Goal: Communication & Community: Answer question/provide support

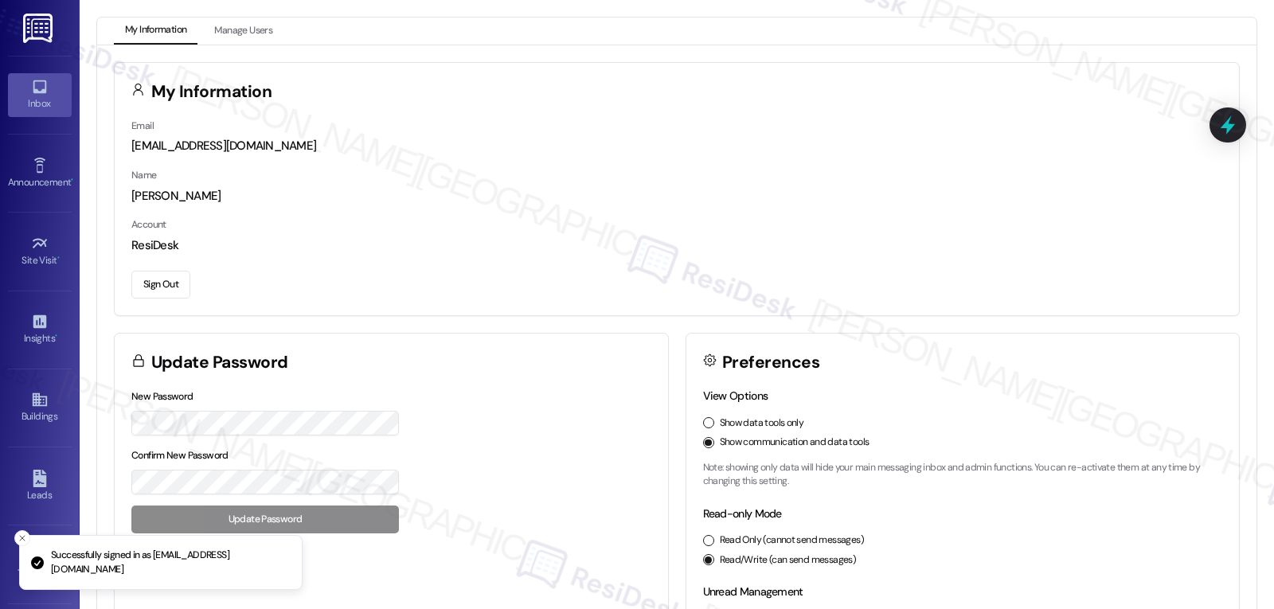
click at [35, 92] on icon at bounding box center [40, 87] width 14 height 14
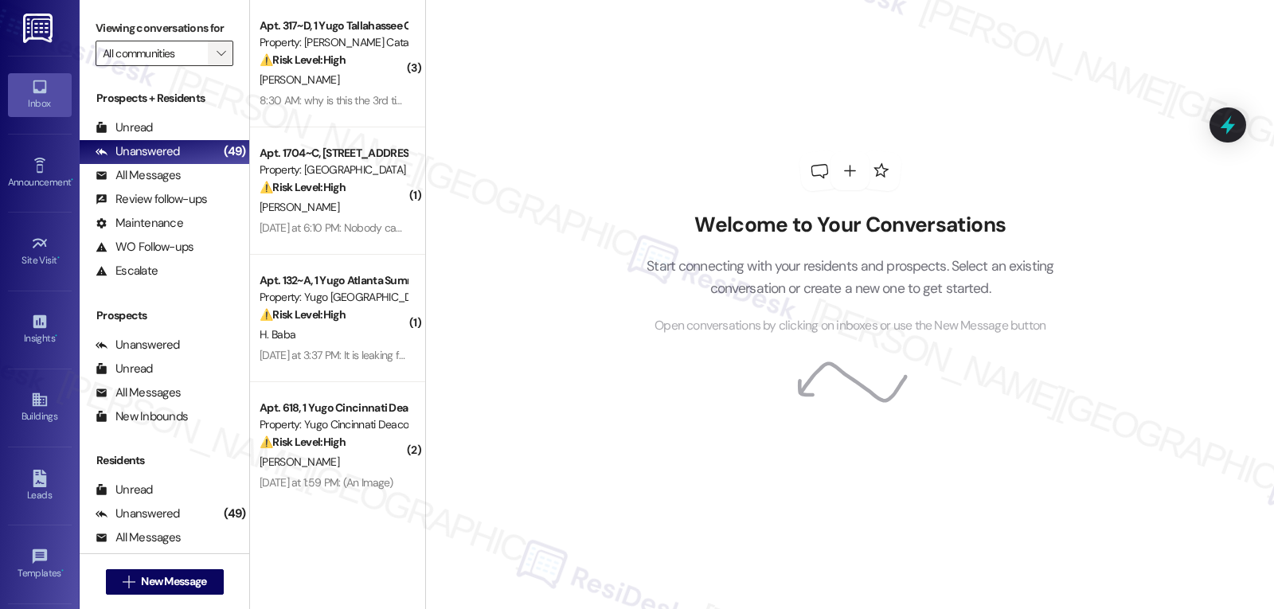
click at [217, 60] on icon "" at bounding box center [221, 53] width 9 height 13
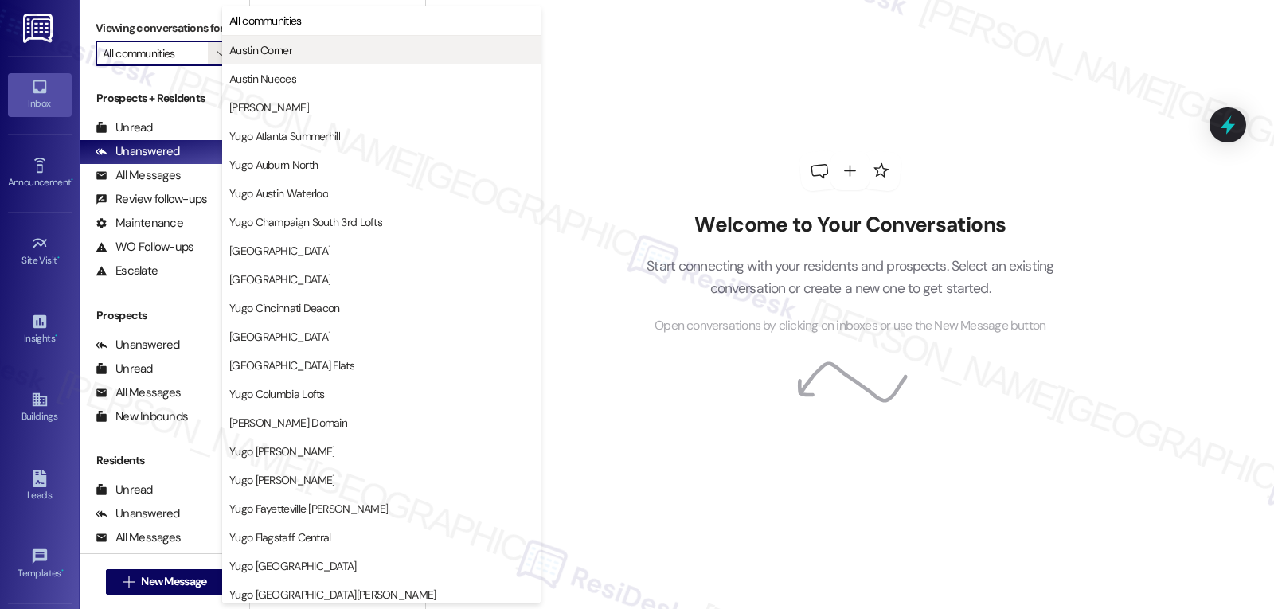
click at [285, 49] on span "Austin Corner" at bounding box center [260, 50] width 63 height 16
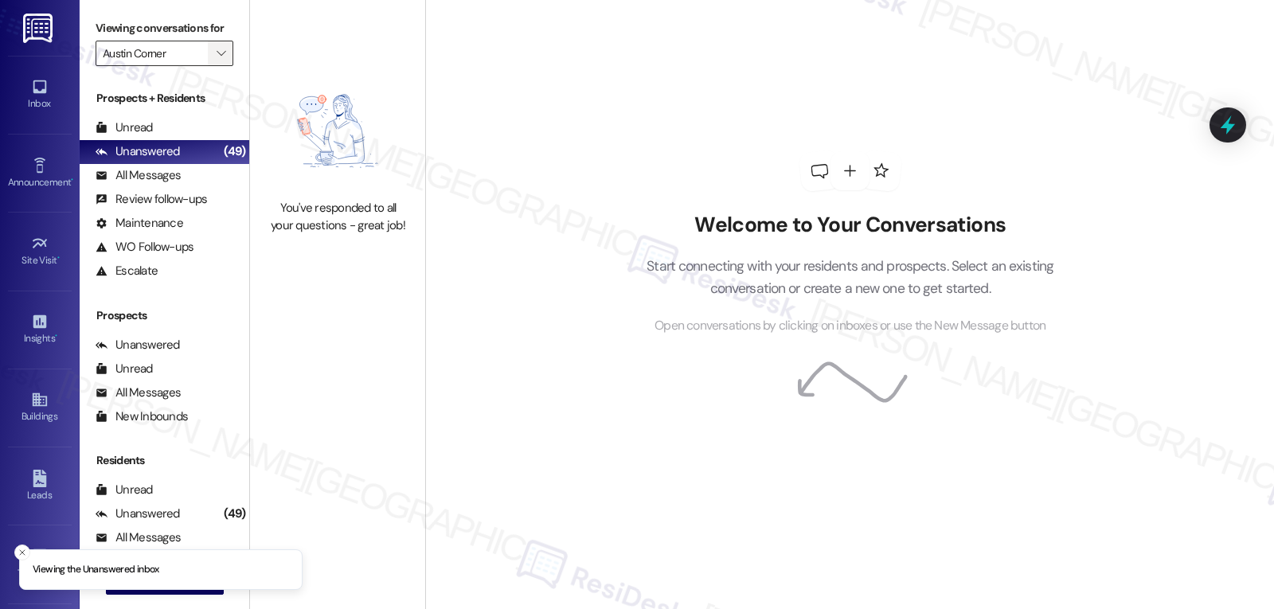
click at [217, 60] on icon "" at bounding box center [221, 53] width 9 height 13
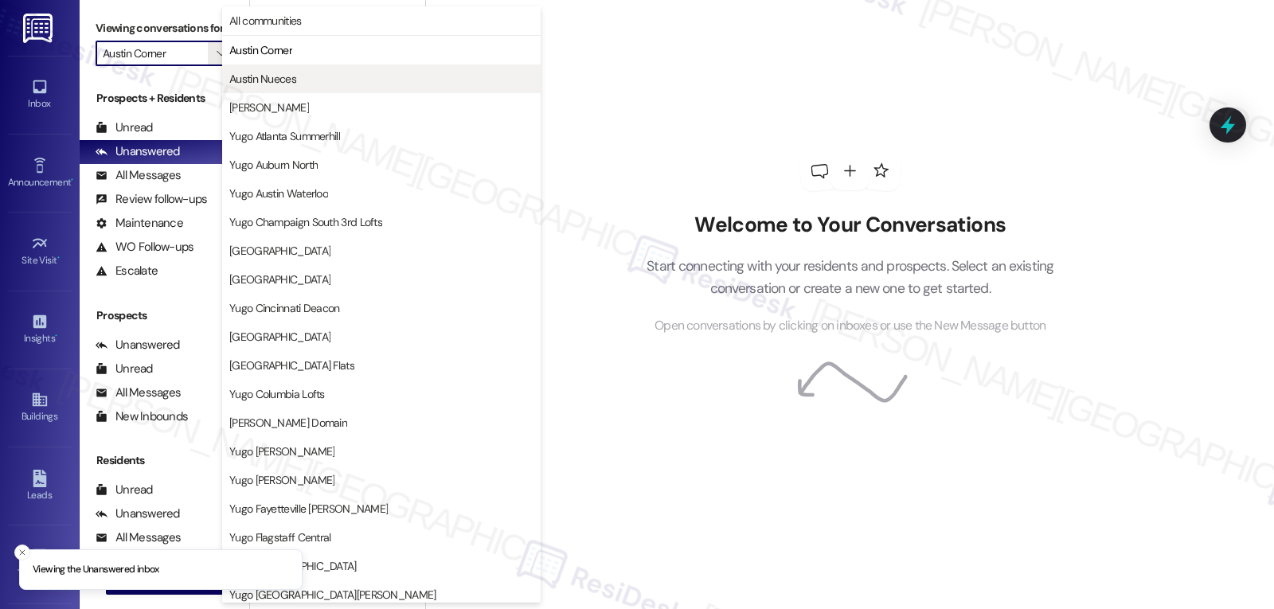
click at [239, 71] on span "Austin Nueces" at bounding box center [262, 79] width 67 height 16
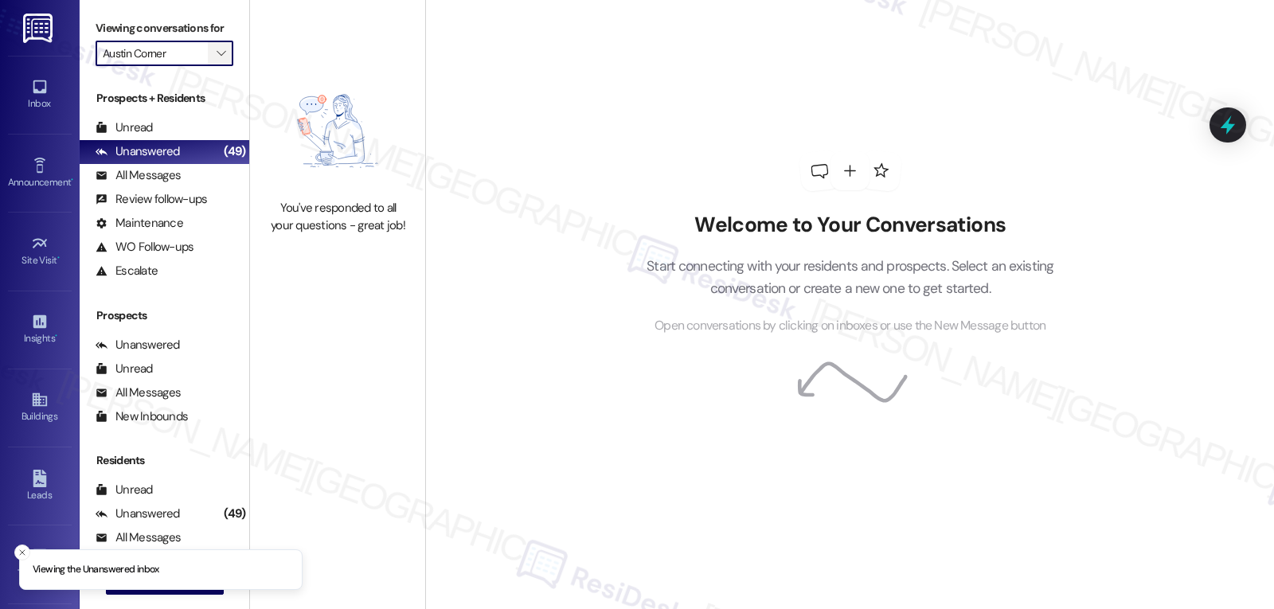
type input "Austin Nueces"
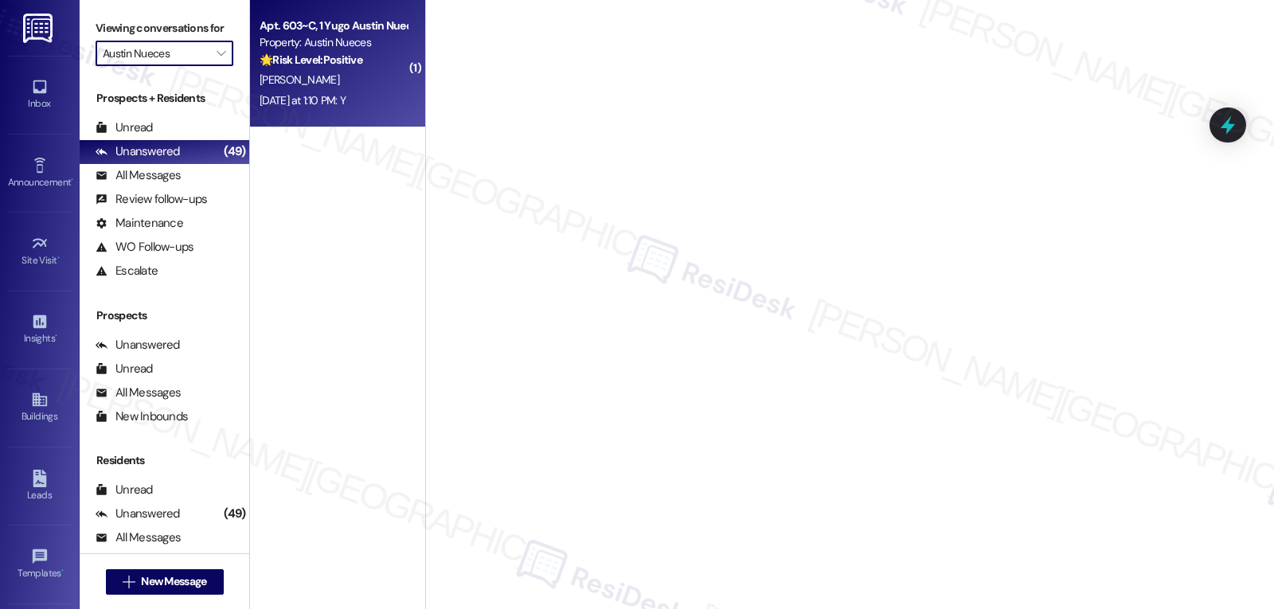
click at [360, 113] on div "Apt. 603~C, 1 Yugo Austin Nueces Property: Austin Nueces 🌟 Risk Level: Positive…" at bounding box center [337, 63] width 175 height 127
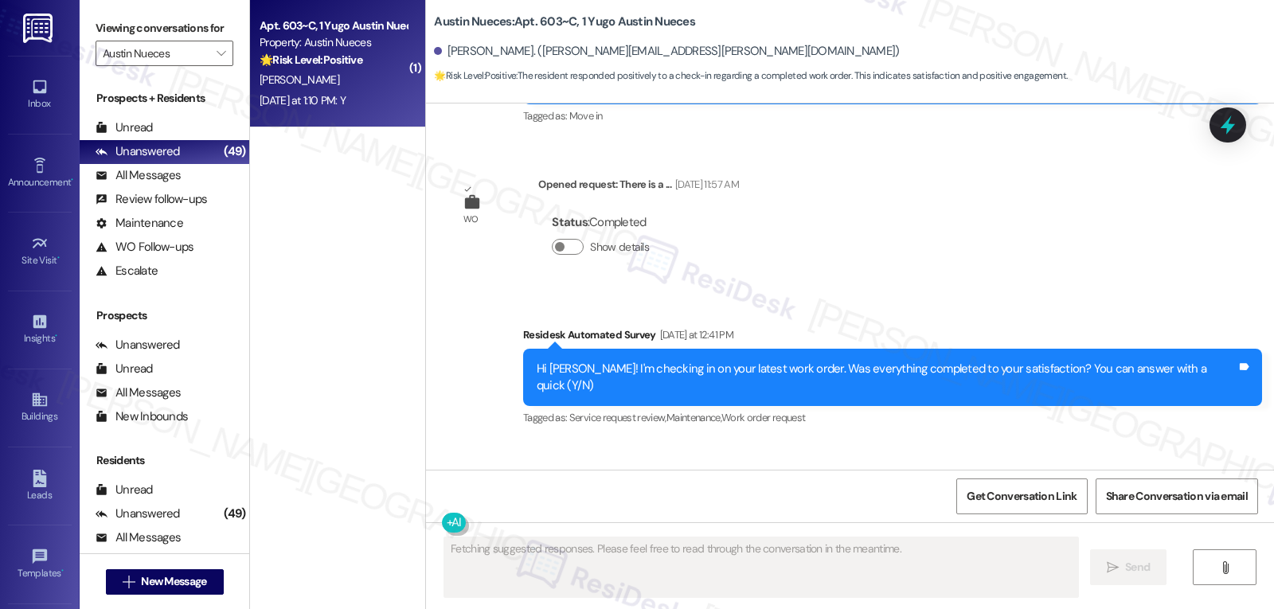
scroll to position [1075, 0]
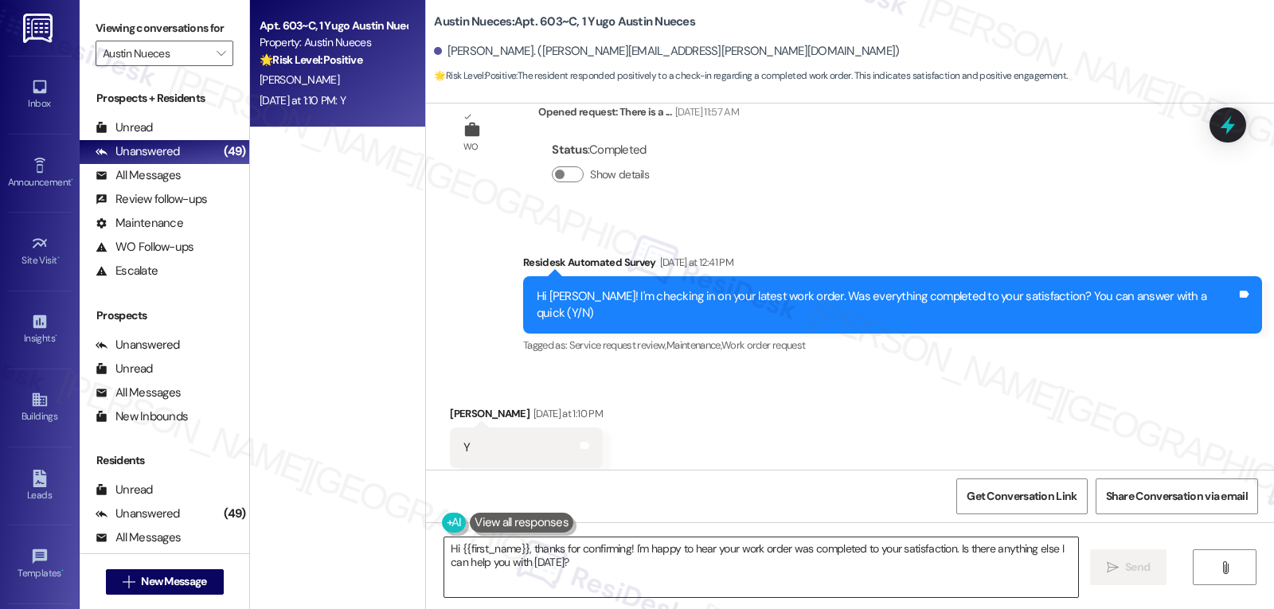
click at [569, 581] on textarea "Hi {{first_name}}, thanks for confirming! I'm happy to hear your work order was…" at bounding box center [761, 568] width 634 height 60
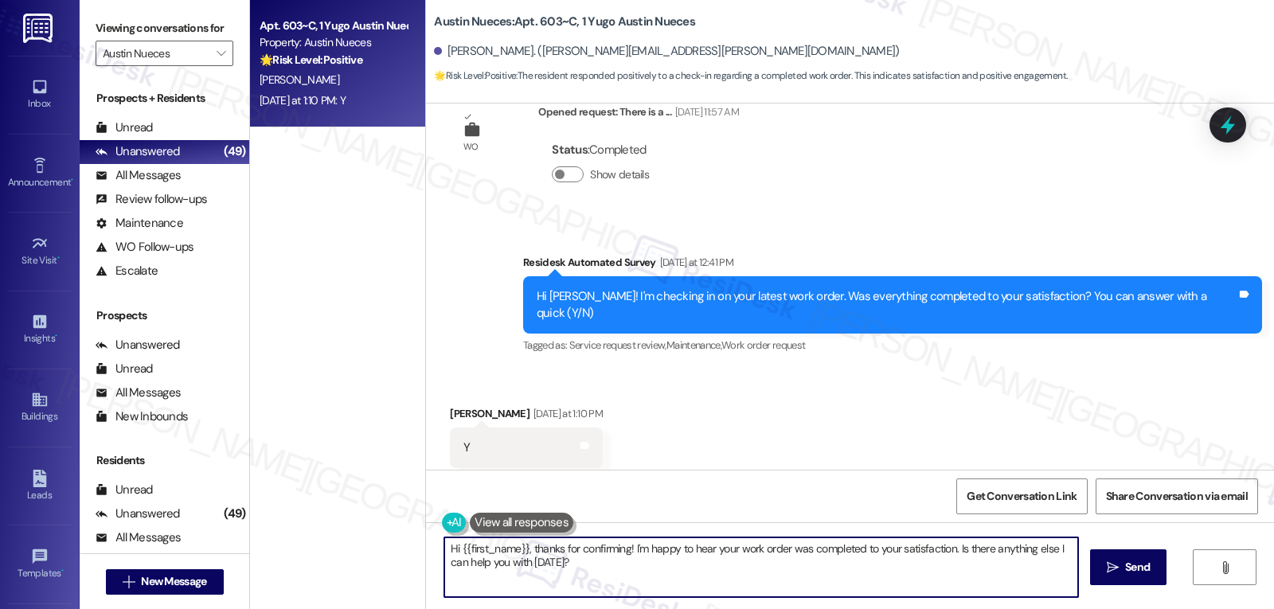
paste textarea "Thanks so much for letting us know, {{first_name}}! I’m happy to hear everythin…"
type textarea "Thanks so much for letting us know, {{first_name}}! I’m happy to hear everythin…"
click at [1130, 573] on span "Send" at bounding box center [1137, 567] width 25 height 17
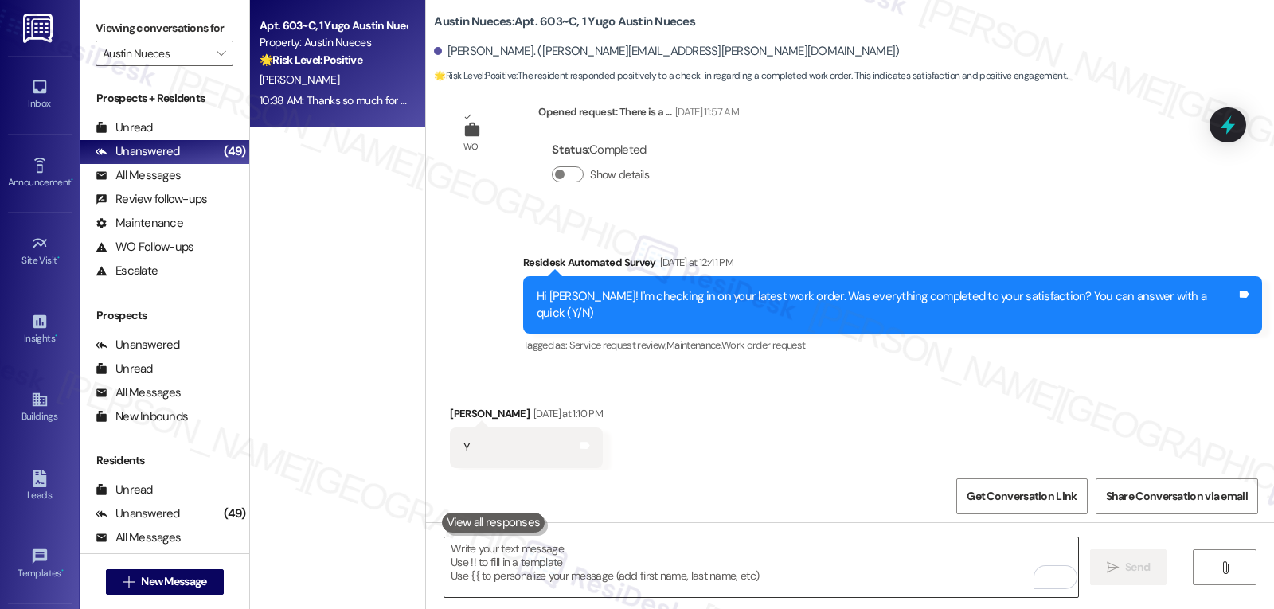
click at [519, 580] on textarea "To enrich screen reader interactions, please activate Accessibility in Grammarl…" at bounding box center [761, 568] width 634 height 60
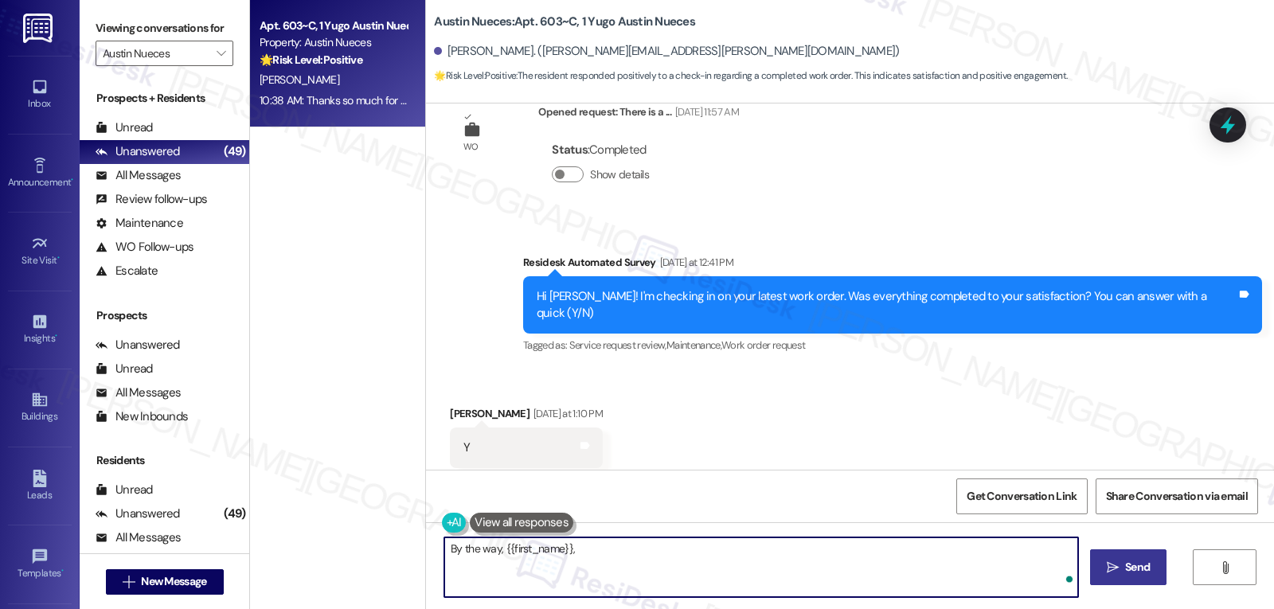
paste textarea "I hope you’ve been loving your time at {{property}}! Has it lived up to what yo…"
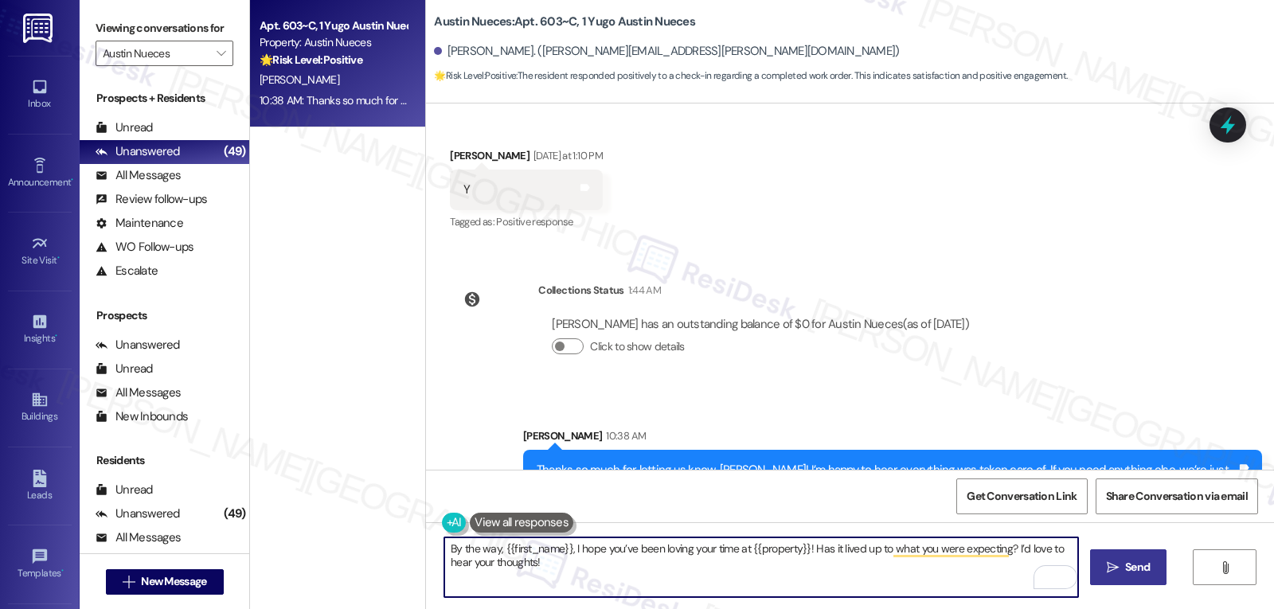
type textarea "By the way, {{first_name}}, I hope you’ve been loving your time at {{property}}…"
click at [1127, 576] on span "Send" at bounding box center [1137, 567] width 25 height 17
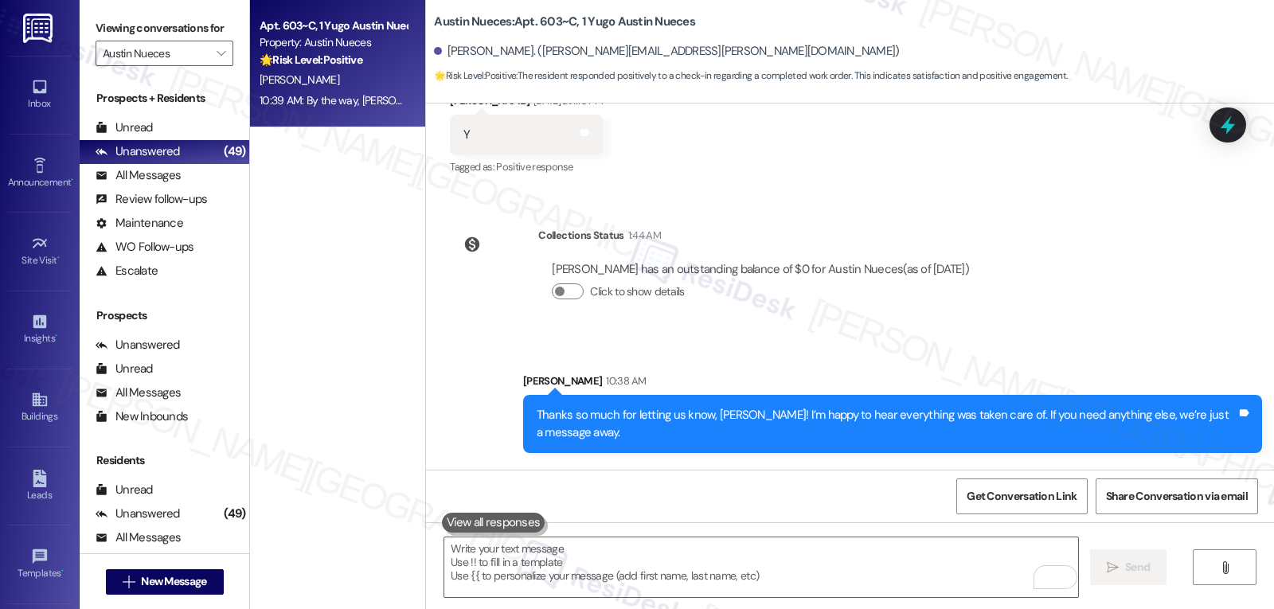
scroll to position [1461, 0]
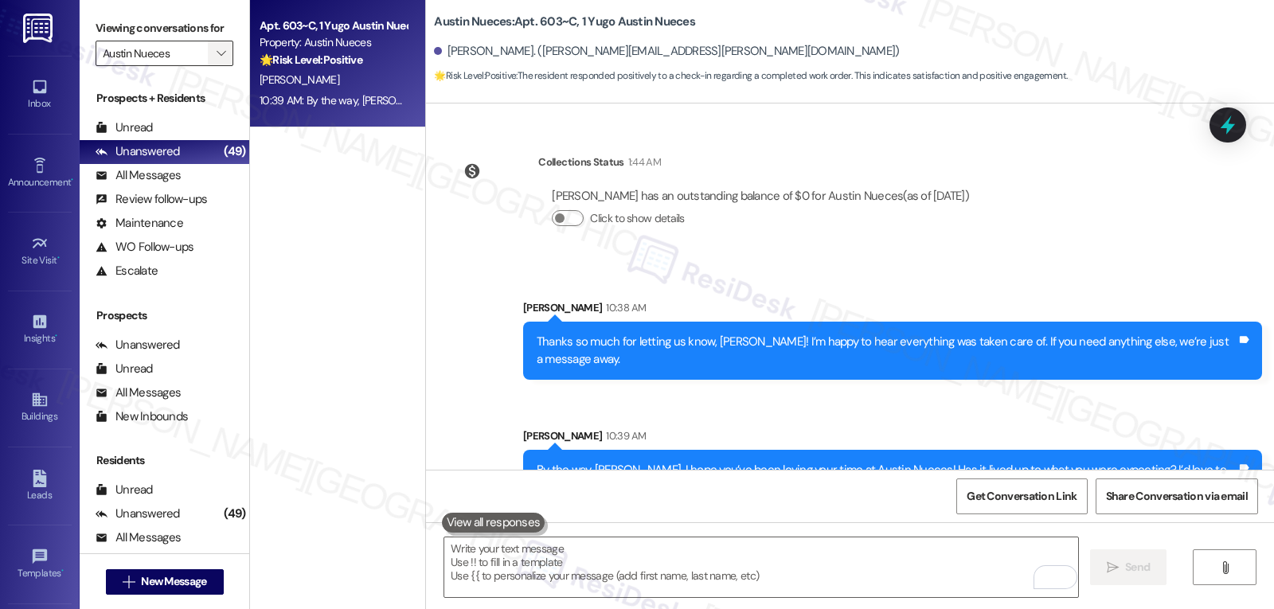
click at [208, 66] on button "" at bounding box center [220, 53] width 25 height 25
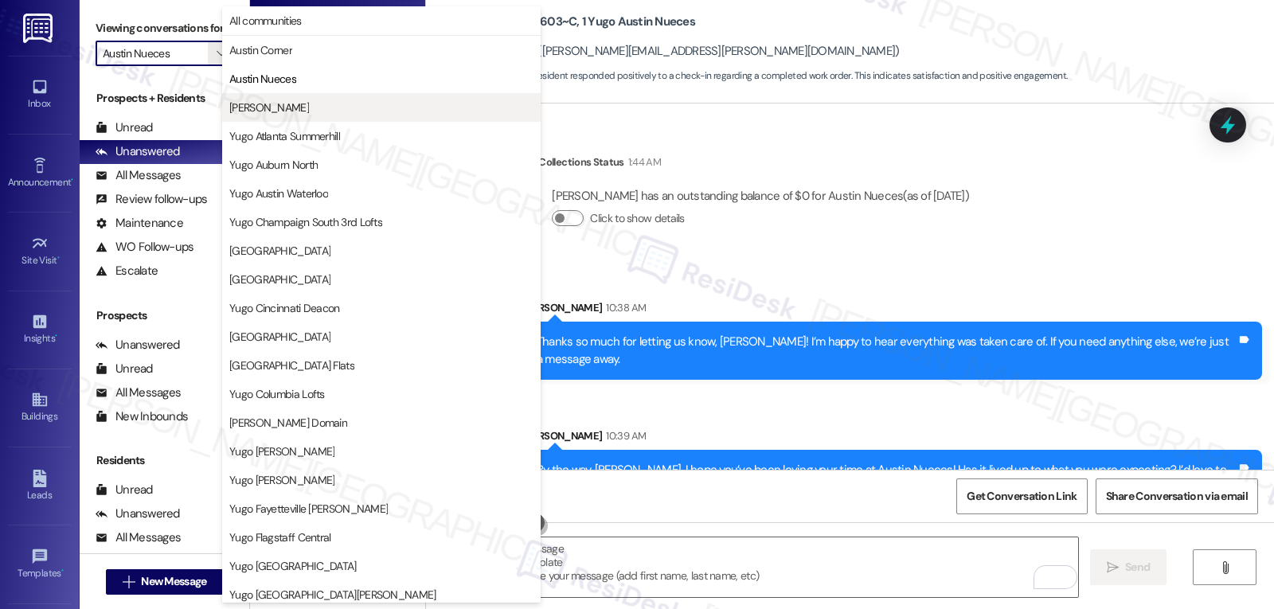
click at [274, 97] on button "Austin Rio" at bounding box center [381, 107] width 319 height 29
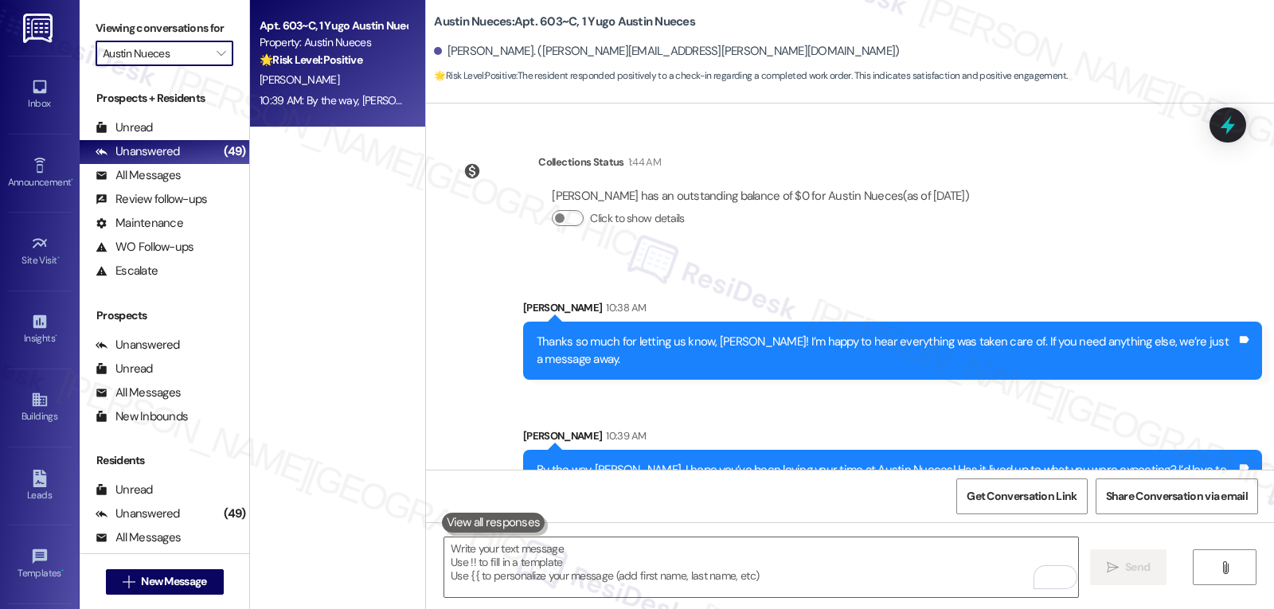
type input "Austin Rio"
click at [358, 110] on div "Yesterday at 1:37 PM: Hello! Thank you for reaching out again. You do have perm…" at bounding box center [333, 101] width 151 height 20
type textarea "Fetching suggested responses. Please feel free to read through the conversation…"
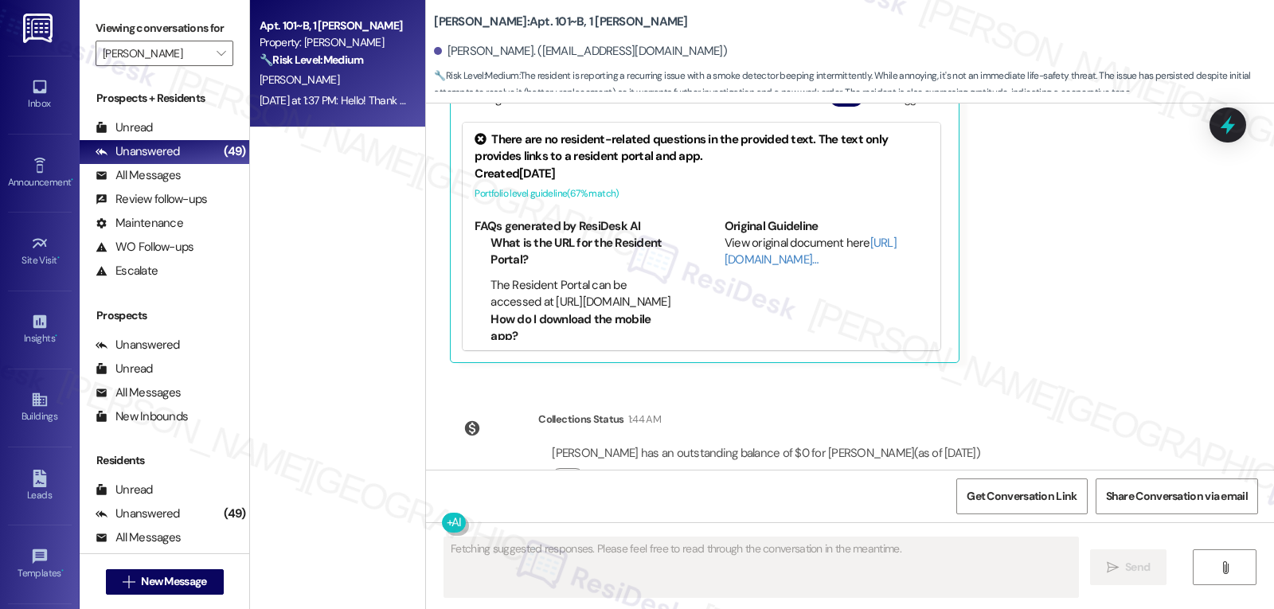
scroll to position [2133, 0]
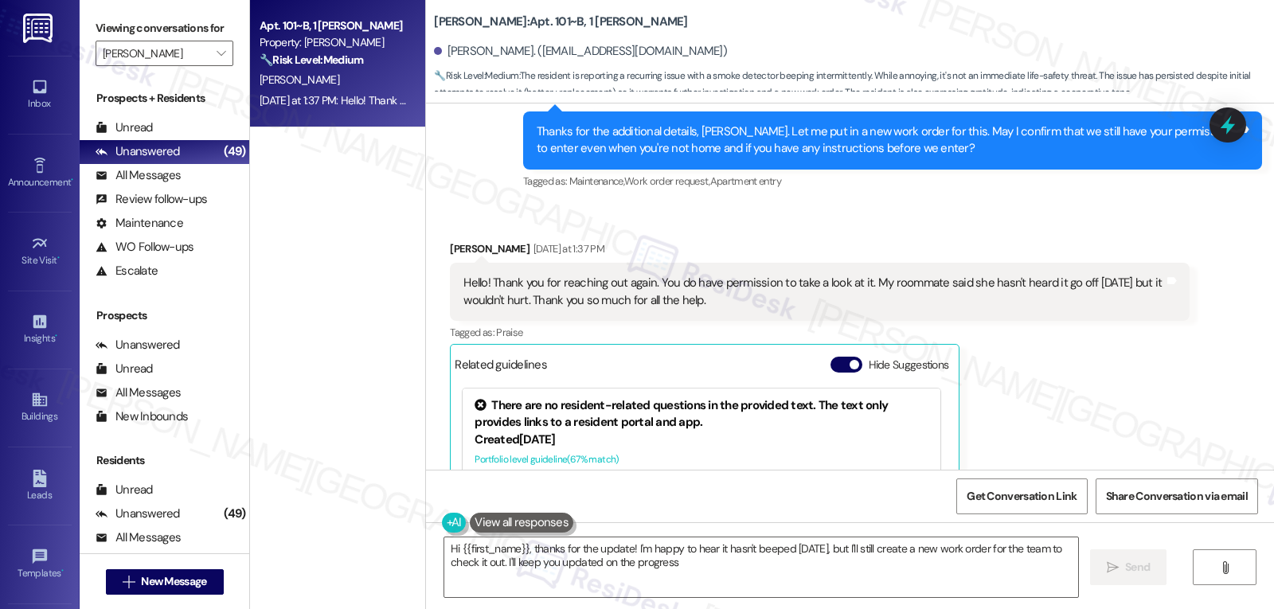
type textarea "Hi {{first_name}}, thanks for the update! I'm happy to hear it hasn't beeped to…"
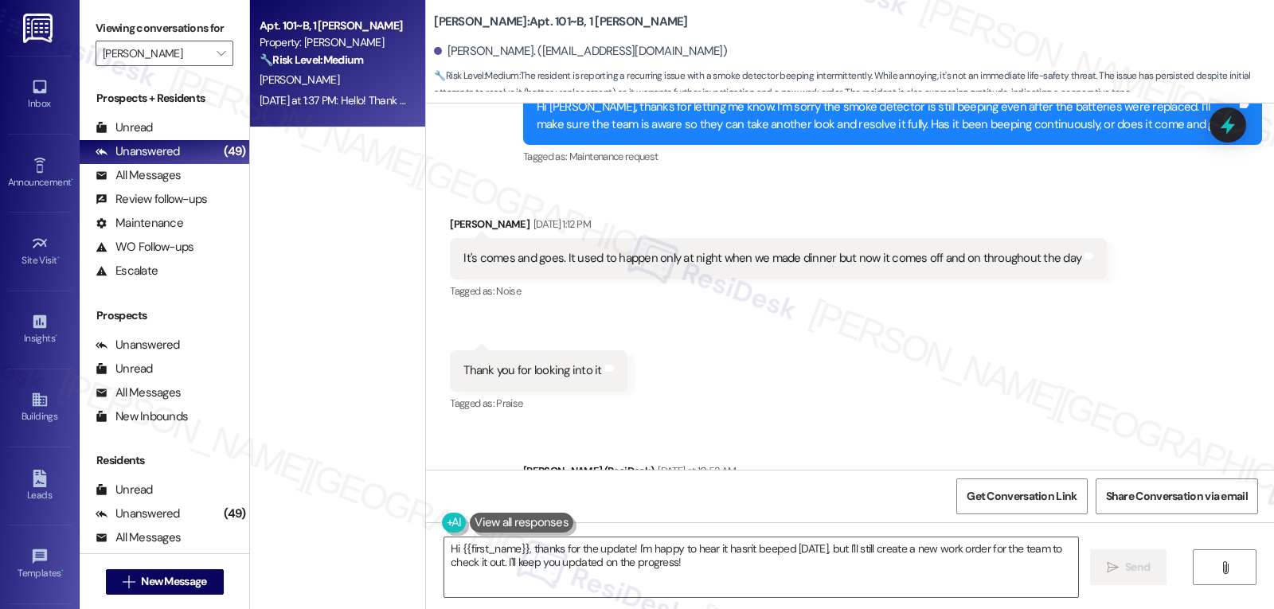
scroll to position [1656, 0]
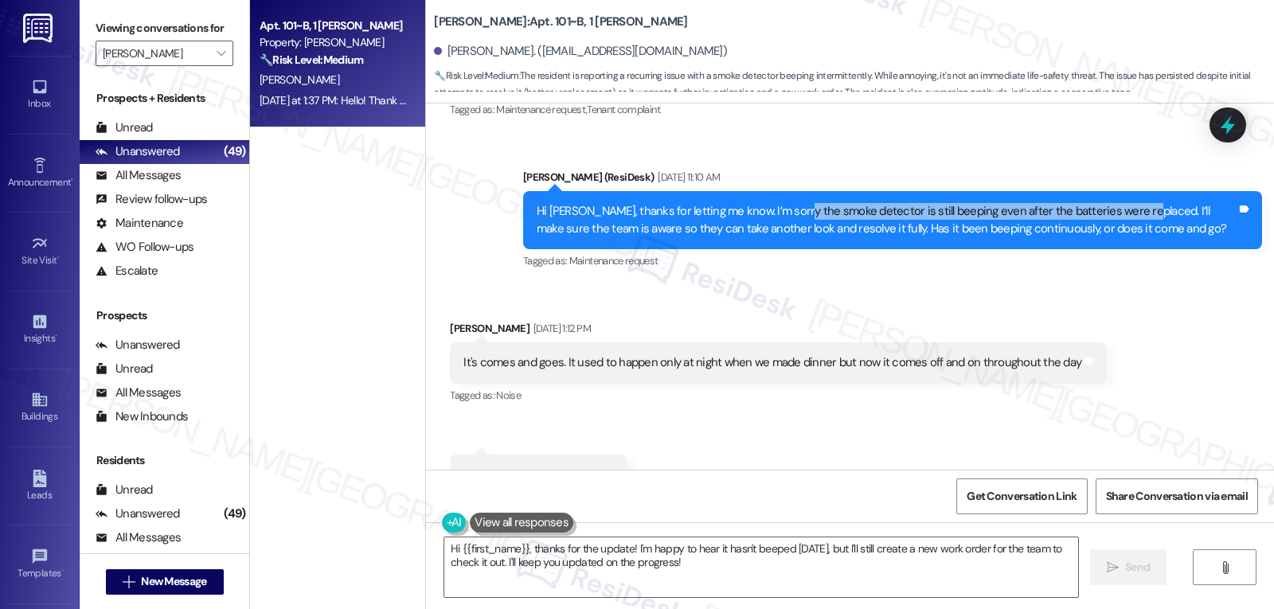
drag, startPoint x: 774, startPoint y: 210, endPoint x: 1115, endPoint y: 209, distance: 340.9
click at [1115, 209] on div "Hi Abigail, thanks for letting me know. I’m sorry the smoke detector is still b…" at bounding box center [887, 220] width 700 height 34
copy div "smoke detector is still beeping even after the batteries were replaced"
click at [1232, 128] on icon at bounding box center [1227, 125] width 19 height 25
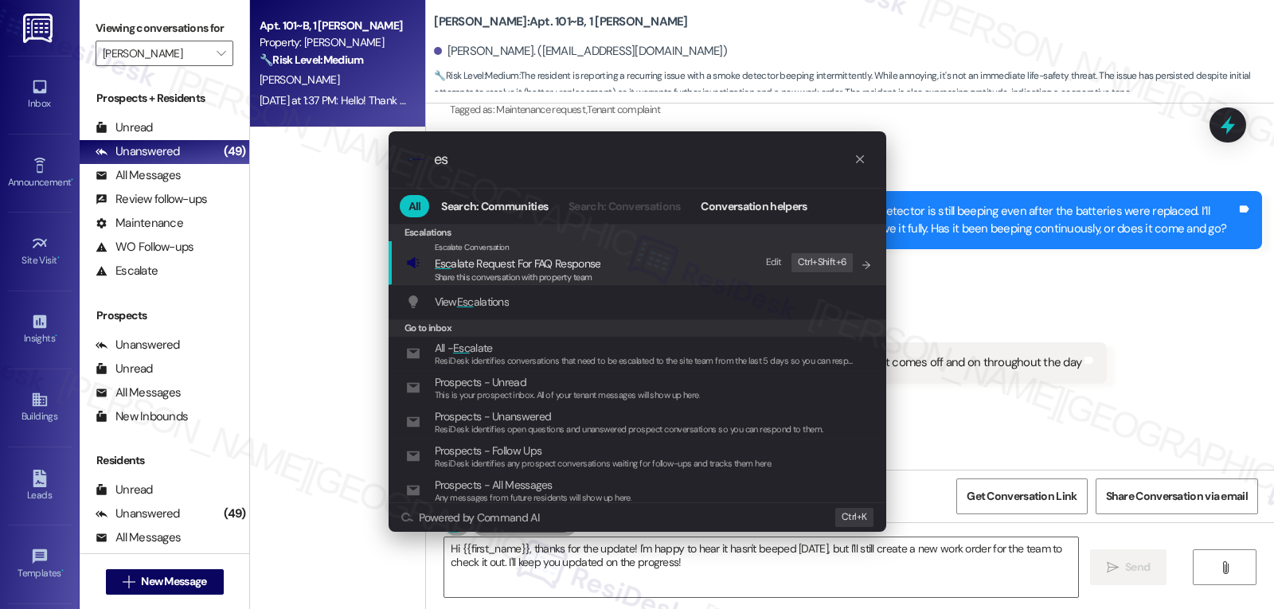
type input "e"
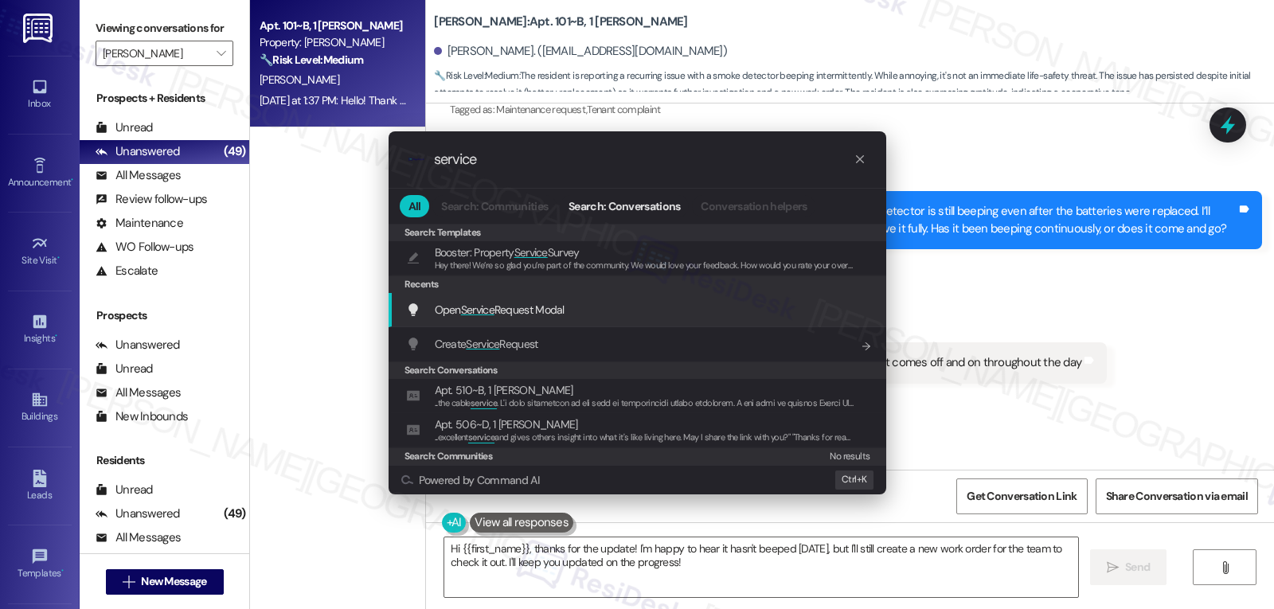
click at [491, 319] on span "Open Service Request Modal" at bounding box center [500, 310] width 130 height 18
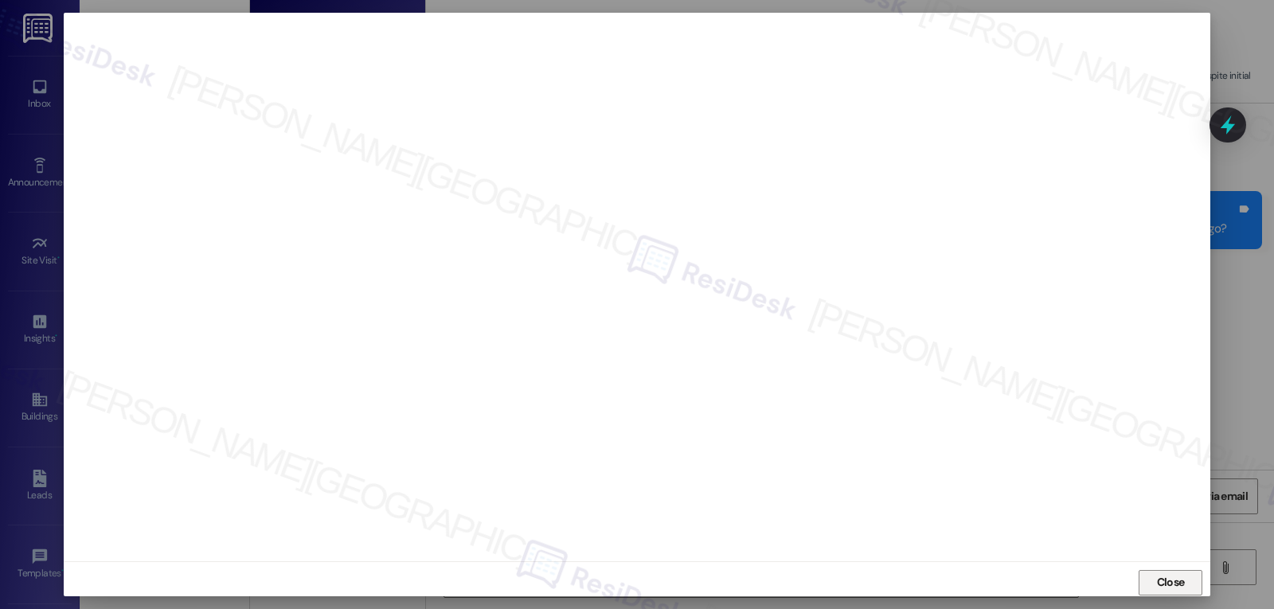
click at [1173, 581] on span "Close" at bounding box center [1171, 582] width 28 height 17
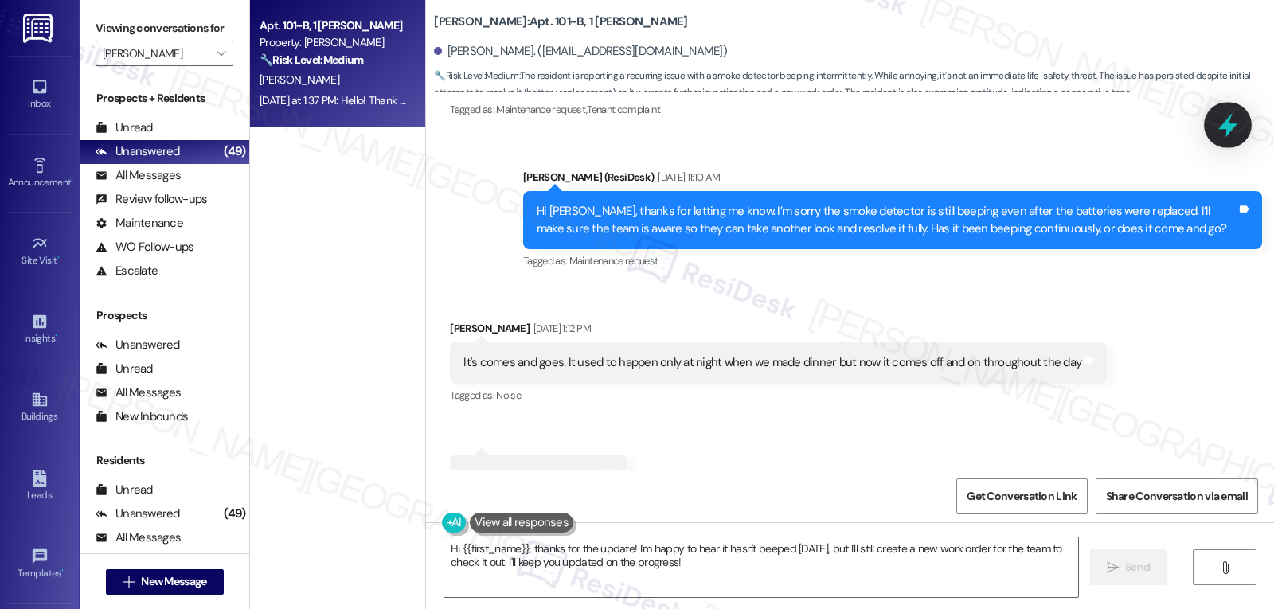
click at [1228, 134] on icon at bounding box center [1227, 125] width 19 height 25
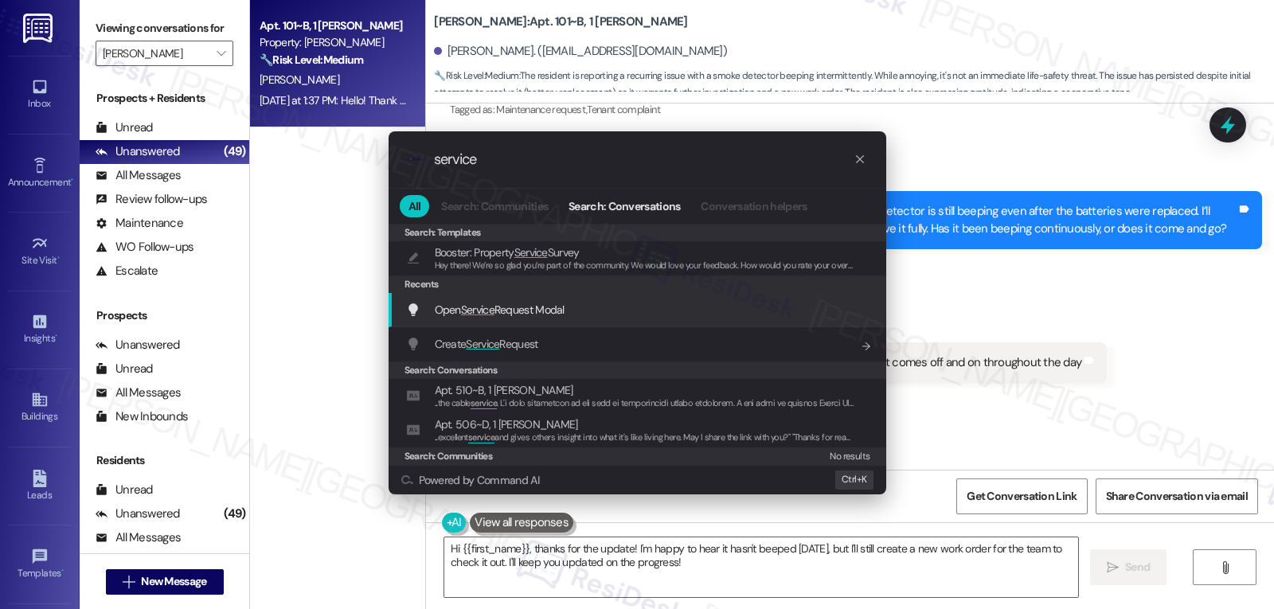
click at [436, 309] on span "Open Service Request Modal" at bounding box center [500, 310] width 130 height 14
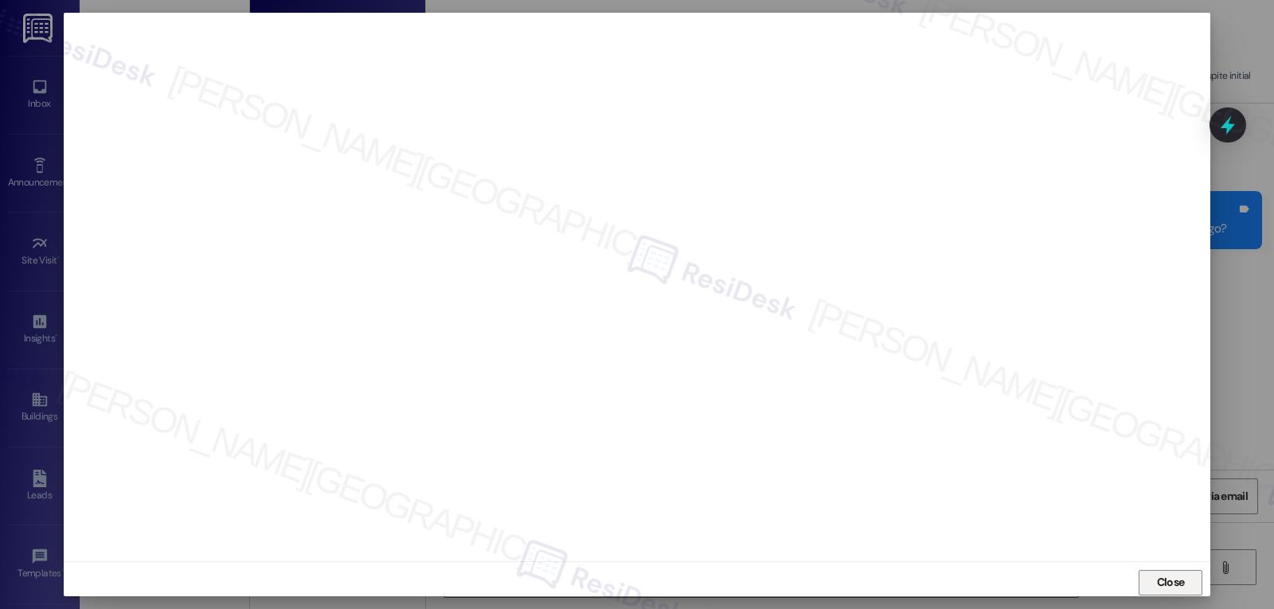
click at [1184, 581] on span "Close" at bounding box center [1171, 582] width 34 height 17
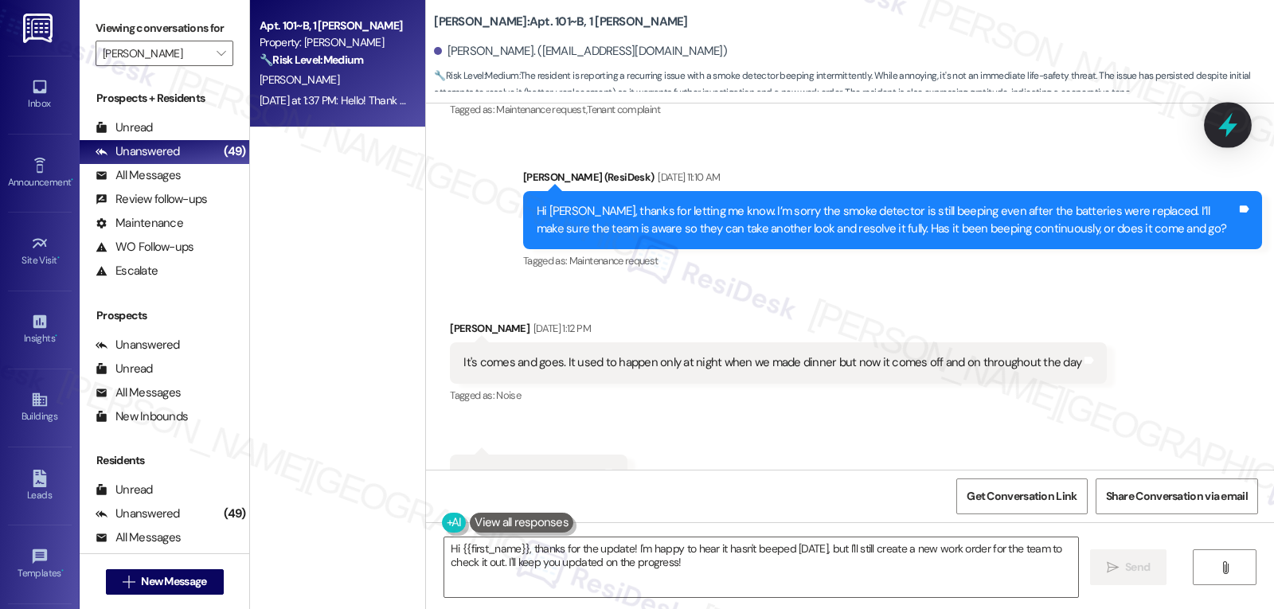
click at [1220, 131] on icon at bounding box center [1227, 124] width 27 height 27
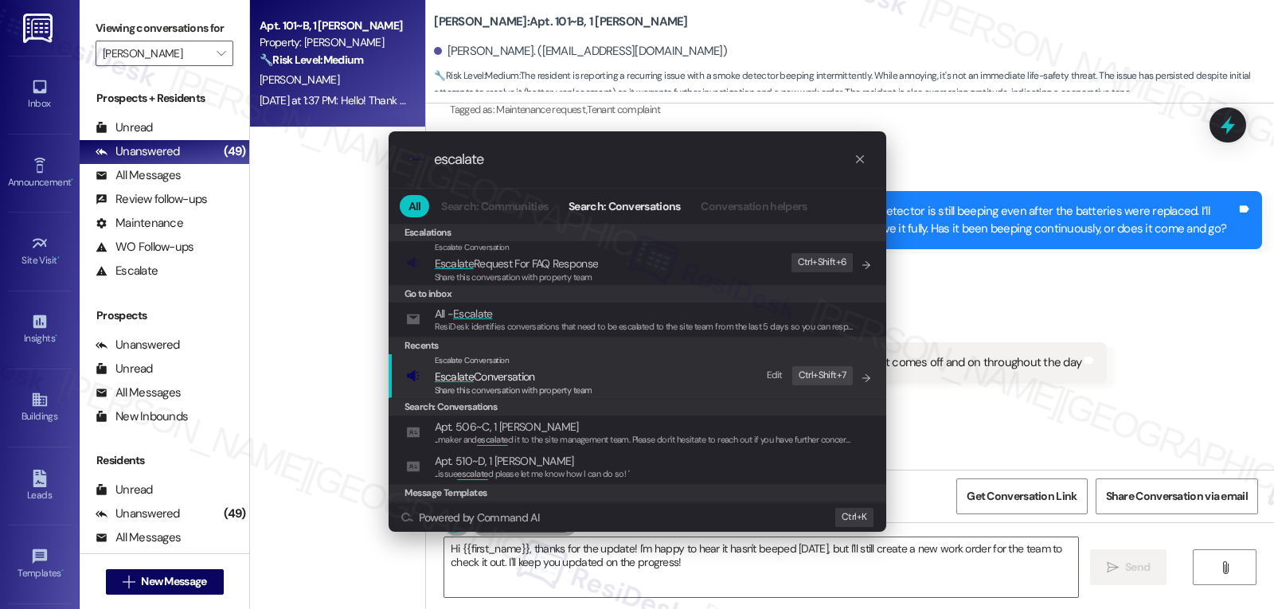
type input "escalate"
click at [520, 389] on span "Share this conversation with property team" at bounding box center [514, 390] width 158 height 11
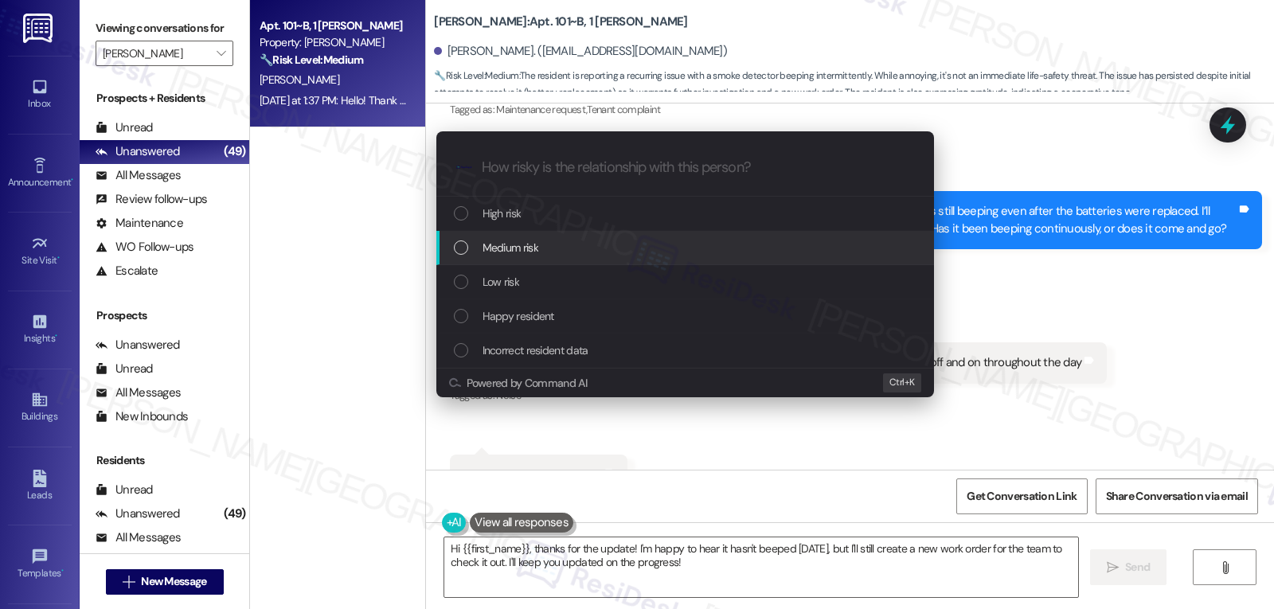
click at [520, 252] on span "Medium risk" at bounding box center [511, 248] width 56 height 18
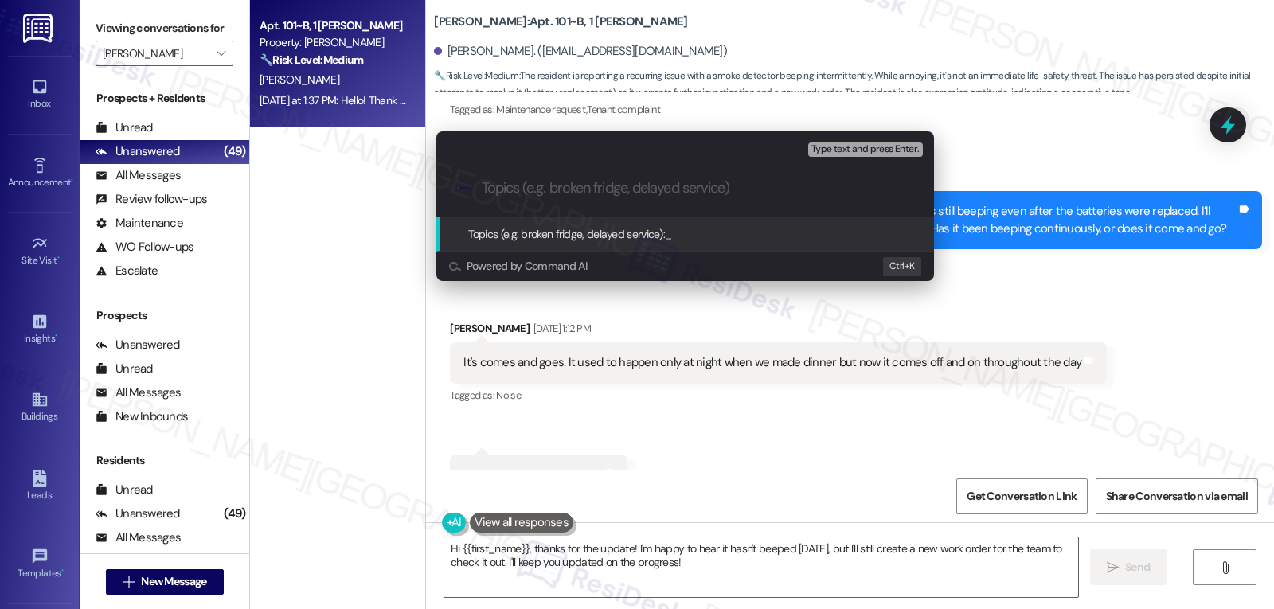
paste input "smoke detector is still beeping even after the batteries were replaced"
type input "smoke detector is still beeping even after the batteries were replaced"
click at [1193, 306] on div "Escalate Conversation Medium risk Topics (e.g. broken fridge, delayed service) …" at bounding box center [637, 304] width 1274 height 609
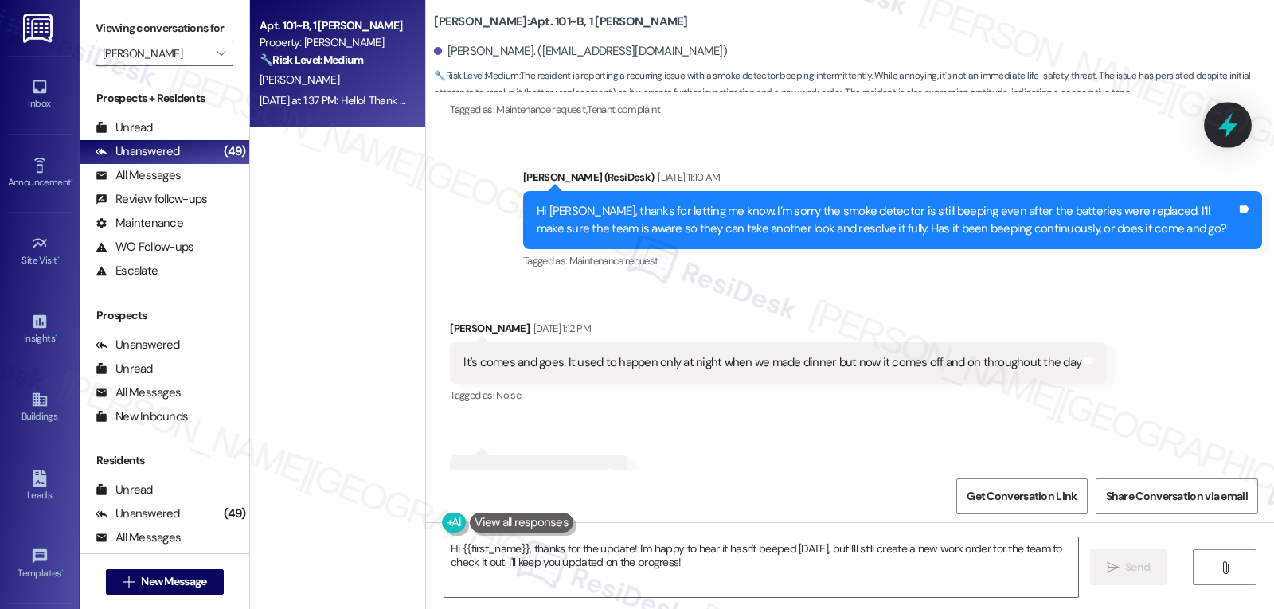
click at [1230, 137] on icon at bounding box center [1227, 124] width 27 height 27
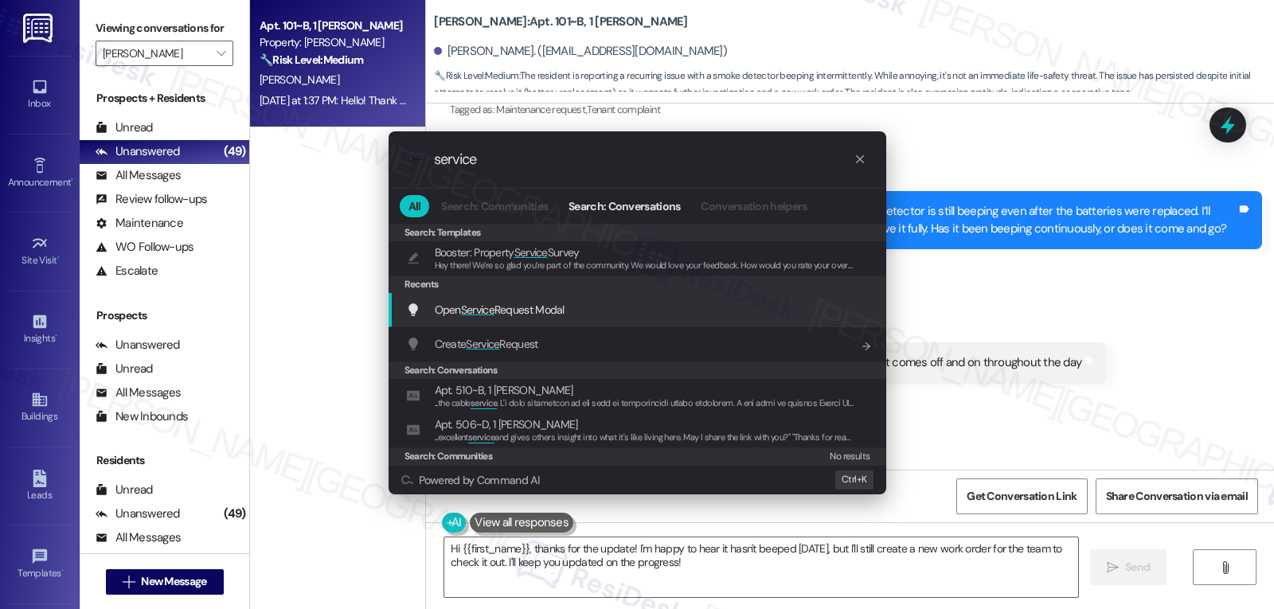
click at [487, 315] on span "Service" at bounding box center [477, 310] width 33 height 14
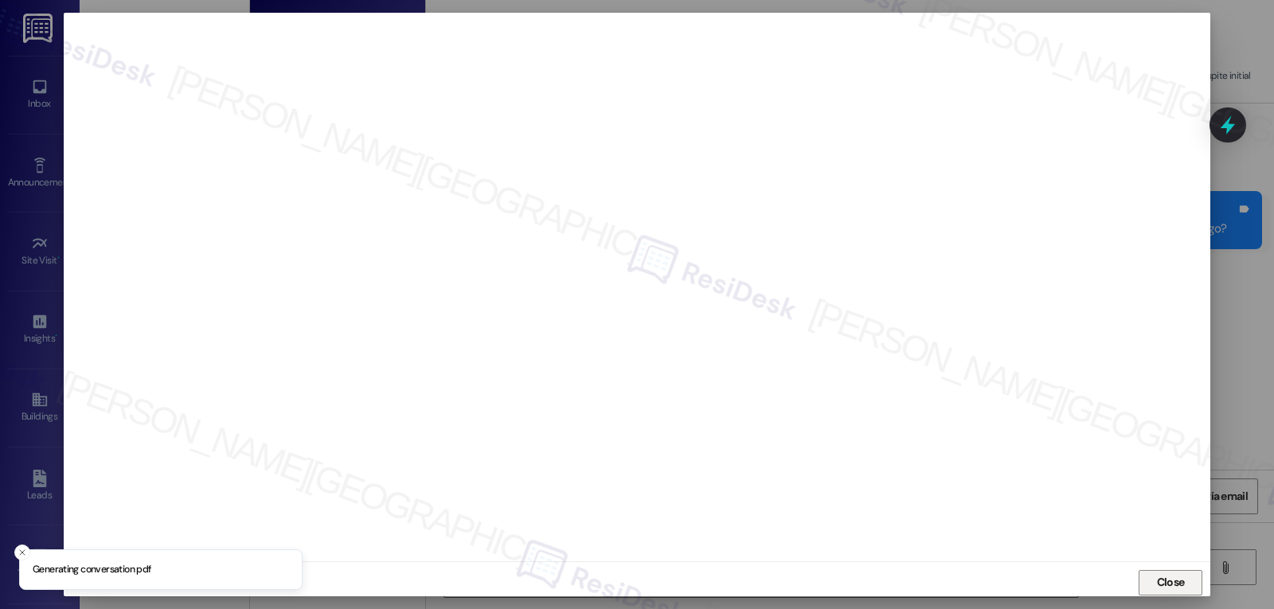
click at [1160, 586] on span "Close" at bounding box center [1171, 582] width 28 height 17
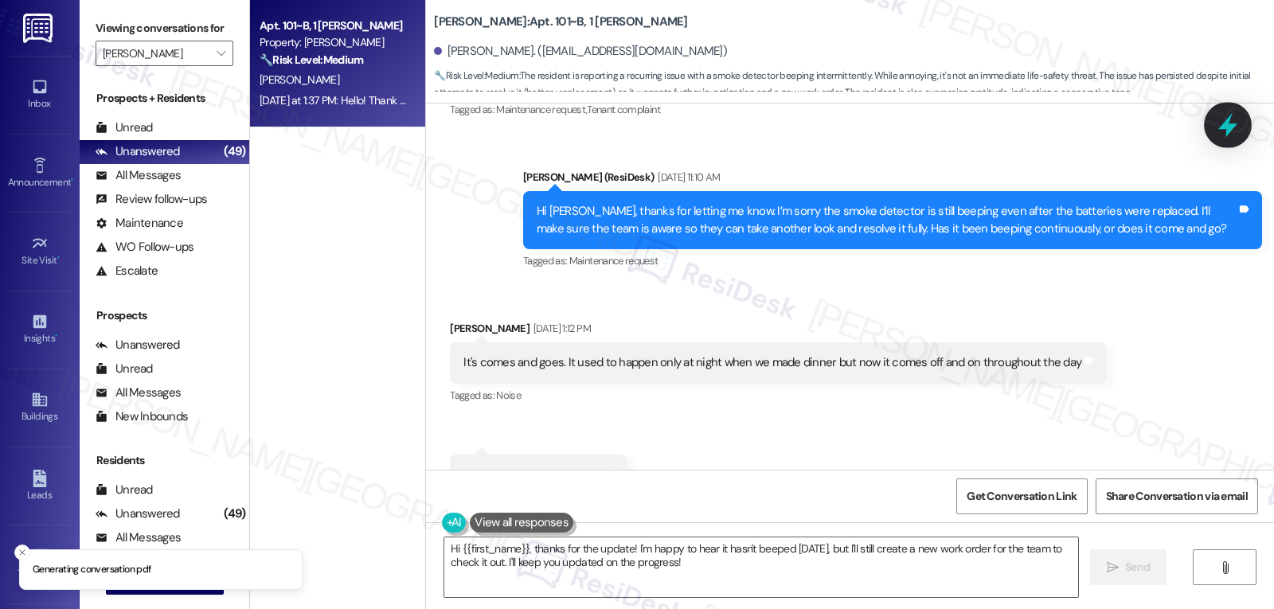
click at [1227, 112] on icon at bounding box center [1227, 124] width 27 height 27
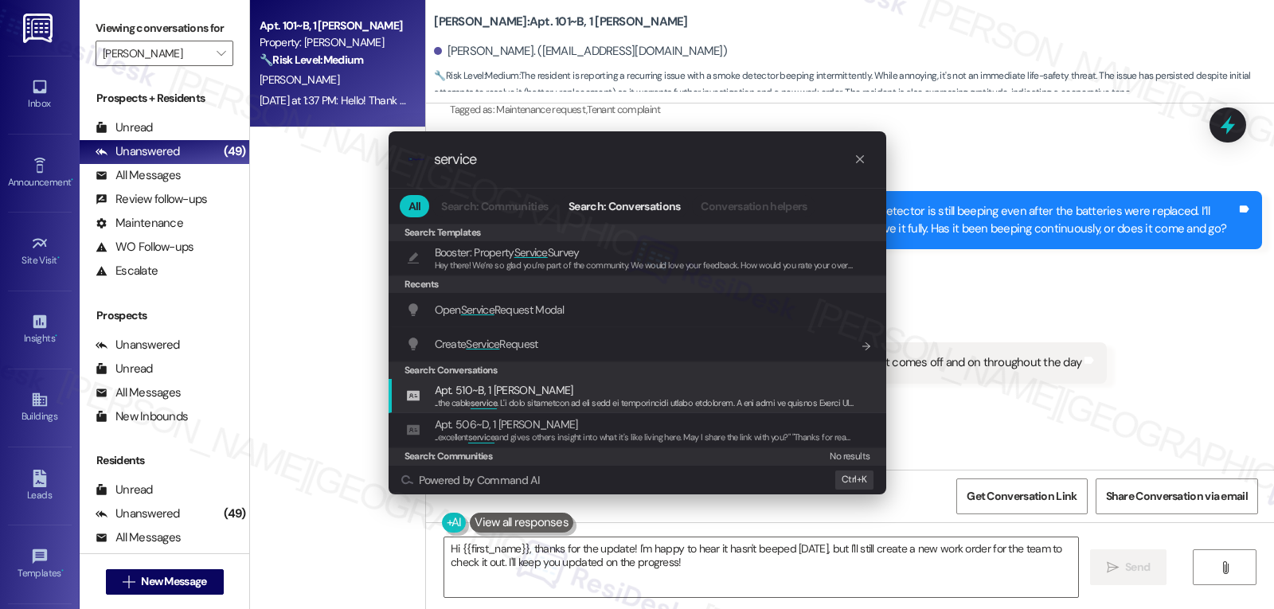
type input "service"
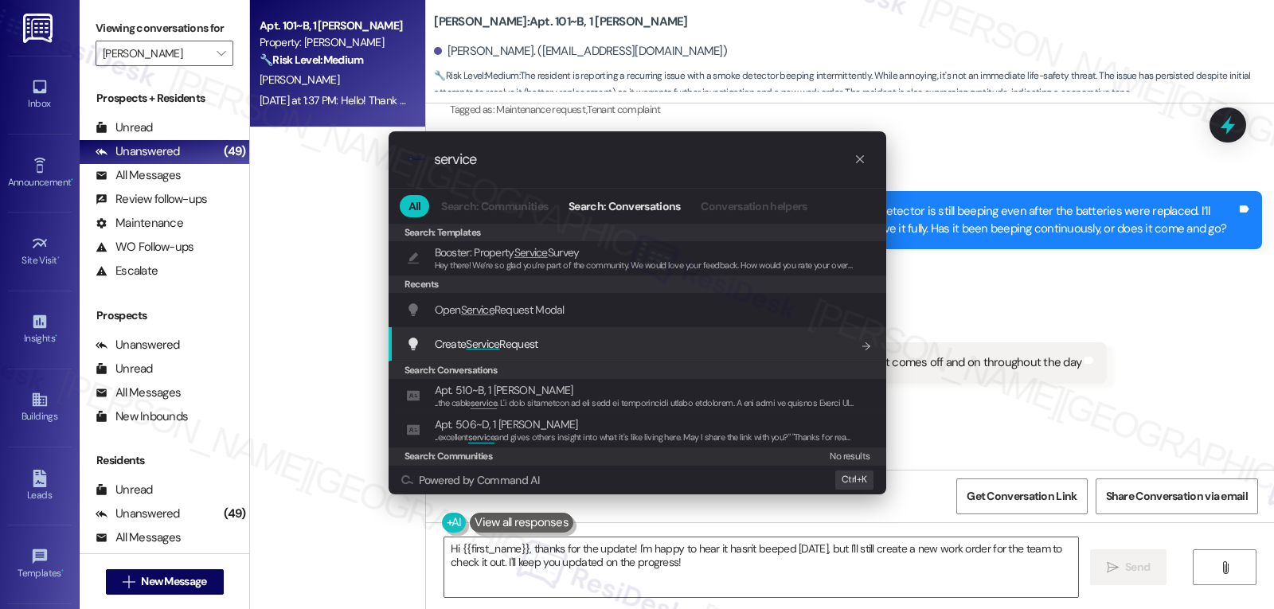
click at [512, 352] on span "Create Service Request" at bounding box center [487, 344] width 104 height 18
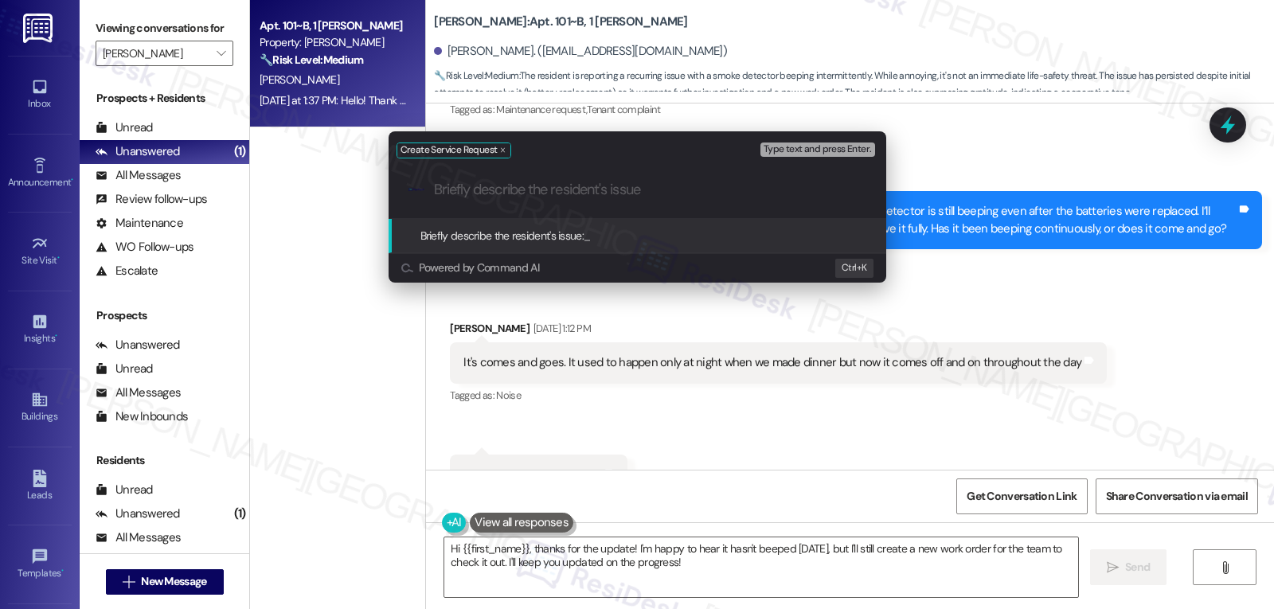
paste input "smoke detector is still beeping even after the batteries were replaced"
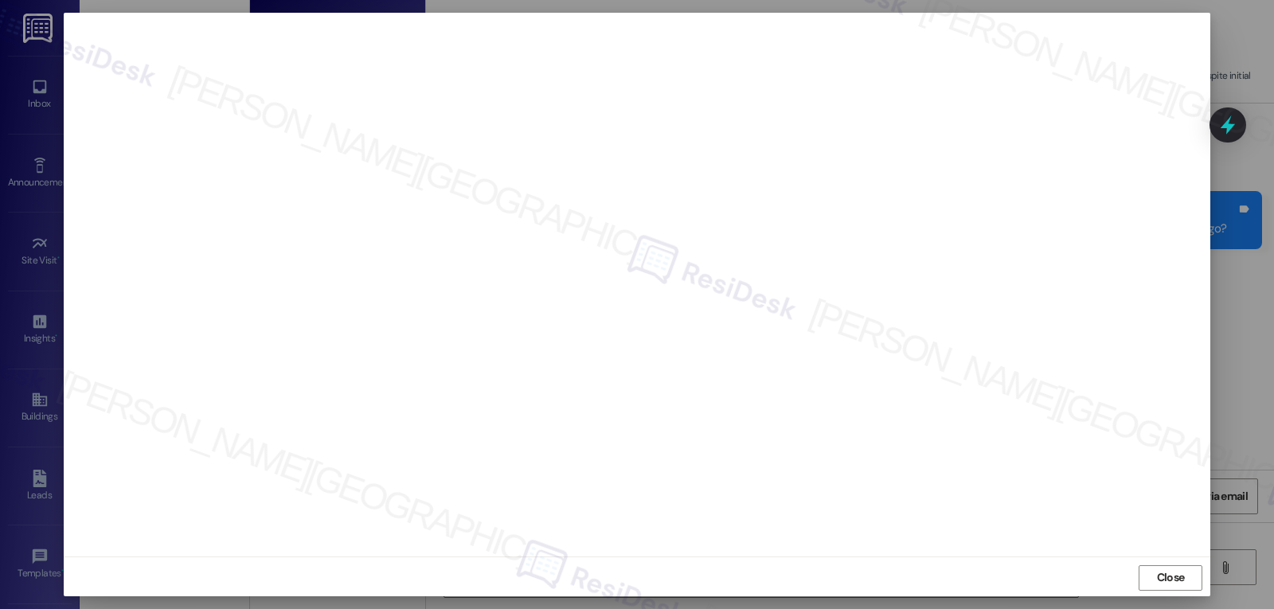
scroll to position [7, 0]
click at [1165, 579] on span "Close" at bounding box center [1171, 575] width 28 height 17
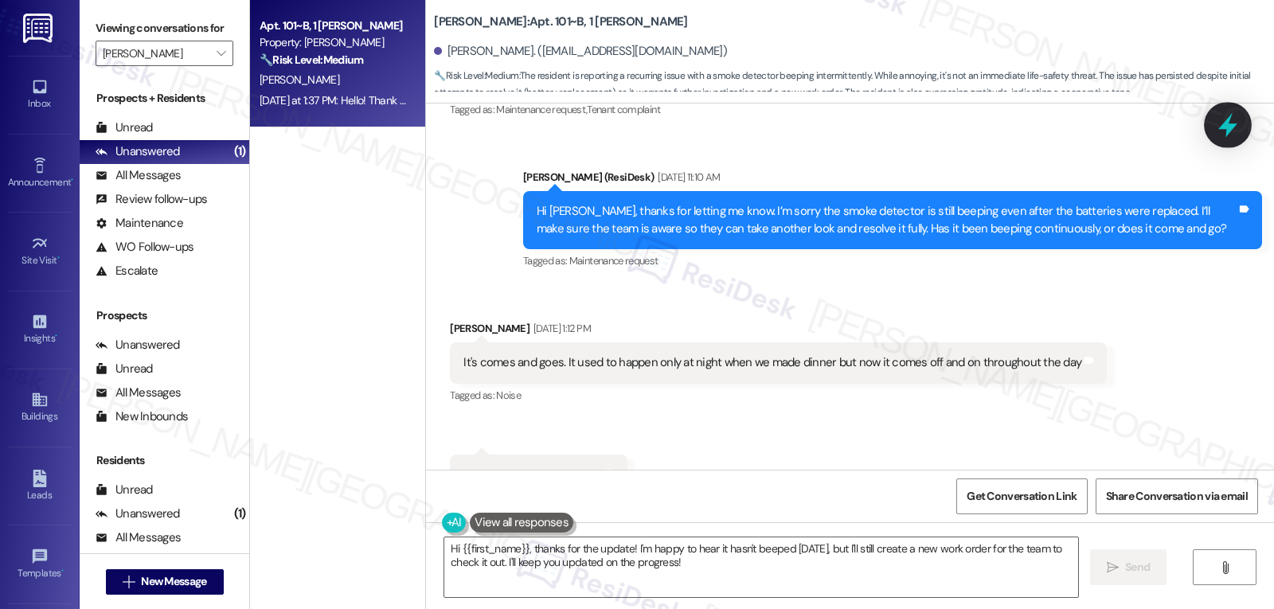
click at [1226, 135] on icon at bounding box center [1227, 125] width 19 height 25
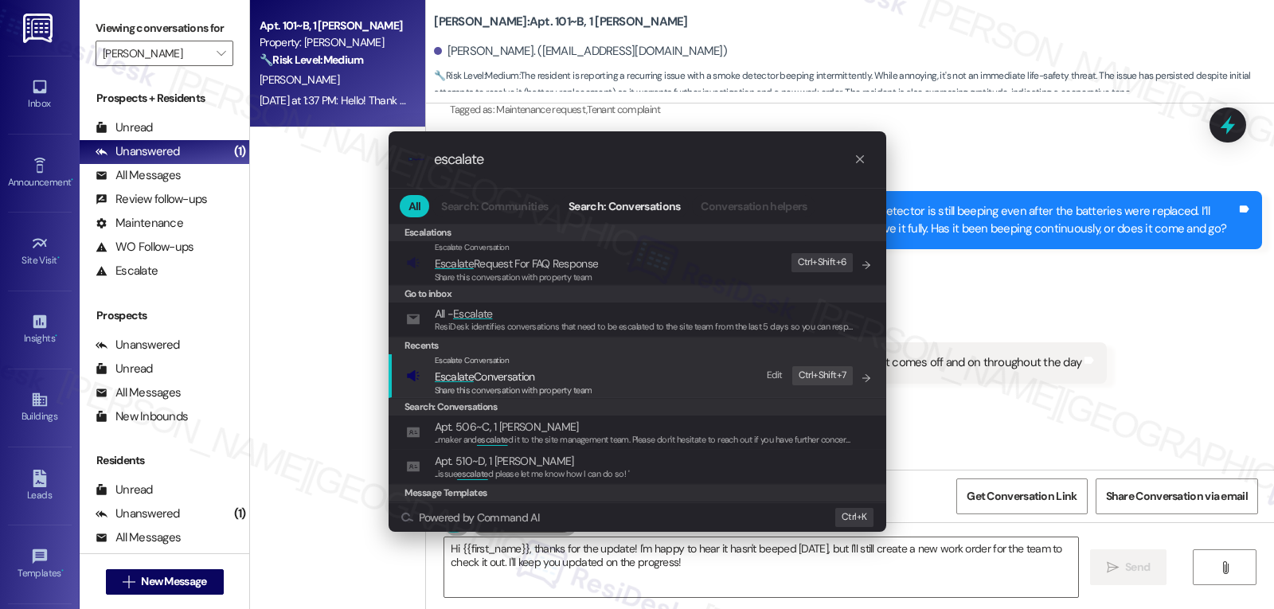
type input "escalate"
click at [591, 381] on span "Escalate Conversation" at bounding box center [514, 377] width 158 height 18
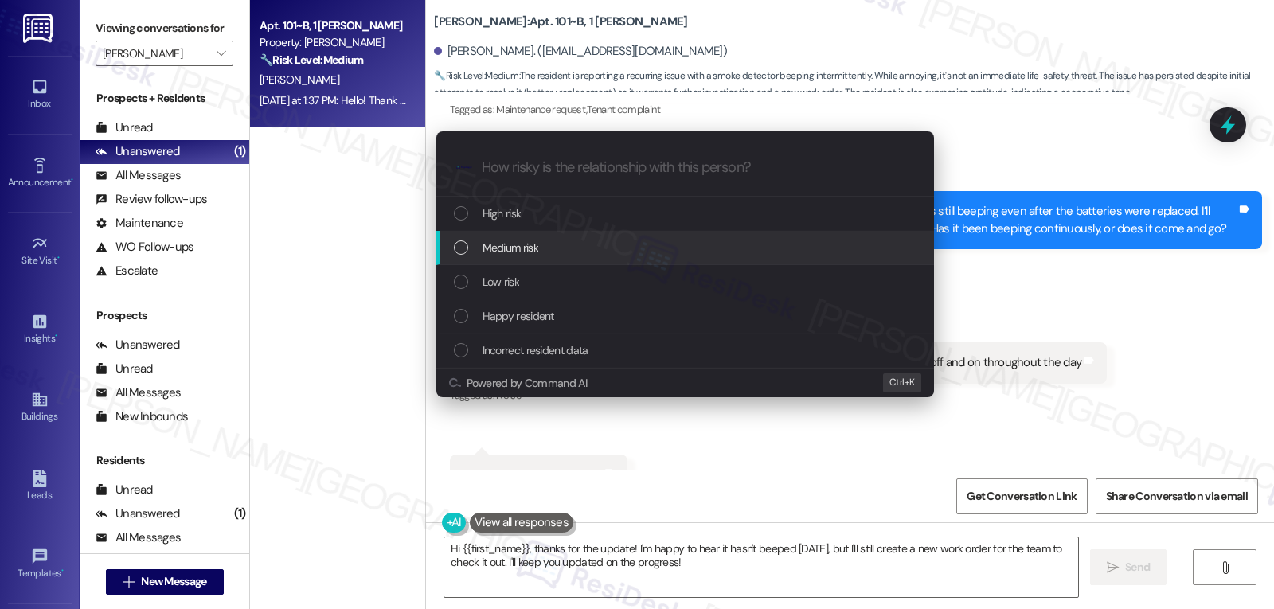
click at [552, 255] on div "Medium risk" at bounding box center [687, 248] width 466 height 18
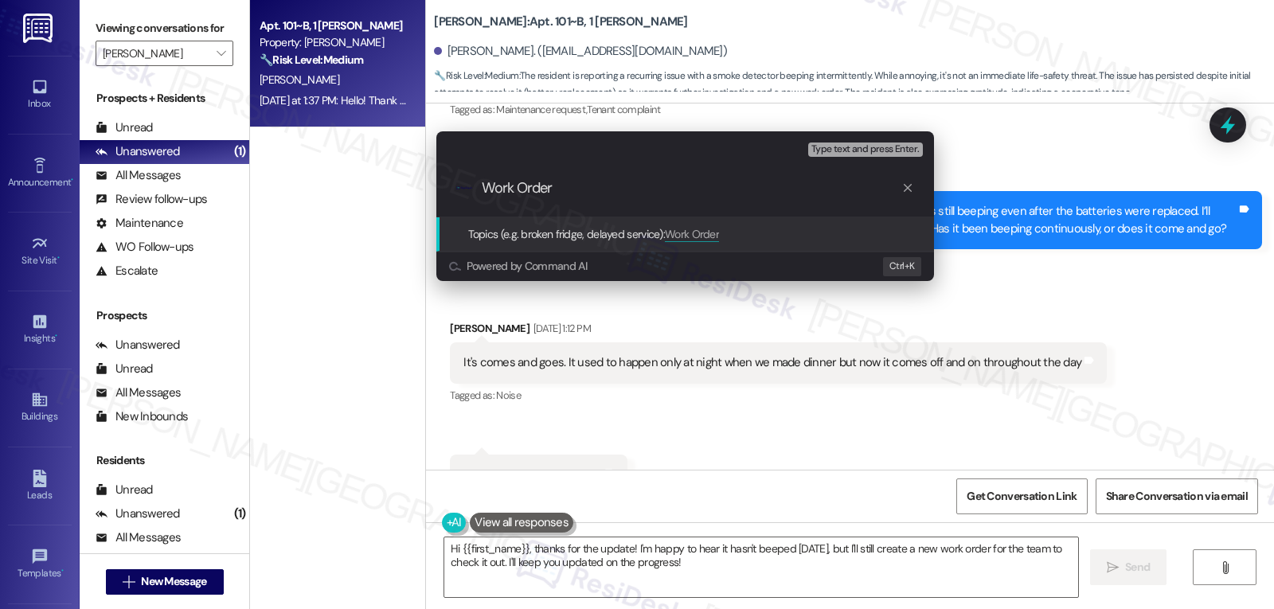
paste input "15568329"
type input "Work Order 15568329 filed by ResiDesk - Smoke Detector"
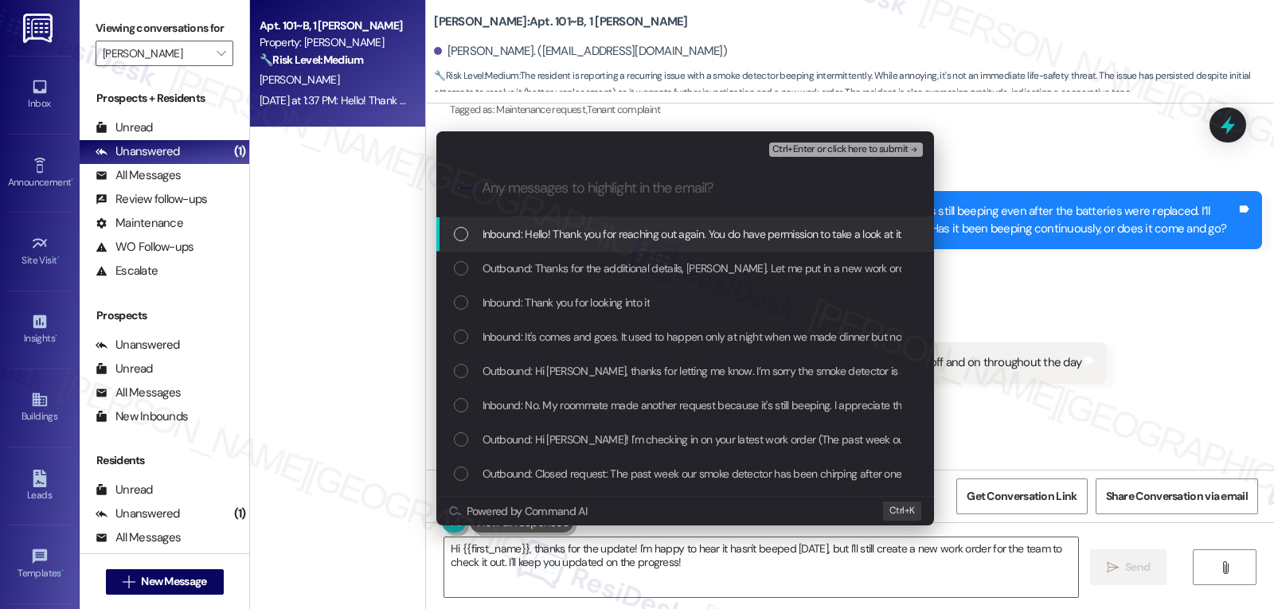
click at [552, 255] on div "Outbound: Thanks for the additional details, Abigail. Let me put in a new work …" at bounding box center [685, 269] width 498 height 34
click at [546, 230] on span "Inbound: Hello! Thank you for reaching out again. You do have permission to tak…" at bounding box center [938, 234] width 910 height 18
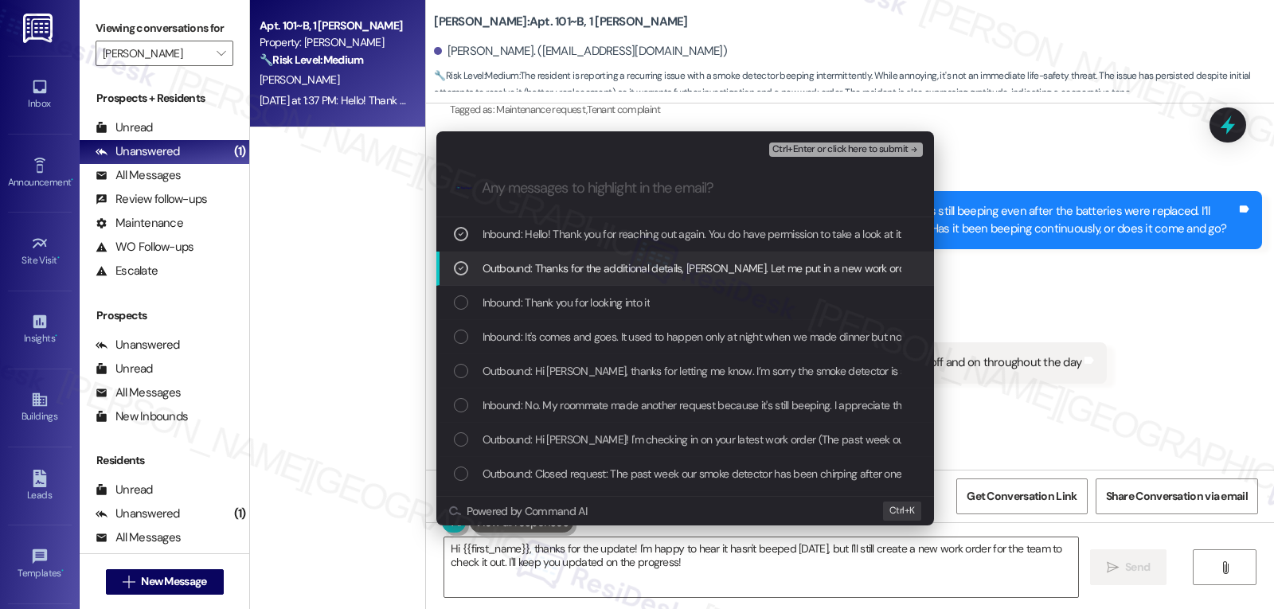
click at [471, 263] on div "Outbound: Thanks for the additional details, Abigail. Let me put in a new work …" at bounding box center [687, 269] width 466 height 18
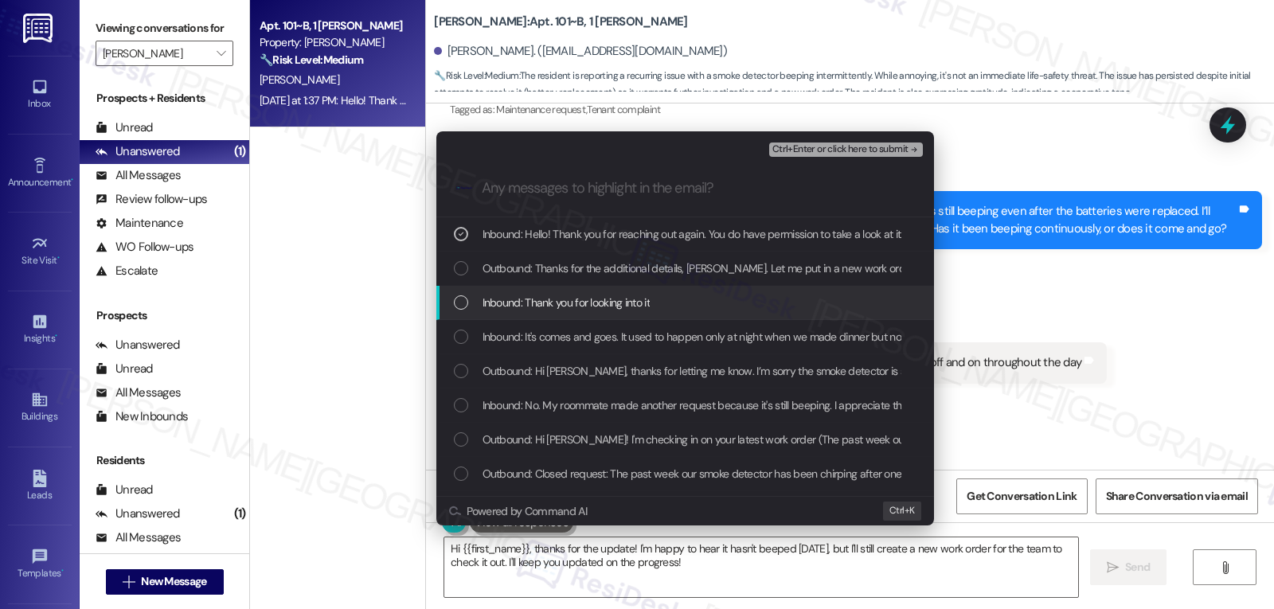
click at [466, 299] on div "List of options" at bounding box center [461, 302] width 14 height 14
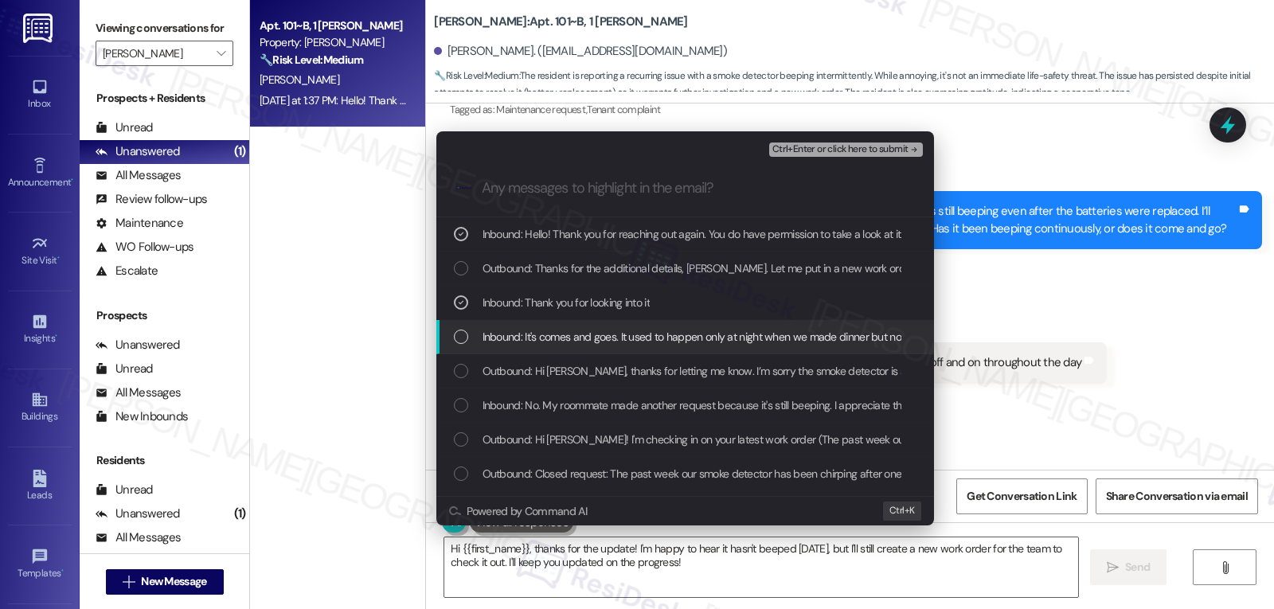
click at [467, 338] on div "List of options" at bounding box center [461, 337] width 14 height 14
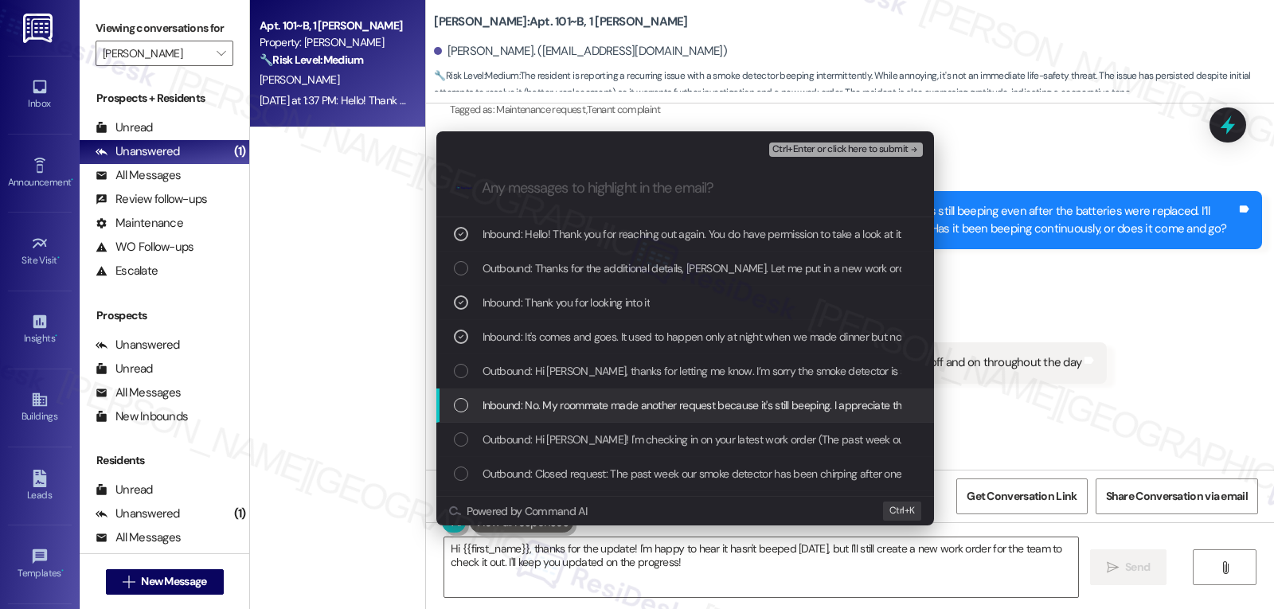
click at [466, 412] on div "List of options" at bounding box center [461, 405] width 14 height 14
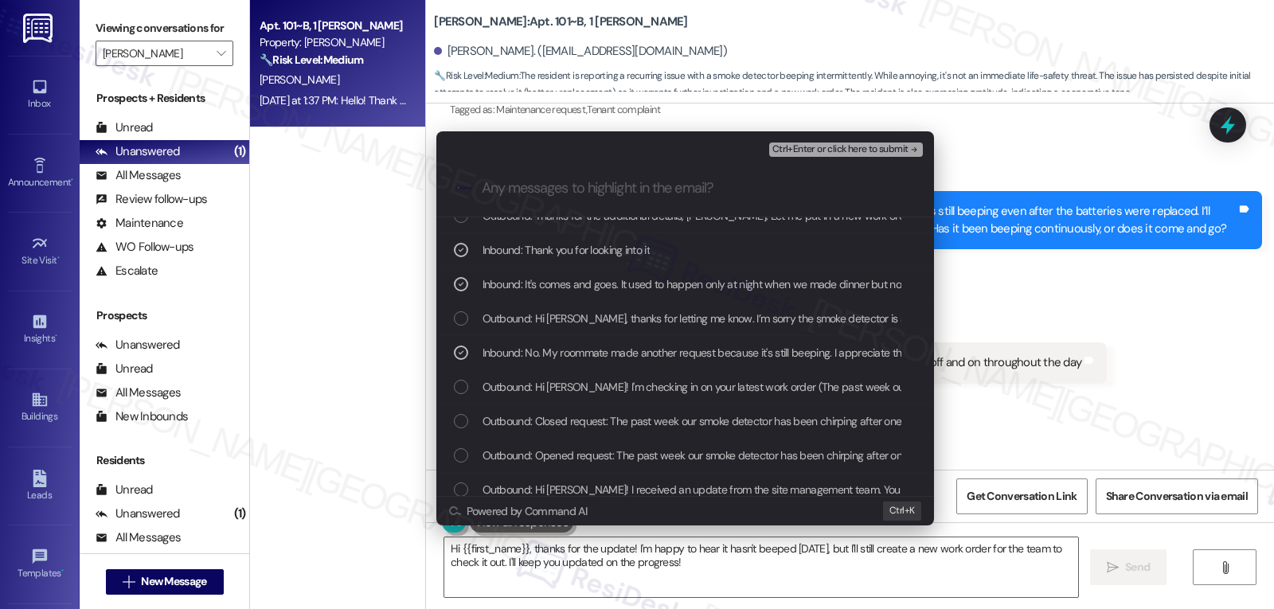
scroll to position [0, 0]
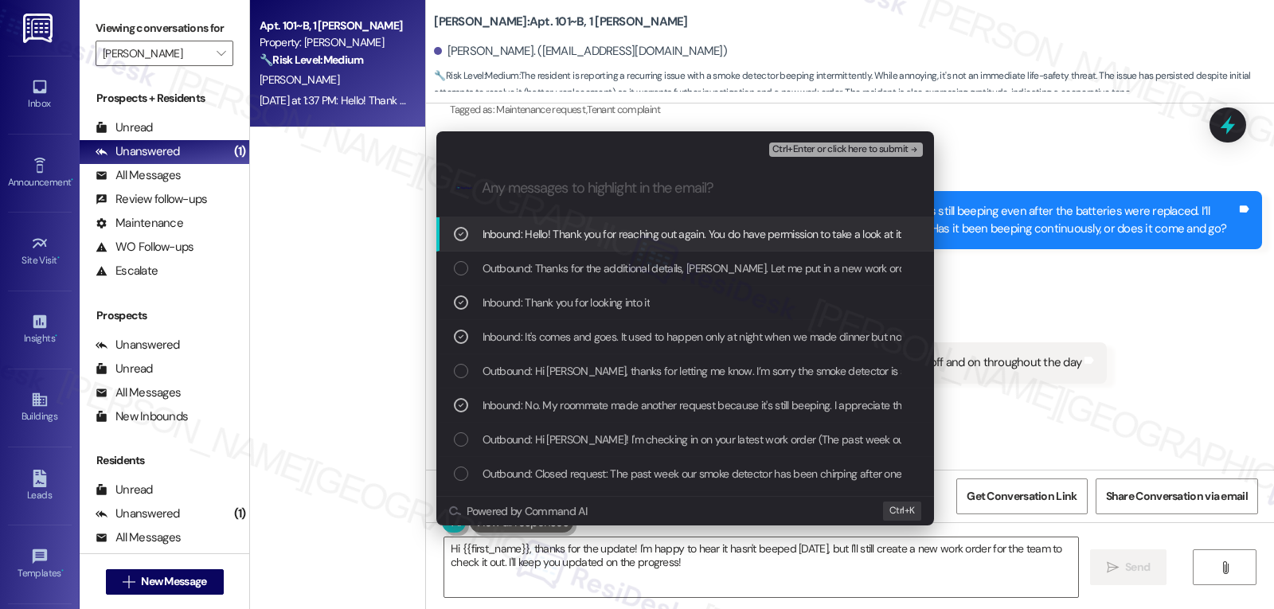
click at [898, 152] on span "Ctrl+Enter or click here to submit" at bounding box center [840, 149] width 136 height 11
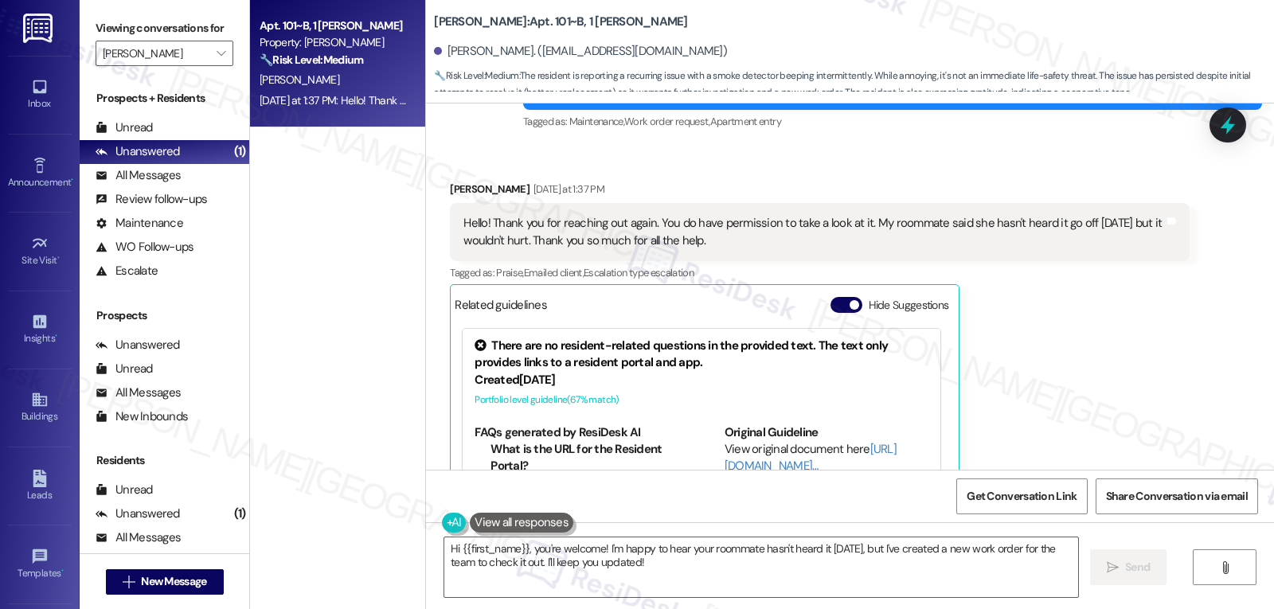
scroll to position [2133, 0]
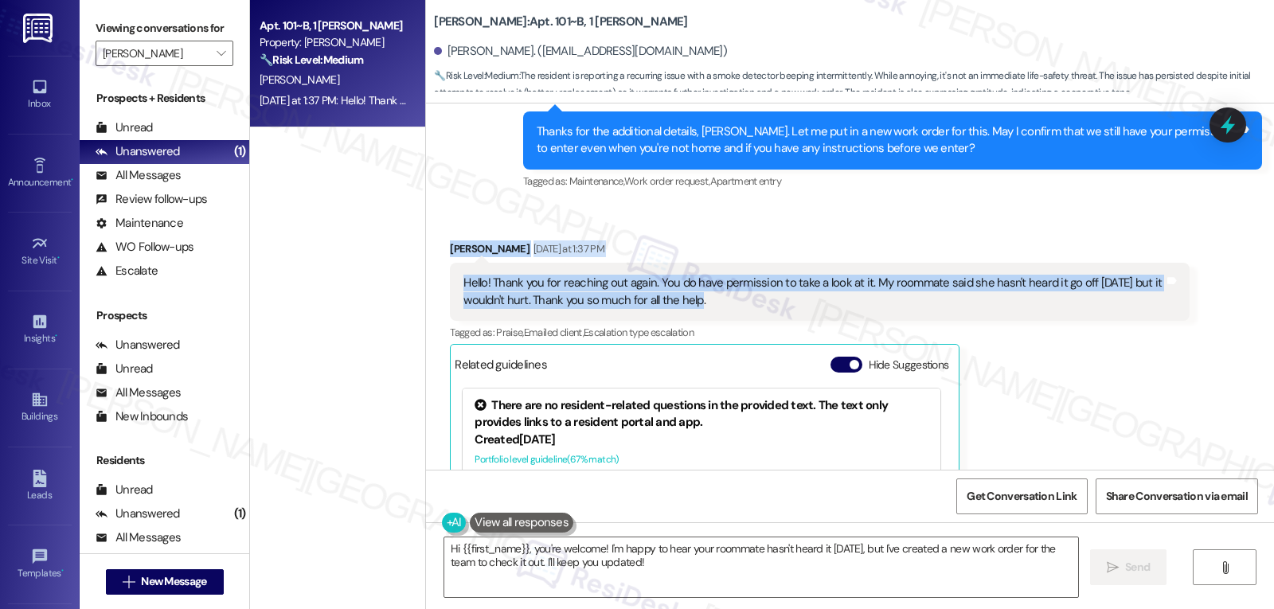
drag, startPoint x: 433, startPoint y: 249, endPoint x: 733, endPoint y: 315, distance: 307.4
click at [733, 315] on div "Received via SMS Abigail Brooks Yesterday at 1:37 PM Hello! Thank you for reach…" at bounding box center [819, 435] width 763 height 413
click at [570, 227] on div "Received via SMS Abigail Brooks Yesterday at 1:37 PM Hello! Thank you for reach…" at bounding box center [850, 423] width 848 height 436
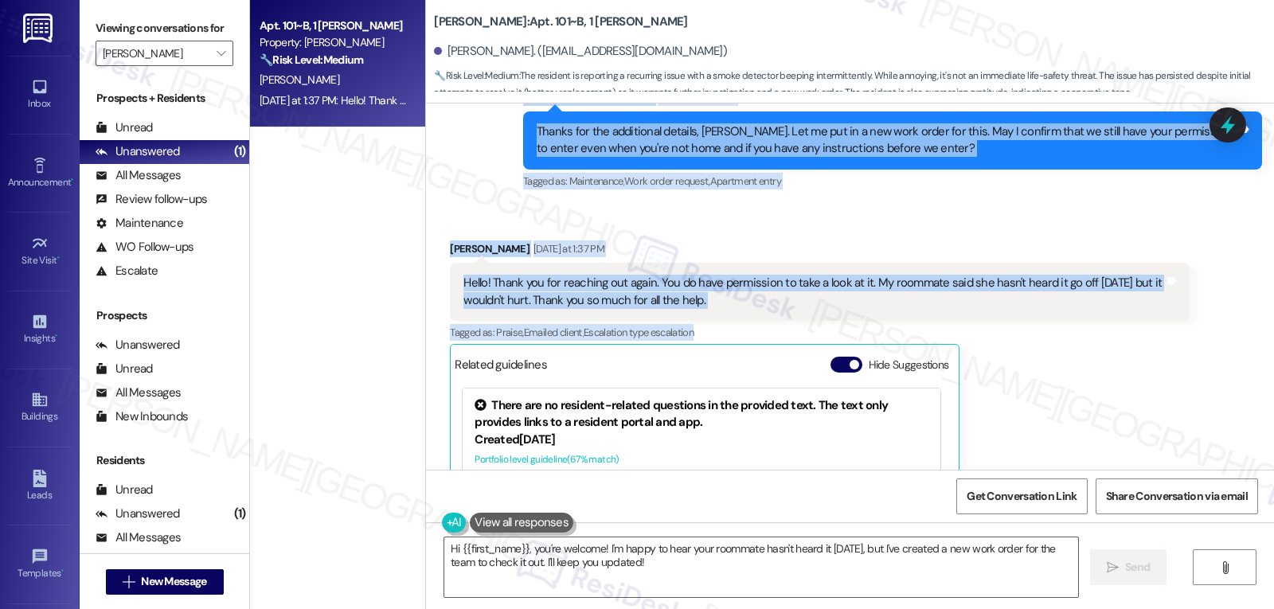
drag, startPoint x: 506, startPoint y: 258, endPoint x: 753, endPoint y: 320, distance: 253.8
click at [753, 320] on div "Lease started Aug 21, 2025 at 8:00 PM Survey, sent via SMS Residesk Automated S…" at bounding box center [850, 287] width 848 height 366
copy div "Sarah (ResiDesk) Yesterday at 10:52 AM Thanks for the additional details, Abiga…"
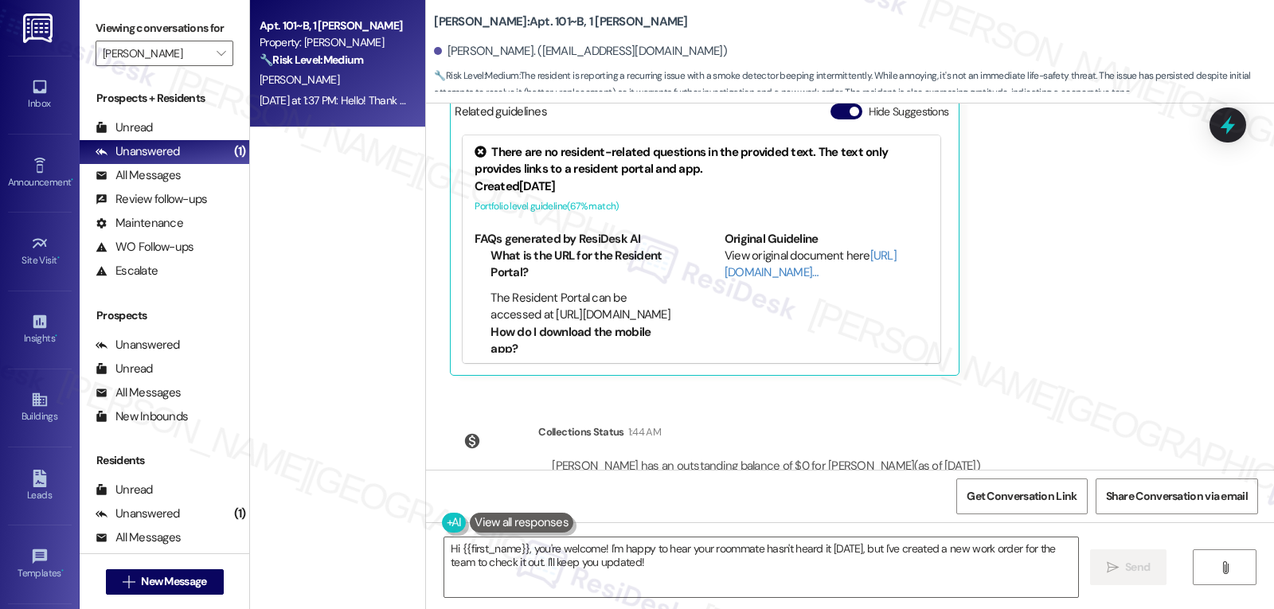
scroll to position [2452, 0]
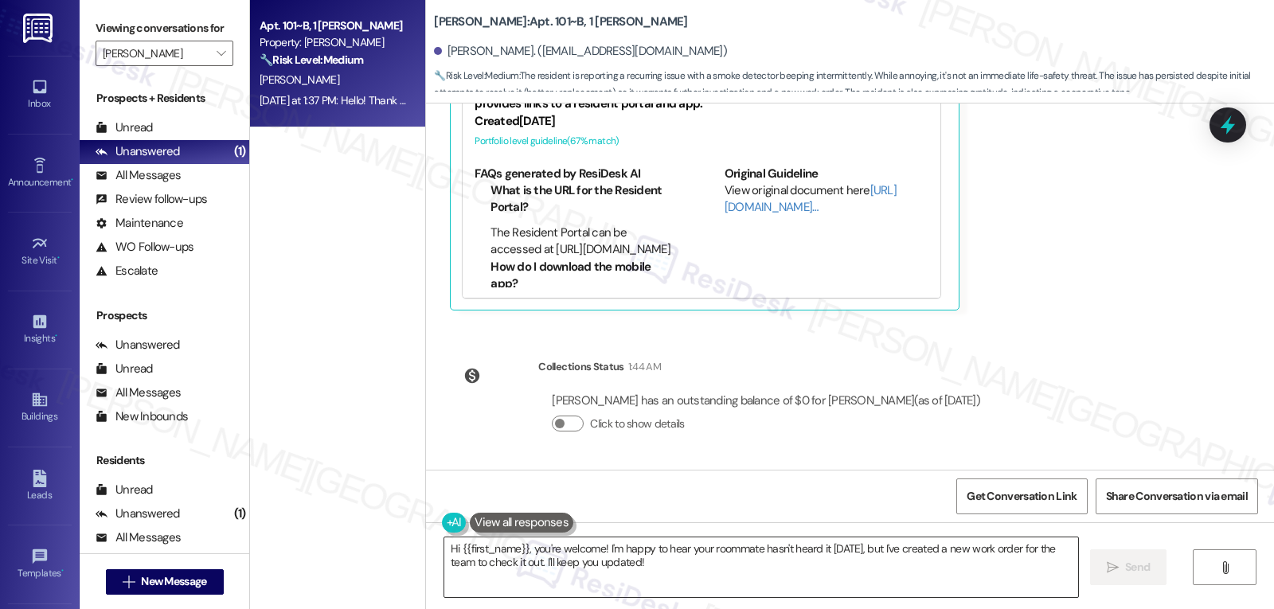
click at [693, 568] on textarea "Hi {{first_name}}, you're welcome! I'm happy to hear your roommate hasn't heard…" at bounding box center [761, 568] width 634 height 60
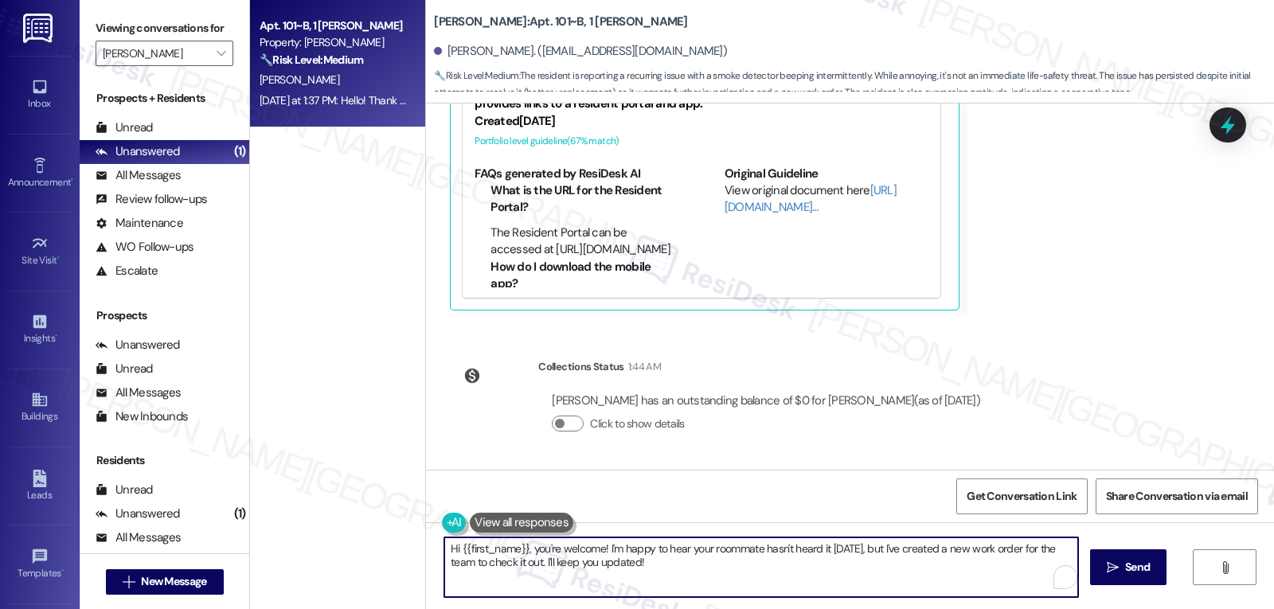
paste textarea "Thanks so much, Abigail! I appreciate you confirming entry permission. I’ll pas…"
click at [971, 573] on textarea "Thanks so much, Abigail! I appreciate you confirming entry permission. I’ll pas…" at bounding box center [761, 568] width 634 height 60
type textarea "Thanks so much, Abigail! I appreciate you confirming entry permission. I’ll pas…"
click at [1104, 567] on span " Send" at bounding box center [1129, 567] width 50 height 17
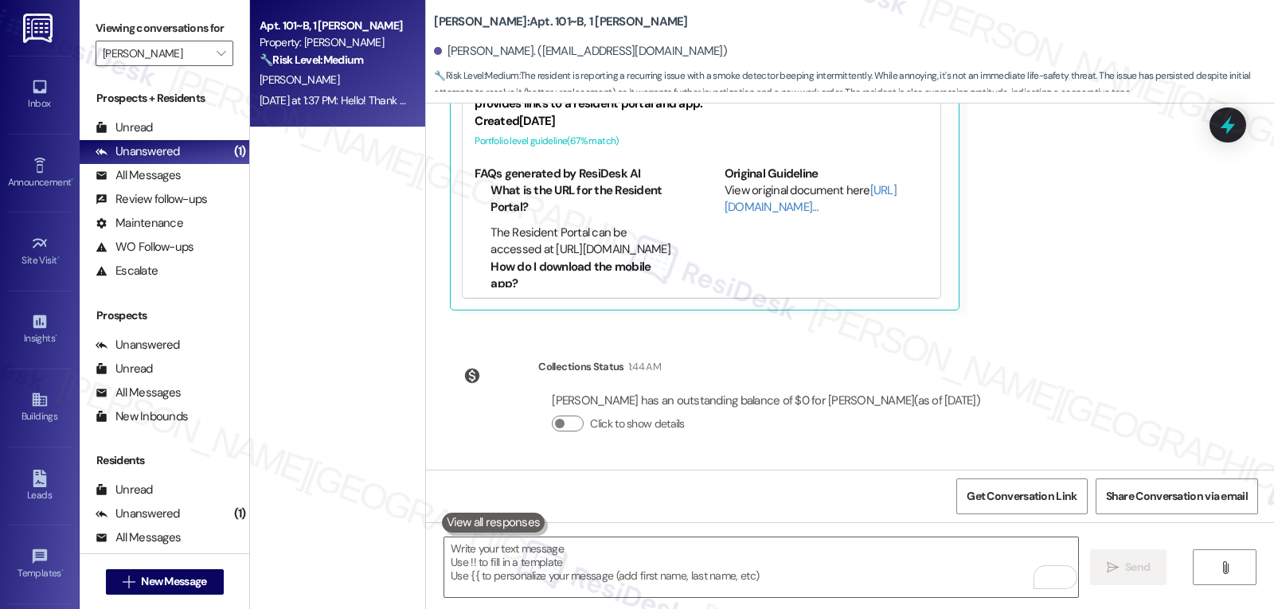
scroll to position [2305, 0]
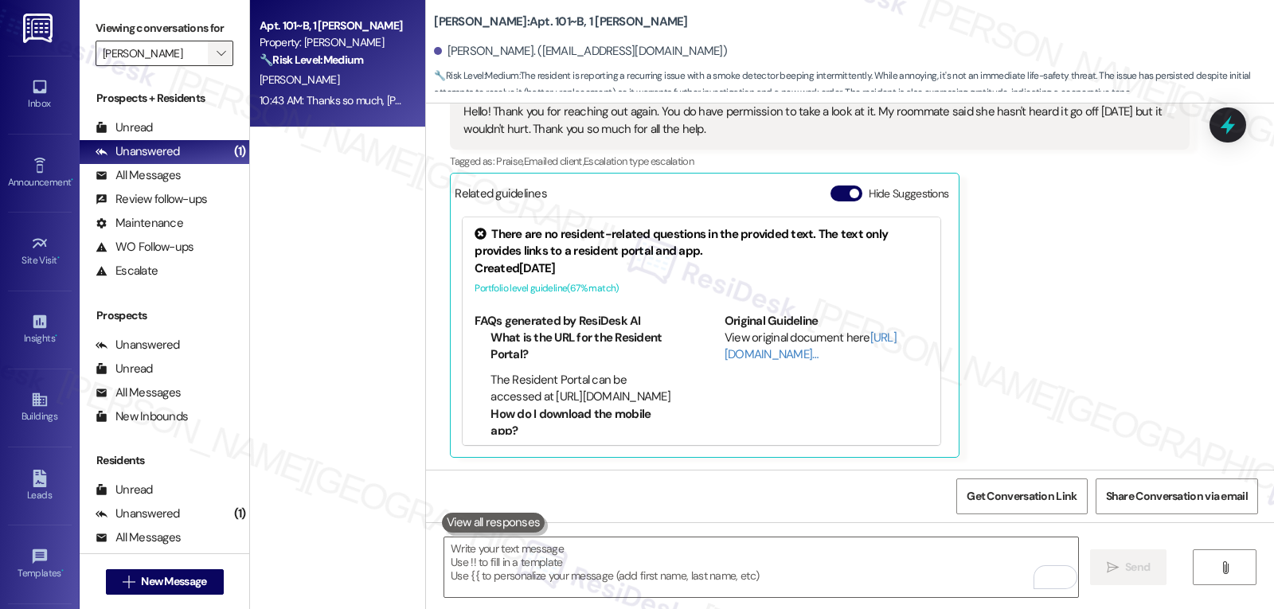
click at [217, 60] on icon "" at bounding box center [221, 53] width 9 height 13
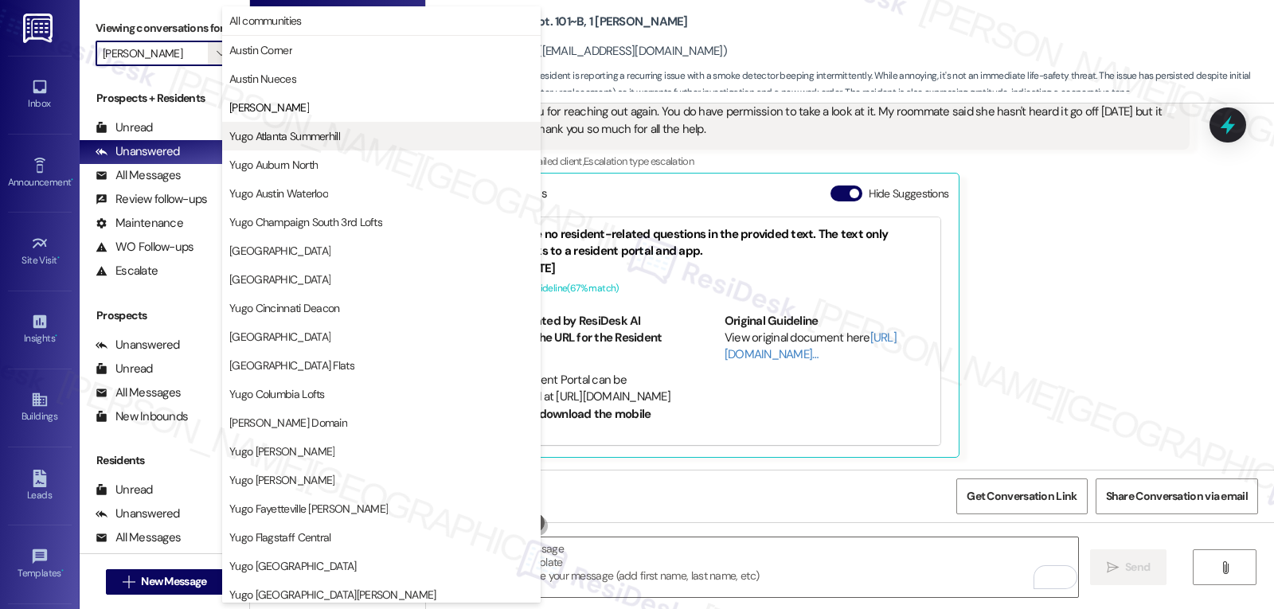
click at [274, 133] on span "Yugo Atlanta Summerhill" at bounding box center [284, 136] width 111 height 16
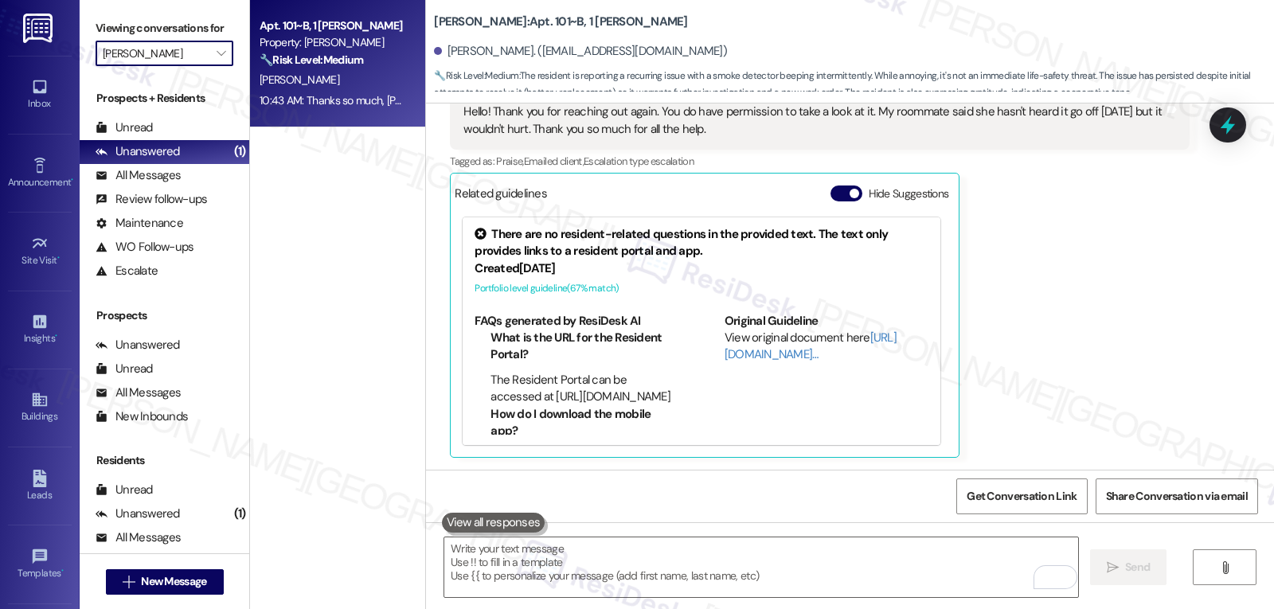
type input "Yugo Atlanta Summerhill"
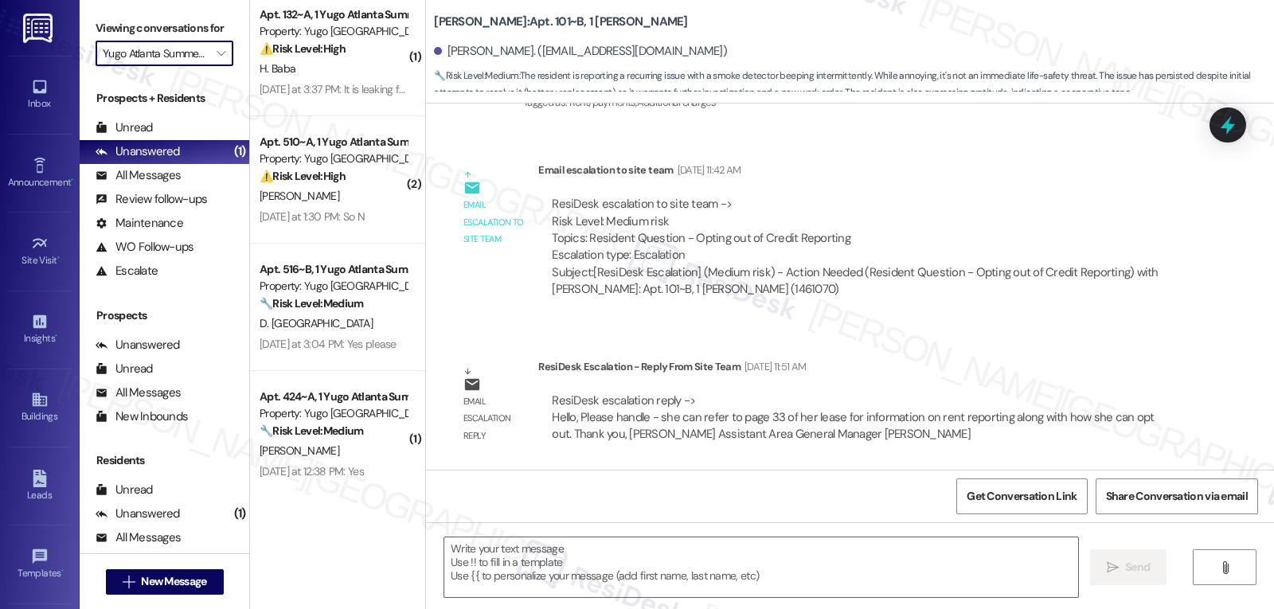
scroll to position [14, 0]
type textarea "Fetching suggested responses. Please feel free to read through the conversation…"
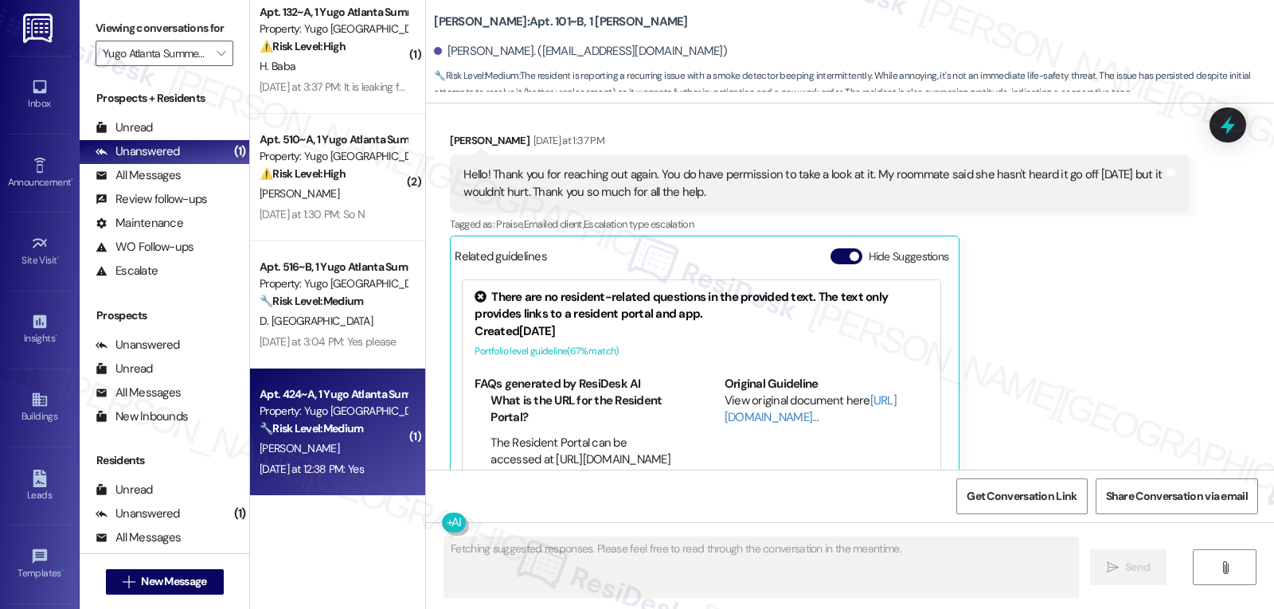
click at [345, 444] on div "C. Jackson" at bounding box center [333, 449] width 151 height 20
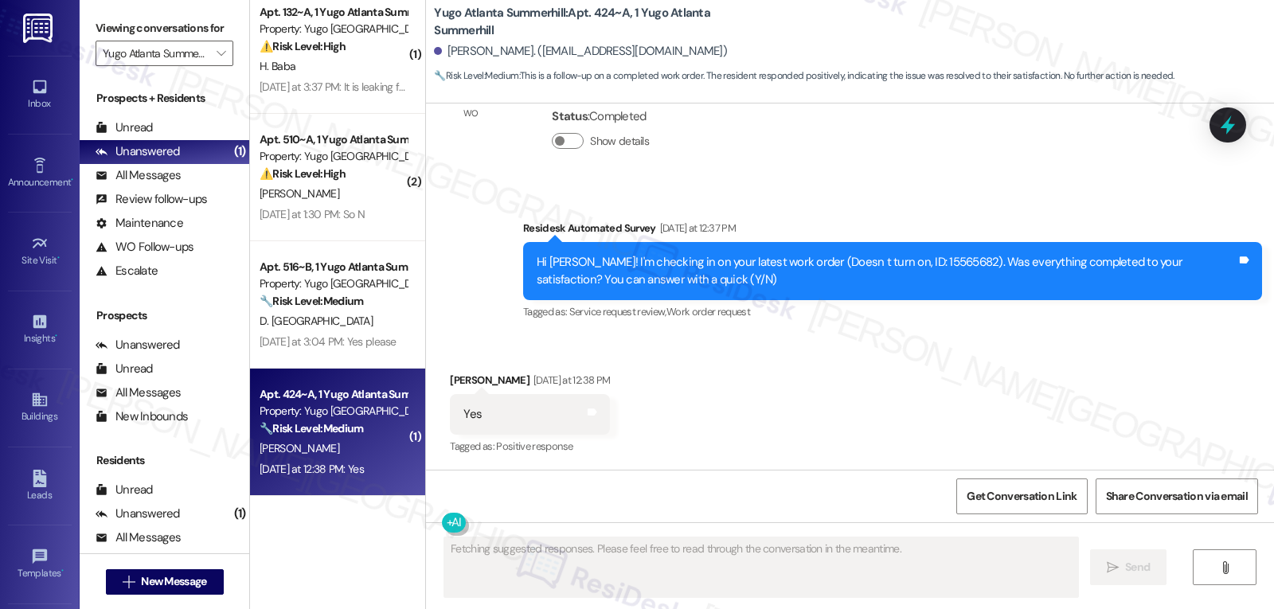
scroll to position [497, 0]
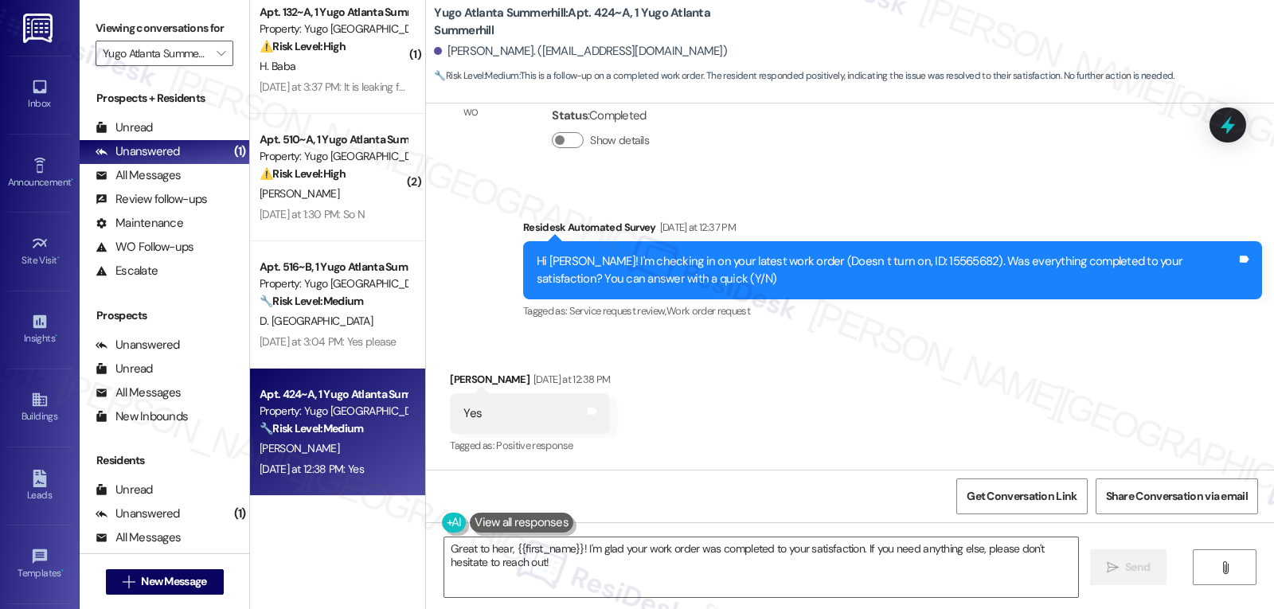
drag, startPoint x: 852, startPoint y: 578, endPoint x: 1190, endPoint y: 475, distance: 352.9
click at [851, 578] on textarea "Great to hear, {{first_name}}! I'm glad your work order was completed to your s…" at bounding box center [761, 568] width 634 height 60
click at [632, 574] on textarea "Great to hear, {{first_name}}! I'm glad your work order was completed to your s…" at bounding box center [761, 568] width 634 height 60
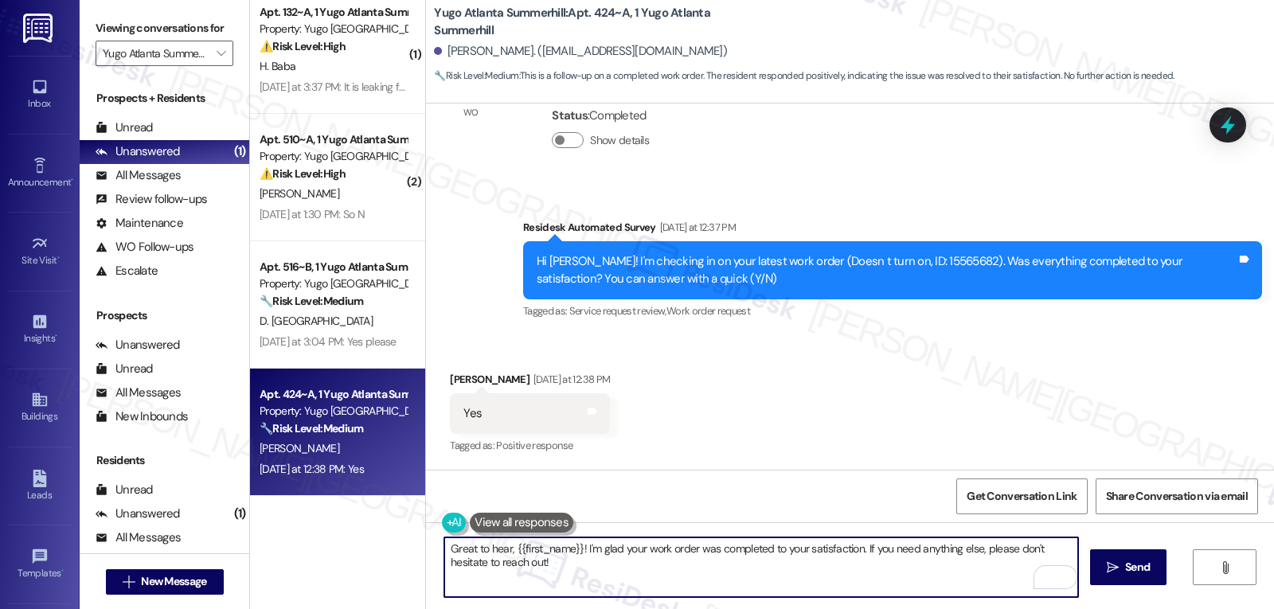
paste textarea "Thanks for the update, {{first_name}}! I’m glad everything was resolved to your…"
type textarea "Thanks for the update, {{first_name}}! I’m glad everything was resolved to your…"
click at [1135, 557] on button " Send" at bounding box center [1128, 568] width 77 height 36
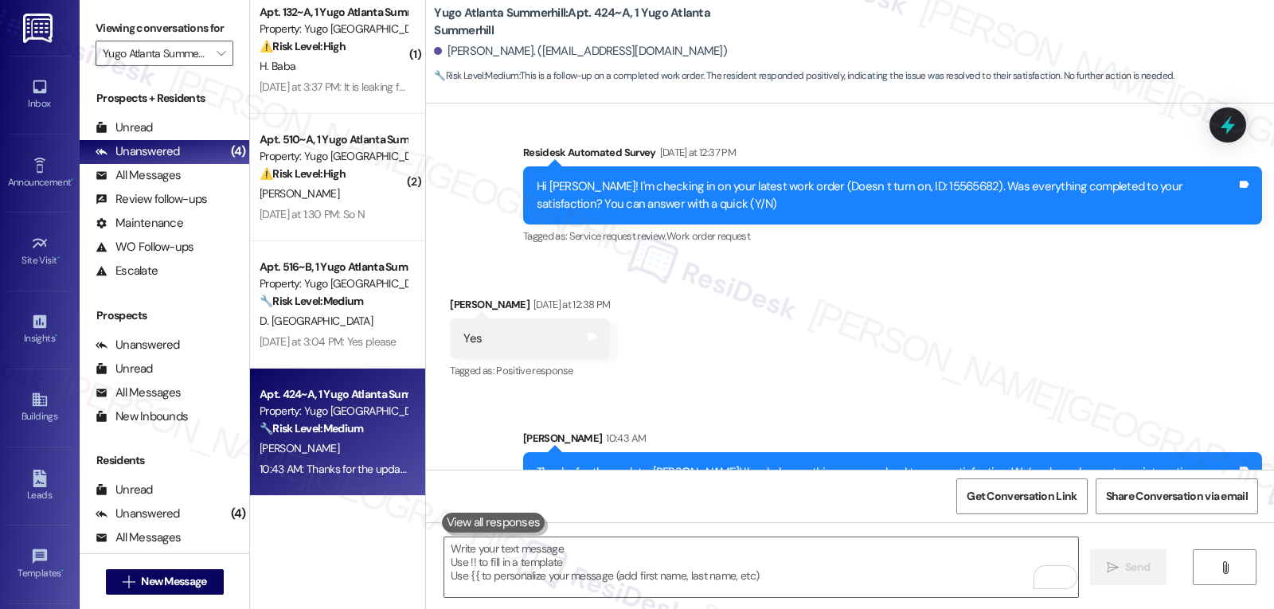
scroll to position [608, 0]
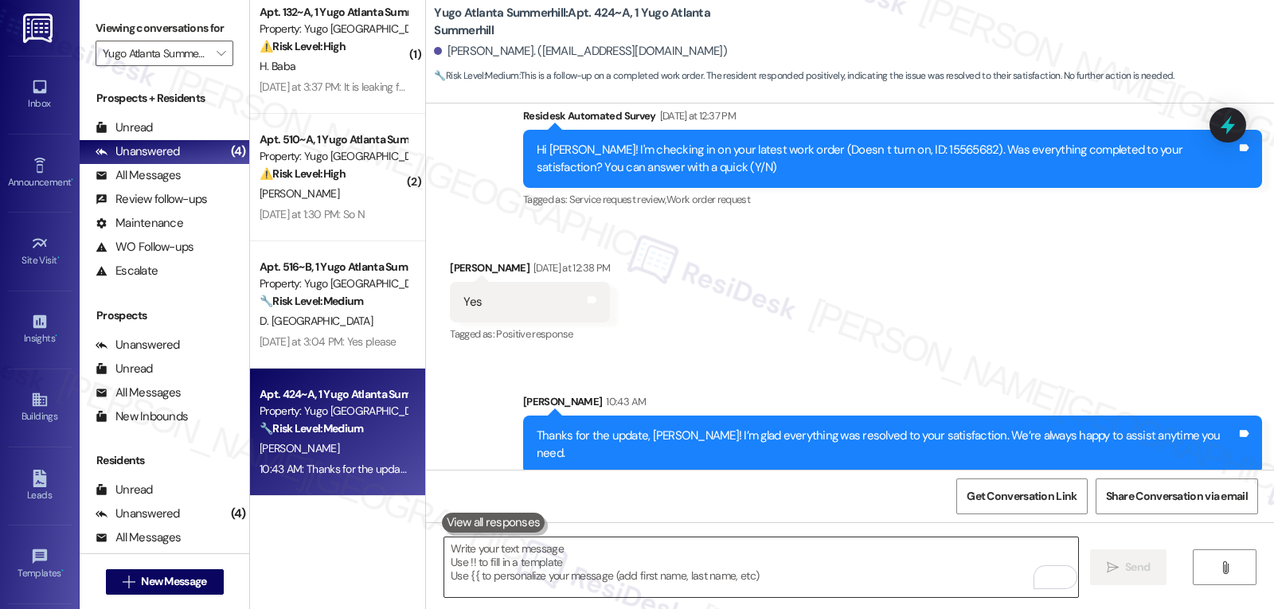
click at [671, 564] on textarea "To enrich screen reader interactions, please activate Accessibility in Grammarl…" at bounding box center [761, 568] width 634 height 60
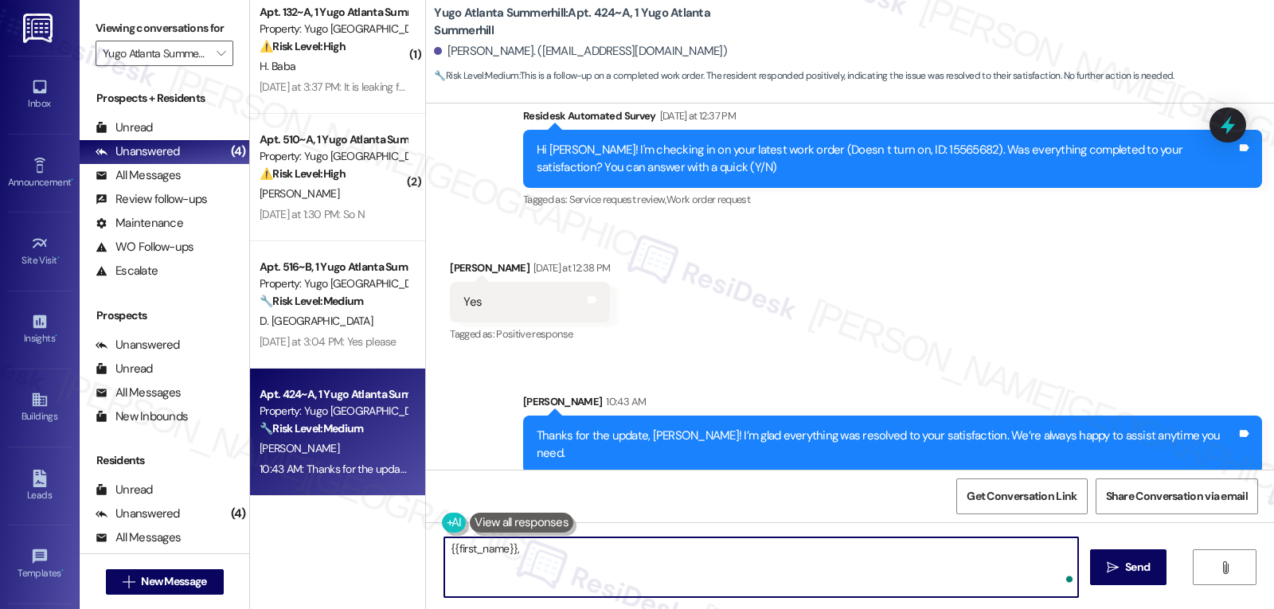
paste textarea "how’s everything going for you at {{property}}? Has it met your expectations so…"
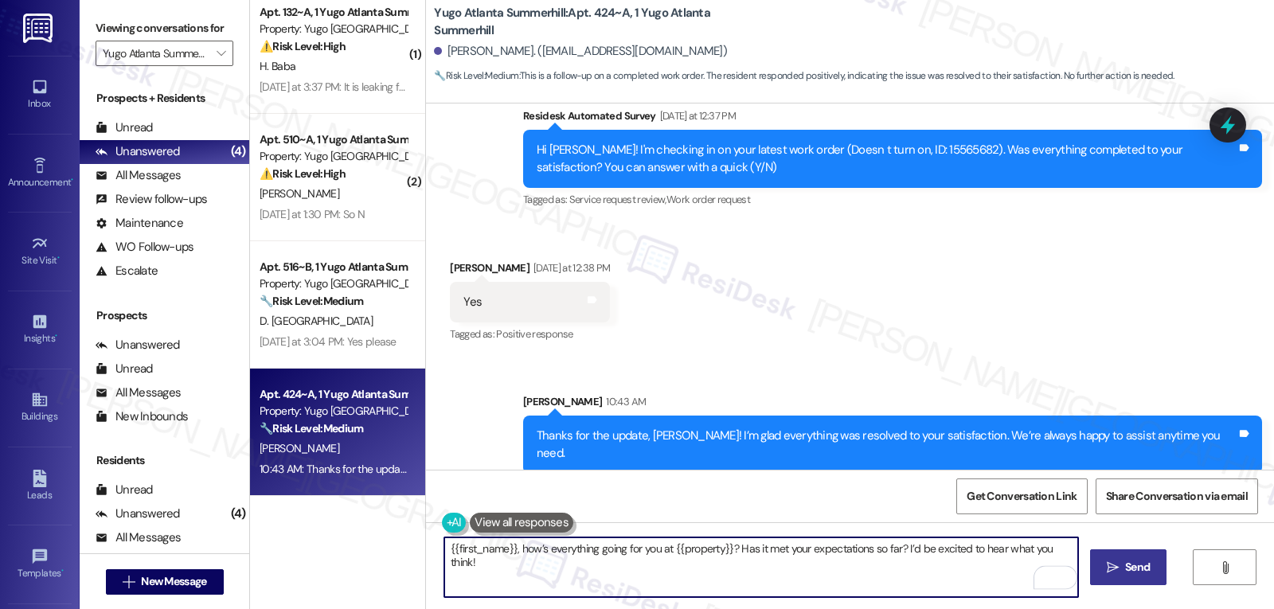
type textarea "{{first_name}}, how’s everything going for you at {{property}}? Has it met your…"
click at [1126, 567] on span "Send" at bounding box center [1137, 567] width 25 height 17
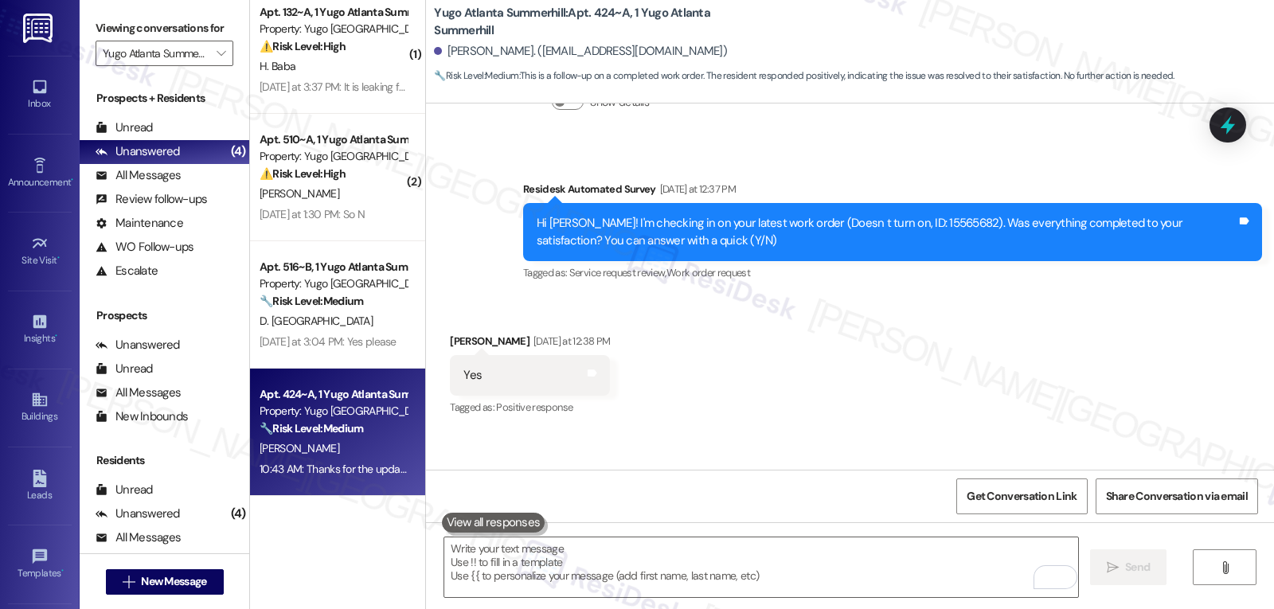
scroll to position [496, 0]
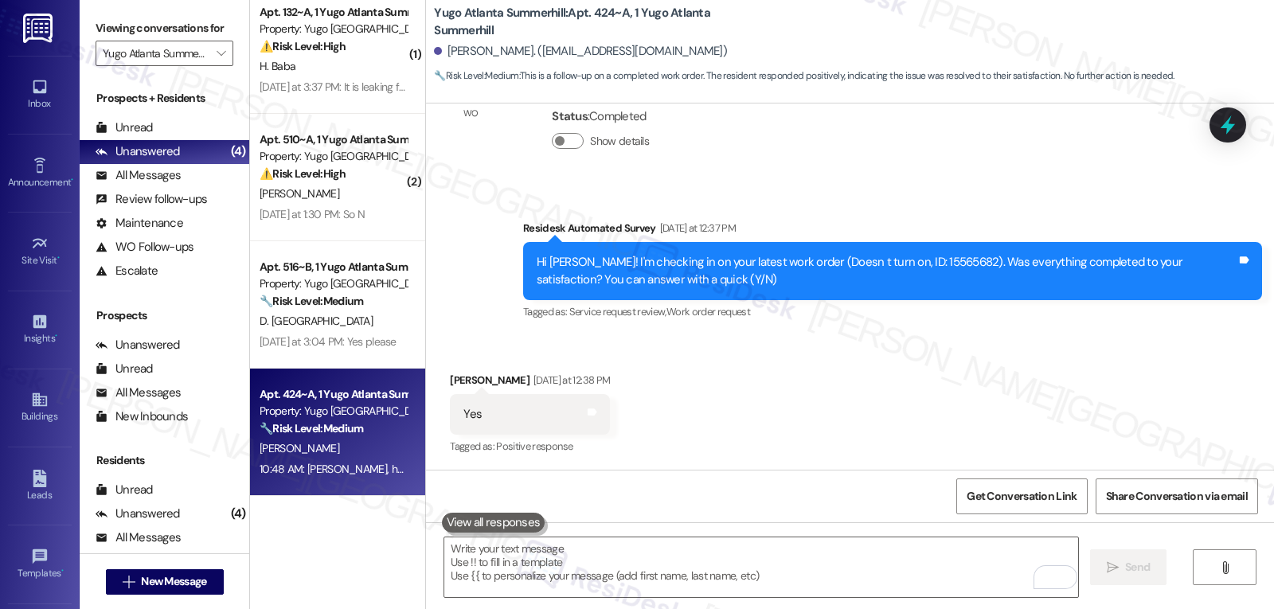
click at [812, 358] on div "Received via SMS Caleb Jackson Yesterday at 12:38 PM Yes Tags and notes Tagged …" at bounding box center [850, 403] width 848 height 135
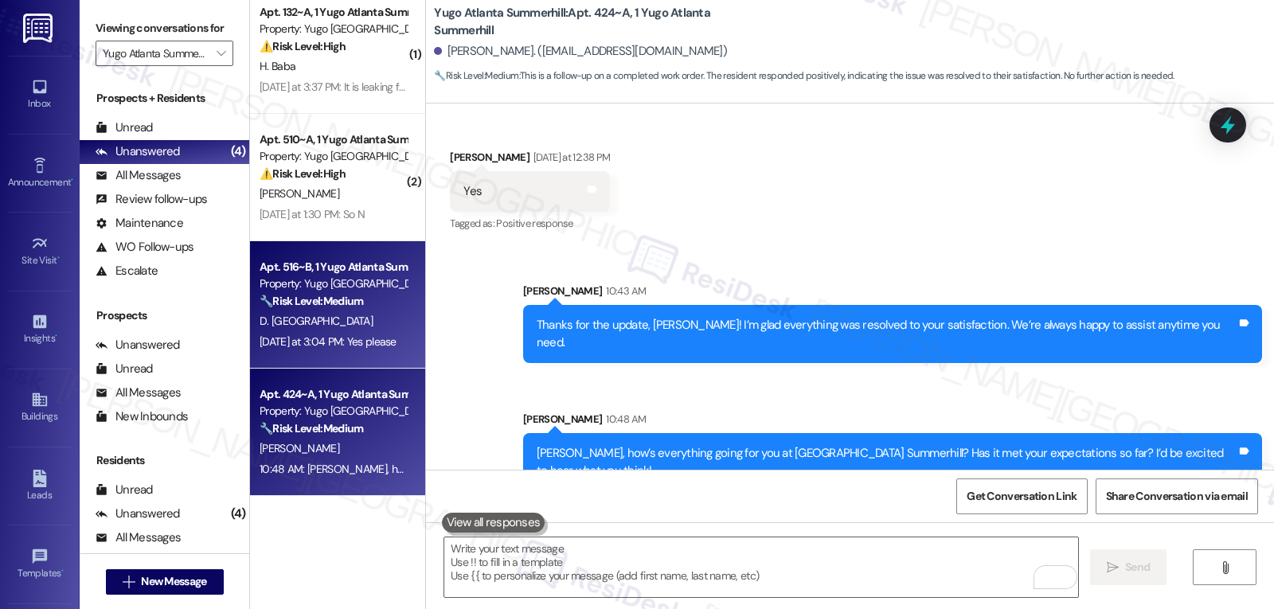
click at [317, 347] on div "Yesterday at 3:04 PM: Yes please Yesterday at 3:04 PM: Yes please" at bounding box center [328, 341] width 137 height 14
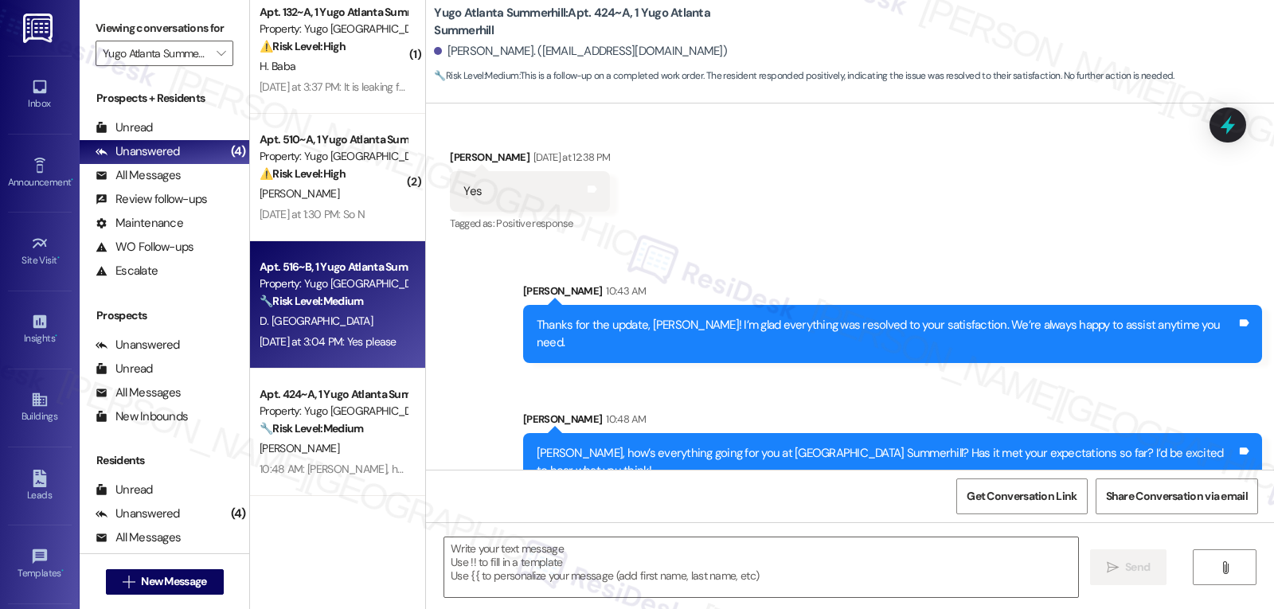
type textarea "Fetching suggested responses. Please feel free to read through the conversation…"
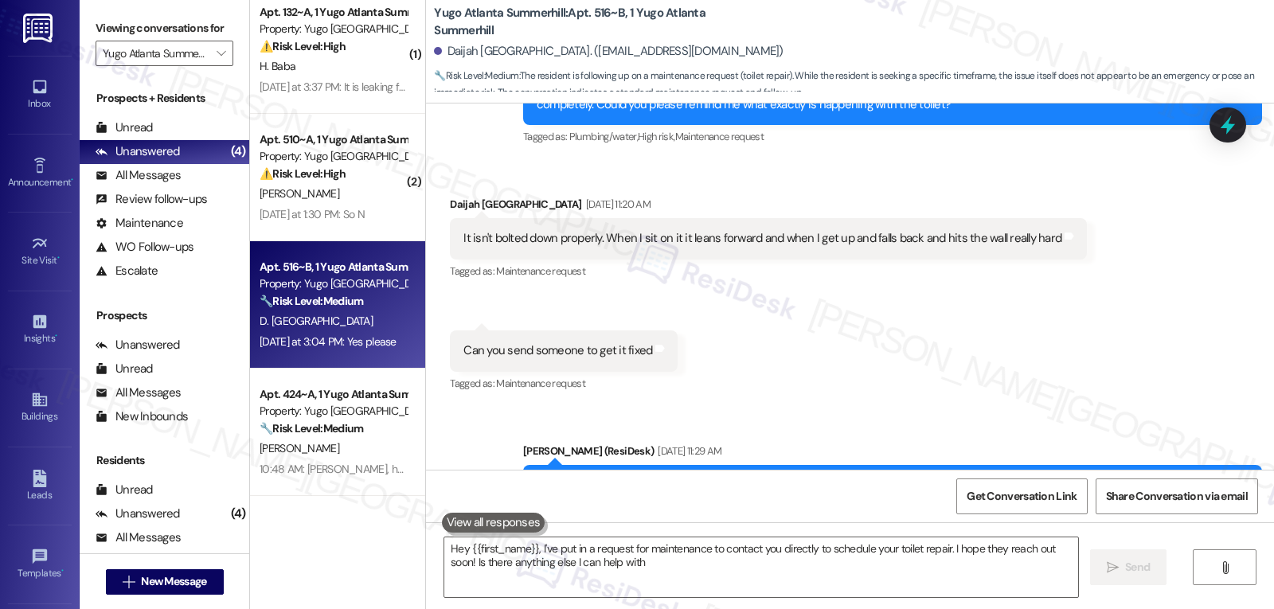
type textarea "Hey {{first_name}}, I've put in a request for maintenance to contact you direct…"
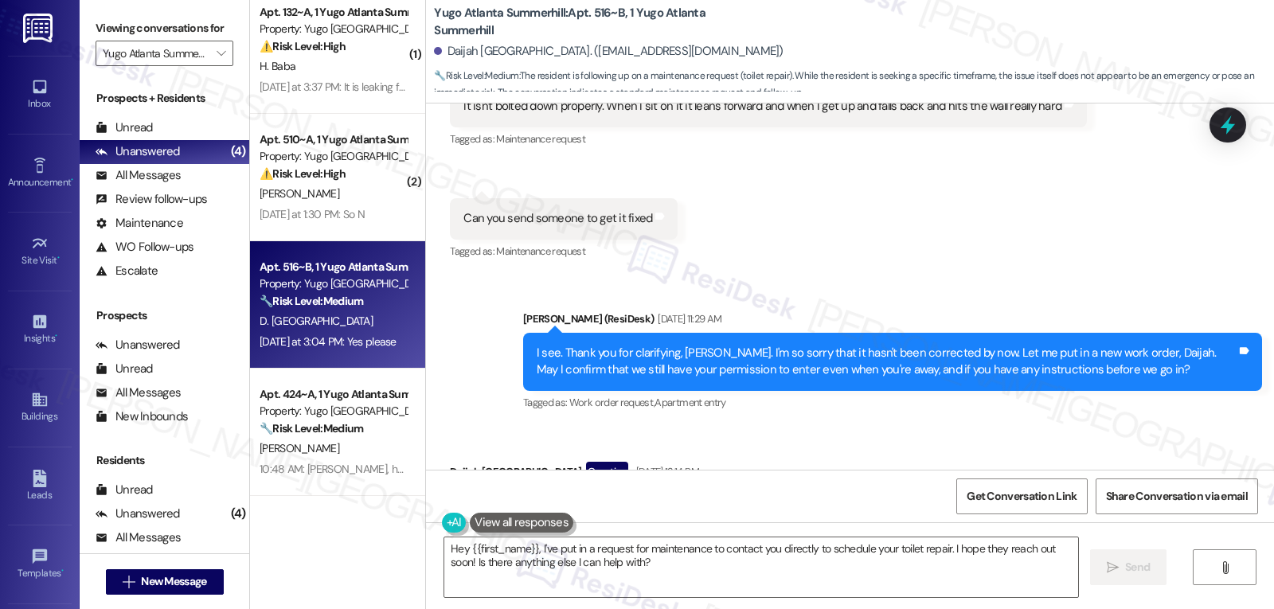
scroll to position [2443, 0]
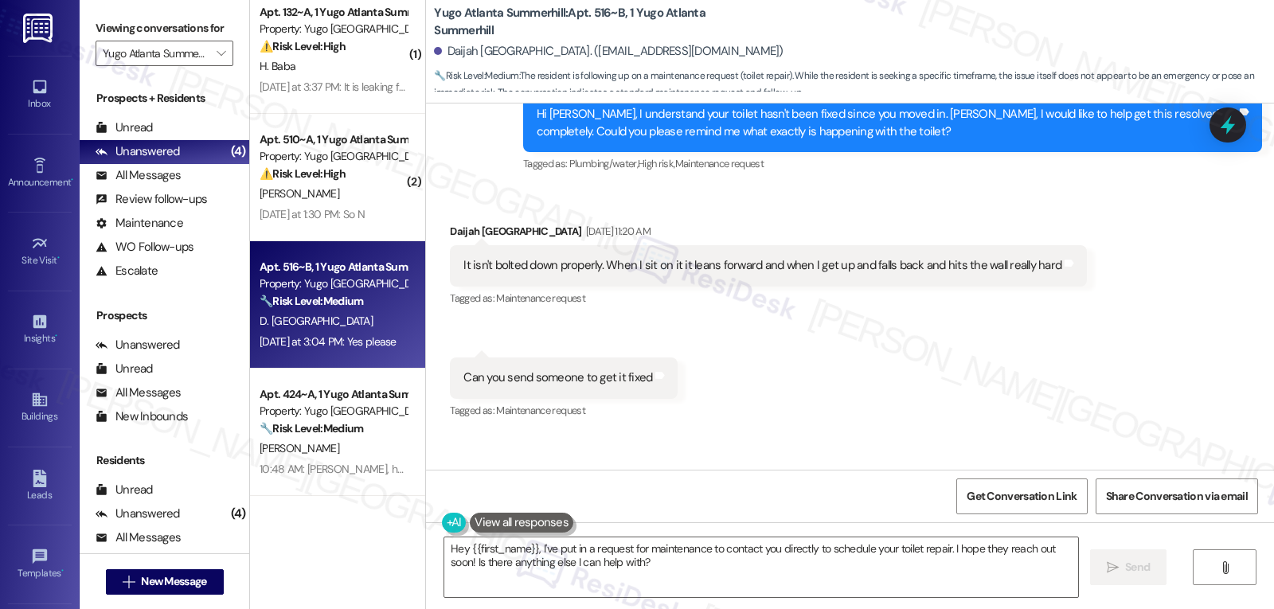
click at [463, 257] on div "It isn't bolted down properly. When I sit on it it leans forward and when I get…" at bounding box center [762, 265] width 598 height 17
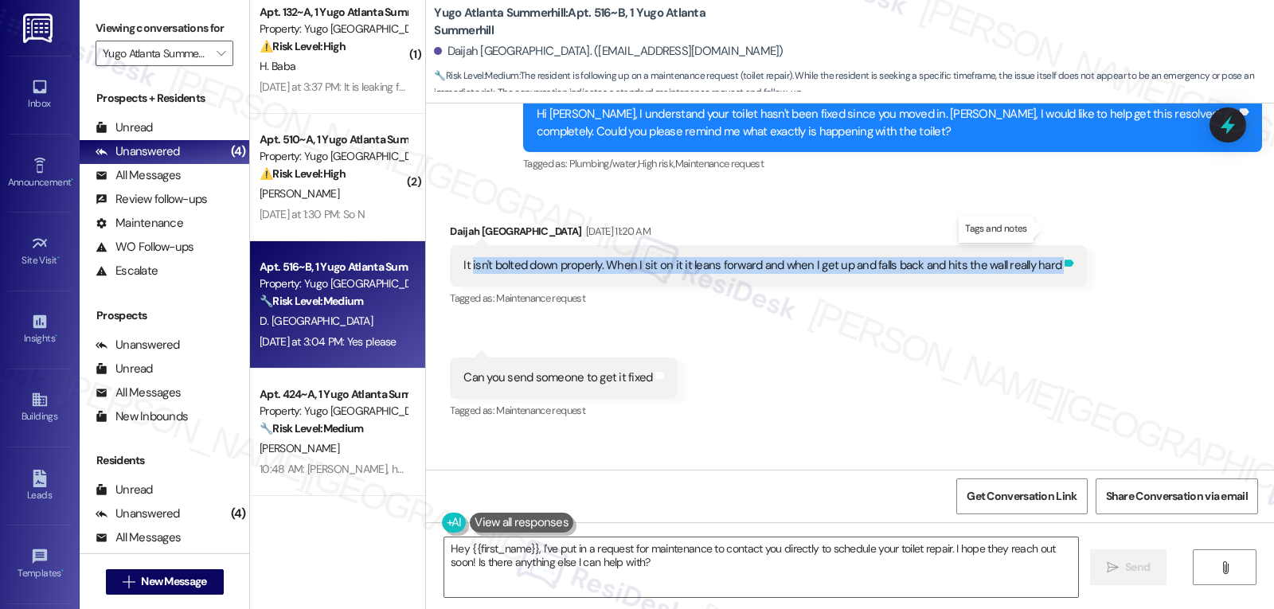
drag, startPoint x: 461, startPoint y: 231, endPoint x: 1051, endPoint y: 234, distance: 590.1
click at [1051, 245] on div "It isn't bolted down properly. When I sit on it it leans forward and when I get…" at bounding box center [768, 265] width 637 height 41
copy div "isn't bolted down properly. When I sit on it it leans forward and when I get up…"
click at [1232, 130] on icon at bounding box center [1227, 125] width 19 height 25
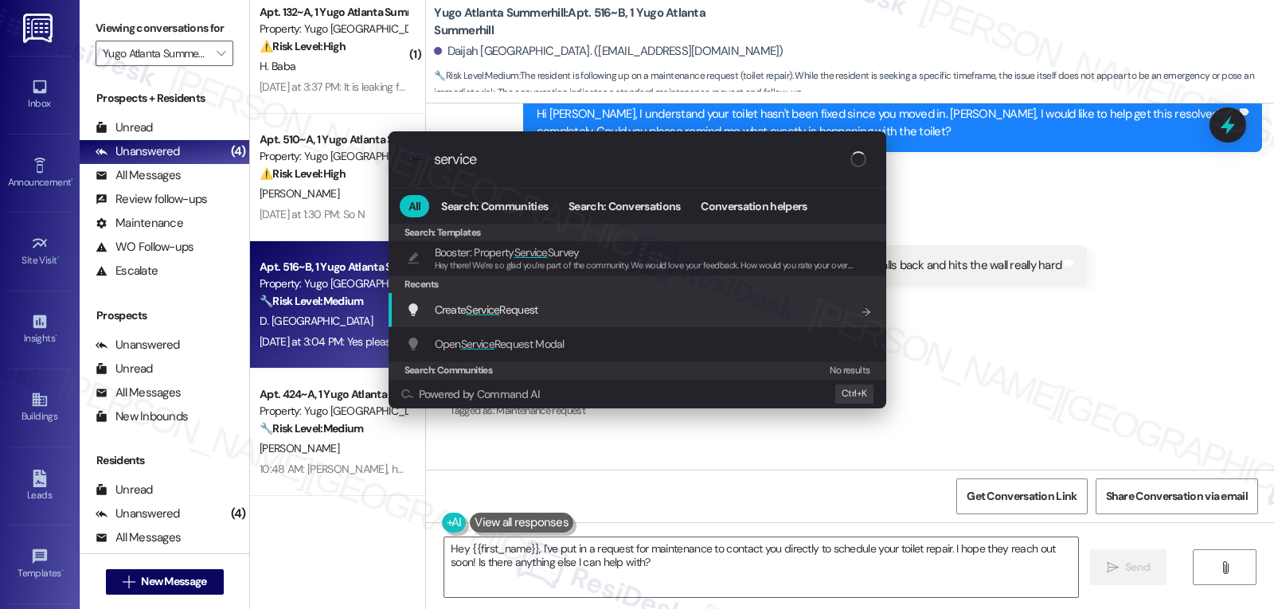
type input "service"
click at [514, 319] on div "Create Service Request Add shortcut" at bounding box center [638, 310] width 498 height 34
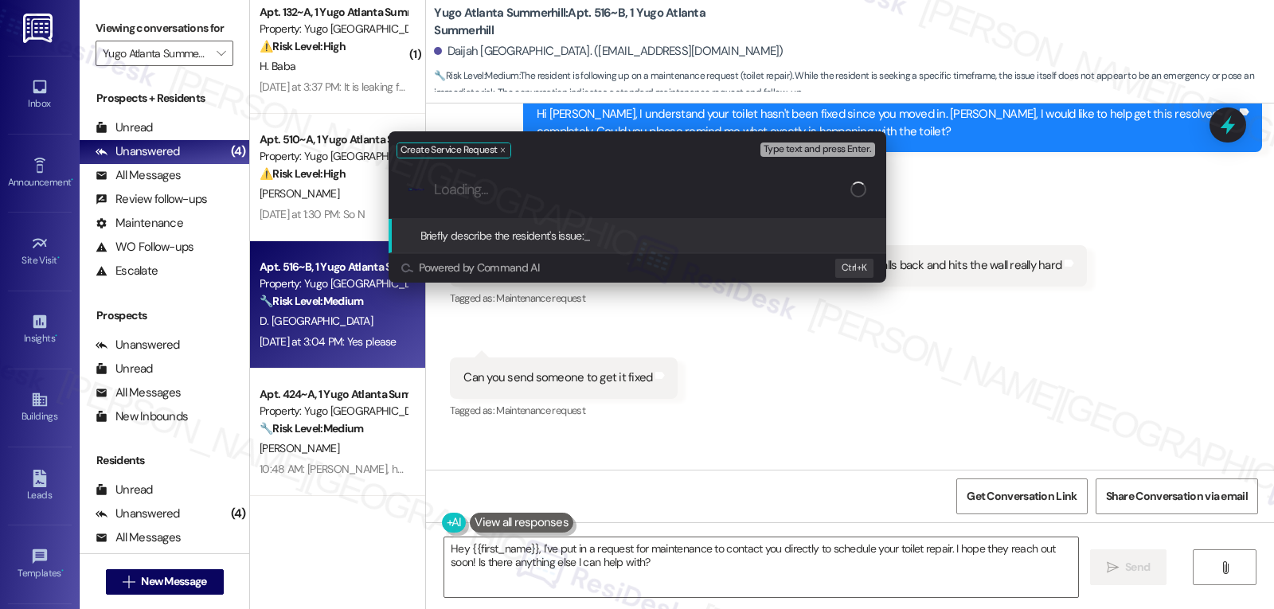
paste input "isn't bolted down properly. When I sit on it it leans forward and when I get up…"
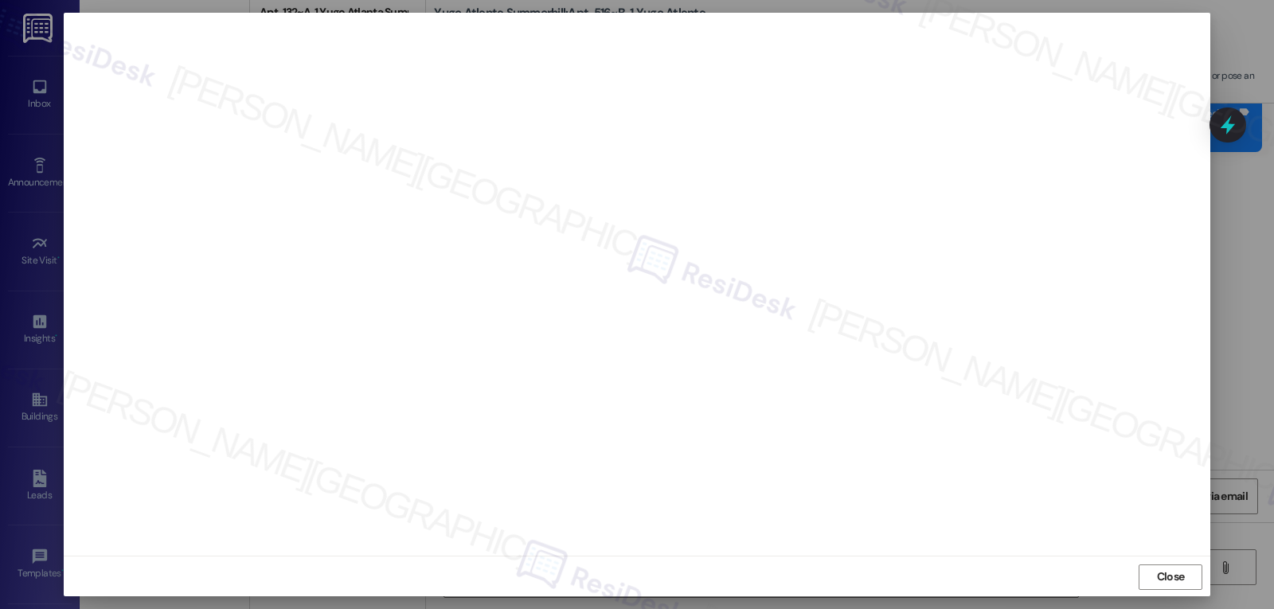
scroll to position [7, 0]
drag, startPoint x: 1171, startPoint y: 574, endPoint x: 1153, endPoint y: 546, distance: 32.9
click at [1171, 571] on span "Close" at bounding box center [1171, 575] width 28 height 17
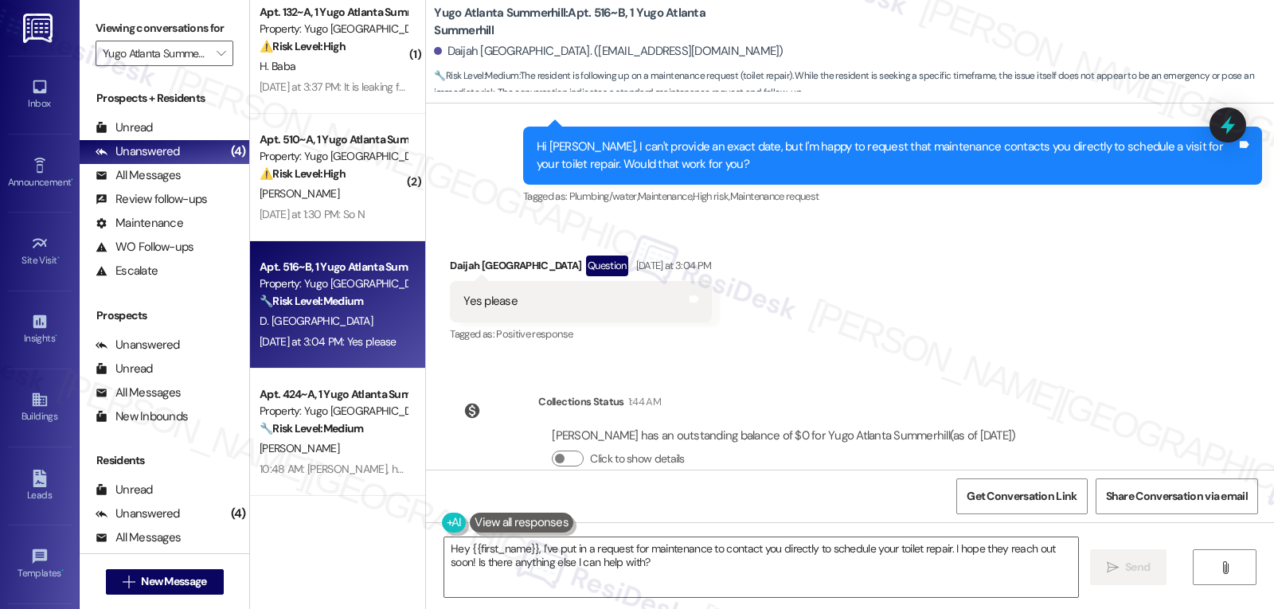
scroll to position [3228, 0]
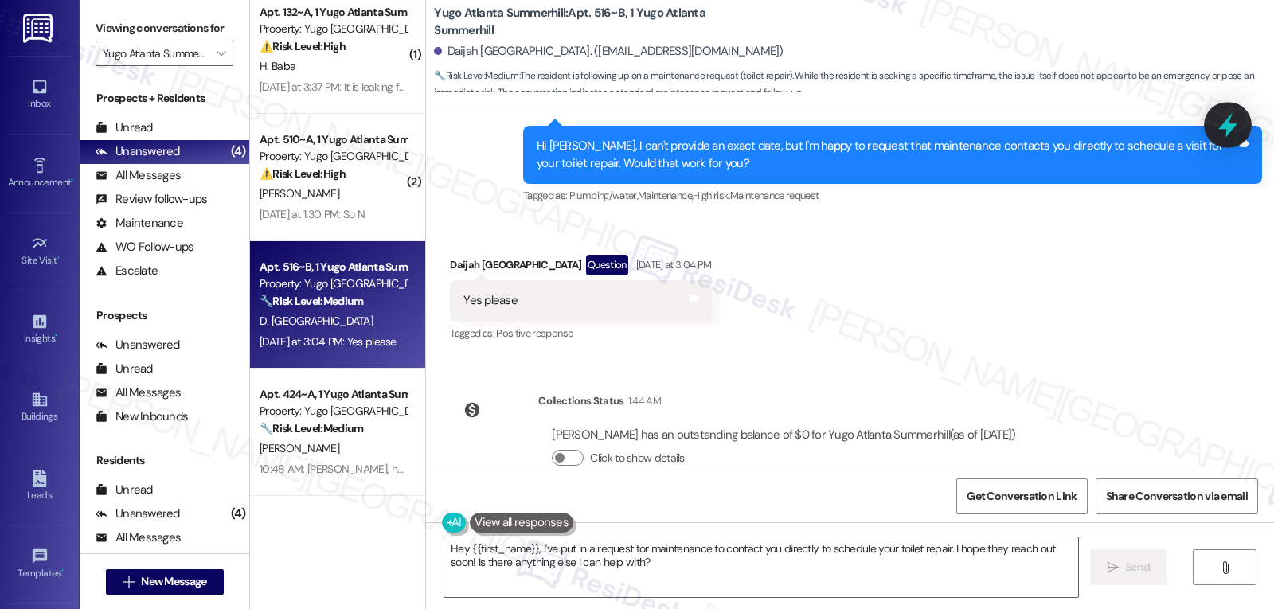
click at [1219, 121] on icon at bounding box center [1227, 124] width 27 height 27
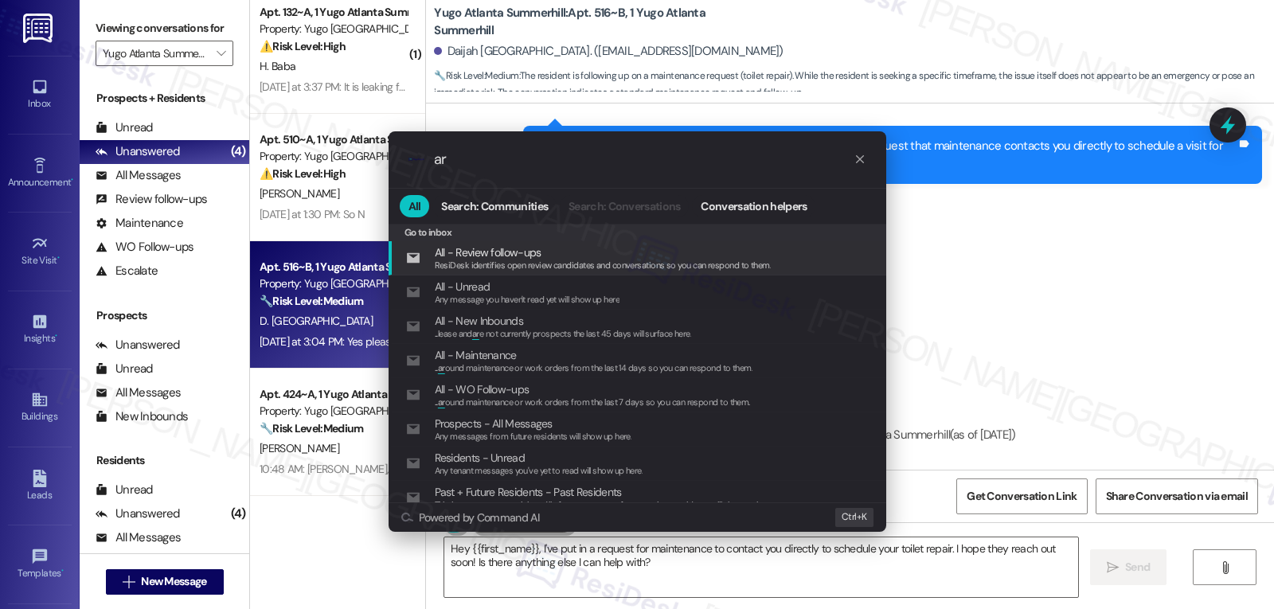
type input "a"
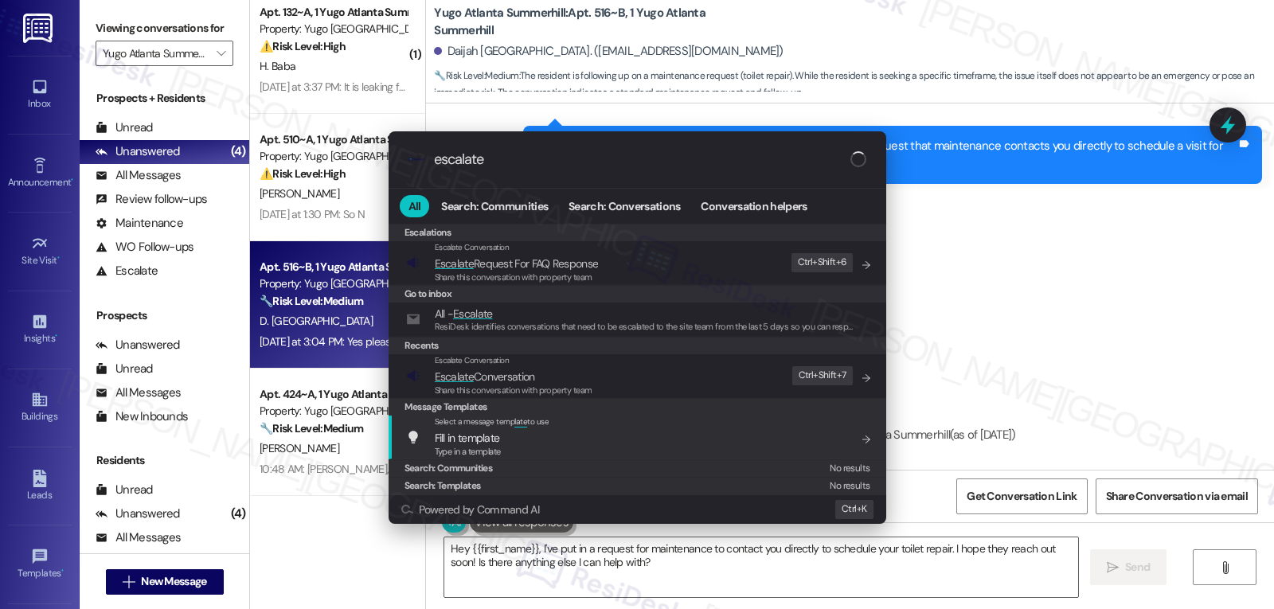
type input "escalate"
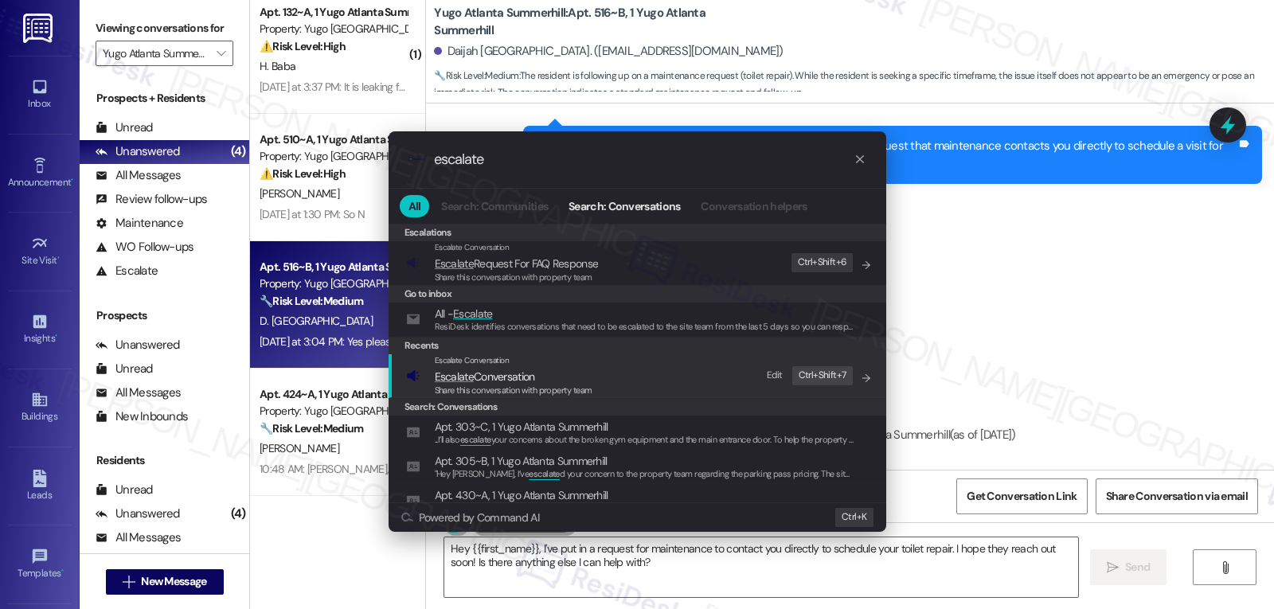
click at [514, 382] on span "Escalate Conversation" at bounding box center [485, 377] width 100 height 14
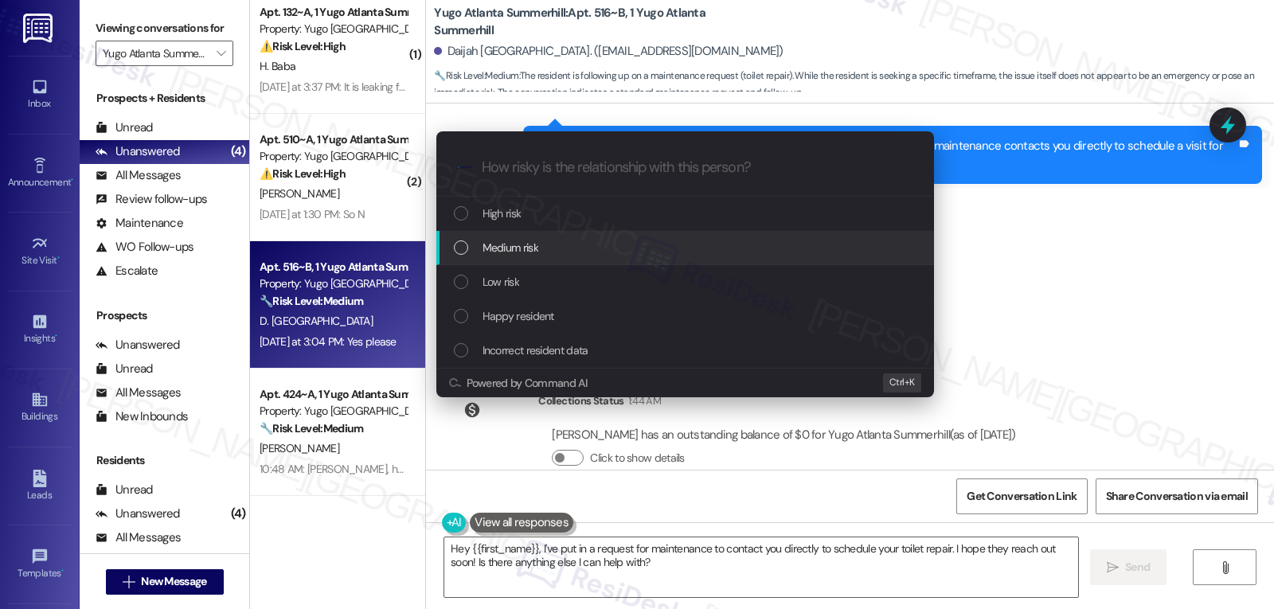
click at [536, 254] on span "Medium risk" at bounding box center [511, 248] width 56 height 18
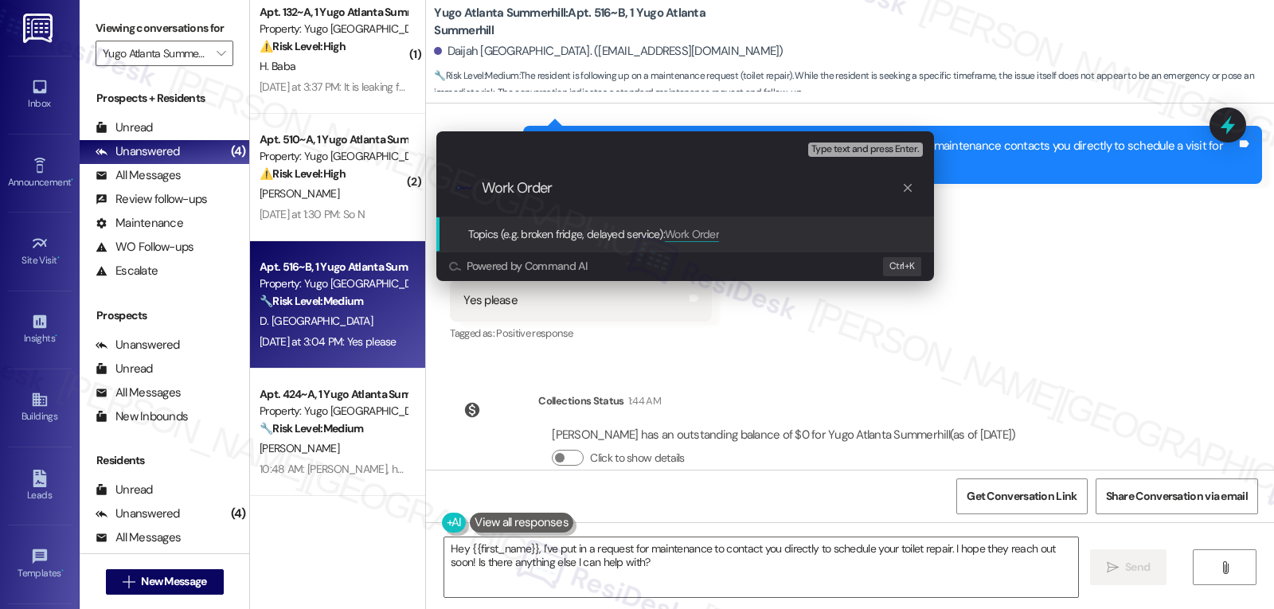
paste input "15568330"
type input "Work Order 15568330 filed by ResiDesk - Loose toilet"
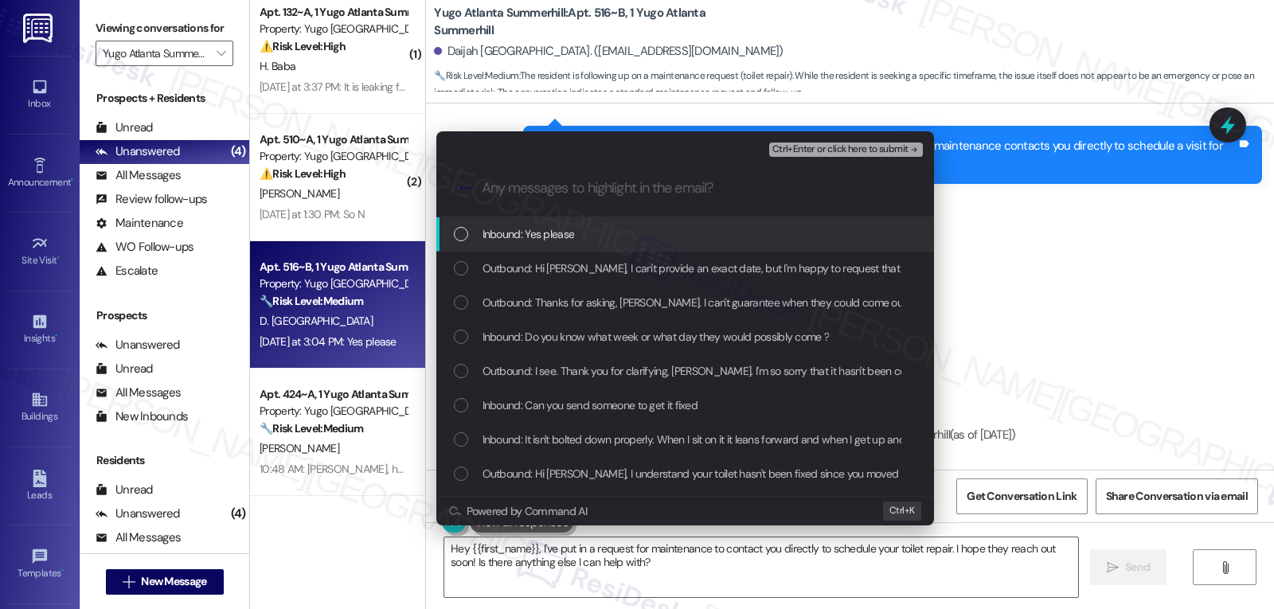
click at [536, 243] on span "Inbound: Yes please" at bounding box center [529, 234] width 92 height 18
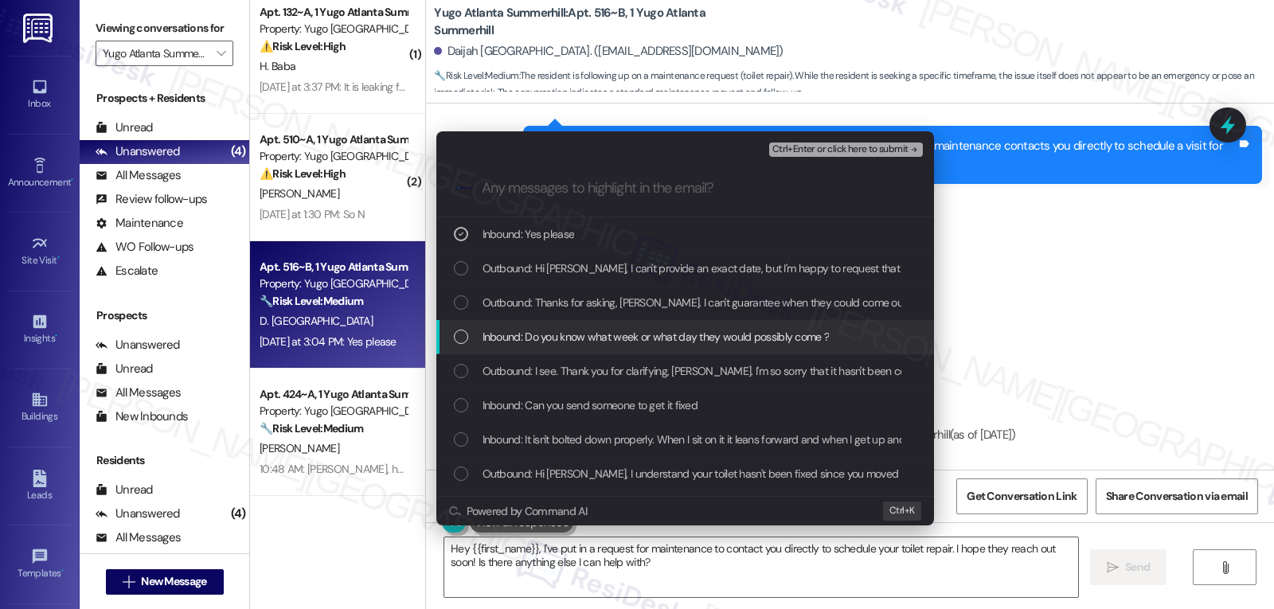
click at [507, 346] on div "Inbound: Do you know what week or what day they would possibly come ?" at bounding box center [685, 337] width 498 height 34
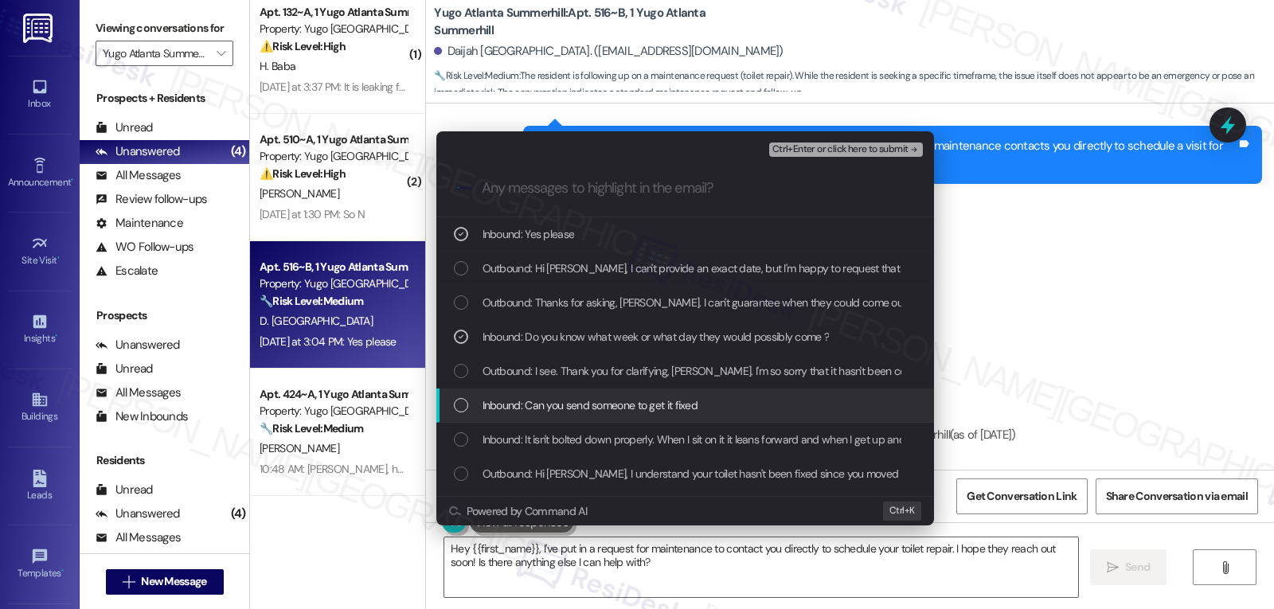
click at [503, 402] on span "Inbound: Can you send someone to get it fixed" at bounding box center [591, 406] width 216 height 18
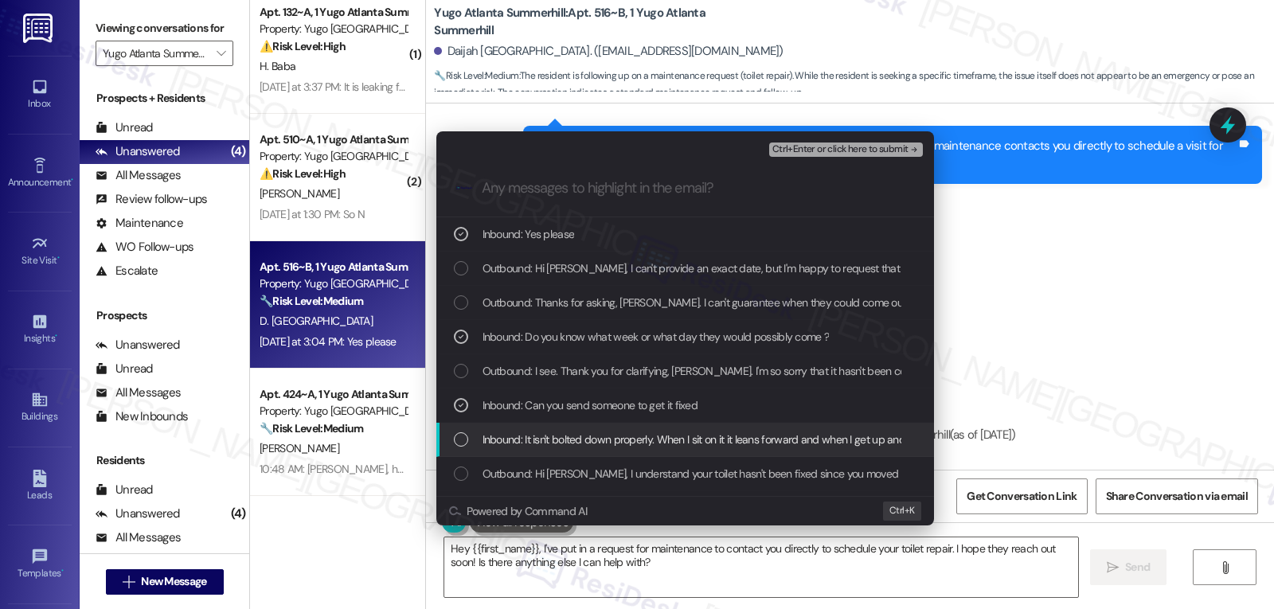
click at [466, 445] on div "List of options" at bounding box center [461, 439] width 14 height 14
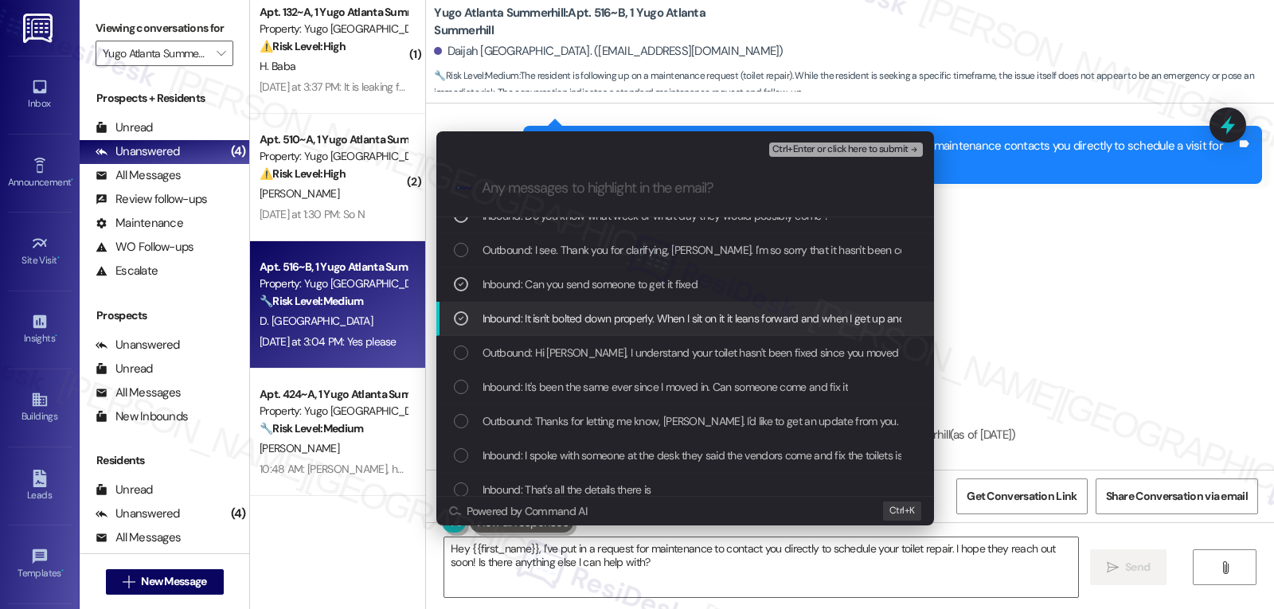
scroll to position [159, 0]
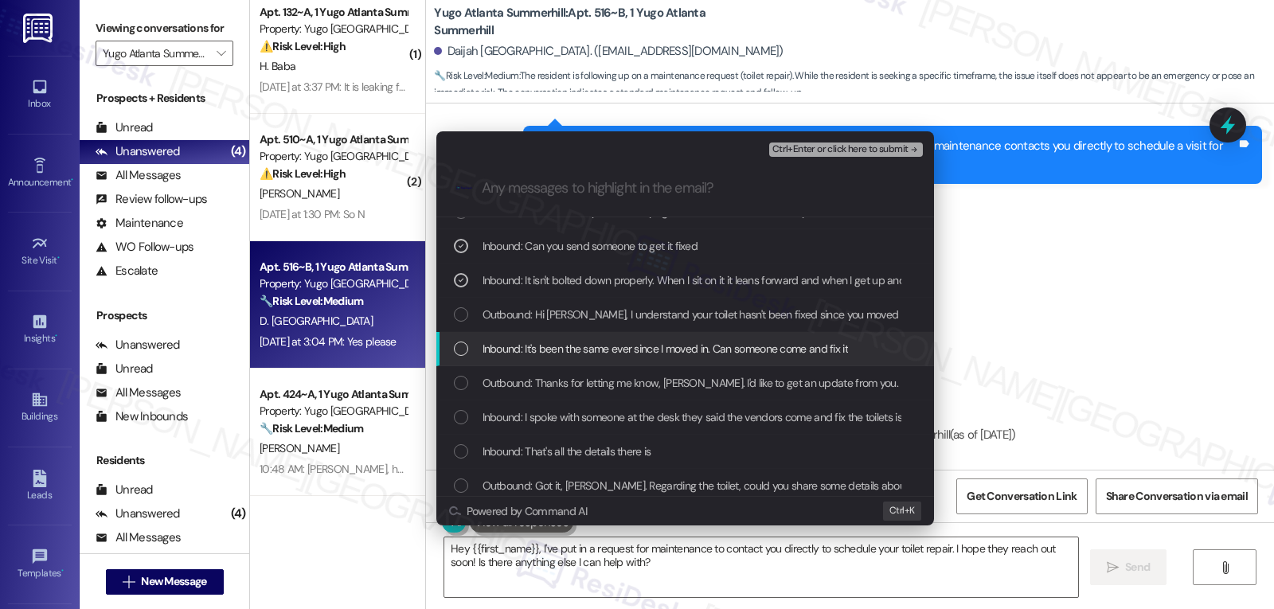
click at [472, 357] on div "Inbound: It's been the same ever since I moved in. Can someone come and fix it" at bounding box center [687, 349] width 466 height 18
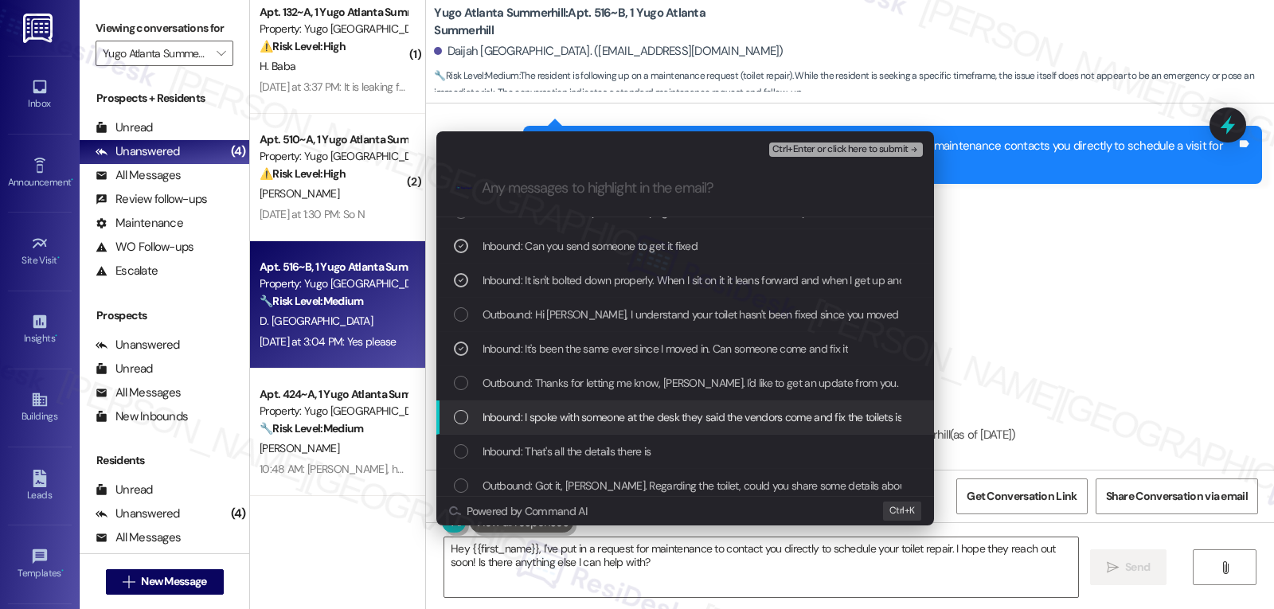
click at [473, 410] on div "Inbound: I spoke with someone at the desk they said the vendors come and fix th…" at bounding box center [687, 418] width 466 height 18
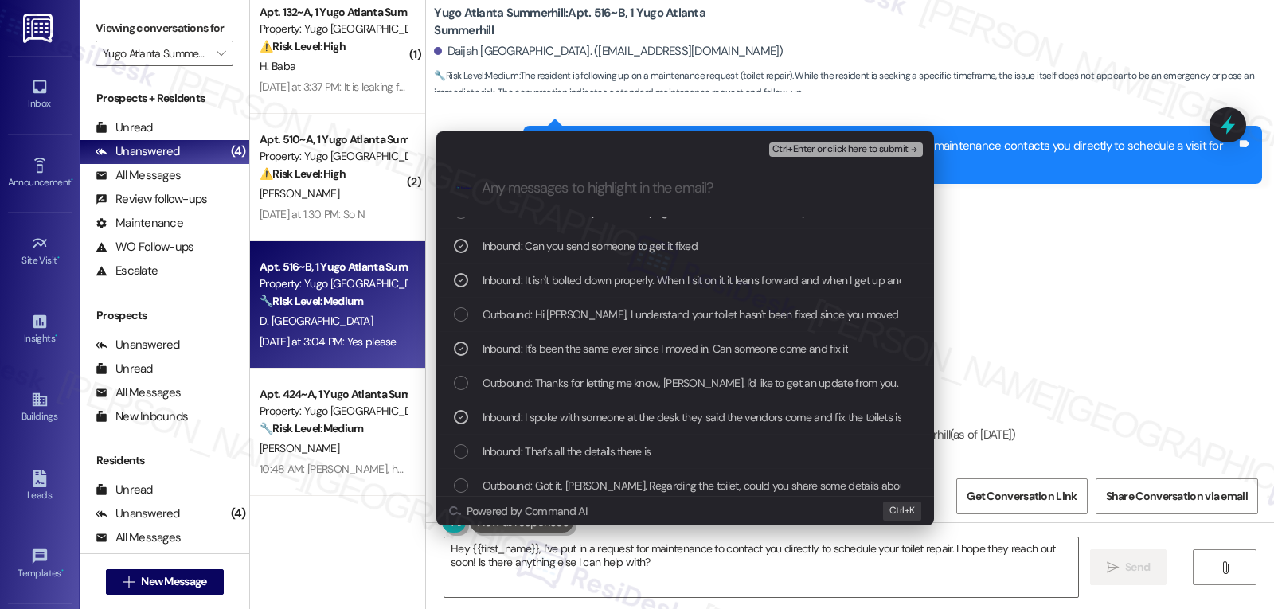
click at [846, 151] on span "Ctrl+Enter or click here to submit" at bounding box center [840, 149] width 136 height 11
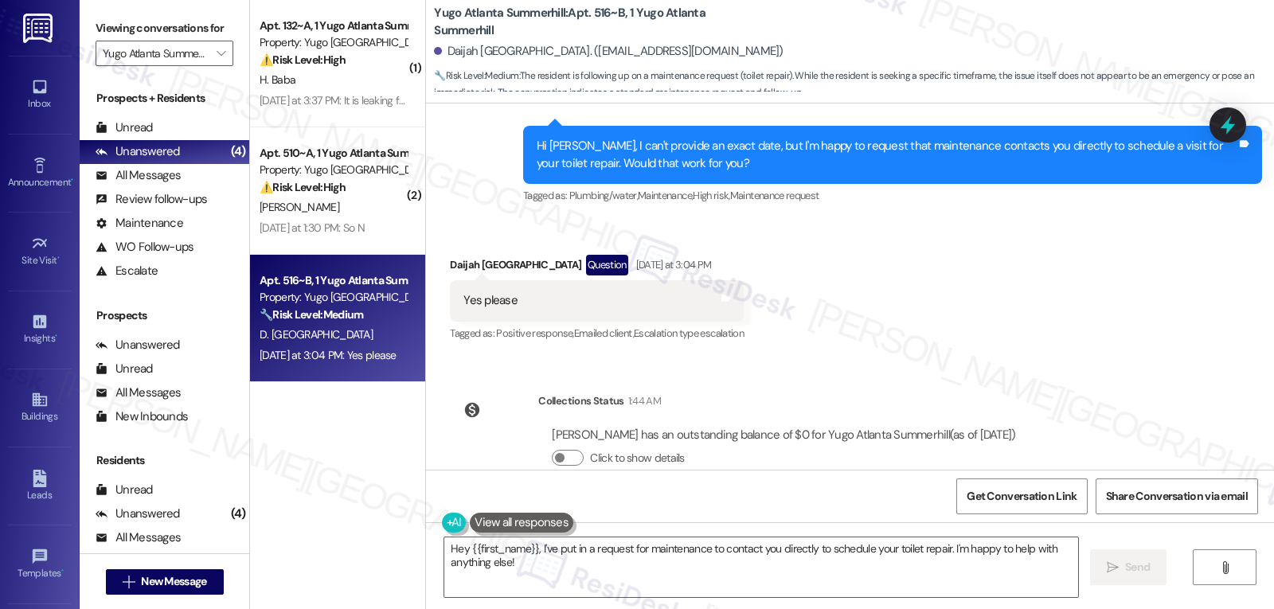
scroll to position [0, 0]
click at [667, 576] on textarea "Hey {{first_name}}, I've put in a request for maintenance to contact you direct…" at bounding box center [761, 568] width 634 height 60
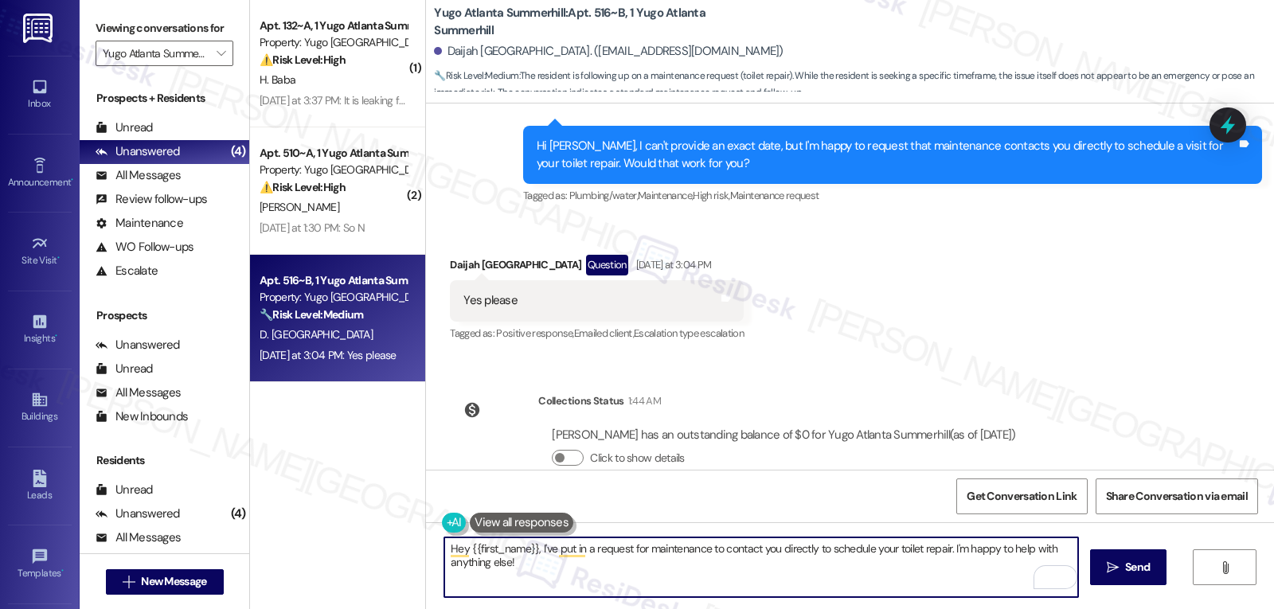
drag, startPoint x: 945, startPoint y: 547, endPoint x: 1185, endPoint y: 647, distance: 259.6
click at [1185, 608] on html "Inbox Go to Inbox Announcement • Send A Text Announcement Site Visit • Go to Si…" at bounding box center [637, 304] width 1274 height 609
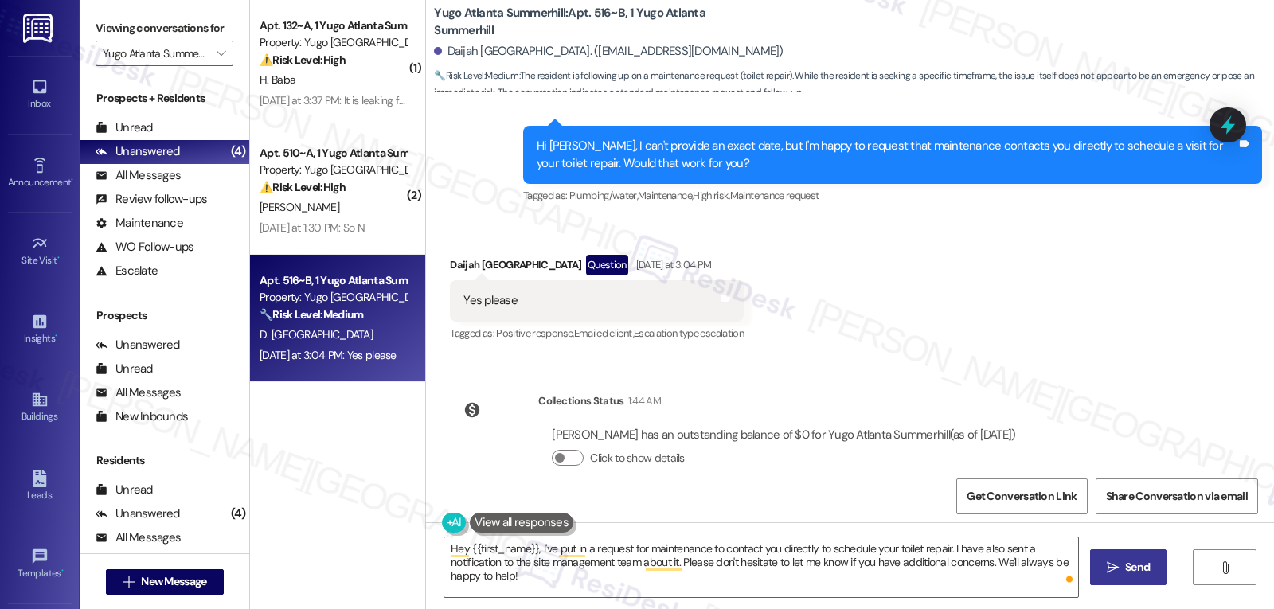
click at [1110, 573] on icon "" at bounding box center [1113, 567] width 12 height 13
type textarea "Fetching suggested responses. Please feel free to read through the conversation…"
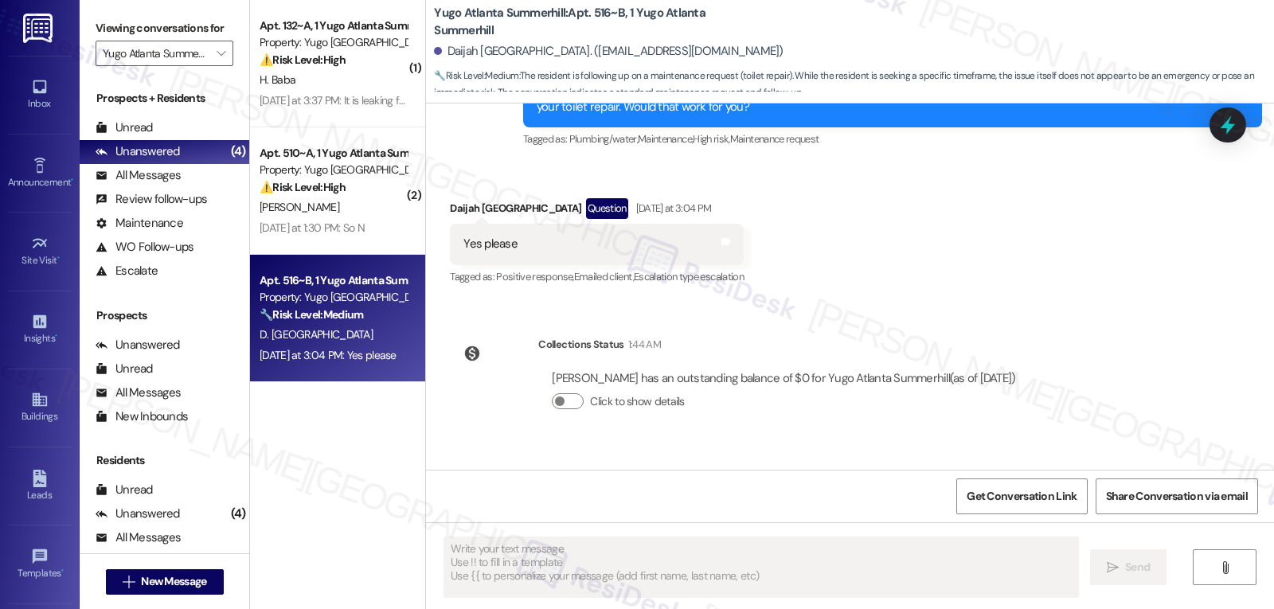
scroll to position [3356, 0]
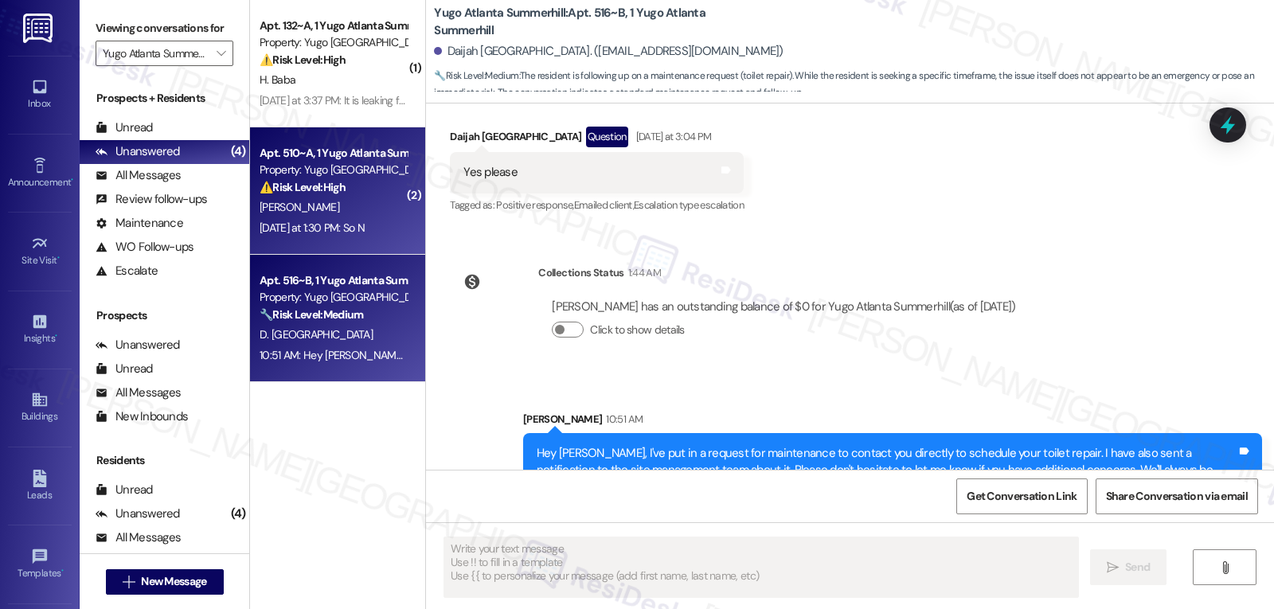
click at [327, 240] on div "Apt. 510~A, 1 Yugo Atlanta Summerhill Property: Yugo Atlanta Summerhill ⚠️ Risk…" at bounding box center [337, 190] width 175 height 127
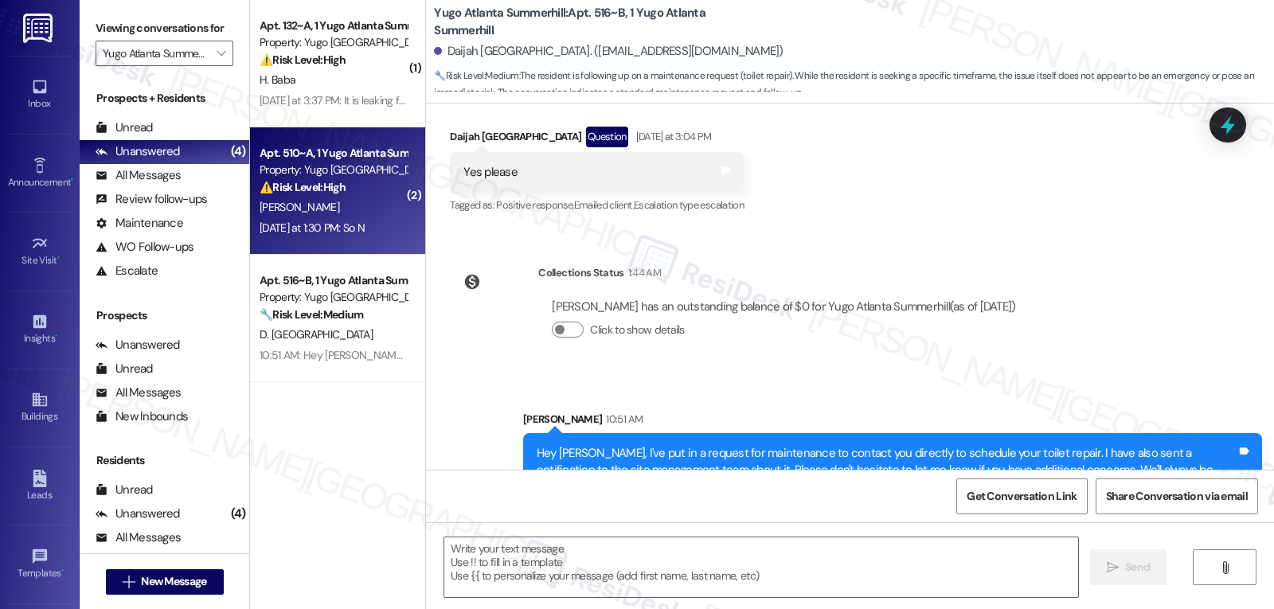
type textarea "Fetching suggested responses. Please feel free to read through the conversation…"
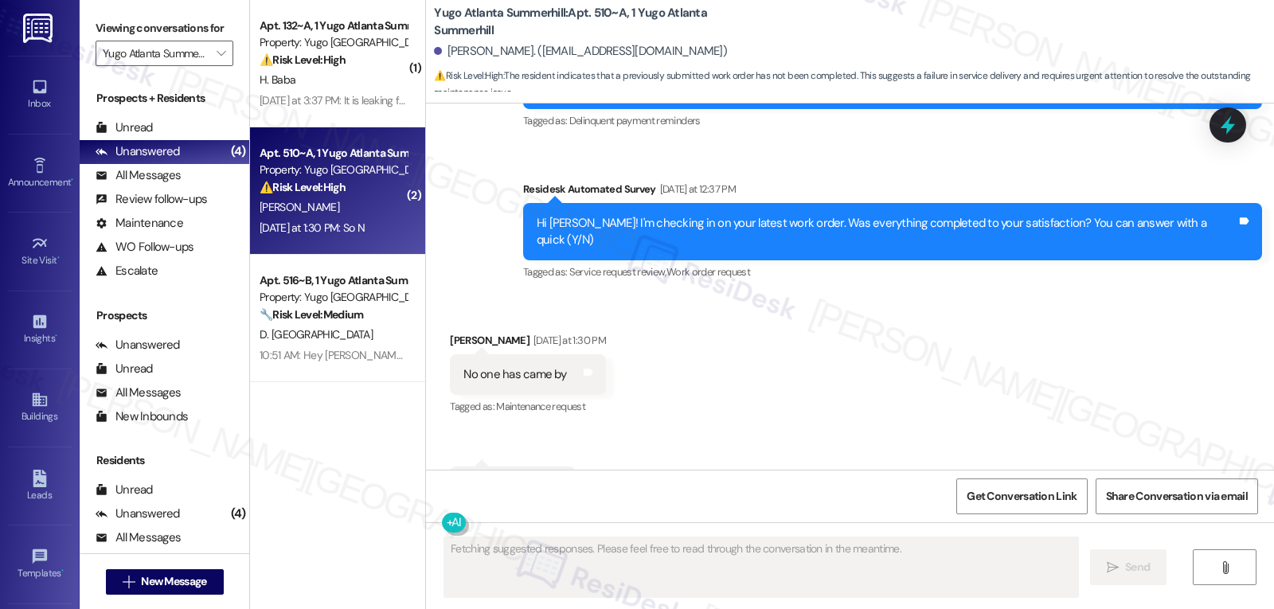
scroll to position [1275, 0]
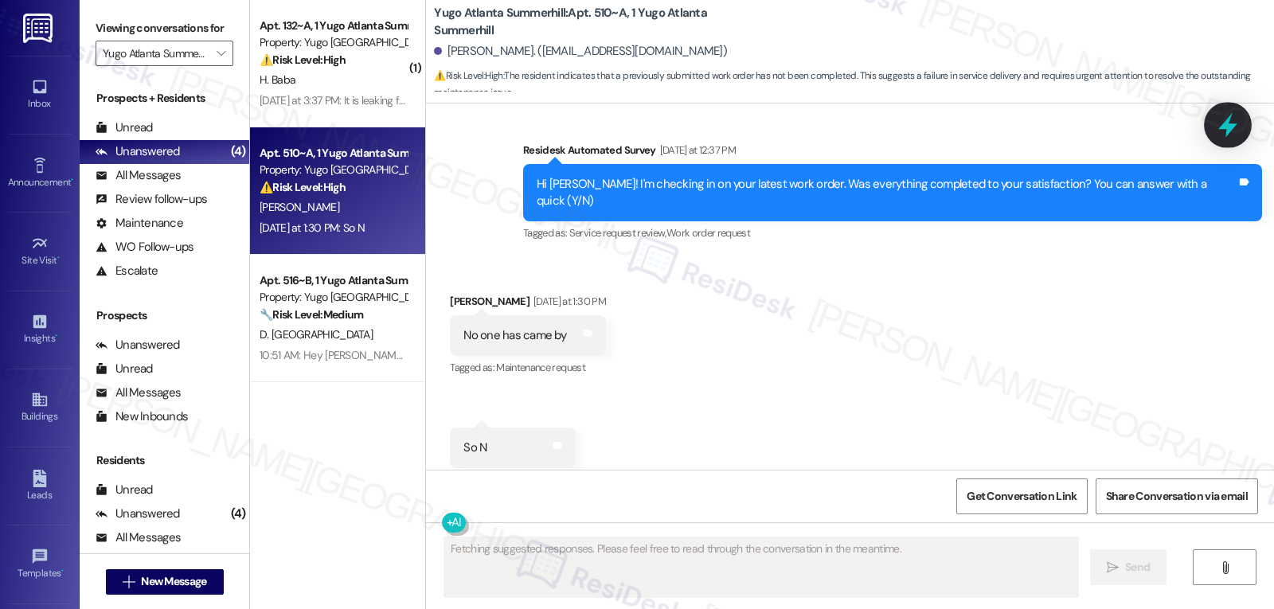
click at [1214, 129] on div at bounding box center [1228, 124] width 48 height 45
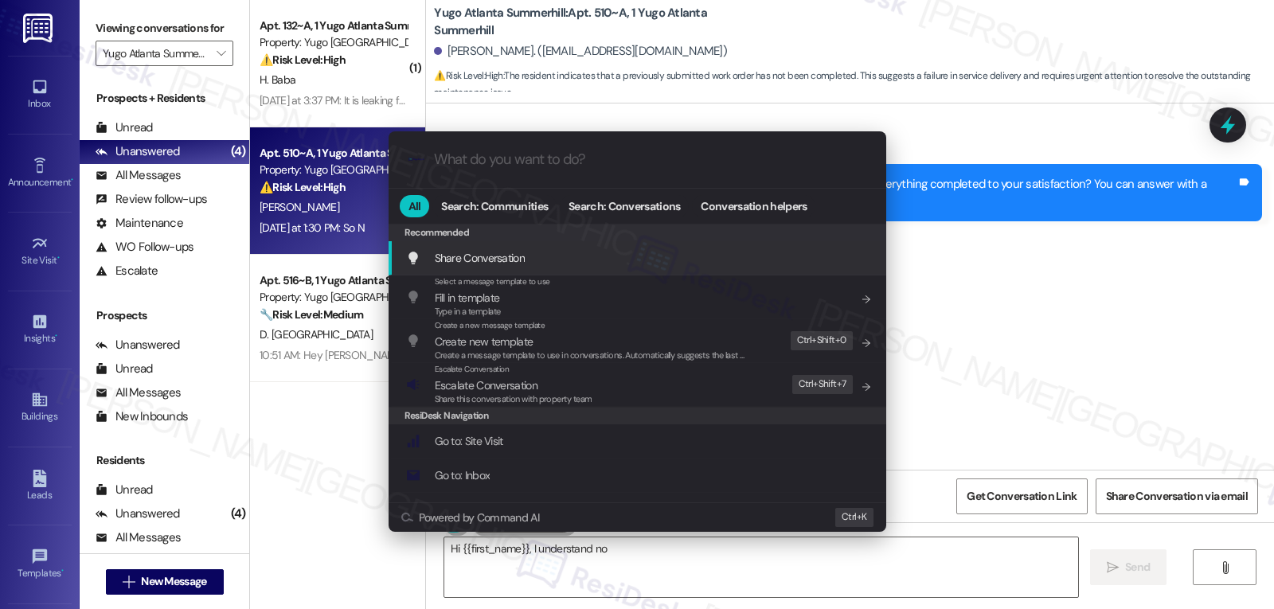
type textarea "Hi {{first_name}}, I understand no one"
type input "s"
type textarea "Hi {{first_name}}, I understand no one has"
type input "se"
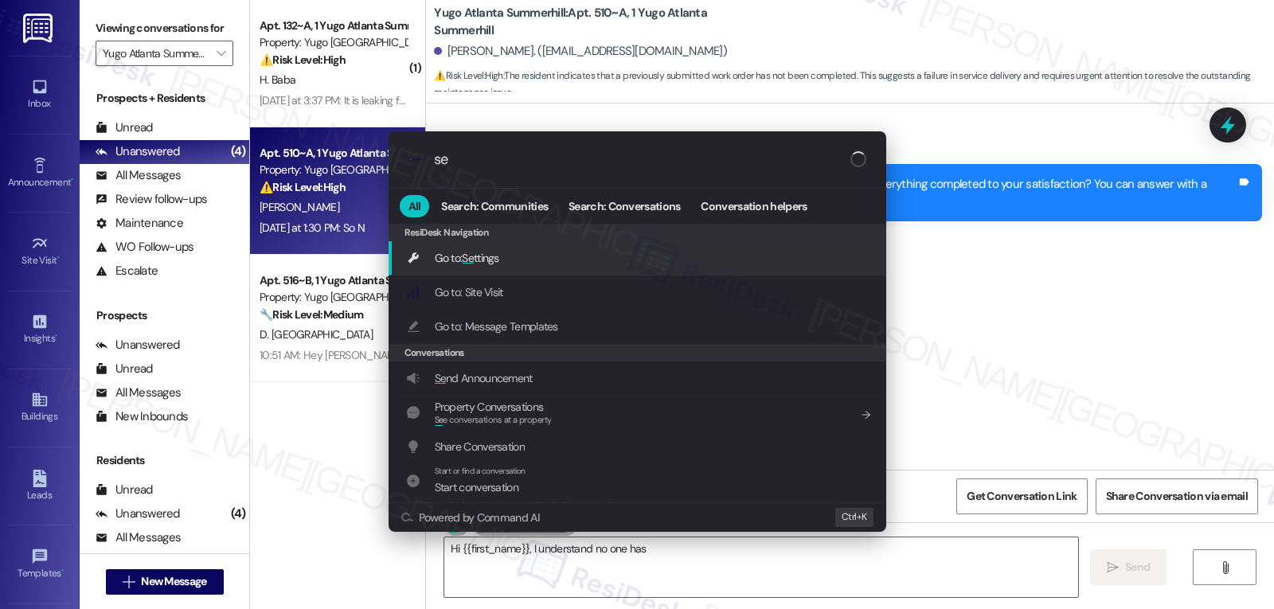
type textarea "Hi {{first_name}}, I understand no one has come"
type input "ser"
type textarea "Hi {{first_name}}, I understand no one has come by for"
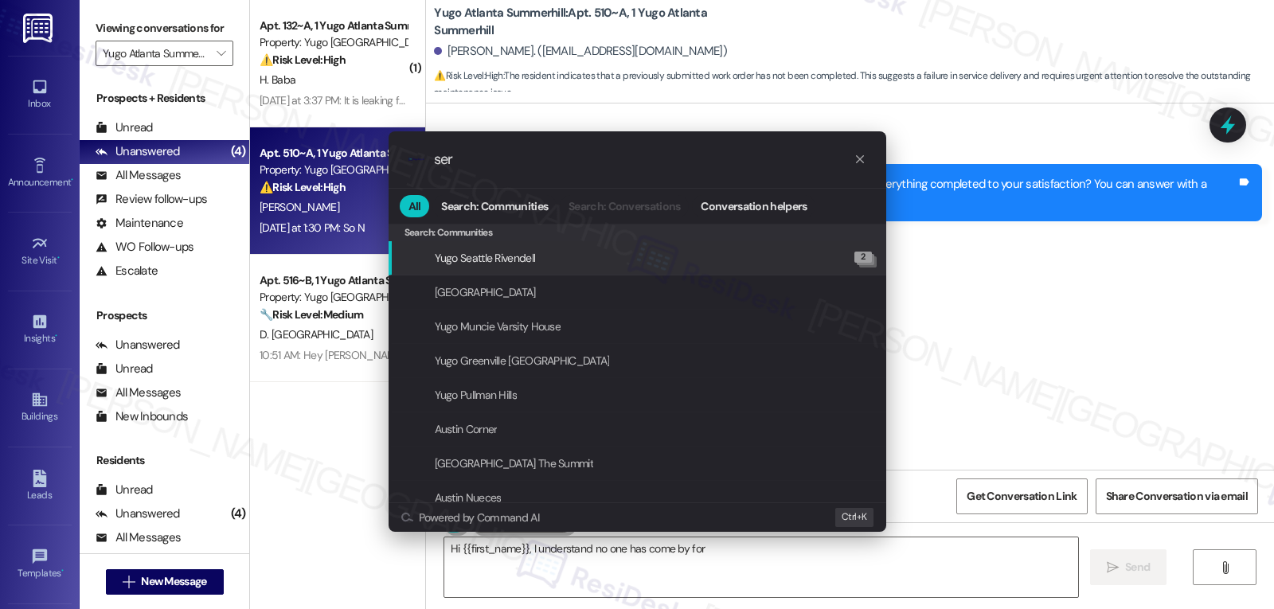
type input "serv"
type textarea "Hi {{first_name}}, I understand no one has come by for your"
type input "servi"
type textarea "Hi {{first_name}}, I understand no one has come by for your work"
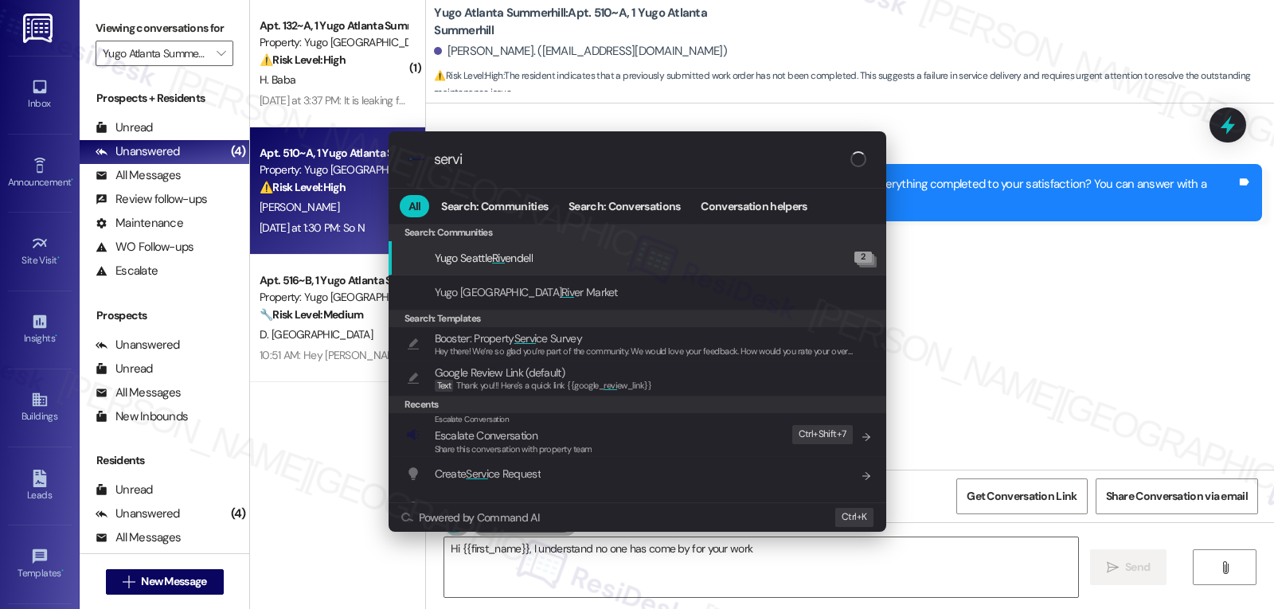
type input "servic"
type textarea "Hi {{first_name}}, I understand no one has come by for your work order"
type input "service"
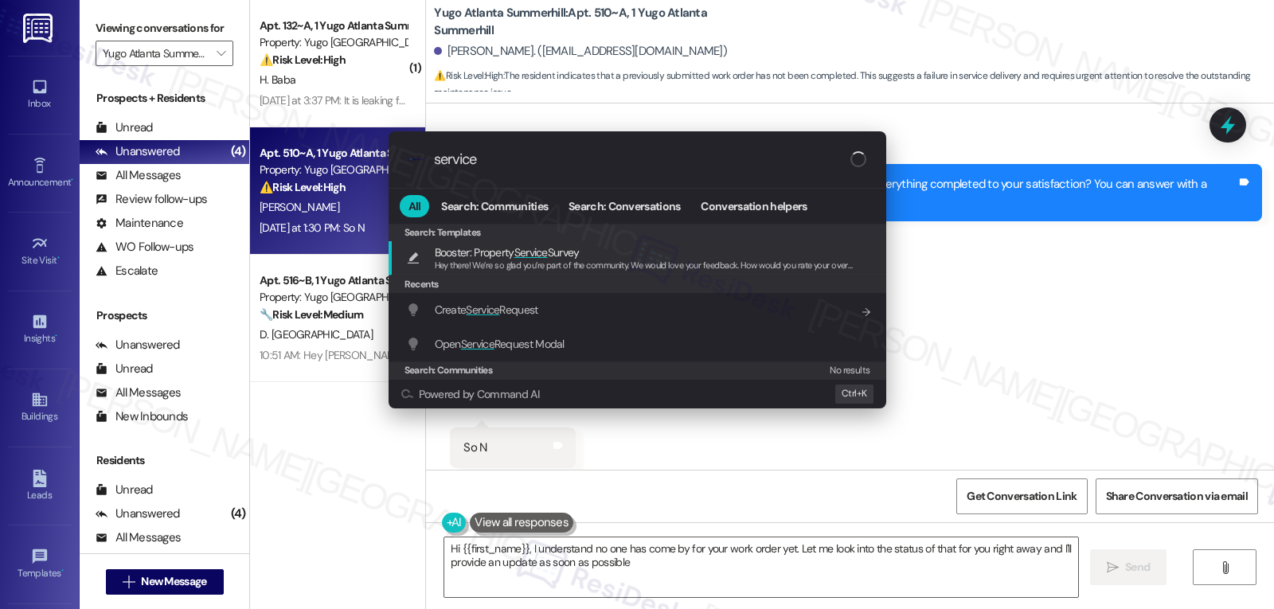
type textarea "Hi {{first_name}}, I understand no one has come by for your work order yet. Let…"
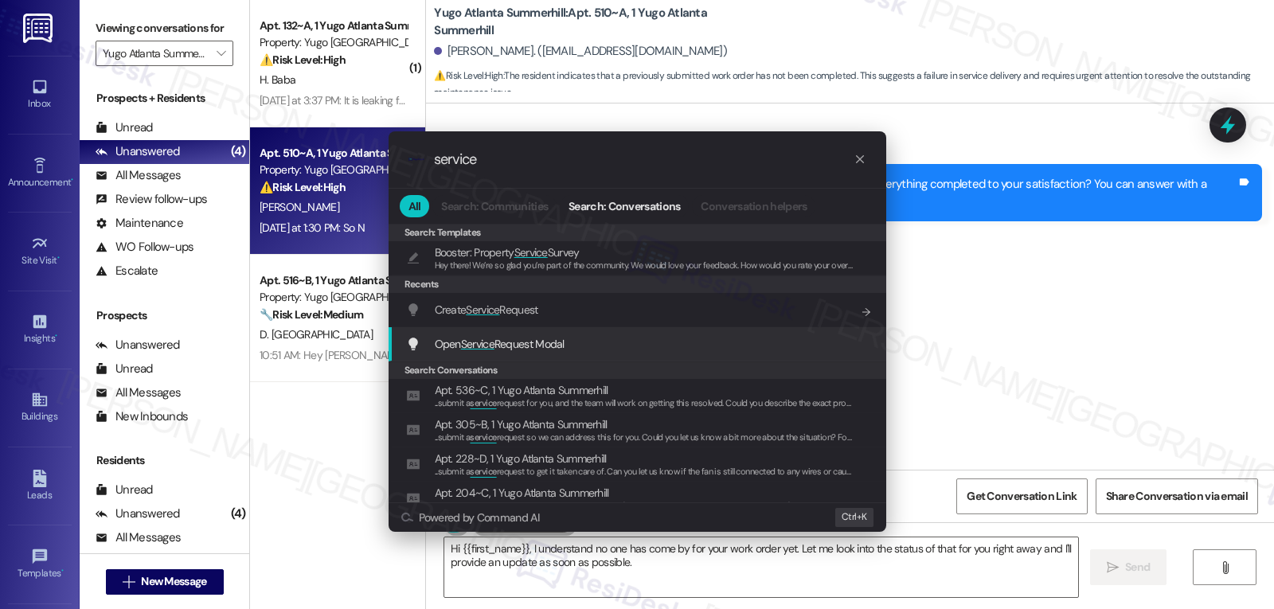
type input "service"
drag, startPoint x: 502, startPoint y: 349, endPoint x: 516, endPoint y: 327, distance: 25.8
click at [503, 349] on span "Open Service Request Modal" at bounding box center [500, 344] width 130 height 14
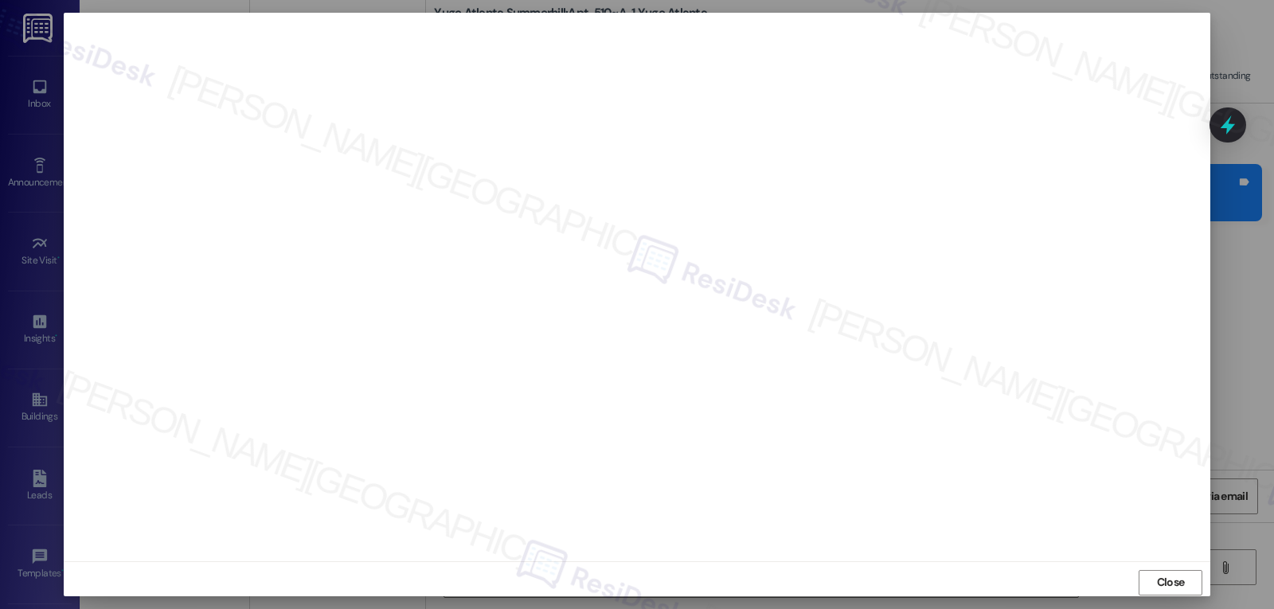
drag, startPoint x: 1163, startPoint y: 575, endPoint x: 1147, endPoint y: 566, distance: 18.2
click at [1160, 575] on span "Close" at bounding box center [1171, 582] width 28 height 17
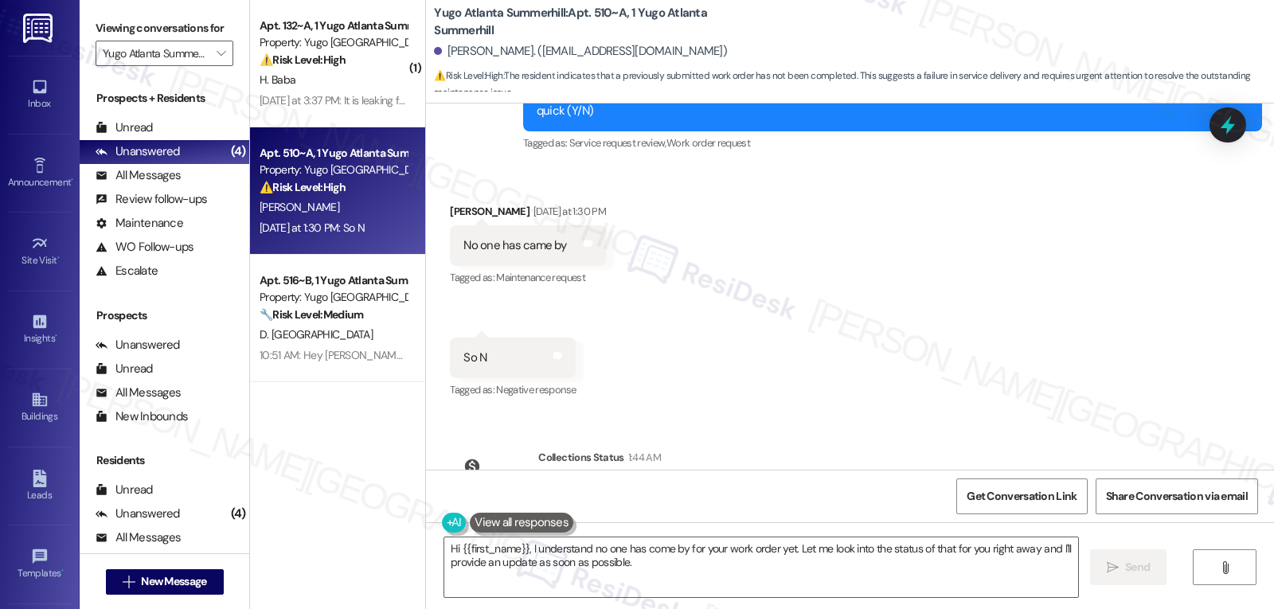
scroll to position [1422, 0]
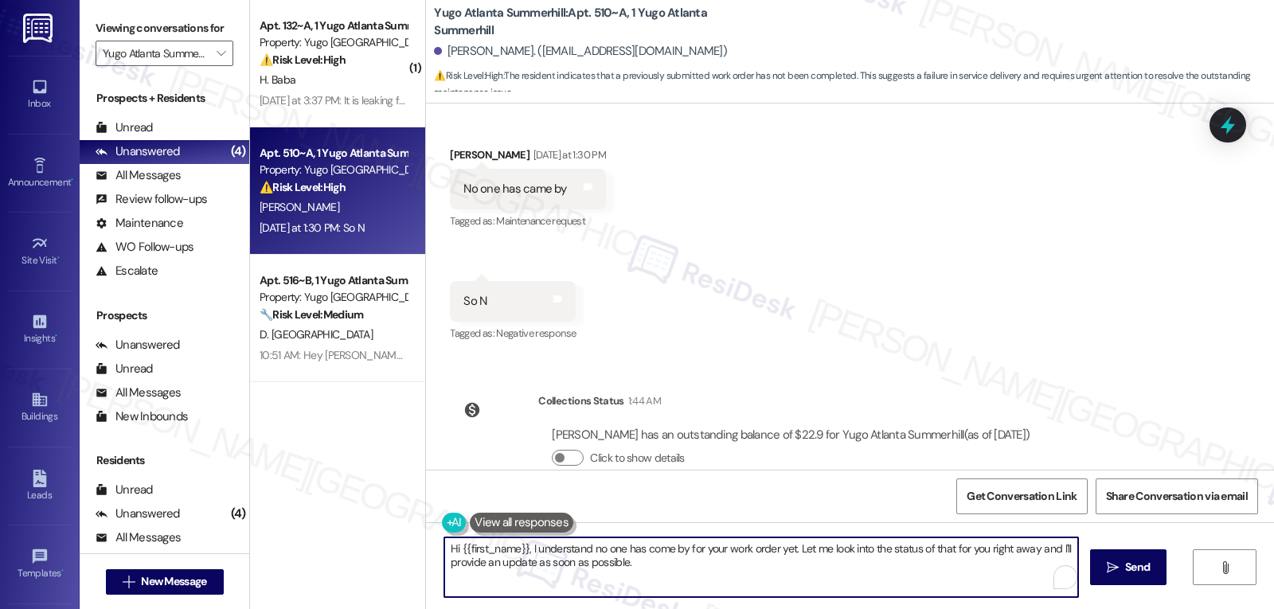
drag, startPoint x: 788, startPoint y: 547, endPoint x: 904, endPoint y: 647, distance: 153.1
click at [904, 608] on html "Inbox Go to Inbox Announcement • Send A Text Announcement Site Visit • Go to Si…" at bounding box center [637, 304] width 1274 height 609
type textarea "Hi {{first_name}}, I understand no one has come by for your work order yet. I w…"
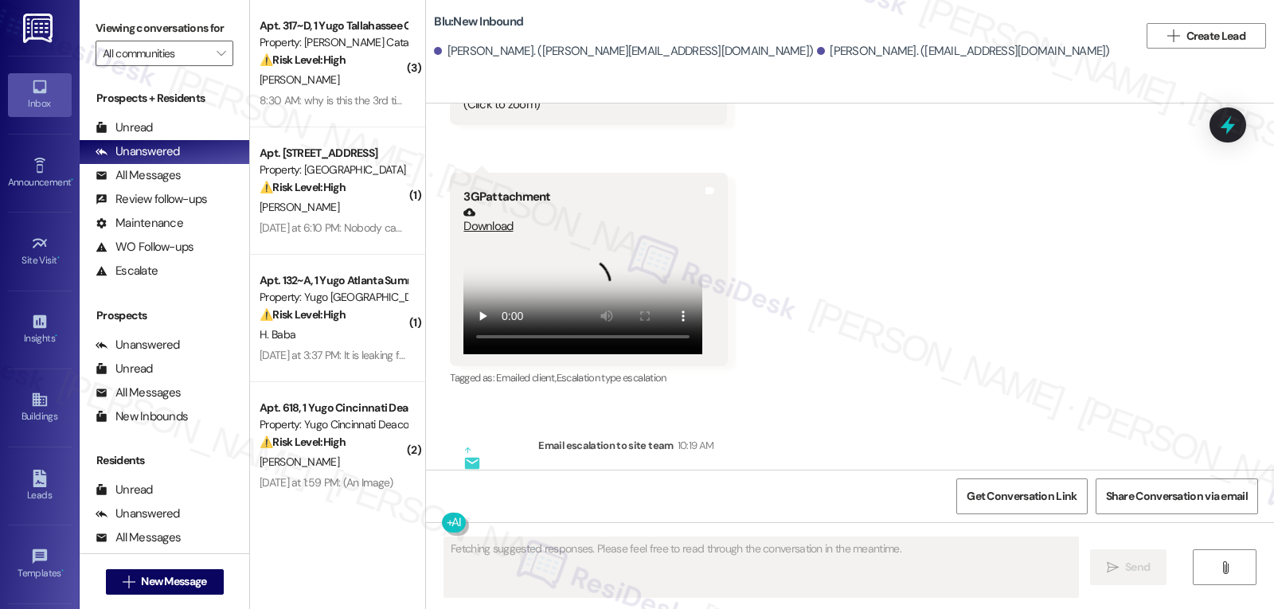
scroll to position [9518, 0]
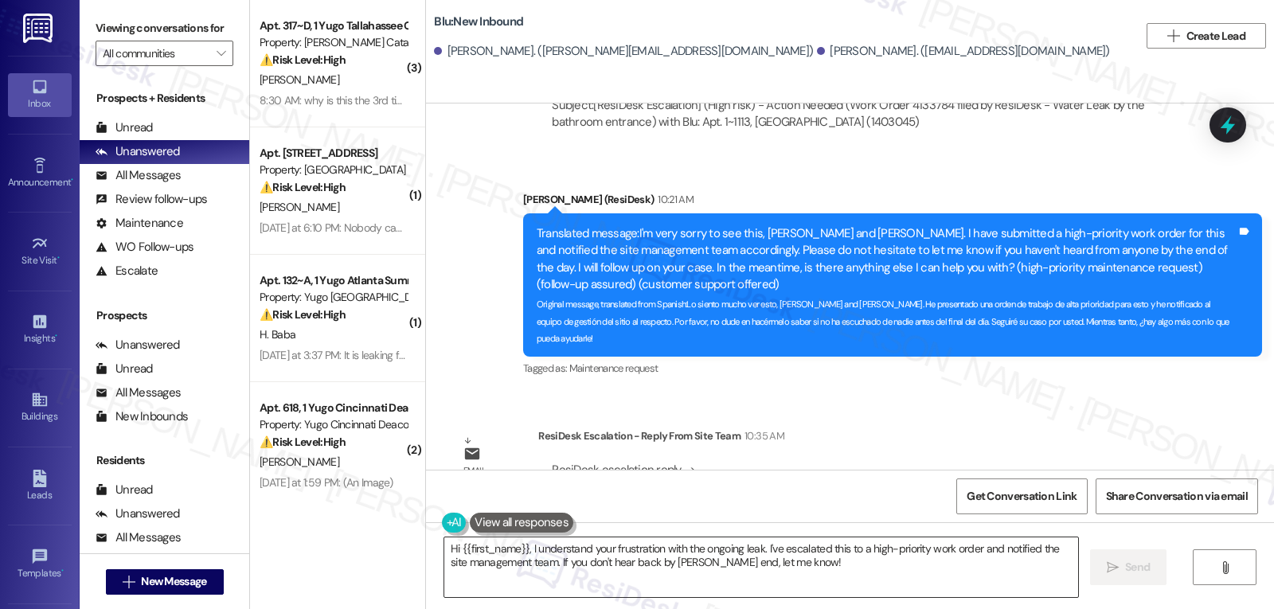
click at [631, 567] on textarea "Hi {{first_name}}, I understand your frustration with the ongoing leak. I've es…" at bounding box center [761, 568] width 634 height 60
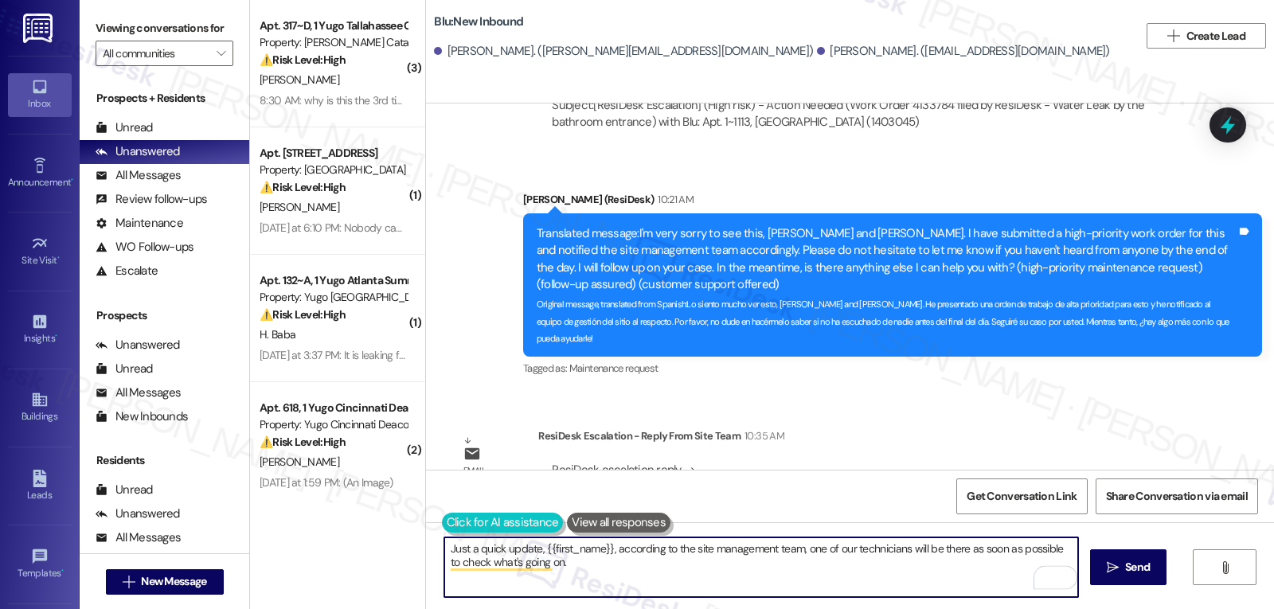
click at [442, 528] on button at bounding box center [503, 523] width 122 height 20
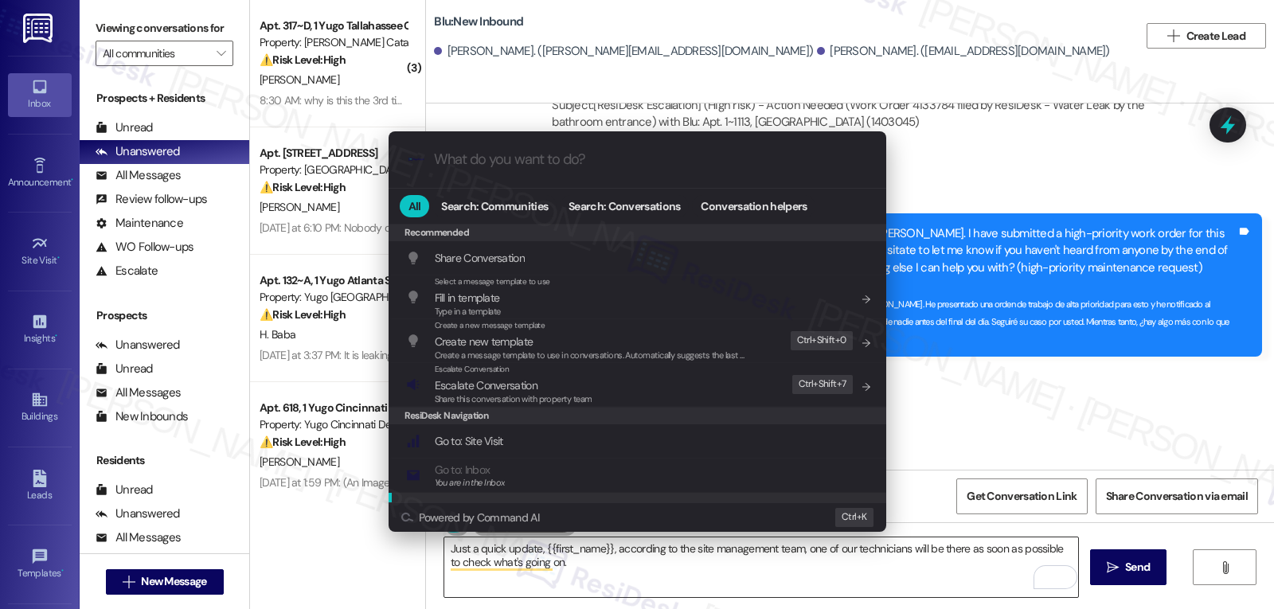
click at [710, 581] on div ".cls-1{fill:#0a055f;}.cls-2{fill:#0cc4c4;} resideskLogoBlueOrange All Search: C…" at bounding box center [637, 304] width 1274 height 609
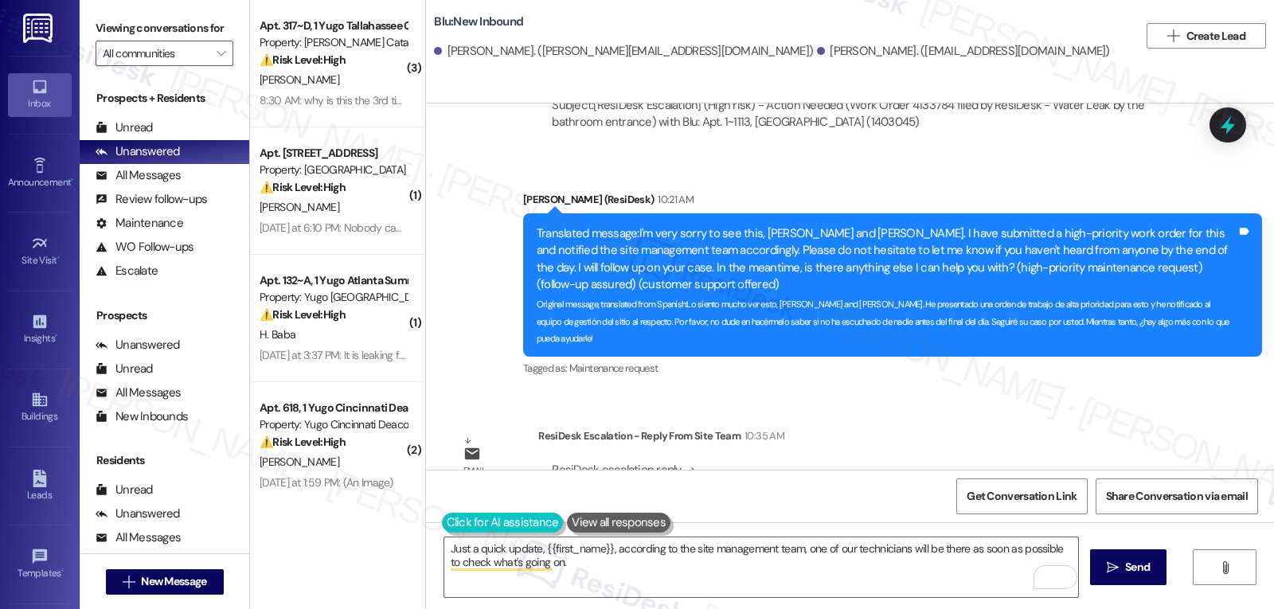
click at [442, 520] on button at bounding box center [503, 523] width 122 height 20
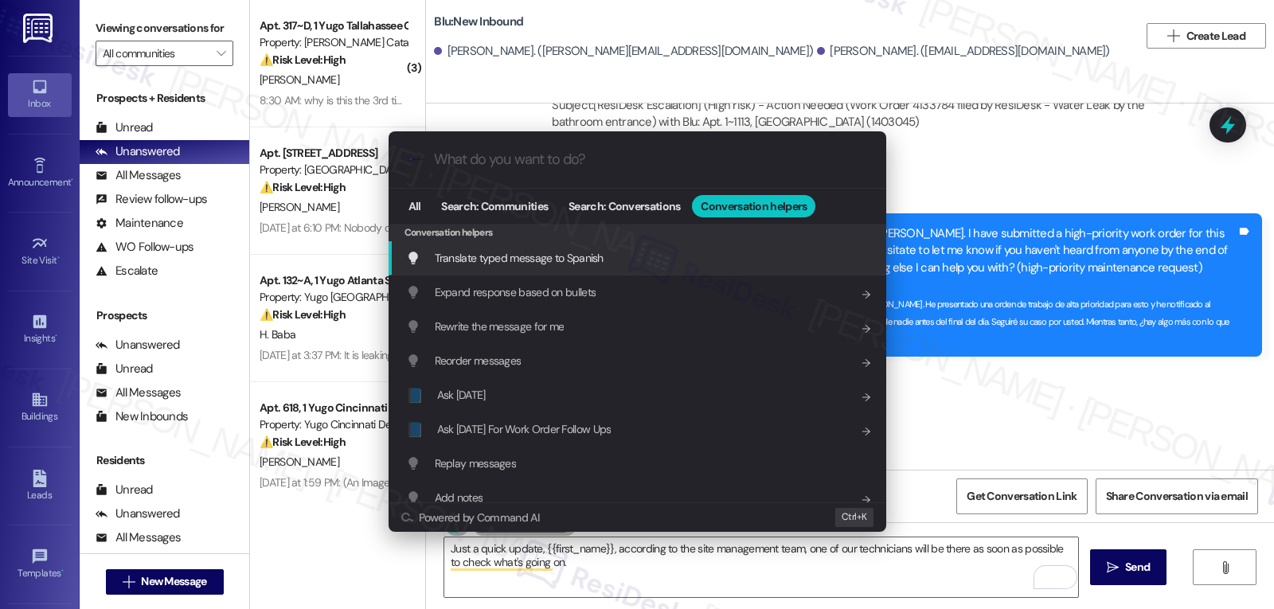
click at [583, 263] on span "Translate typed message to Spanish" at bounding box center [519, 258] width 169 height 14
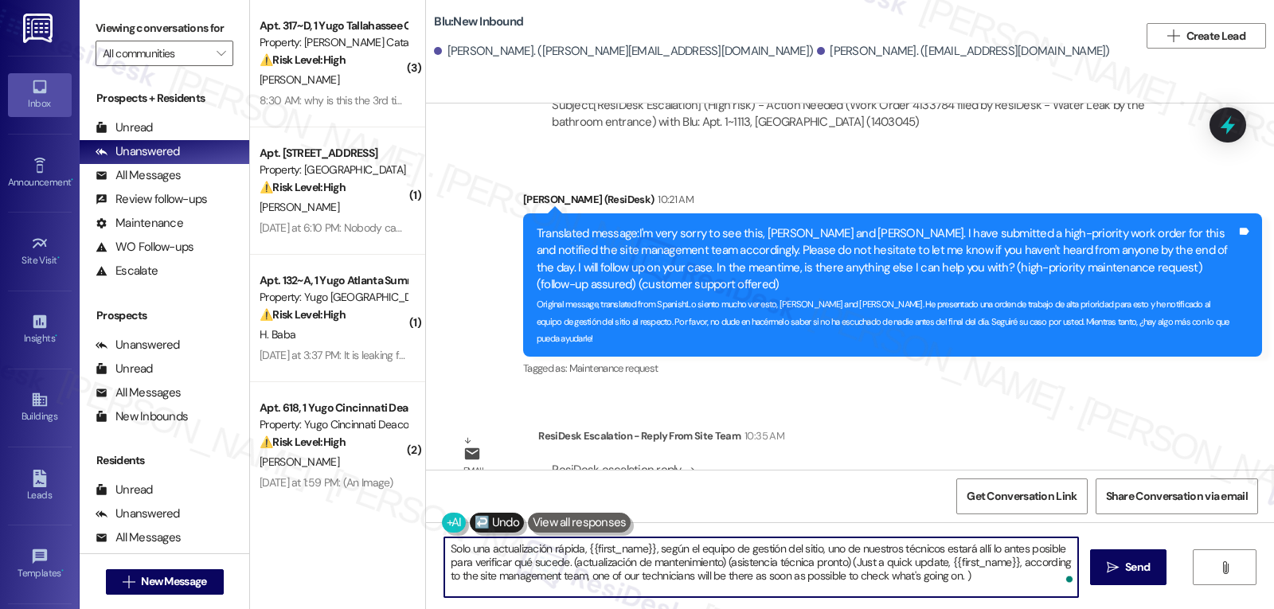
drag, startPoint x: 564, startPoint y: 570, endPoint x: 800, endPoint y: 647, distance: 248.6
click at [800, 608] on html "Inbox Go to Inbox Announcement • Send A Text Announcement Site Visit • Go to Si…" at bounding box center [637, 304] width 1274 height 609
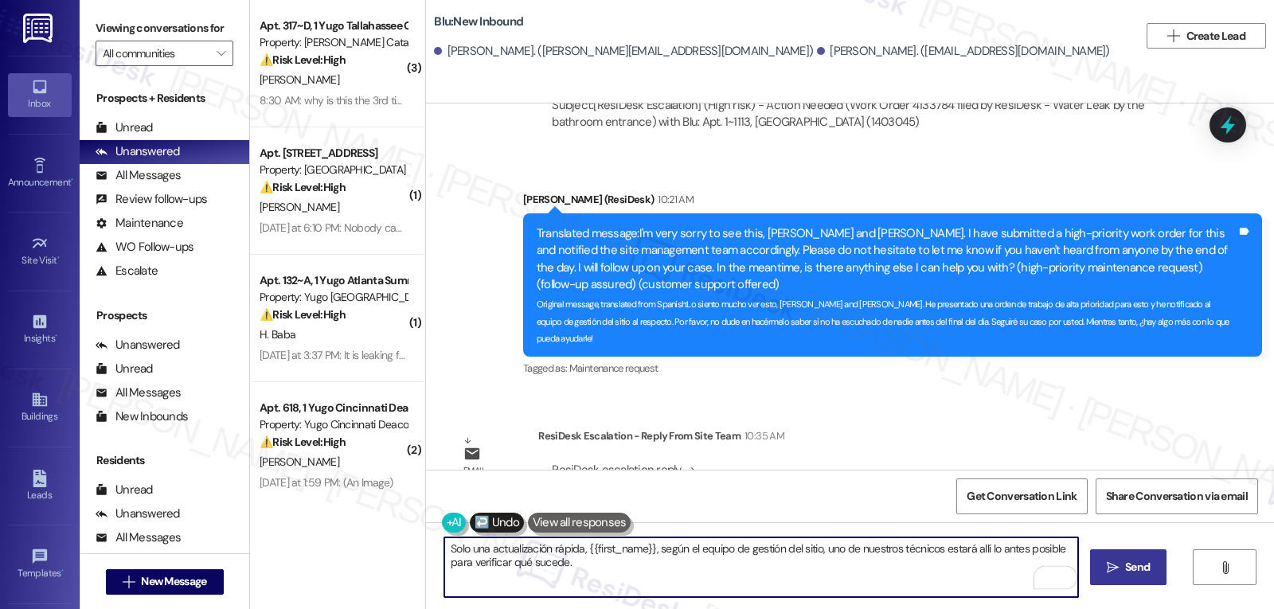
type textarea "Solo una actualización rápida, {{first_name}}, según el equipo de gestión del s…"
click at [1104, 567] on span " Send" at bounding box center [1129, 567] width 50 height 17
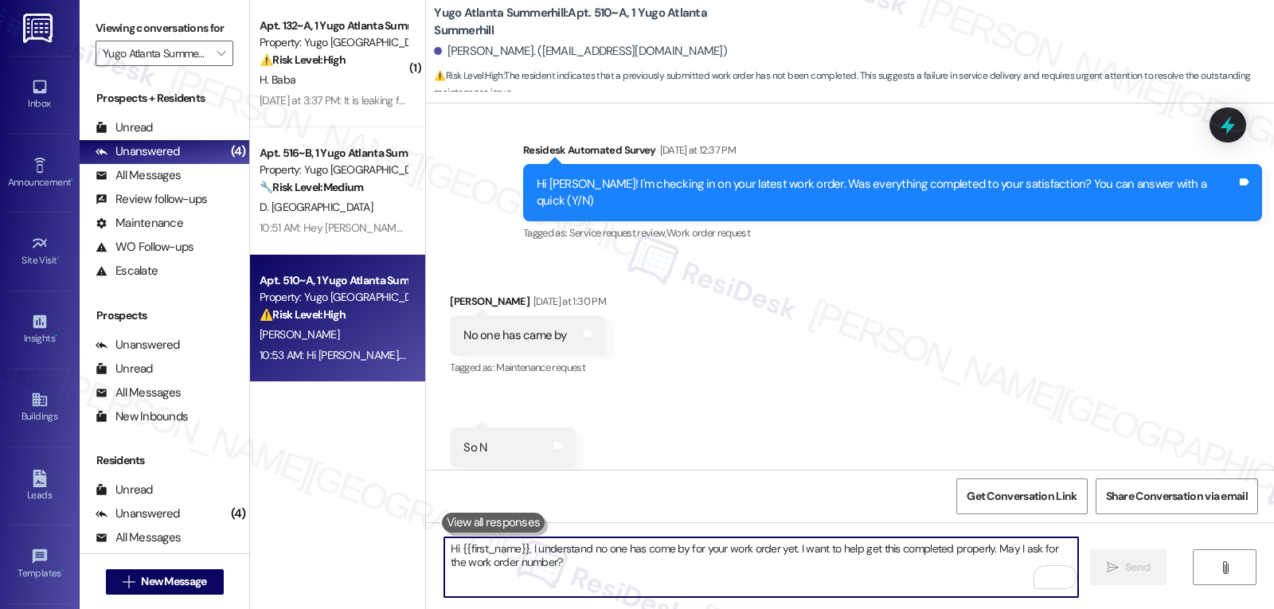
scroll to position [1550, 0]
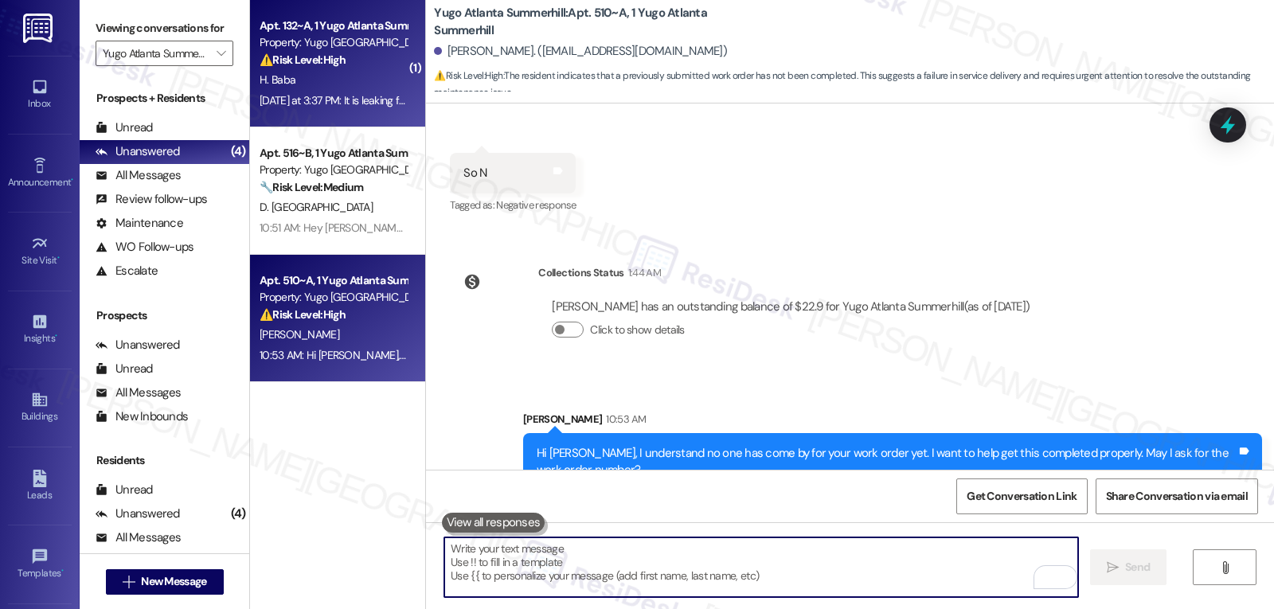
click at [358, 69] on div "Apt. 132~A, 1 Yugo Atlanta Summerhill Property: Yugo Atlanta Summerhill ⚠️ Risk…" at bounding box center [333, 43] width 151 height 54
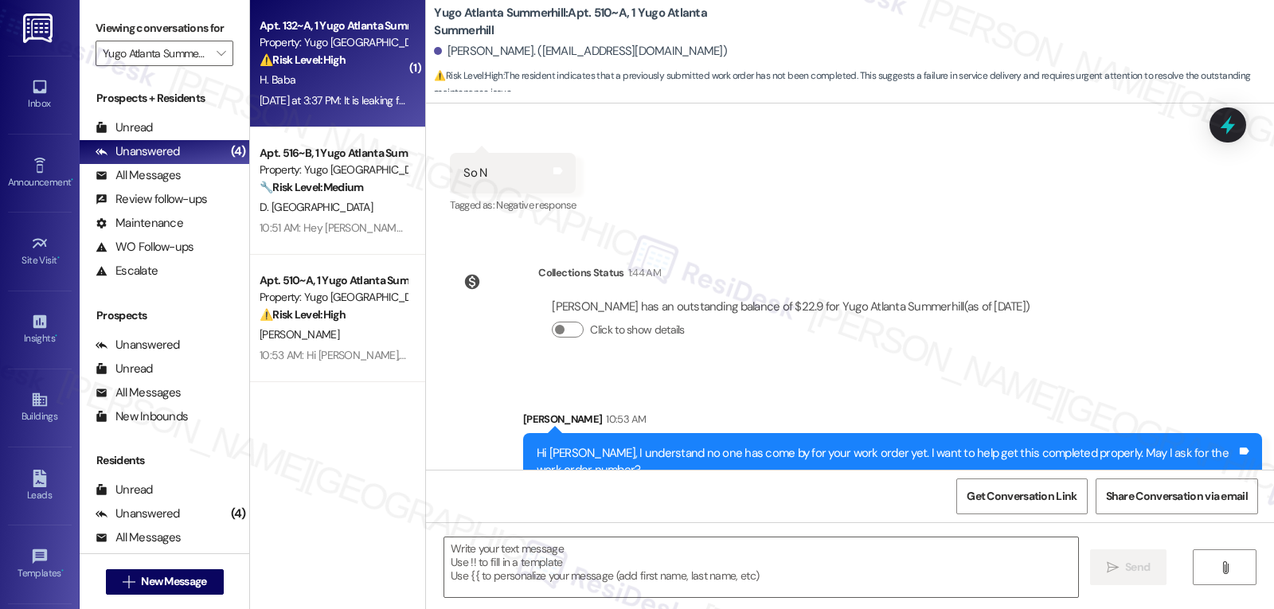
type textarea "Fetching suggested responses. Please feel free to read through the conversation…"
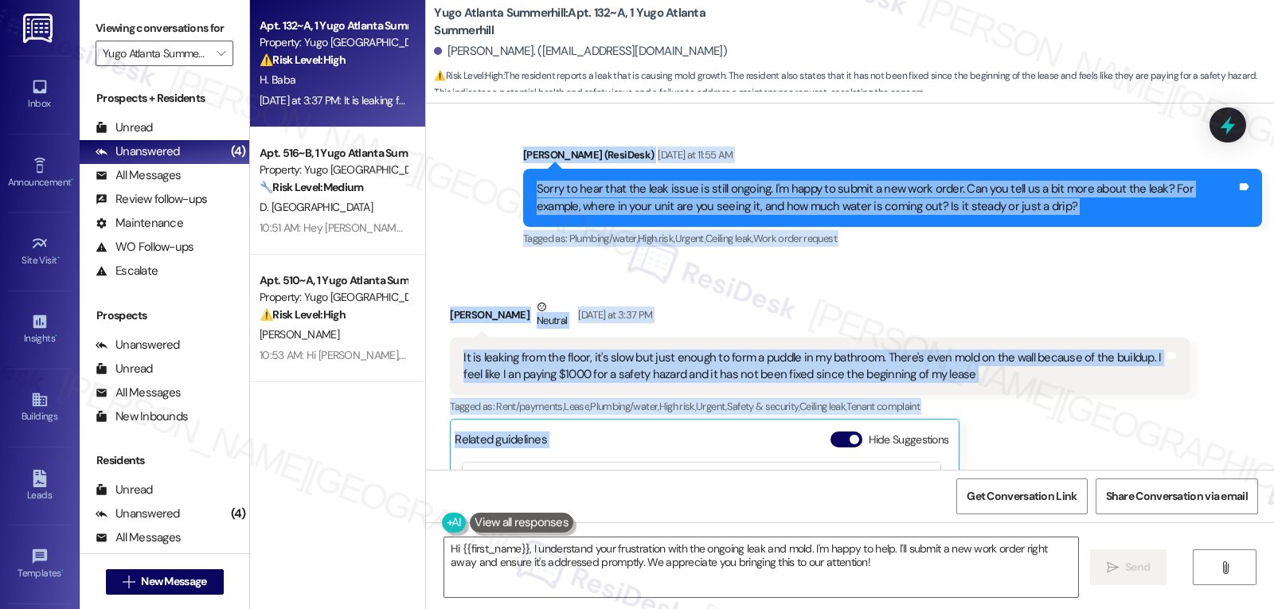
scroll to position [4590, 0]
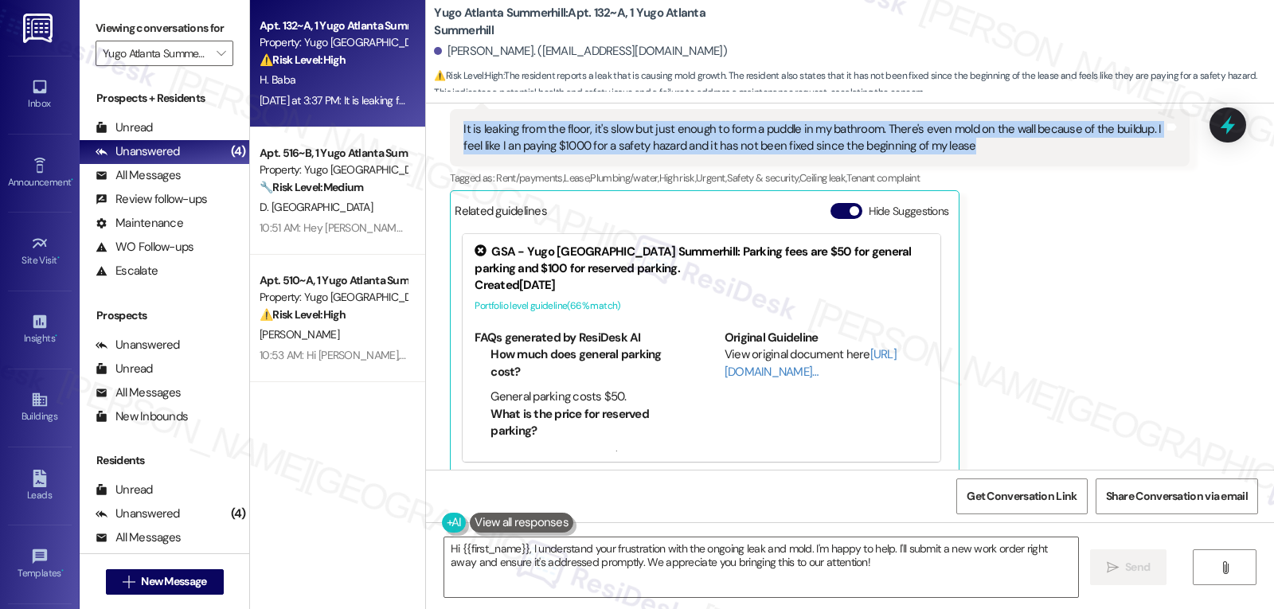
drag, startPoint x: 499, startPoint y: 131, endPoint x: 1011, endPoint y: 128, distance: 512.1
click at [1011, 128] on div "Survey, sent via SMS Residesk Automated Survey Oct 28, 2024 at 12:36 PM Hi Habe…" at bounding box center [850, 287] width 848 height 366
copy div "Residesk Automated Survey Sep 15, 2025 at 12:32 PM Hi Habeeb! I'm checking in o…"
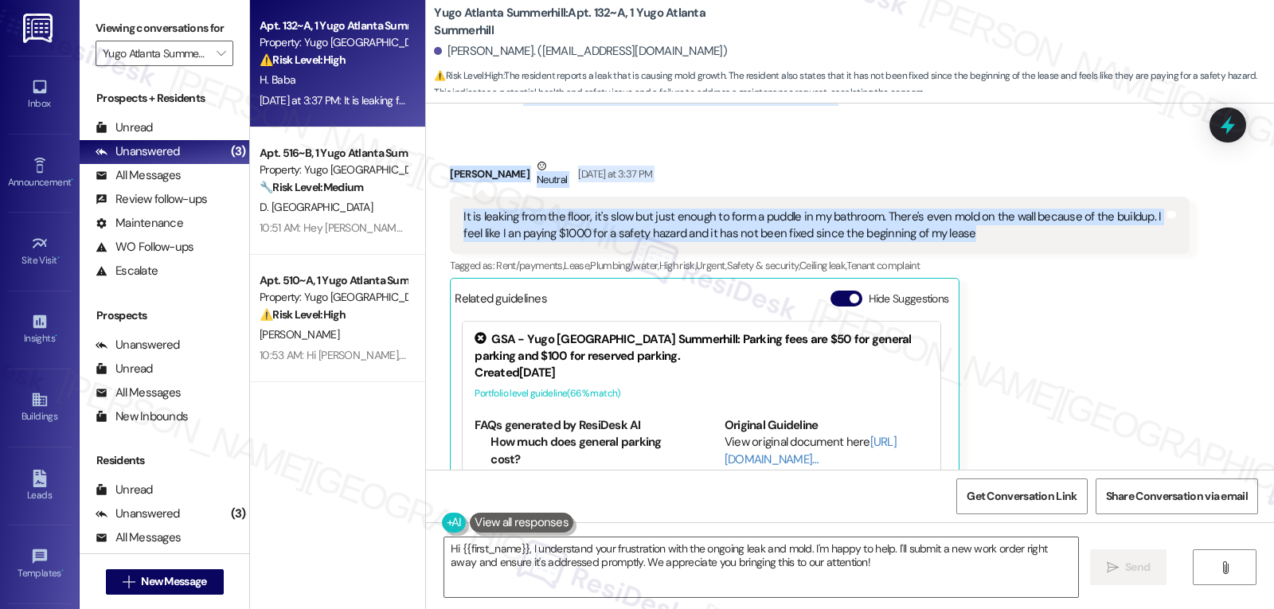
scroll to position [4419, 0]
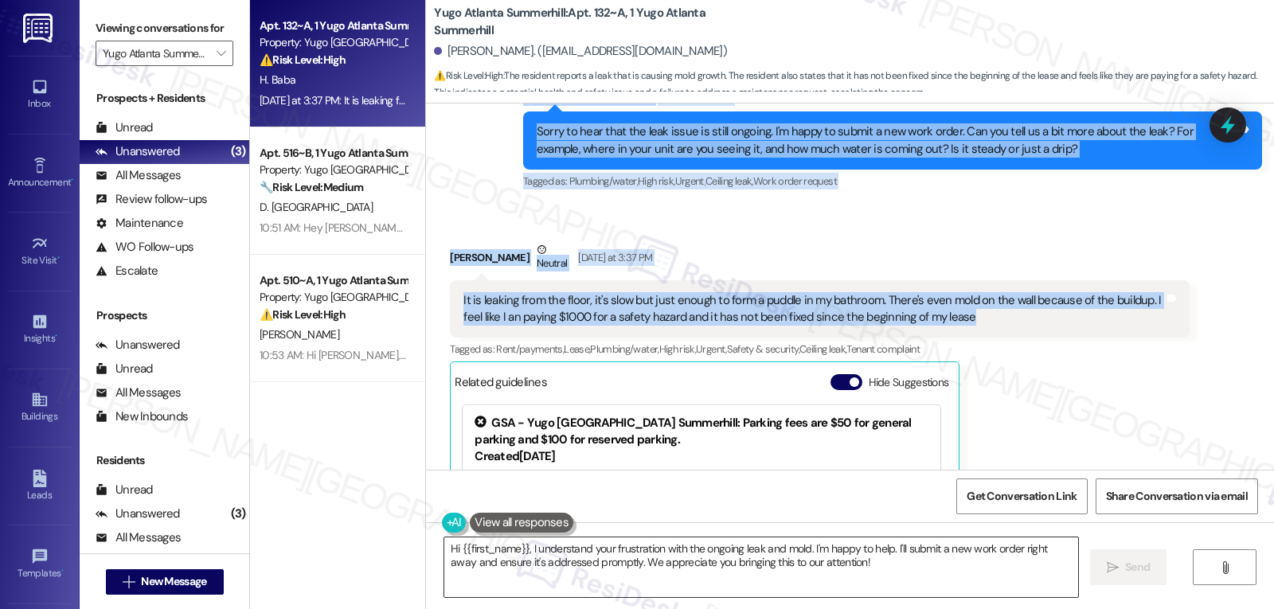
click at [690, 576] on textarea "Hi {{first_name}}, I understand your frustration with the ongoing leak and mold…" at bounding box center [761, 568] width 634 height 60
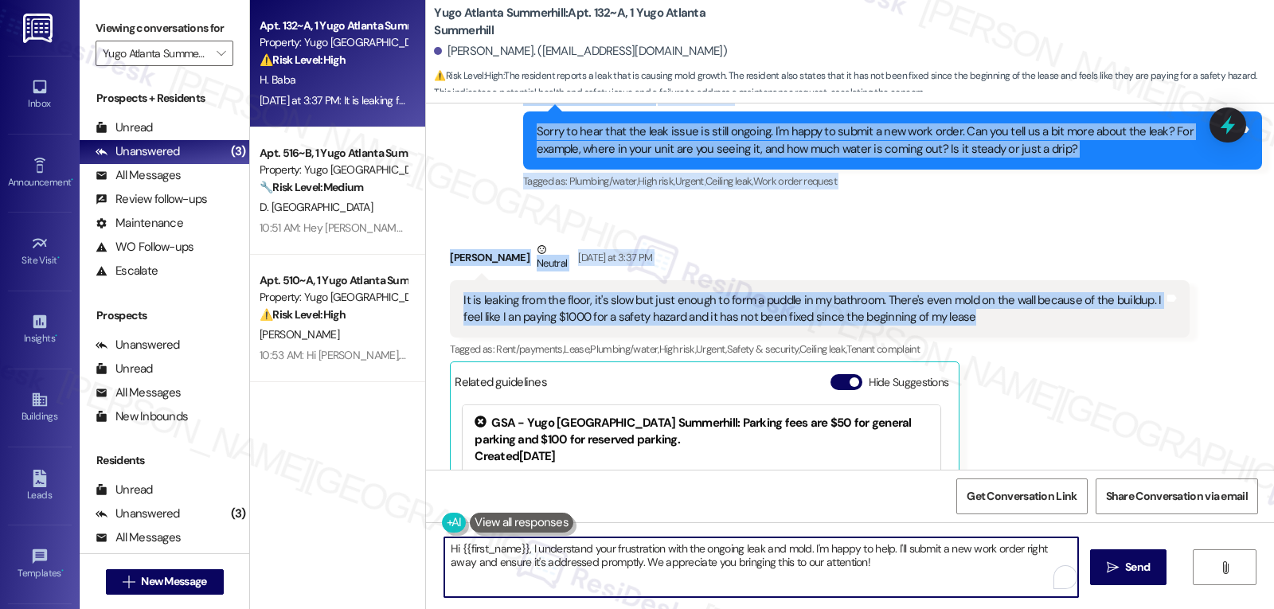
paste textarea "I’m so sorry you’re dealing with this, Habeeb. Thank you for explaining the sit…"
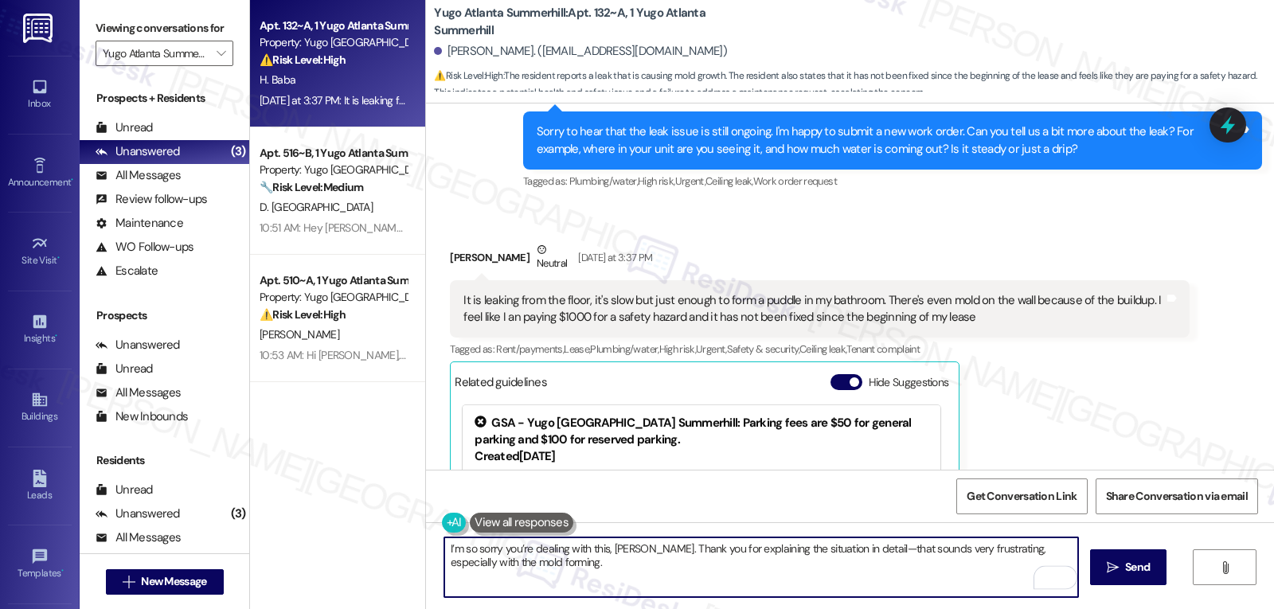
click at [461, 564] on textarea "I’m so sorry you’re dealing with this, Habeeb. Thank you for explaining the sit…" at bounding box center [761, 568] width 634 height 60
click at [462, 563] on textarea "I’m so sorry you’re dealing with this, Habeeb. Thank you for explaining the sit…" at bounding box center [761, 568] width 634 height 60
click at [862, 555] on textarea "I’m so sorry you’re dealing with this, Habeeb. Thank you for explaining the sit…" at bounding box center [761, 568] width 634 height 60
click at [917, 571] on textarea "I’m so sorry you’re dealing with this, Habeeb. Thank you for explaining the sit…" at bounding box center [761, 568] width 634 height 60
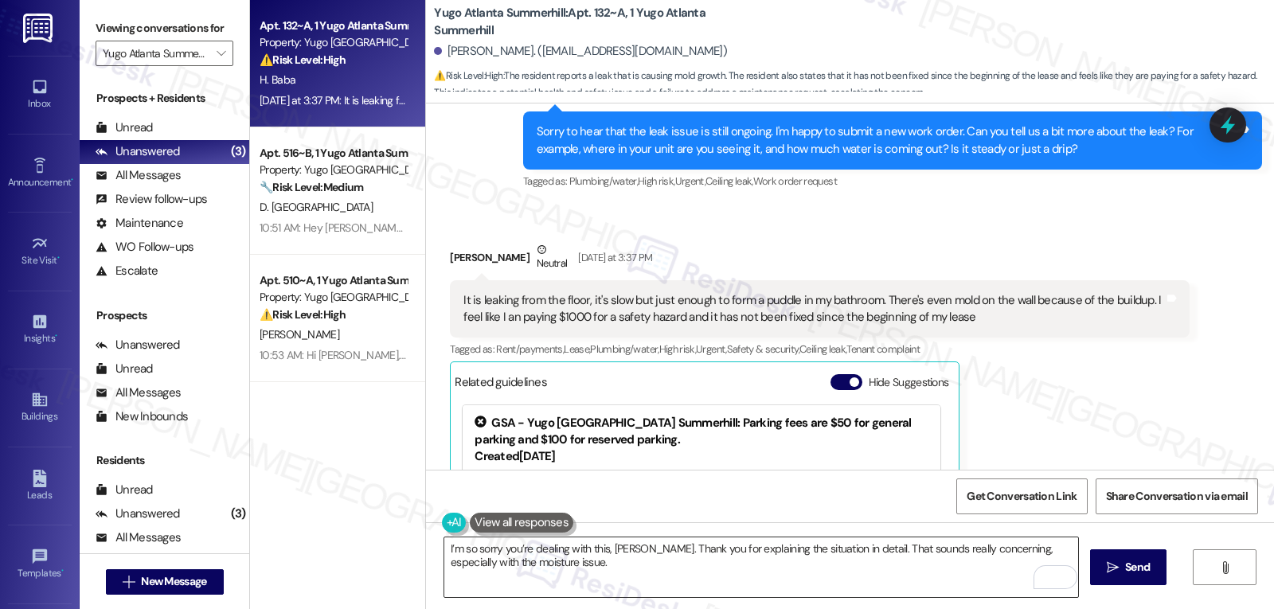
click at [553, 569] on textarea "I’m so sorry you’re dealing with this, Habeeb. Thank you for explaining the sit…" at bounding box center [761, 568] width 634 height 60
paste textarea "Could you please confirm if maintenance can access your unit"
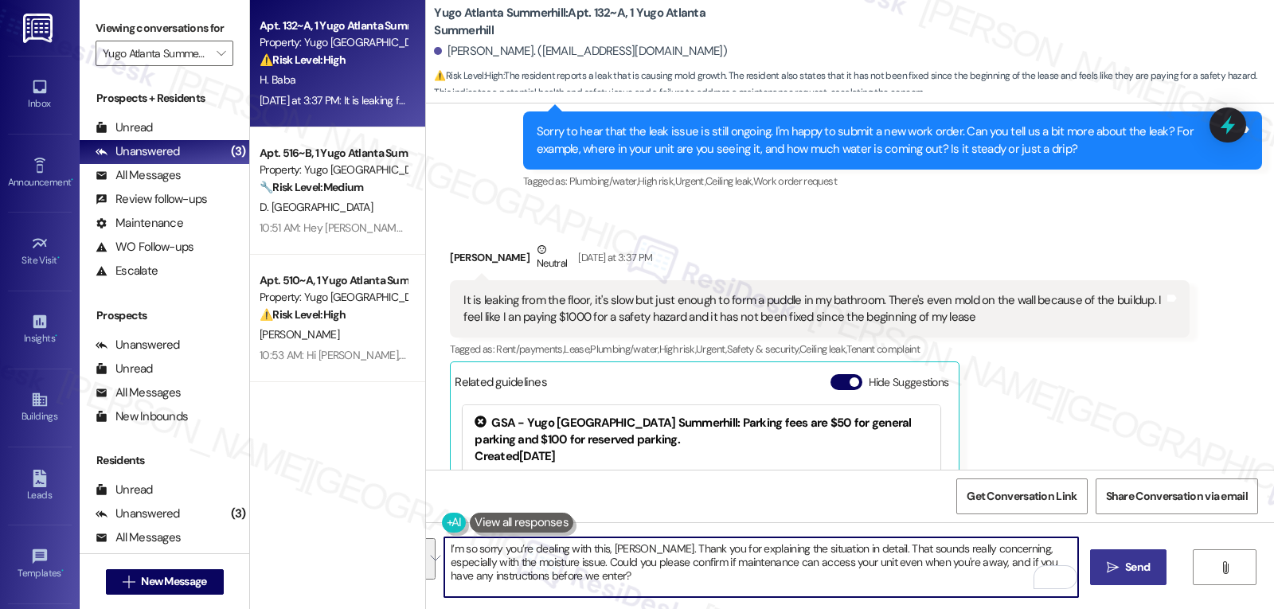
type textarea "I’m so sorry you’re dealing with this, Habeeb. Thank you for explaining the sit…"
click at [1144, 579] on button " Send" at bounding box center [1128, 568] width 77 height 36
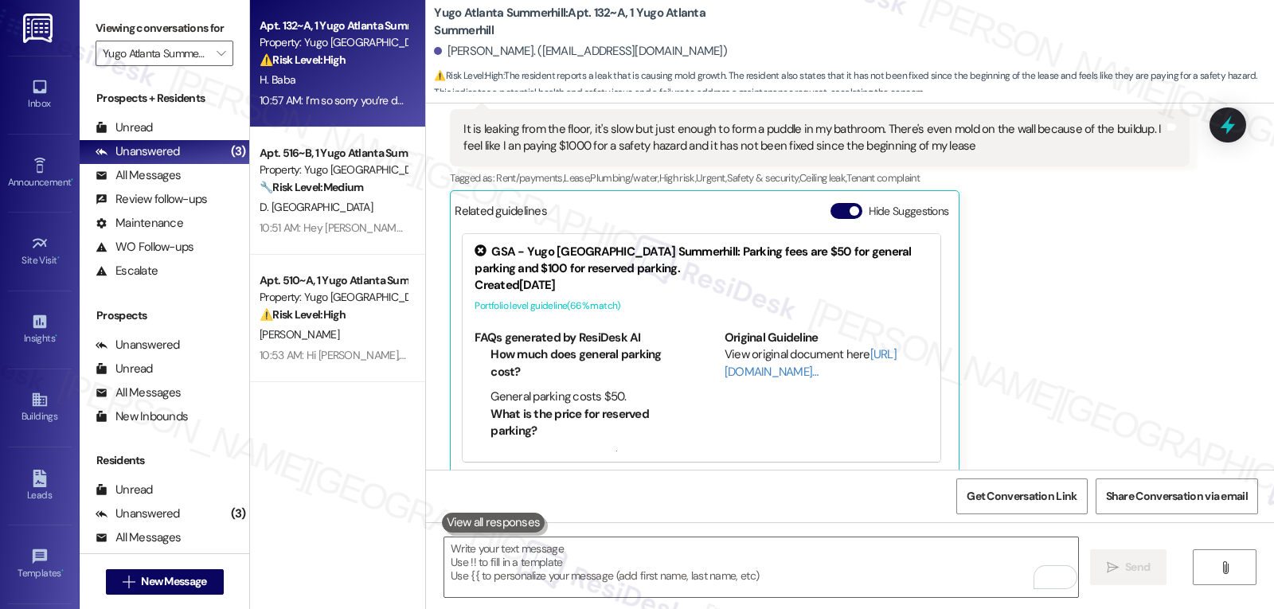
scroll to position [4883, 0]
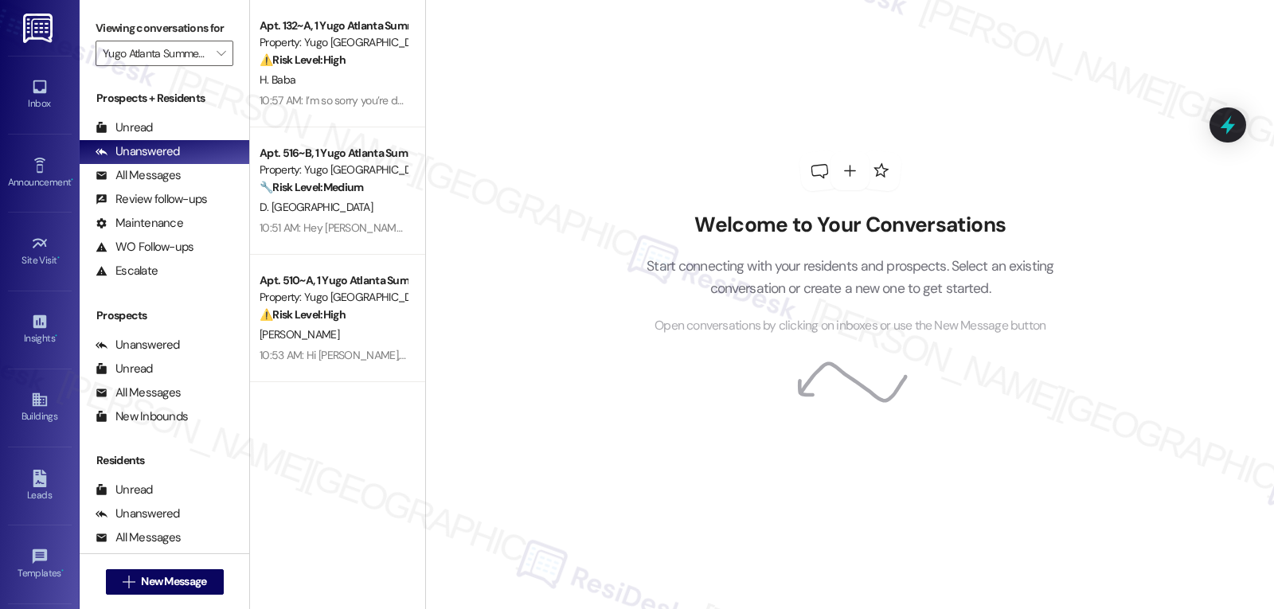
click at [698, 374] on div "Welcome to Your Conversations Start connecting with your residents and prospect…" at bounding box center [851, 243] width 478 height 487
click at [184, 66] on input "Yugo Atlanta Summerhill" at bounding box center [155, 53] width 105 height 25
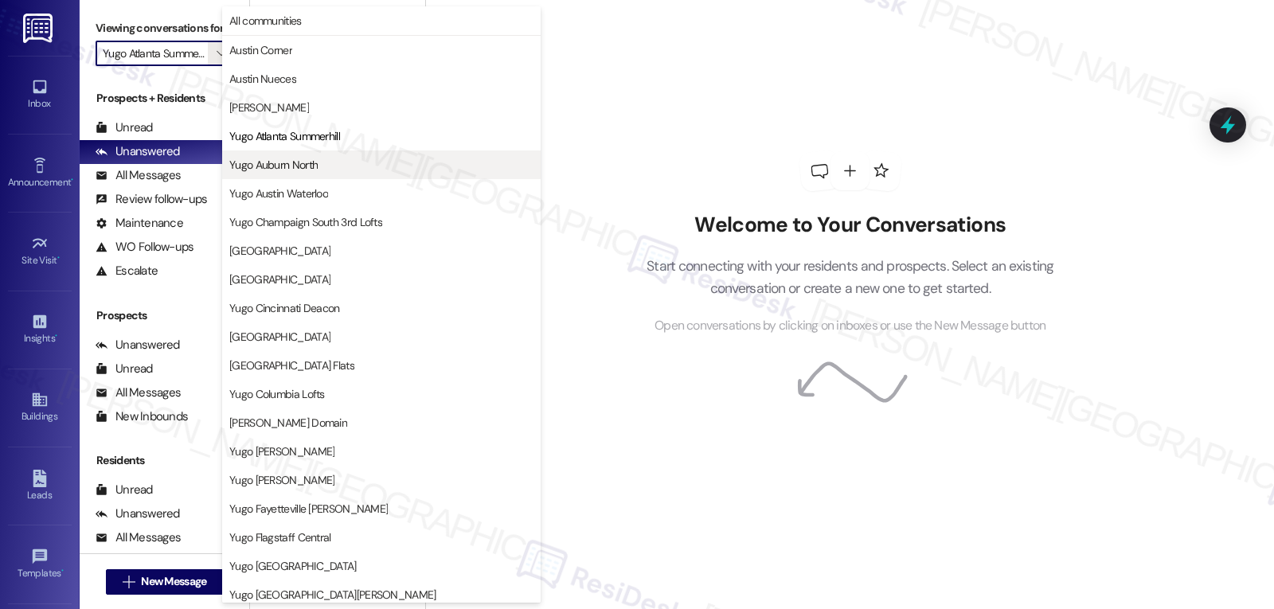
click at [295, 160] on span "Yugo Auburn North" at bounding box center [273, 165] width 88 height 16
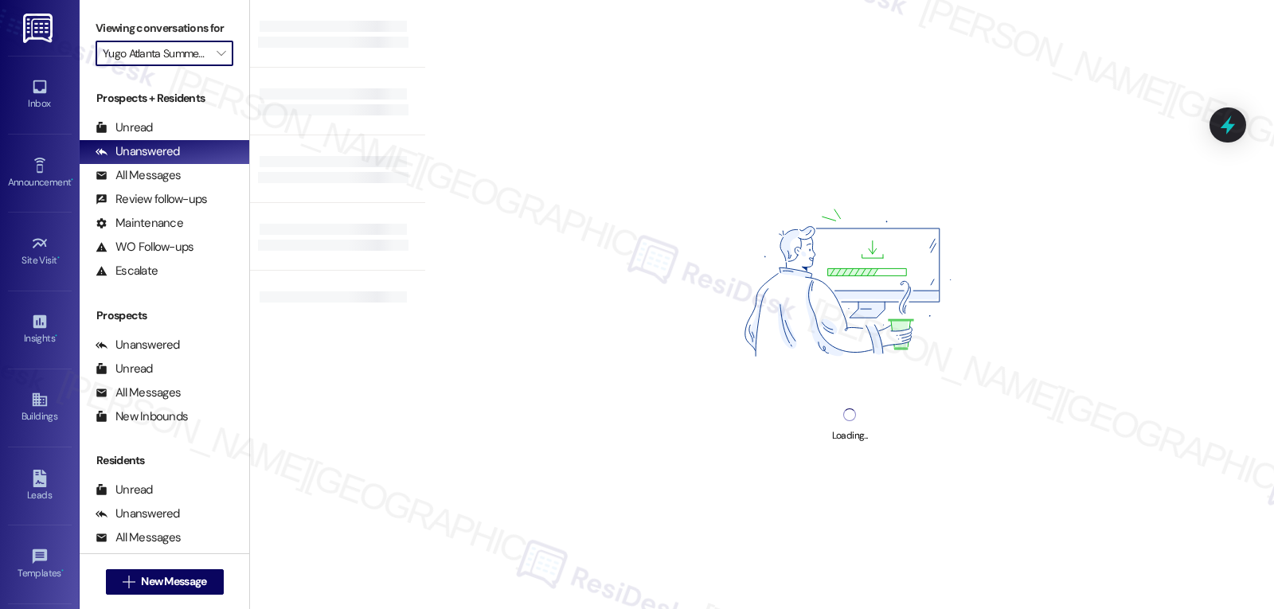
type input "Yugo Auburn North"
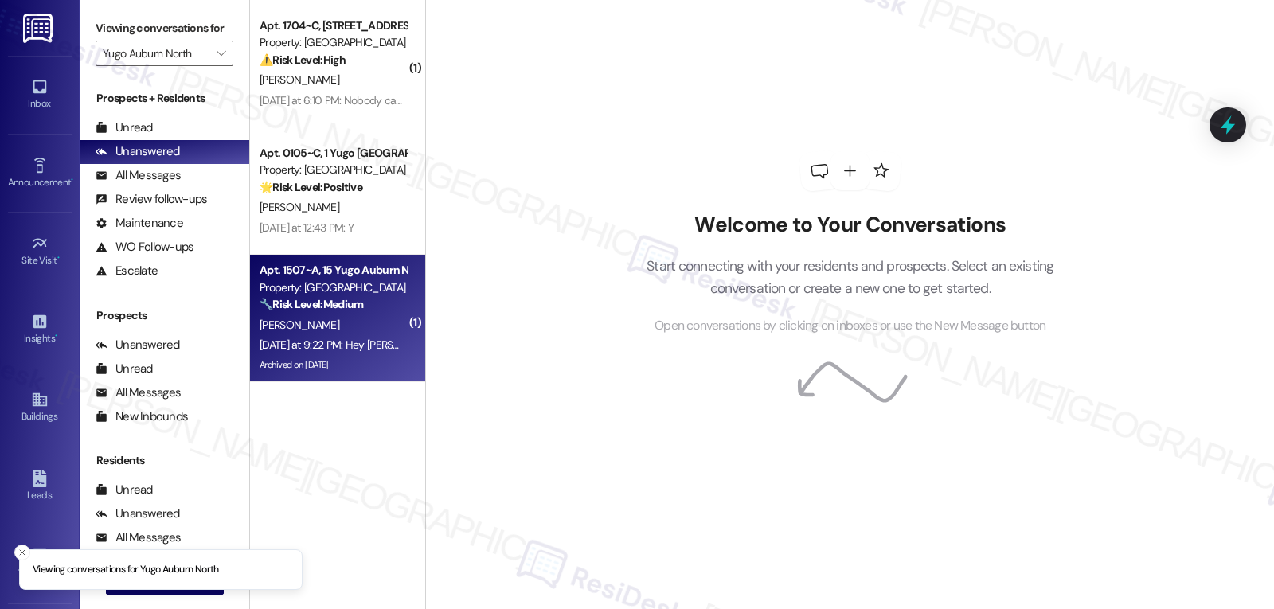
click at [377, 342] on div "Yesterday at 9:22 PM: Hey Sarthak, we appreciate your text! We'll be back at 11…" at bounding box center [617, 345] width 715 height 14
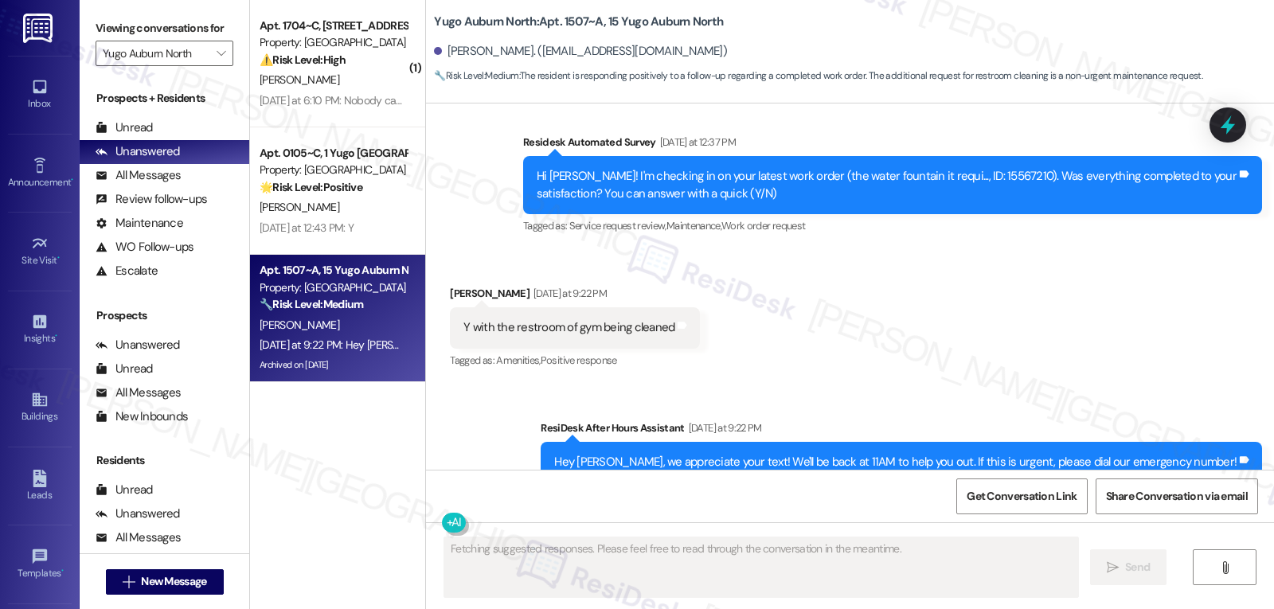
scroll to position [1278, 0]
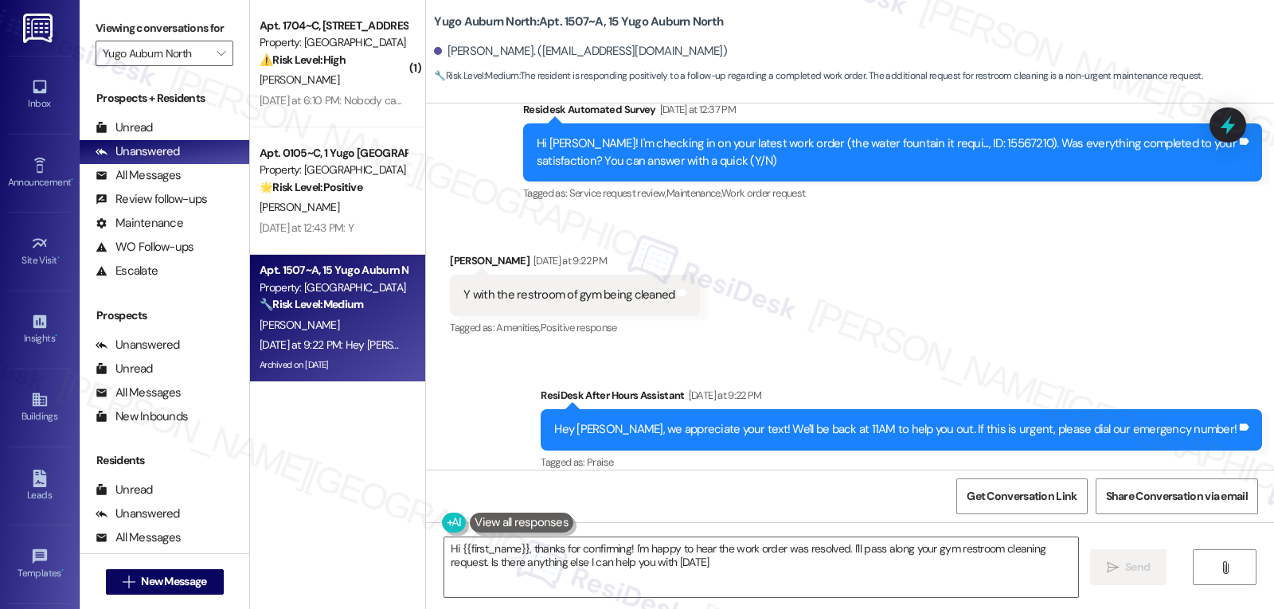
type textarea "Hi {{first_name}}, thanks for confirming! I'm happy to hear the work order was …"
click at [1238, 122] on icon at bounding box center [1227, 124] width 27 height 27
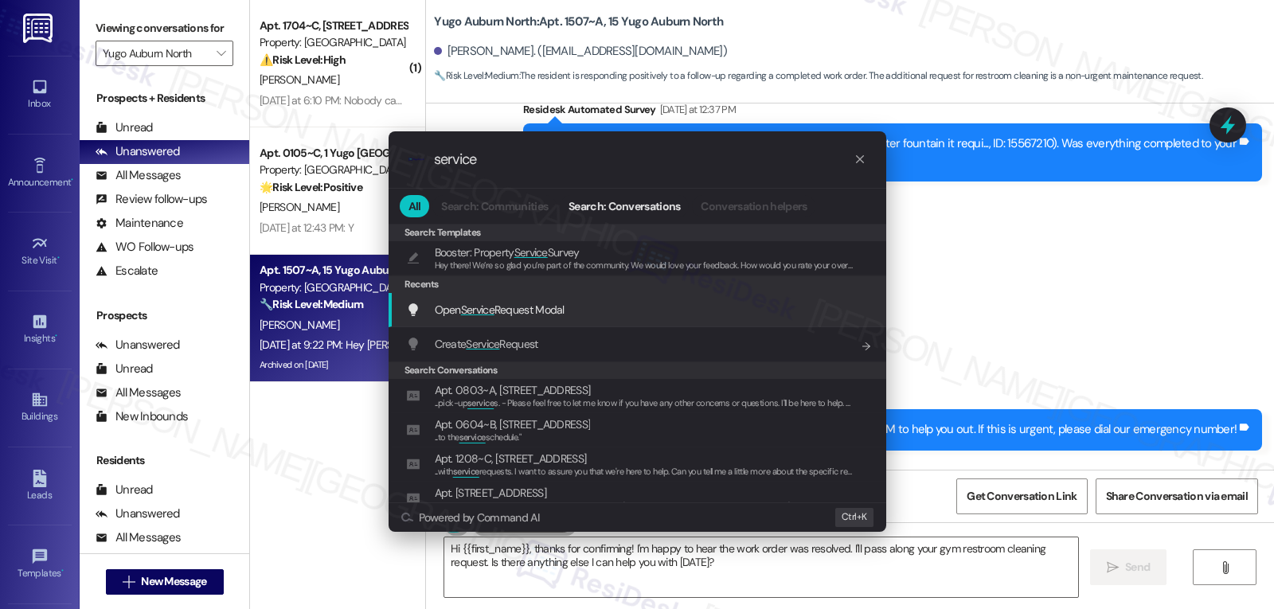
type input "service"
click at [571, 323] on div "Open Service Request Modal Add shortcut" at bounding box center [638, 310] width 498 height 34
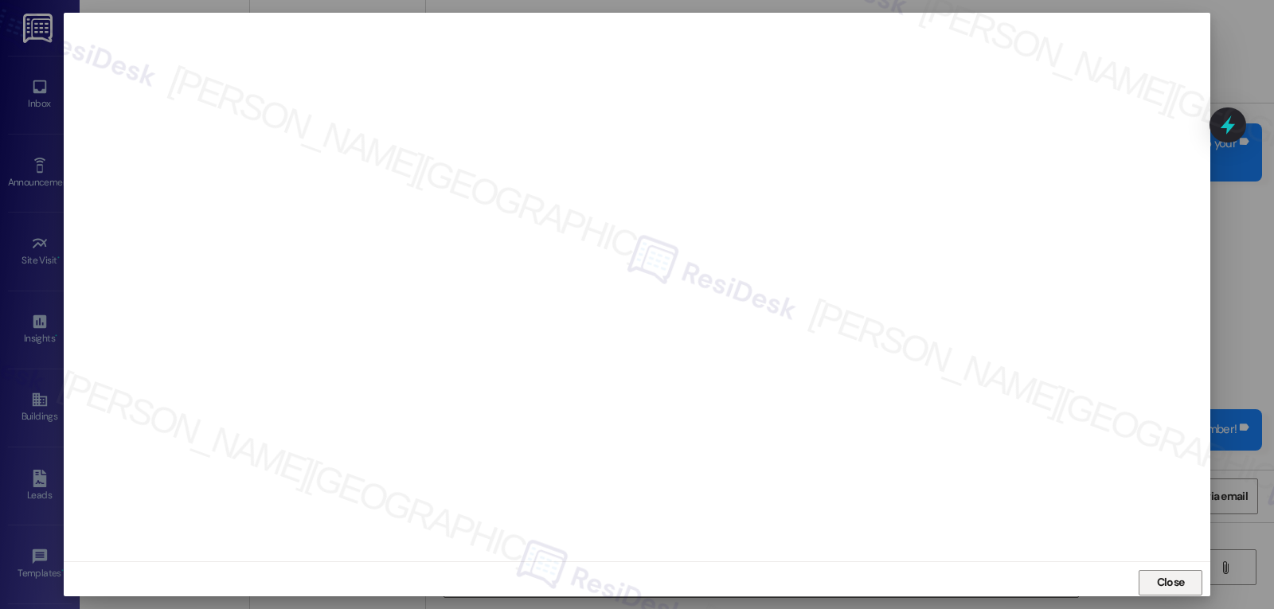
click at [1157, 590] on span "Close" at bounding box center [1171, 582] width 28 height 17
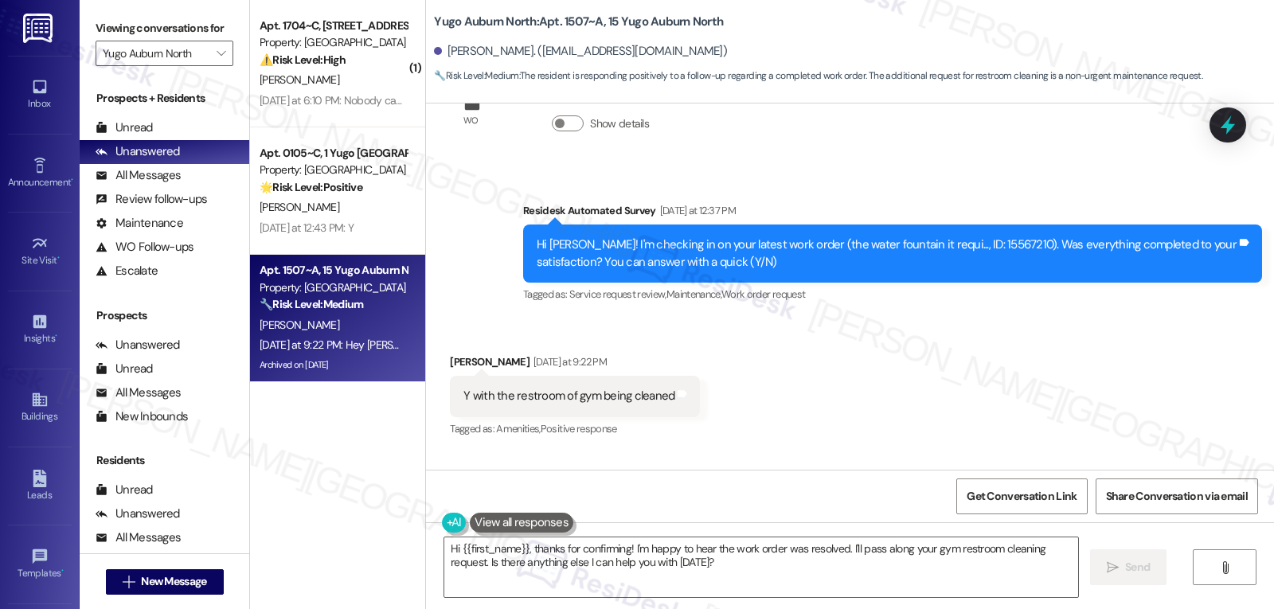
scroll to position [1119, 0]
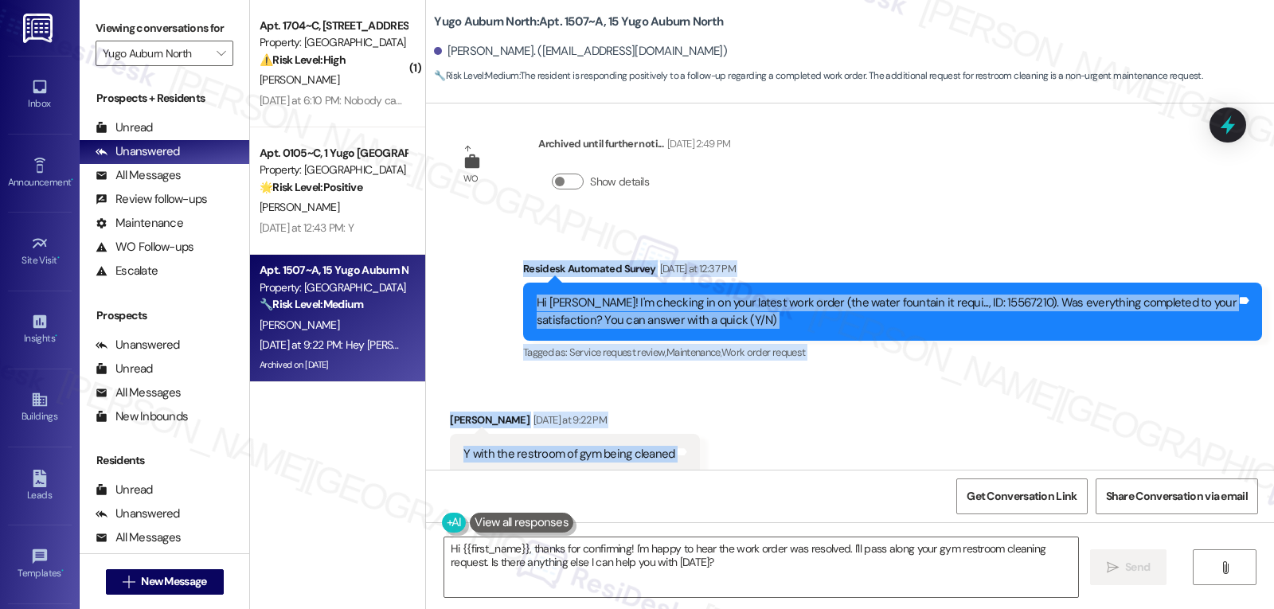
drag, startPoint x: 524, startPoint y: 272, endPoint x: 679, endPoint y: 447, distance: 233.5
click at [679, 447] on div "WO Lease started Aug 31, 2025 at 8:00 PM Show details Survey, sent via SMS Resi…" at bounding box center [850, 287] width 848 height 366
copy div "Residesk Automated Survey Yesterday at 12:37 PM Hi Sarthak! I'm checking in on …"
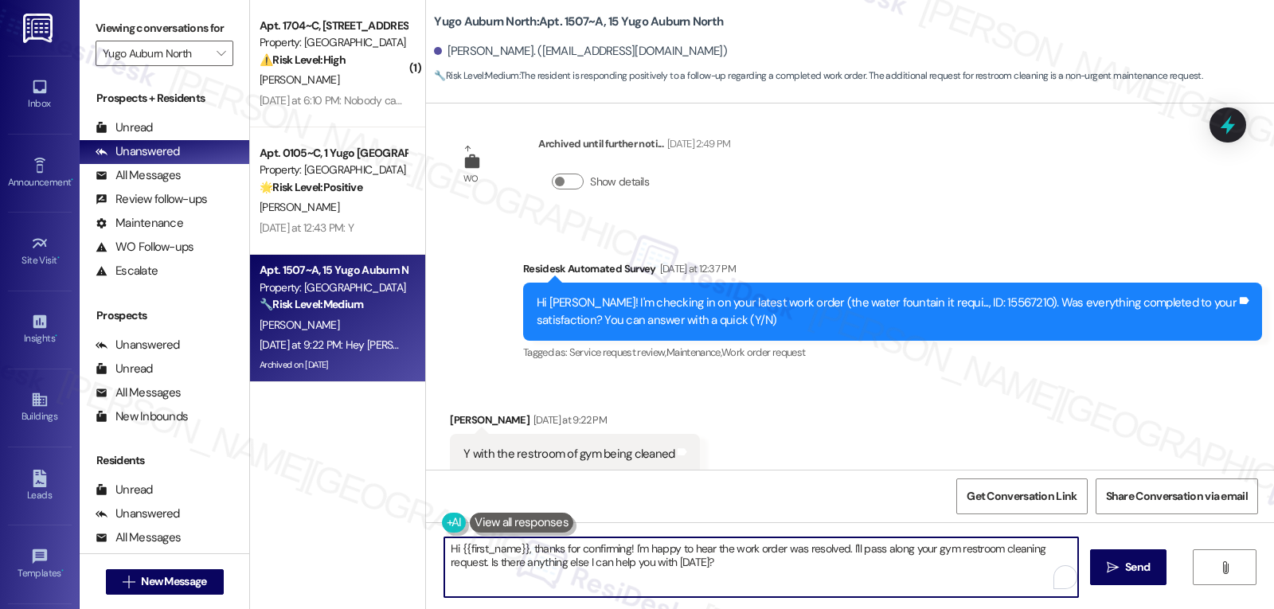
drag, startPoint x: 728, startPoint y: 546, endPoint x: 970, endPoint y: 647, distance: 262.1
click at [970, 608] on html "Inbox Go to Inbox Announcement • Send A Text Announcement Site Visit • Go to Si…" at bounding box center [637, 304] width 1274 height 609
click at [918, 544] on textarea "Hi {{first_name}}, thanks for confirming! I'm happy to hear the gym restroom ha…" at bounding box center [761, 568] width 634 height 60
click at [949, 550] on textarea "Hi {{first_name}}, thanks for confirming! I'm happy to hear the gym restroom ha…" at bounding box center [761, 568] width 634 height 60
paste textarea "please don’t hesitate to reach out if anything else comes up."
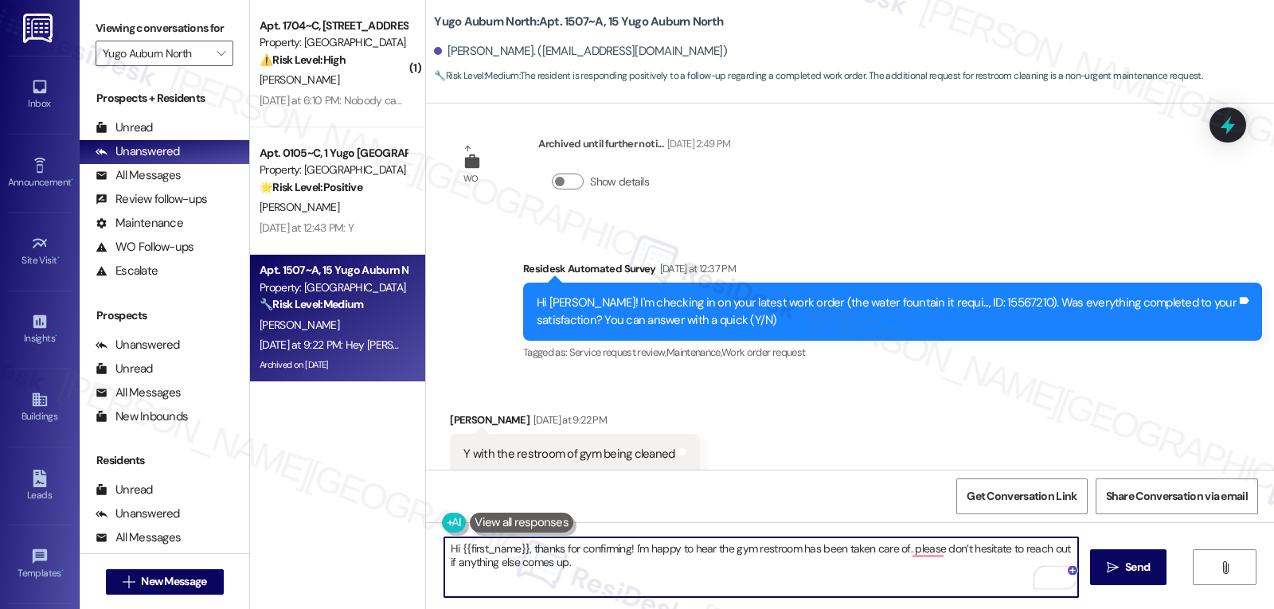
click at [909, 547] on textarea "Hi {{first_name}}, thanks for confirming! I'm happy to hear the gym restroom ha…" at bounding box center [761, 568] width 634 height 60
click at [799, 591] on textarea "Hi {{first_name}}, thanks for confirming! I'm happy to hear the gym restroom ha…" at bounding box center [761, 568] width 634 height 60
type textarea "Hi {{first_name}}, thanks for confirming! I'm happy to hear the gym restroom ha…"
click at [1117, 567] on span " Send" at bounding box center [1129, 567] width 50 height 17
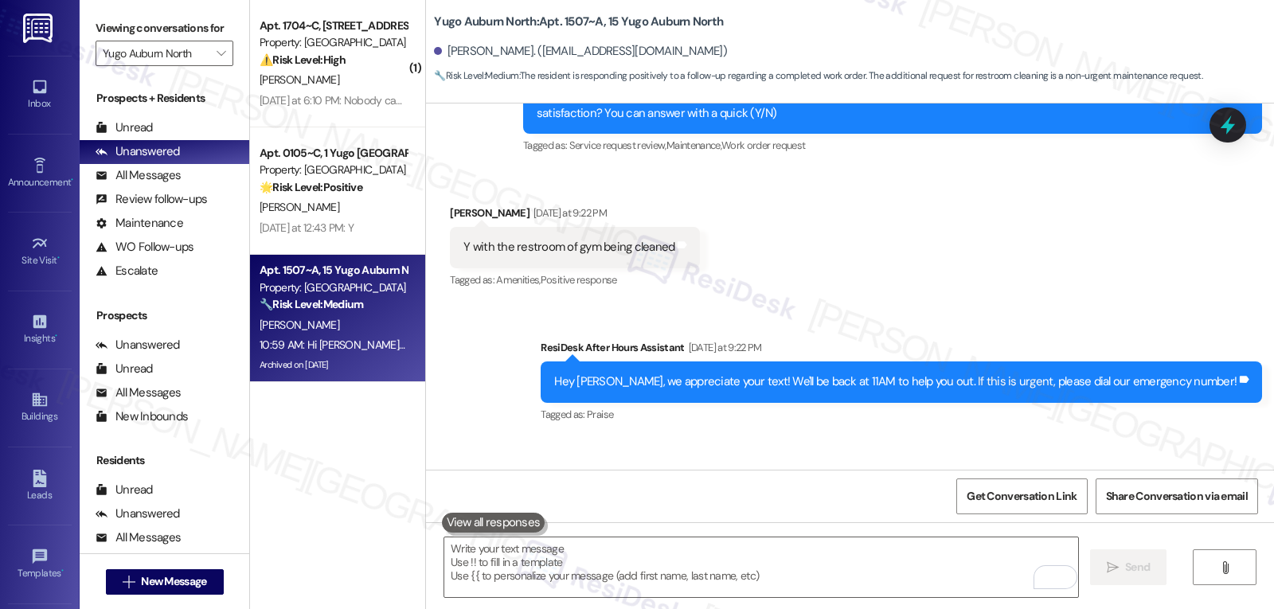
scroll to position [1406, 0]
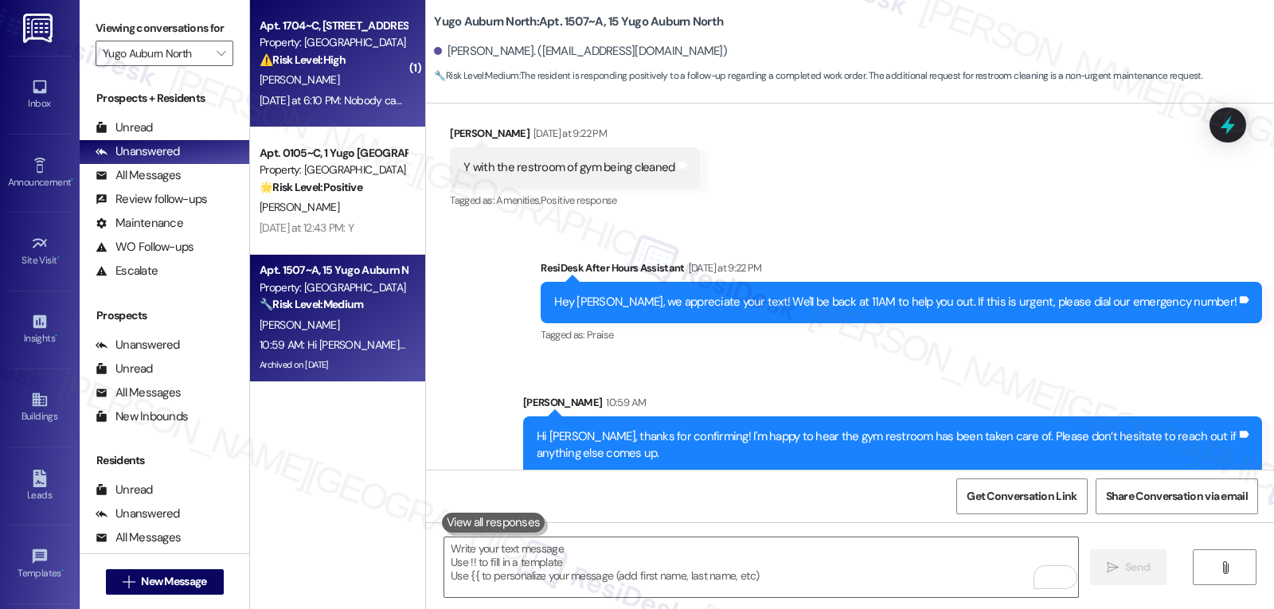
click at [345, 113] on div "Apt. 1704~C, 17 Yugo Auburn North Property: Yugo Auburn North ⚠️ Risk Level: Hi…" at bounding box center [337, 63] width 175 height 127
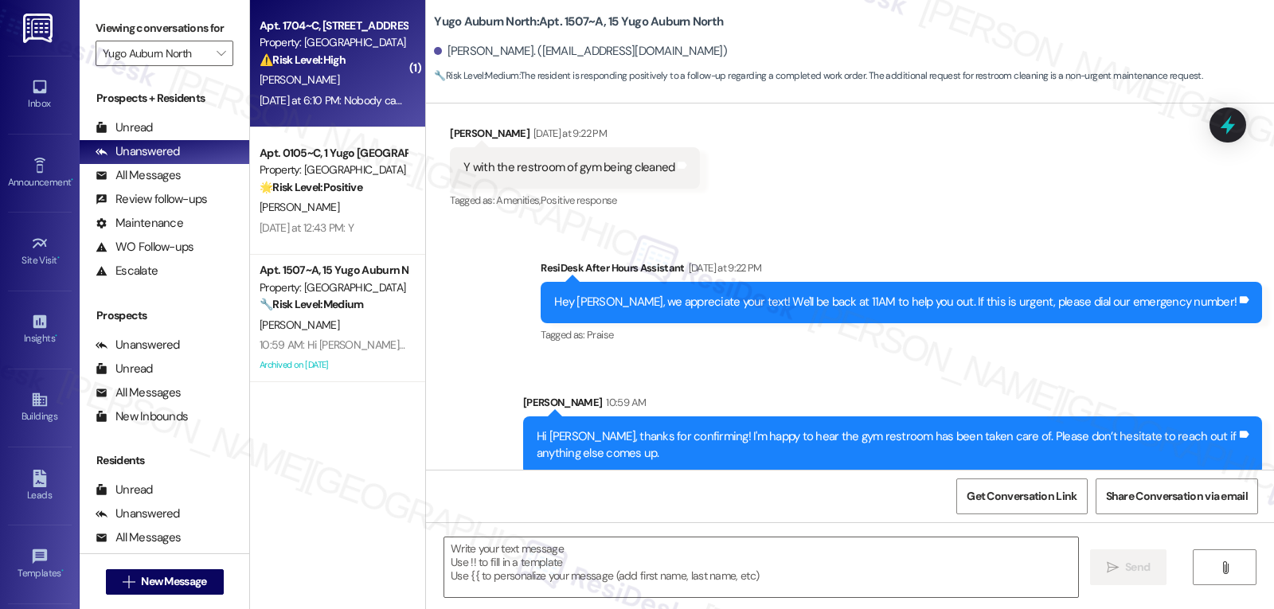
type textarea "Fetching suggested responses. Please feel free to read through the conversation…"
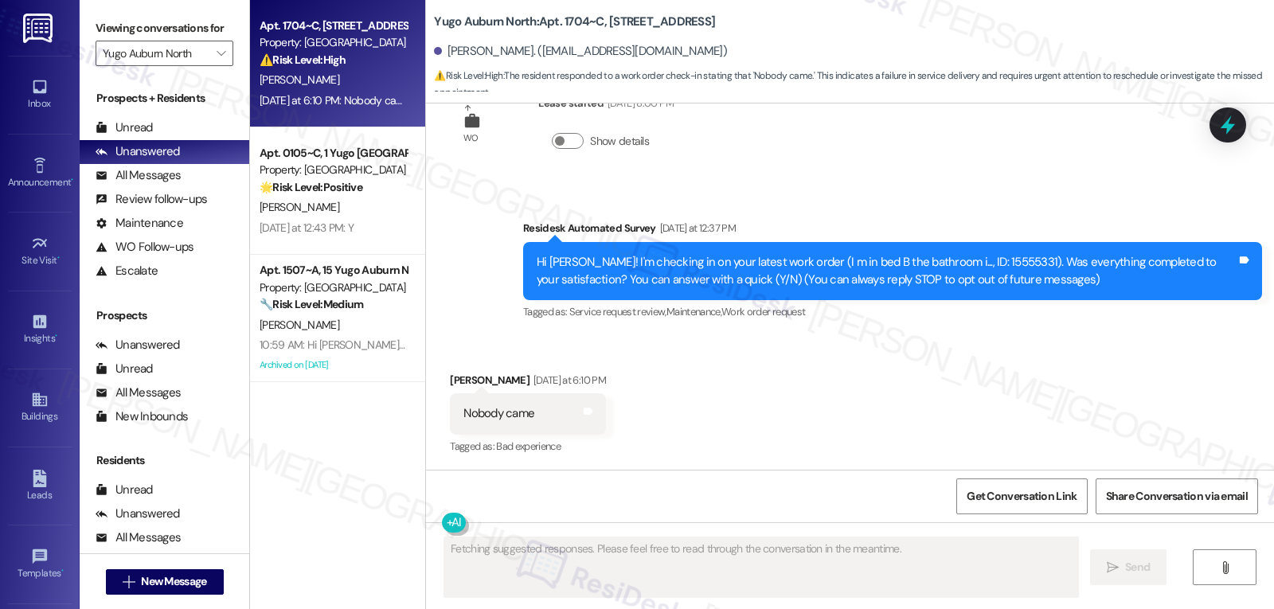
scroll to position [205, 0]
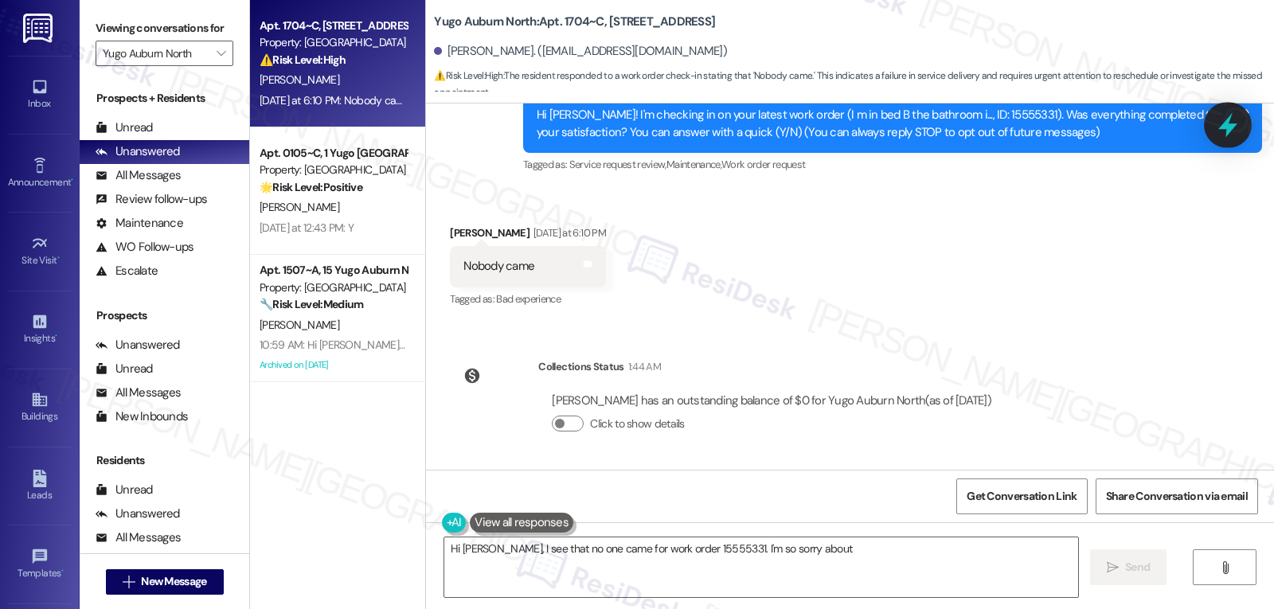
click at [1234, 131] on icon at bounding box center [1227, 124] width 27 height 27
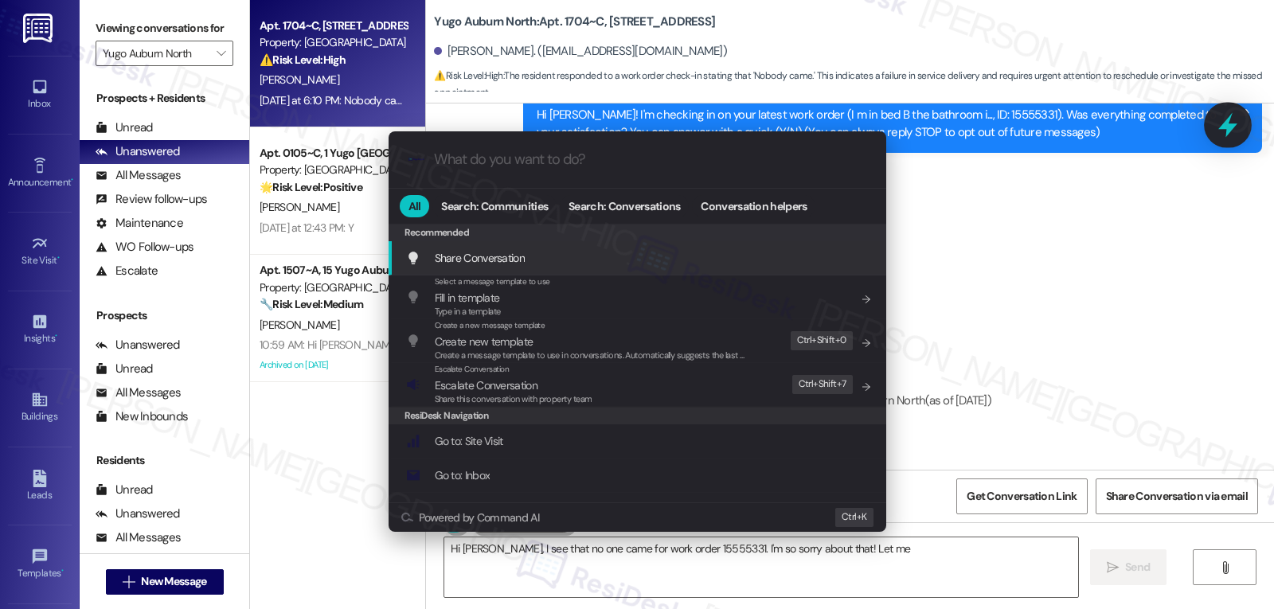
type textarea "Hi Landon, I see that no one came for work order 15555331. I'm so sorry about t…"
type input "s"
type textarea "Hi Landon, I see that no one came for work order 15555331. I'm so sorry about t…"
type input "se"
type textarea "Hi Landon, I see that no one came for work order 15555331. I'm so sorry about t…"
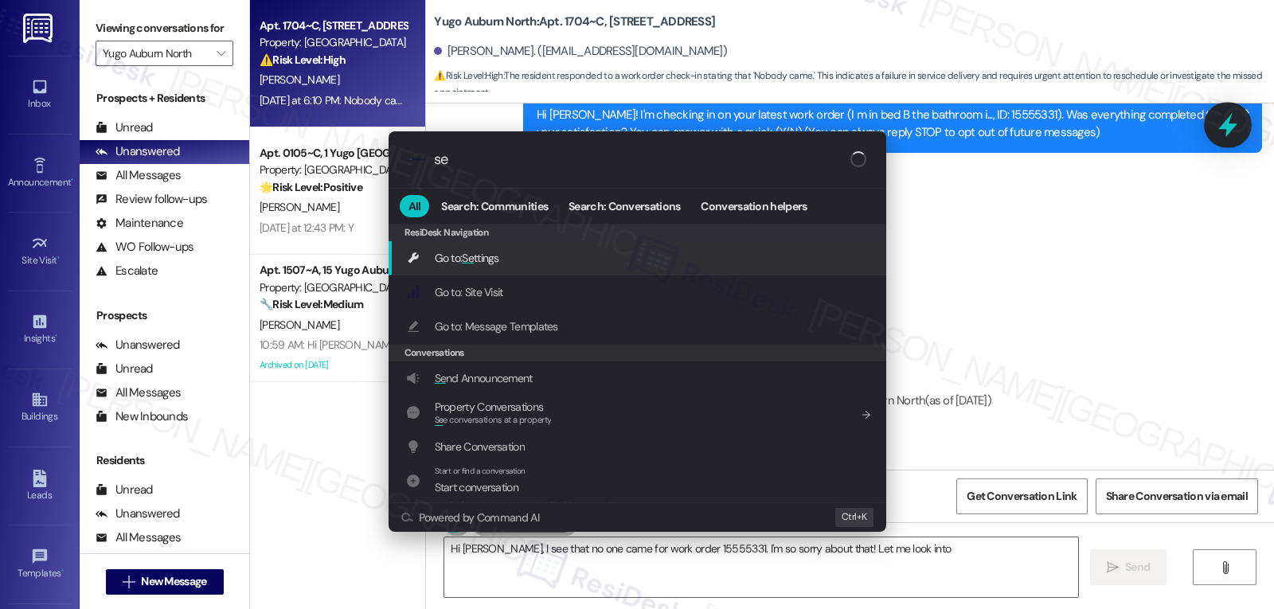
type input "ser"
type textarea "Hi Landon, I see that no one came for work order 15555331. I'm so sorry about t…"
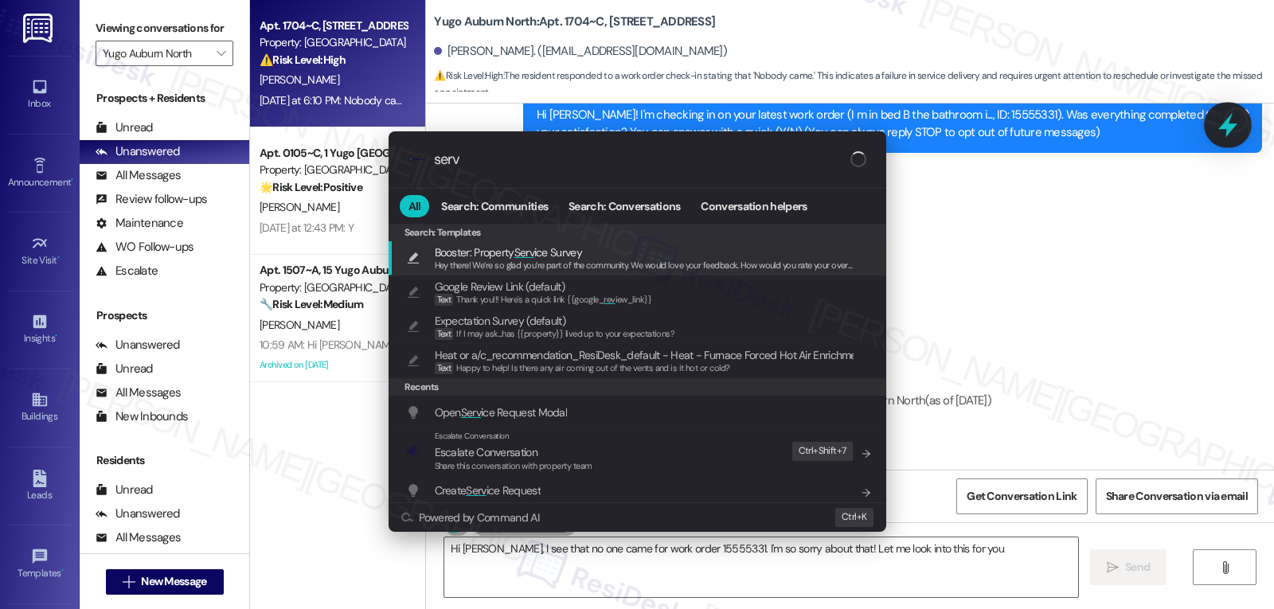
type input "servi"
type textarea "Hi Landon, I see that no one came for work order 15555331. I'm so sorry about t…"
type input "servic"
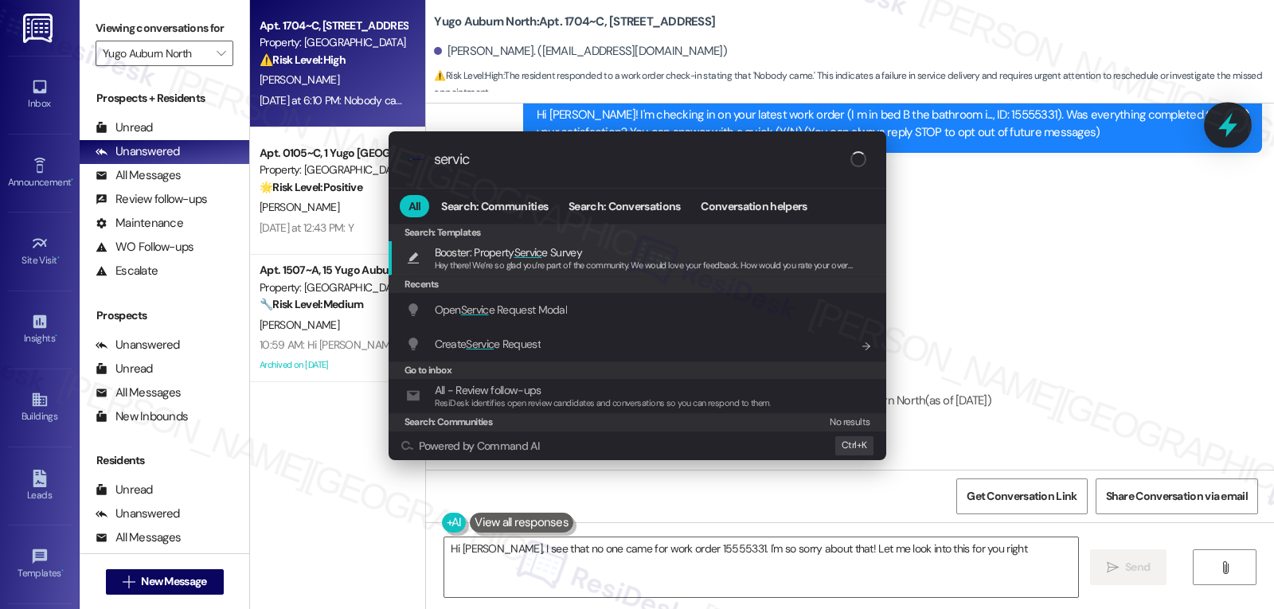
type textarea "Hi Landon, I see that no one came for work order 15555331. I'm so sorry about t…"
type input "service"
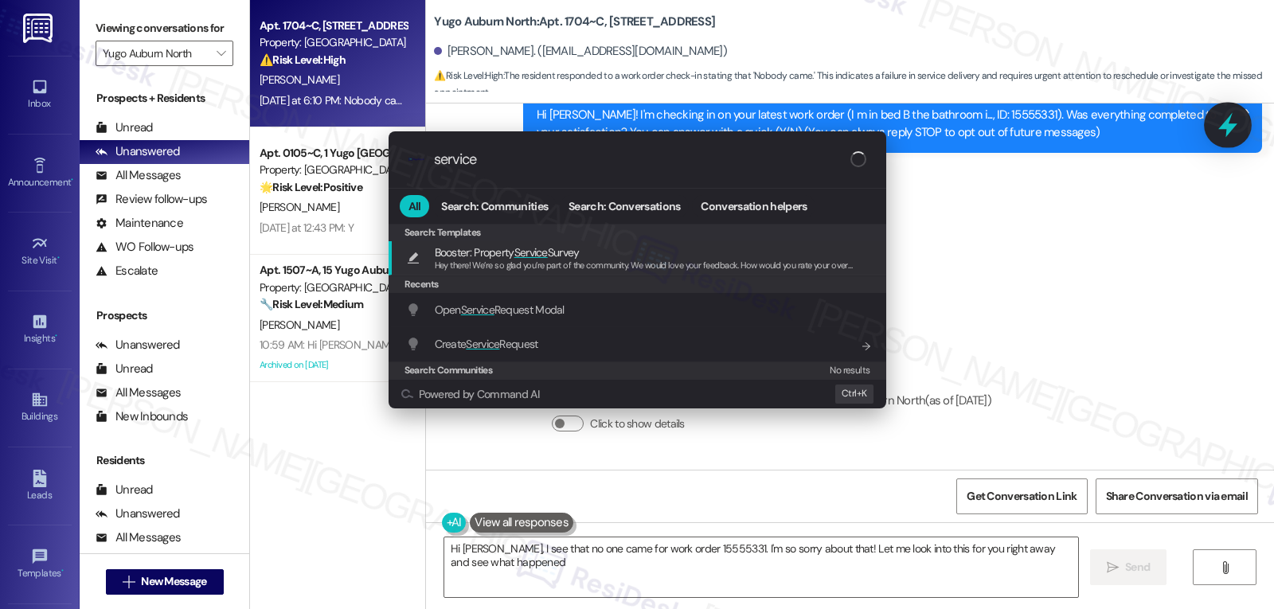
type textarea "Hi Landon, I see that no one came for work order 15555331. I'm so sorry about t…"
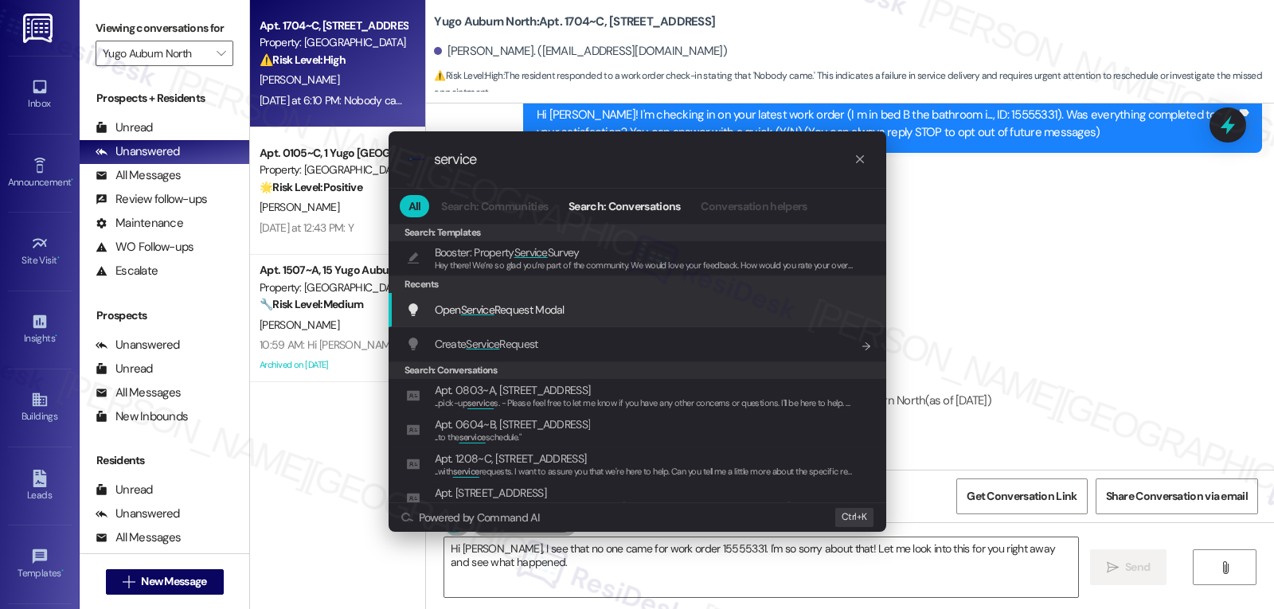
type input "service"
click at [537, 306] on span "Open Service Request Modal" at bounding box center [500, 310] width 130 height 14
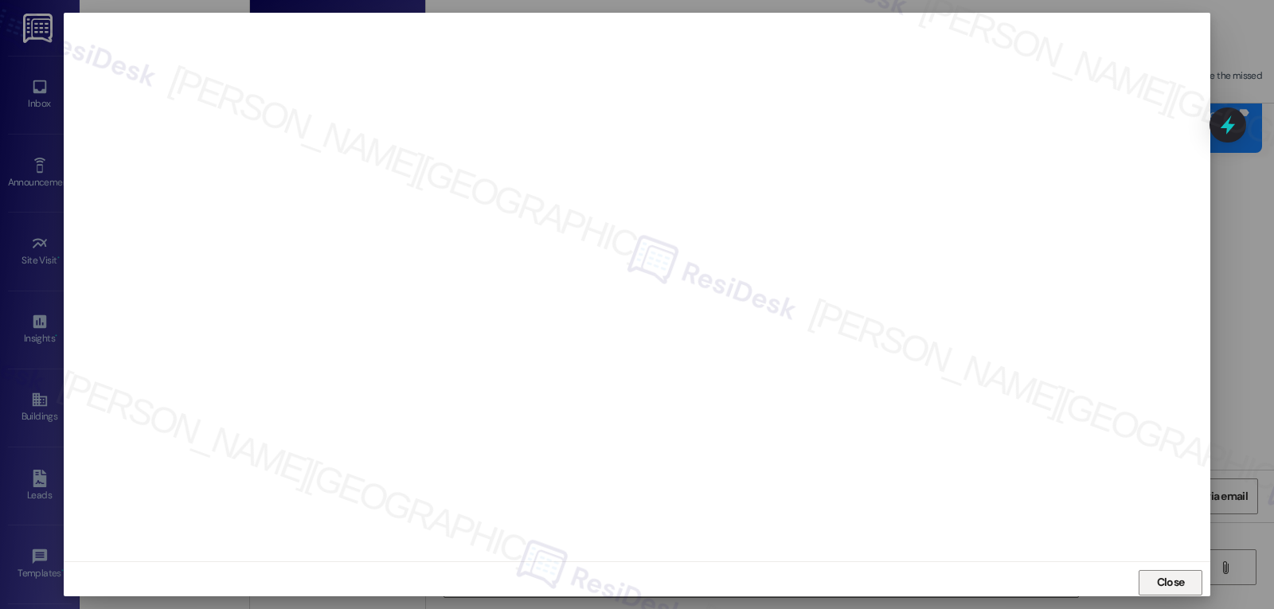
click at [1166, 577] on span "Close" at bounding box center [1171, 582] width 28 height 17
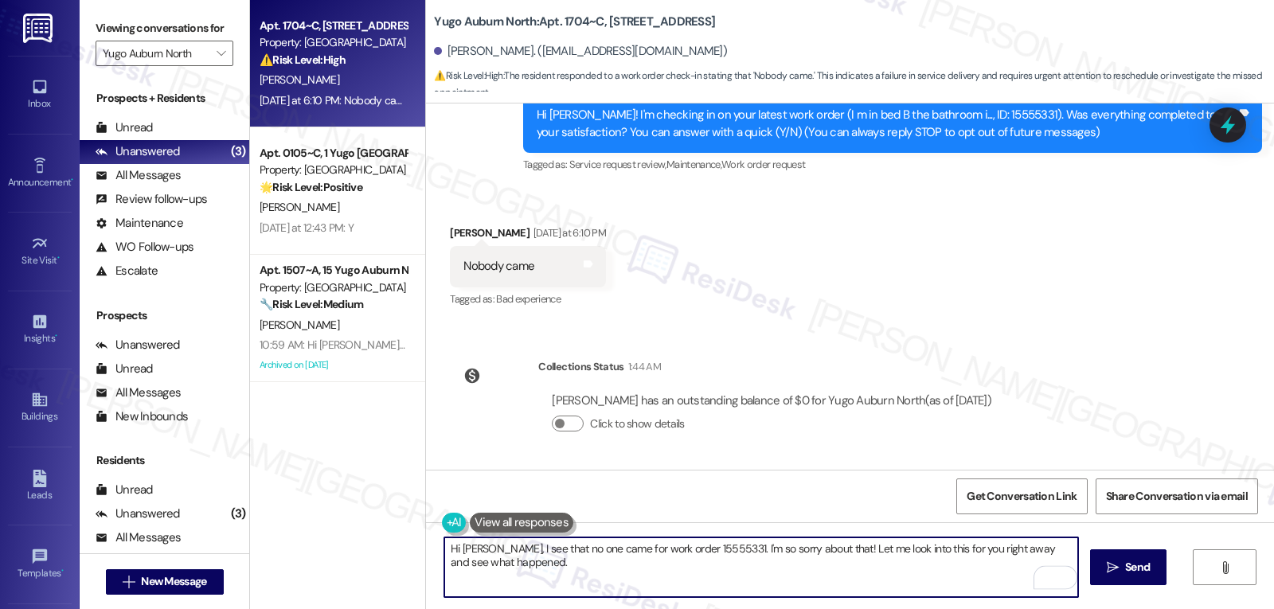
drag, startPoint x: 917, startPoint y: 554, endPoint x: 991, endPoint y: 565, distance: 74.8
click at [991, 565] on textarea "Hi Landon, I see that no one came for work order 15555331. I'm so sorry about t…" at bounding box center [761, 568] width 634 height 60
click at [937, 569] on textarea "Hi Landon, I see that no one came for work order 15555331. I'm so sorry about t…" at bounding box center [761, 568] width 634 height 60
type textarea "Hi Landon, I see that no one came for work order 15555331. I'm so sorry about t…"
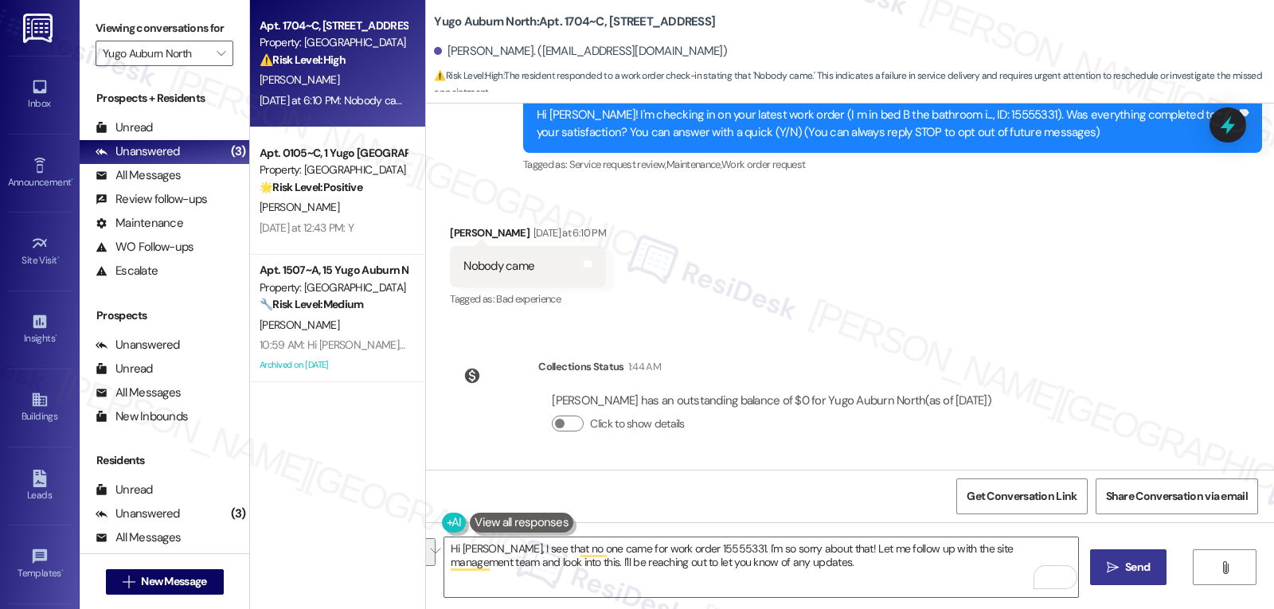
click at [1128, 563] on span "Send" at bounding box center [1137, 567] width 25 height 17
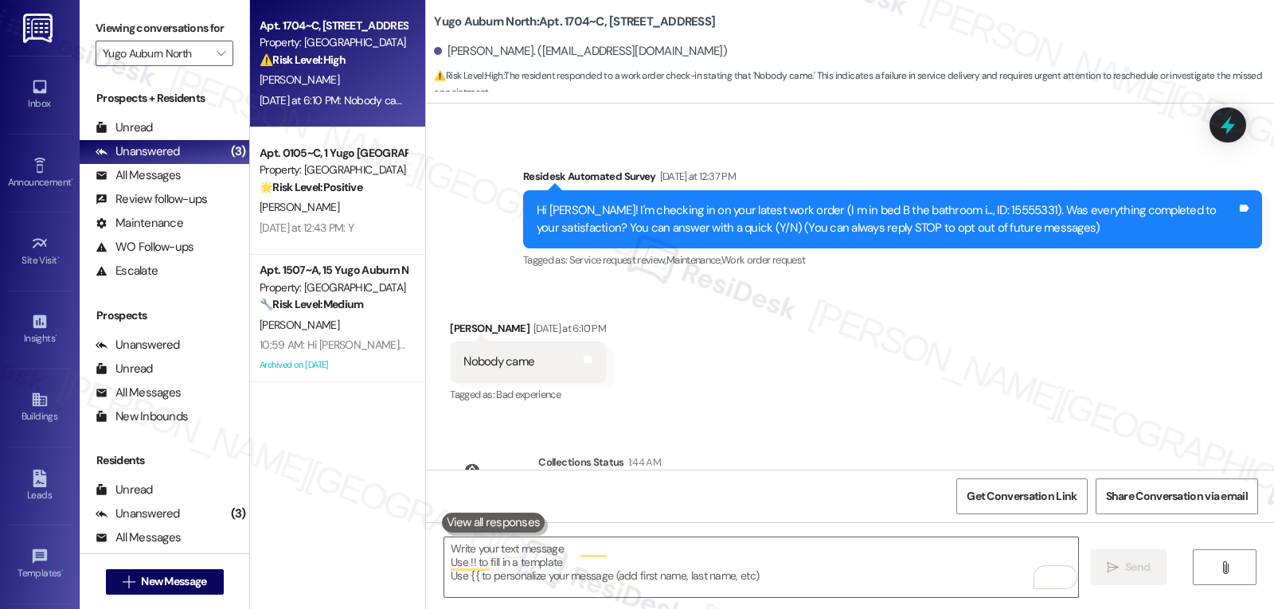
scroll to position [57, 0]
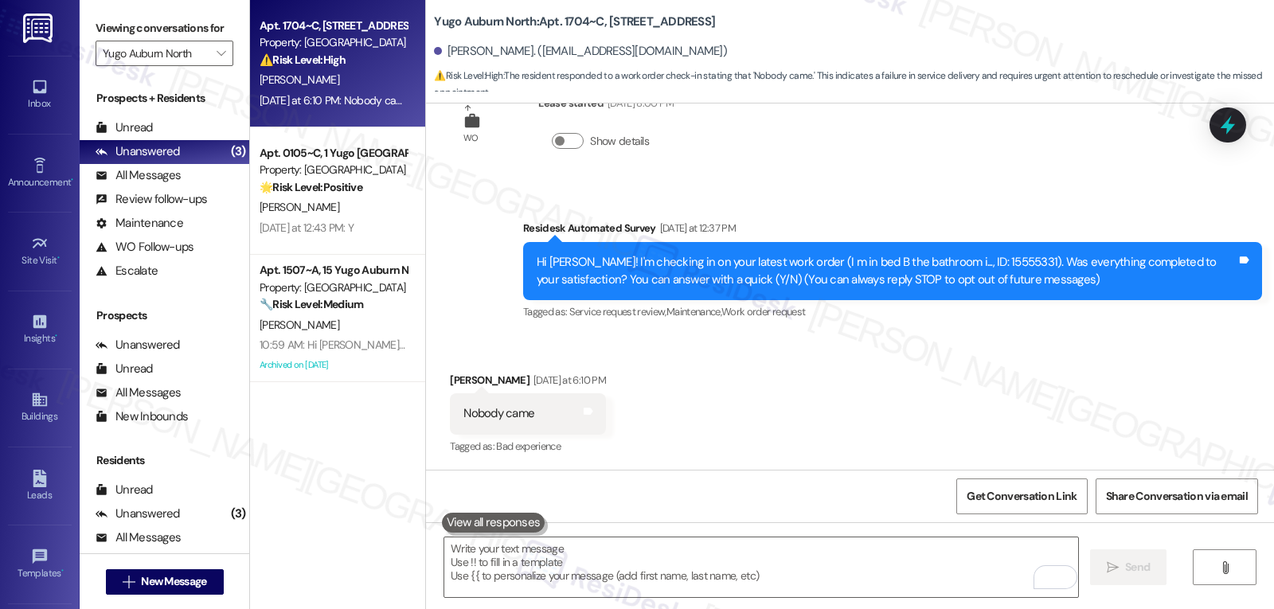
click at [964, 260] on div "Hi Landon! I'm checking in on your latest work order (I m in bed B the bathroom…" at bounding box center [887, 271] width 700 height 34
copy div "15555331"
click at [1229, 128] on icon at bounding box center [1227, 125] width 19 height 25
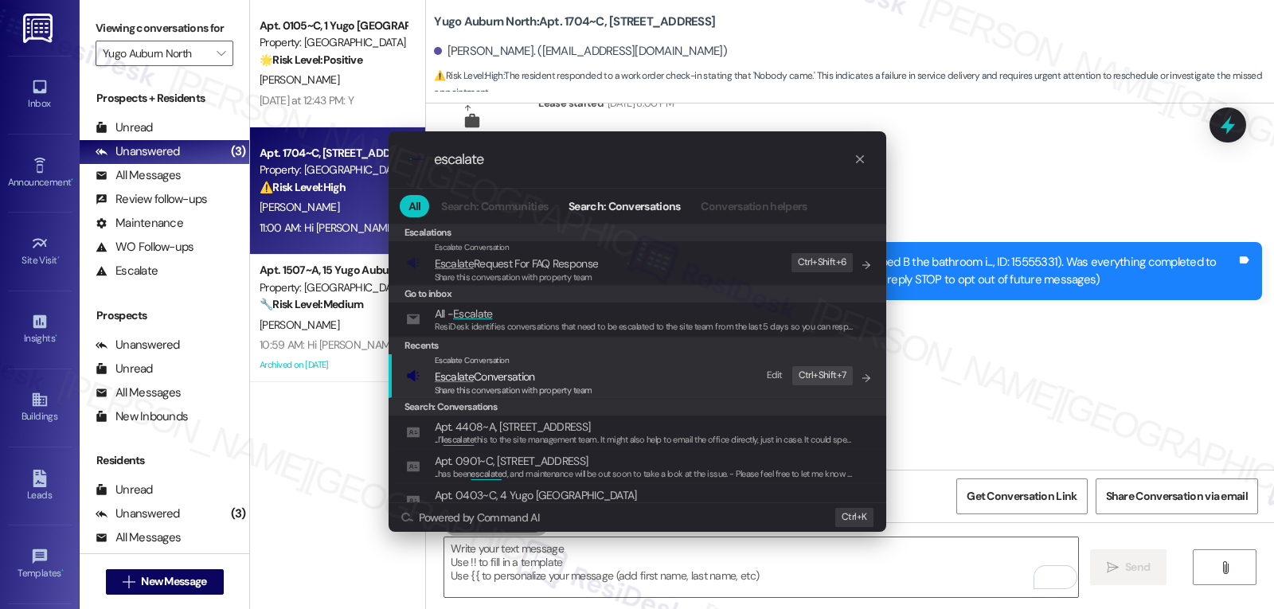
type input "escalate"
click at [537, 385] on span "Share this conversation with property team" at bounding box center [514, 390] width 158 height 11
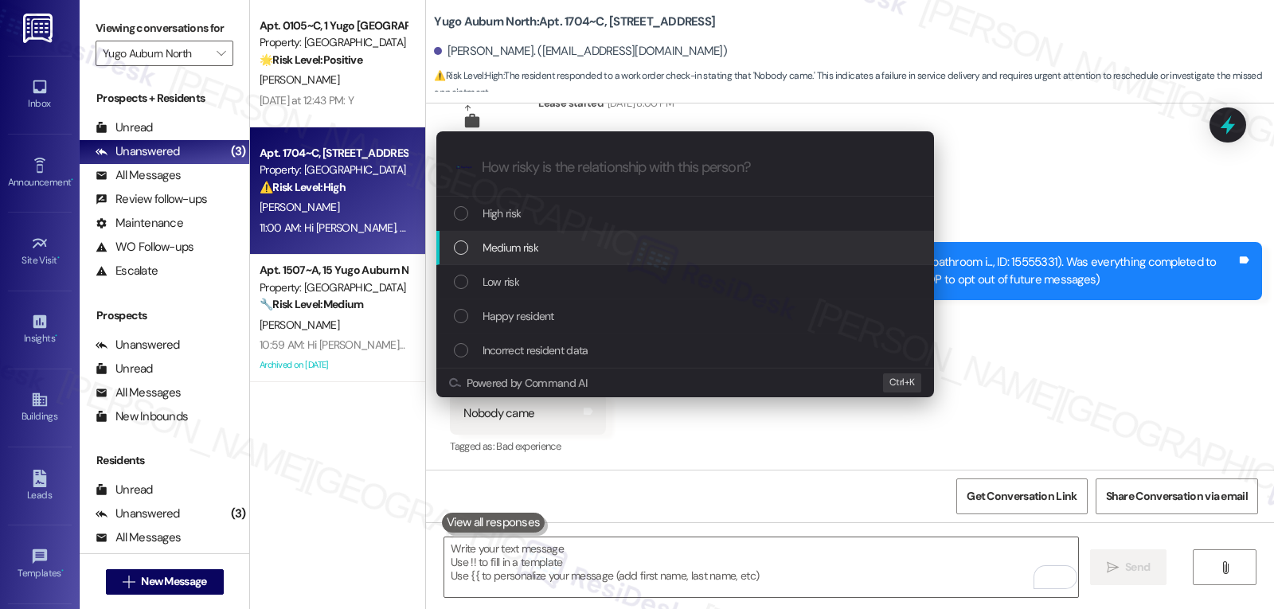
click at [534, 251] on span "Medium risk" at bounding box center [511, 248] width 56 height 18
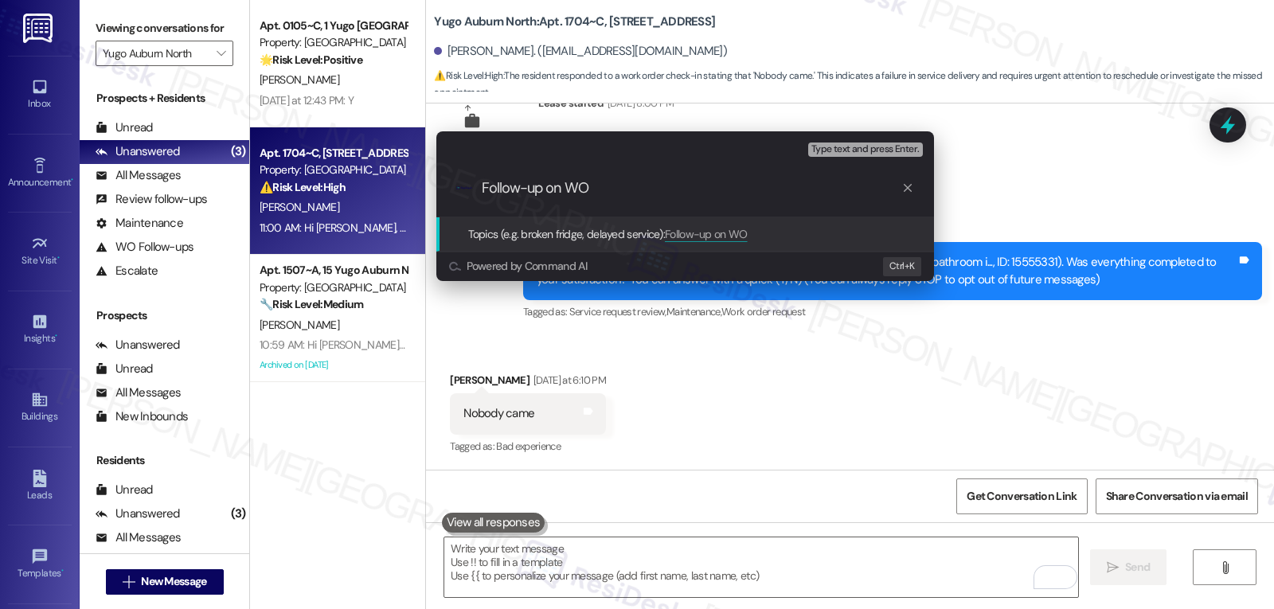
paste input "15555331"
click at [794, 188] on input "Follow-up on WO 15555331 - Bedroom B bathroom not completed" at bounding box center [692, 188] width 420 height 17
type input "Follow-up on WO 15555331 - Bedroom B bathroom - No one came"
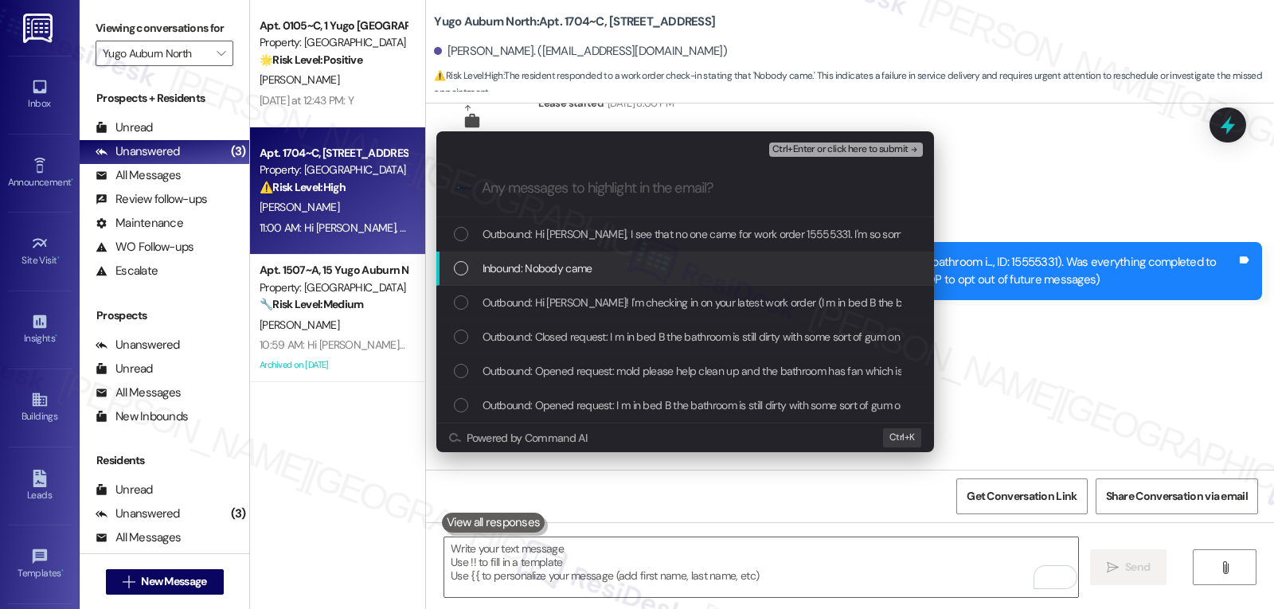
click at [570, 279] on div "Inbound: Nobody came" at bounding box center [685, 269] width 498 height 34
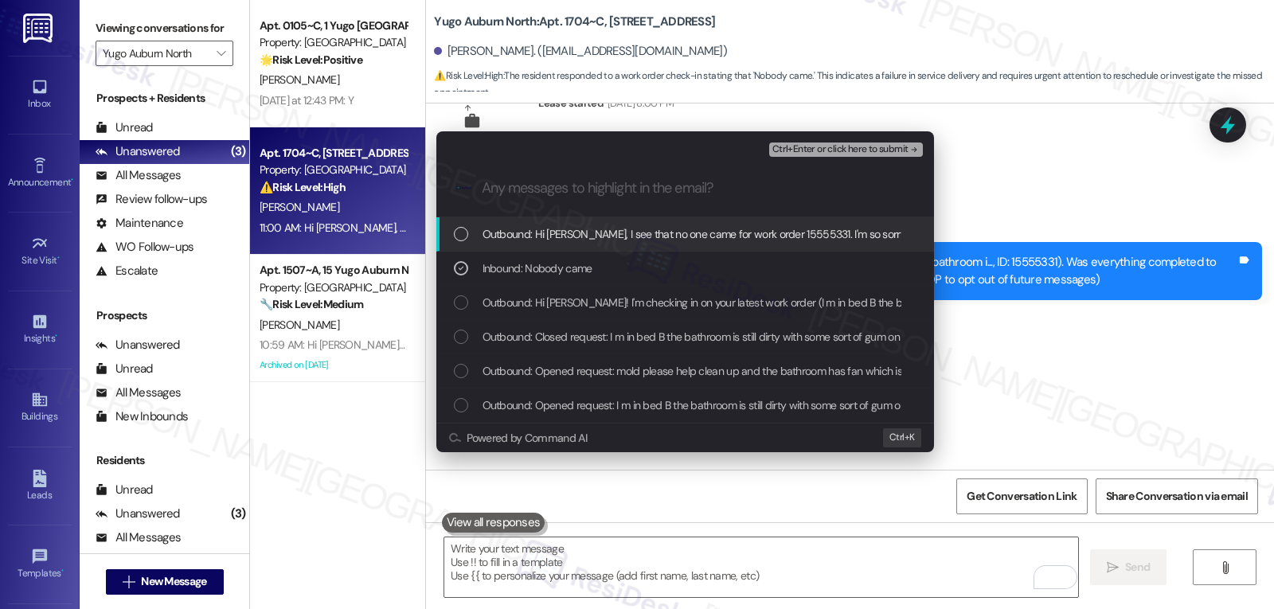
click at [855, 146] on span "Ctrl+Enter or click here to submit" at bounding box center [840, 149] width 136 height 11
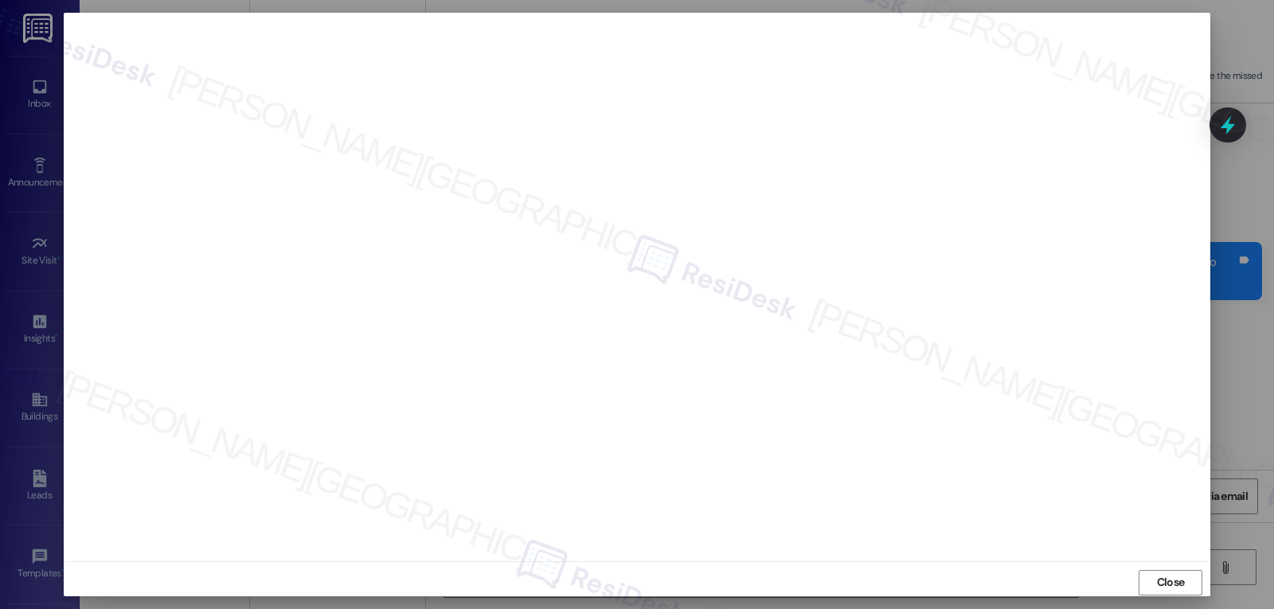
scroll to position [7, 0]
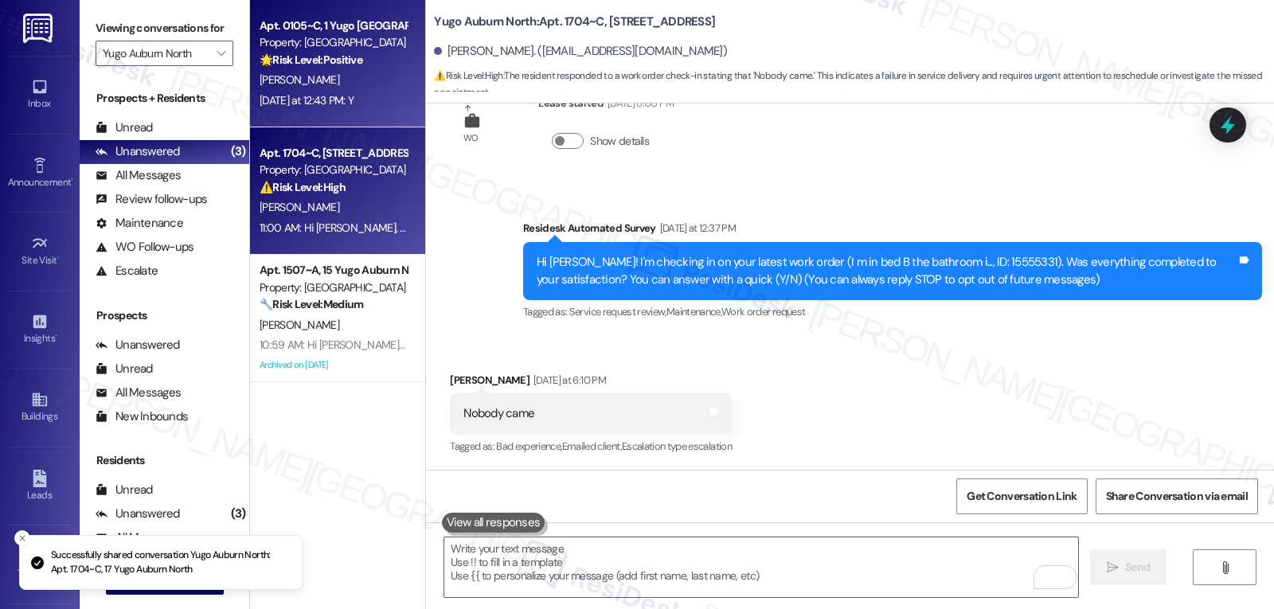
click at [310, 35] on div "Property: Yugo Auburn North" at bounding box center [333, 42] width 147 height 17
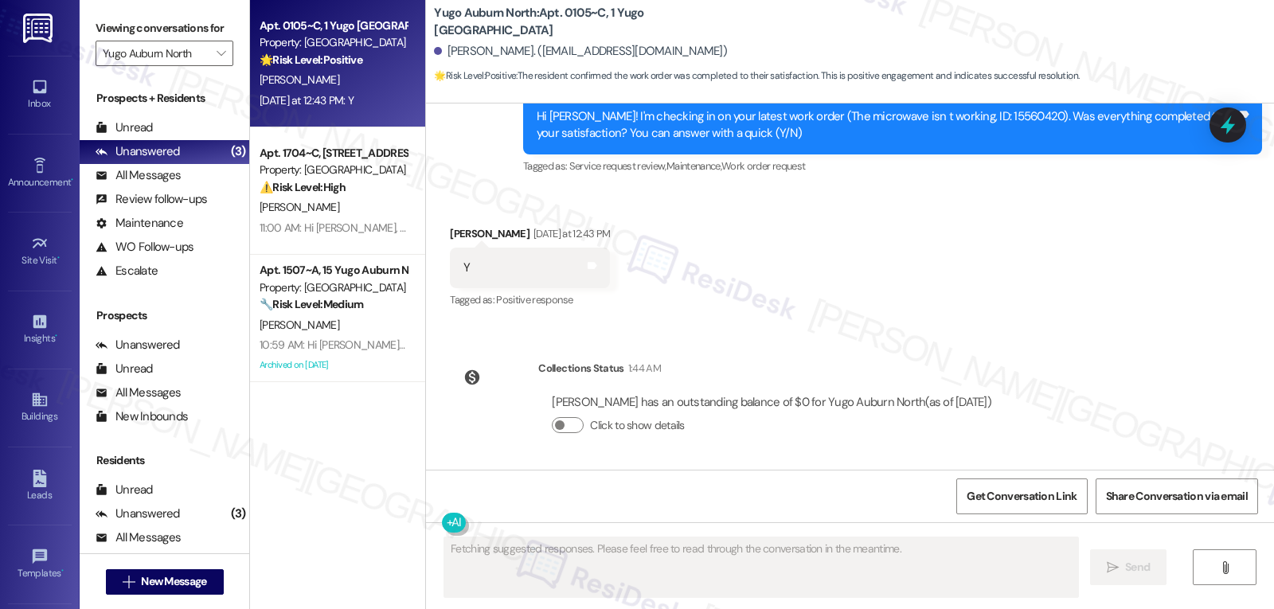
scroll to position [675, 0]
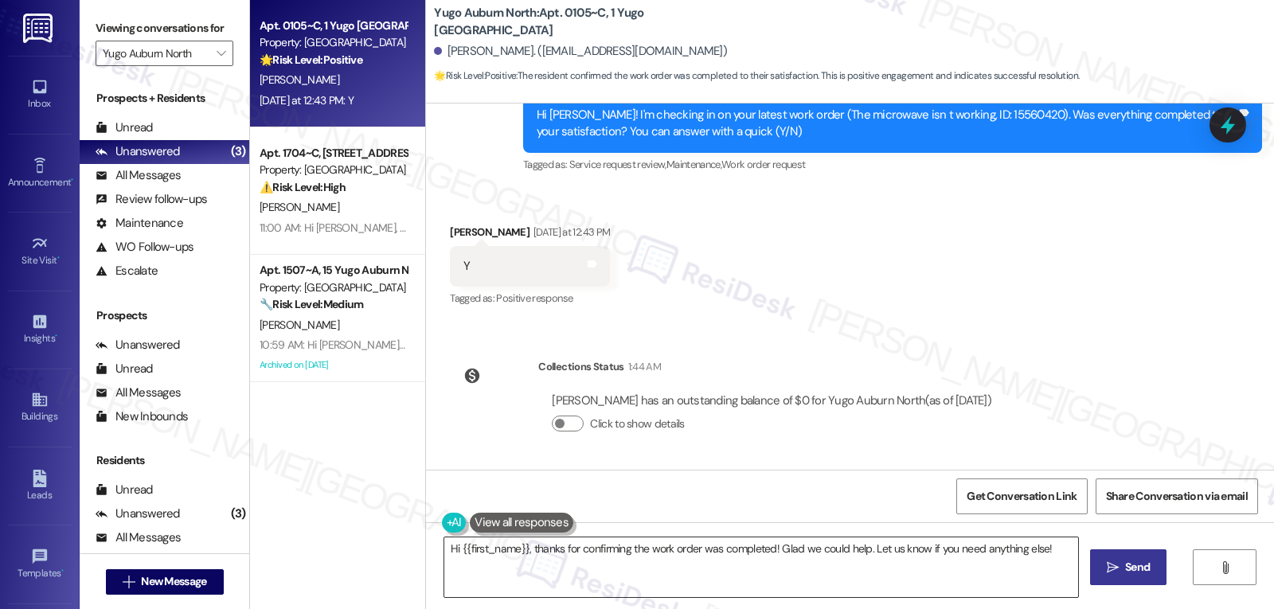
click at [1045, 555] on textarea "Hi {{first_name}}, thanks for confirming the work order was completed! Glad we …" at bounding box center [761, 568] width 634 height 60
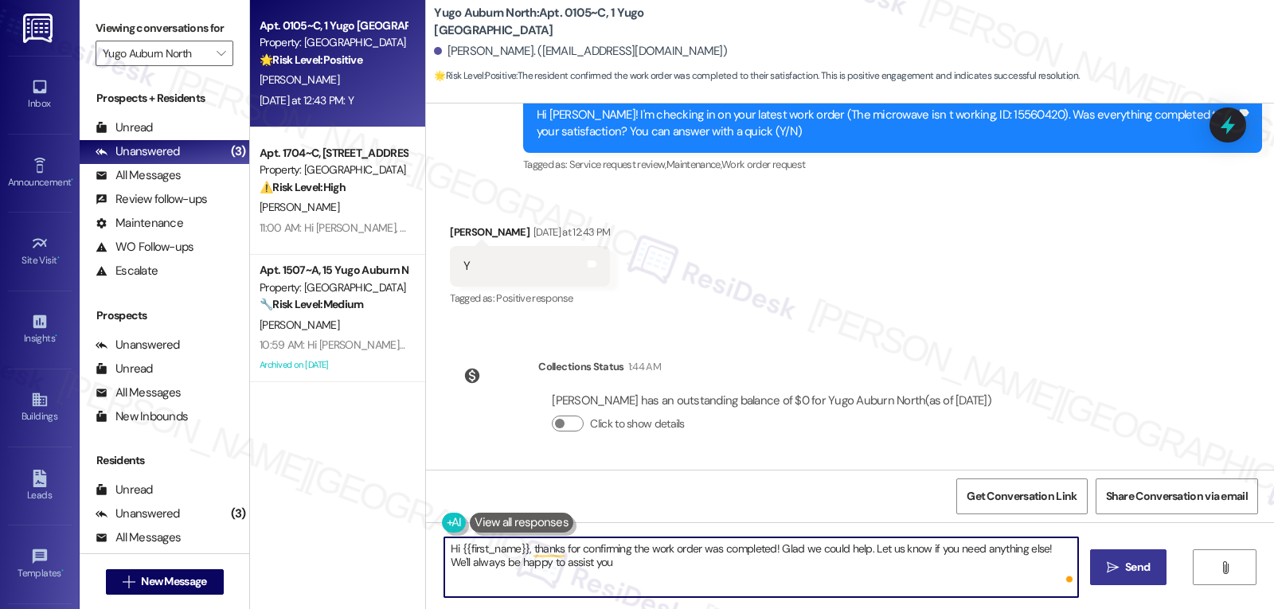
type textarea "Hi {{first_name}}, thanks for confirming the work order was completed! Glad we …"
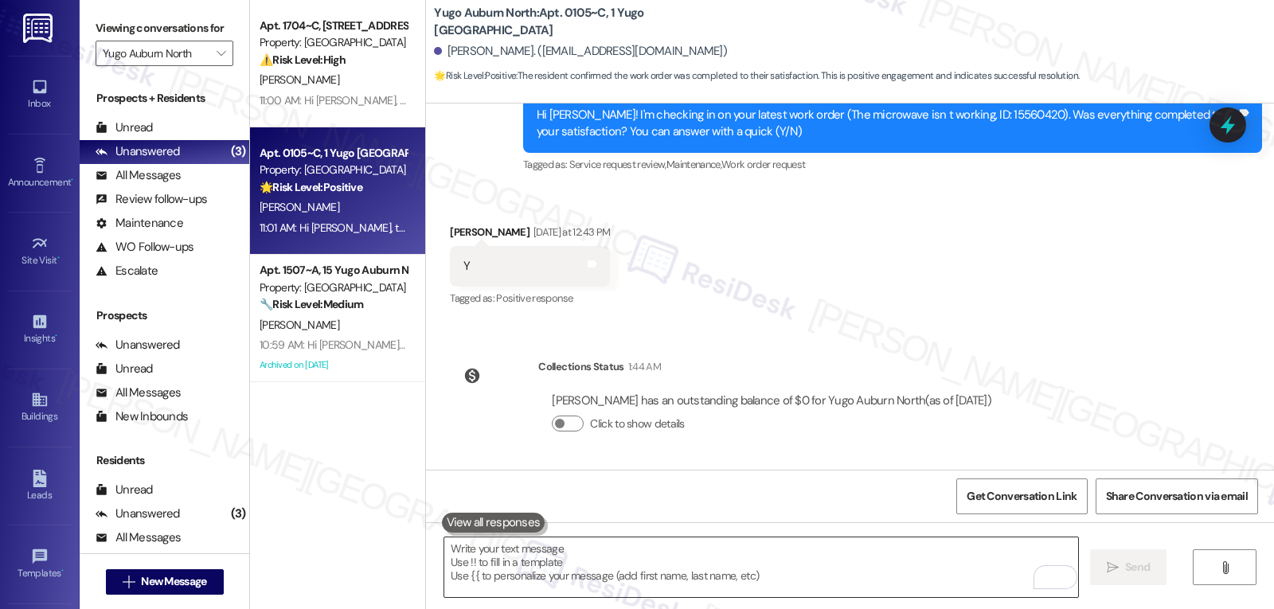
click at [556, 560] on textarea "To enrich screen reader interactions, please activate Accessibility in Grammarl…" at bounding box center [761, 568] width 634 height 60
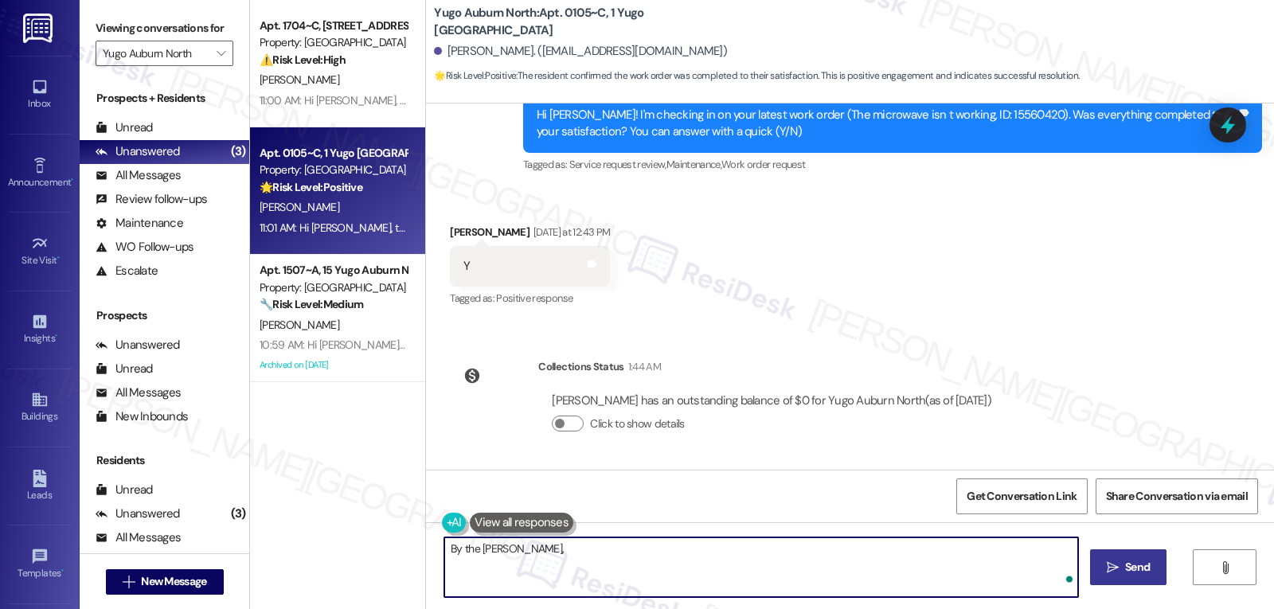
paste textarea "I’ve been meaning to check in. How has your experience at {{property}} been so …"
type textarea "By the way, David, I’ve been meaning to check in. How has your experience at {{…"
click at [1124, 577] on button " Send" at bounding box center [1128, 568] width 77 height 36
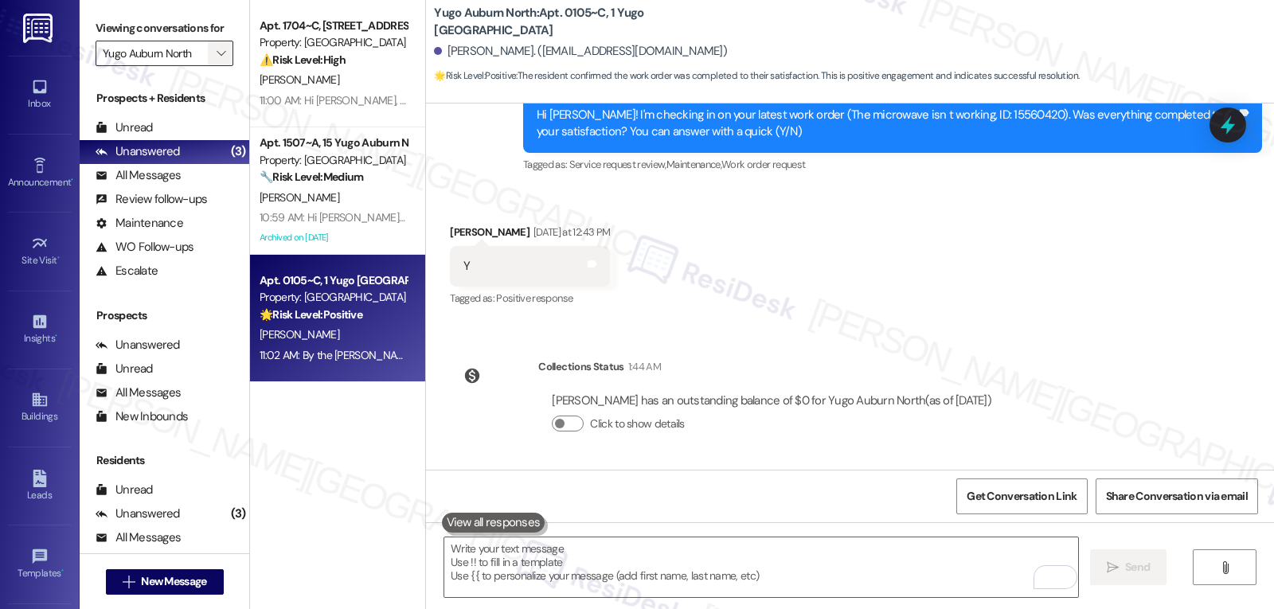
click at [217, 60] on icon "" at bounding box center [221, 53] width 9 height 13
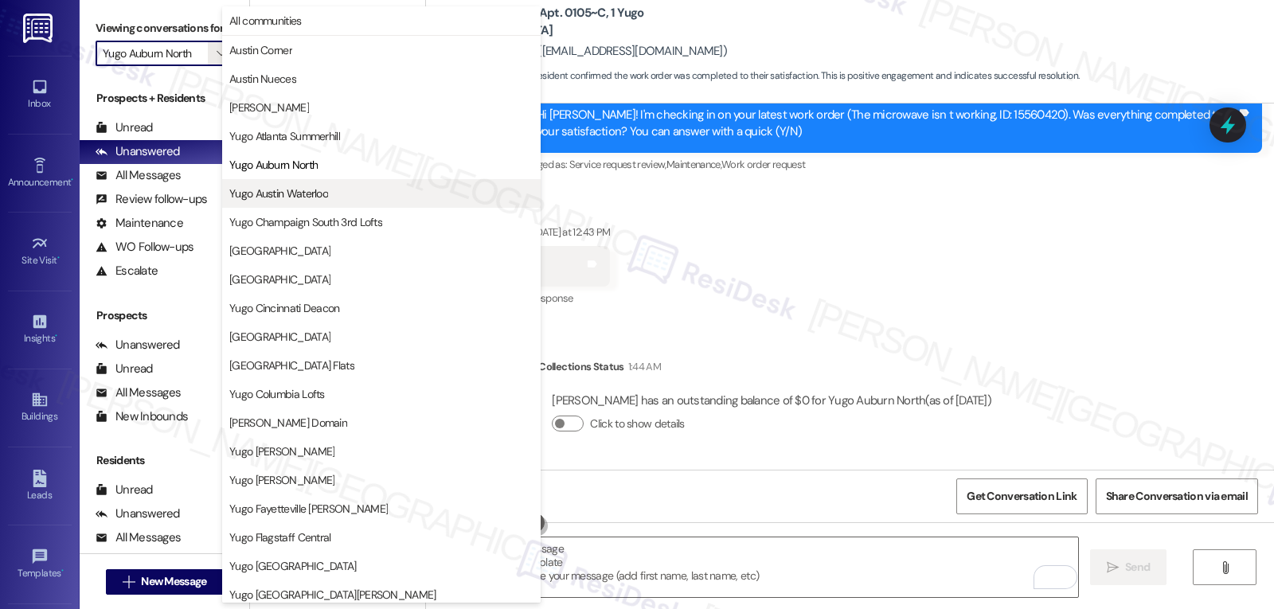
click at [298, 194] on span "Yugo Austin Waterloo" at bounding box center [278, 194] width 99 height 16
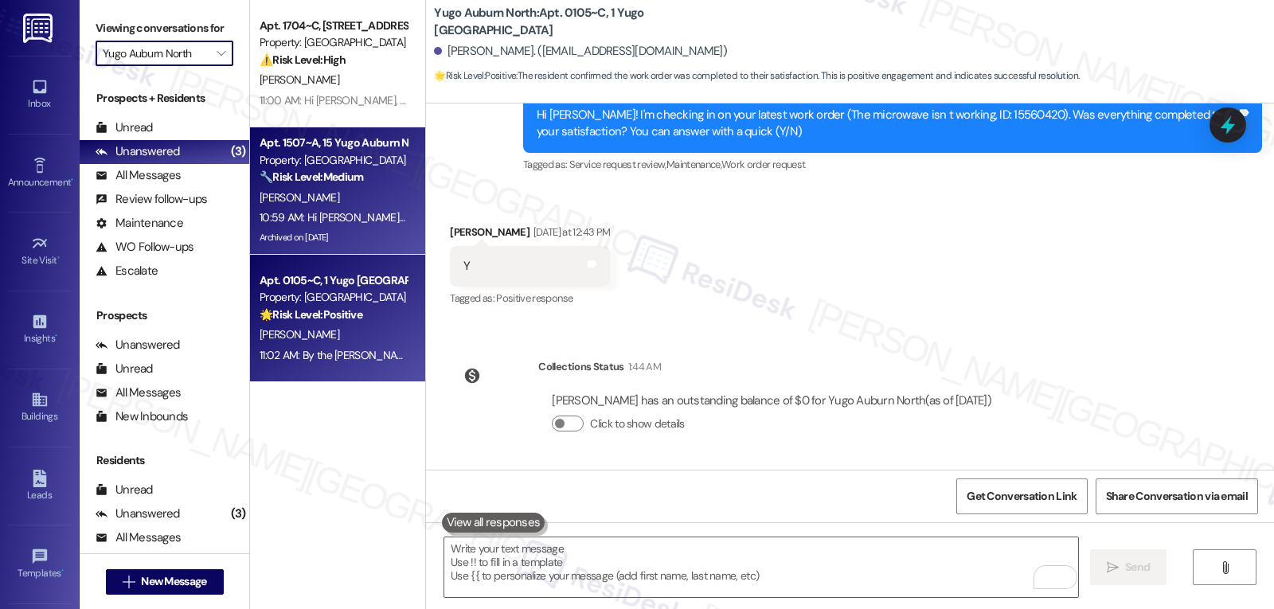
type input "Yugo Austin Waterloo"
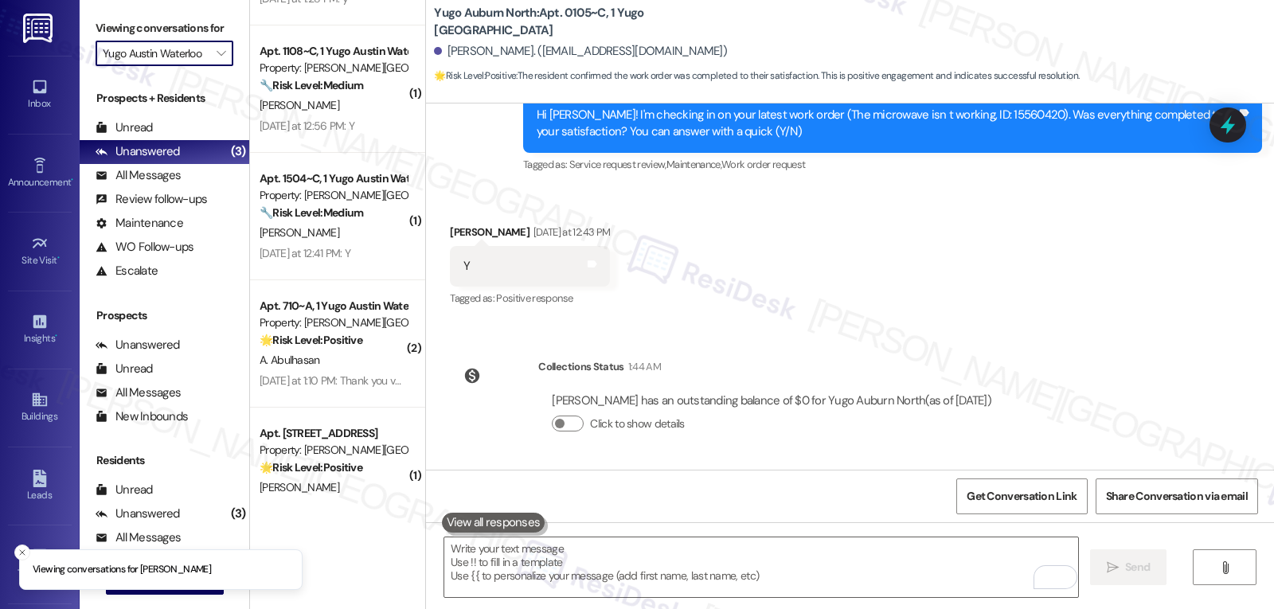
scroll to position [141, 0]
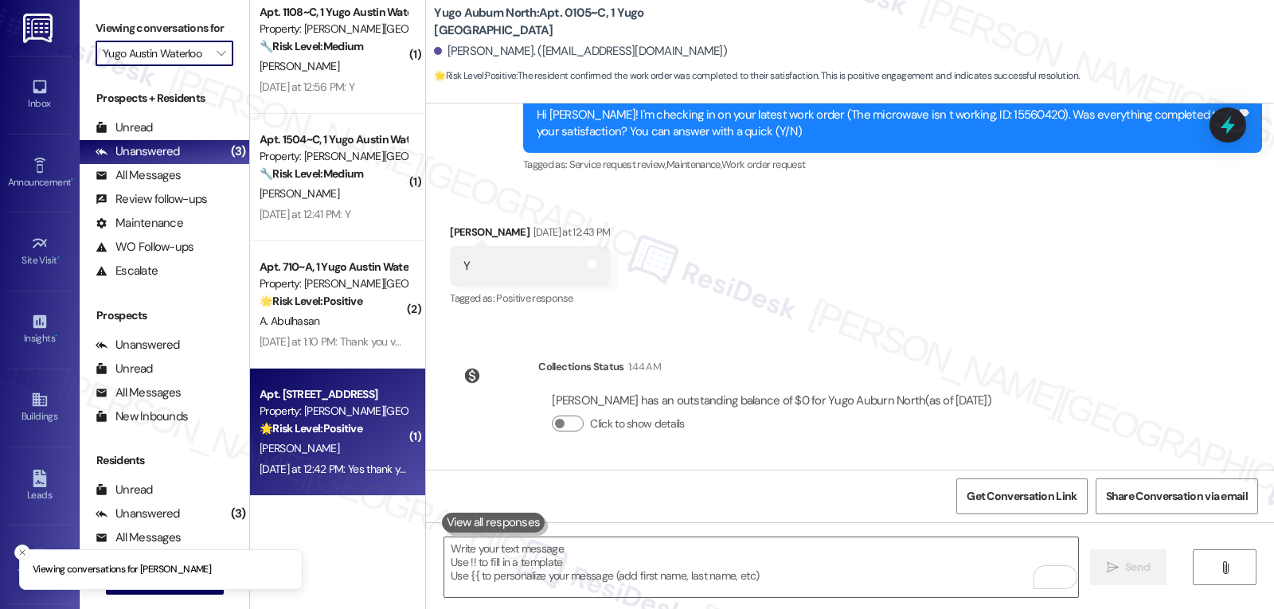
click at [327, 456] on div "[PERSON_NAME]" at bounding box center [333, 449] width 151 height 20
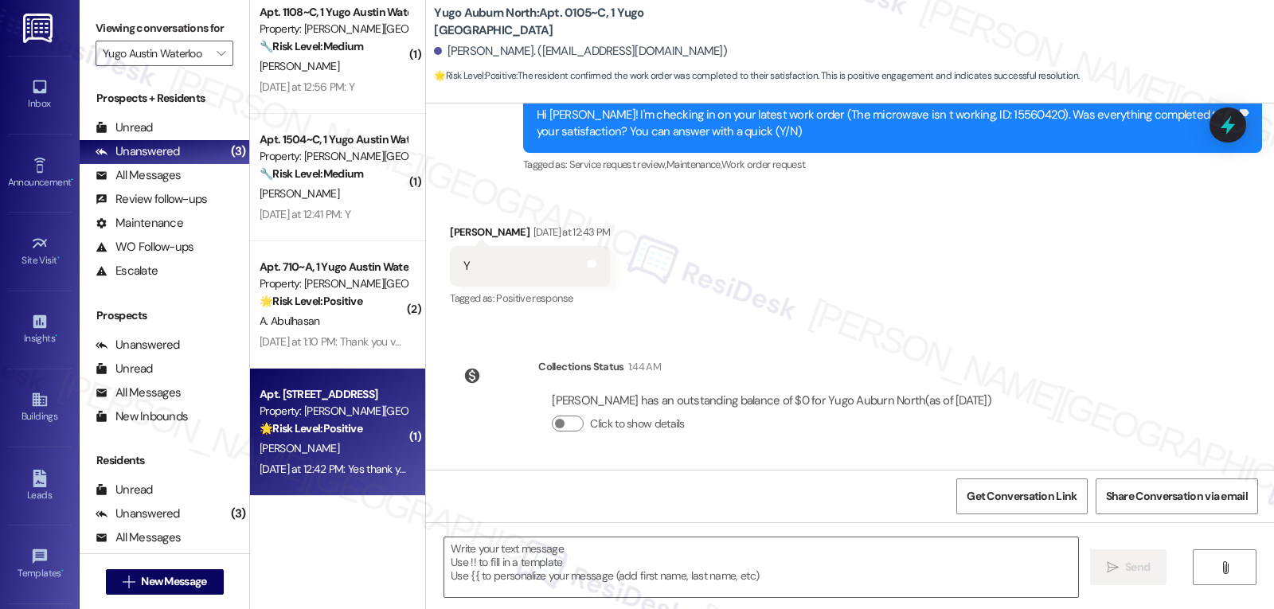
type textarea "Fetching suggested responses. Please feel free to read through the conversation…"
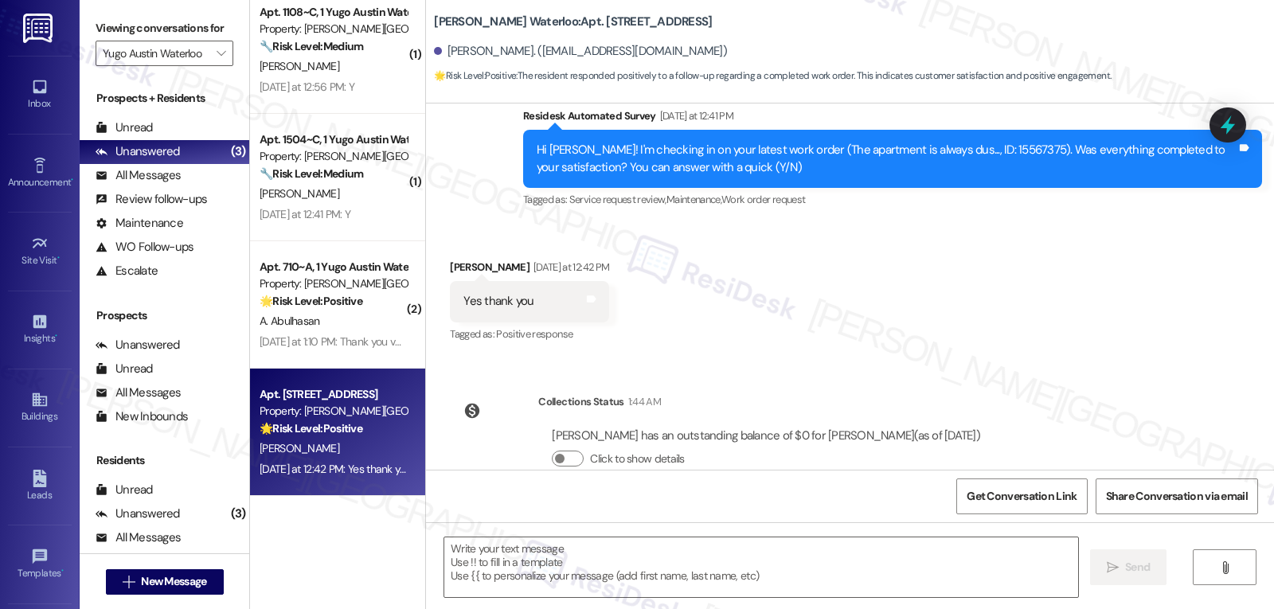
scroll to position [506, 0]
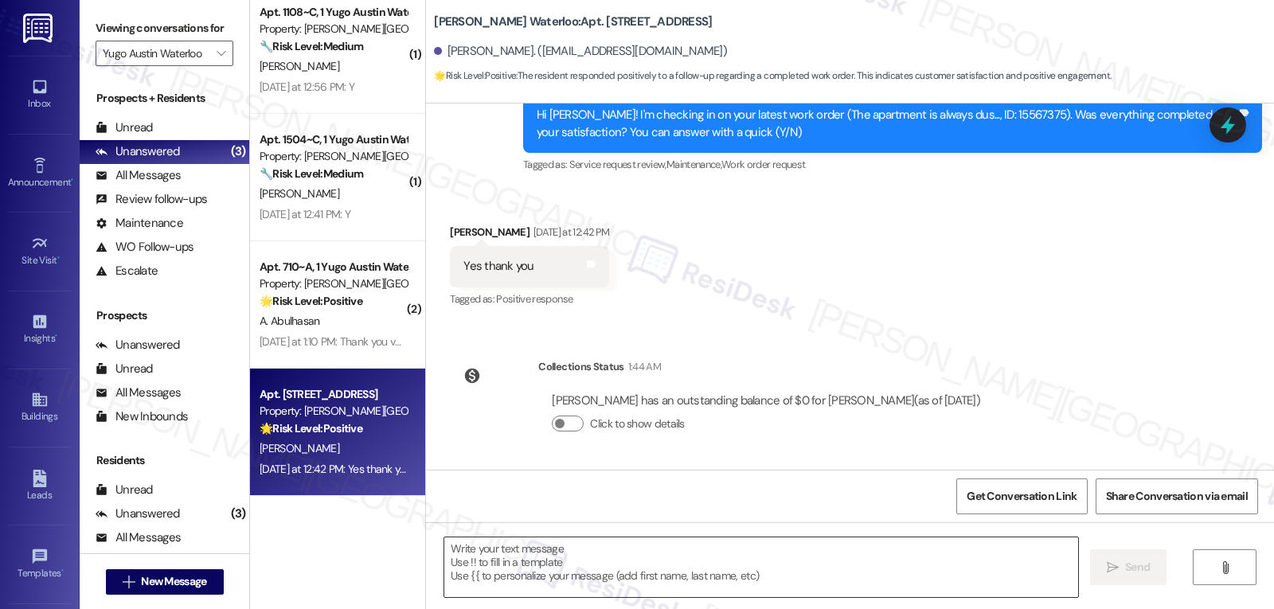
click at [645, 558] on textarea at bounding box center [761, 568] width 634 height 60
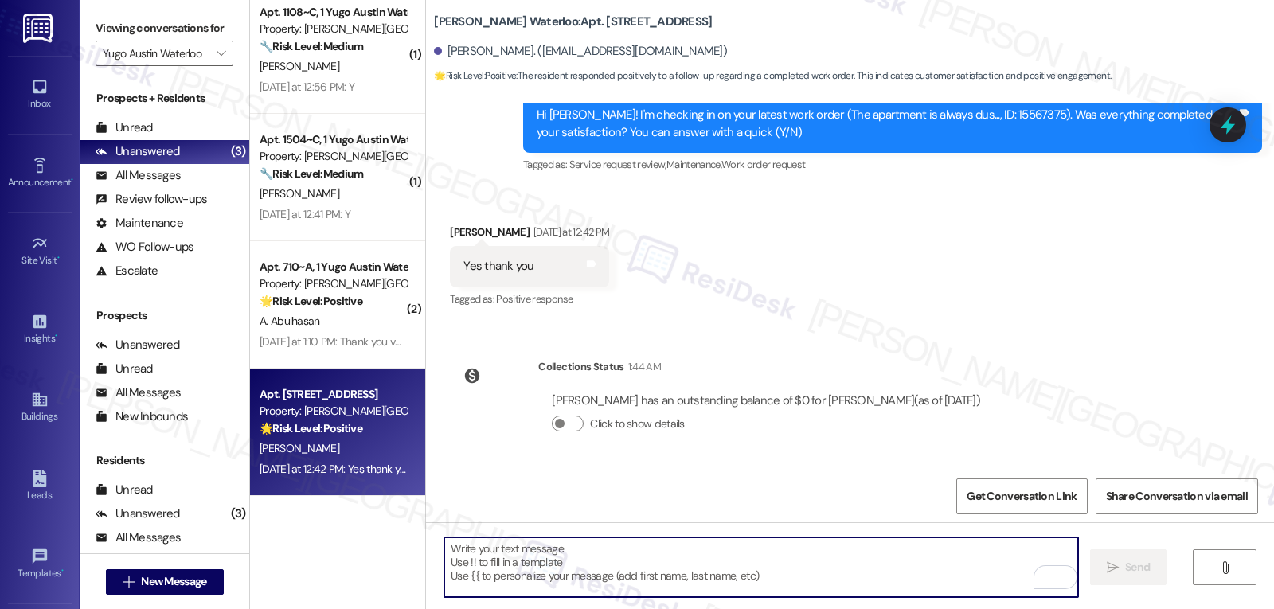
click at [761, 573] on textarea "To enrich screen reader interactions, please activate Accessibility in Grammarl…" at bounding box center [761, 568] width 634 height 60
paste textarea "That’s wonderful news, {{first_name}}! Thank you for confirming. Remember, we’r…"
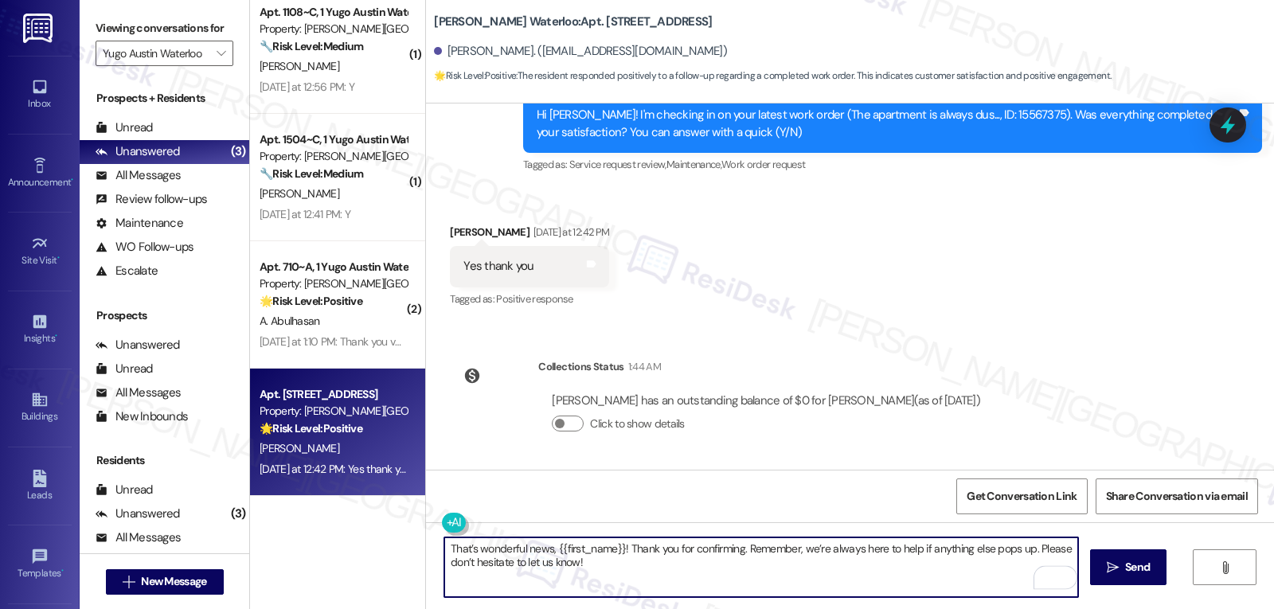
type textarea "That’s wonderful news, {{first_name}}! Thank you for confirming. Remember, we’r…"
click at [1108, 565] on icon "" at bounding box center [1113, 567] width 12 height 13
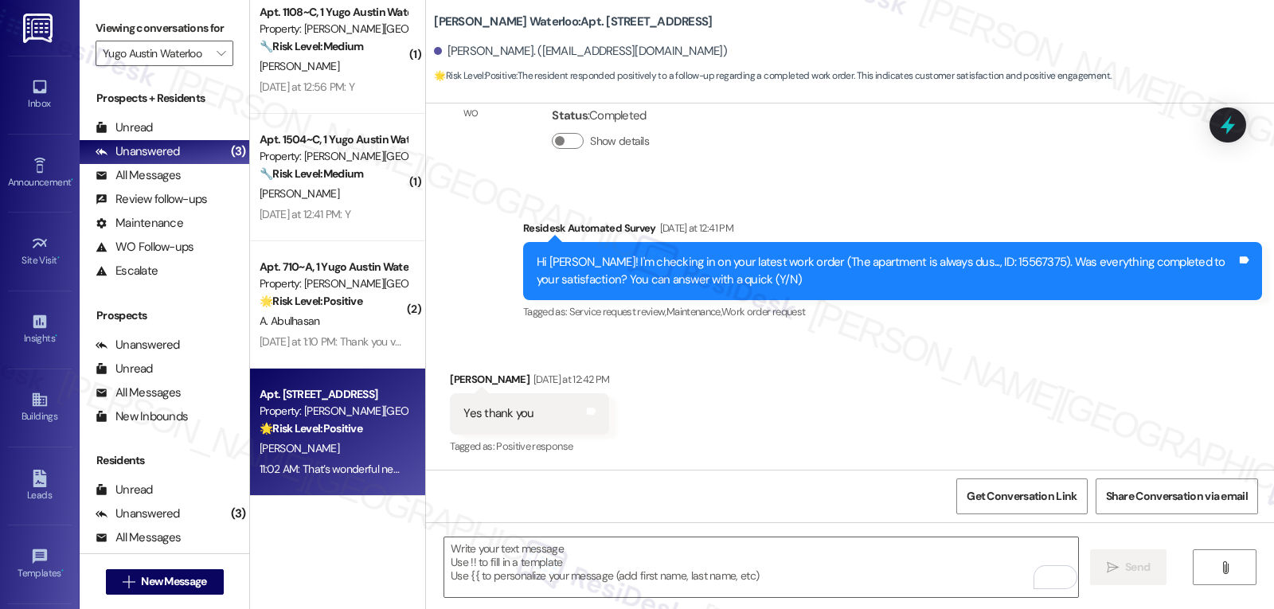
scroll to position [635, 0]
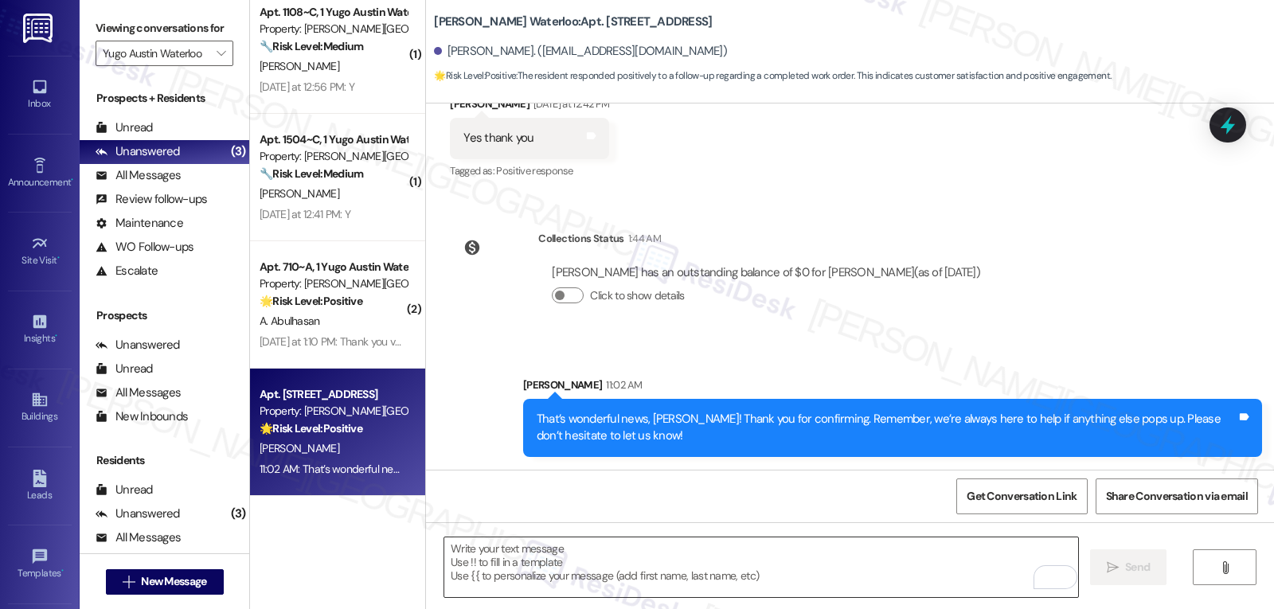
click at [612, 581] on textarea "To enrich screen reader interactions, please activate Accessibility in Grammarl…" at bounding box center [761, 568] width 634 height 60
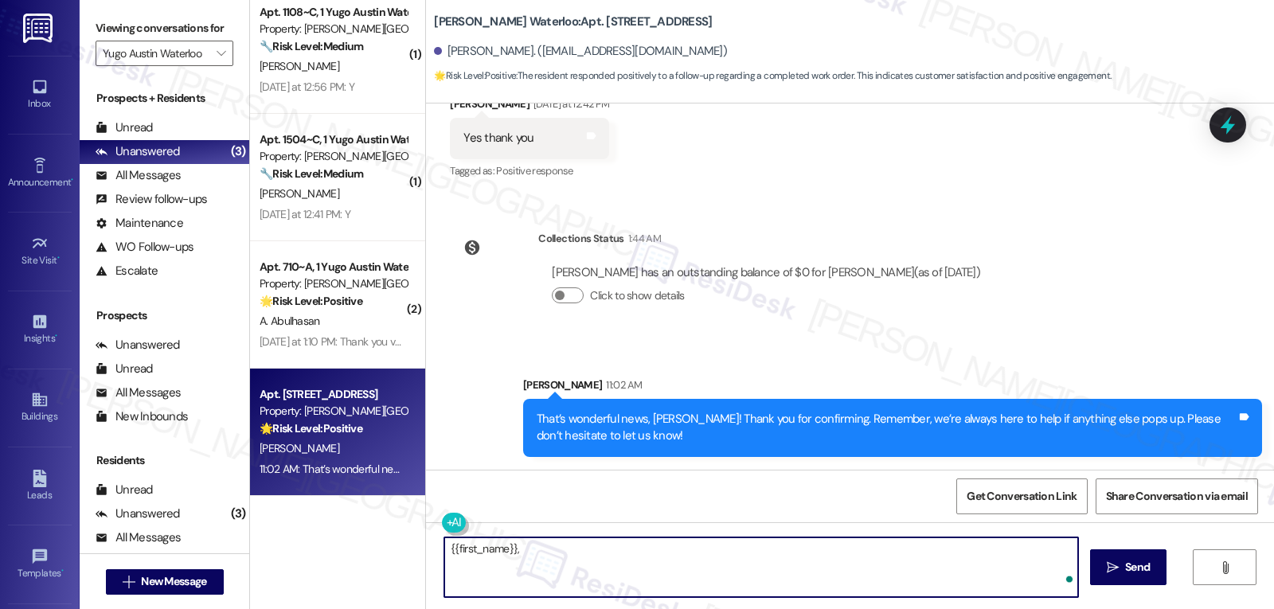
paste textarea "how’s everything going at {{property}} so far? Is it what you expected when you…"
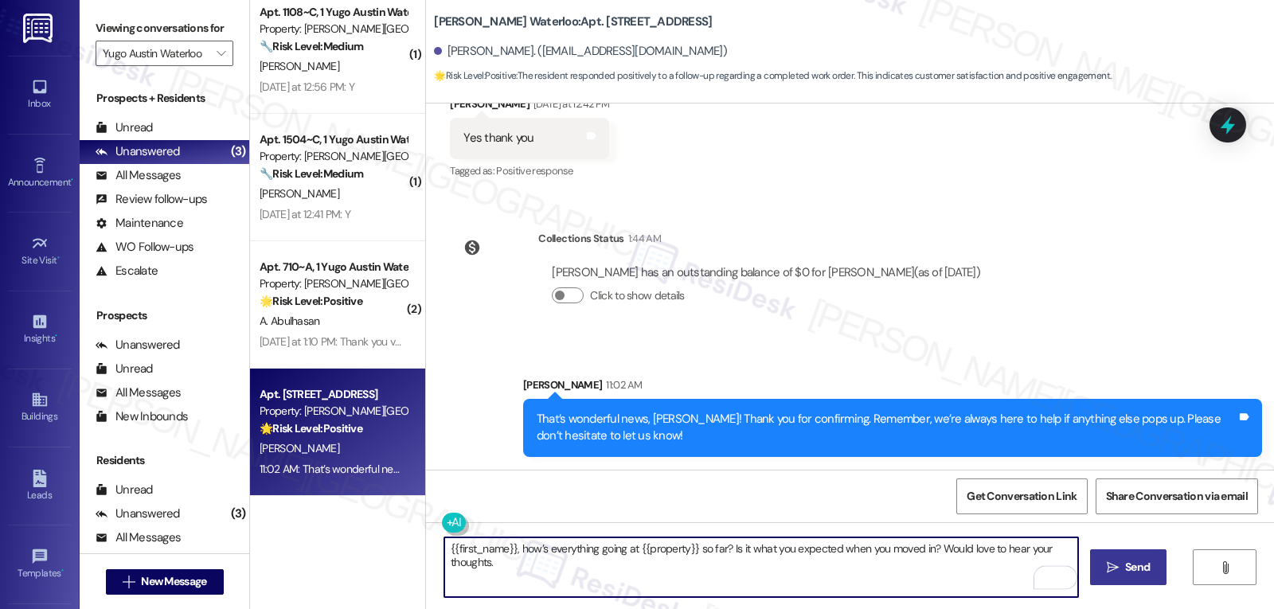
type textarea "{{first_name}}, how’s everything going at {{property}} so far? Is it what you e…"
click at [1131, 578] on button " Send" at bounding box center [1128, 568] width 77 height 36
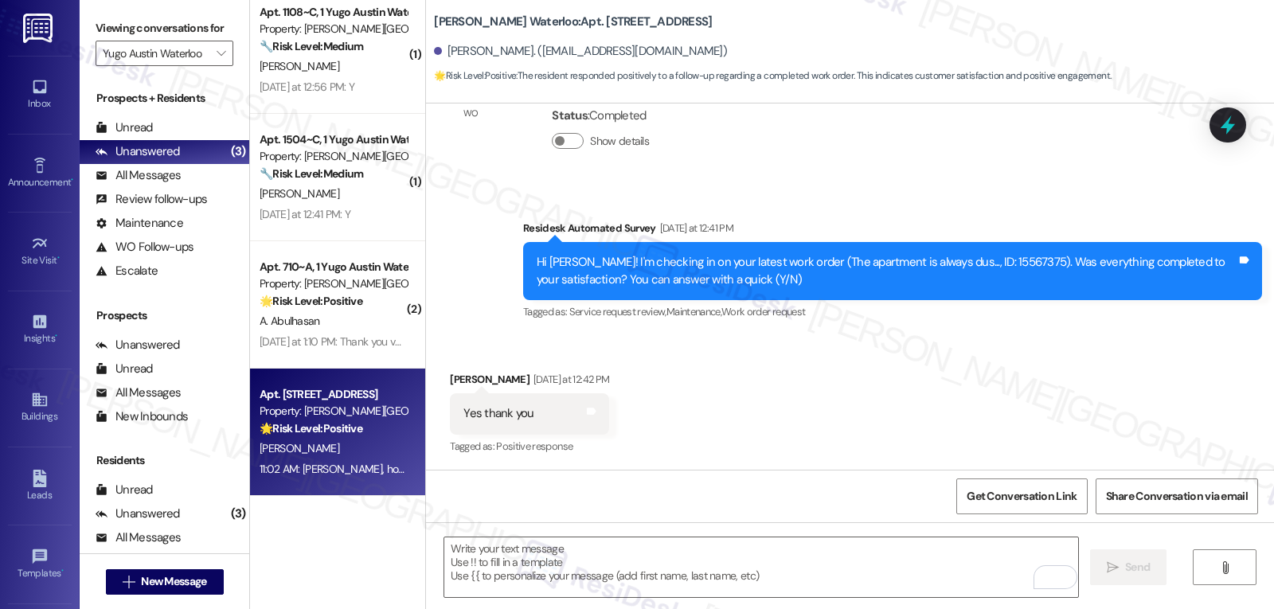
scroll to position [763, 0]
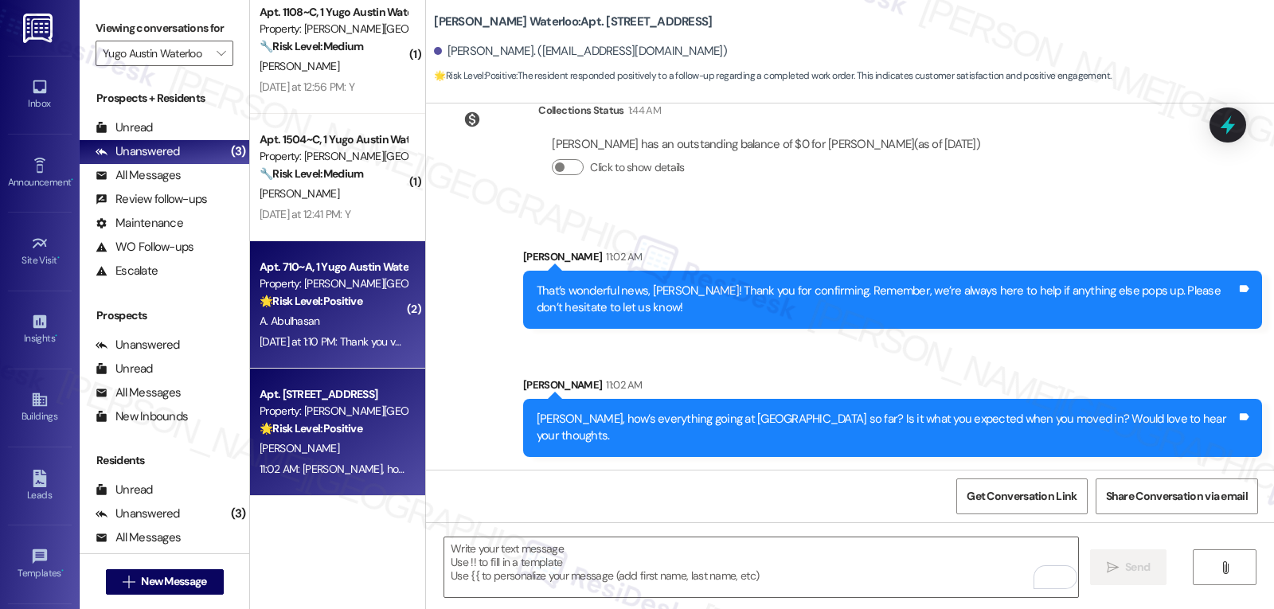
click at [283, 335] on div "Yesterday at 1:10 PM: Thank you very much Yesterday at 1:10 PM: Thank you very …" at bounding box center [349, 341] width 179 height 14
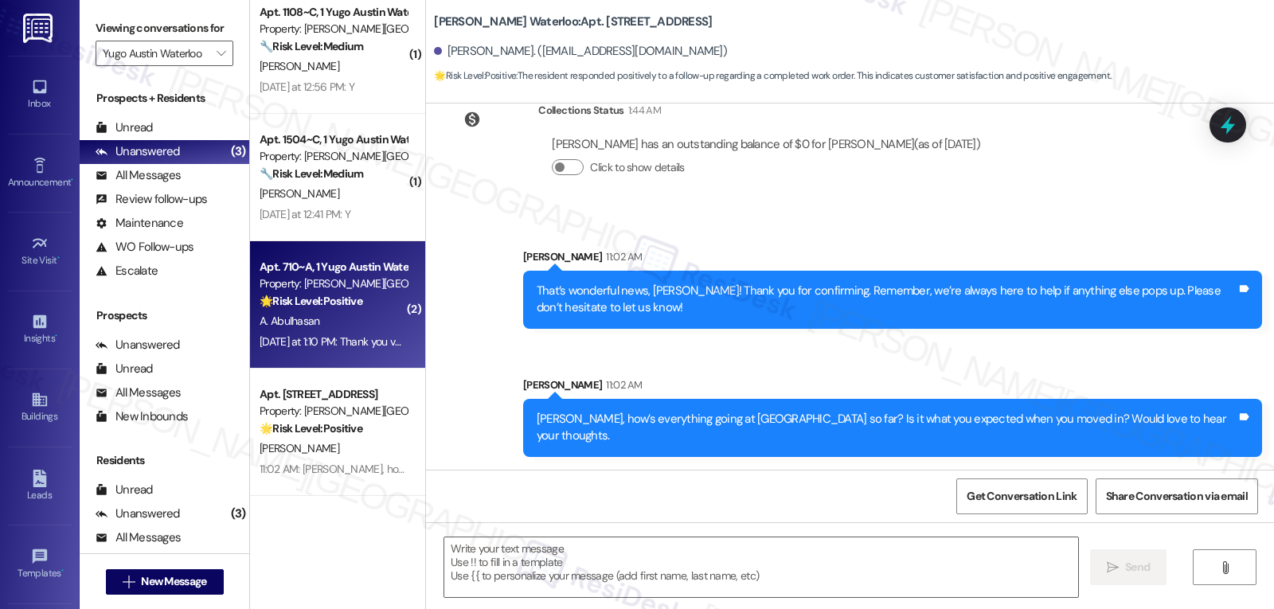
type textarea "Fetching suggested responses. Please feel free to read through the conversation…"
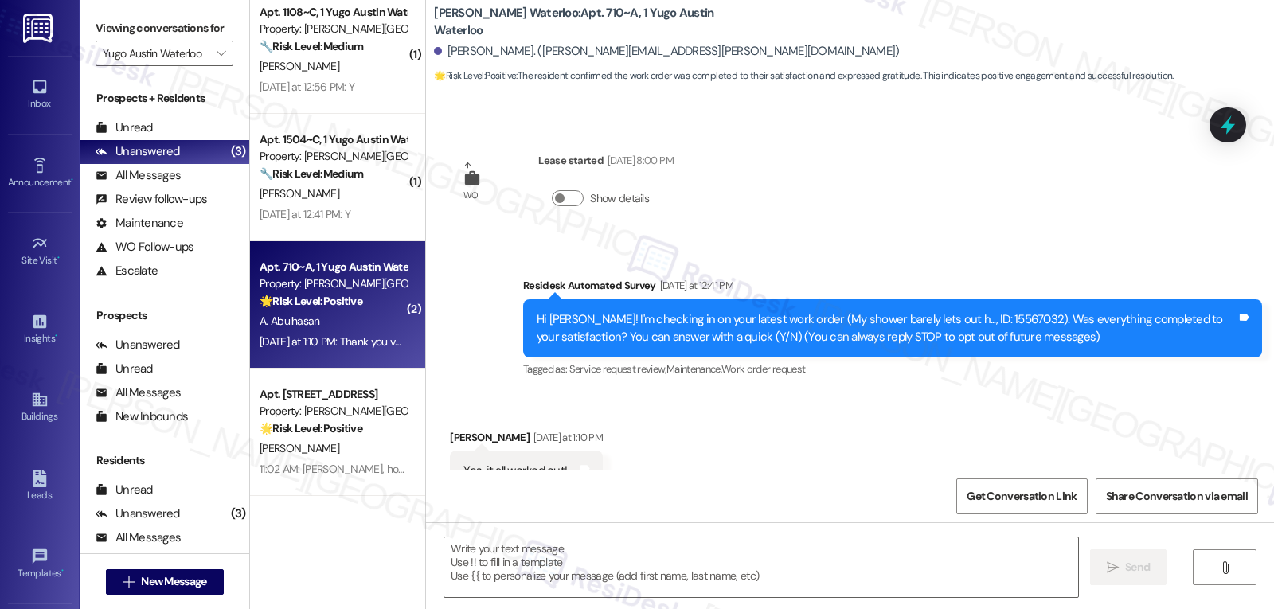
scroll to position [170, 0]
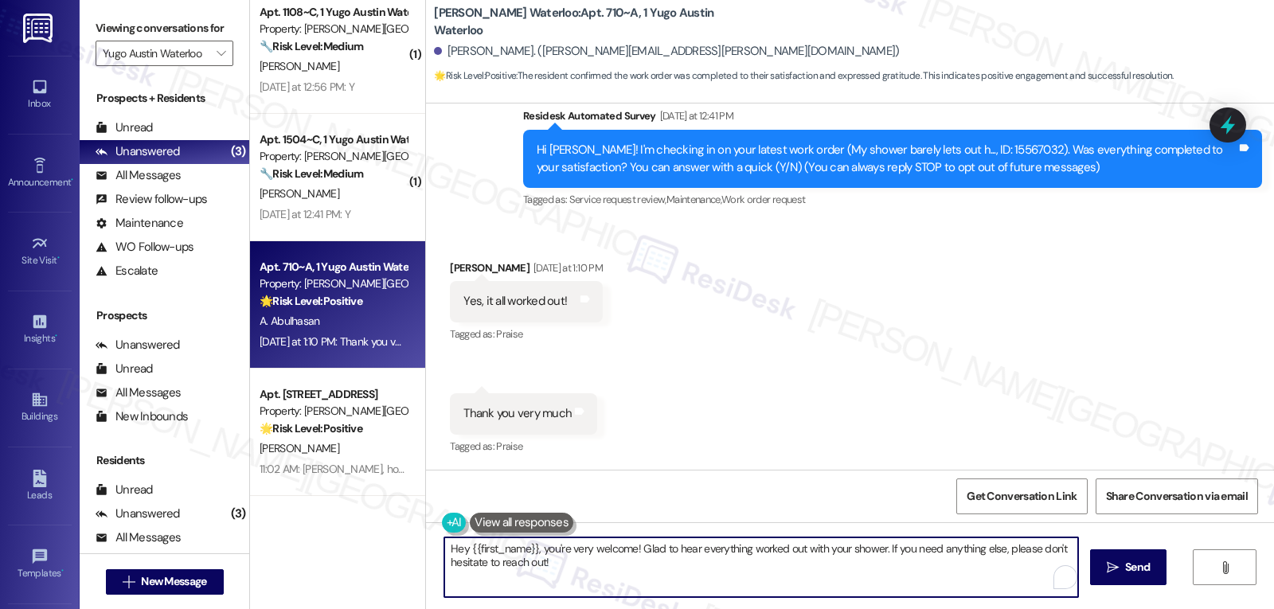
click at [622, 578] on textarea "Hey {{first_name}}, you're very welcome! Glad to hear everything worked out wit…" at bounding box center [761, 568] width 634 height 60
type textarea "Hey {{first_name}}, you're very welcome! Glad to hear everything worked out wit…"
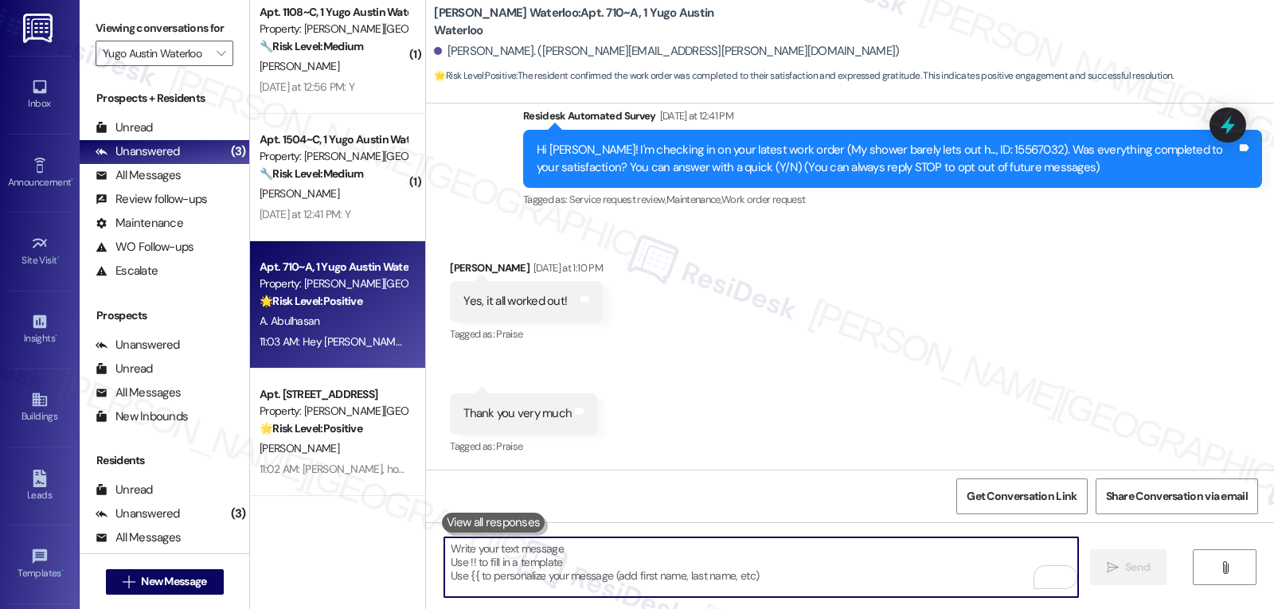
scroll to position [299, 0]
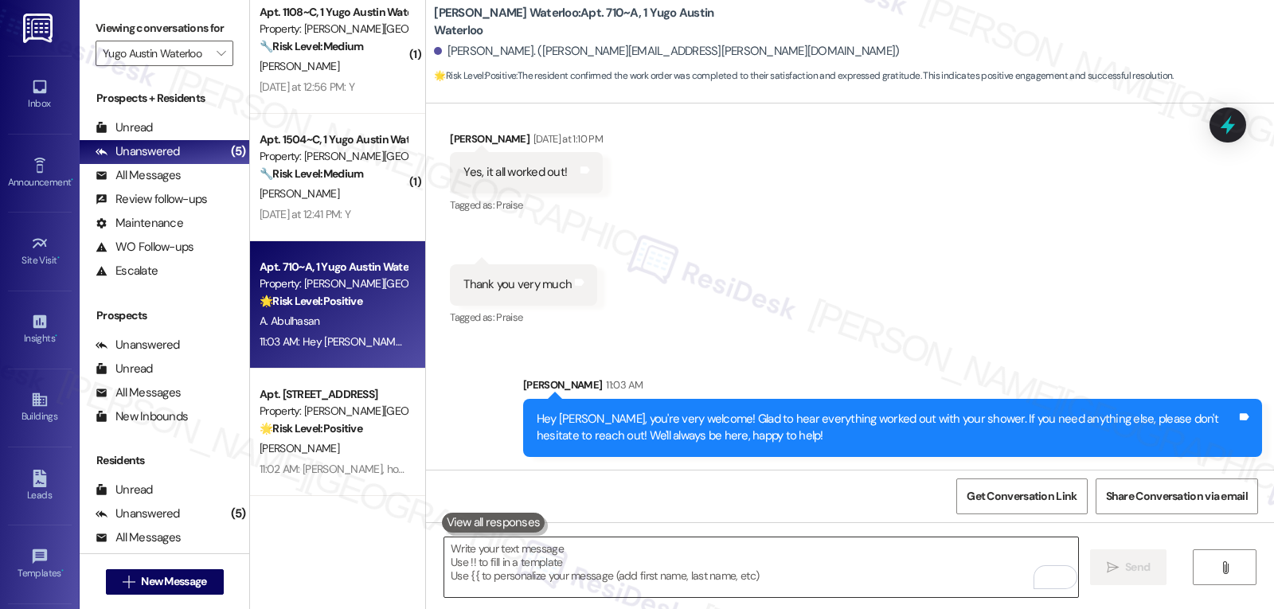
click at [616, 578] on textarea "To enrich screen reader interactions, please activate Accessibility in Grammarl…" at bounding box center [761, 568] width 634 height 60
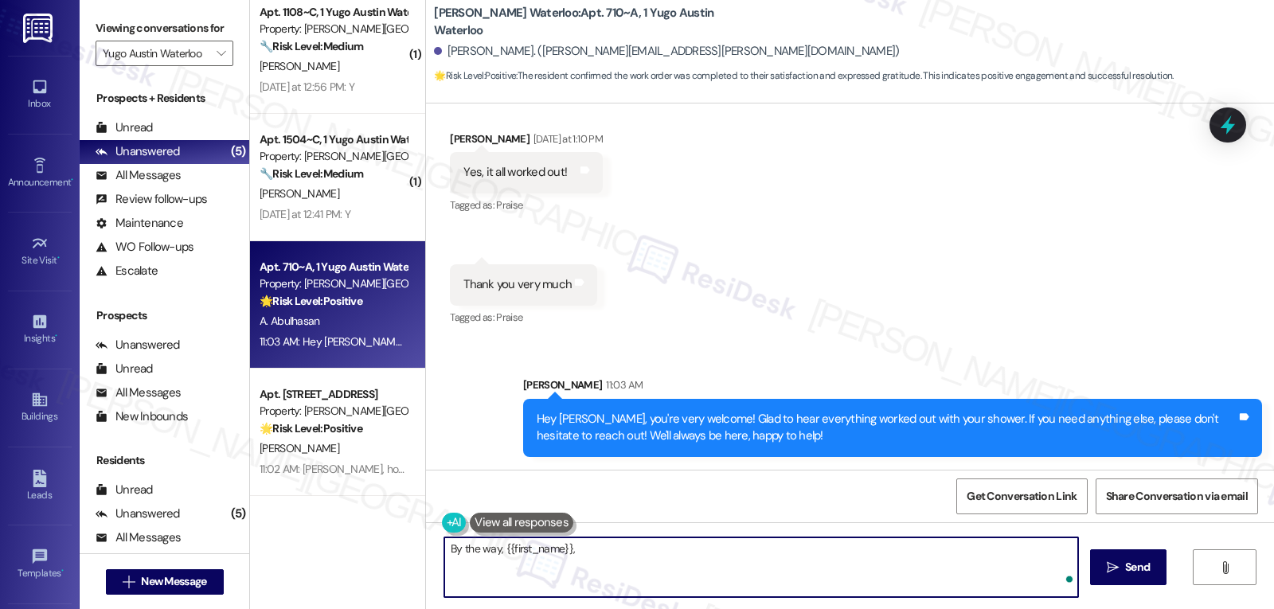
paste textarea "hope you’re enjoying your place at {{property}}! Has it been living up to what …"
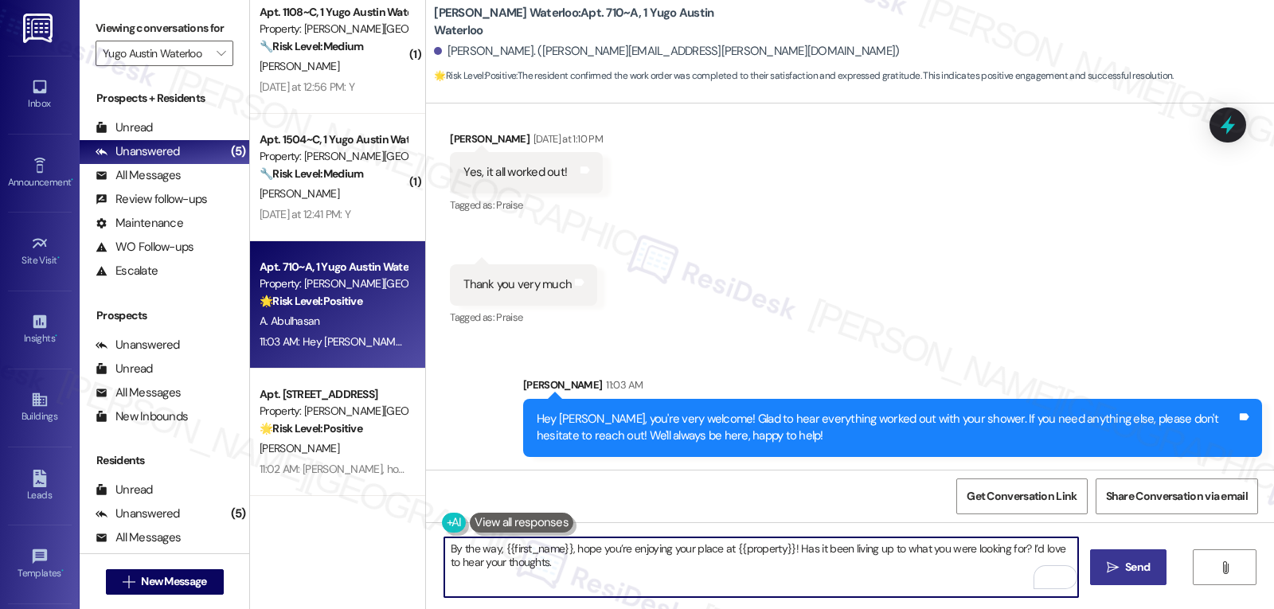
type textarea "By the way, {{first_name}}, hope you’re enjoying your place at {{property}}! Ha…"
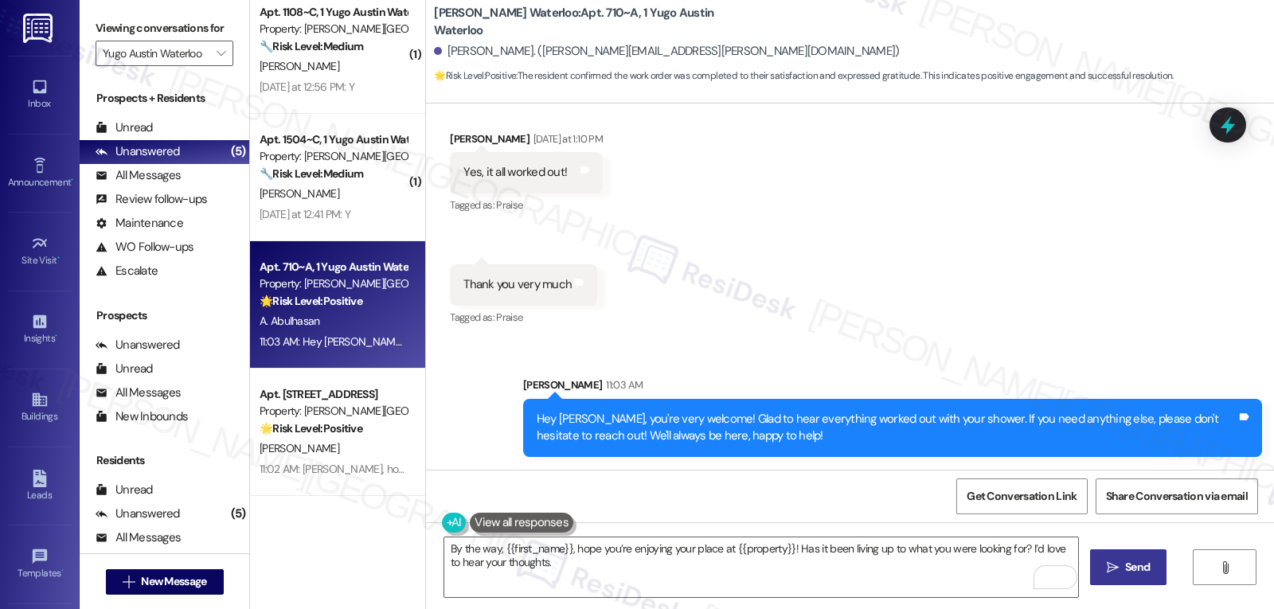
click at [1098, 570] on button " Send" at bounding box center [1128, 568] width 77 height 36
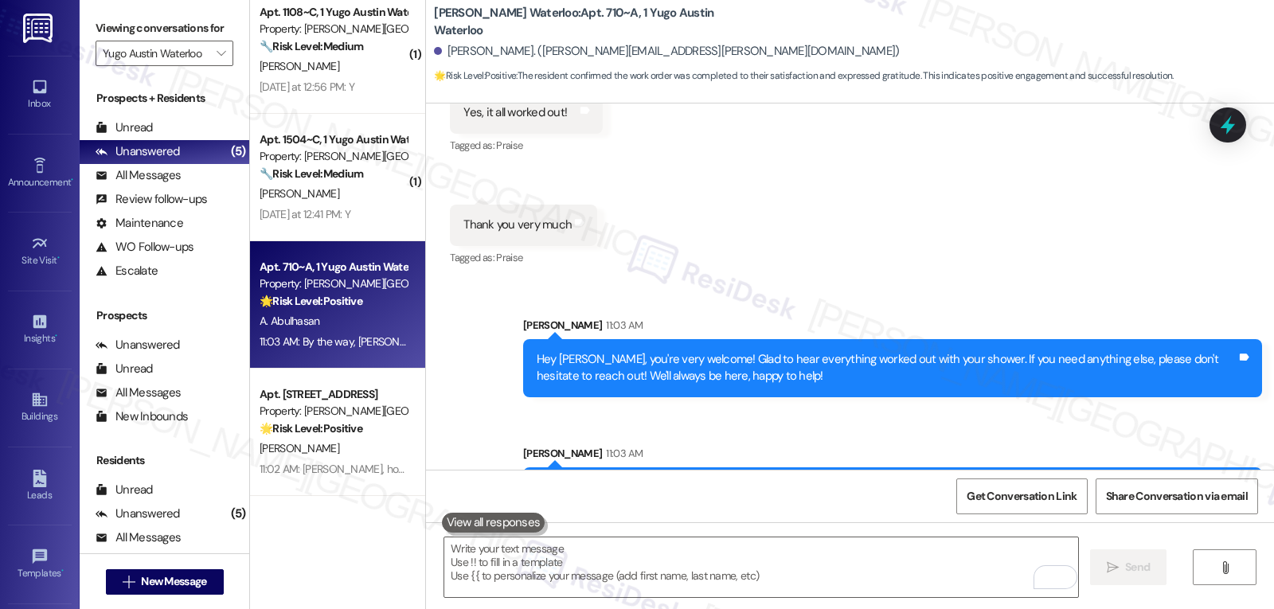
scroll to position [427, 0]
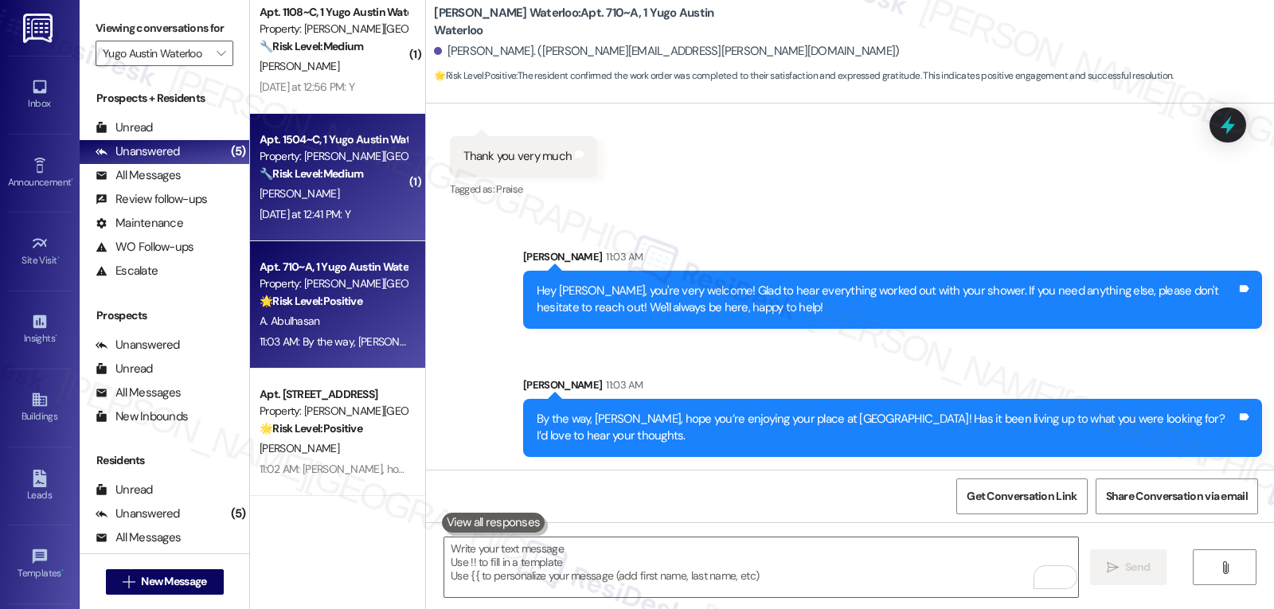
click at [349, 209] on div "[DATE] at 12:41 PM: Y [DATE] at 12:41 PM: Y" at bounding box center [305, 214] width 91 height 14
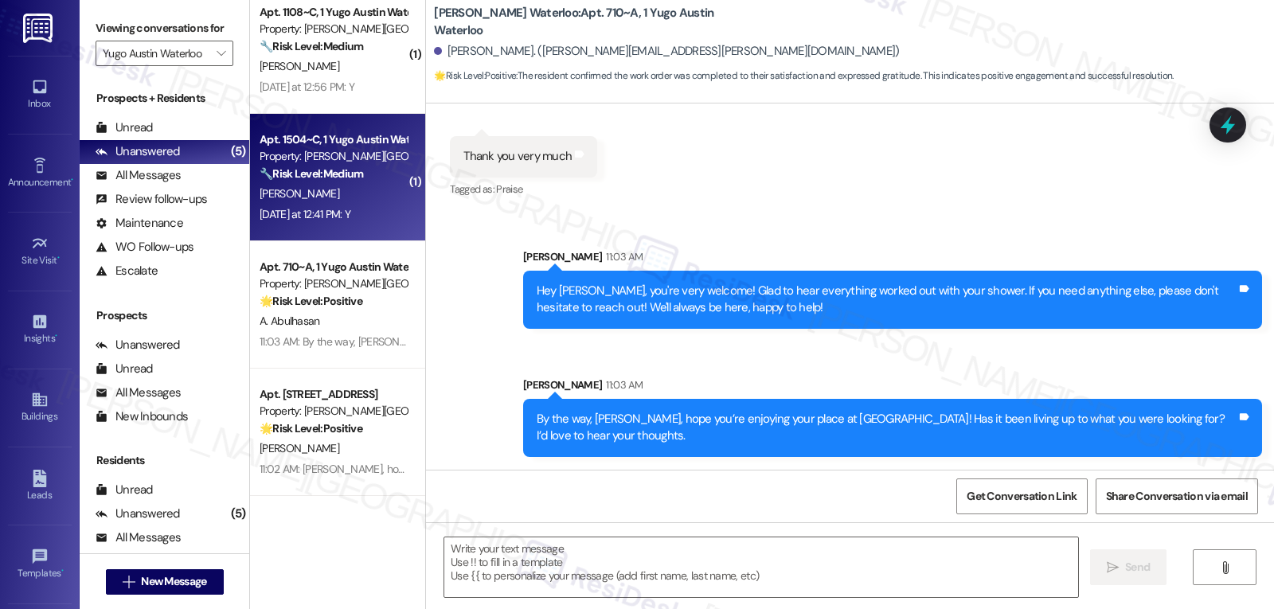
type textarea "Fetching suggested responses. Please feel free to read through the conversation…"
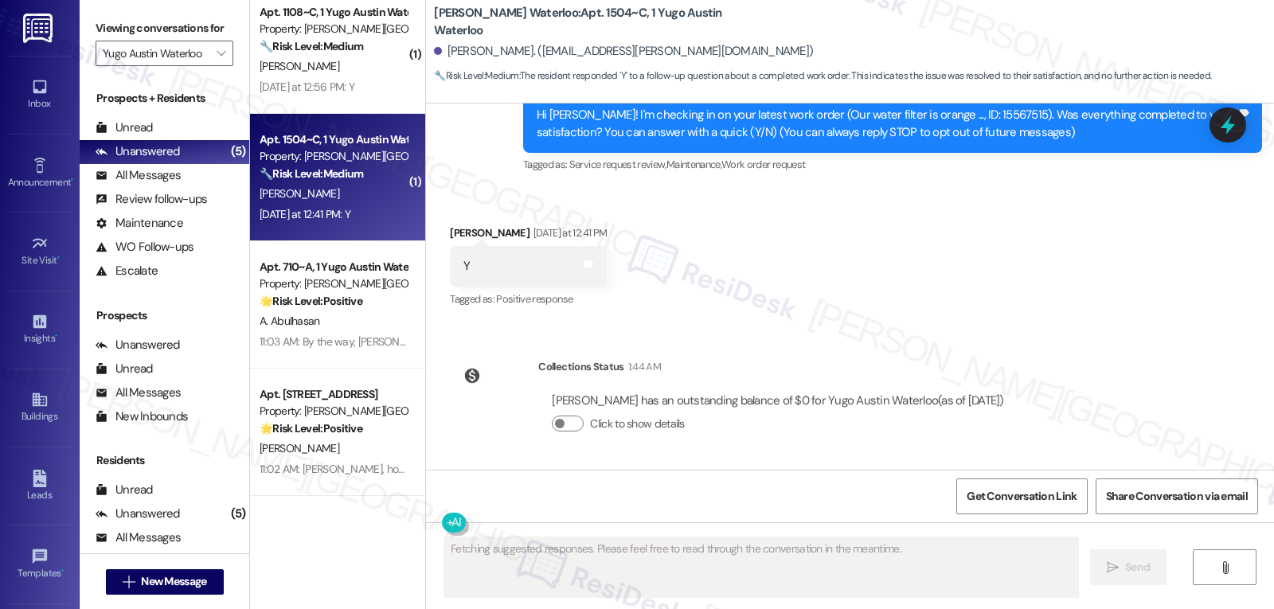
scroll to position [170, 0]
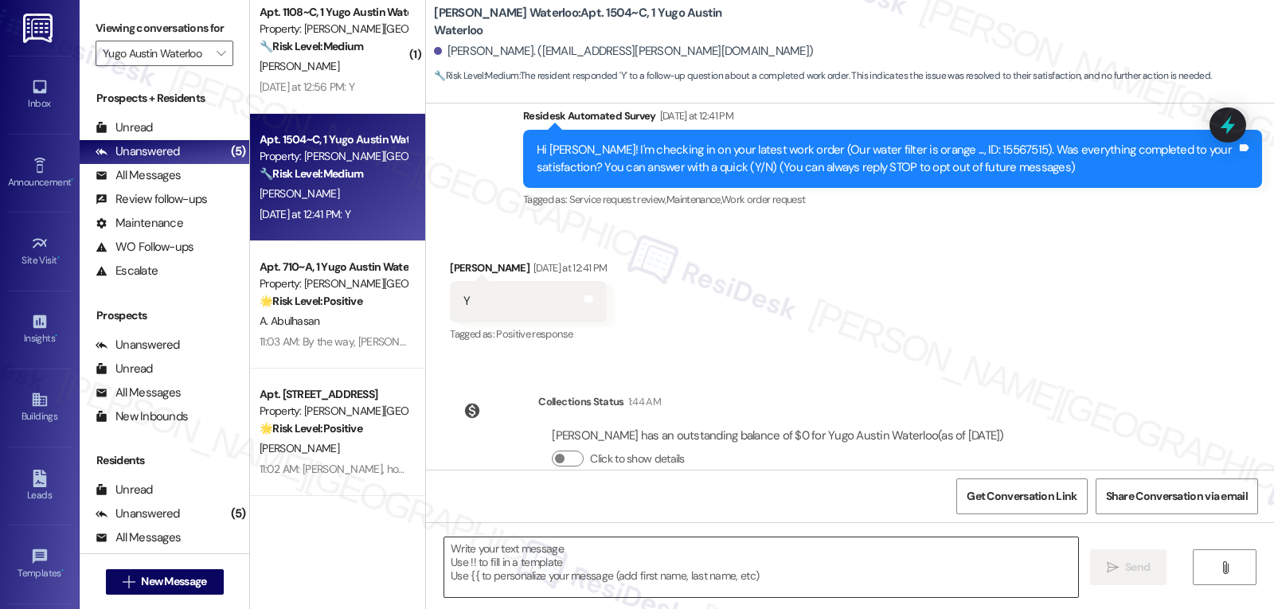
click at [765, 572] on textarea at bounding box center [761, 568] width 634 height 60
click at [569, 557] on textarea "To enrich screen reader interactions, please activate Accessibility in Grammarl…" at bounding box center [761, 568] width 634 height 60
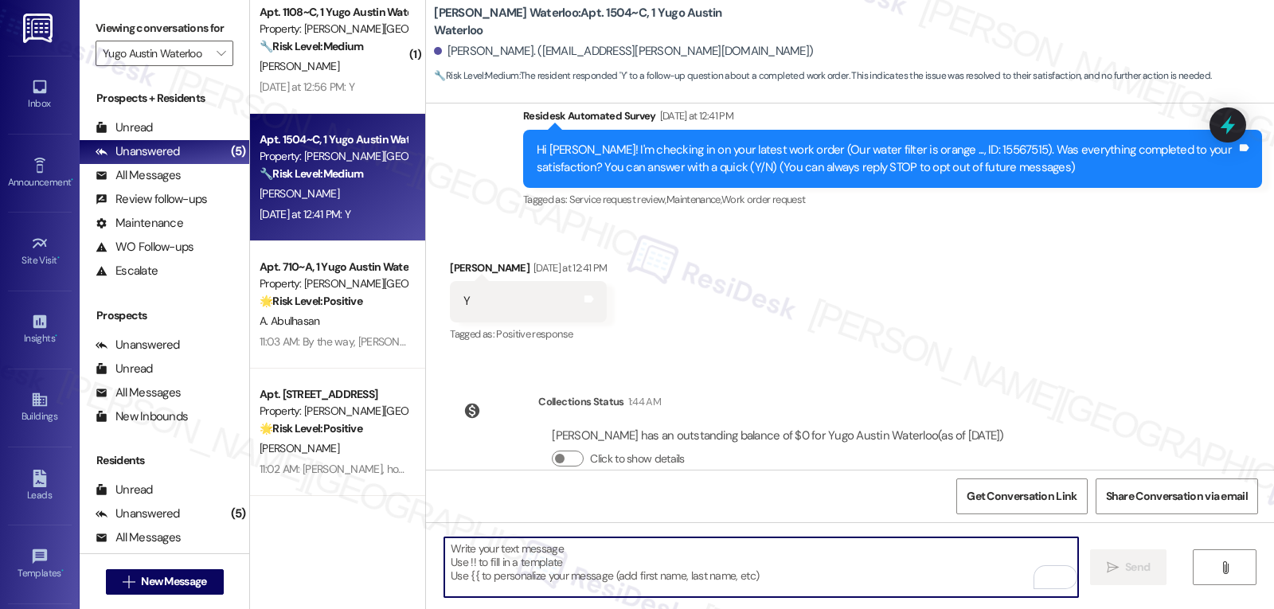
paste textarea "Thanks for the update, {{first_name}}! I’m glad everything was resolved to your…"
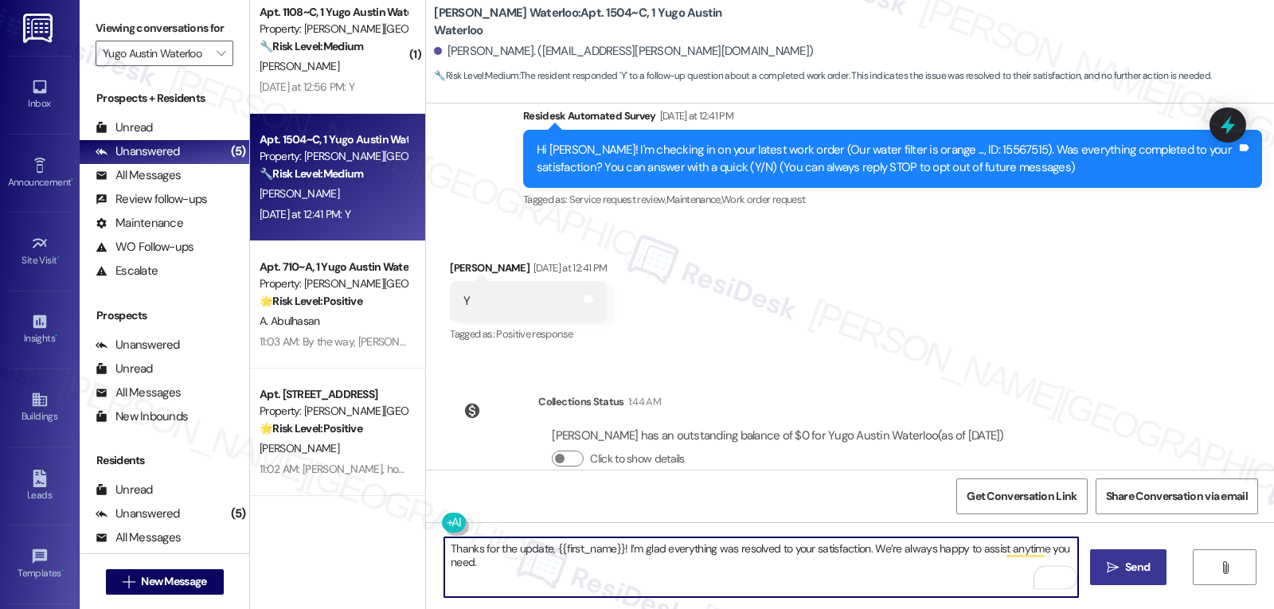
type textarea "Thanks for the update, {{first_name}}! I’m glad everything was resolved to your…"
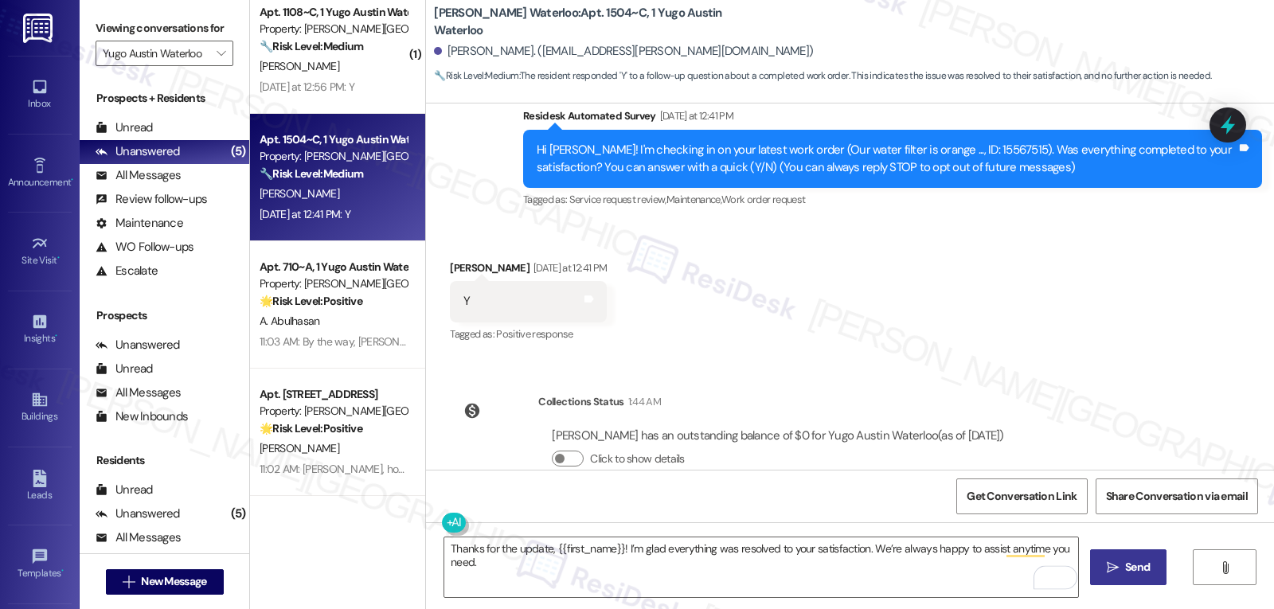
click at [1110, 565] on icon "" at bounding box center [1113, 567] width 12 height 13
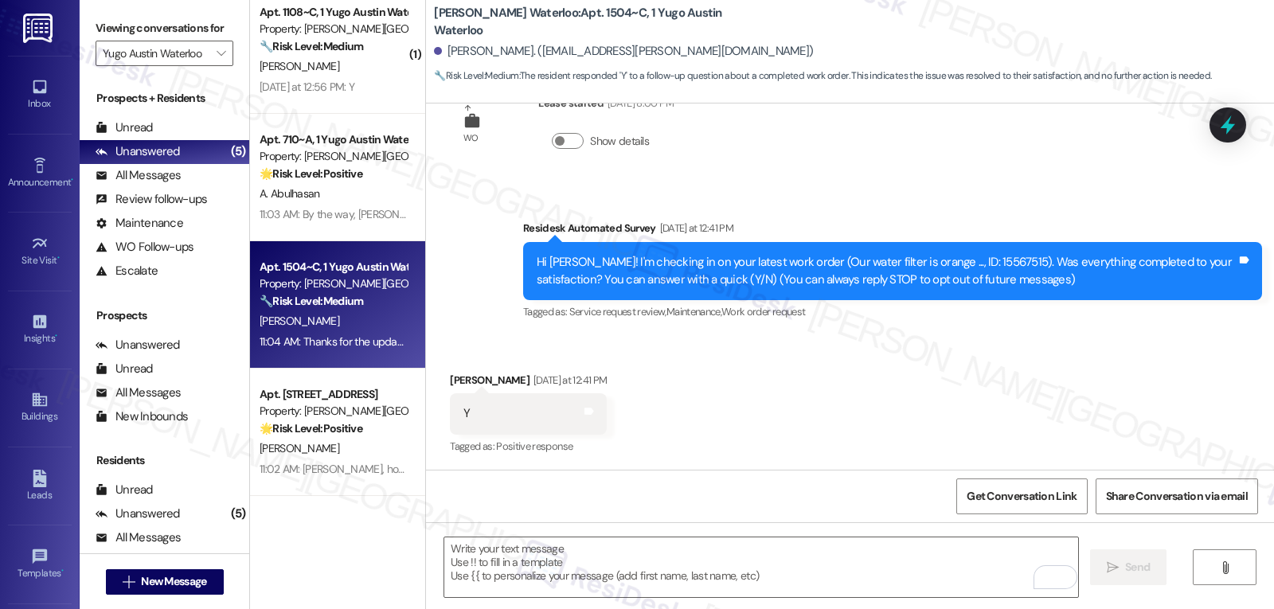
scroll to position [315, 0]
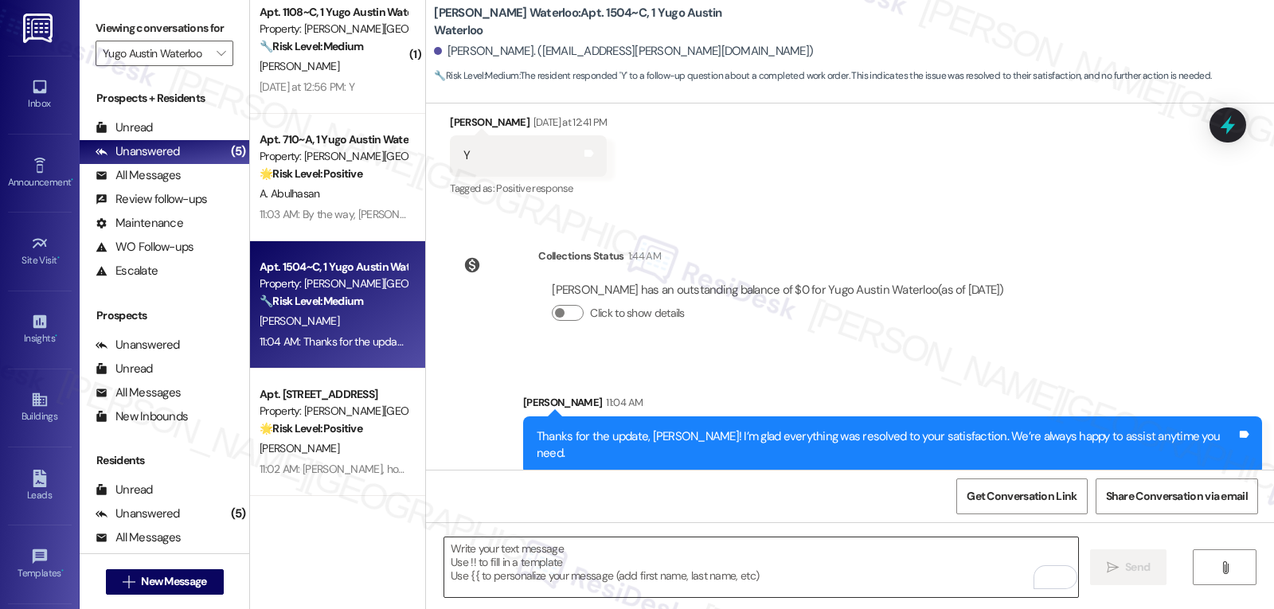
click at [550, 585] on textarea "To enrich screen reader interactions, please activate Accessibility in Grammarl…" at bounding box center [761, 568] width 634 height 60
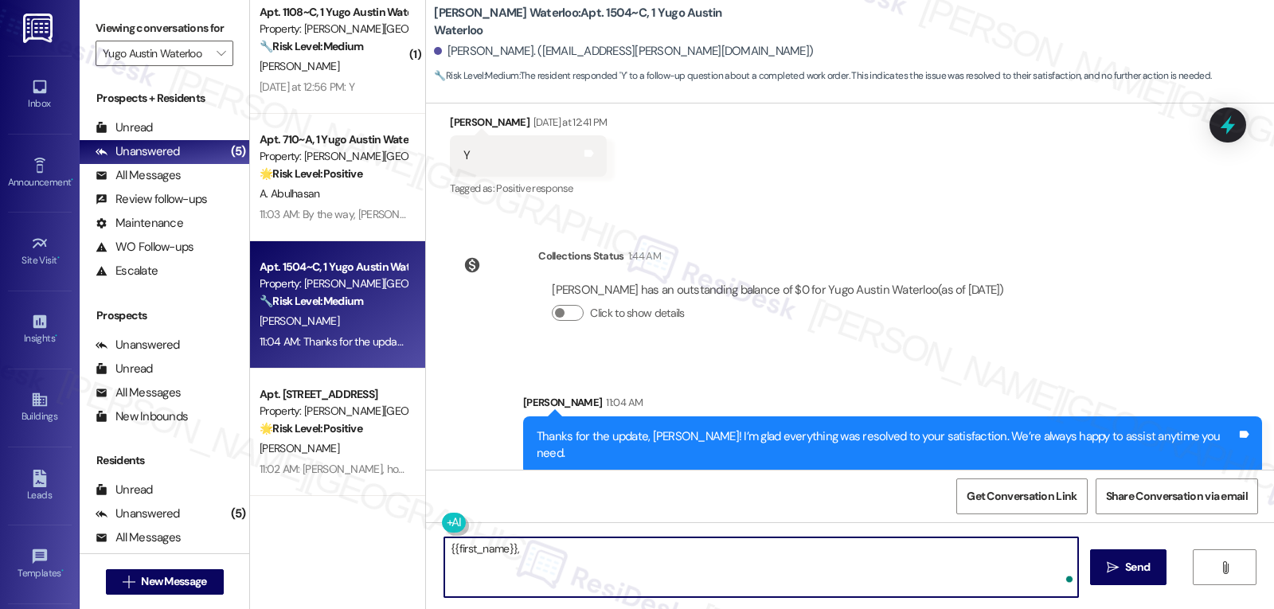
paste textarea "Hope you’ve been settling in nicely at {{property}}, {{first_name}}! Has it fel…"
click at [918, 567] on textarea "{{first_name}}, Hope you’ve been settling in nicely at {{property}}, {{first_na…" at bounding box center [761, 568] width 634 height 60
click at [513, 547] on textarea "{{first_name}}, Hope you’ve been settling in nicely at {{property}}, {{first_na…" at bounding box center [761, 568] width 634 height 60
click at [1001, 557] on textarea "Hope you’ve been settling in nicely at {{property}}, {{first_name}}! Has it fel…" at bounding box center [761, 568] width 634 height 60
type textarea "Hope you’ve been settling in nicely at {{property}}, {{first_name}}! Has it fel…"
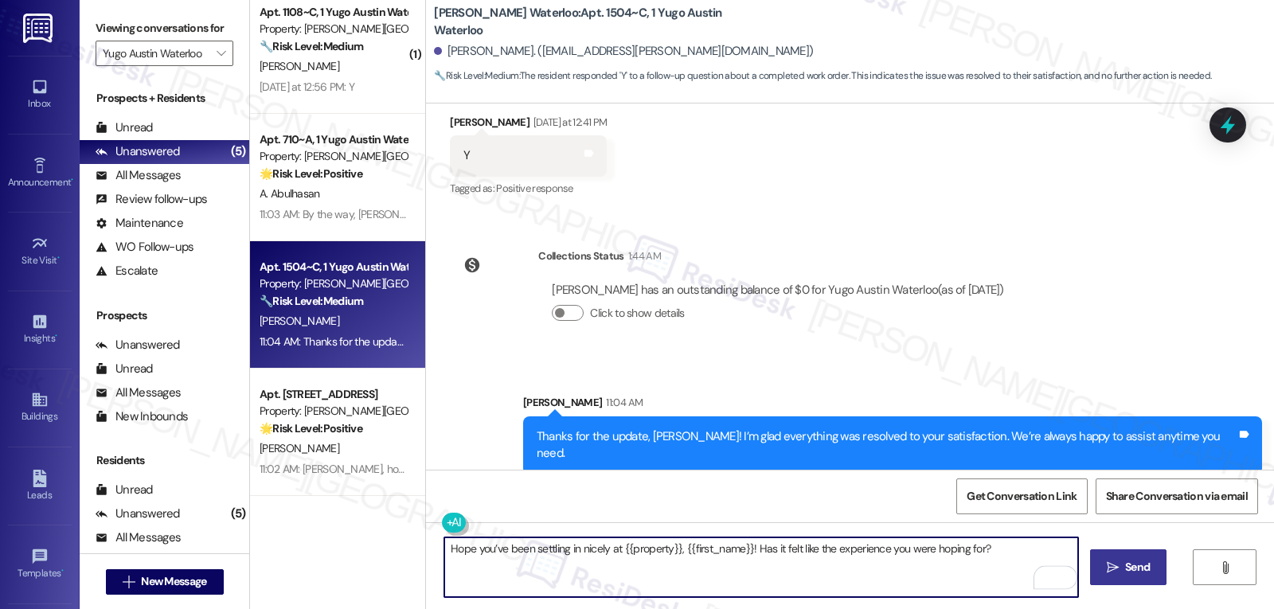
click at [1108, 563] on icon "" at bounding box center [1113, 567] width 12 height 13
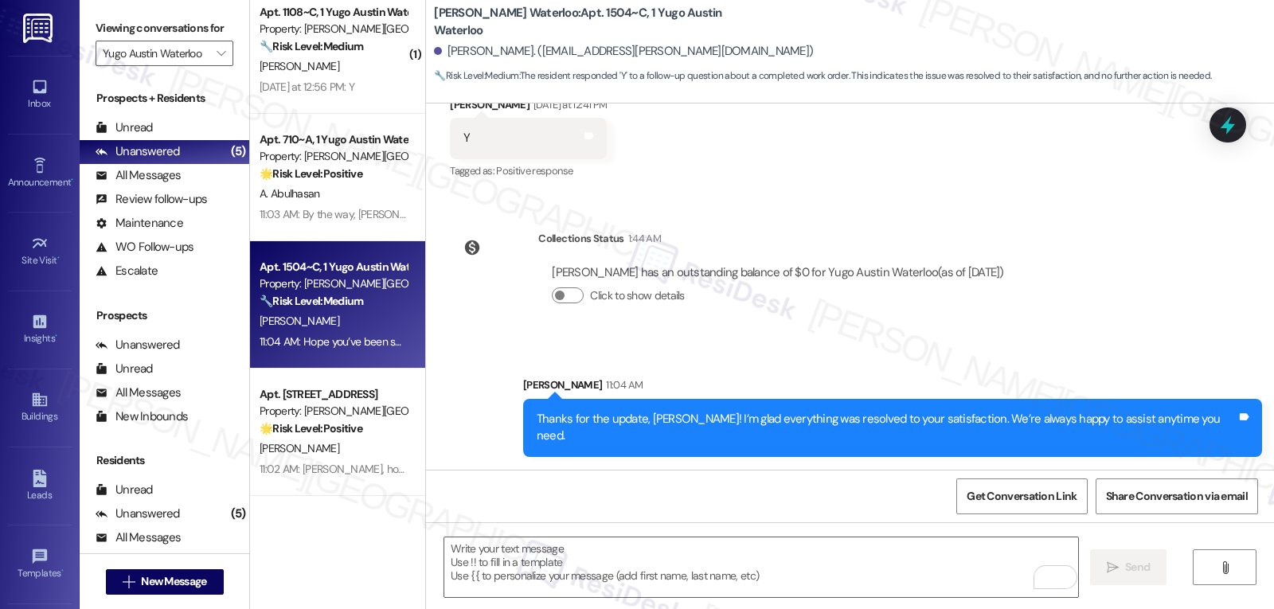
scroll to position [427, 0]
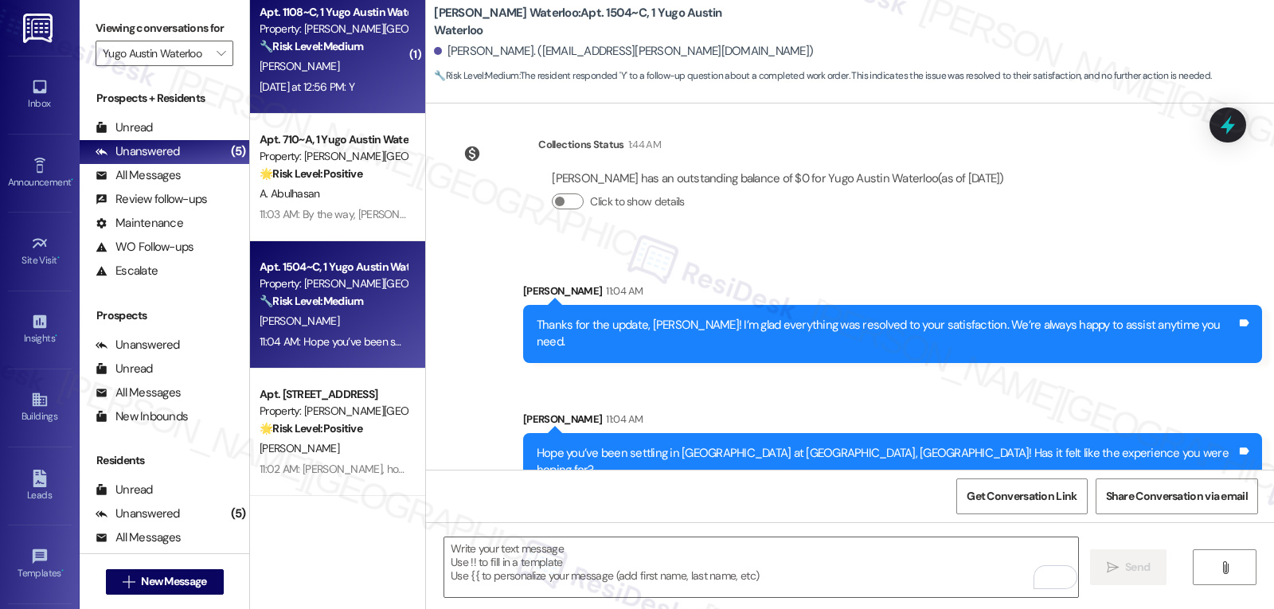
click at [309, 92] on div "Yesterday at 12:56 PM: Y Yesterday at 12:56 PM: Y" at bounding box center [307, 87] width 95 height 14
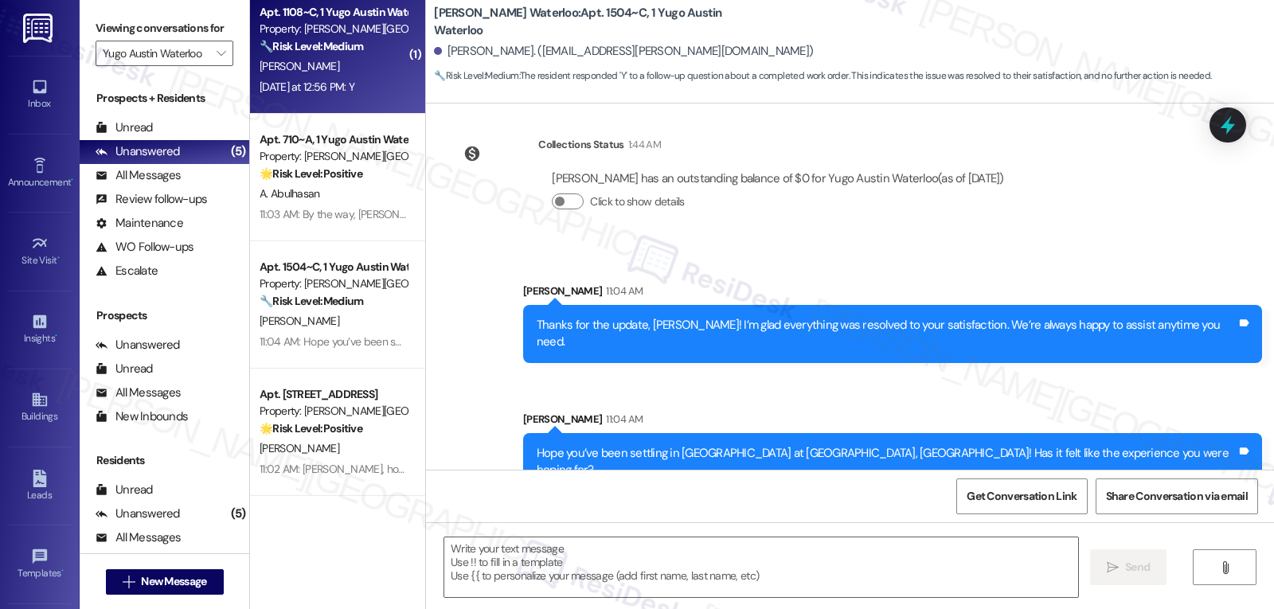
type textarea "Fetching suggested responses. Please feel free to read through the conversation…"
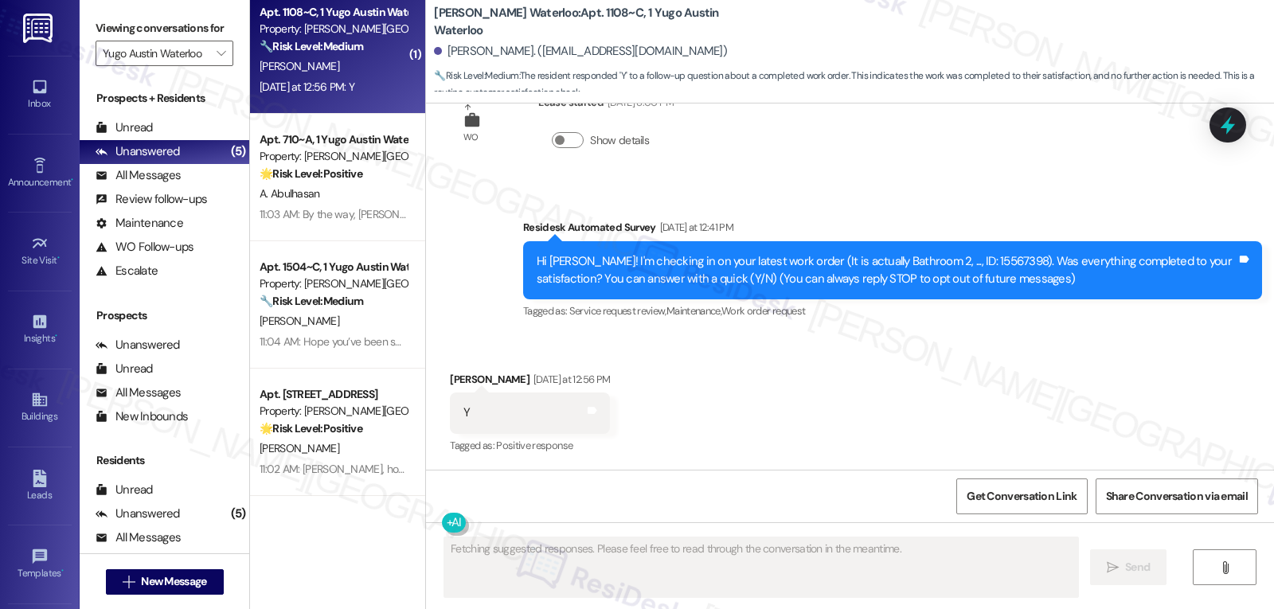
scroll to position [57, 0]
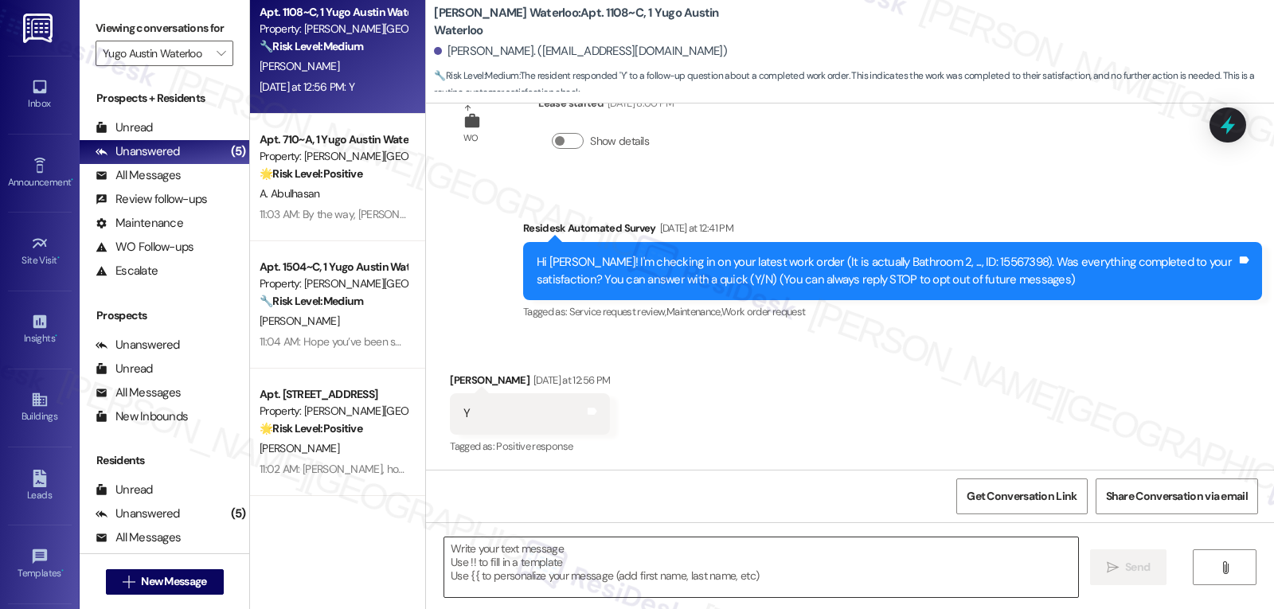
click at [741, 552] on textarea at bounding box center [761, 568] width 634 height 60
drag, startPoint x: 653, startPoint y: 576, endPoint x: 666, endPoint y: 579, distance: 13.1
click at [653, 576] on textarea "To enrich screen reader interactions, please activate Accessibility in Grammarl…" at bounding box center [761, 568] width 634 height 60
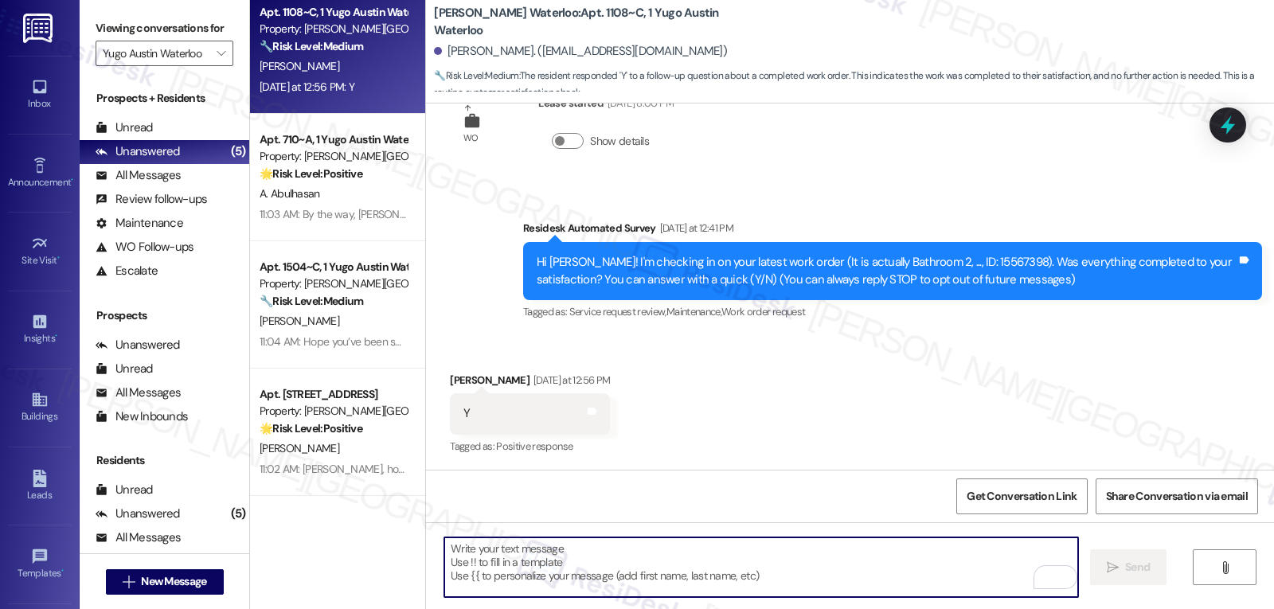
paste textarea "Awesome! Thanks for confirming, {{first_name}}! It’s great to know your request…"
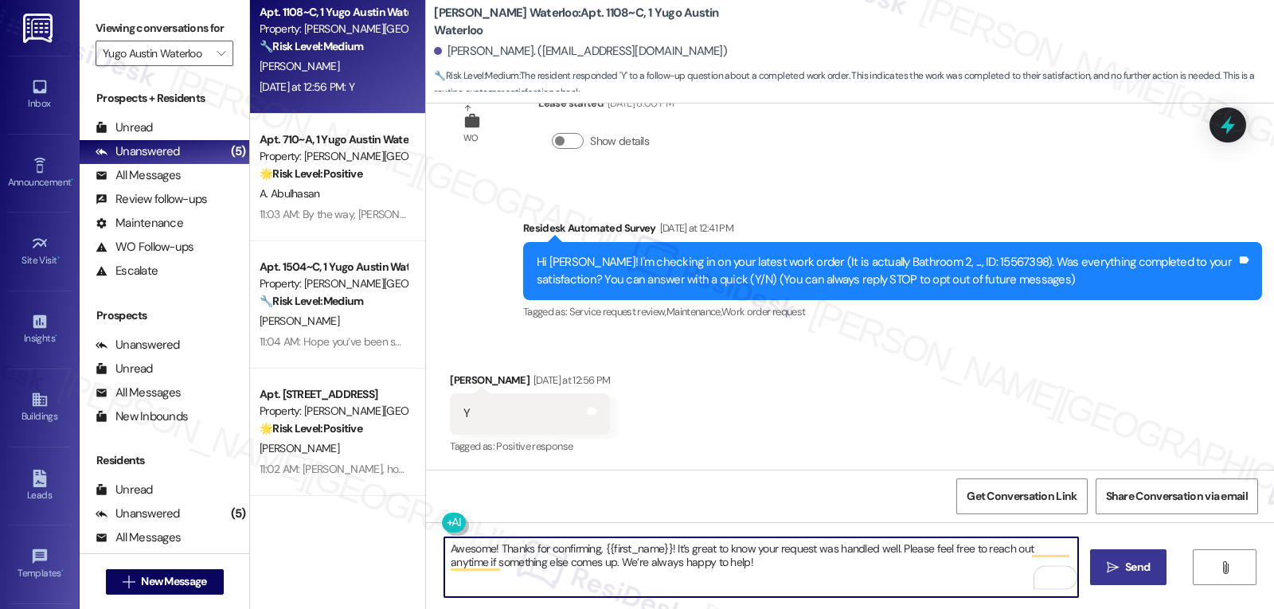
type textarea "Awesome! Thanks for confirming, {{first_name}}! It’s great to know your request…"
click at [1137, 572] on span "Send" at bounding box center [1137, 567] width 25 height 17
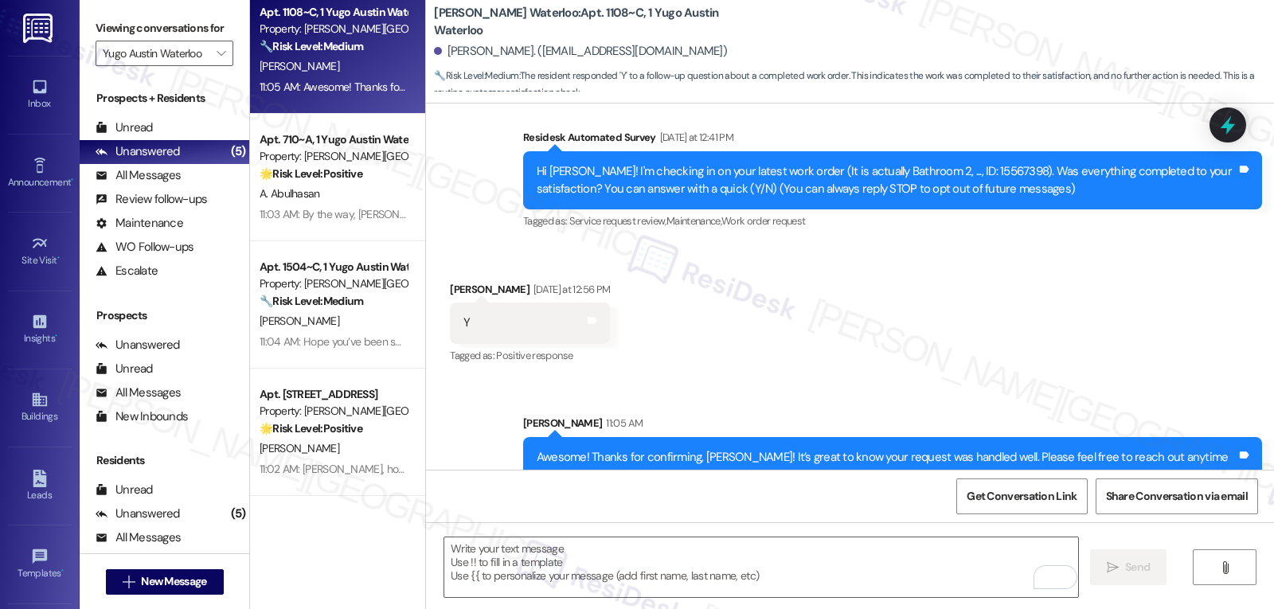
scroll to position [186, 0]
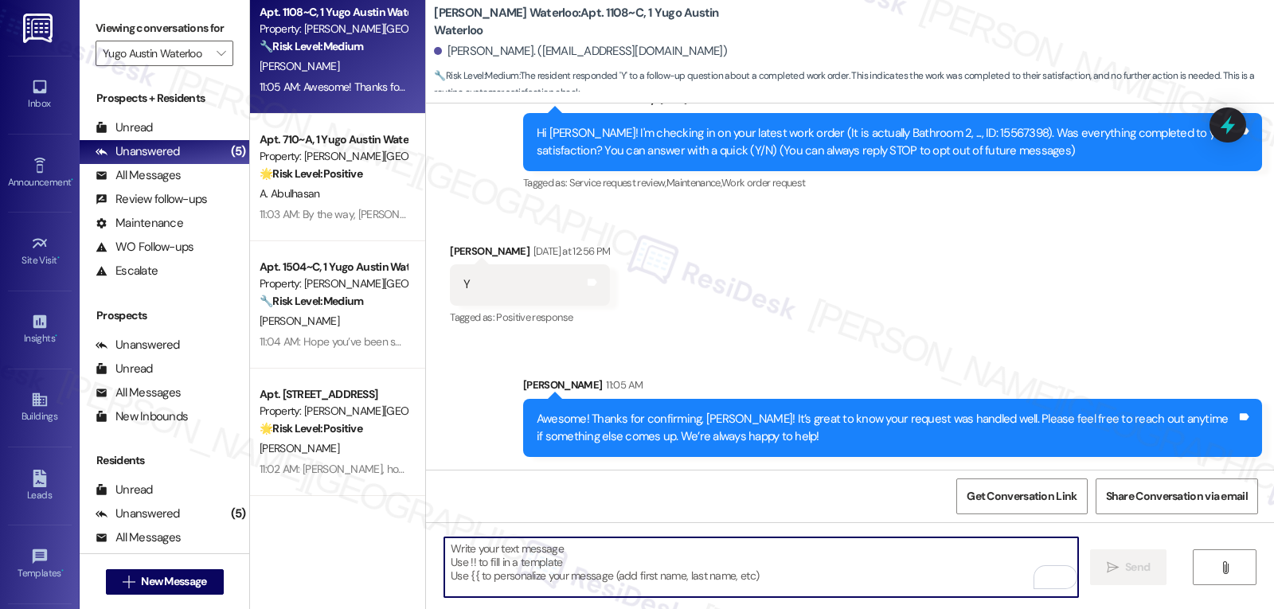
click at [662, 572] on textarea "To enrich screen reader interactions, please activate Accessibility in Grammarl…" at bounding box center [761, 568] width 634 height 60
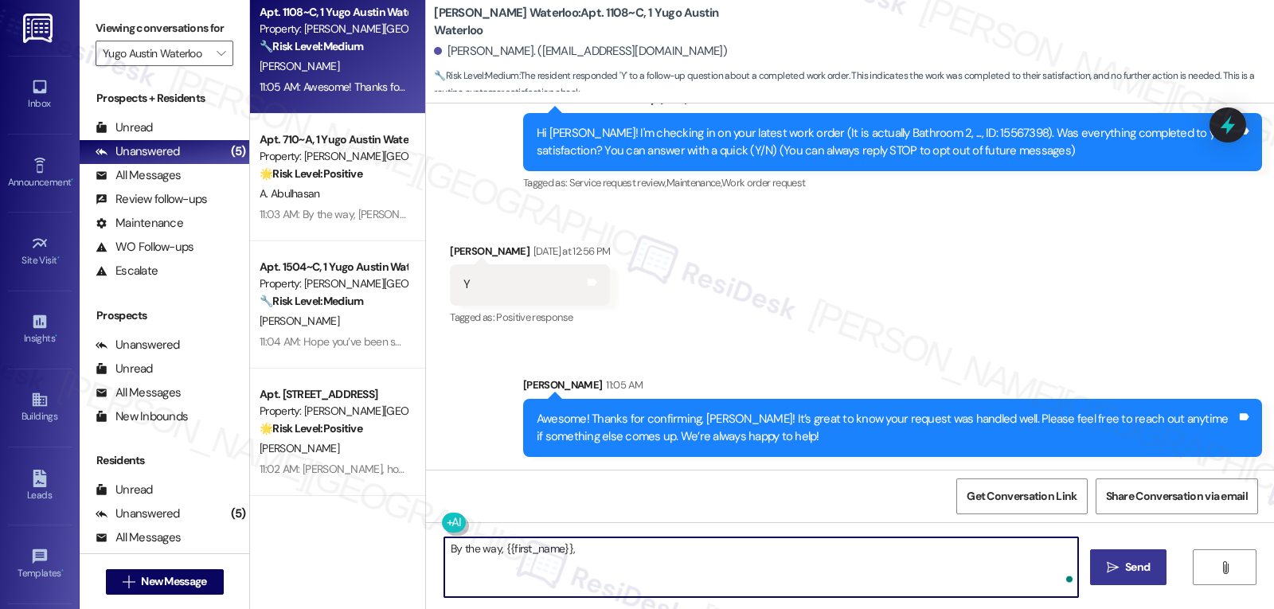
paste textarea "‘just want to ask, has {{property}} been everything you hoped for? I’d love to …"
type textarea "By the way, {{first_name}}, ‘just want to ask, has {{property}} been everything…"
click at [1140, 563] on span "Send" at bounding box center [1137, 567] width 25 height 17
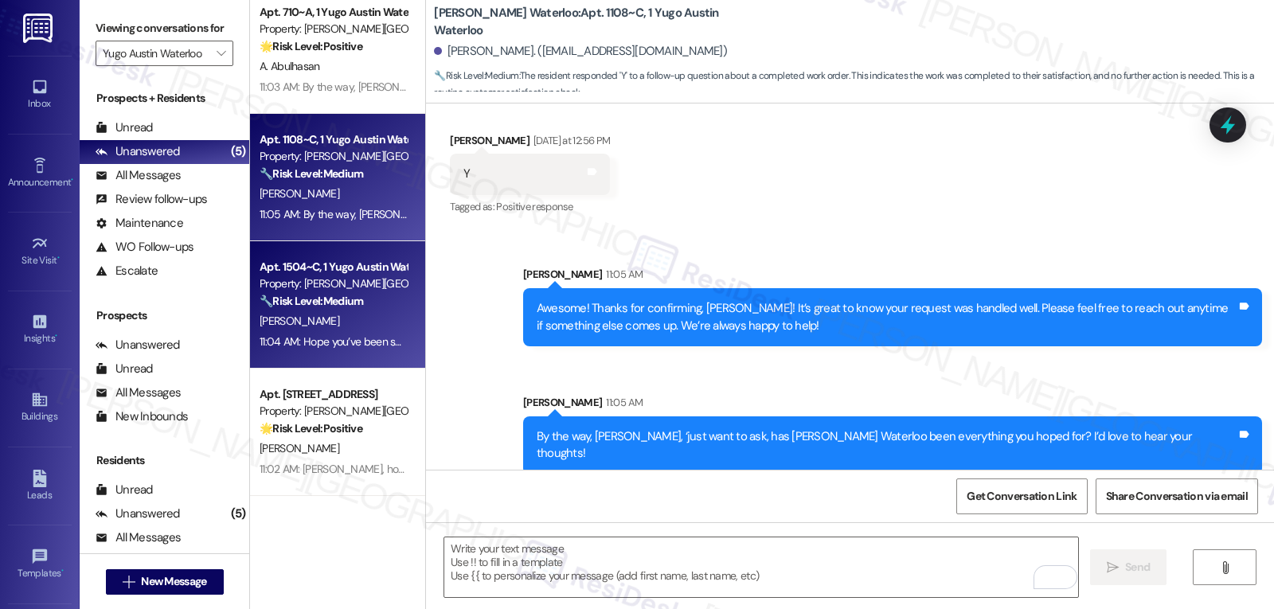
scroll to position [0, 0]
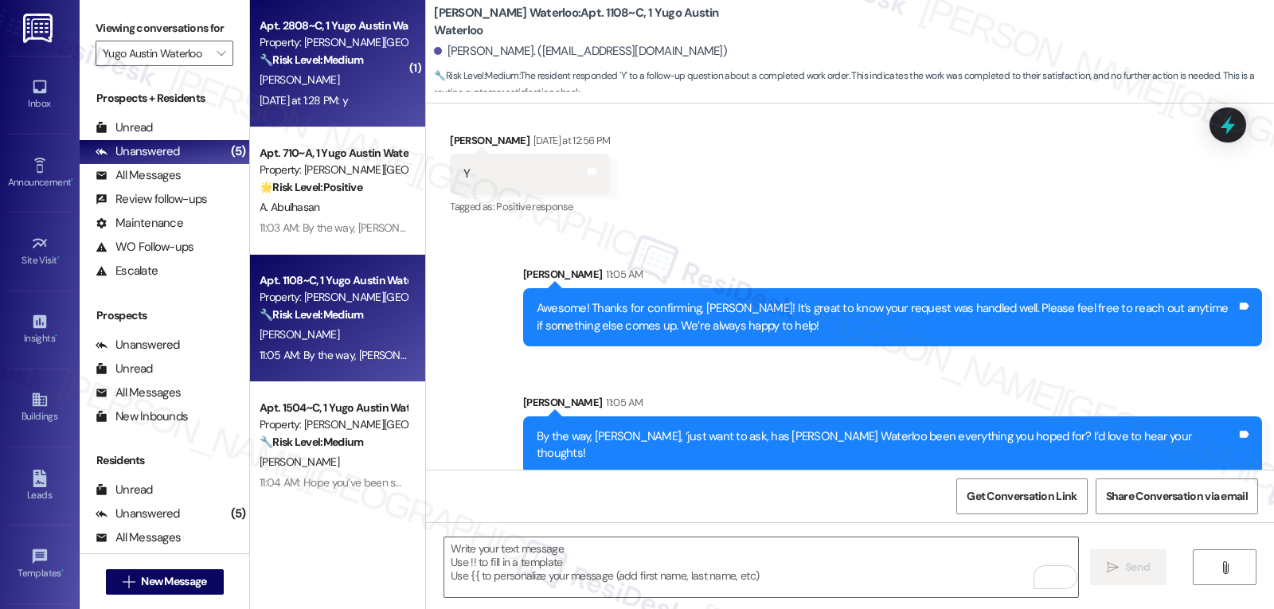
click at [346, 88] on div "S. Pham" at bounding box center [333, 80] width 151 height 20
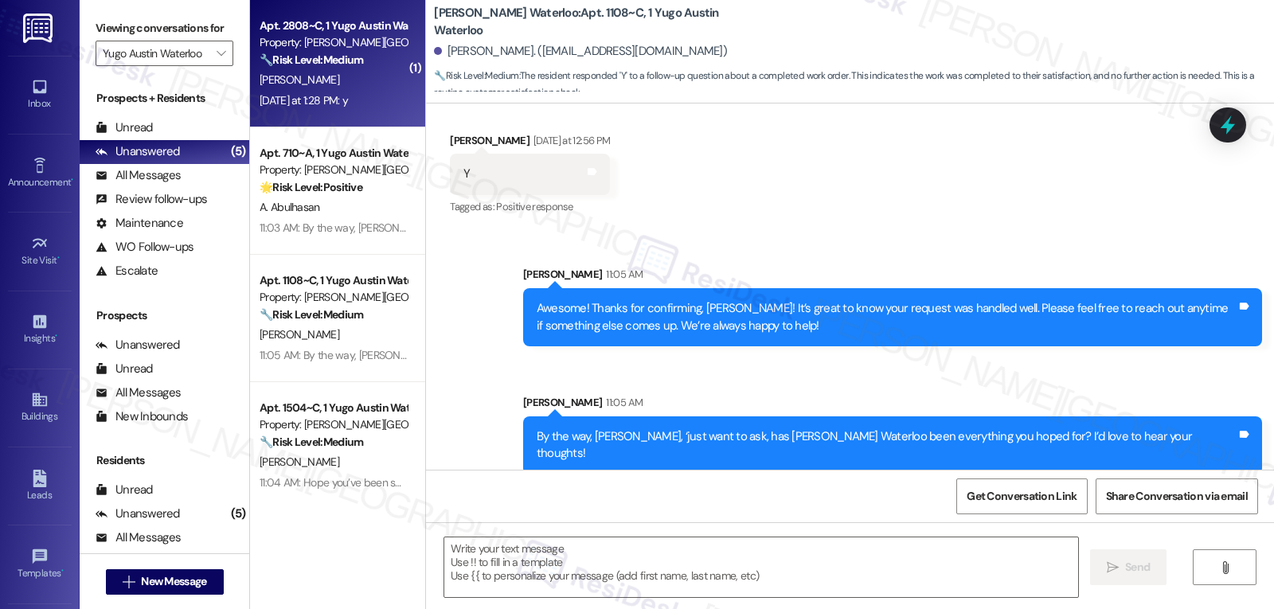
type textarea "Fetching suggested responses. Please feel free to read through the conversation…"
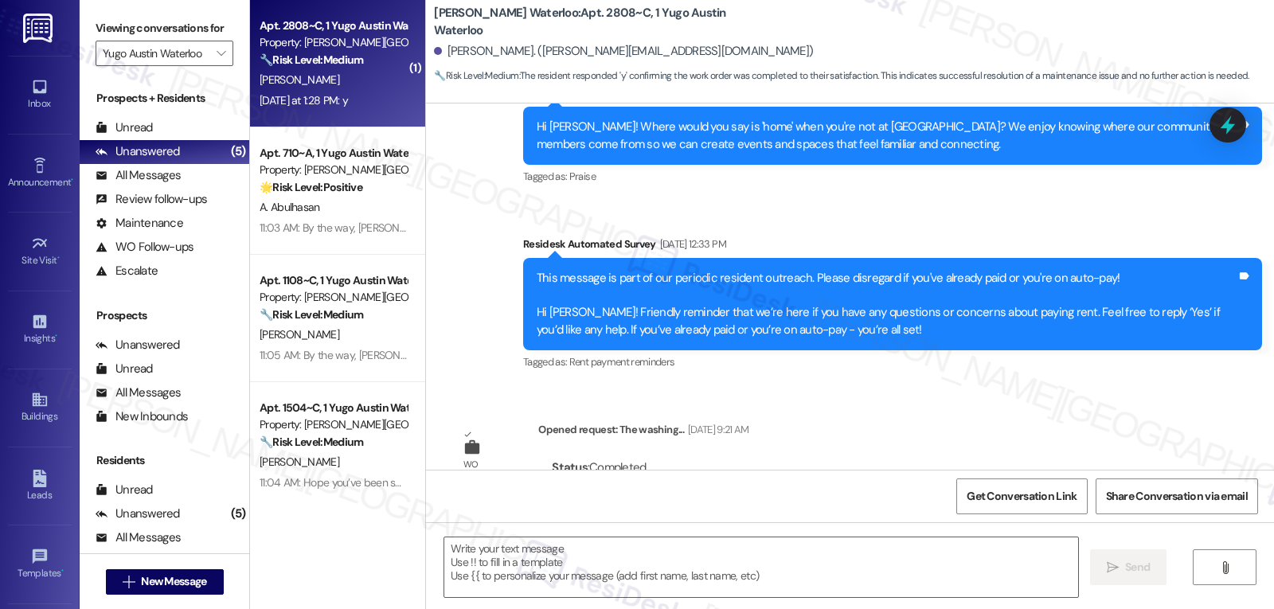
type textarea "Fetching suggested responses. Please feel free to read through the conversation…"
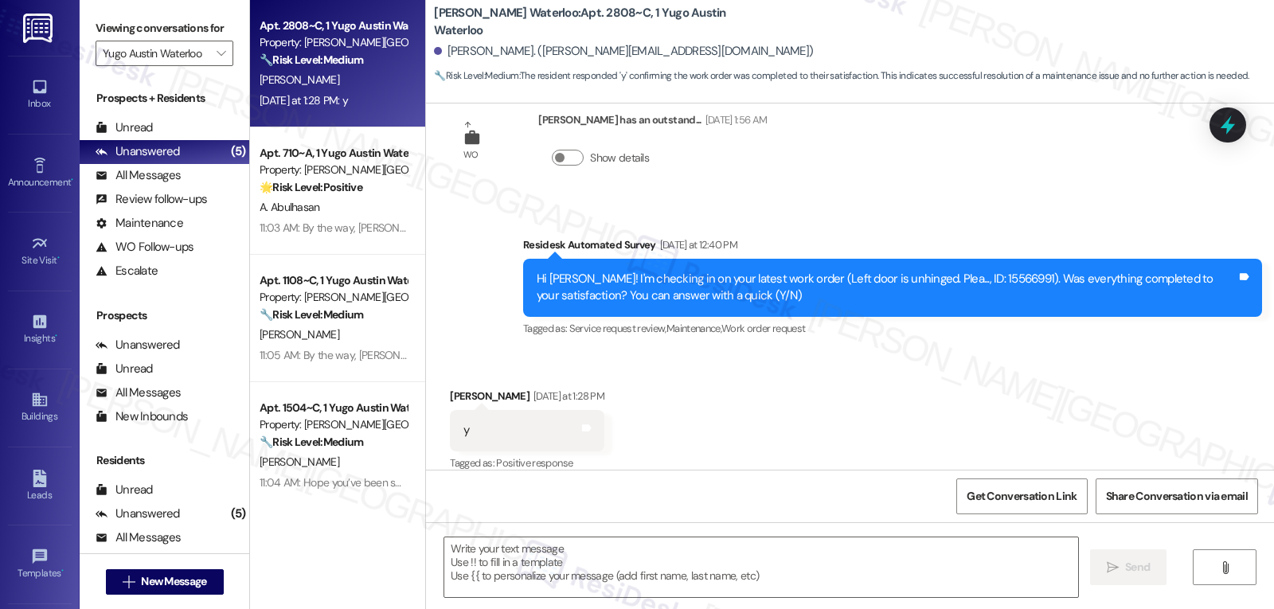
scroll to position [5040, 0]
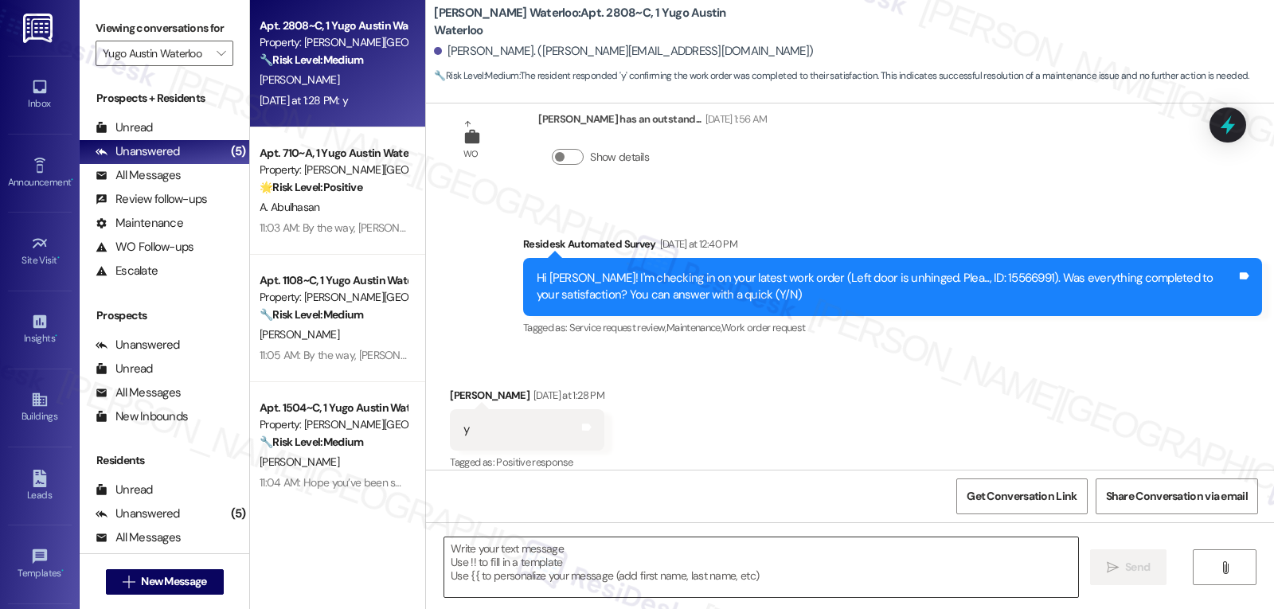
click at [725, 569] on textarea at bounding box center [761, 568] width 634 height 60
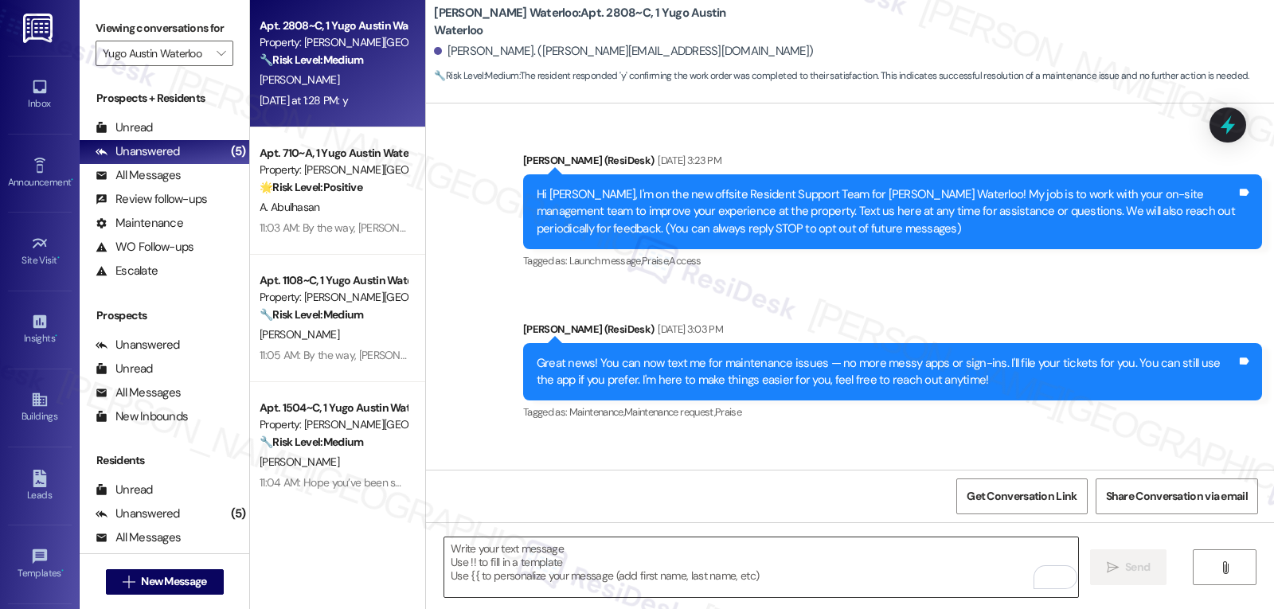
drag, startPoint x: 0, startPoint y: 0, endPoint x: 667, endPoint y: 576, distance: 881.4
click at [667, 576] on textarea "To enrich screen reader interactions, please activate Accessibility in Grammarl…" at bounding box center [761, 568] width 634 height 60
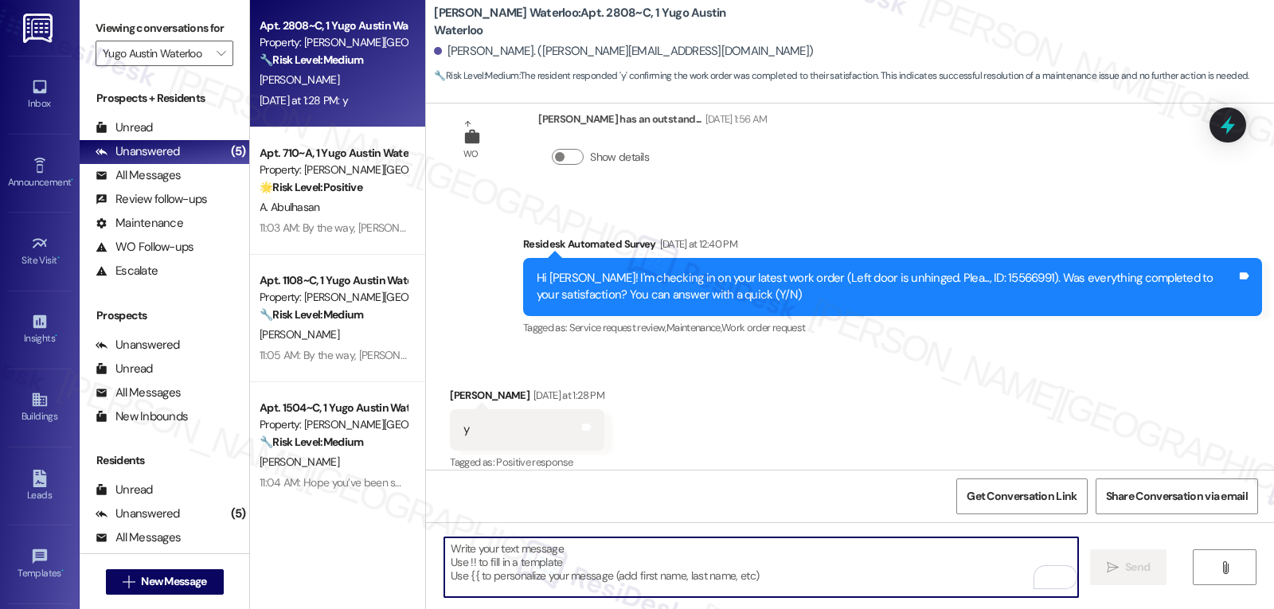
paste textarea "I’m so glad to hear that, {{first_name}}! Thank you for letting us know. If you…"
type textarea "I’m so glad to hear that, {{first_name}}! Thank you for letting us know. If you…"
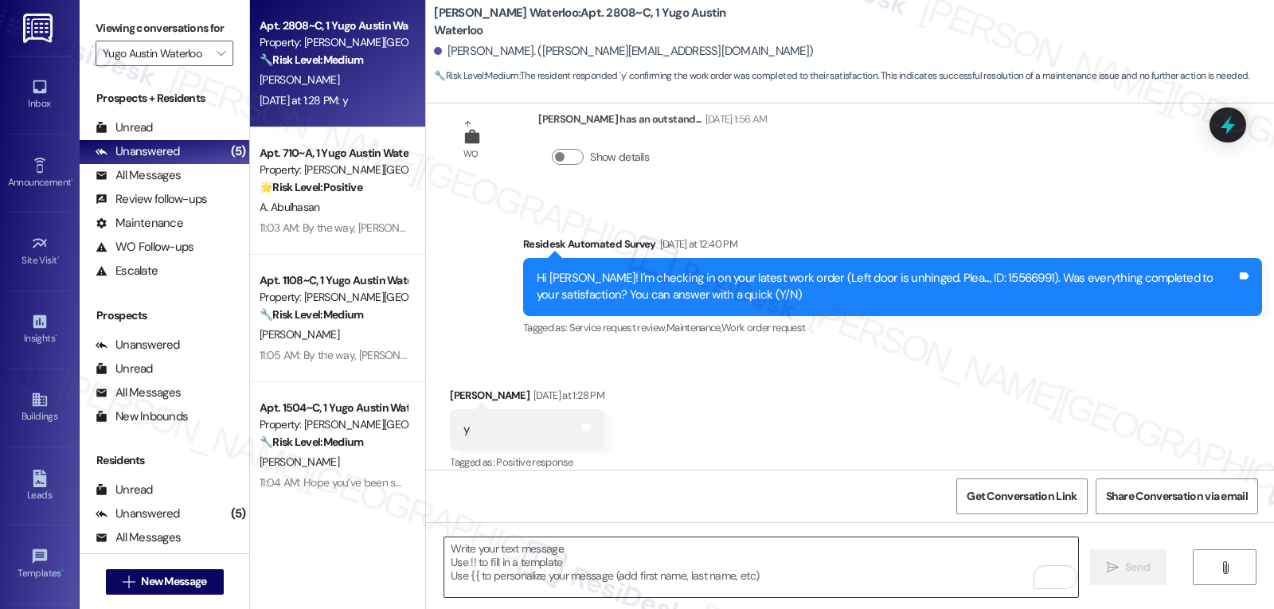
click at [668, 570] on textarea "To enrich screen reader interactions, please activate Accessibility in Grammarl…" at bounding box center [761, 568] width 634 height 60
paste textarea "Thanks so much for letting us know, {{first_name}}! I’m happy to hear everythin…"
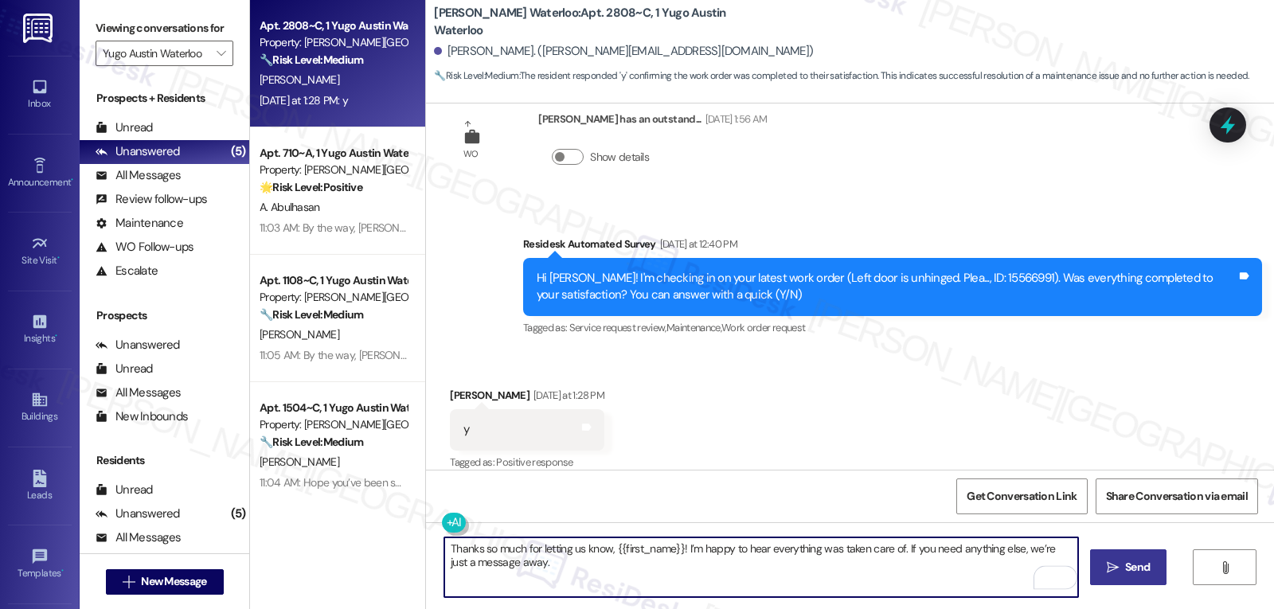
type textarea "Thanks so much for letting us know, {{first_name}}! I’m happy to hear everythin…"
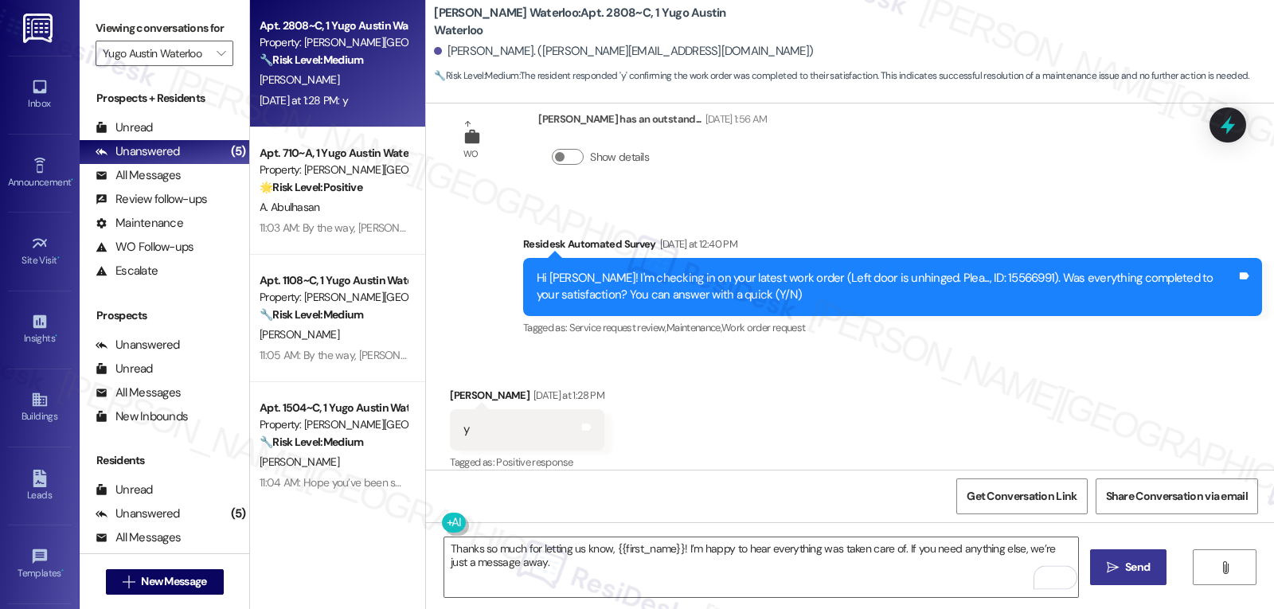
click at [1115, 577] on button " Send" at bounding box center [1128, 568] width 77 height 36
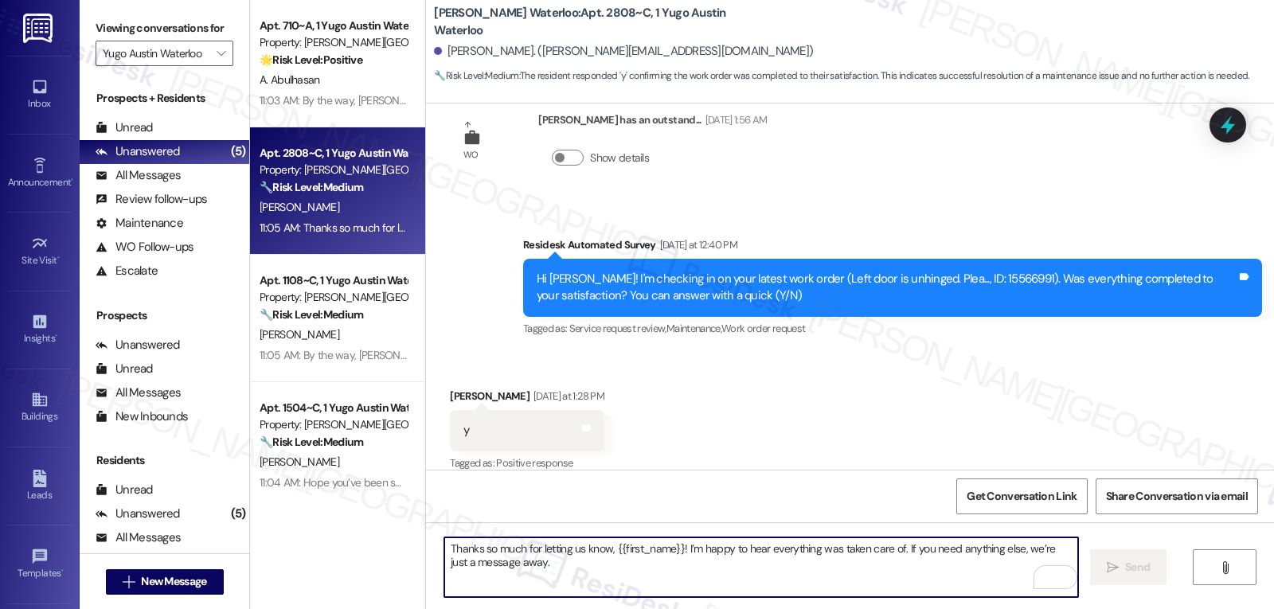
click at [562, 574] on textarea "Thanks so much for letting us know, {{first_name}}! I’m happy to hear everythin…" at bounding box center [761, 568] width 634 height 60
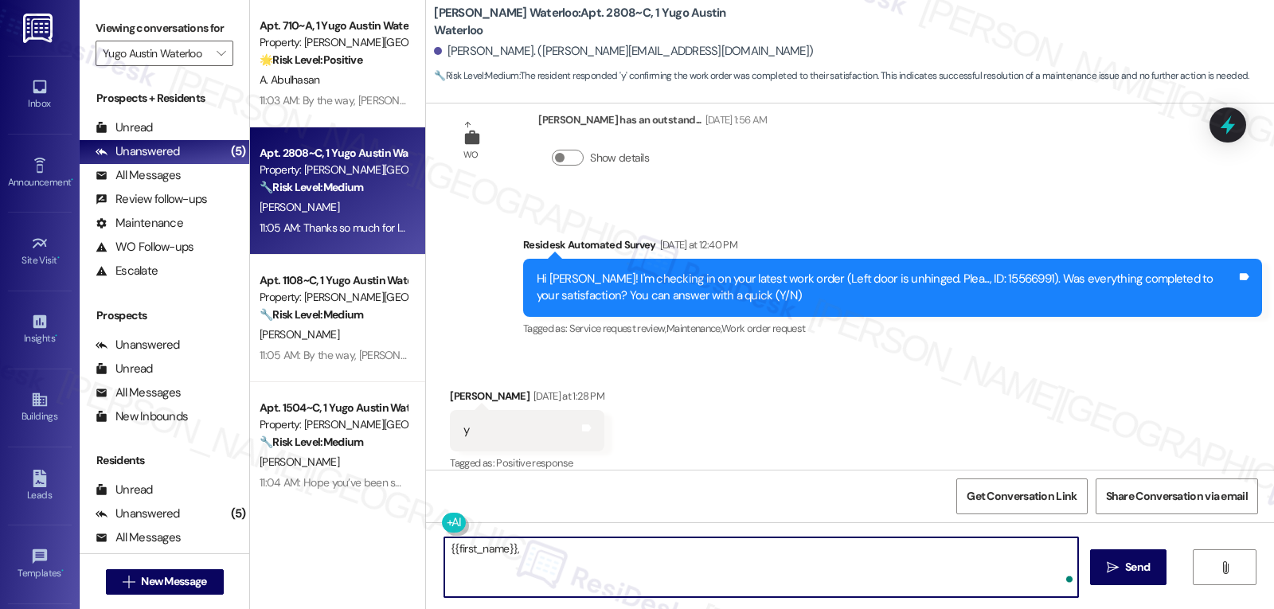
paste textarea "I hope you’re enjoying your time at {{property}}! Has it been meeting your expe…"
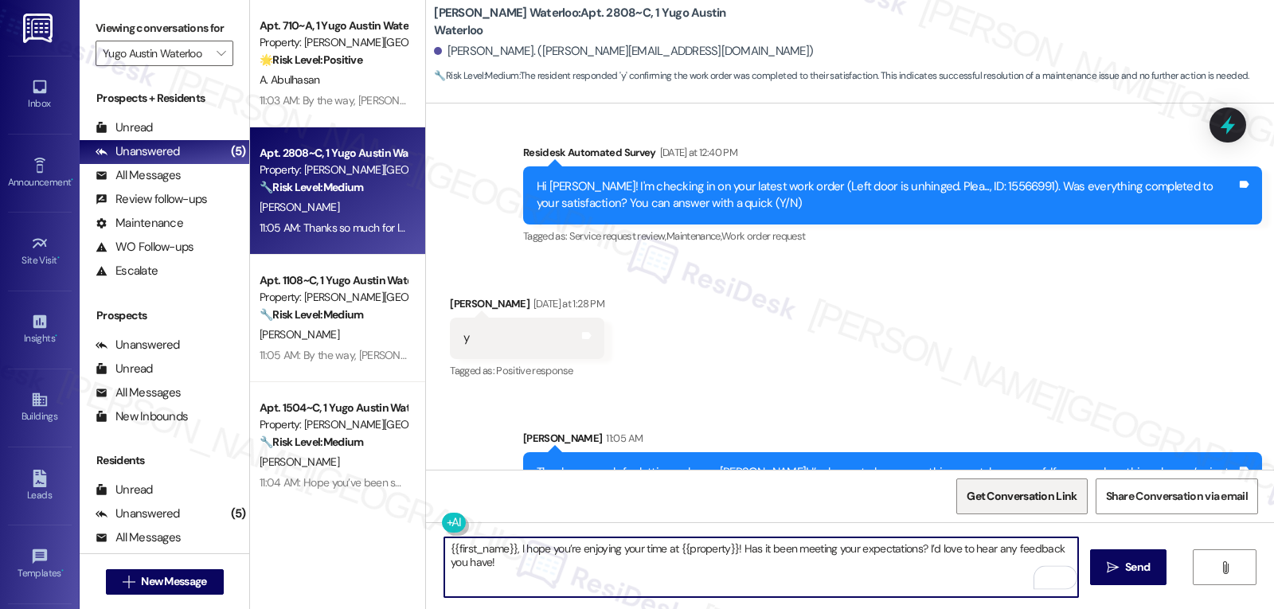
scroll to position [5168, 0]
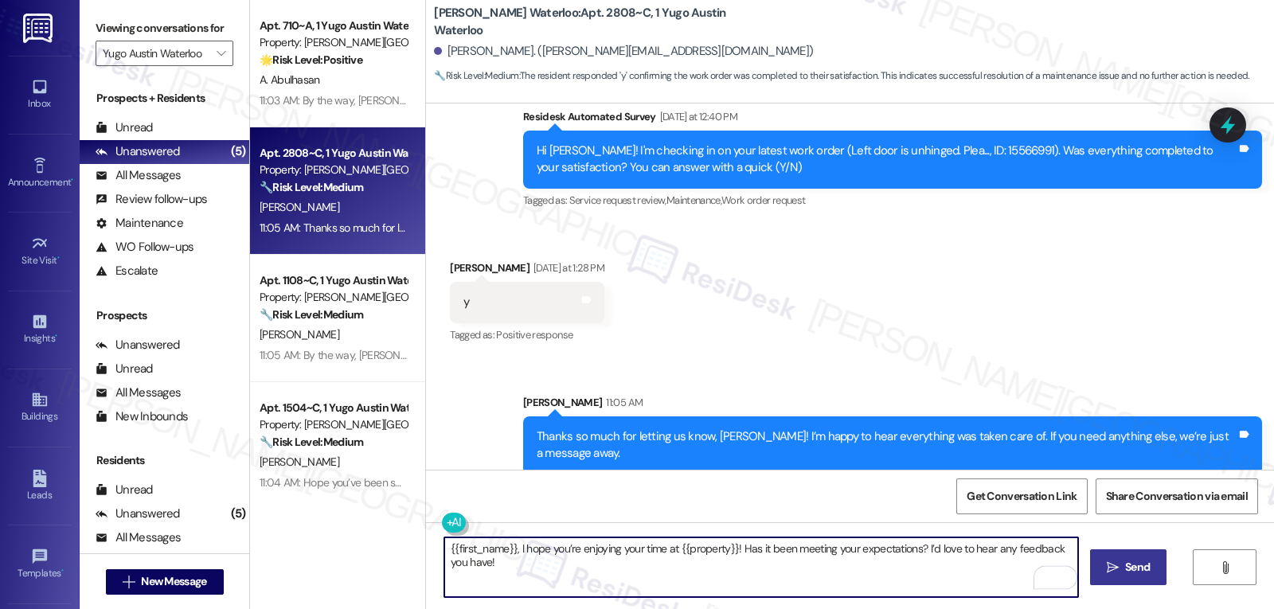
type textarea "{{first_name}}, I hope you’re enjoying your time at {{property}}! Has it been m…"
click at [1113, 555] on button " Send" at bounding box center [1128, 568] width 77 height 36
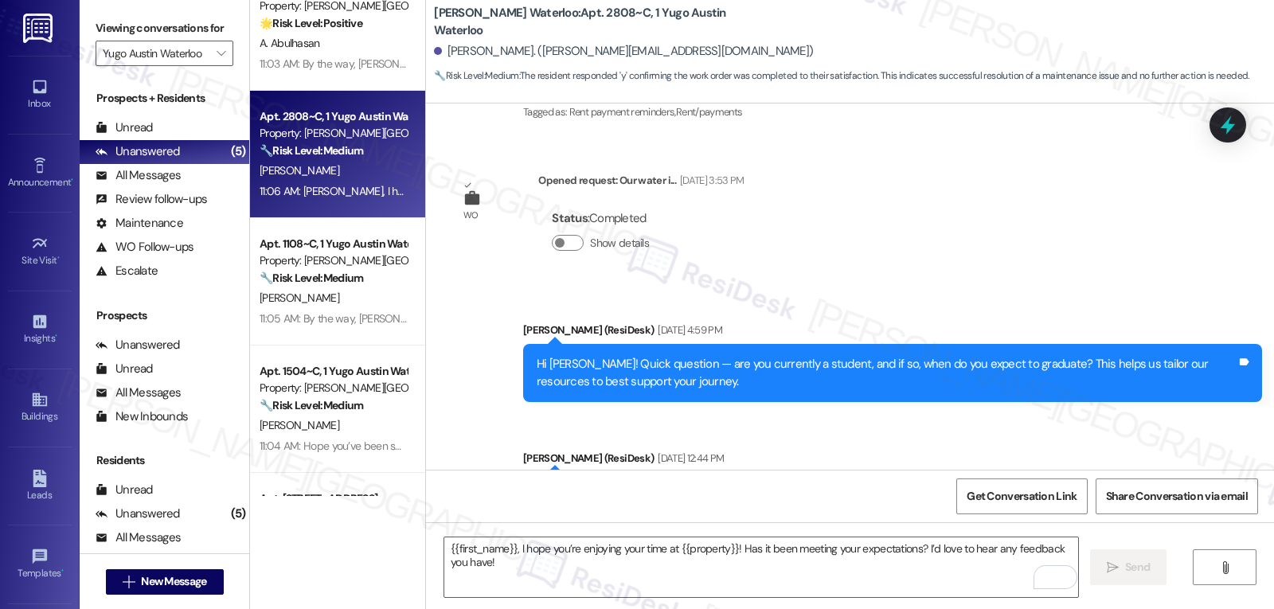
scroll to position [0, 0]
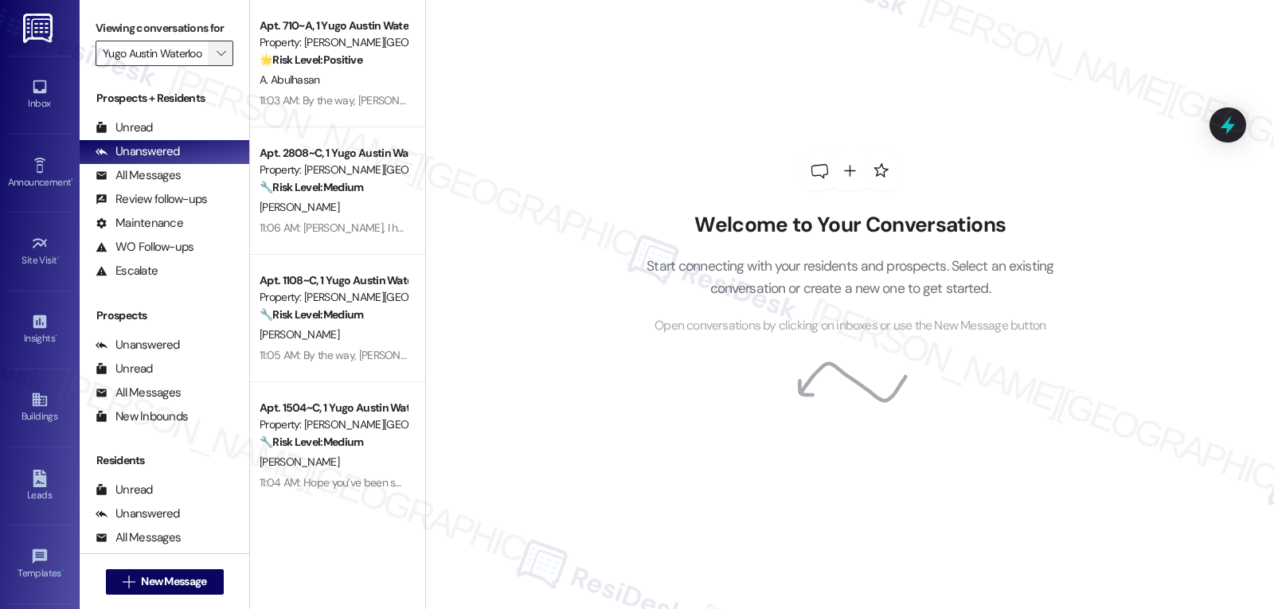
click at [217, 60] on icon "" at bounding box center [221, 53] width 9 height 13
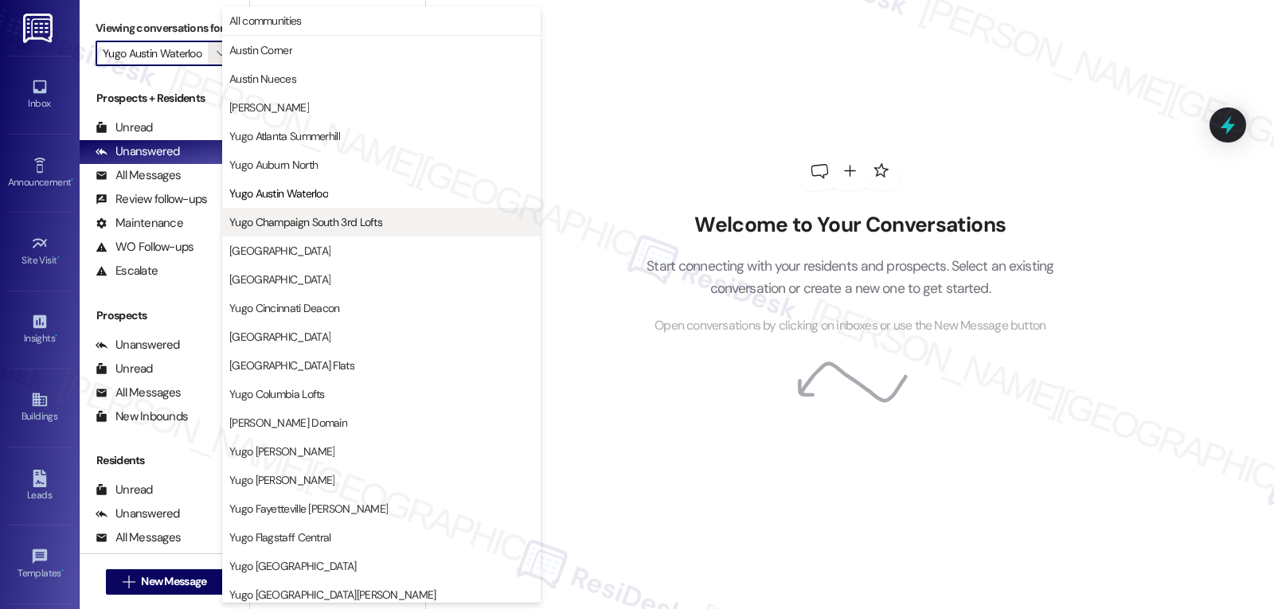
click at [309, 221] on span "Yugo Champaign South 3rd Lofts" at bounding box center [305, 222] width 153 height 16
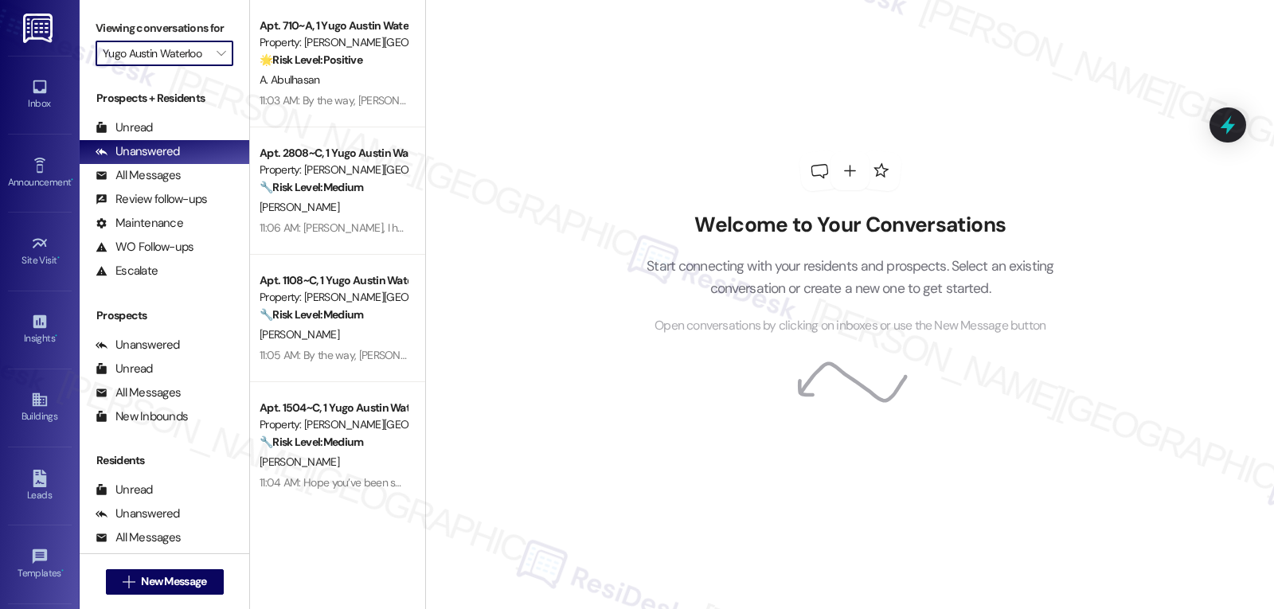
type input "Yugo Champaign South 3rd Lofts"
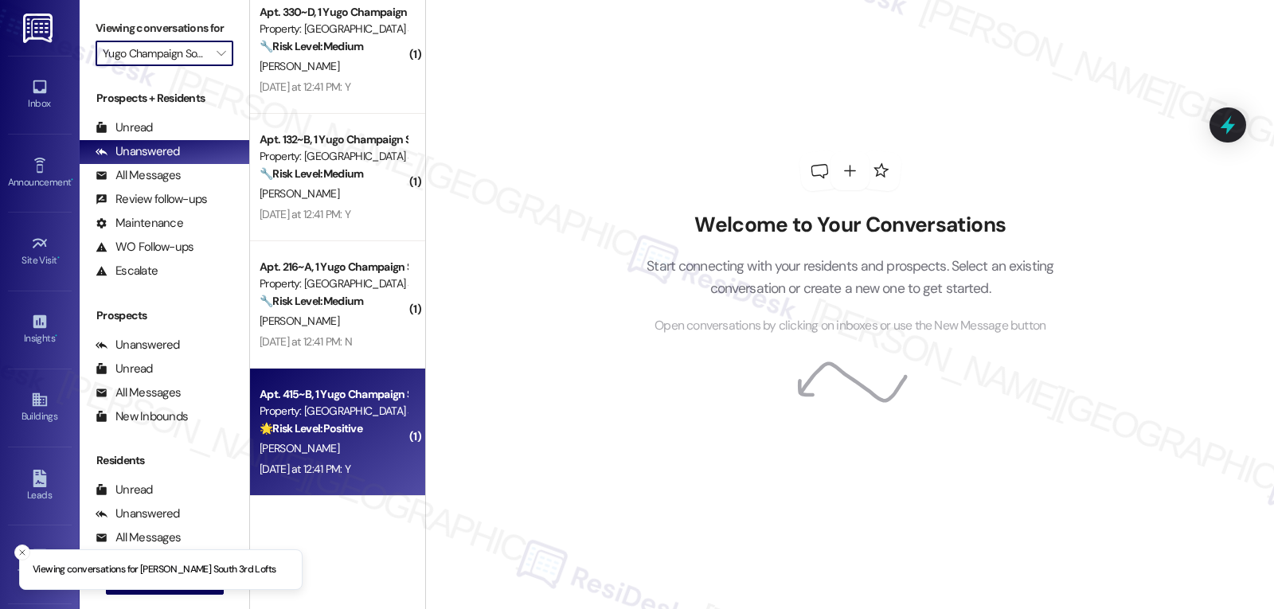
click at [345, 488] on div "Apt. 415~B, 1 Yugo Champaign South 3rd Lofts Property: [GEOGRAPHIC_DATA] South …" at bounding box center [337, 432] width 175 height 127
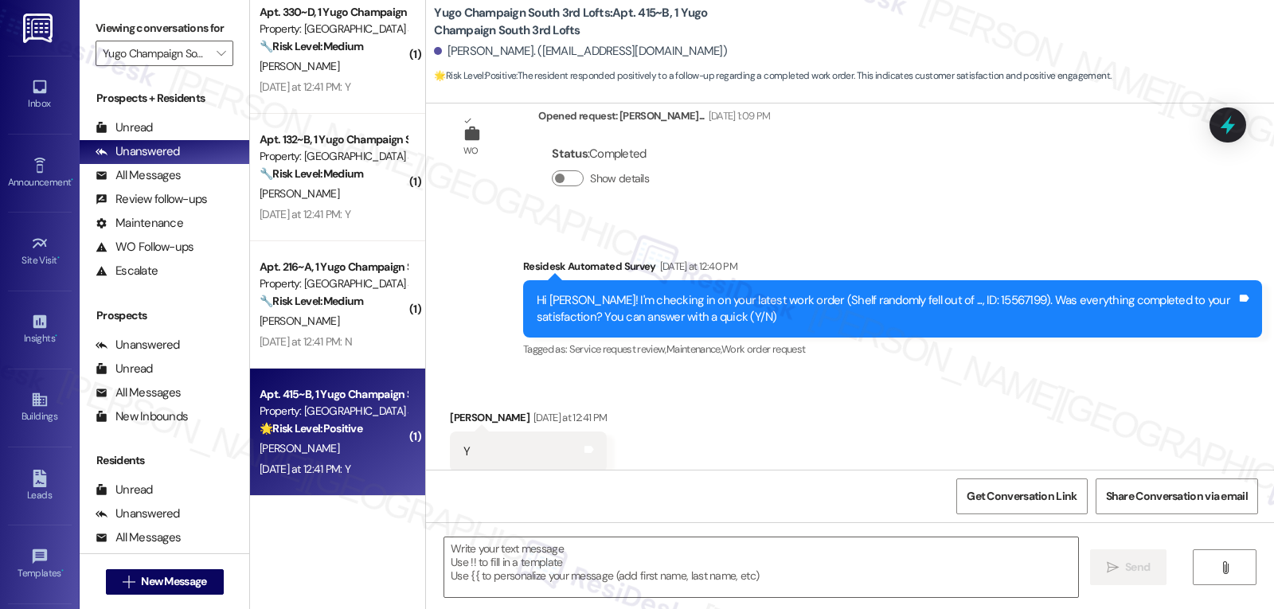
type textarea "Fetching suggested responses. Please feel free to read through the conversation…"
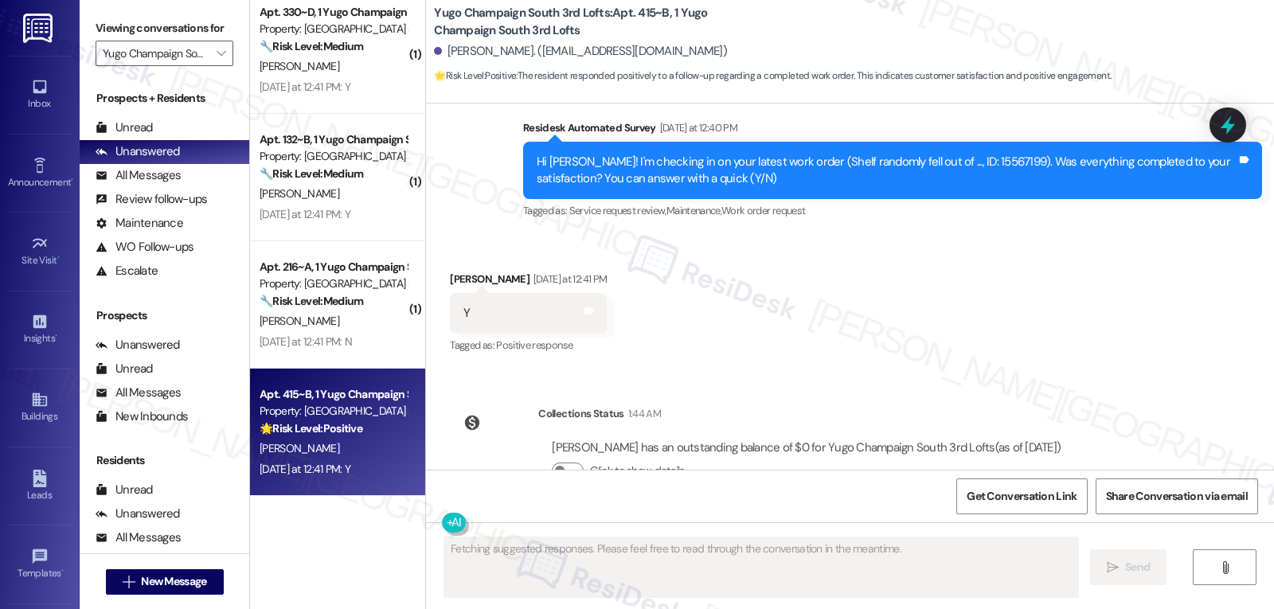
scroll to position [506, 0]
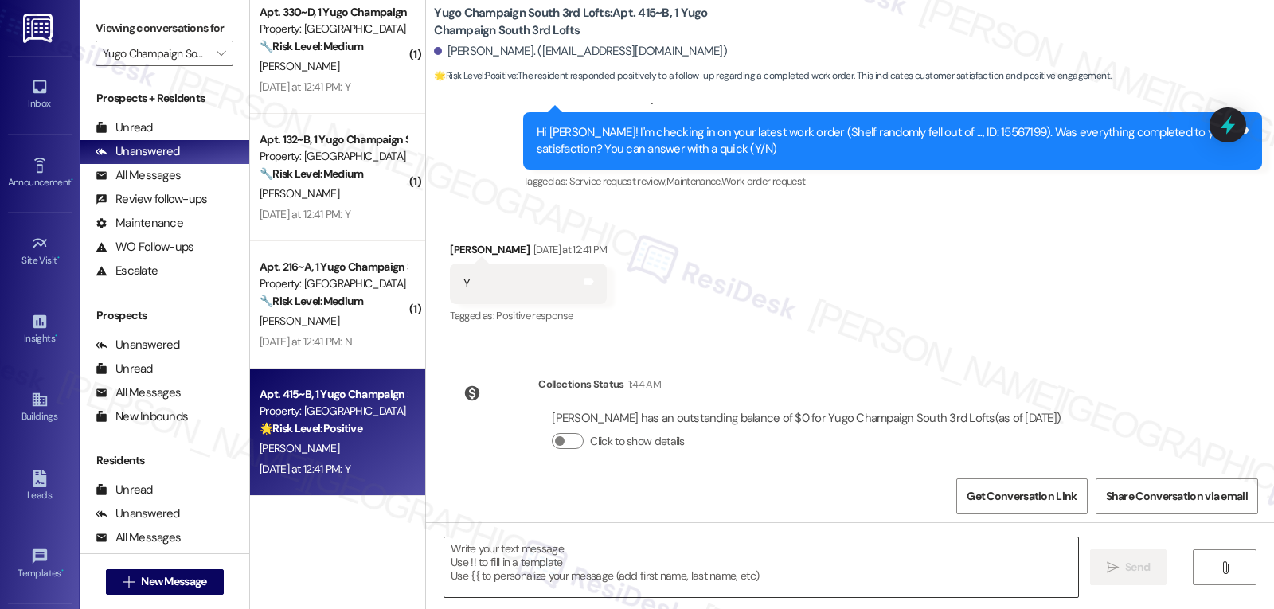
click at [694, 573] on textarea at bounding box center [761, 568] width 634 height 60
paste textarea "Thanks so much for letting us know, {{first_name}}! I’m happy to hear everythin…"
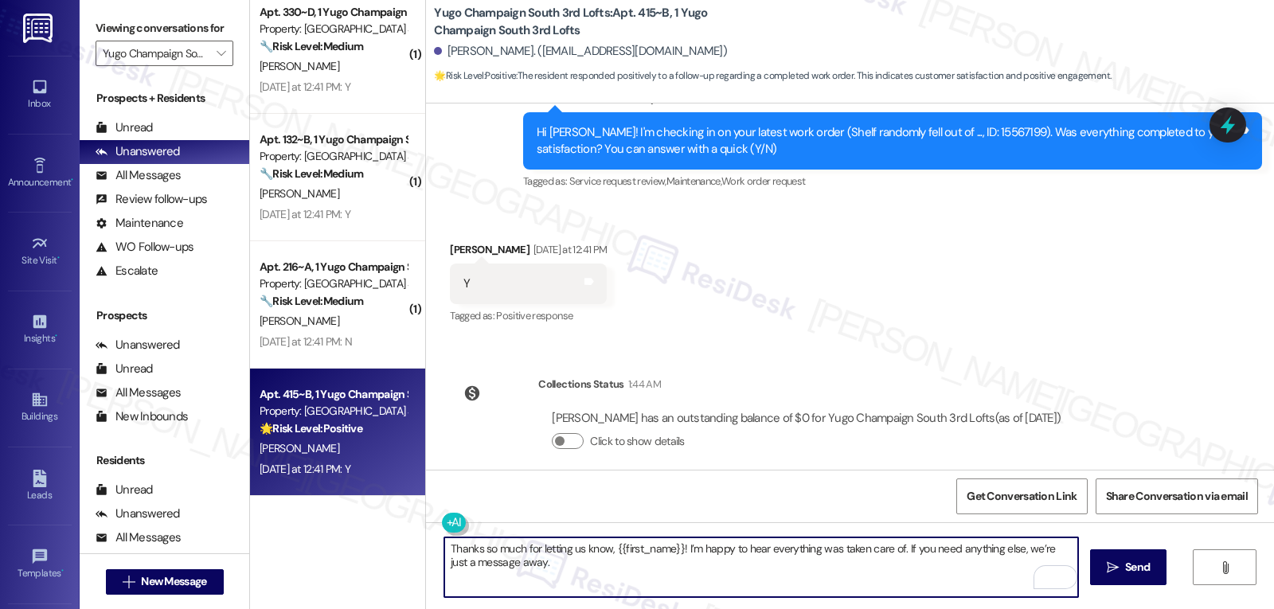
click at [808, 577] on textarea "Thanks so much for letting us know, {{first_name}}! I’m happy to hear everythin…" at bounding box center [761, 568] width 634 height 60
type textarea "Thanks so much for letting us know, {{first_name}}! I’m happy to hear everythin…"
click at [1127, 573] on span "Send" at bounding box center [1137, 567] width 25 height 17
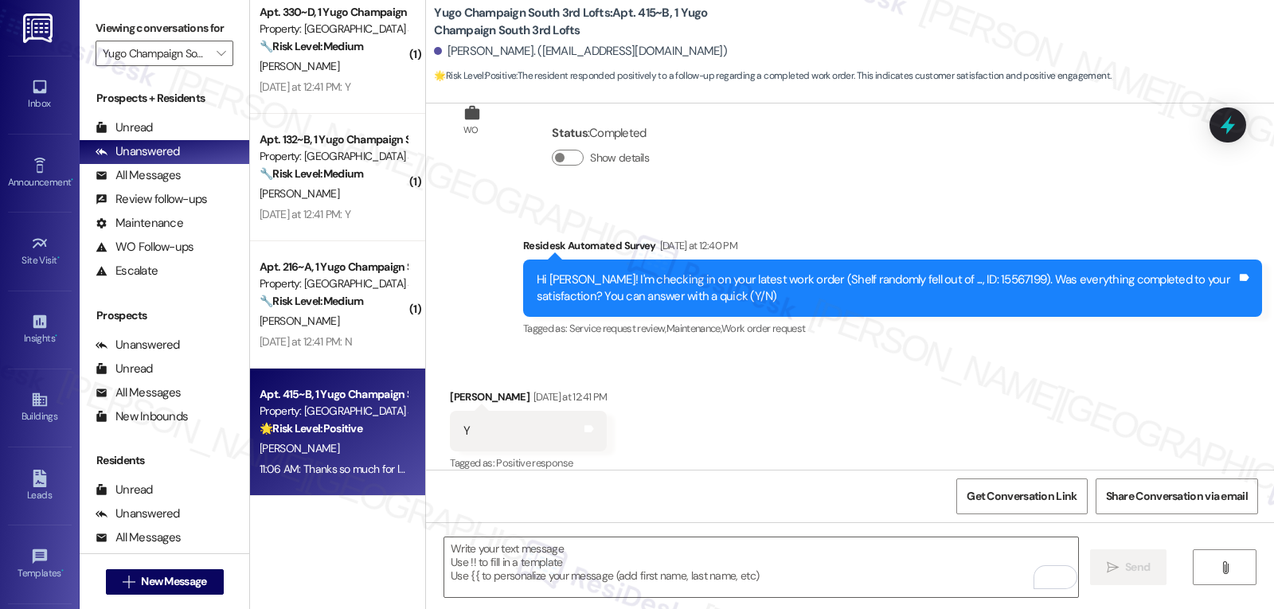
scroll to position [635, 0]
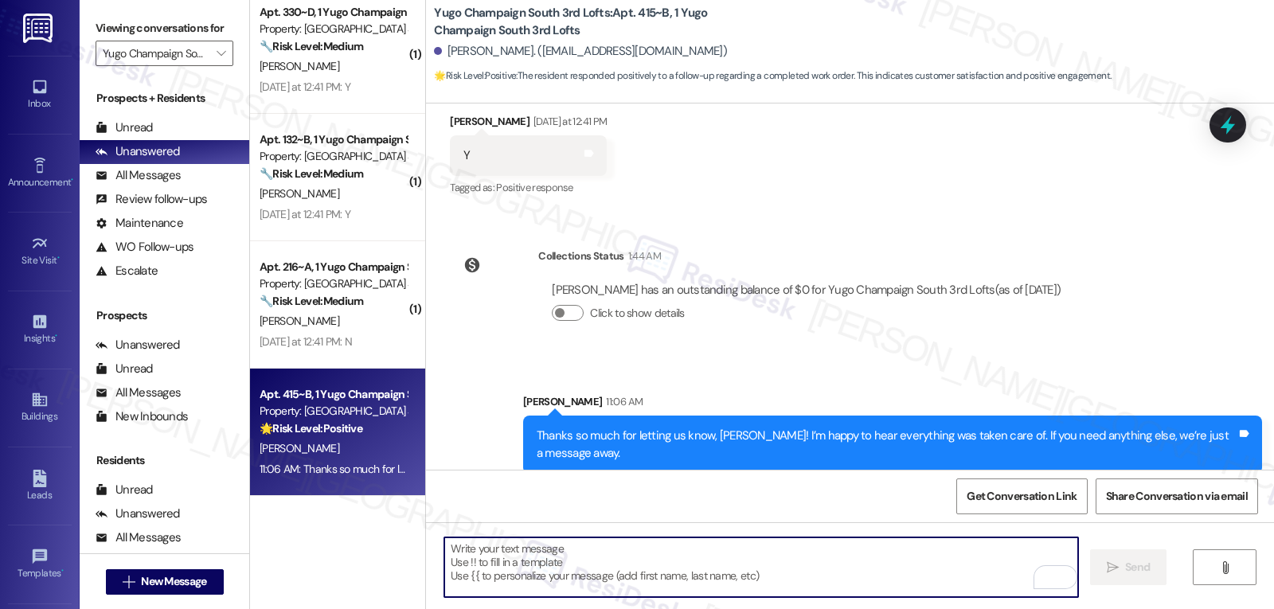
click at [636, 580] on textarea "To enrich screen reader interactions, please activate Accessibility in Grammarl…" at bounding box center [761, 568] width 634 height 60
type textarea "{"
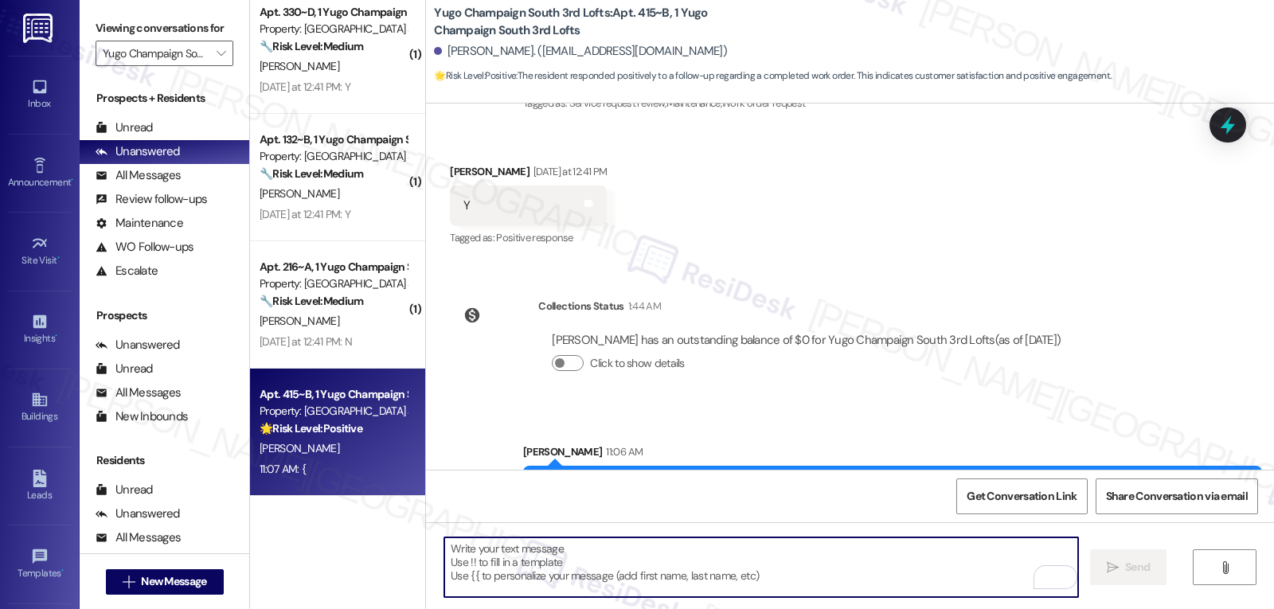
scroll to position [745, 0]
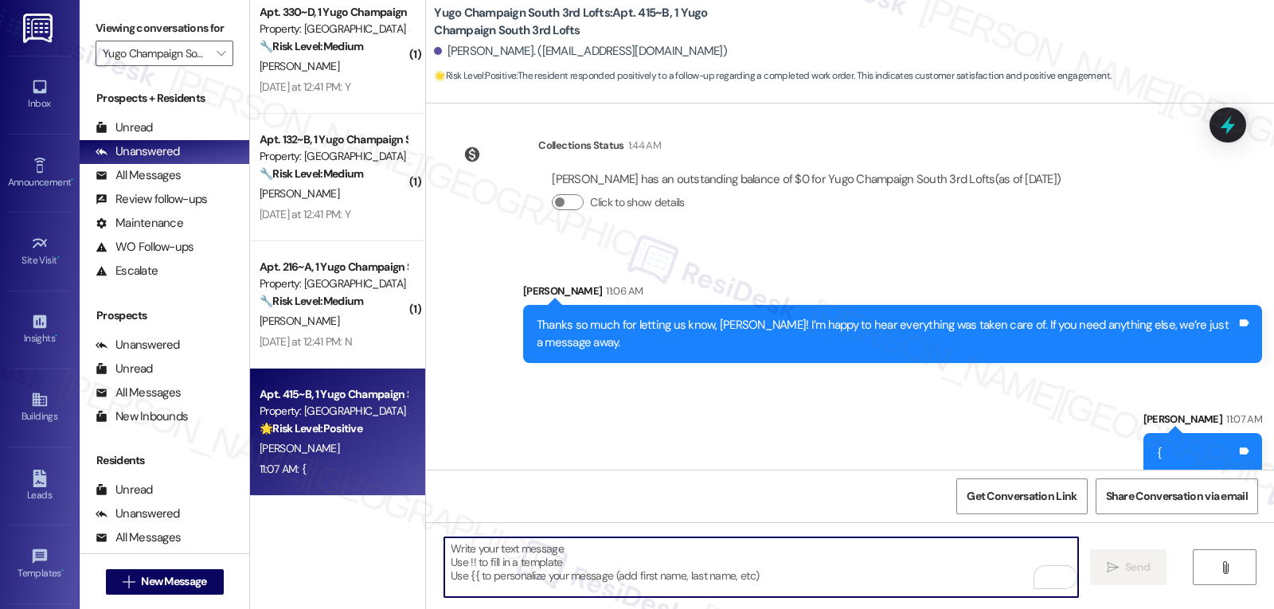
click at [551, 574] on textarea "To enrich screen reader interactions, please activate Accessibility in Grammarl…" at bounding box center [761, 568] width 634 height 60
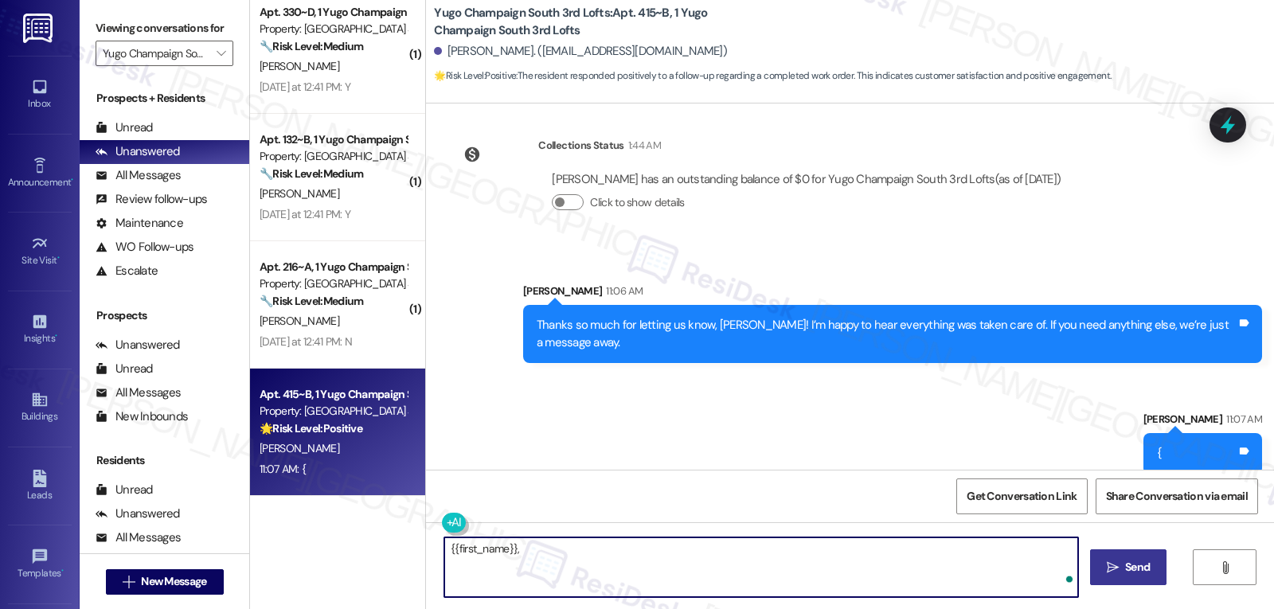
paste textarea "‘just want to ask, has {{property}} been everything you hoped for? I’d love to …"
type textarea "{{first_name}}, ‘just want to ask, has {{property}} been everything you hoped f…"
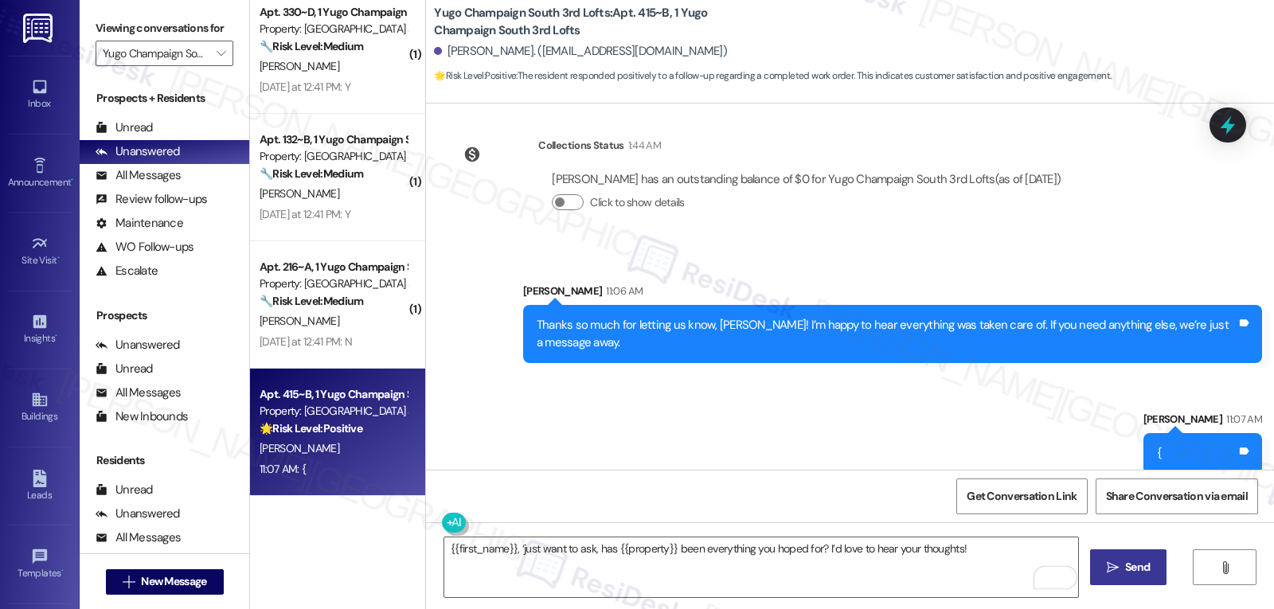
click at [1115, 567] on icon "" at bounding box center [1113, 567] width 12 height 13
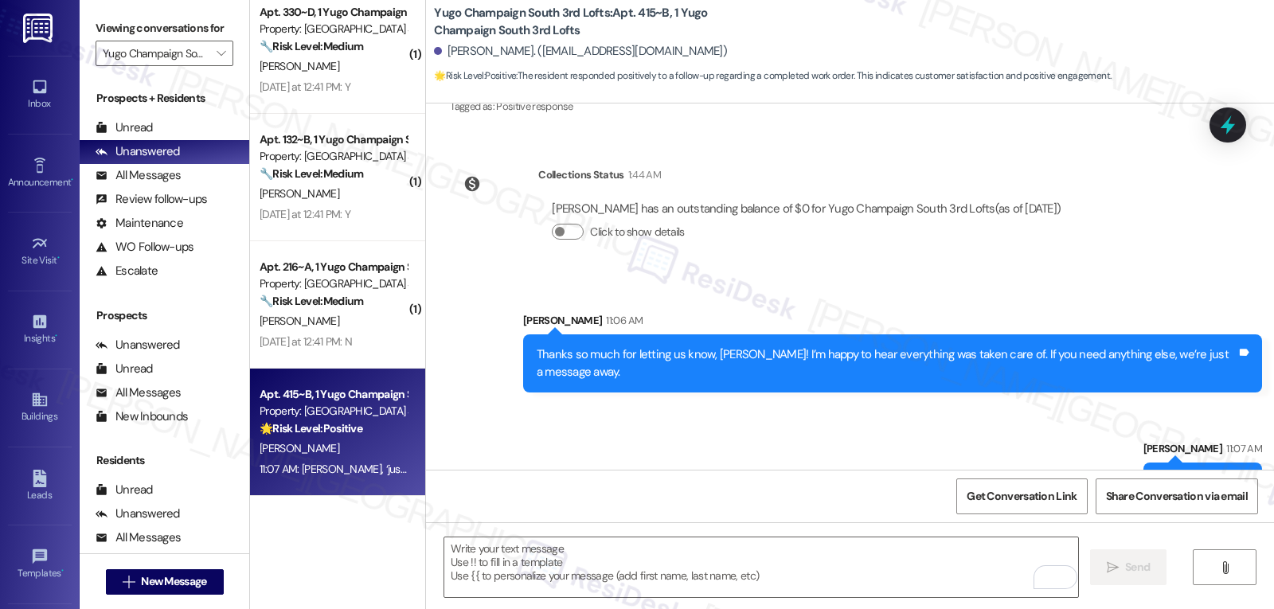
scroll to position [856, 0]
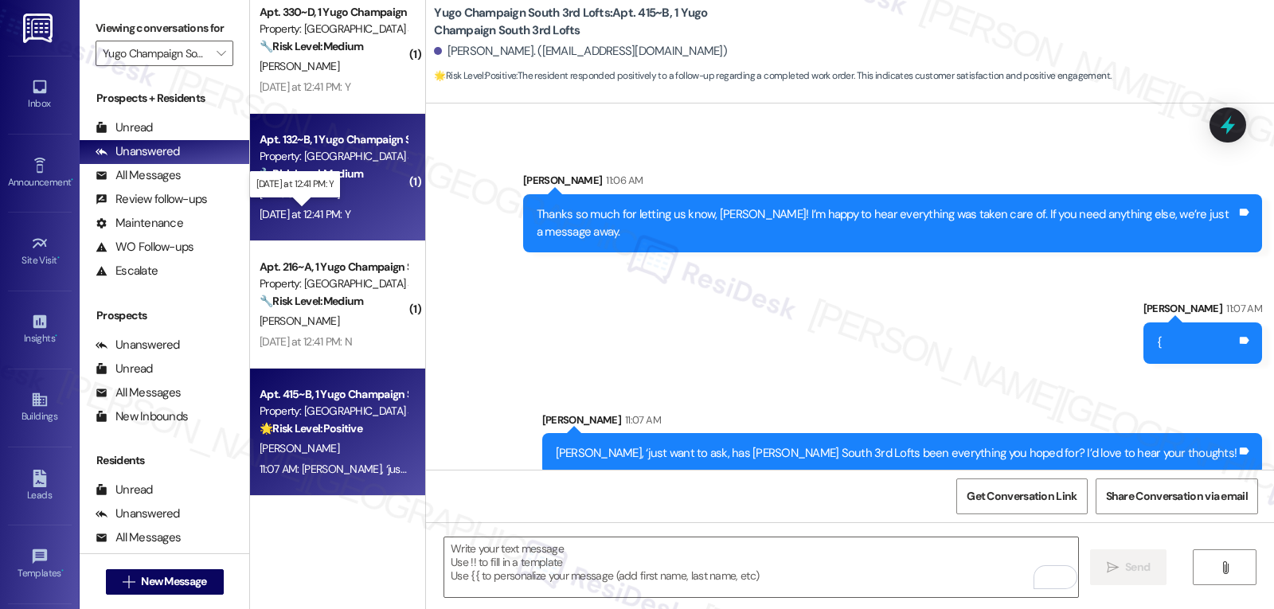
click at [311, 214] on div "[DATE] at 12:41 PM: Y [DATE] at 12:41 PM: Y" at bounding box center [305, 214] width 91 height 14
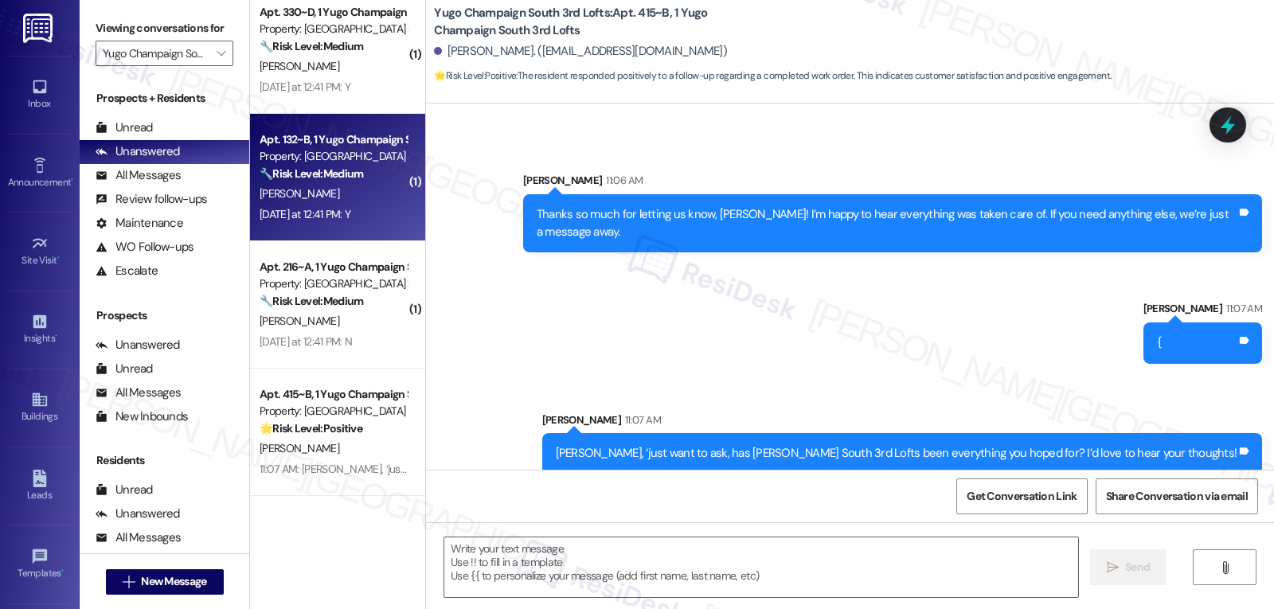
type textarea "Fetching suggested responses. Please feel free to read through the conversation…"
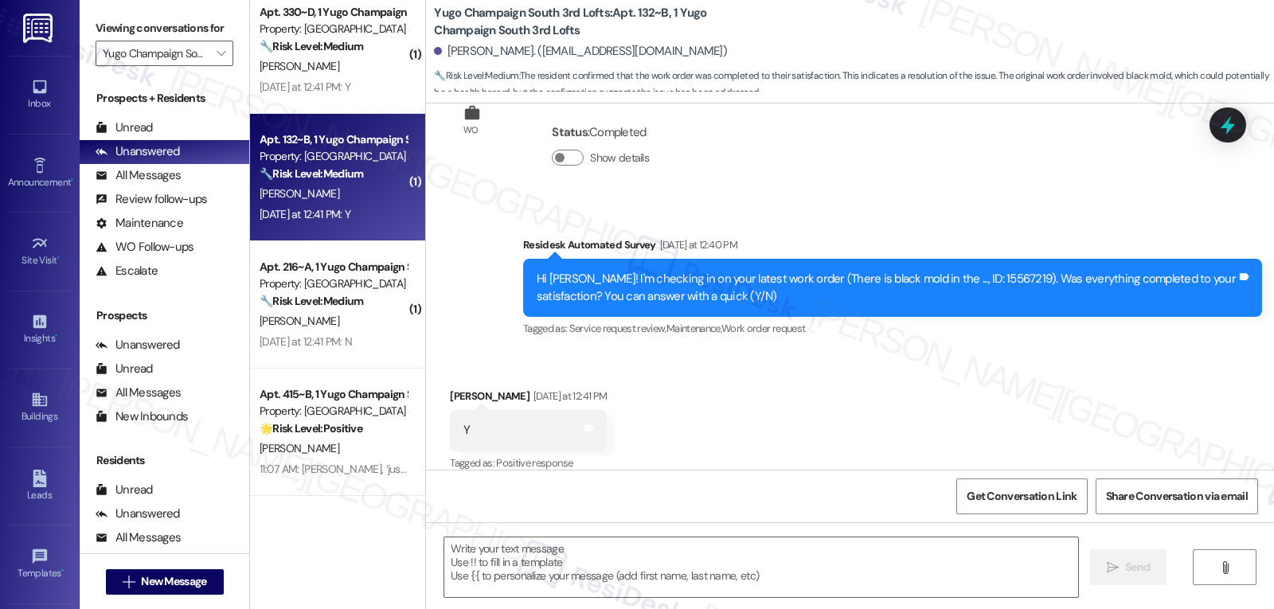
type textarea "Fetching suggested responses. Please feel free to read through the conversation…"
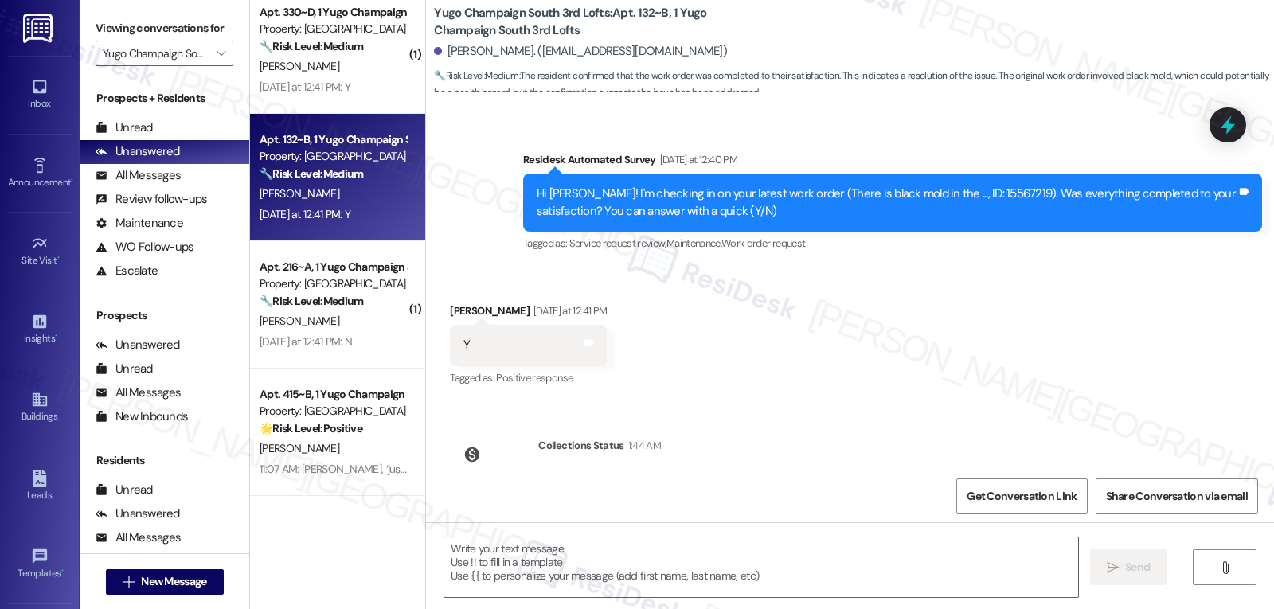
scroll to position [475, 0]
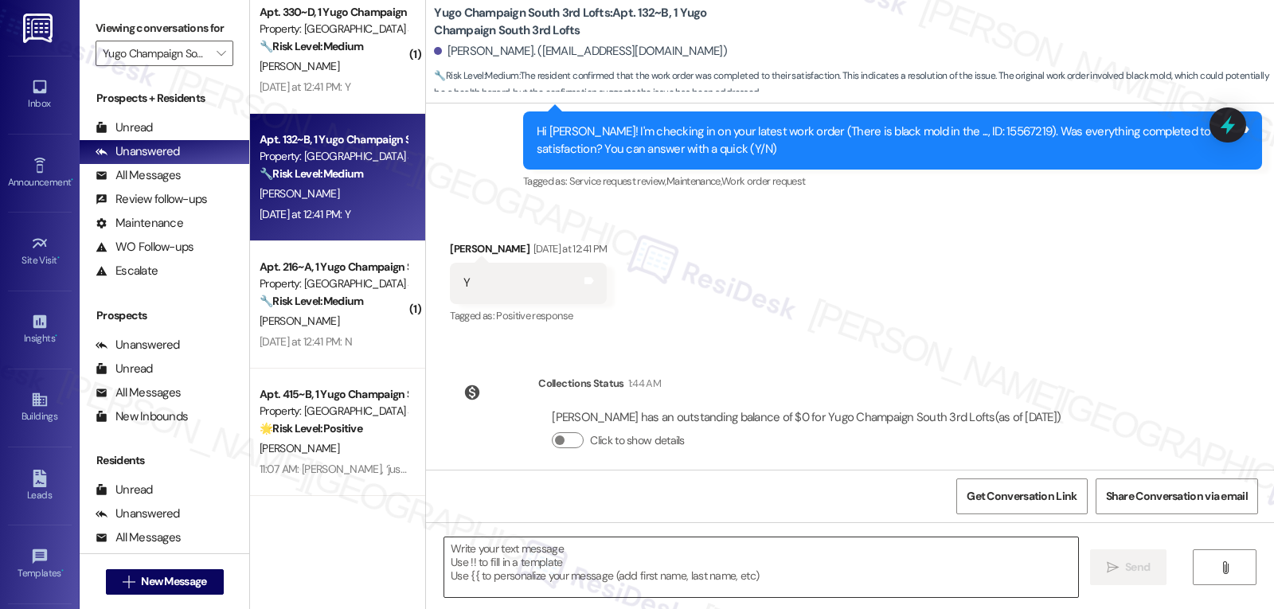
click at [885, 542] on textarea at bounding box center [761, 568] width 634 height 60
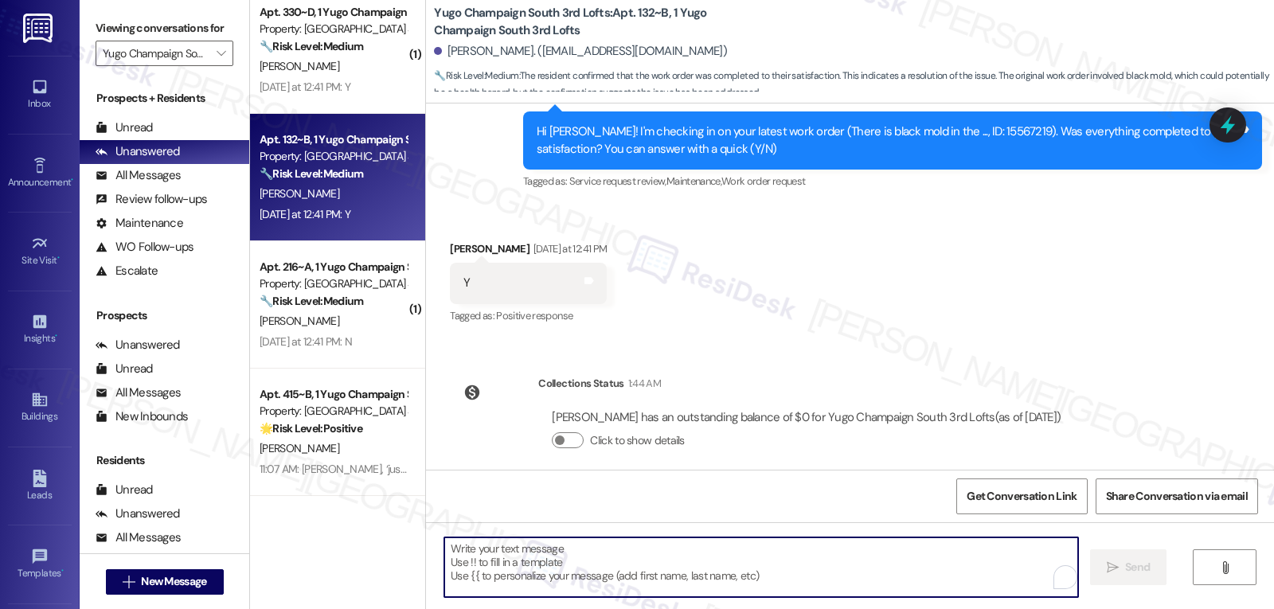
paste textarea "Great to hear, {{first_name}}! Thank you for confirming! We’re always here if s…"
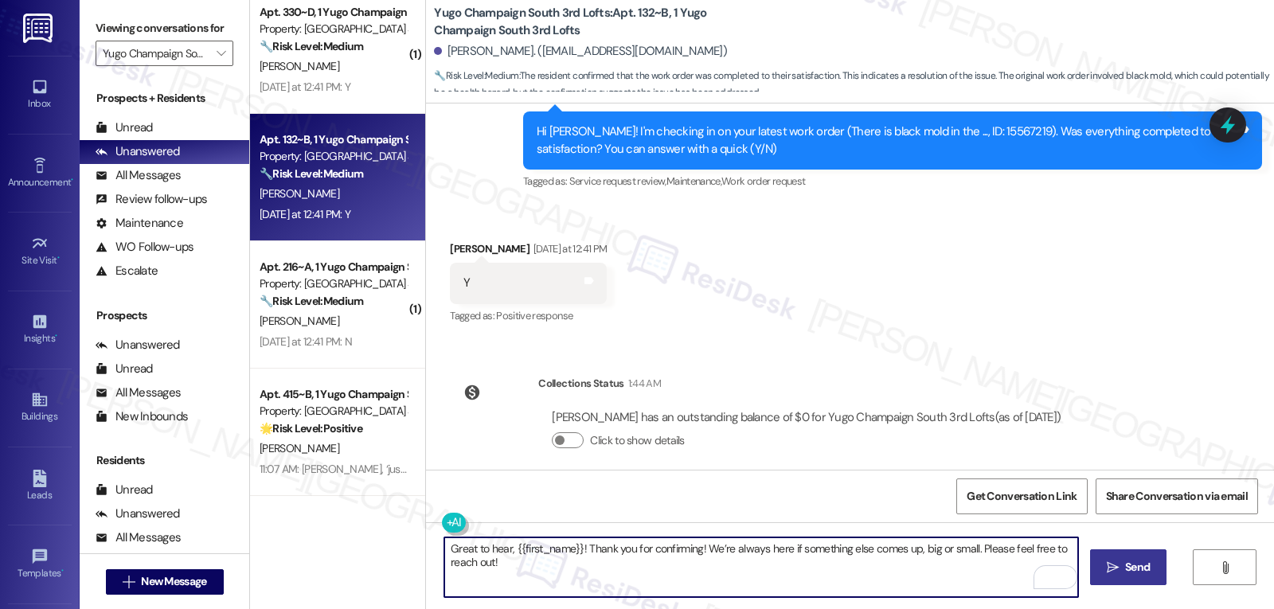
type textarea "Great to hear, {{first_name}}! Thank you for confirming! We’re always here if s…"
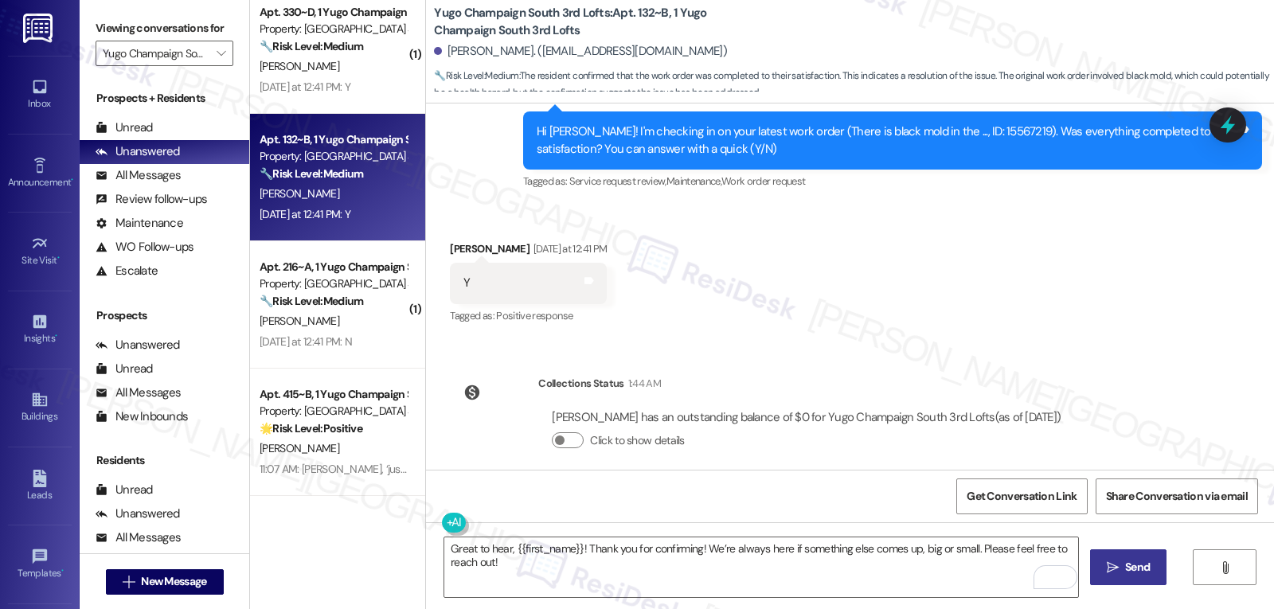
click at [1113, 579] on button " Send" at bounding box center [1128, 568] width 77 height 36
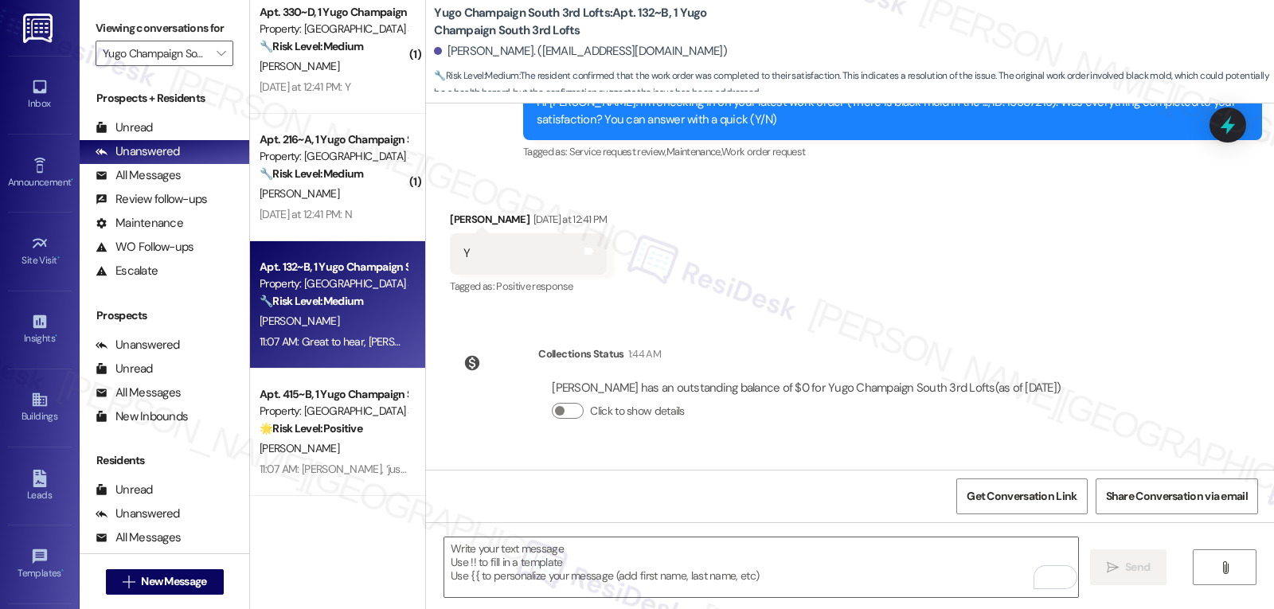
scroll to position [586, 0]
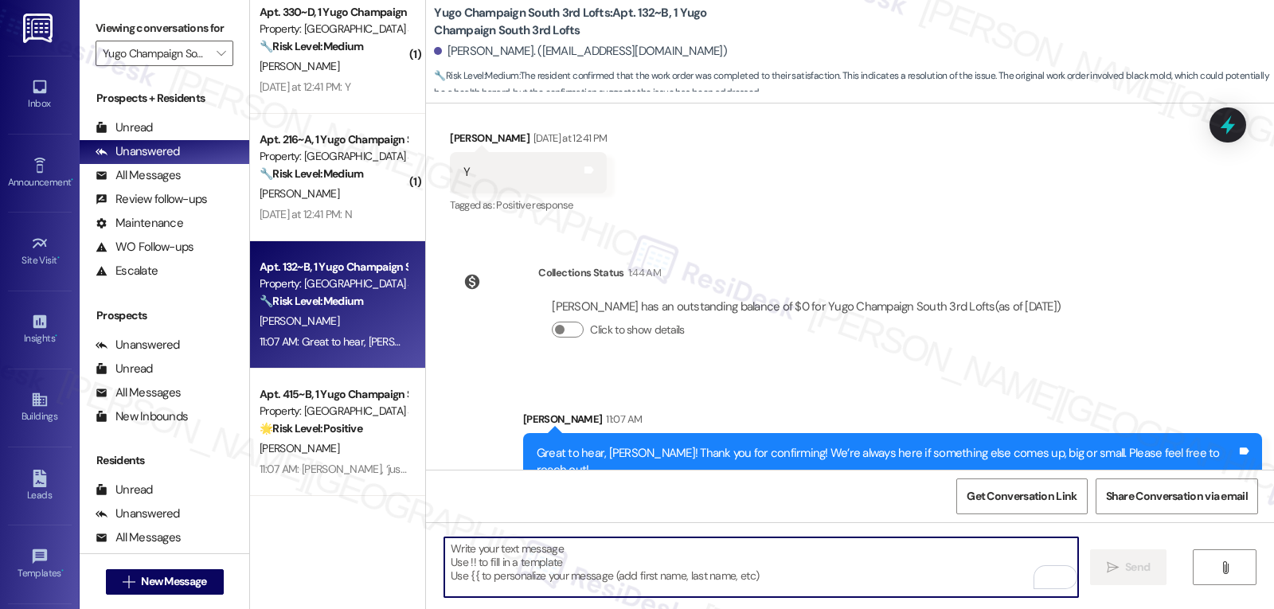
click at [730, 588] on textarea "To enrich screen reader interactions, please activate Accessibility in Grammarl…" at bounding box center [761, 568] width 634 height 60
paste textarea "I hope you’re enjoying your time at {{property}}! Has it been meeting your expe…"
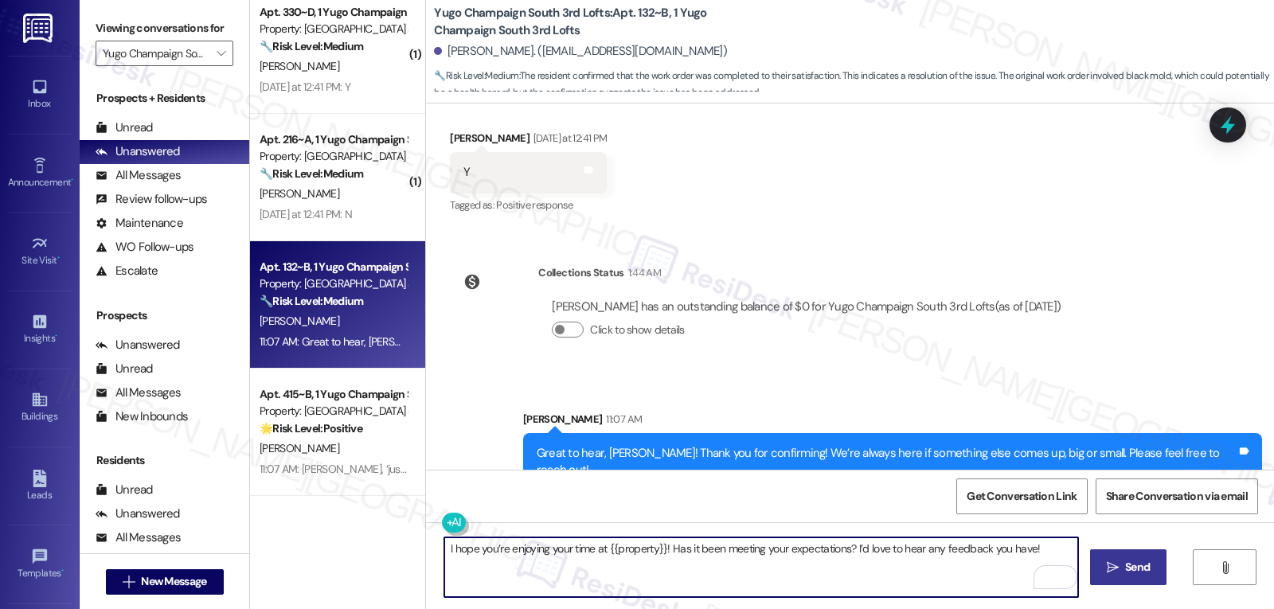
type textarea "I hope you’re enjoying your time at {{property}}! Has it been meeting your expe…"
click at [1138, 558] on button " Send" at bounding box center [1128, 568] width 77 height 36
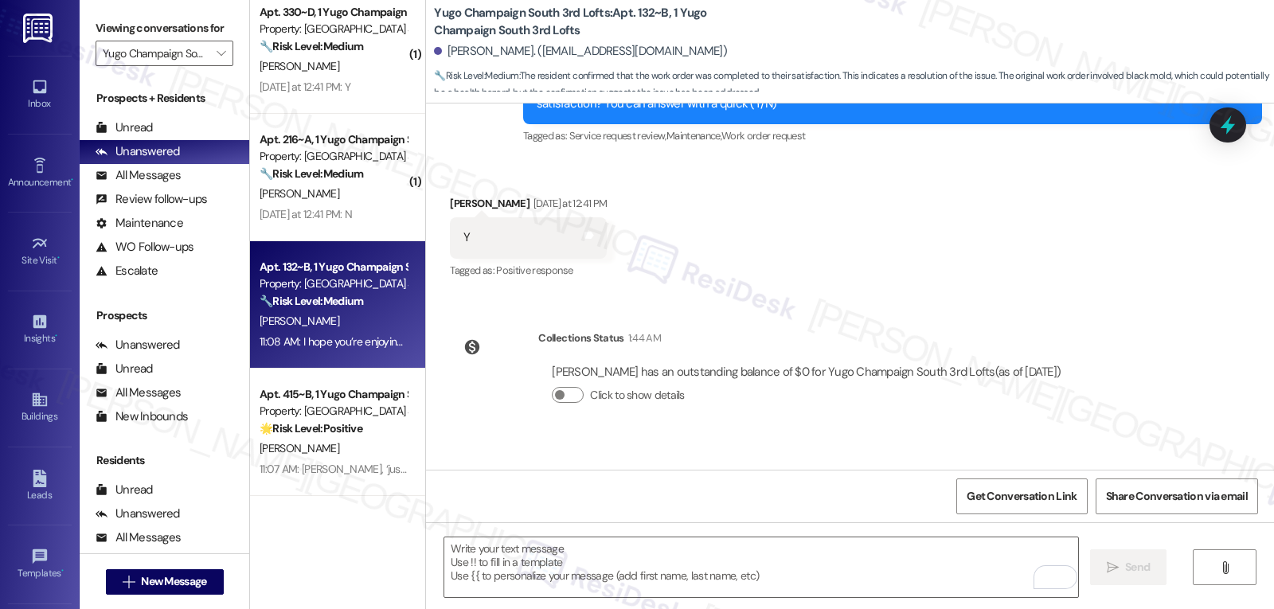
scroll to position [714, 0]
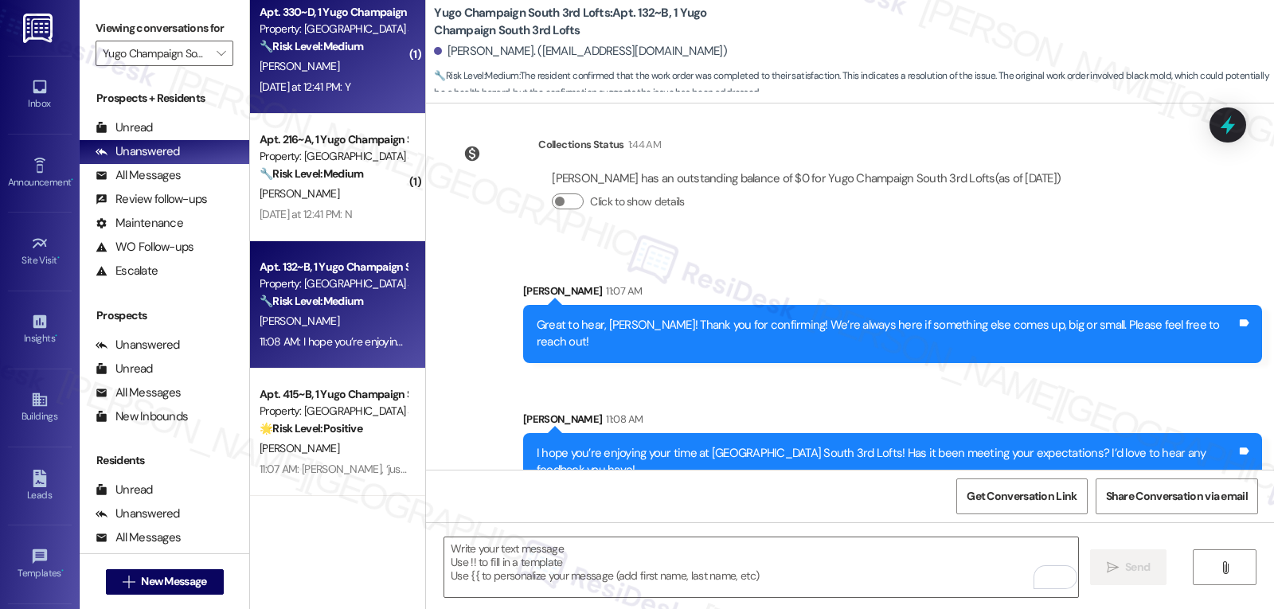
click at [356, 93] on div "[DATE] at 12:41 PM: Y [DATE] at 12:41 PM: Y" at bounding box center [333, 87] width 151 height 20
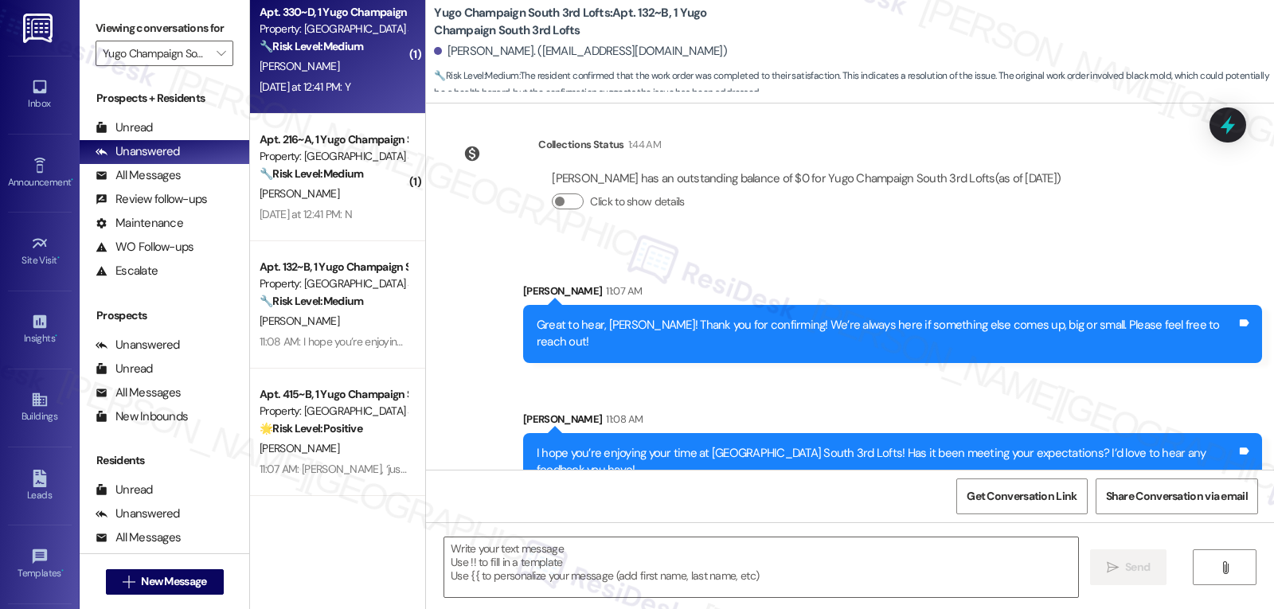
type textarea "Fetching suggested responses. Please feel free to read through the conversation…"
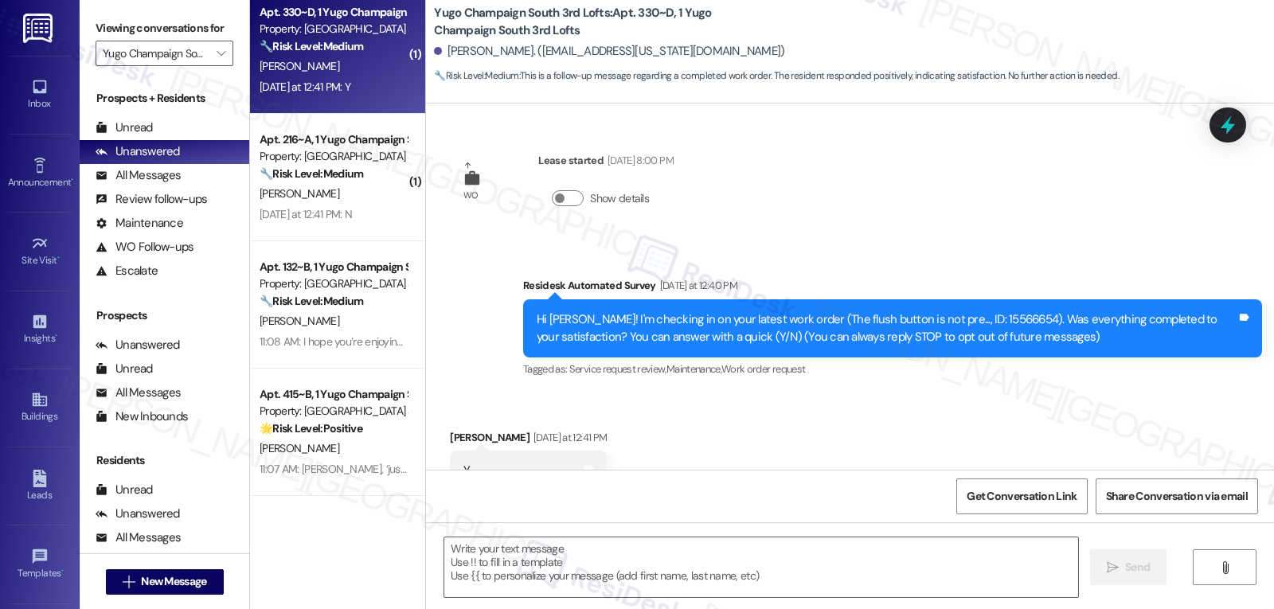
scroll to position [57, 0]
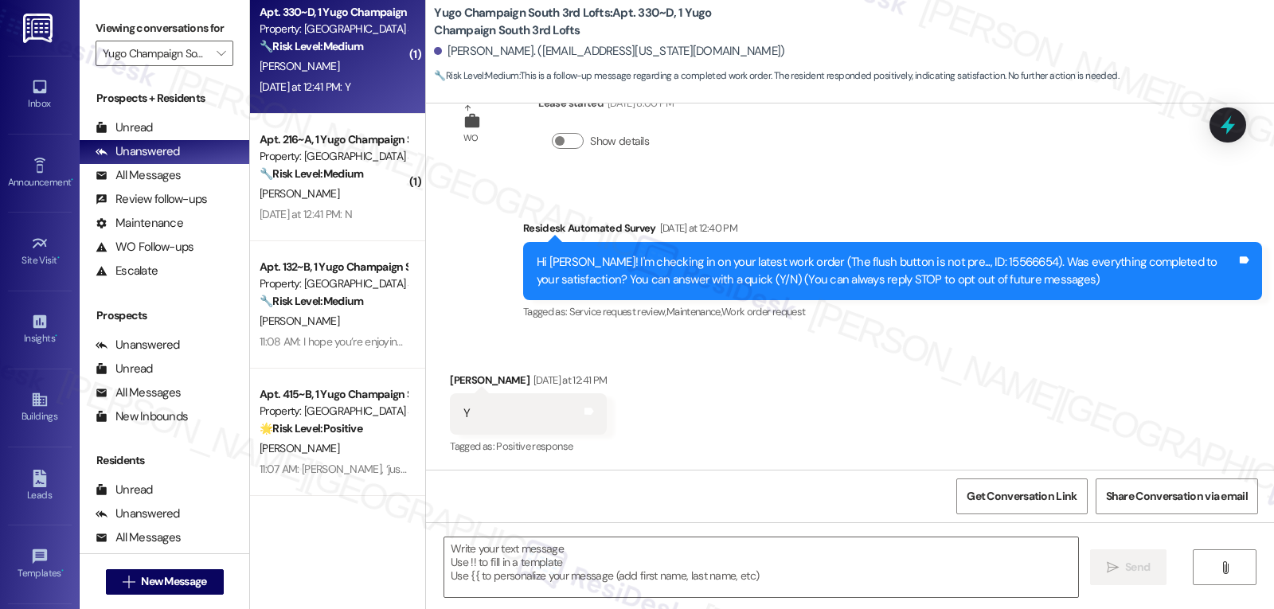
type textarea "Fetching suggested responses. Please feel free to read through the conversation…"
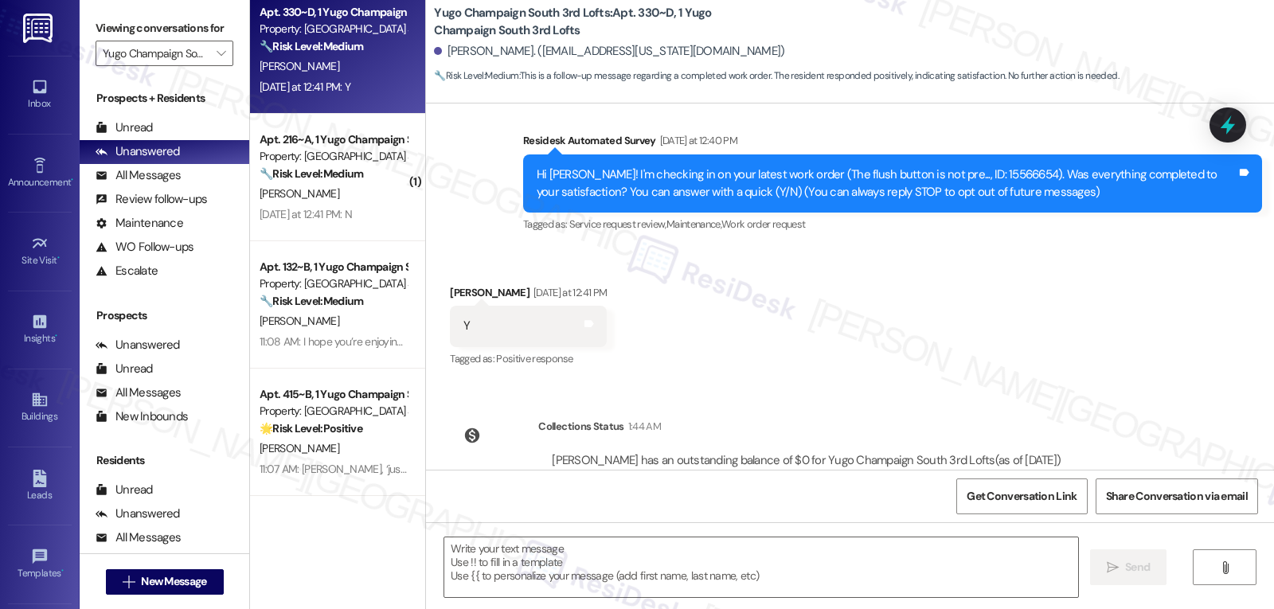
scroll to position [205, 0]
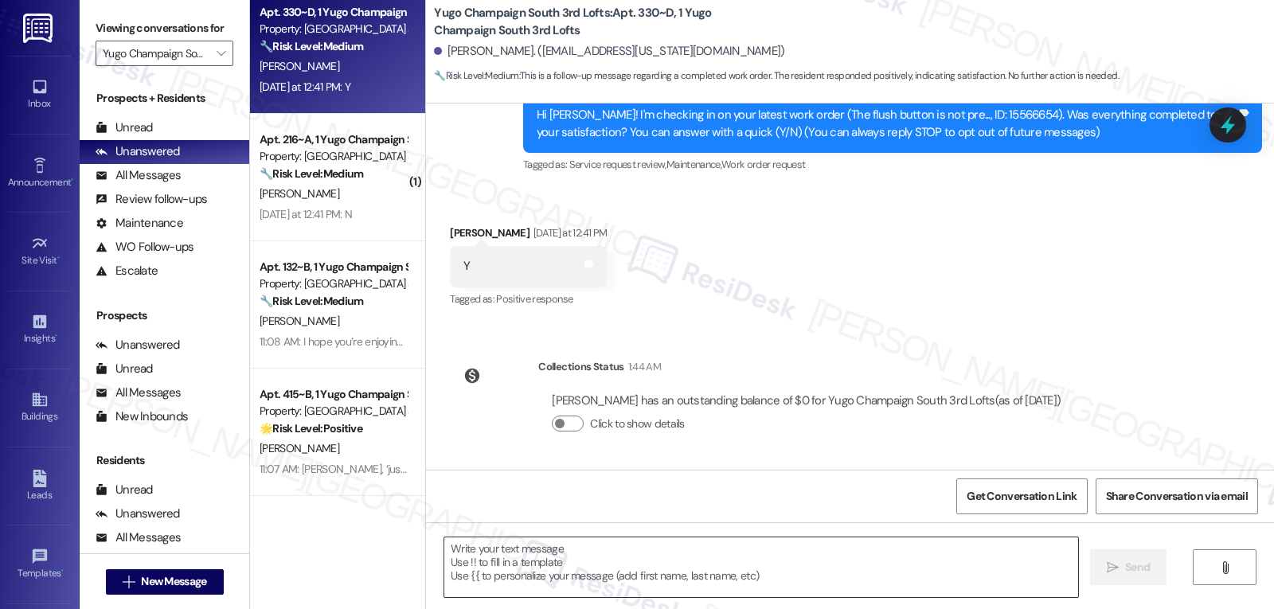
click at [747, 575] on textarea at bounding box center [761, 568] width 634 height 60
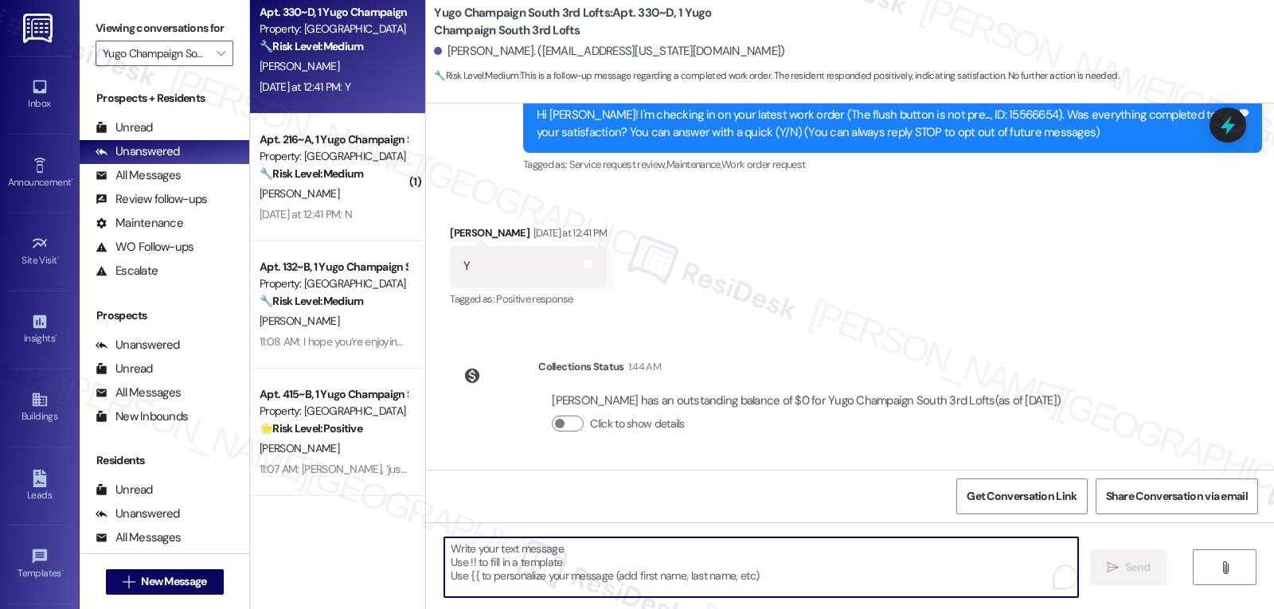
paste textarea "I appreciate your response, {{first_name}}! I’m glad your work order is all set…"
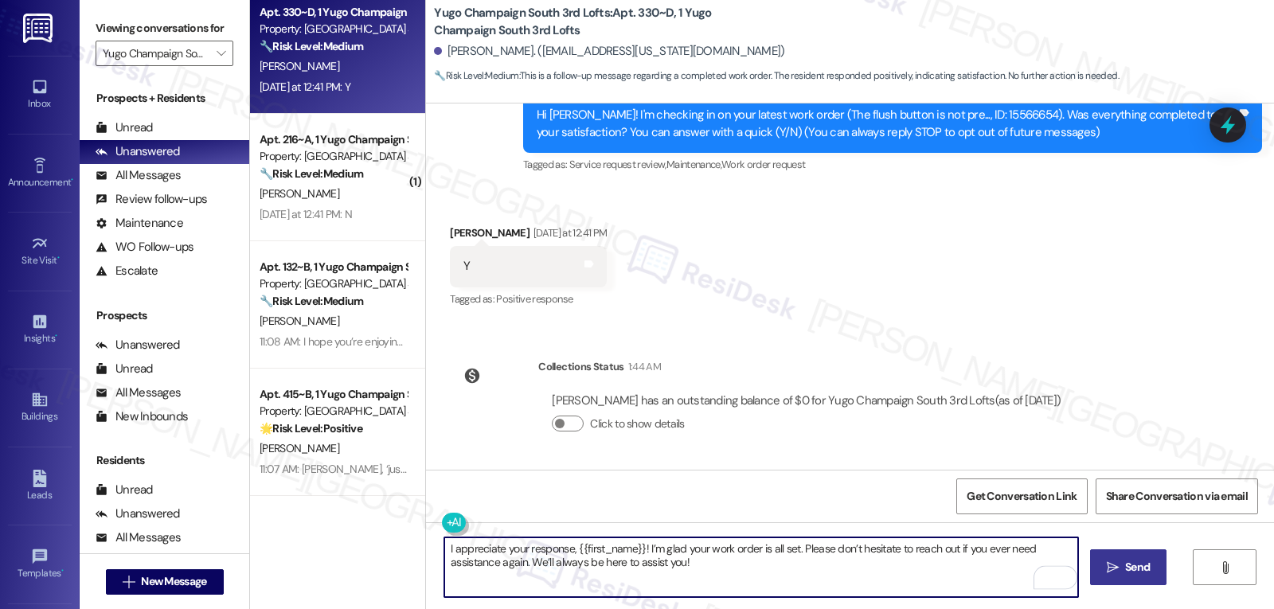
type textarea "I appreciate your response, {{first_name}}! I’m glad your work order is all set…"
click at [1131, 577] on button " Send" at bounding box center [1128, 568] width 77 height 36
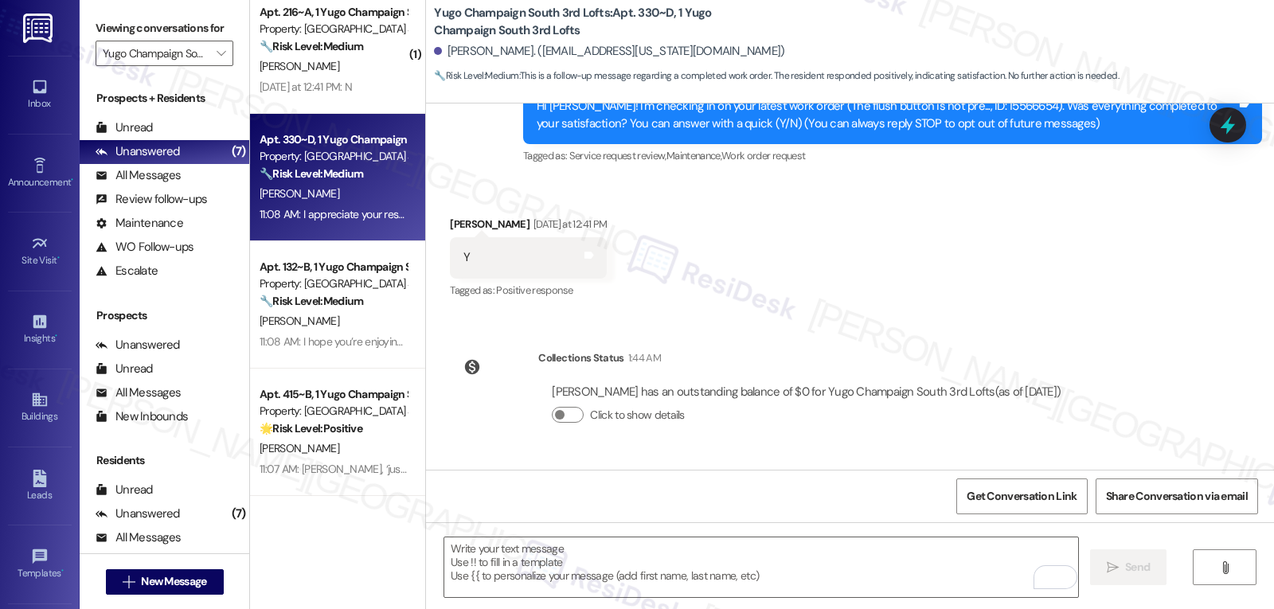
scroll to position [333, 0]
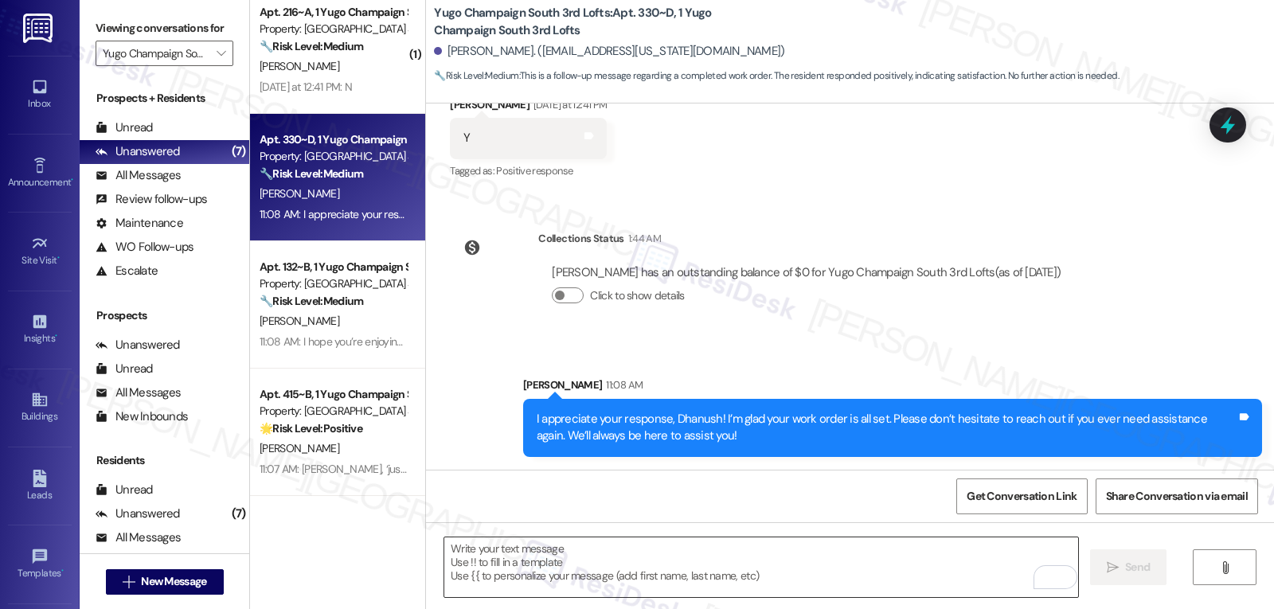
click at [812, 577] on textarea "To enrich screen reader interactions, please activate Accessibility in Grammarl…" at bounding box center [761, 568] width 634 height 60
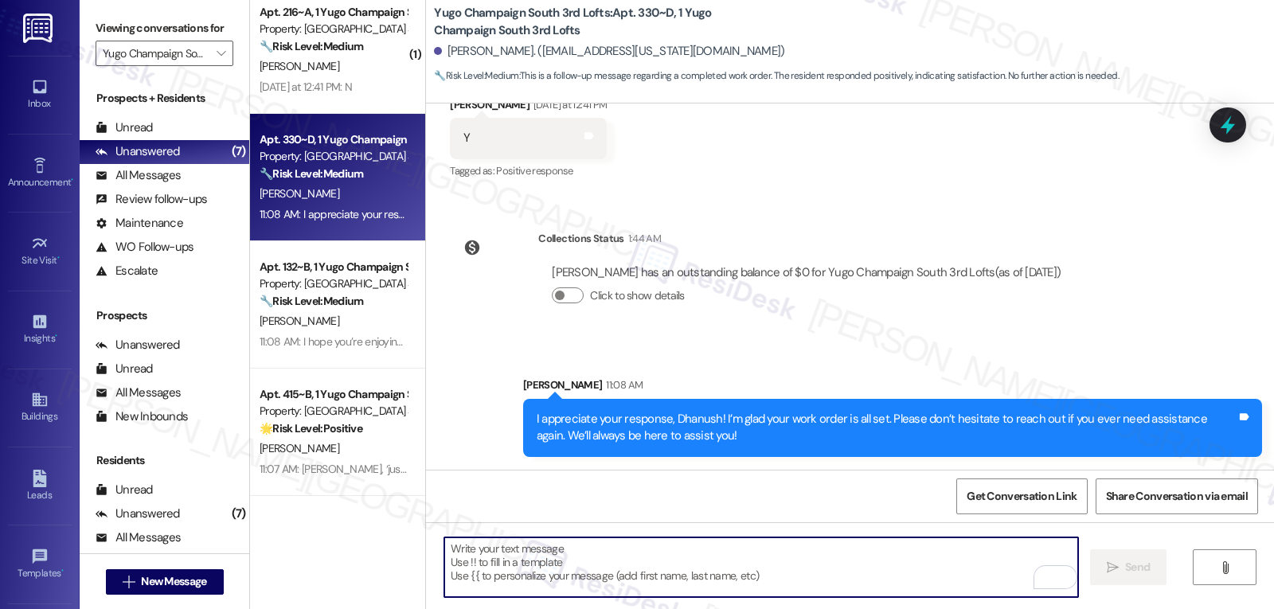
paste textarea "how are things going at {{property}}? Has it been everything you were looking f…"
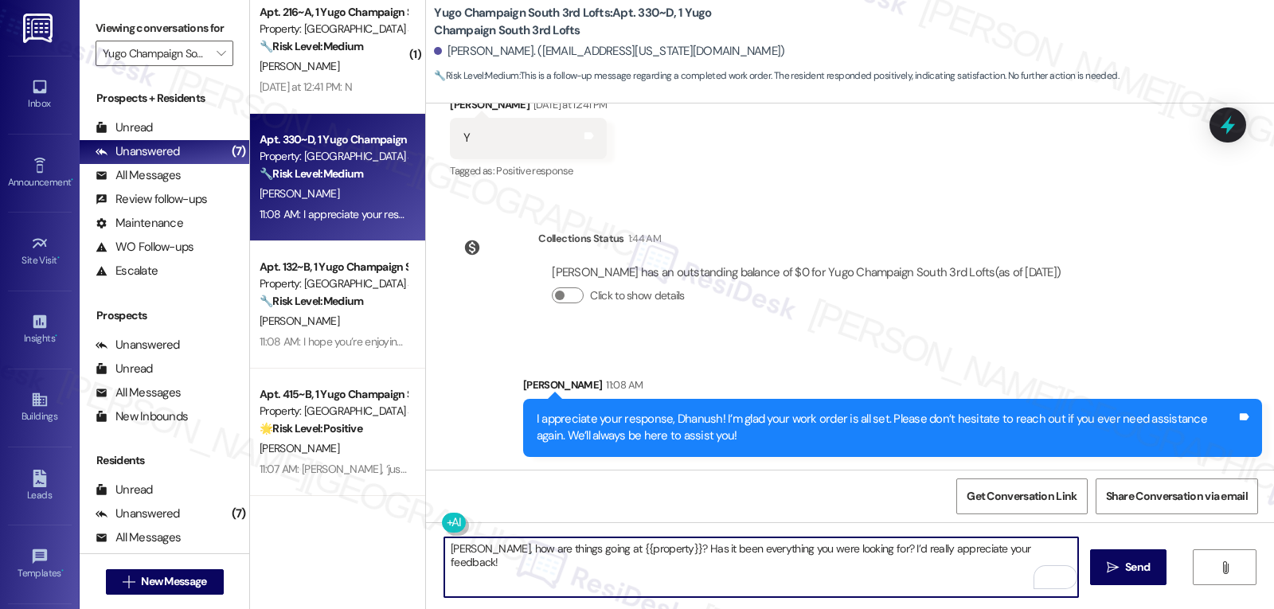
click at [1061, 547] on textarea "[PERSON_NAME], how are things going at {{property}}? Has it been everything you…" at bounding box center [761, 568] width 634 height 60
type textarea "[PERSON_NAME], how are things going at {{property}}? Has it been everything you…"
click at [1113, 569] on icon "" at bounding box center [1113, 567] width 12 height 13
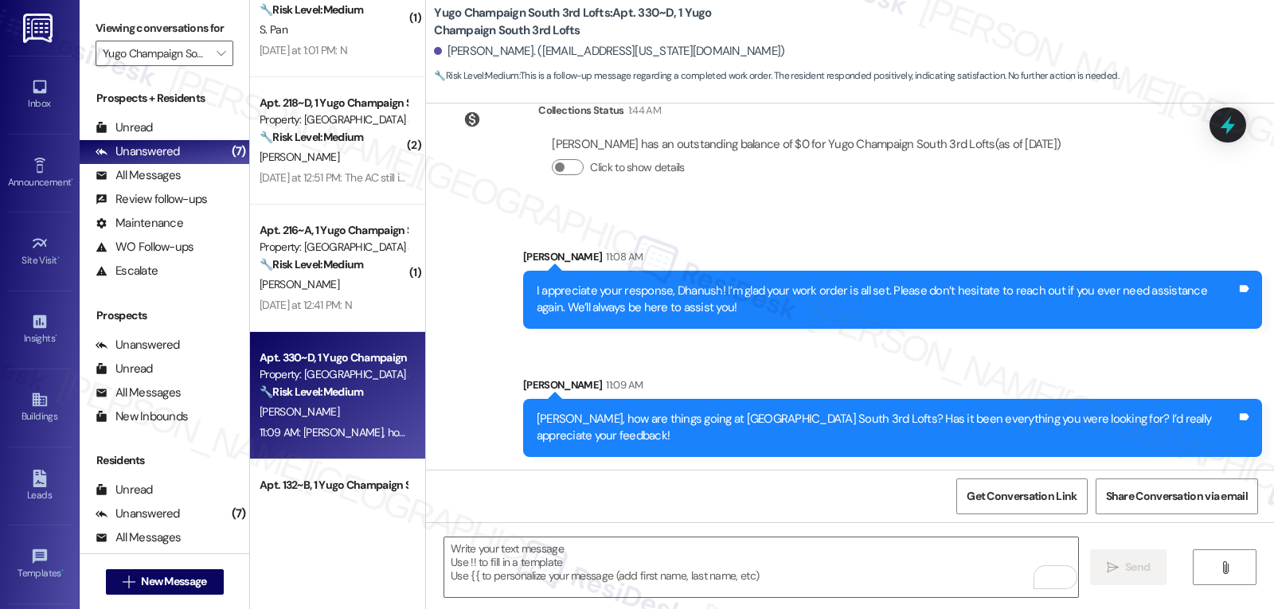
scroll to position [0, 0]
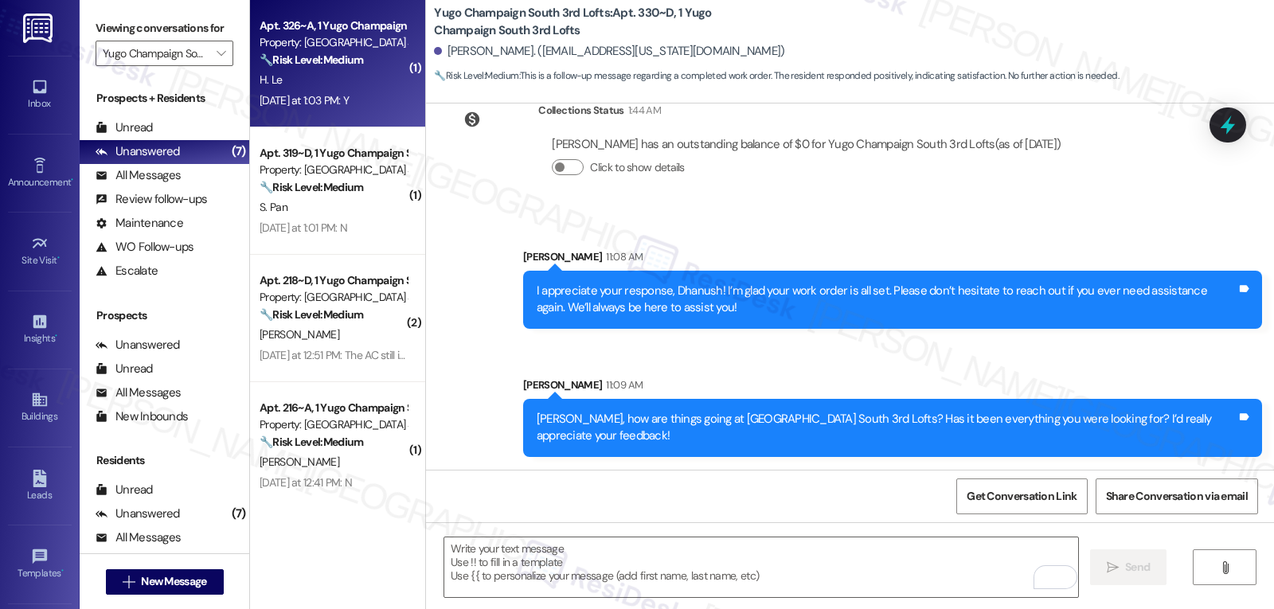
click at [338, 92] on div "[DATE] at 1:03 PM: Y [DATE] at 1:03 PM: Y" at bounding box center [333, 101] width 151 height 20
type textarea "Fetching suggested responses. Please feel free to read through the conversation…"
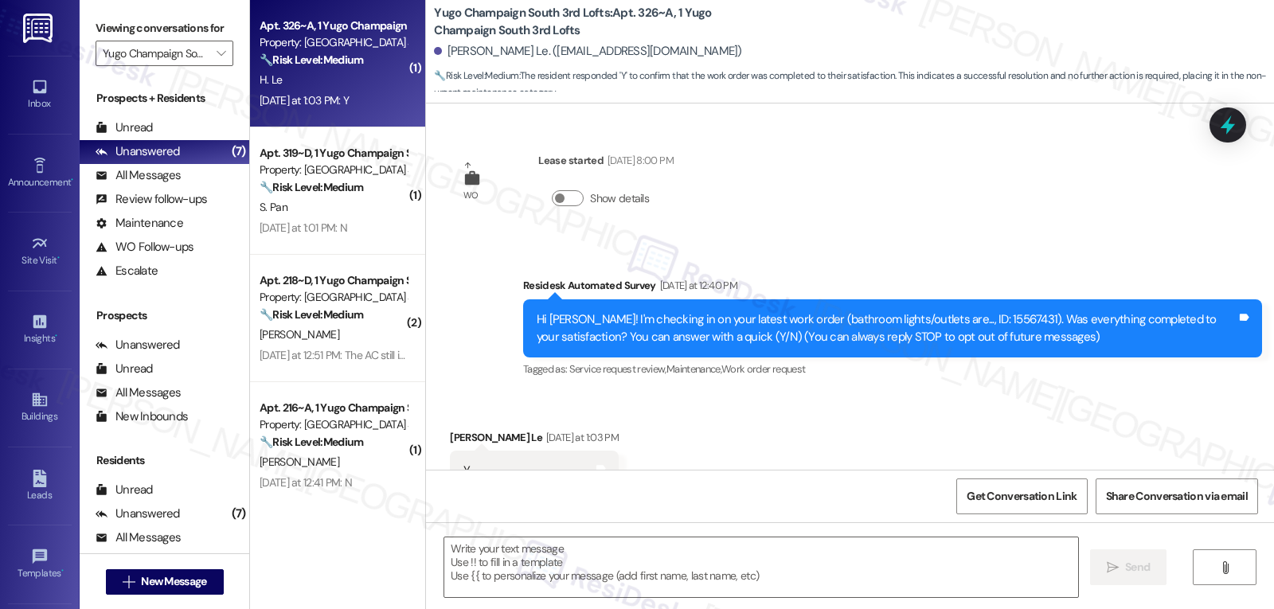
scroll to position [57, 0]
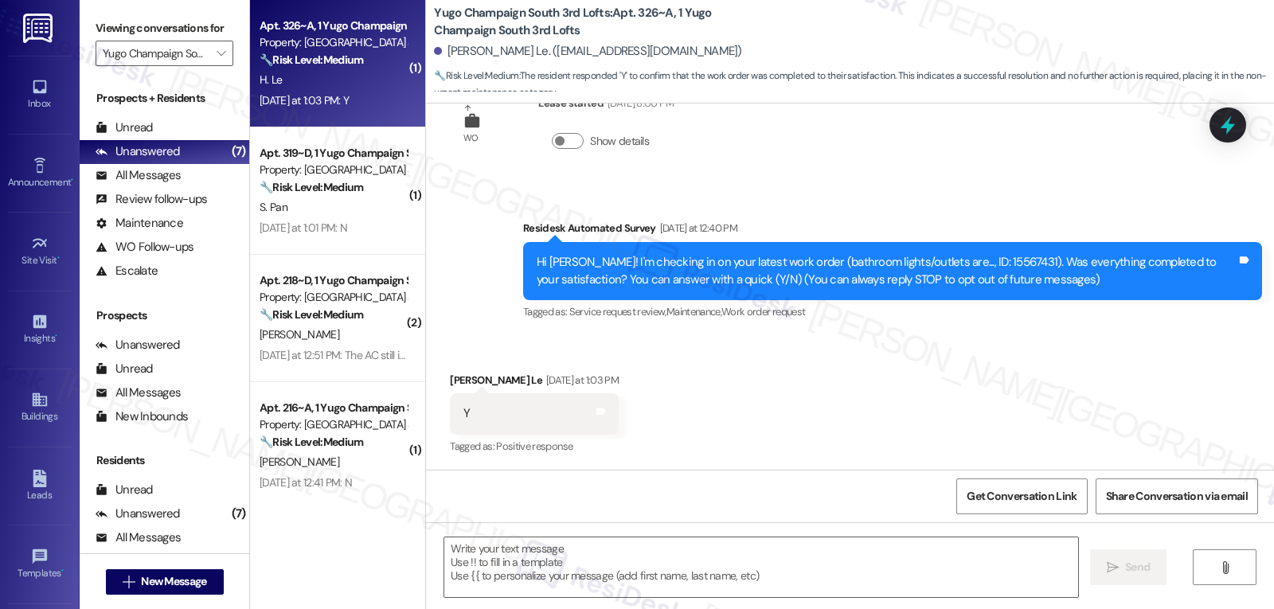
type textarea "Fetching suggested responses. Please feel free to read through the conversation…"
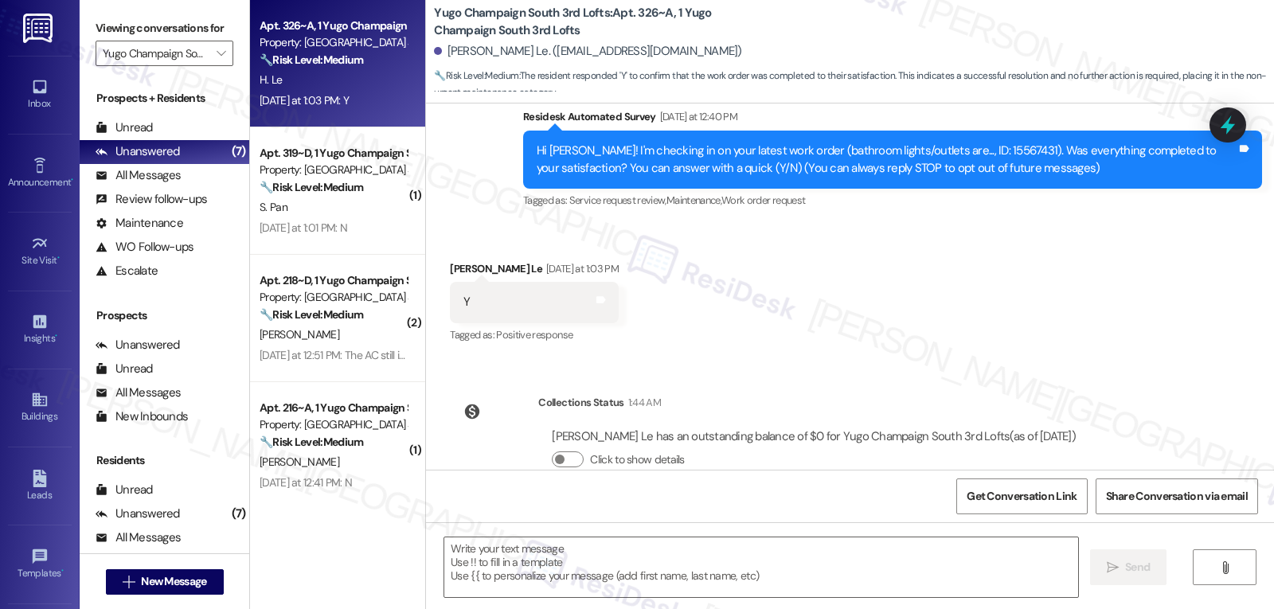
scroll to position [205, 0]
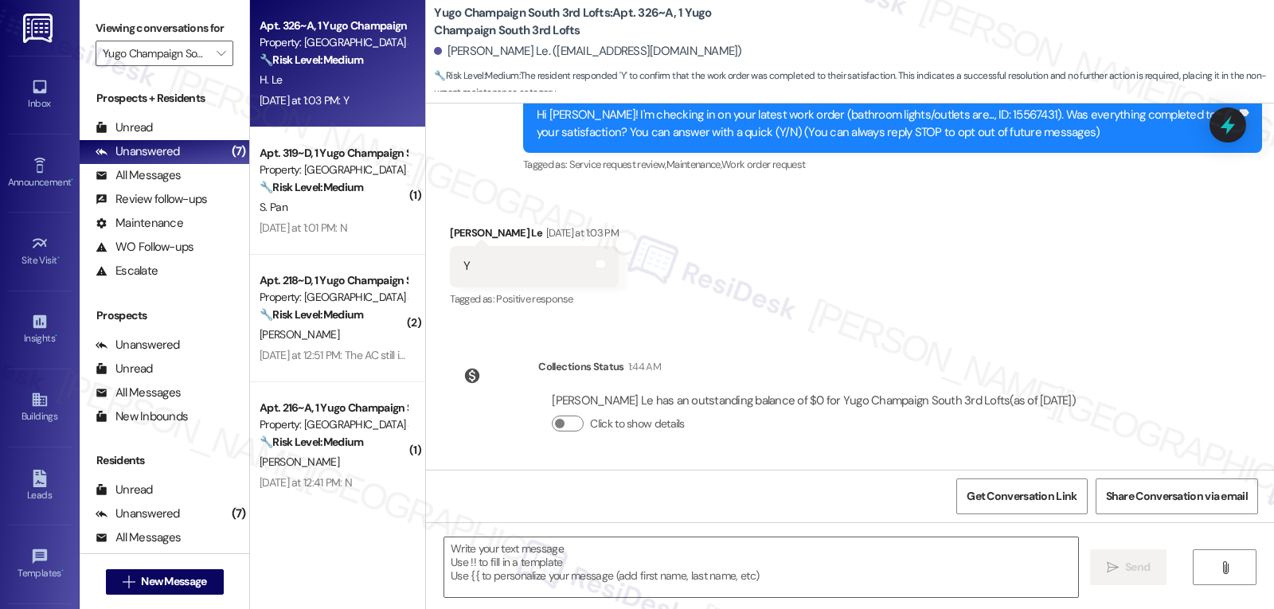
click at [846, 284] on div "Received via SMS [PERSON_NAME] Le [DATE] at 1:03 PM Y Tags and notes Tagged as:…" at bounding box center [850, 256] width 848 height 135
click at [604, 575] on textarea at bounding box center [761, 568] width 634 height 60
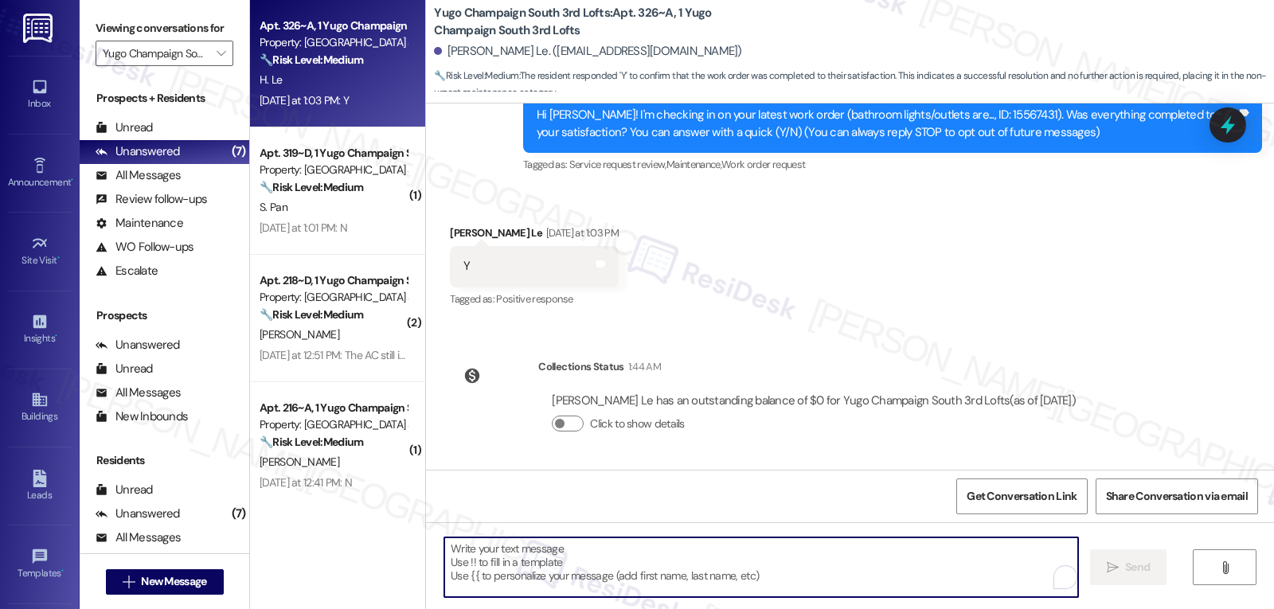
paste textarea "I appreciate your response, {{first_name}}! I’m glad your work order is all set…"
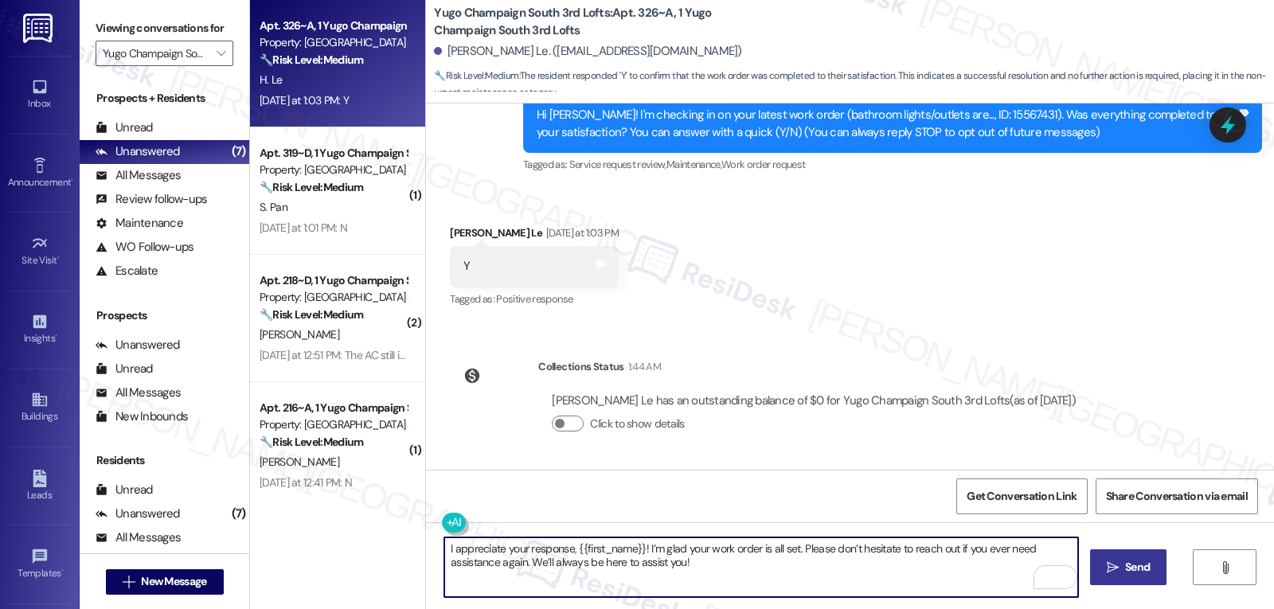
type textarea "I appreciate your response, {{first_name}}! I’m glad your work order is all set…"
click at [1148, 570] on span "Send" at bounding box center [1137, 567] width 25 height 17
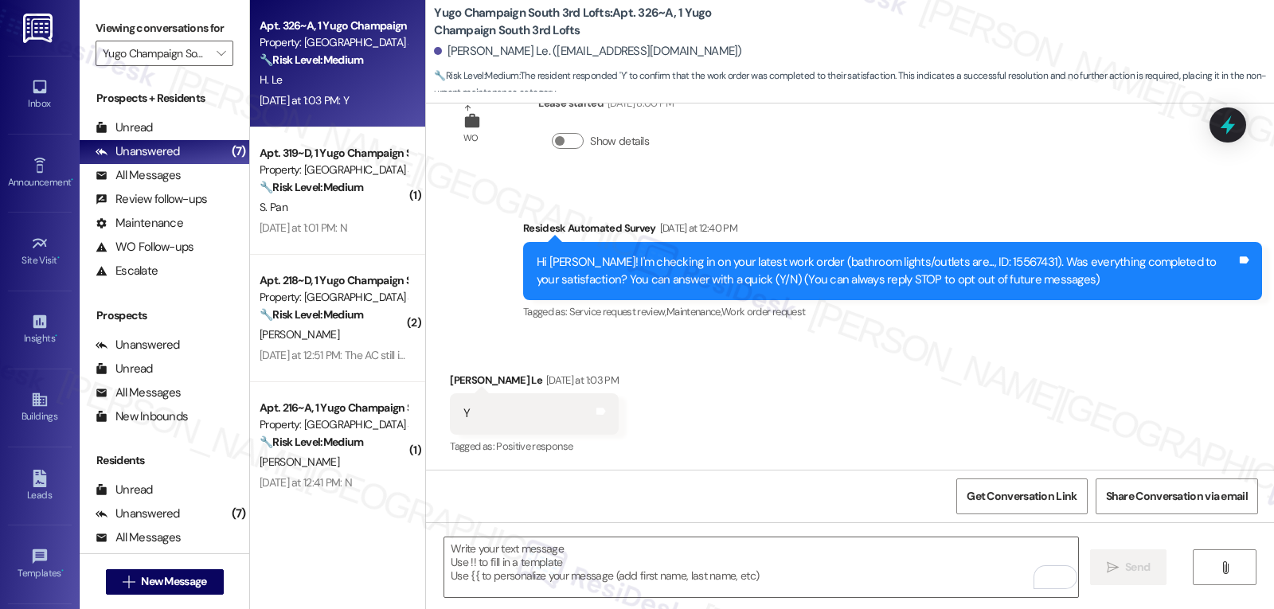
scroll to position [333, 0]
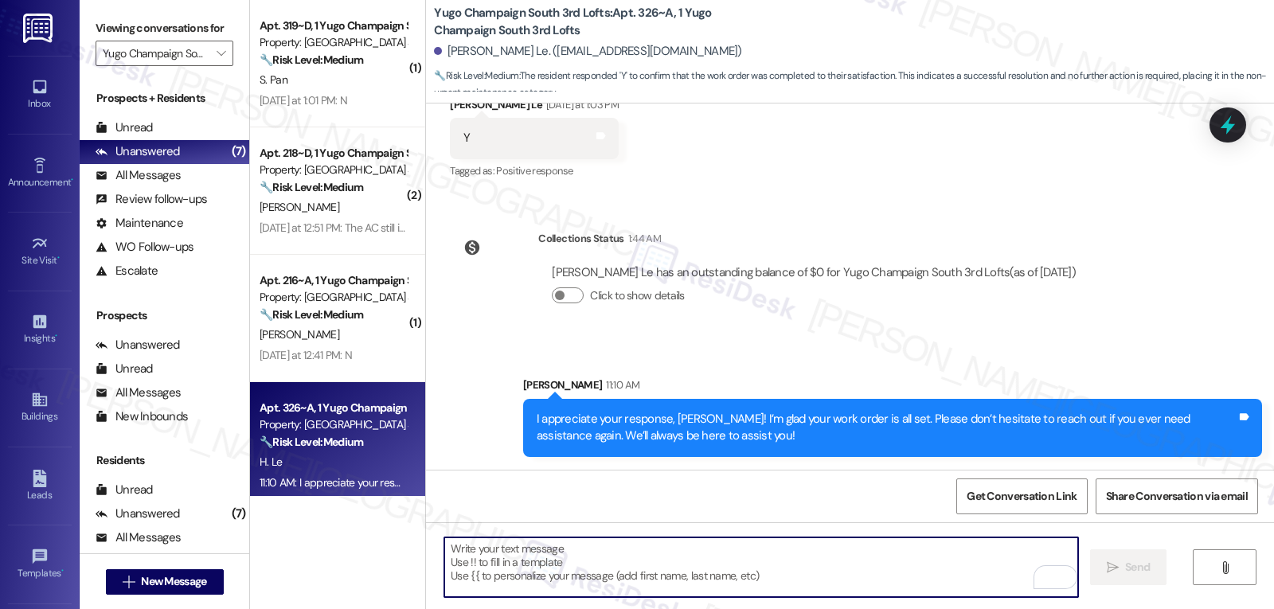
click at [641, 580] on textarea "To enrich screen reader interactions, please activate Accessibility in Grammarl…" at bounding box center [761, 568] width 634 height 60
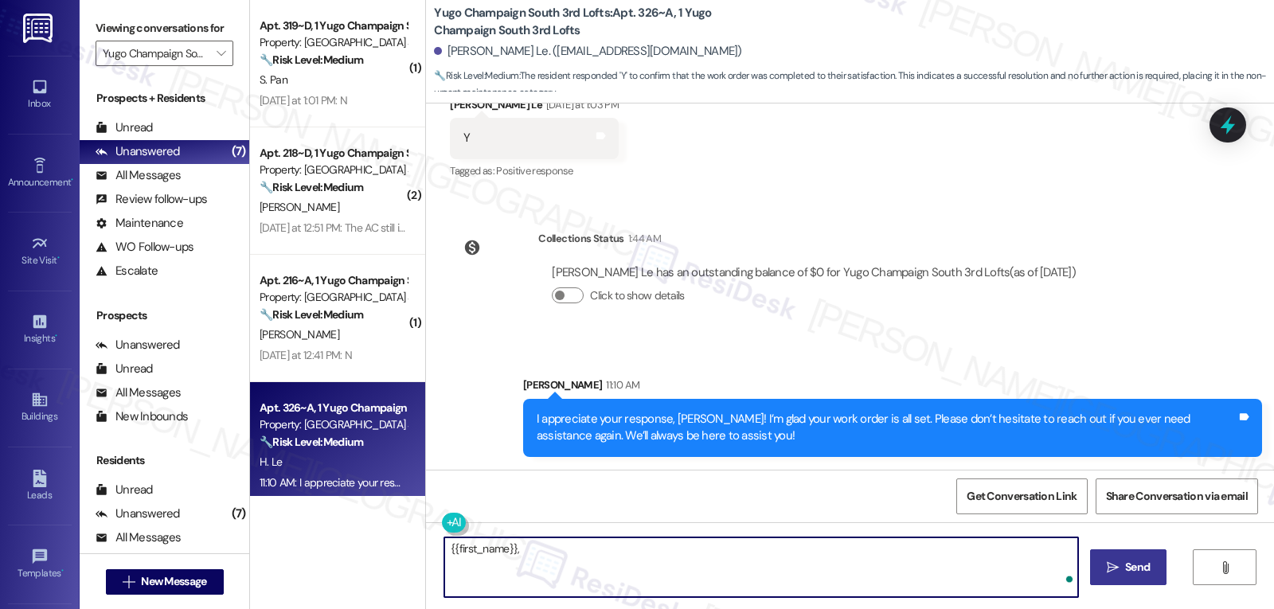
paste textarea "I hope you’re enjoying your time at {{property}}! Has it been meeting your expe…"
type textarea "{{first_name}}, I hope you’re enjoying your time at {{property}}! Has it been m…"
click at [1114, 573] on icon "" at bounding box center [1113, 567] width 12 height 13
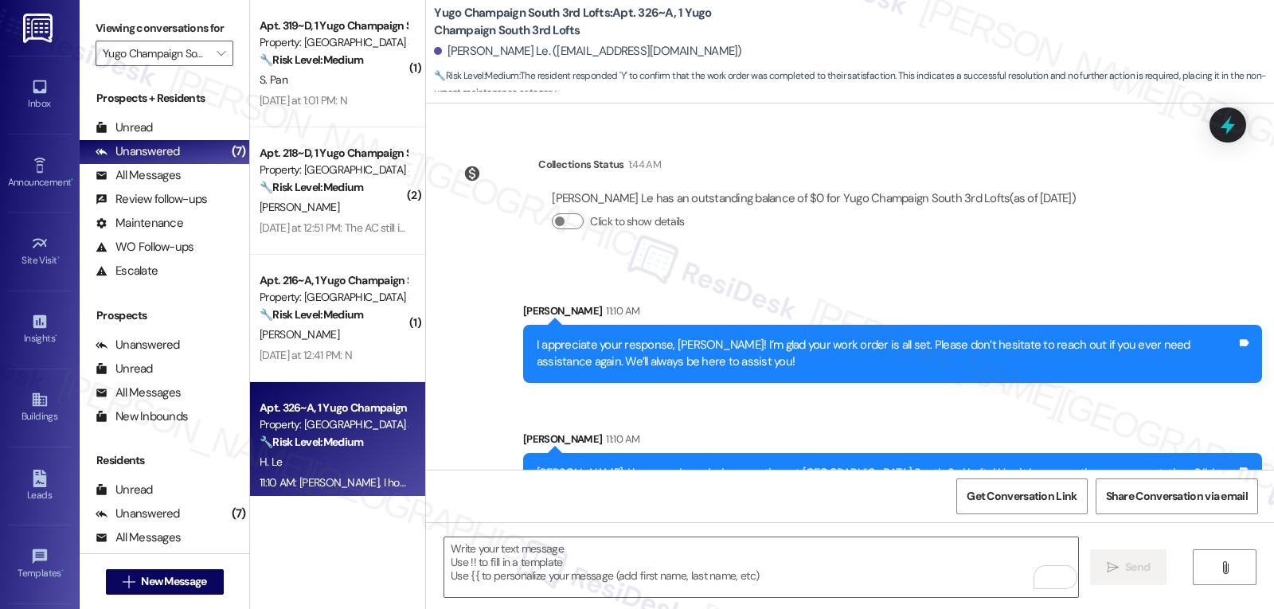
scroll to position [461, 0]
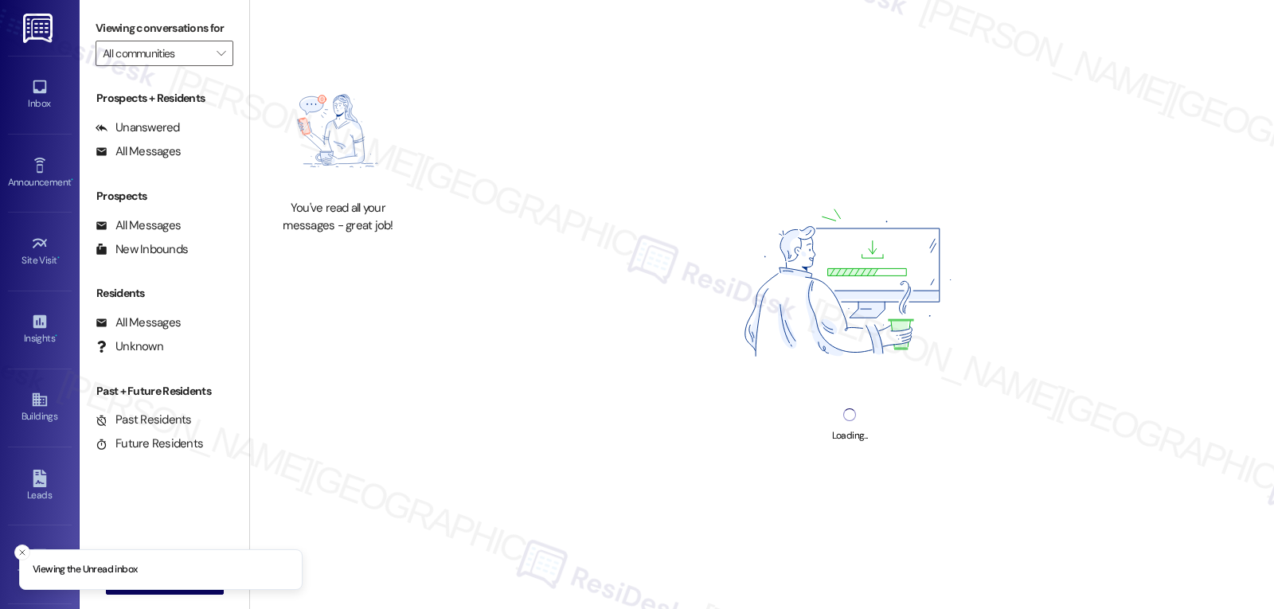
type input "Yugo Champaign South 3rd Lofts"
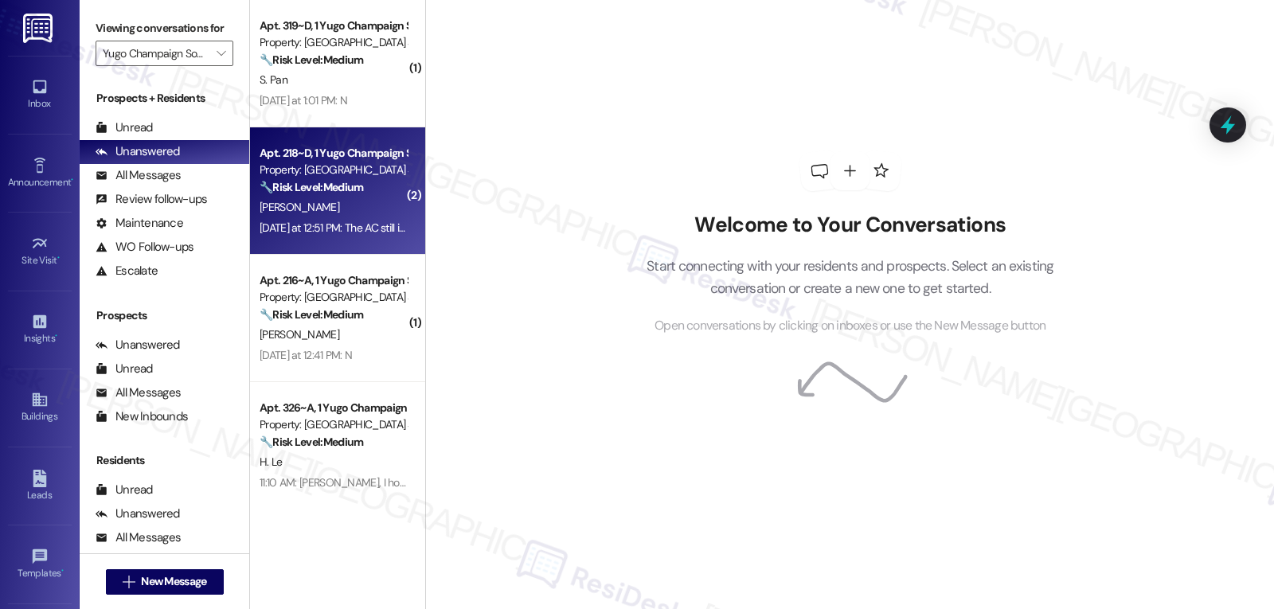
click at [314, 210] on div "[PERSON_NAME]" at bounding box center [333, 208] width 151 height 20
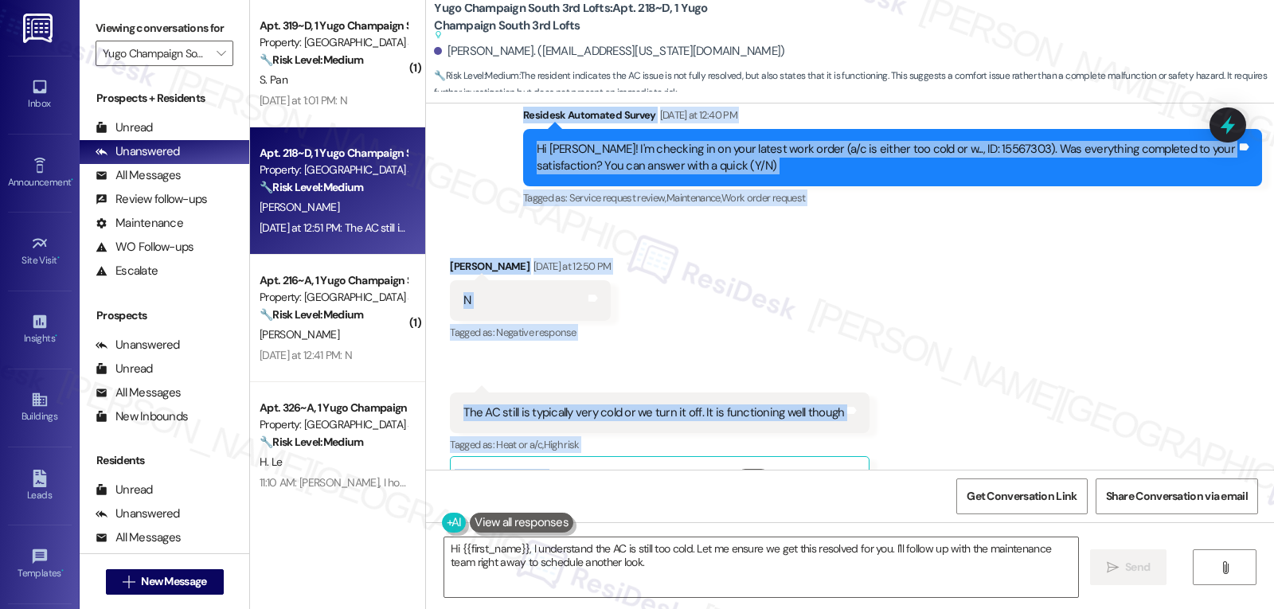
scroll to position [1038, 0]
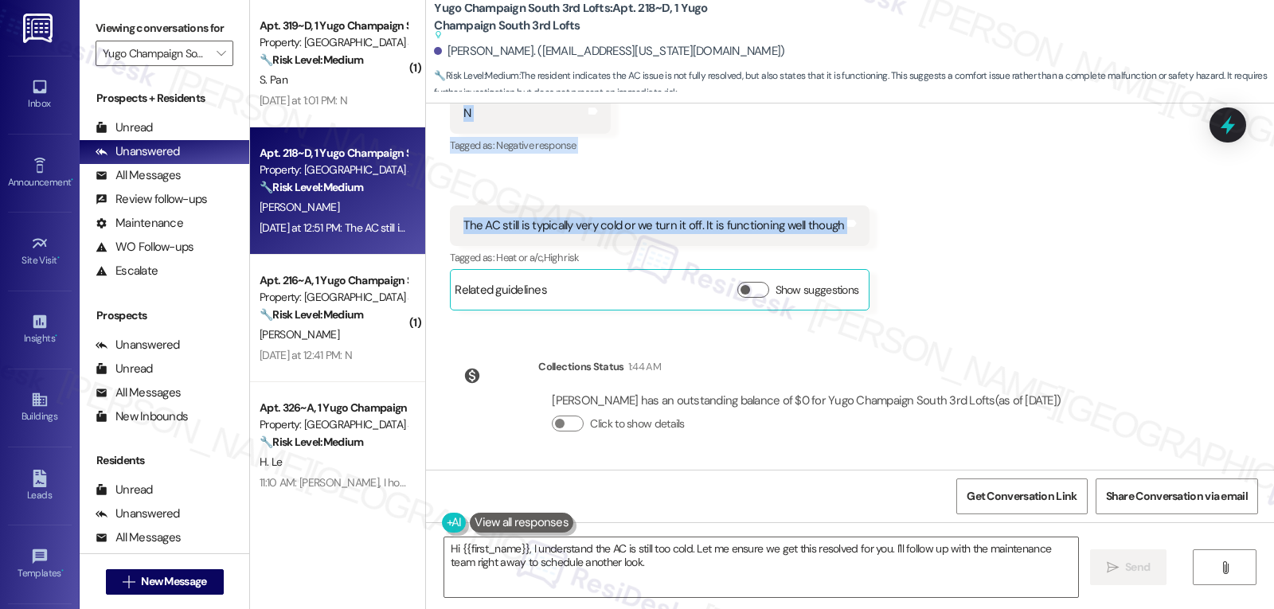
drag, startPoint x: 511, startPoint y: 246, endPoint x: 925, endPoint y: 233, distance: 414.3
click at [925, 233] on div "Sent via SMS [PERSON_NAME] (ResiDesk) [DATE] 2:13 PM Hi [PERSON_NAME]! We’re so…" at bounding box center [850, 287] width 848 height 366
copy div "Residesk Automated Survey [DATE] at 12:40 PM Hi [PERSON_NAME]! I'm checking in …"
click at [763, 581] on textarea "Hi {{first_name}}, I understand the AC is still too cold. Let me ensure we get …" at bounding box center [761, 568] width 634 height 60
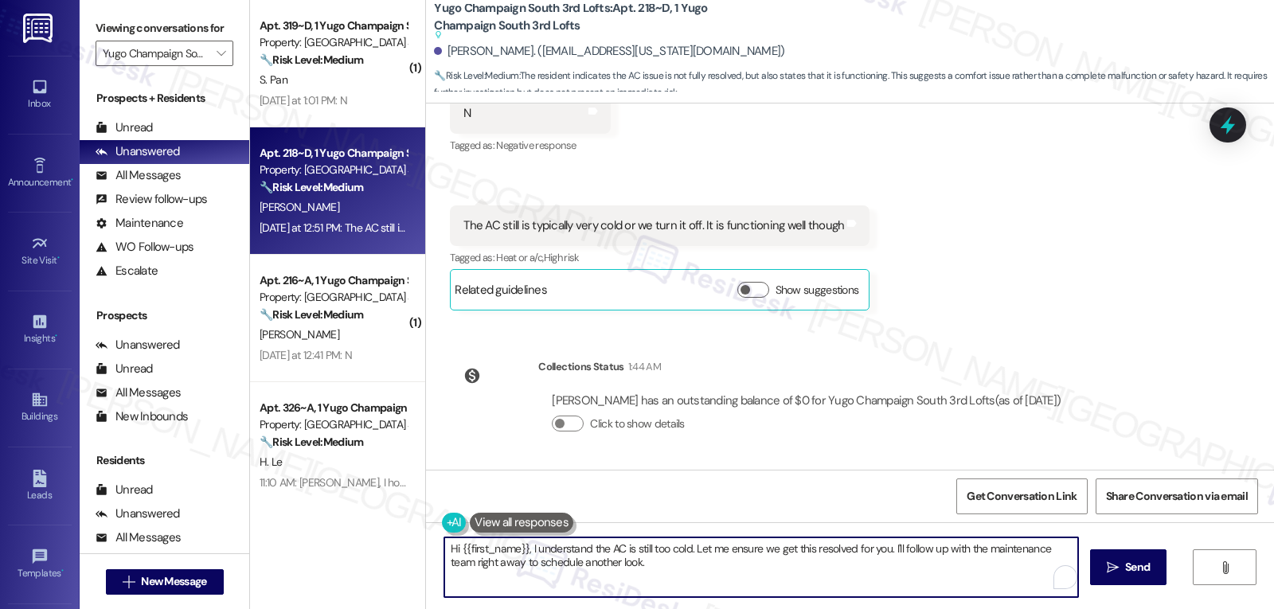
paste textarea "Thank you for letting us know, [PERSON_NAME]. I understand the AC is still runn…"
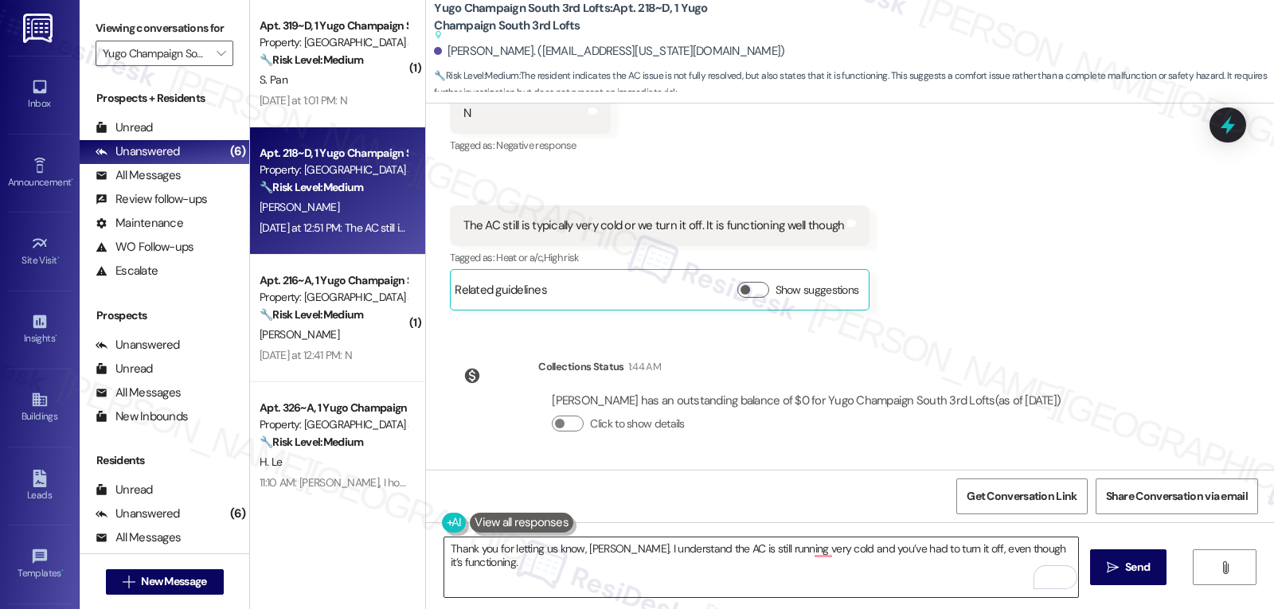
click at [1070, 549] on textarea "Thank you for letting us know, [PERSON_NAME]. I understand the AC is still runn…" at bounding box center [761, 568] width 634 height 60
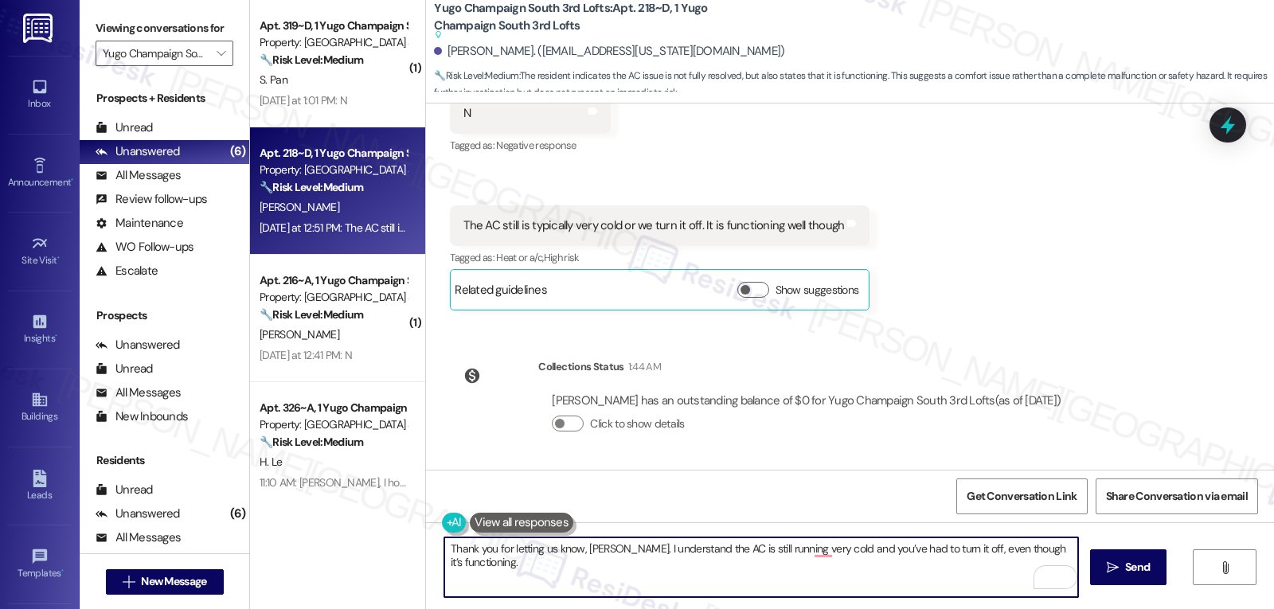
paste textarea "Would you like me to share this with the maintenance team so they can take anot…"
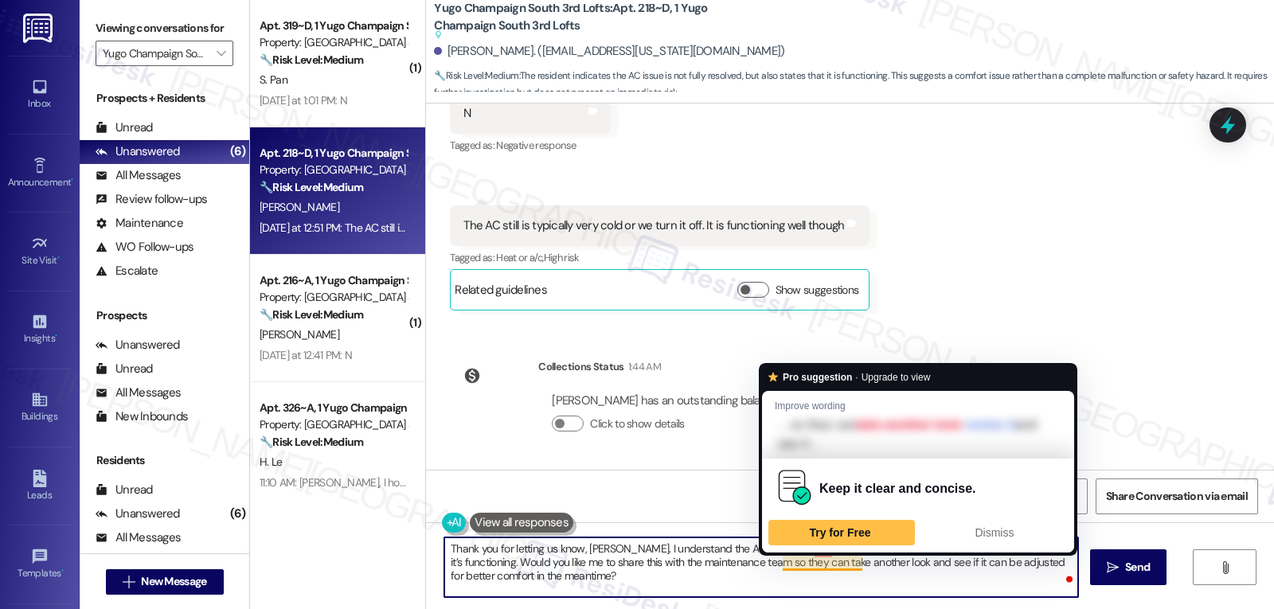
click at [826, 590] on textarea "Thank you for letting us know, [PERSON_NAME]. I understand the AC is still runn…" at bounding box center [761, 568] width 634 height 60
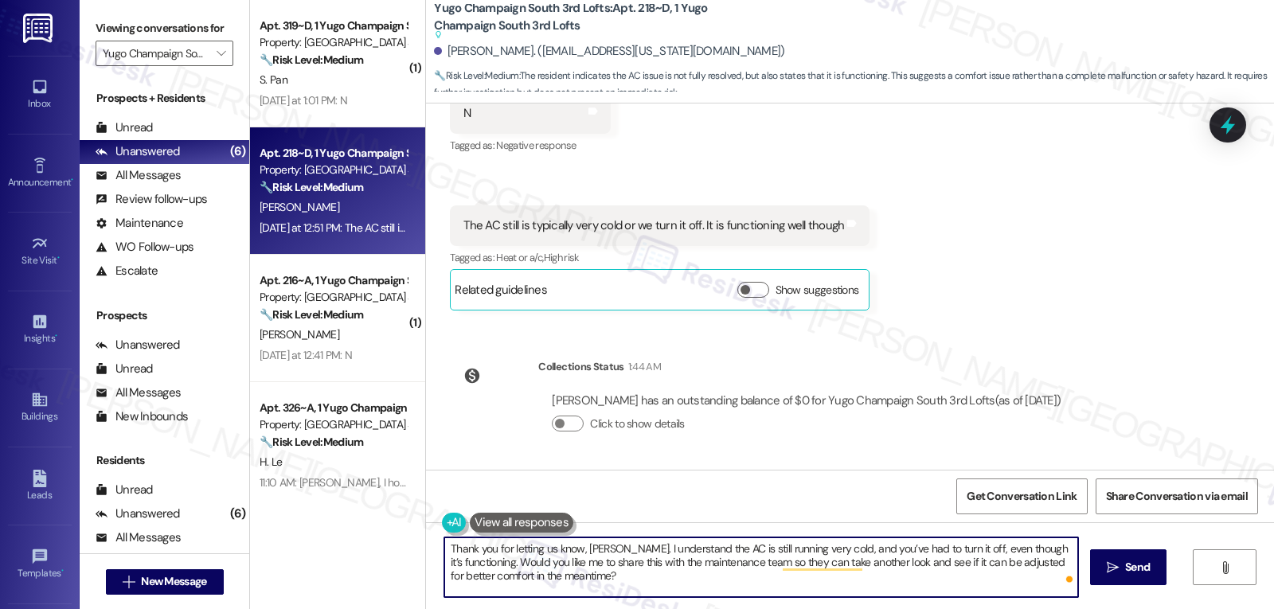
click at [780, 593] on textarea "Thank you for letting us know, [PERSON_NAME]. I understand the AC is still runn…" at bounding box center [761, 568] width 634 height 60
type textarea "Thank you for letting us know, [PERSON_NAME]. I understand the AC is still runn…"
drag, startPoint x: 1113, startPoint y: 565, endPoint x: 1163, endPoint y: 565, distance: 50.2
click at [1121, 565] on span " Send" at bounding box center [1129, 567] width 50 height 17
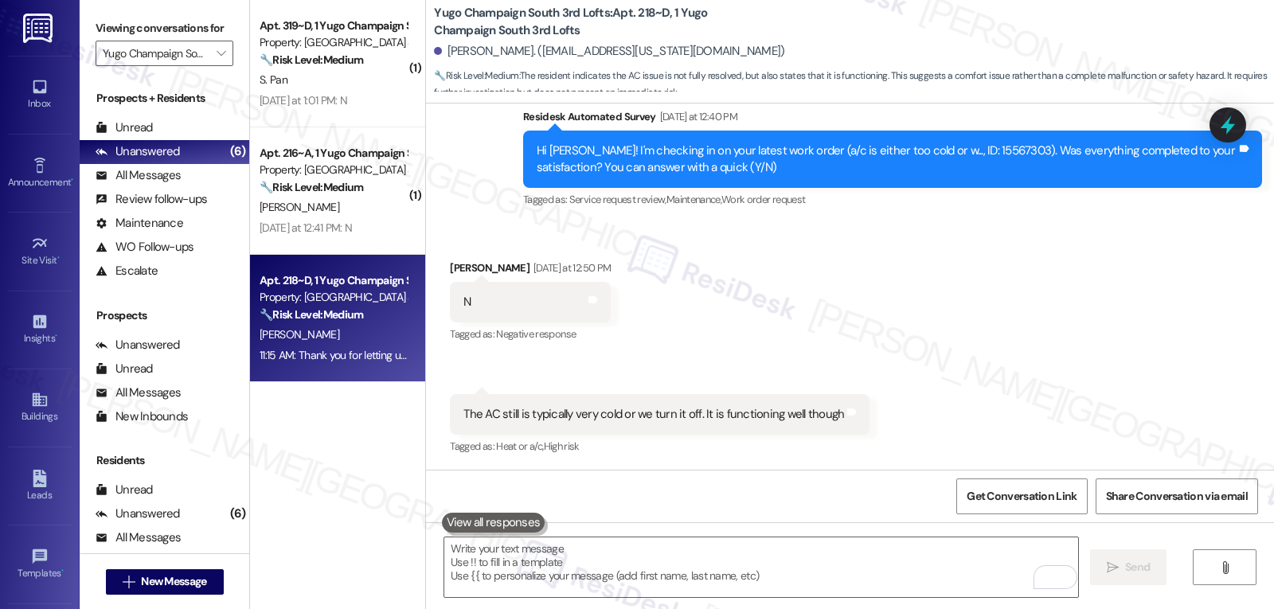
scroll to position [1142, 0]
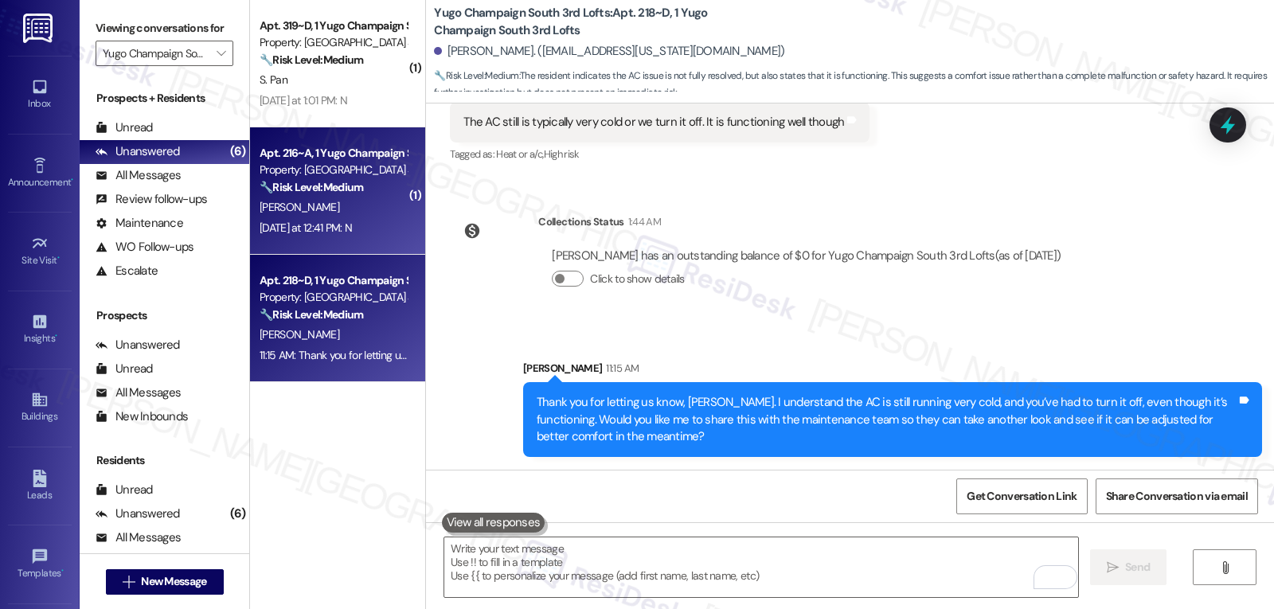
click at [340, 218] on div "[DATE] at 12:41 PM: N [DATE] at 12:41 PM: N" at bounding box center [333, 228] width 151 height 20
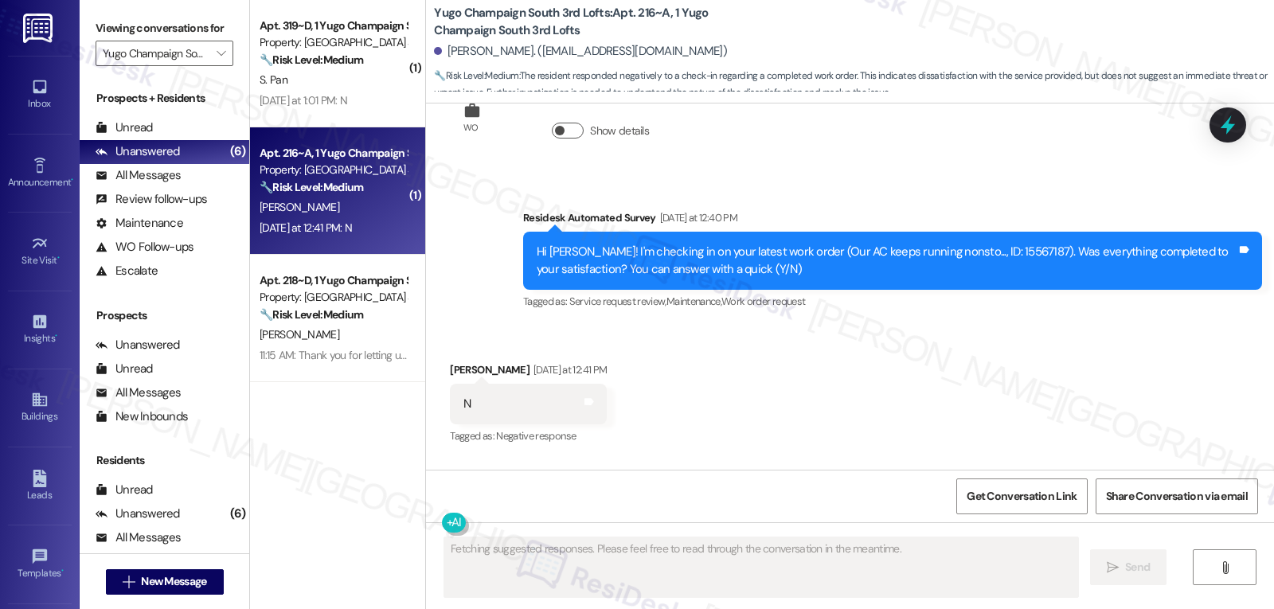
scroll to position [484, 0]
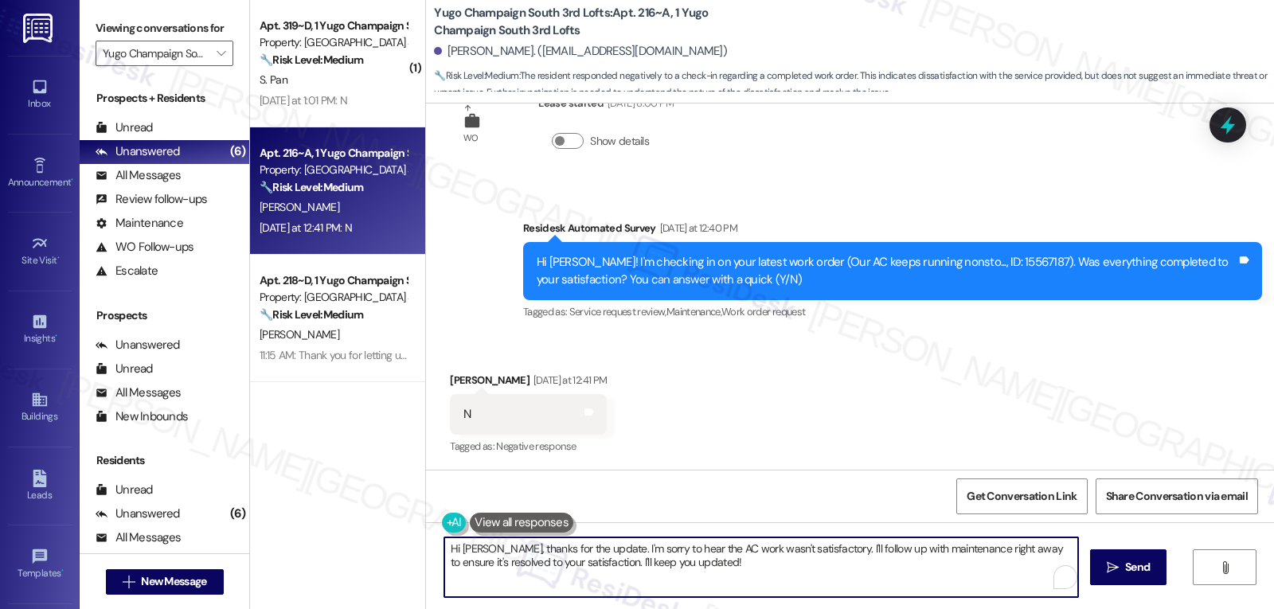
drag, startPoint x: 797, startPoint y: 551, endPoint x: 857, endPoint y: 599, distance: 76.5
click at [857, 599] on div "Hi [PERSON_NAME], thanks for the update. I'm sorry to hear the AC work wasn't s…" at bounding box center [850, 581] width 848 height 119
type textarea "Hi [PERSON_NAME], thanks for the update. I'm sorry to hear the AC work wasn't s…"
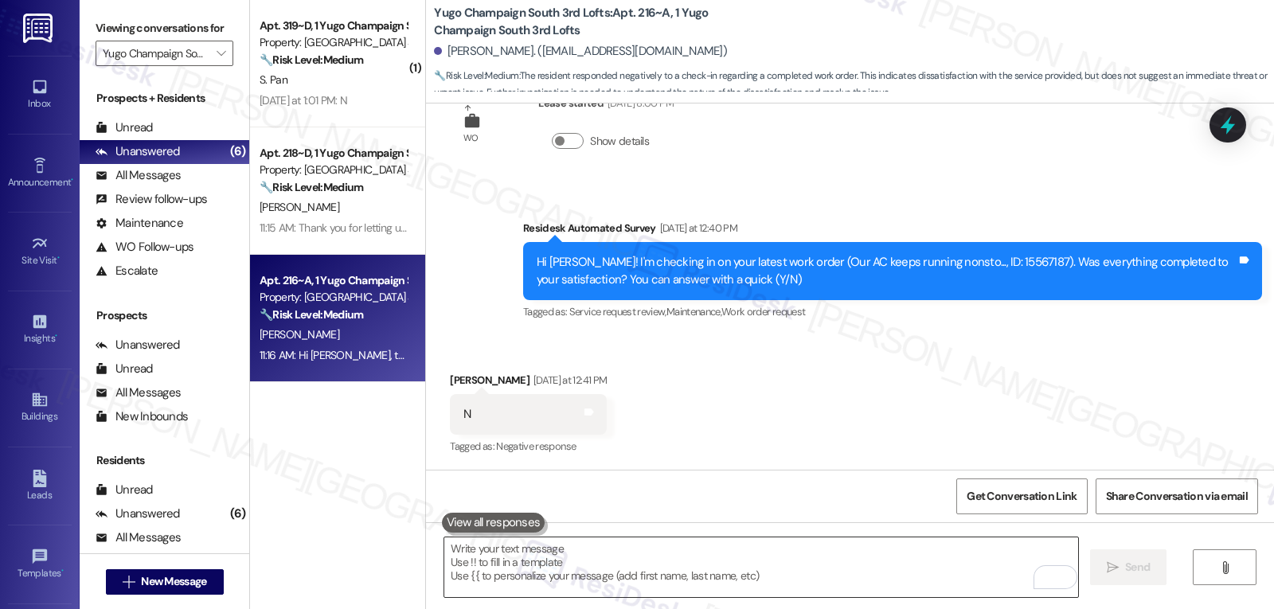
click at [641, 567] on textarea "To enrich screen reader interactions, please activate Accessibility in Grammarl…" at bounding box center [761, 568] width 634 height 60
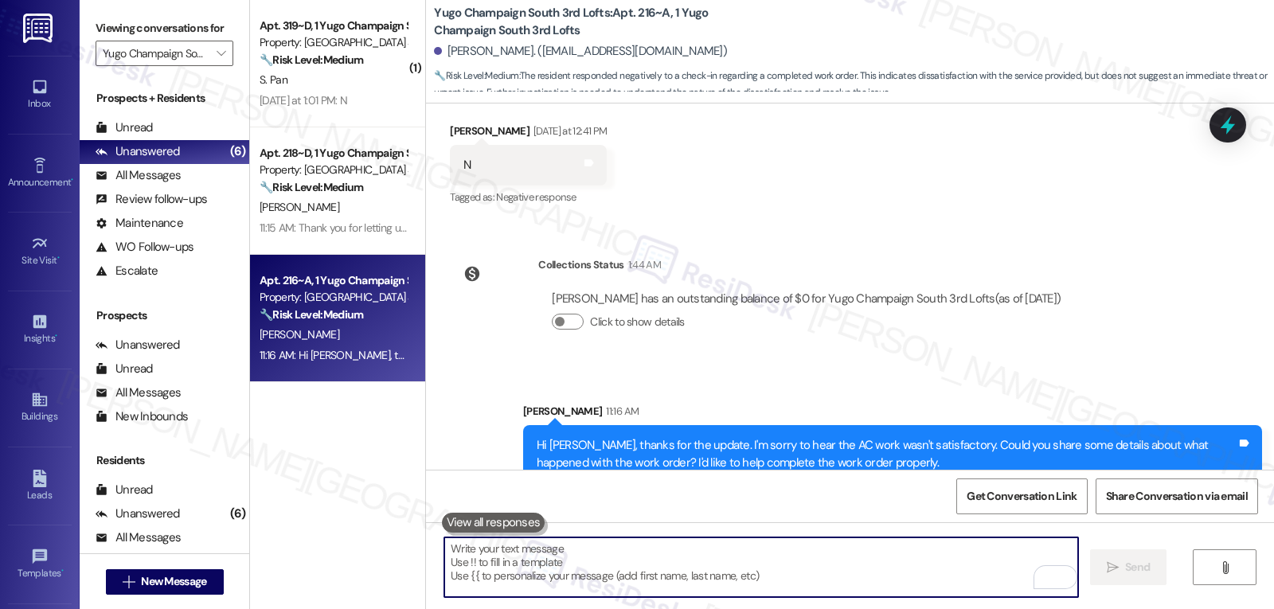
scroll to position [760, 0]
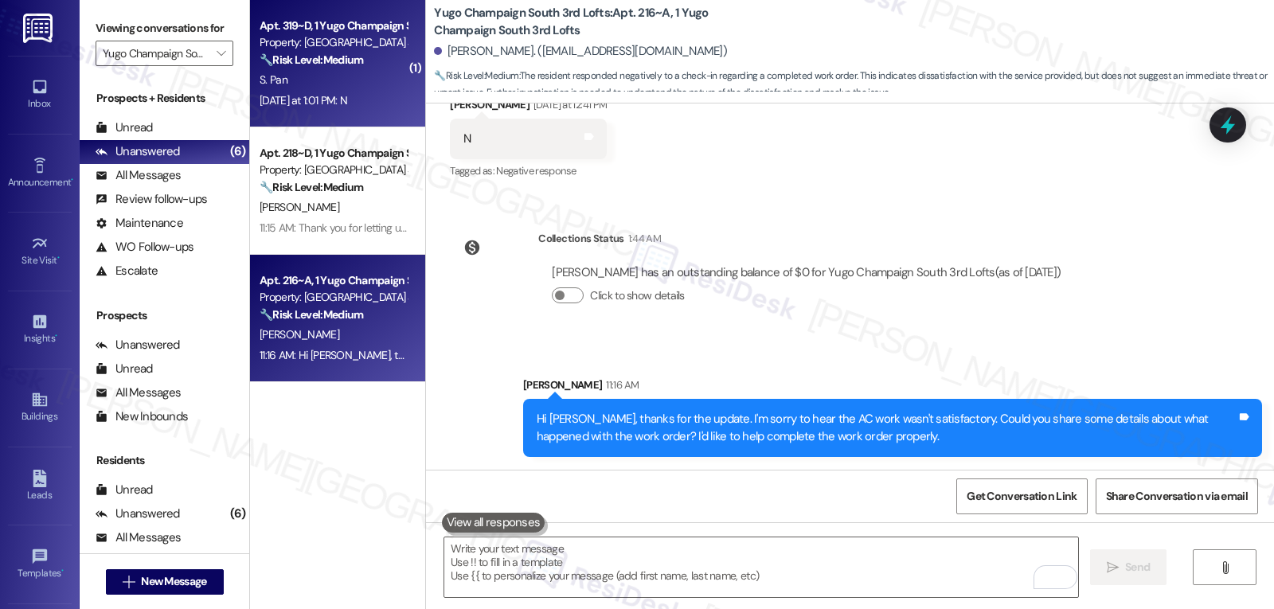
click at [333, 104] on div "[DATE] at 1:01 PM: N [DATE] at 1:01 PM: N" at bounding box center [304, 100] width 88 height 14
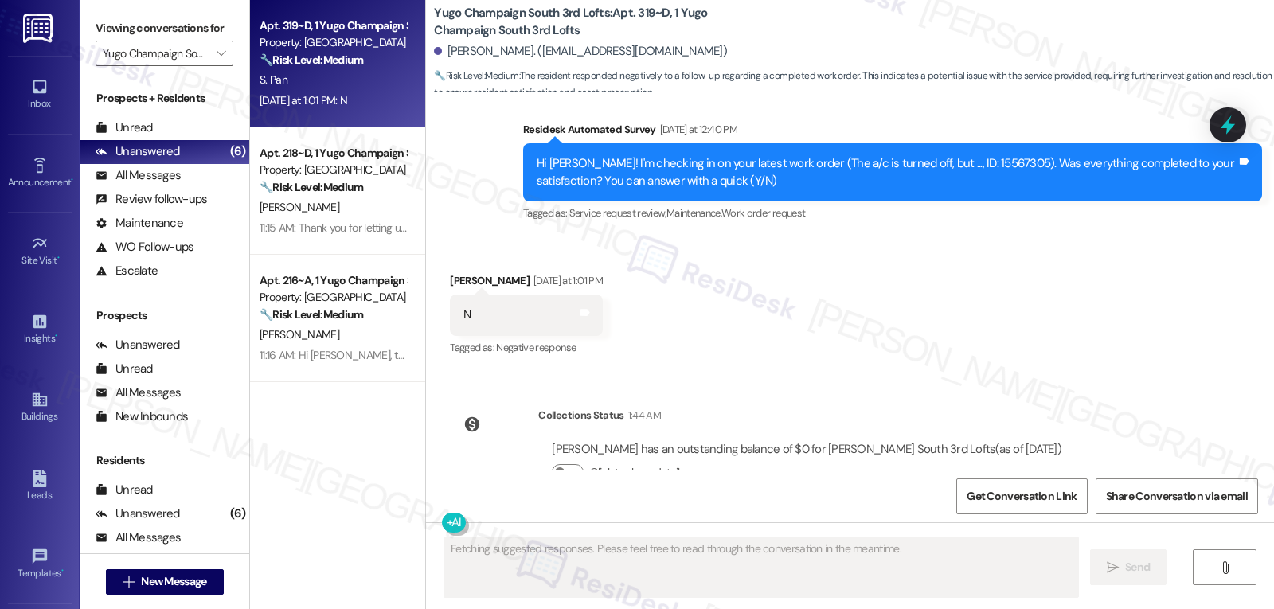
scroll to position [761, 0]
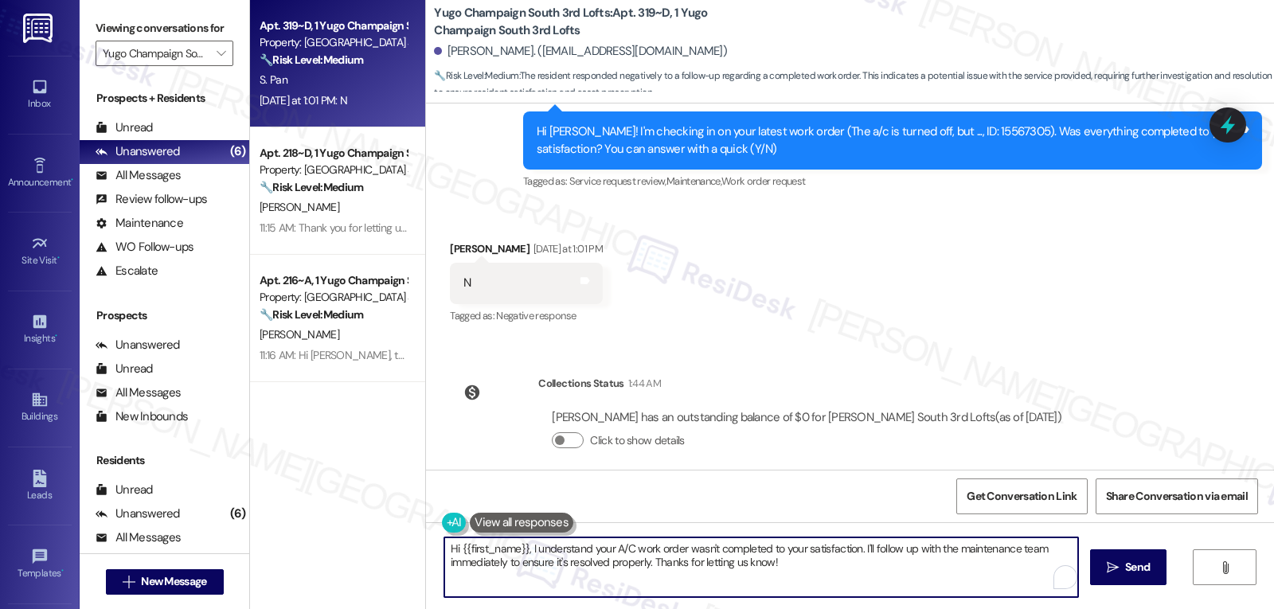
click at [932, 570] on textarea "Hi {{first_name}}, I understand your A/C work order wasn't completed to your sa…" at bounding box center [761, 568] width 634 height 60
drag, startPoint x: 871, startPoint y: 566, endPoint x: 949, endPoint y: 647, distance: 112.1
click at [949, 608] on html "Inbox Go to Inbox Announcement • Send A Text Announcement Site Visit • Go to Si…" at bounding box center [637, 304] width 1274 height 609
type textarea "Hi {{first_name}}, I understand your A/C work order wasn't completed to your sa…"
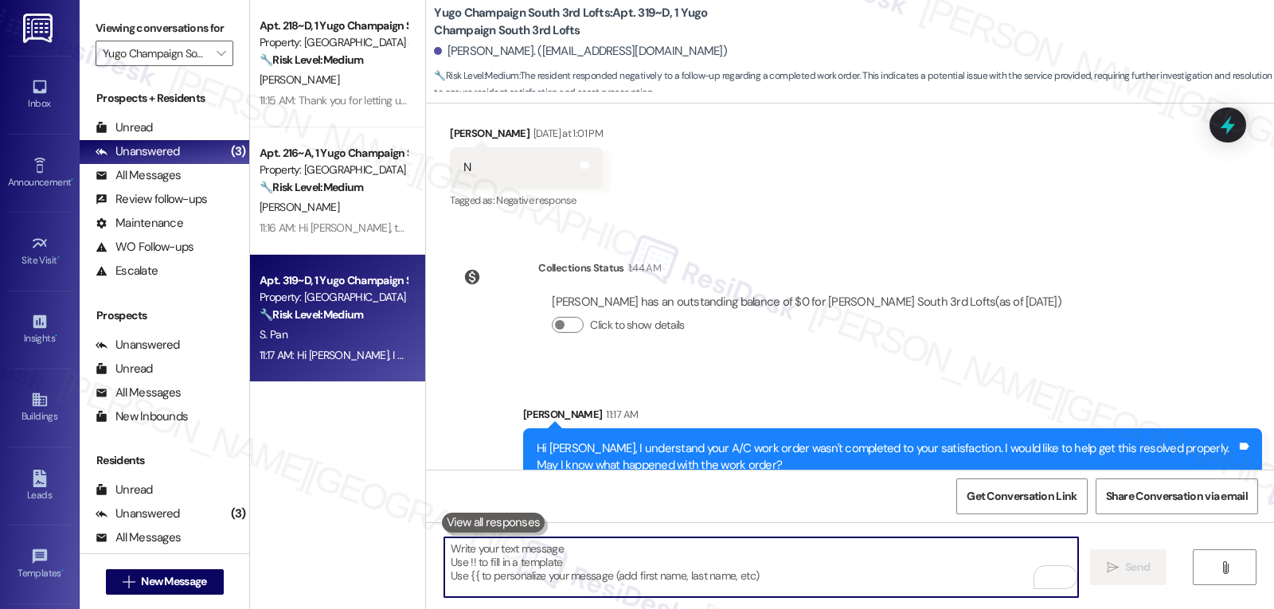
scroll to position [889, 0]
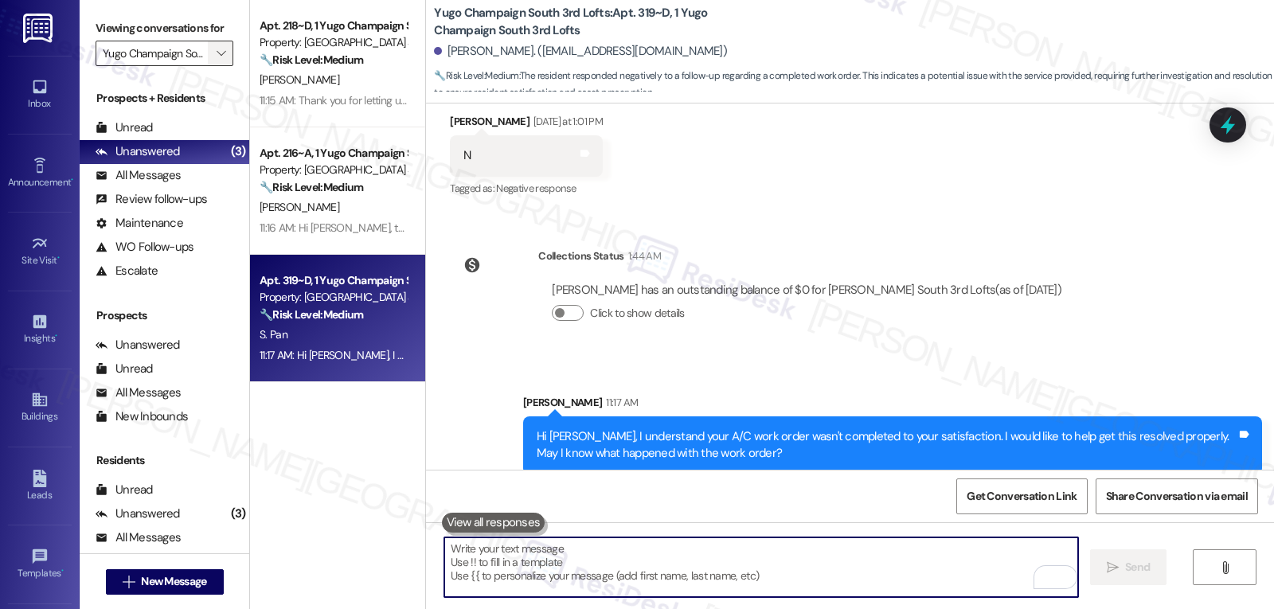
click at [213, 66] on span "" at bounding box center [220, 53] width 15 height 25
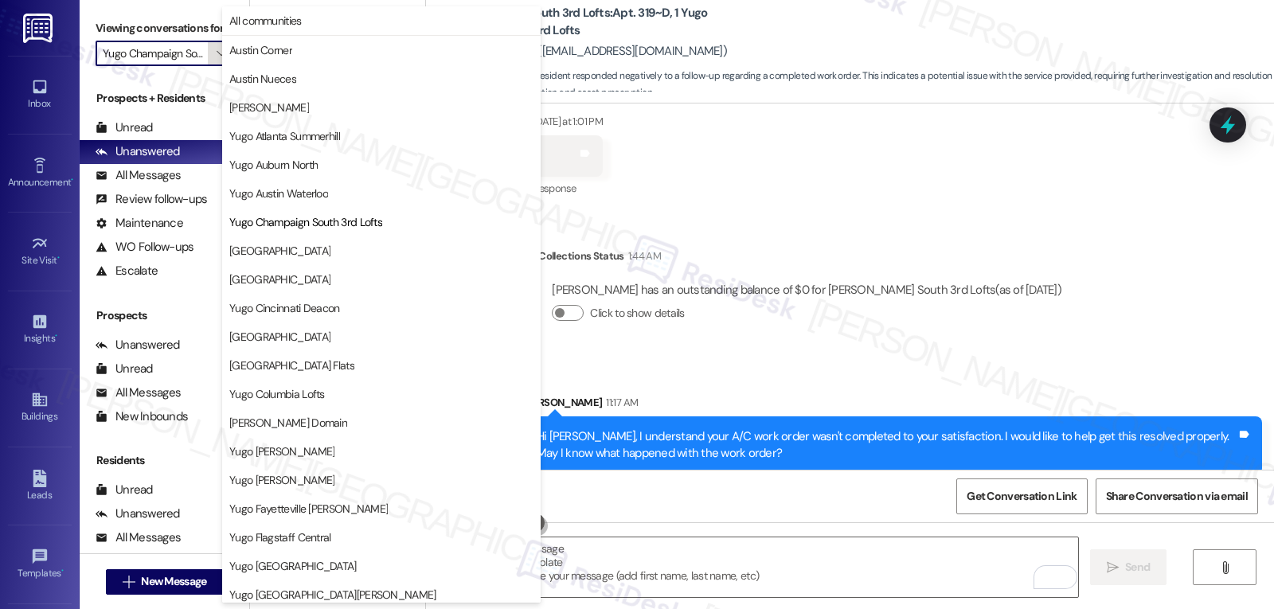
scroll to position [0, 59]
click at [315, 263] on button "[GEOGRAPHIC_DATA]" at bounding box center [381, 251] width 319 height 29
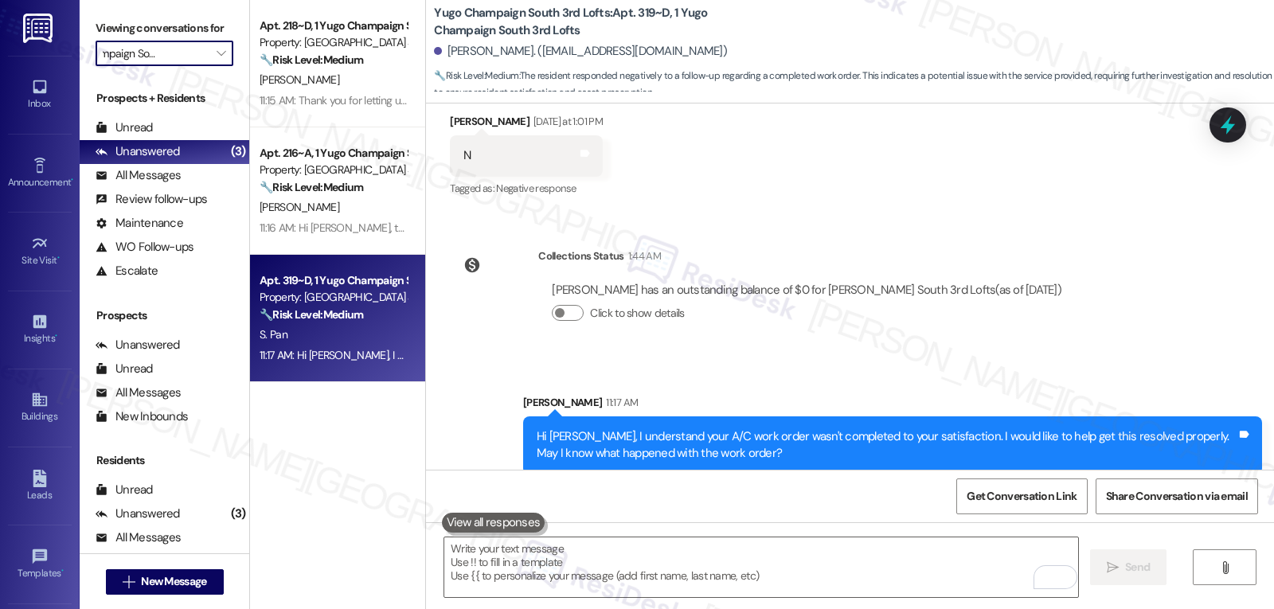
type input "[GEOGRAPHIC_DATA]"
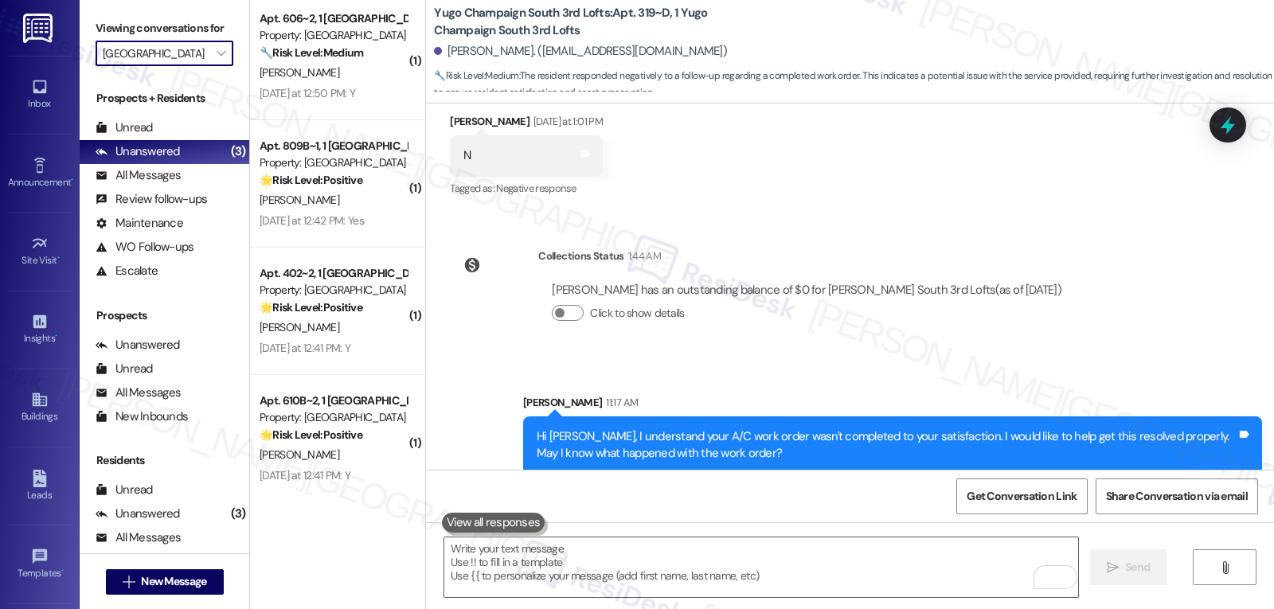
scroll to position [14, 0]
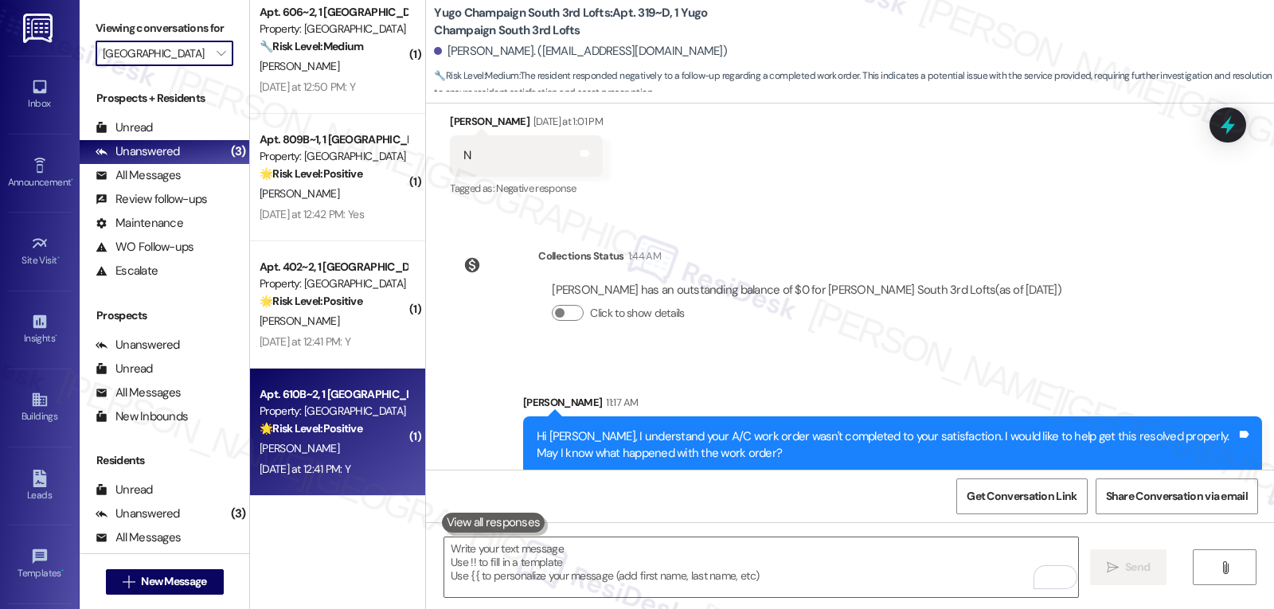
click at [327, 468] on div "Yesterday at 12:41 PM: Y Yesterday at 12:41 PM: Y" at bounding box center [305, 469] width 91 height 14
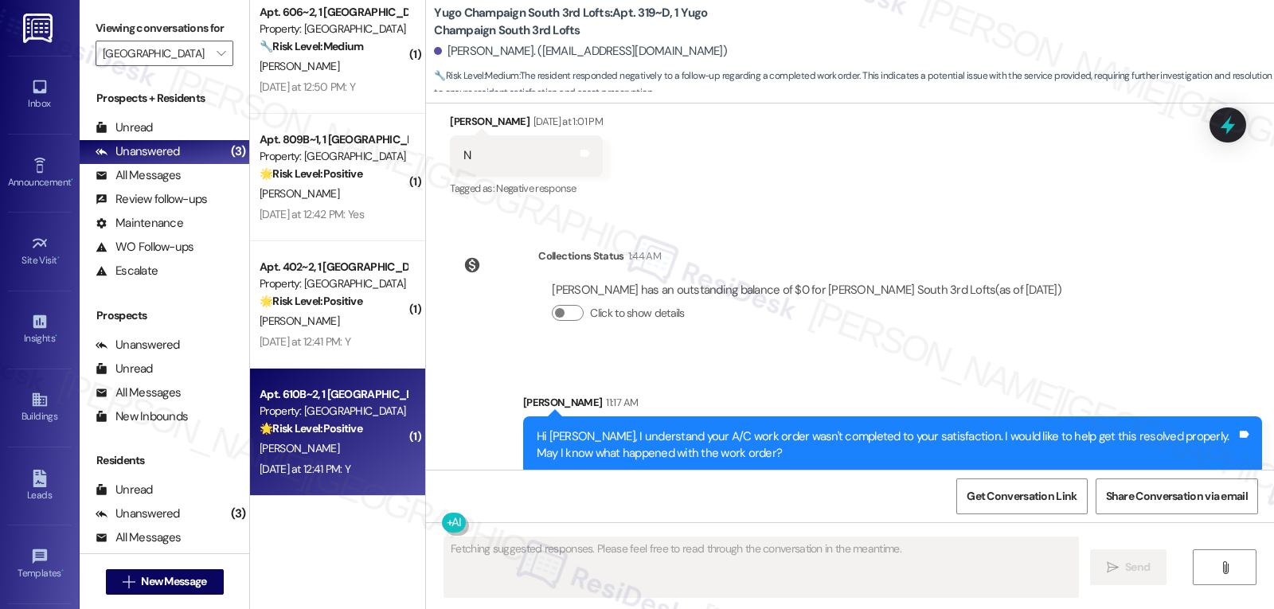
type textarea "Fetching suggested responses. Please feel free to read through the conversation…"
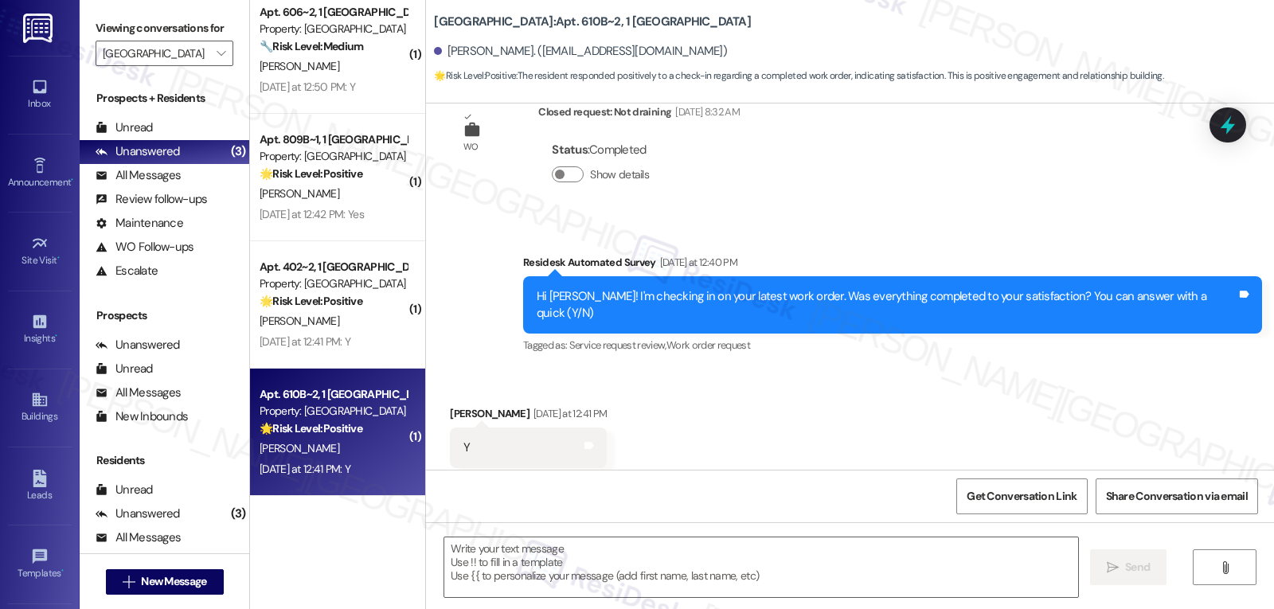
scroll to position [359, 0]
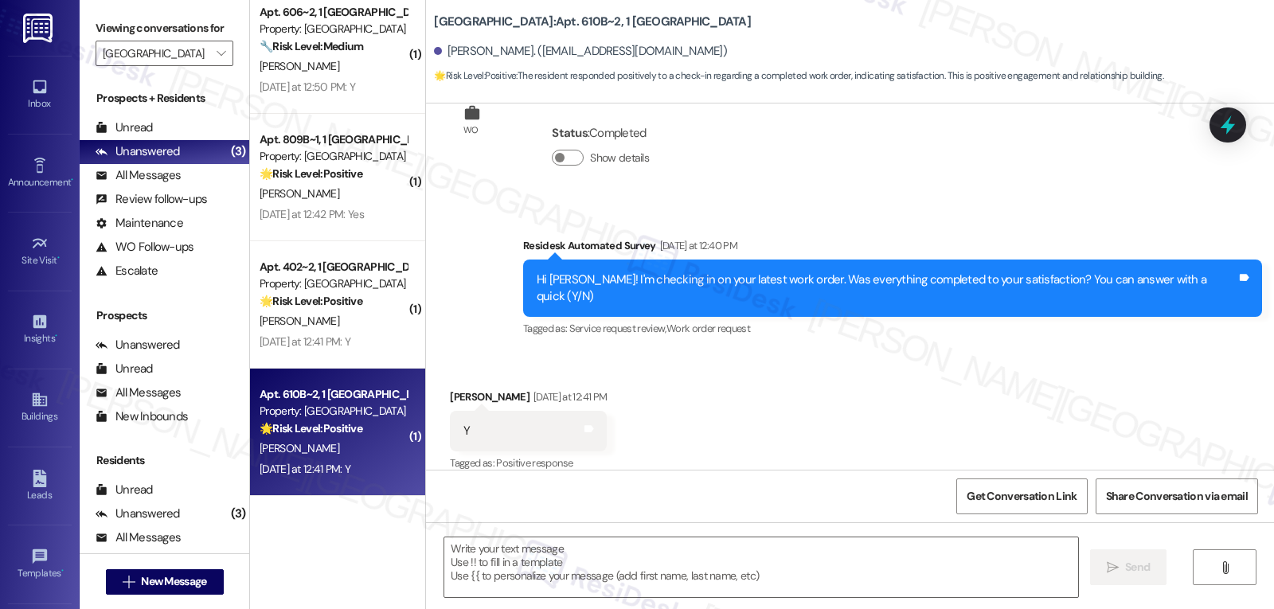
type textarea "Fetching suggested responses. Please feel free to read through the conversation…"
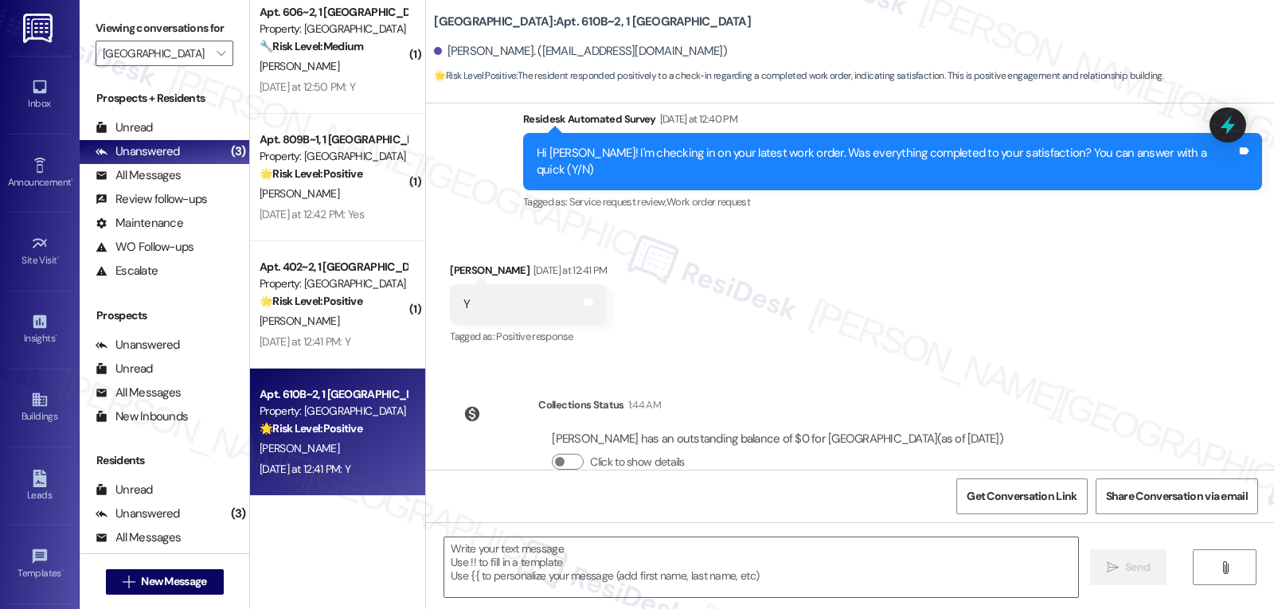
scroll to position [506, 0]
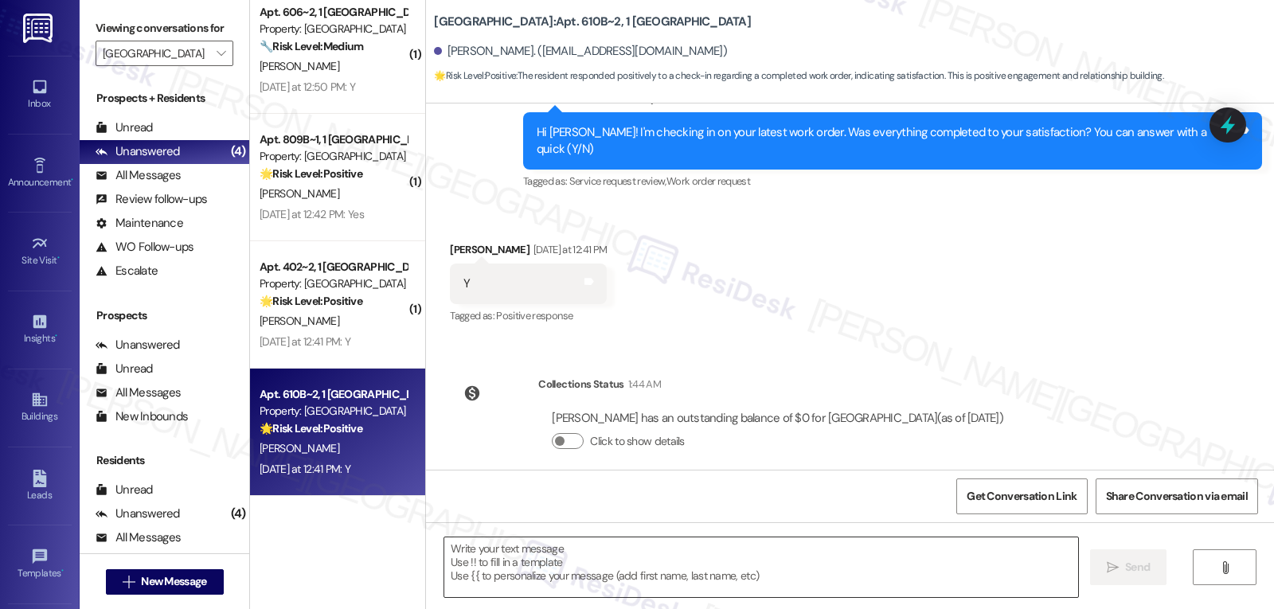
click at [607, 577] on textarea at bounding box center [761, 568] width 634 height 60
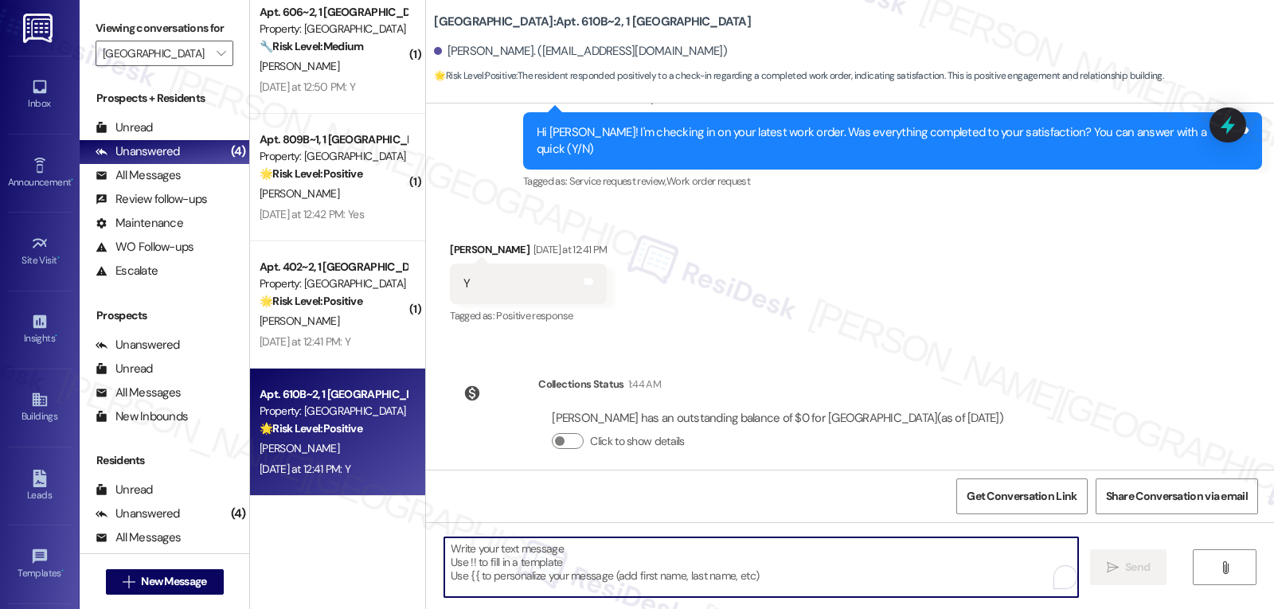
paste textarea "I appreciate your response, {{first_name}}! I’m glad your work order is all set…"
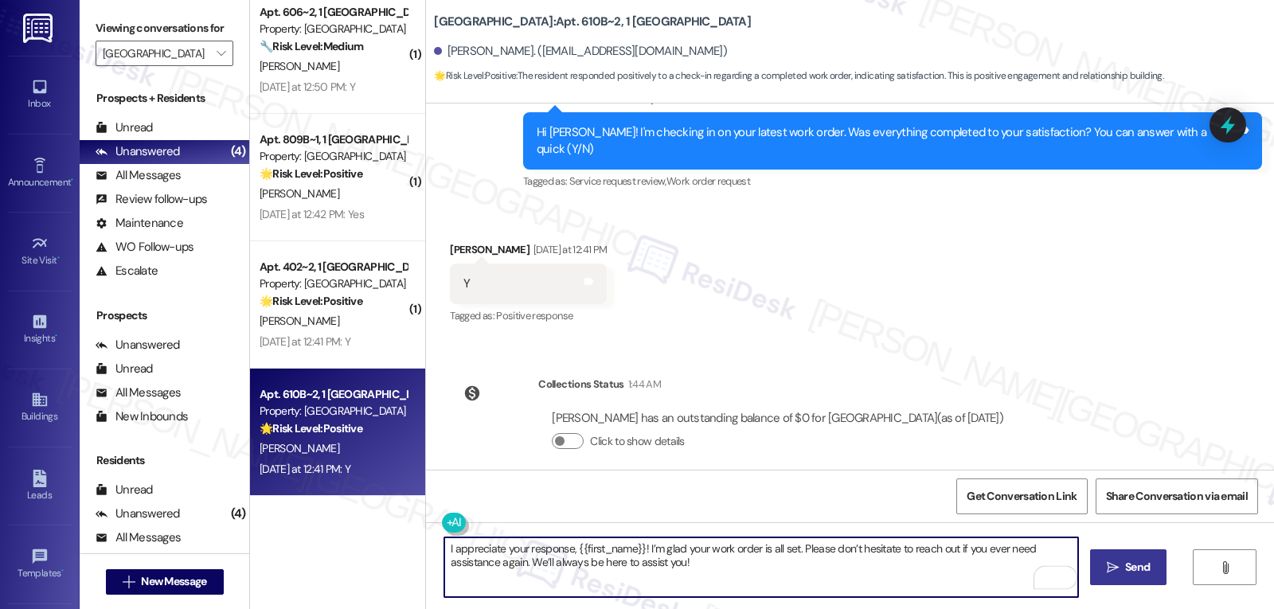
type textarea "I appreciate your response, {{first_name}}! I’m glad your work order is all set…"
click at [1136, 569] on span "Send" at bounding box center [1137, 567] width 25 height 17
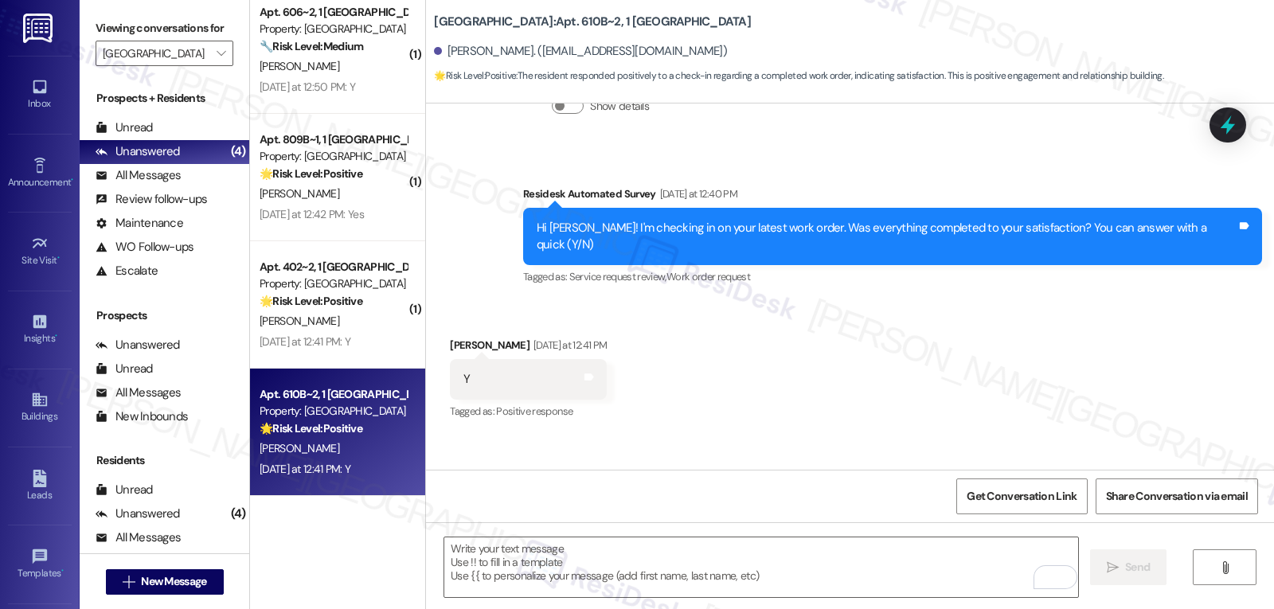
scroll to position [359, 0]
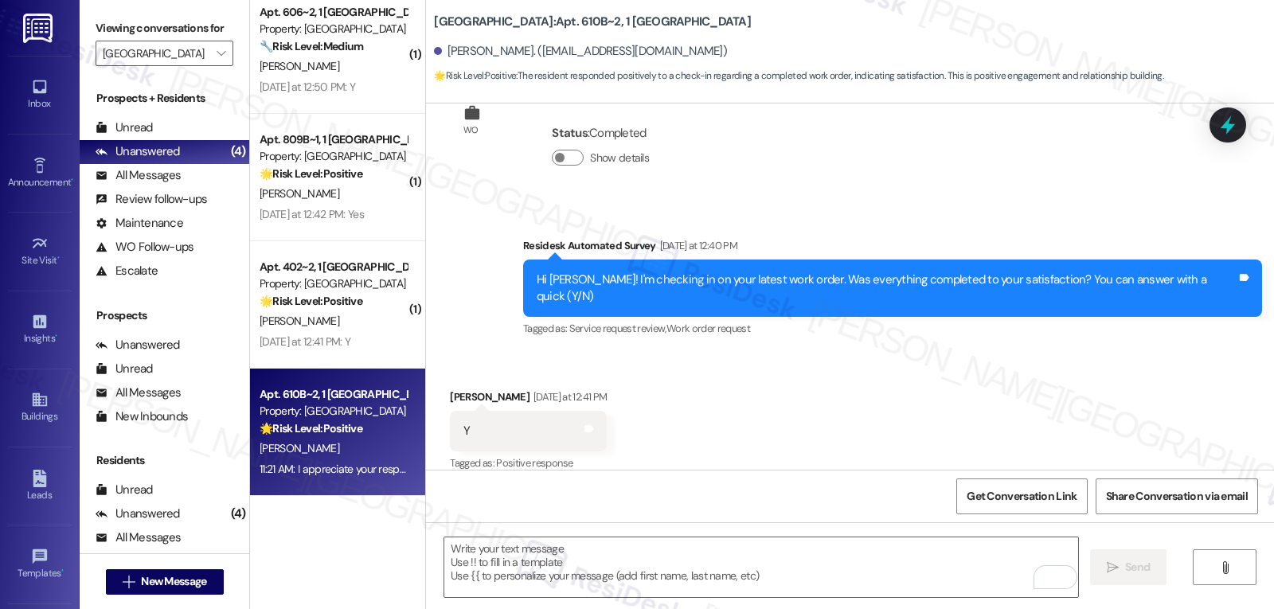
click at [763, 366] on div "Received via SMS Kailey Crose Yesterday at 12:41 PM Y Tags and notes Tagged as:…" at bounding box center [850, 420] width 848 height 135
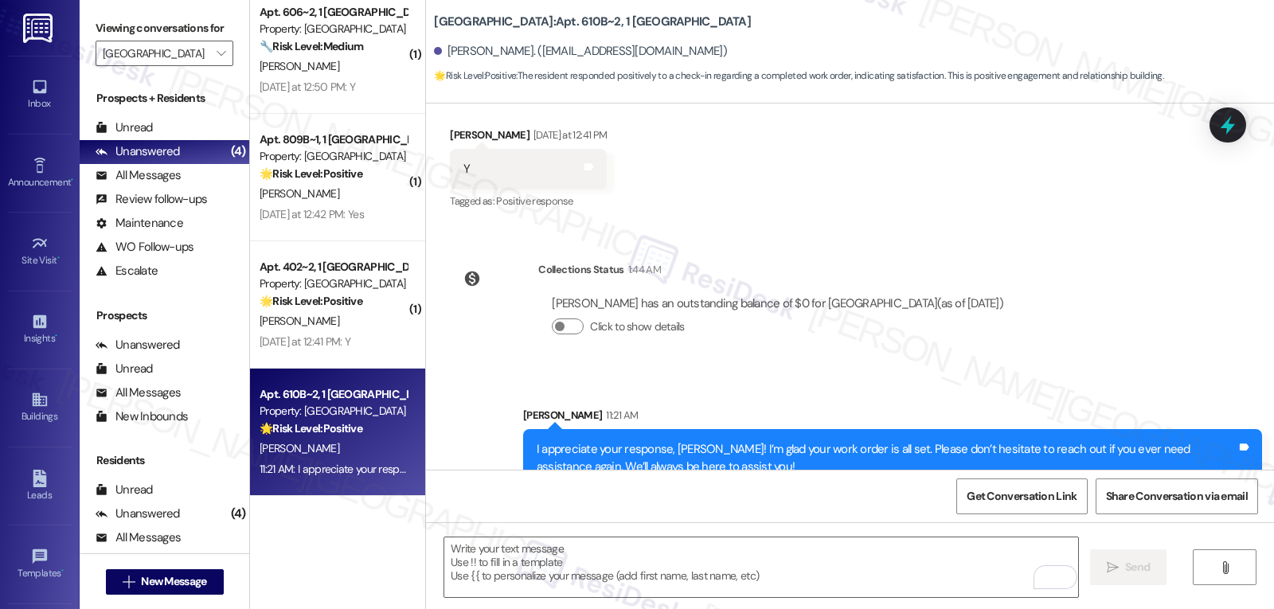
scroll to position [635, 0]
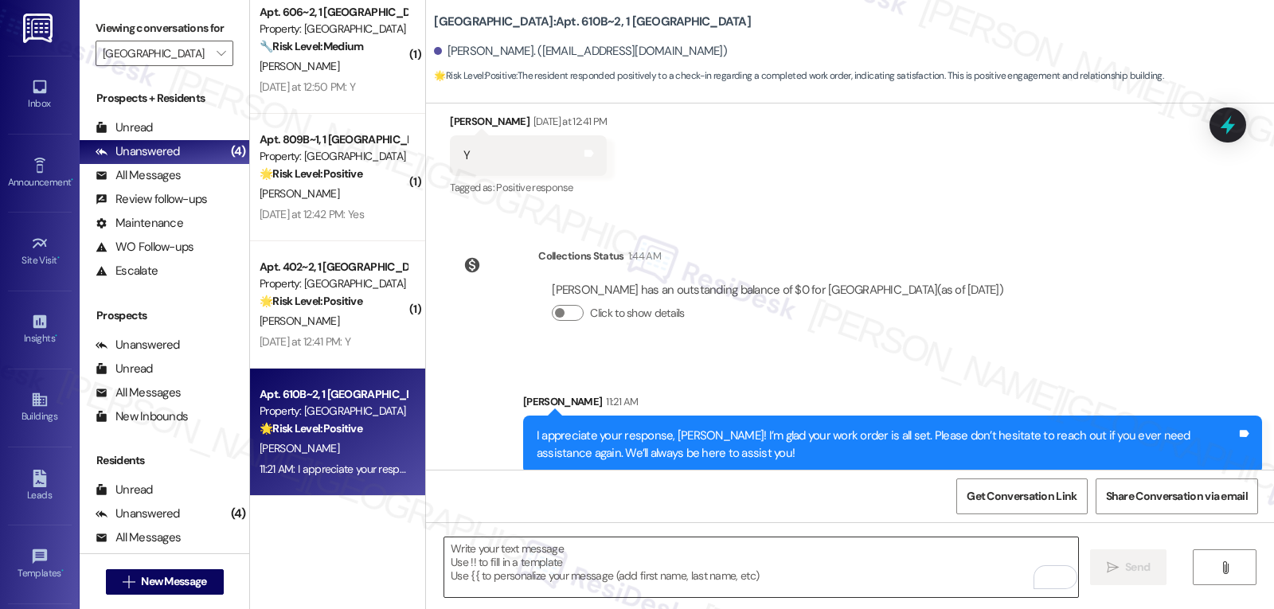
click at [479, 575] on textarea "To enrich screen reader interactions, please activate Accessibility in Grammarl…" at bounding box center [761, 568] width 634 height 60
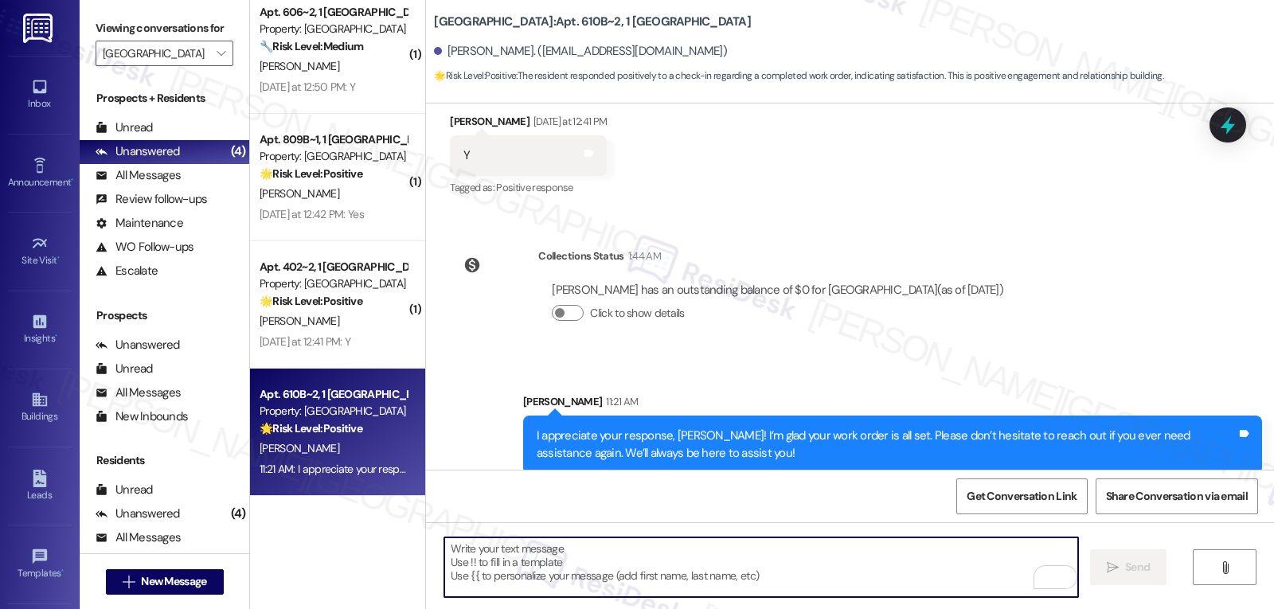
paste textarea "how are things going at {{property}}? Has it been everything you were looking f…"
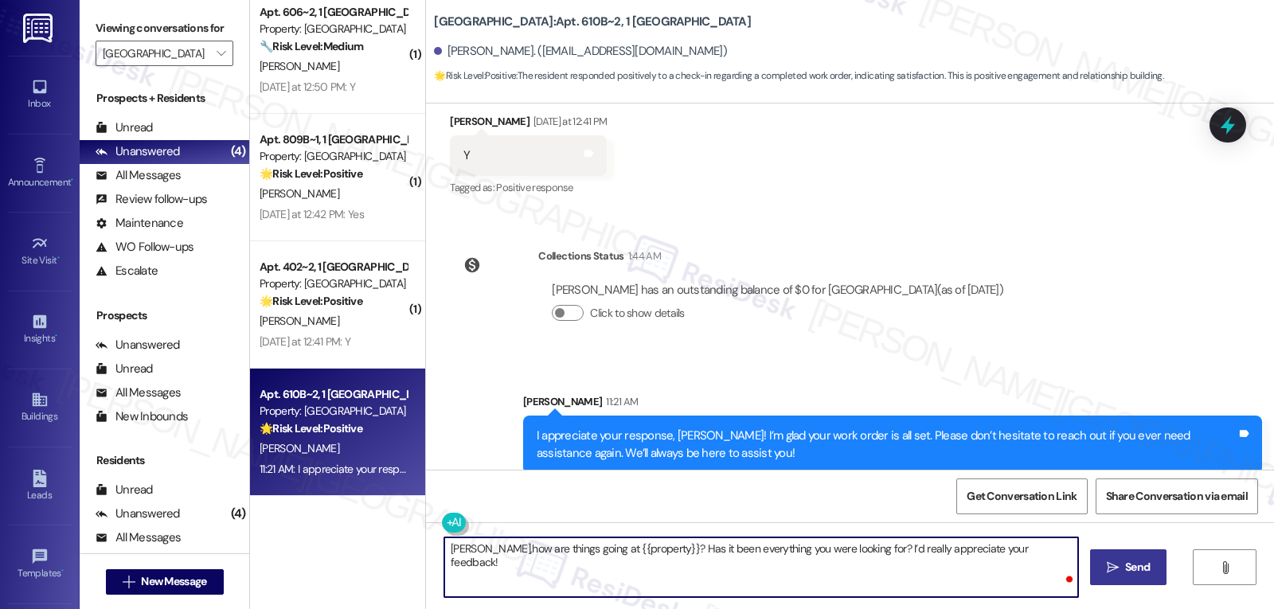
type textarea "Kailey, how are things going at {{property}}? Has it been everything you were l…"
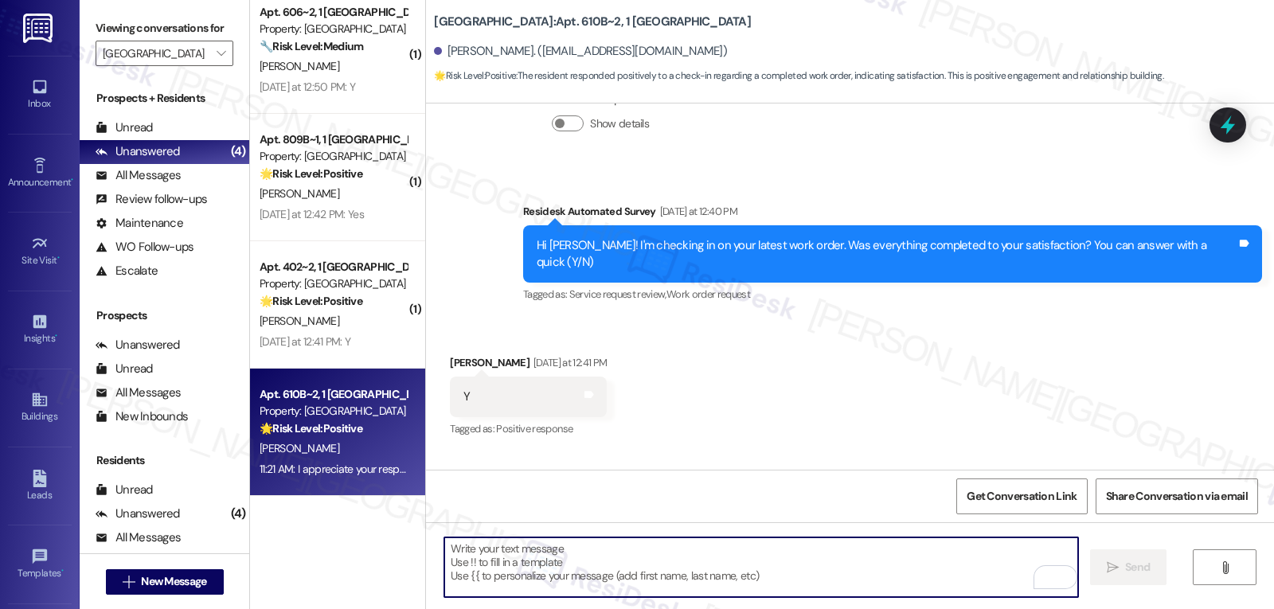
scroll to position [359, 0]
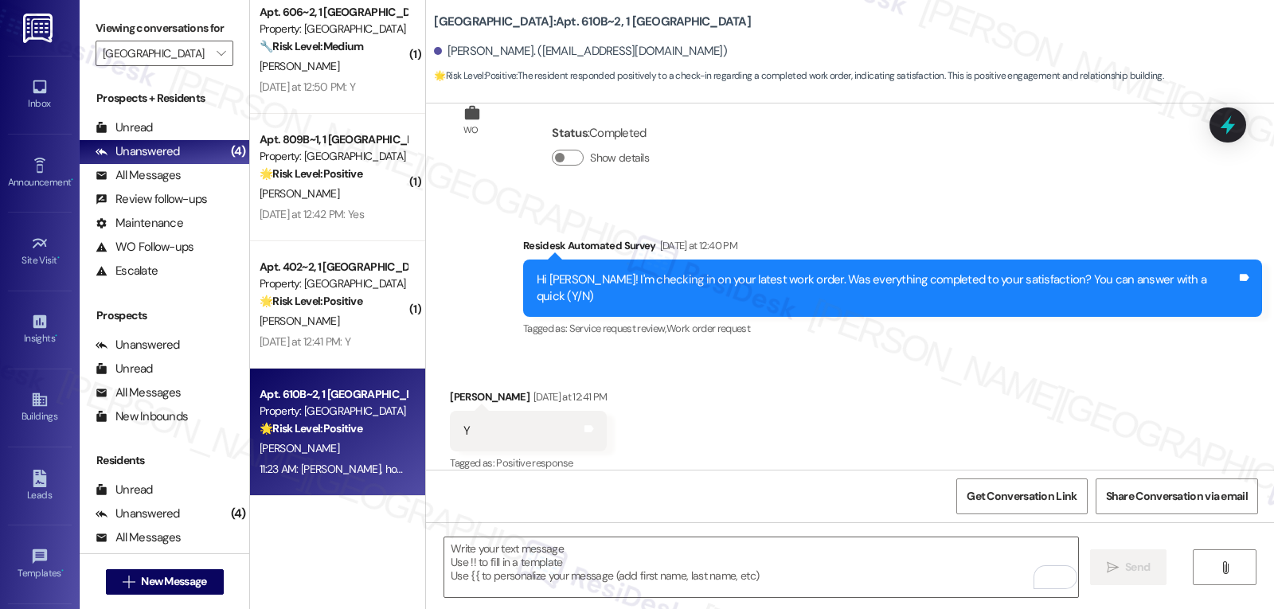
drag, startPoint x: 819, startPoint y: 399, endPoint x: 843, endPoint y: 393, distance: 24.7
click at [823, 404] on div "Received via SMS Kailey Crose Yesterday at 12:41 PM Y Tags and notes Tagged as:…" at bounding box center [850, 420] width 848 height 135
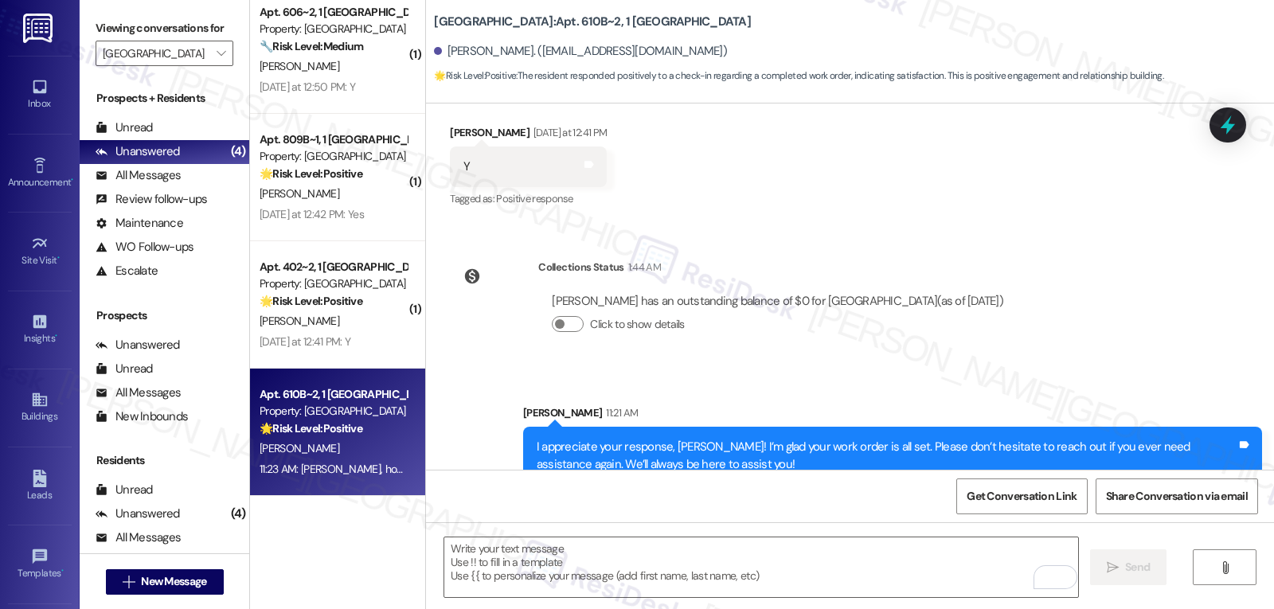
scroll to position [745, 0]
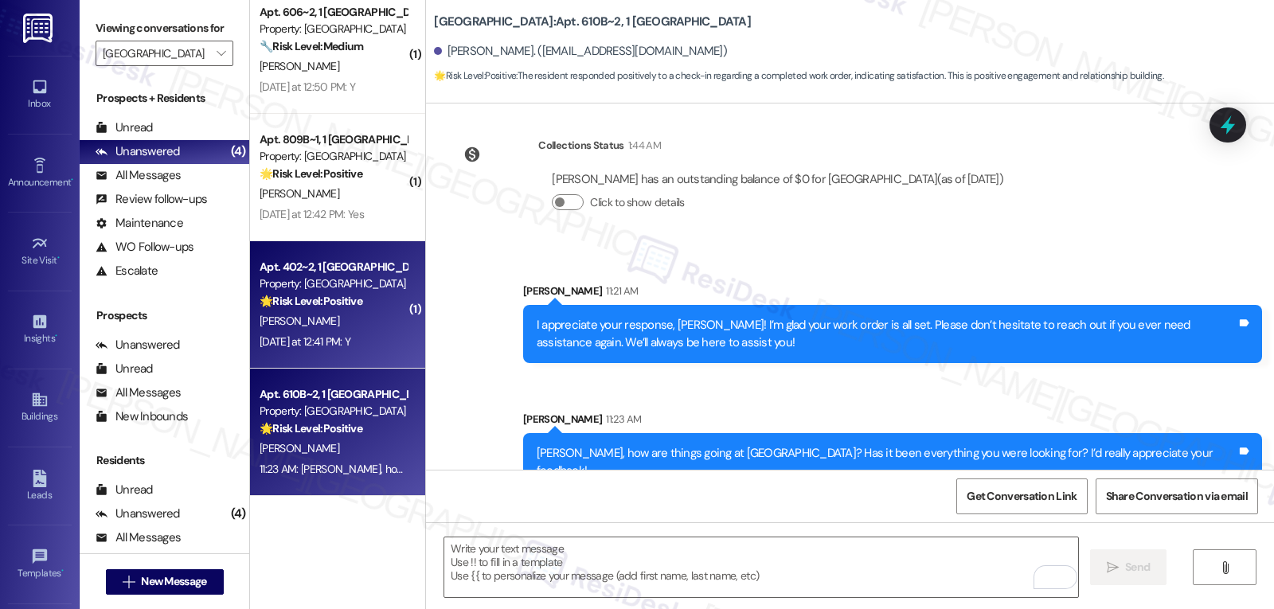
click at [366, 306] on div "🌟 Risk Level: Positive This is a follow-up on a completed work order and the re…" at bounding box center [333, 301] width 147 height 17
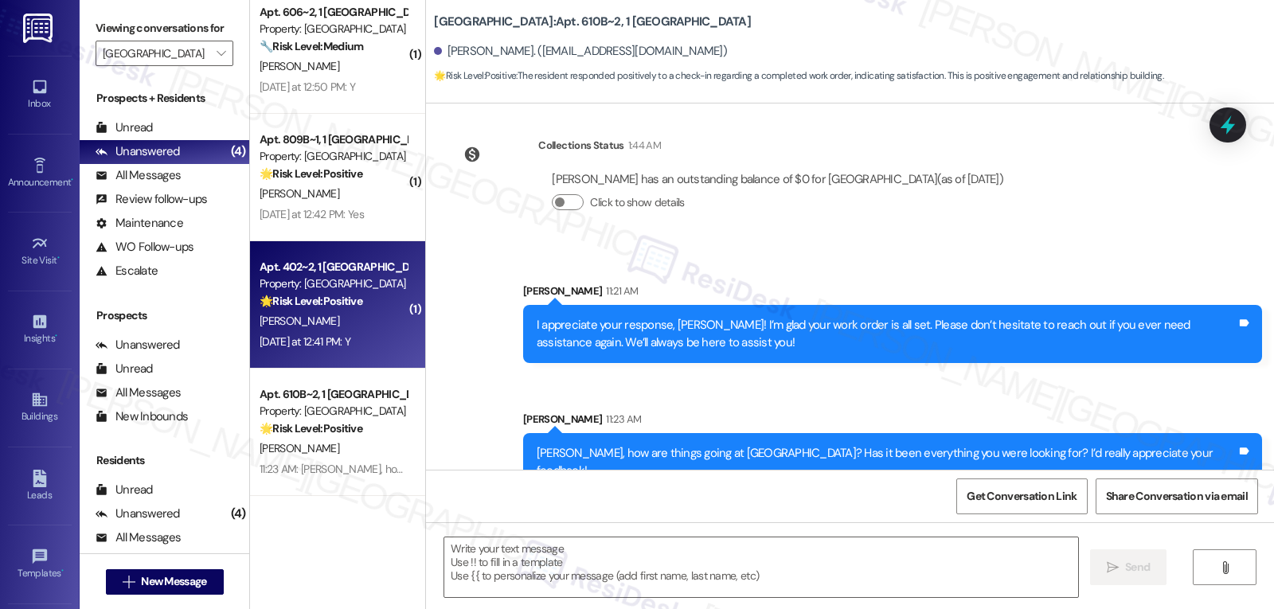
type textarea "Fetching suggested responses. Please feel free to read through the conversation…"
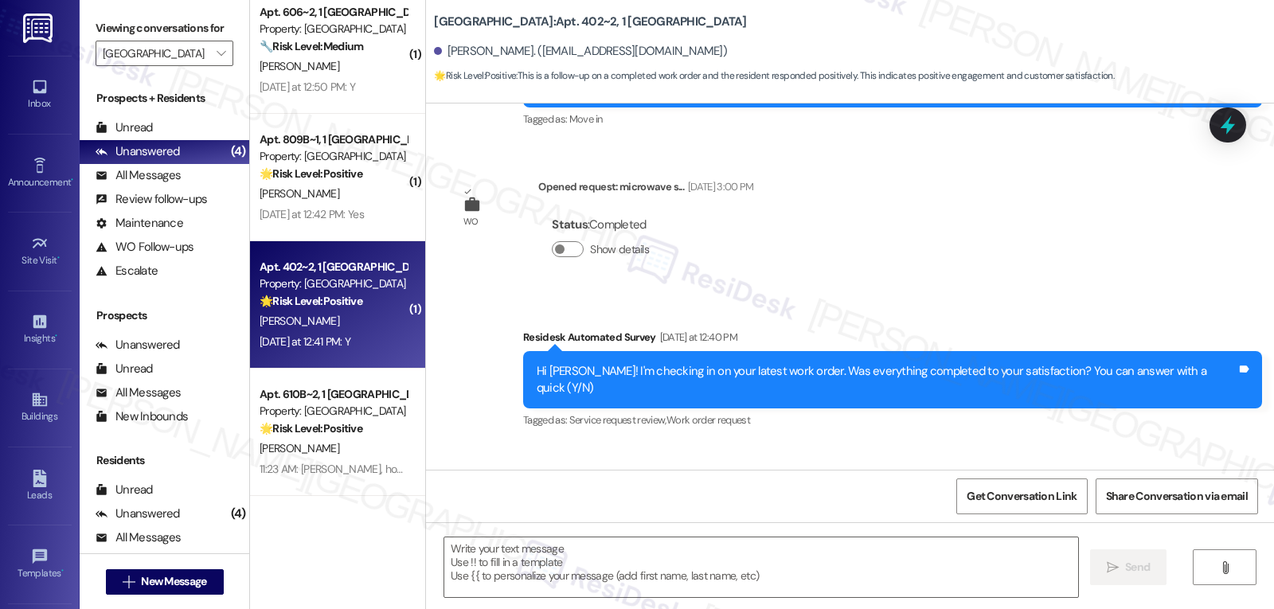
scroll to position [342, 0]
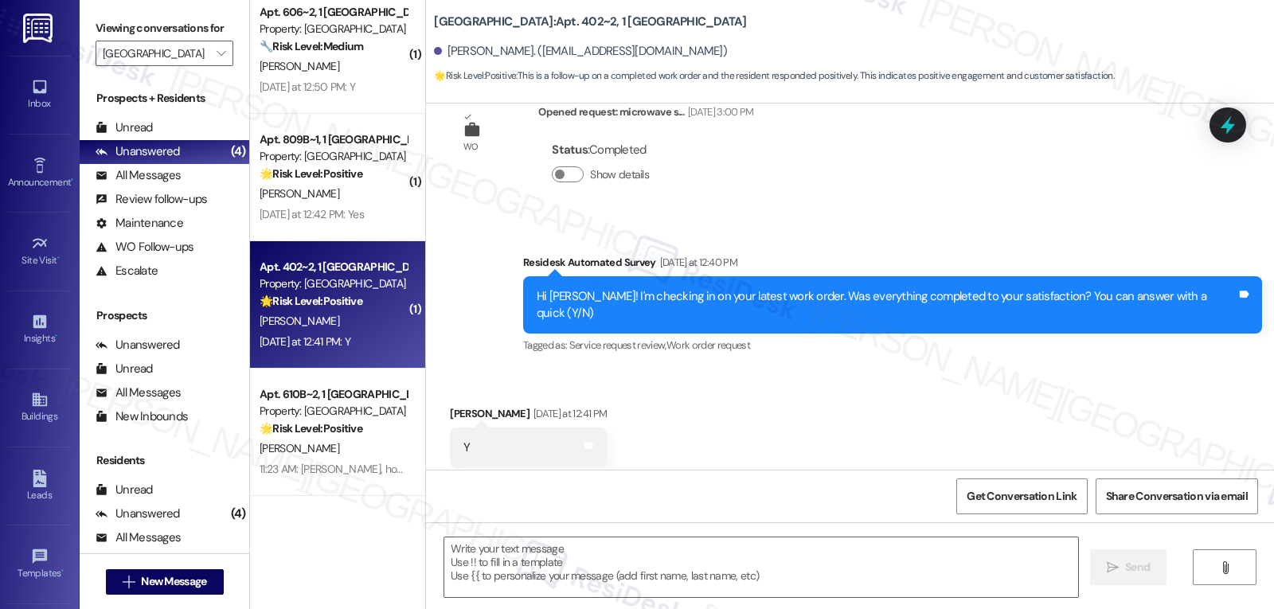
type textarea "Fetching suggested responses. Please feel free to read through the conversation…"
click at [639, 568] on textarea at bounding box center [761, 568] width 634 height 60
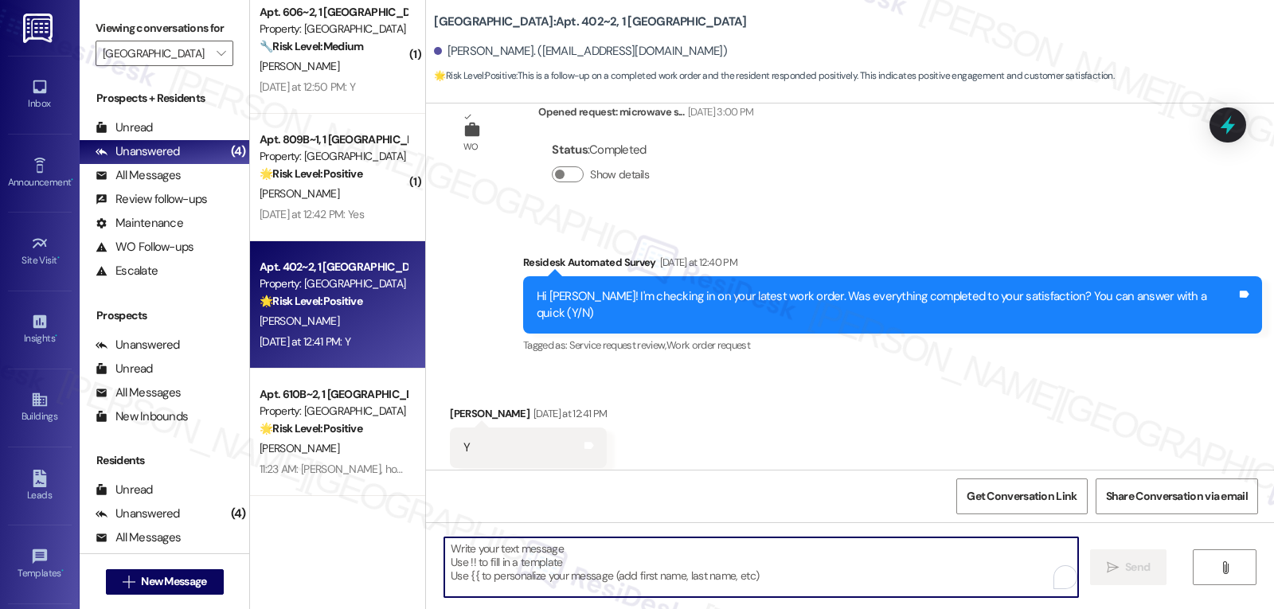
paste textarea "That’s wonderful news, {{first_name}}! Thank you for confirming. Remember, we’r…"
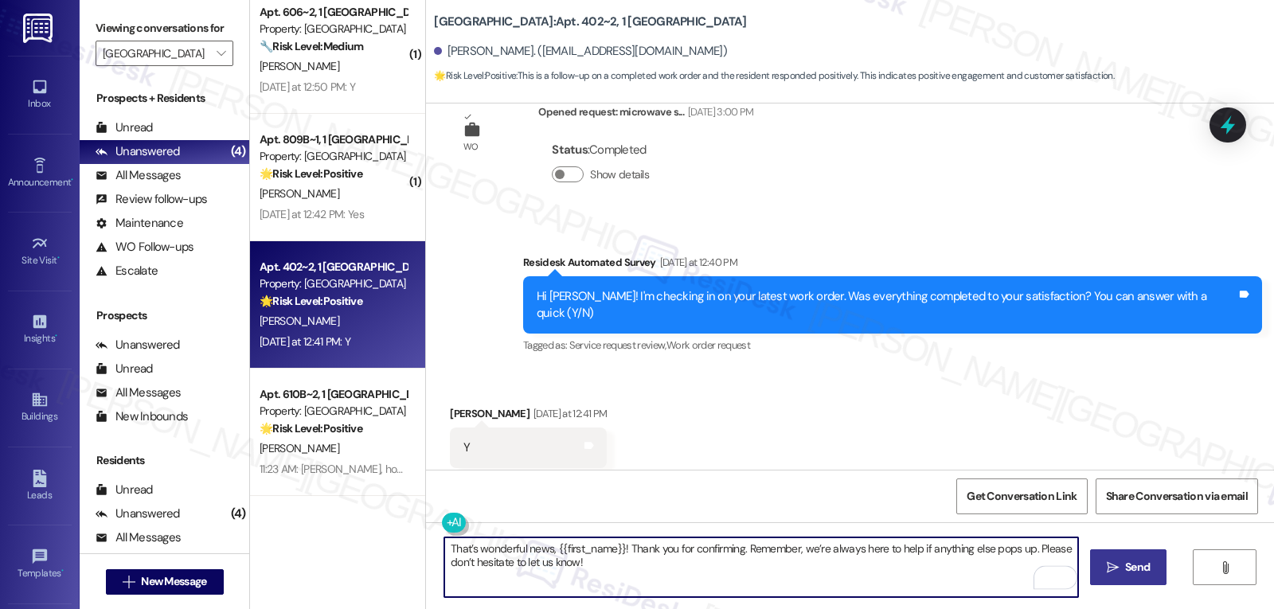
type textarea "That’s wonderful news, {{first_name}}! Thank you for confirming. Remember, we’r…"
click at [1107, 569] on icon "" at bounding box center [1113, 567] width 12 height 13
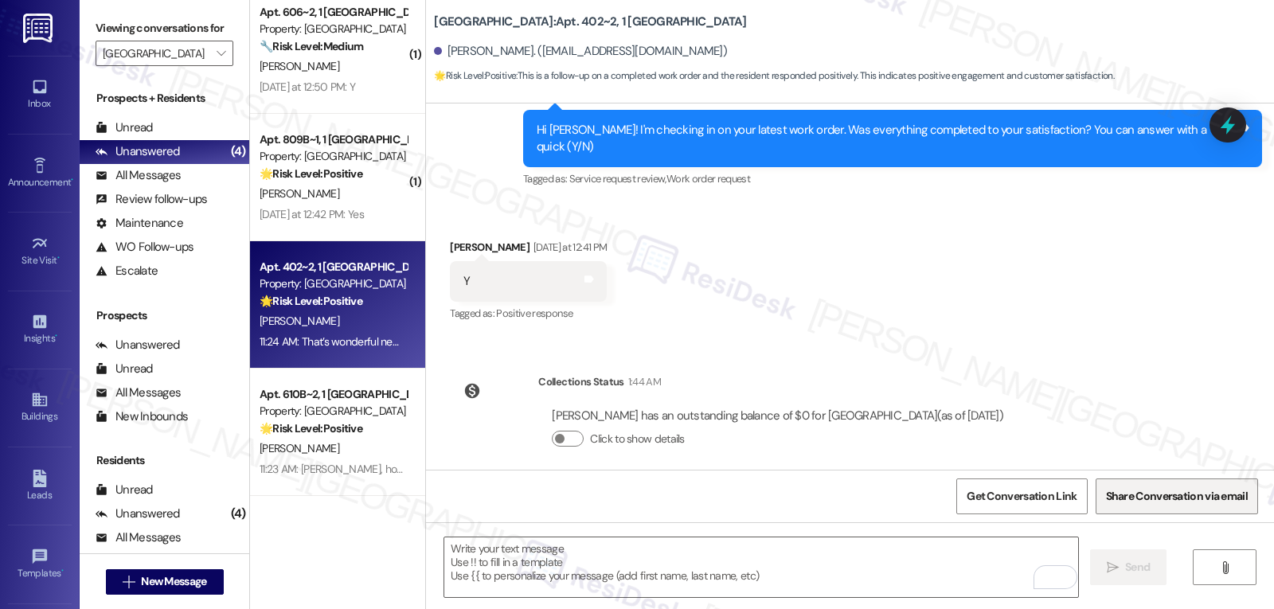
scroll to position [617, 0]
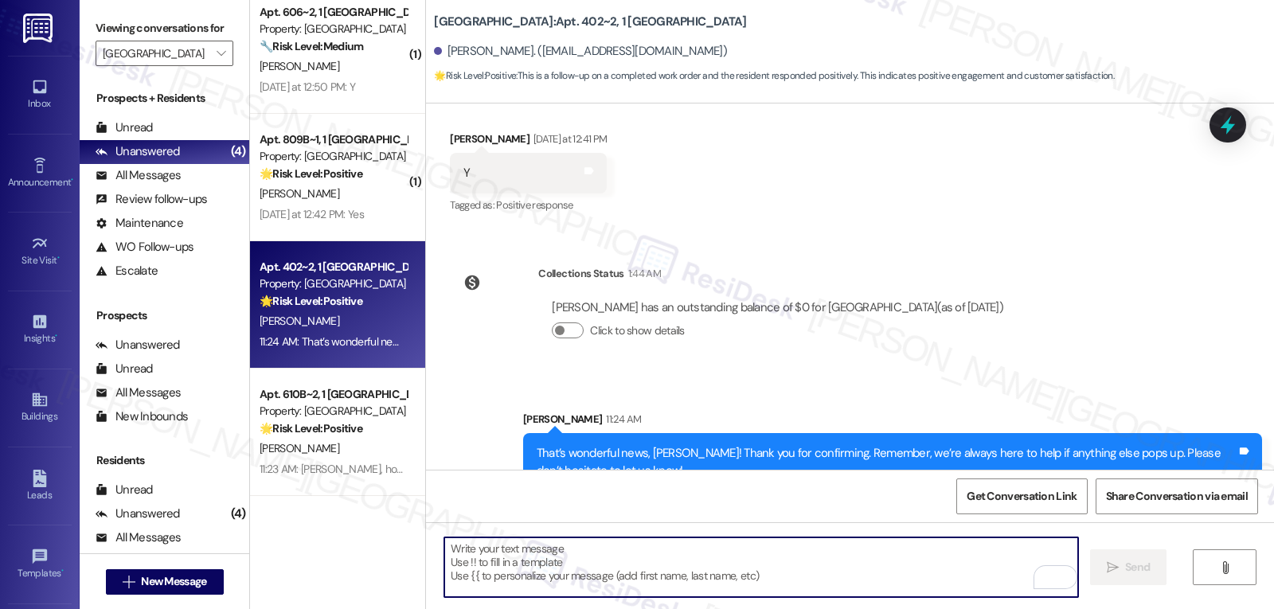
click at [738, 563] on textarea "To enrich screen reader interactions, please activate Accessibility in Grammarl…" at bounding box center [761, 568] width 634 height 60
paste textarea "I hope you’ve been loving your time at {{property}}! Has it lived up to what yo…"
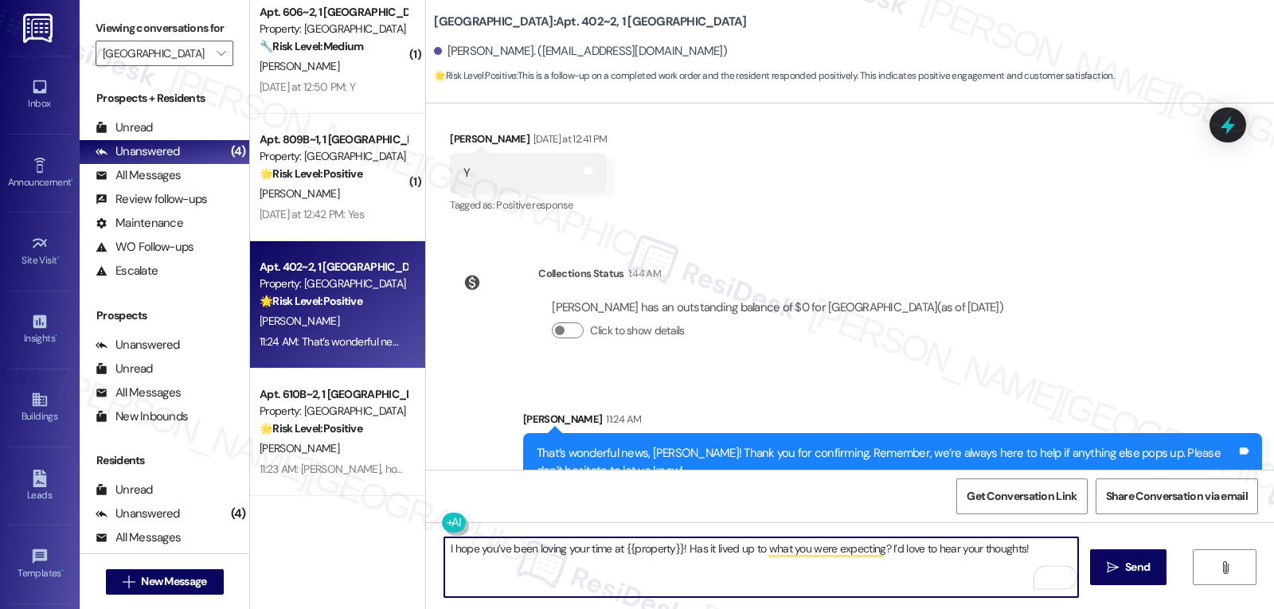
click at [671, 548] on textarea "I hope you’ve been loving your time at {{property}}! Has it lived up to what yo…" at bounding box center [761, 568] width 634 height 60
click at [776, 568] on textarea "I hope you’ve been loving your time at {{property}}, {{first_name}}! Has it liv…" at bounding box center [761, 568] width 634 height 60
click at [784, 572] on textarea "I hope you’ve been loving your time at {{property}}, {{first_name}}! Has it liv…" at bounding box center [761, 568] width 634 height 60
type textarea "I hope you’ve been loving your time at {{property}}, {{first_name}}! Has it liv…"
click at [1140, 564] on span "Send" at bounding box center [1137, 567] width 25 height 17
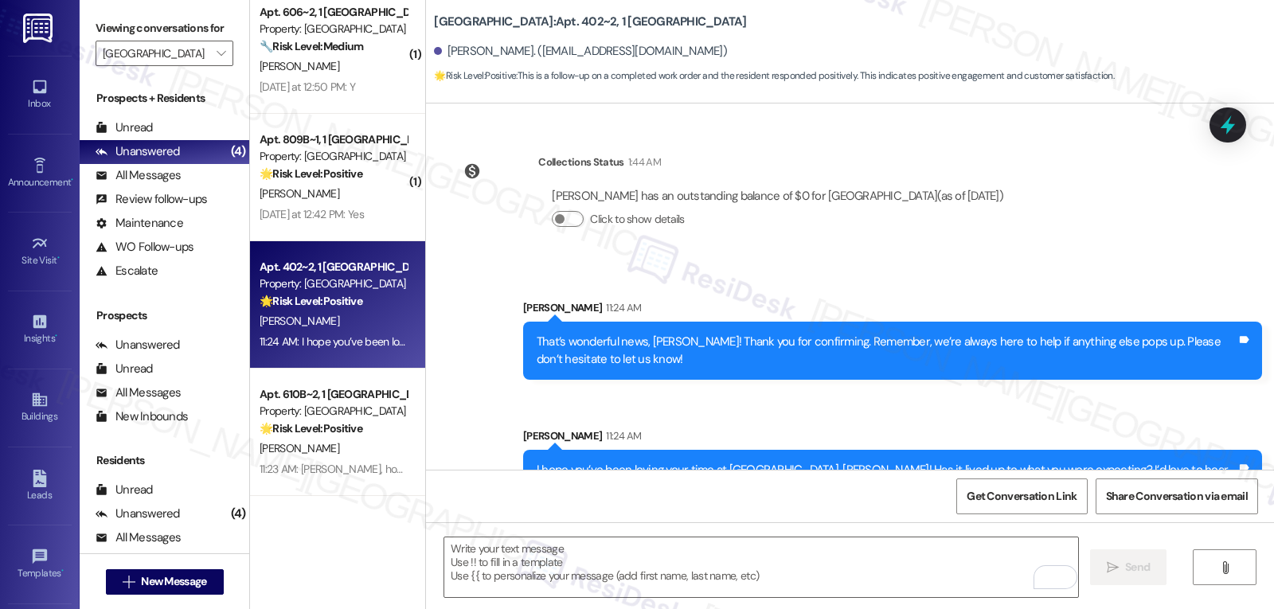
scroll to position [745, 0]
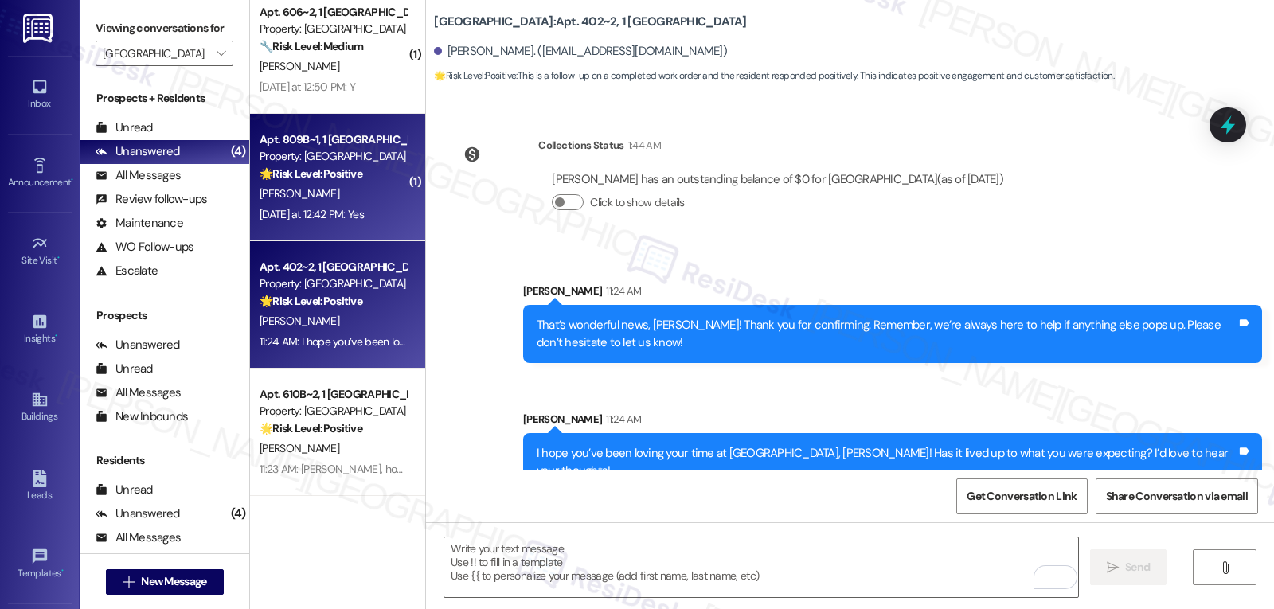
click at [369, 190] on div "[PERSON_NAME]" at bounding box center [333, 194] width 151 height 20
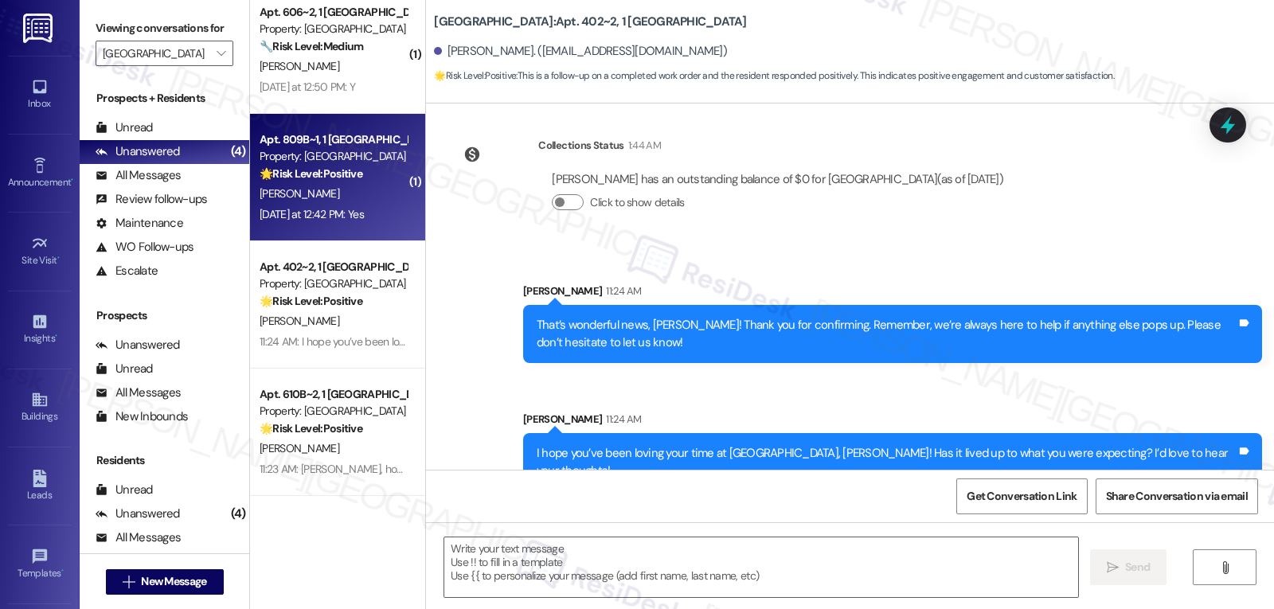
type textarea "Fetching suggested responses. Please feel free to read through the conversation…"
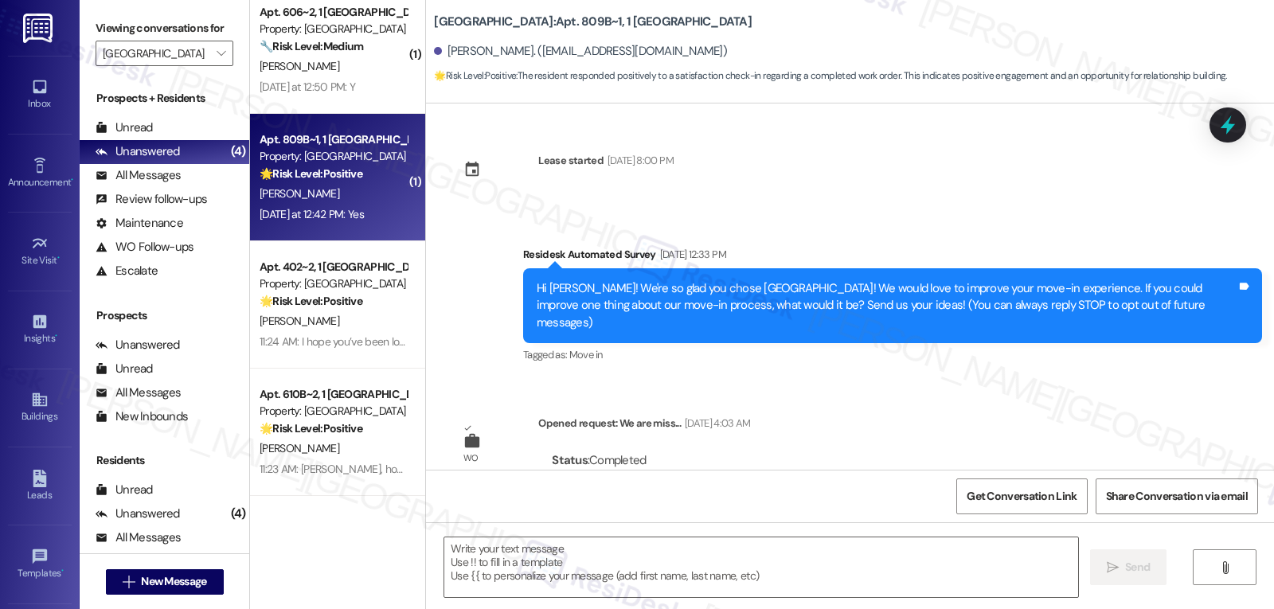
scroll to position [328, 0]
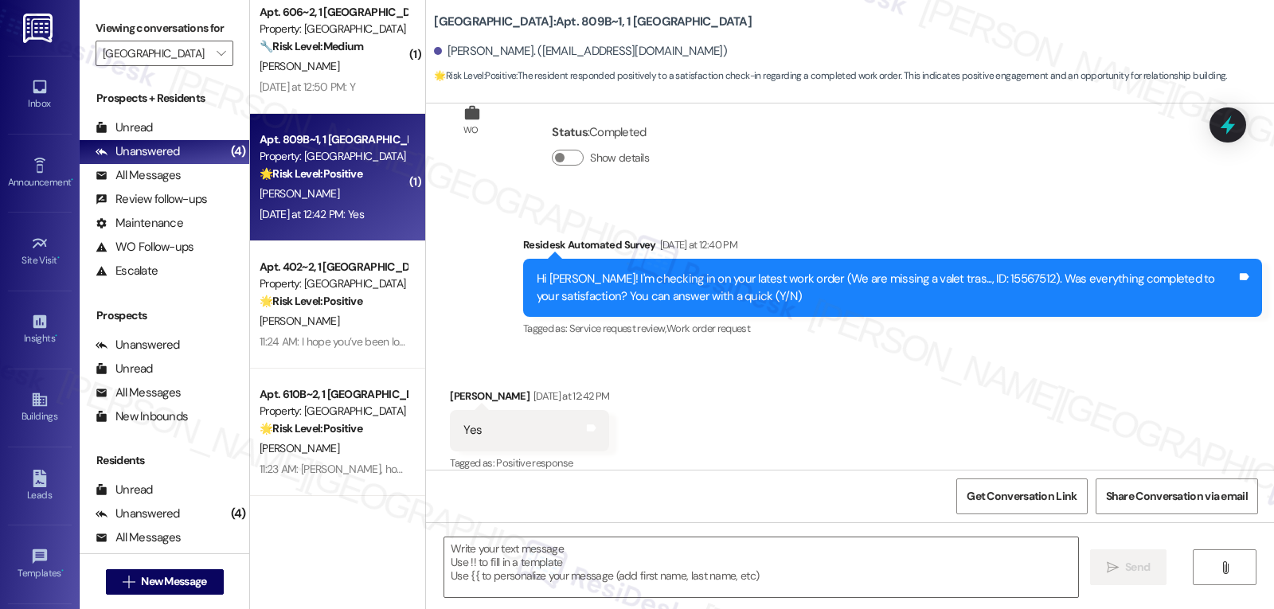
type textarea "Fetching suggested responses. Please feel free to read through the conversation…"
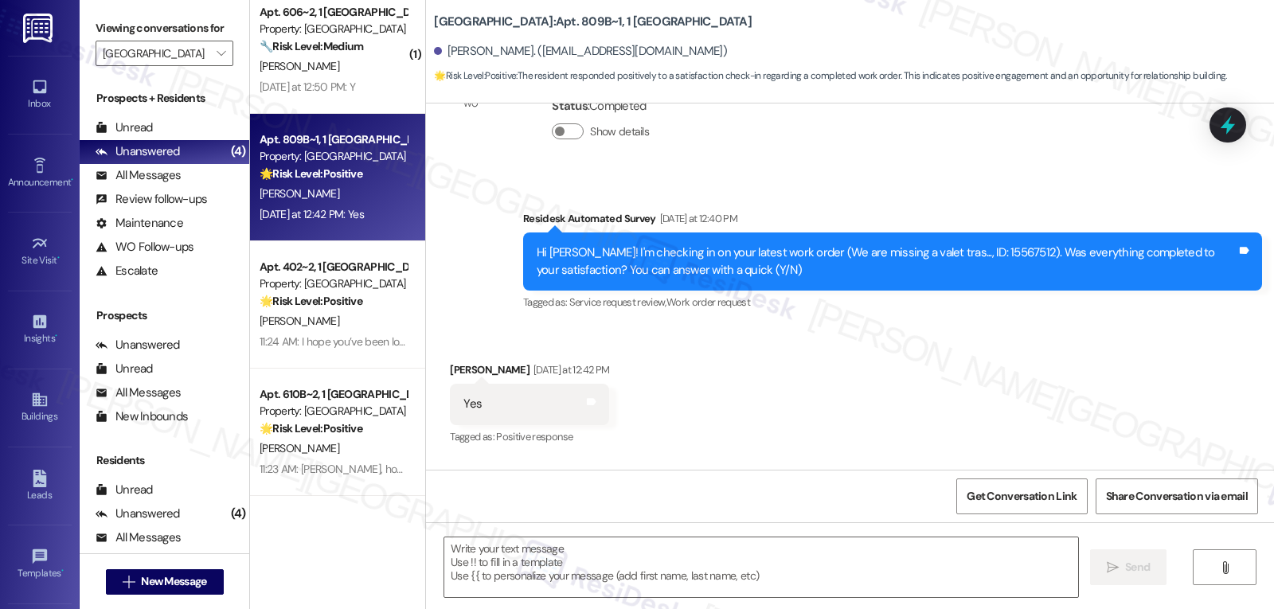
scroll to position [316, 0]
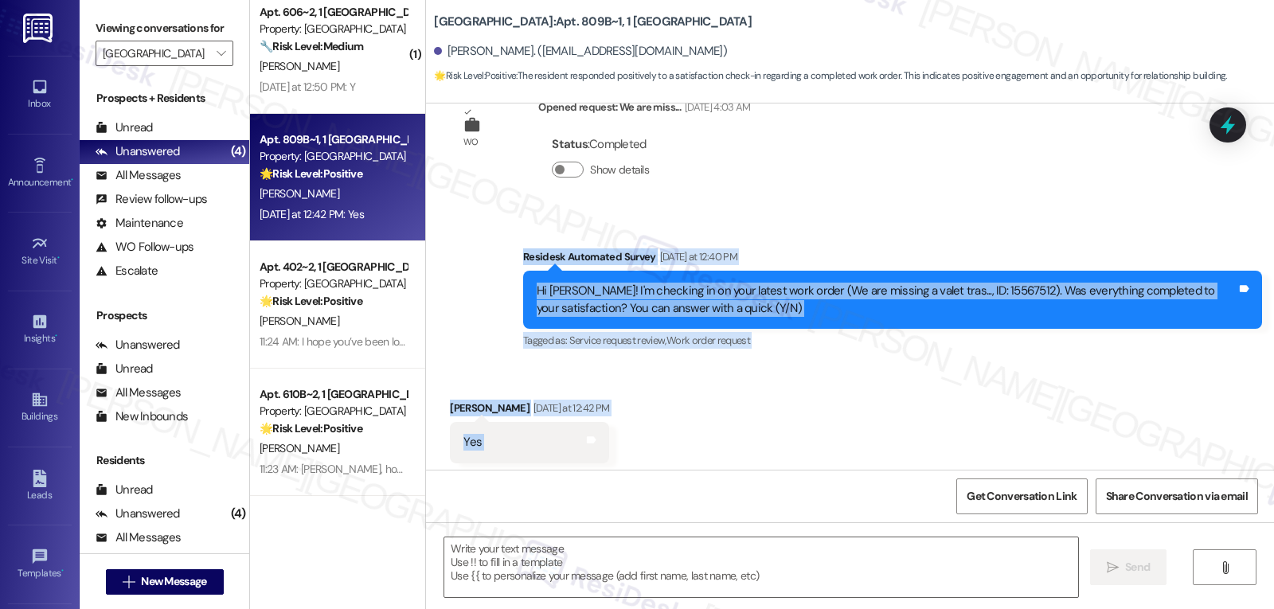
drag, startPoint x: 504, startPoint y: 240, endPoint x: 556, endPoint y: 421, distance: 188.8
click at [556, 421] on div "Lease started Aug 14, 2025 at 8:00 PM Survey, sent via SMS Residesk Automated S…" at bounding box center [850, 287] width 848 height 366
copy div "Residesk Automated Survey Yesterday at 12:40 PM Hi Meredith! I'm checking in on…"
click at [766, 378] on div "Received via SMS Meredith Varley Yesterday at 12:42 PM Yes Tags and notes Tagge…" at bounding box center [850, 431] width 848 height 135
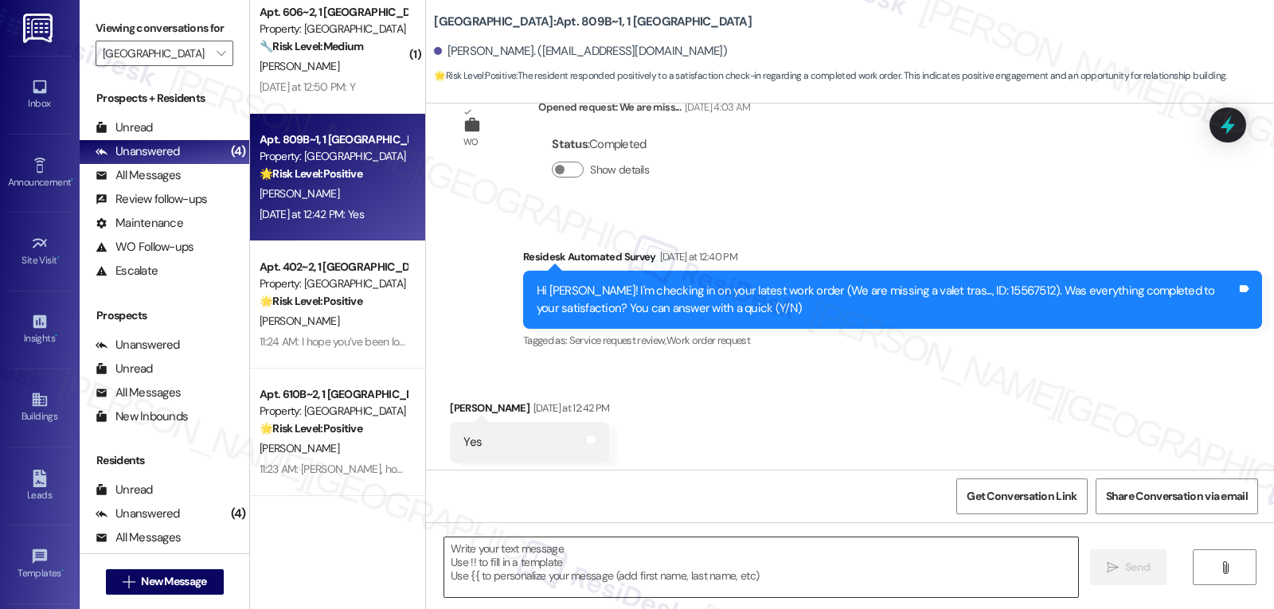
click at [552, 567] on textarea at bounding box center [761, 568] width 634 height 60
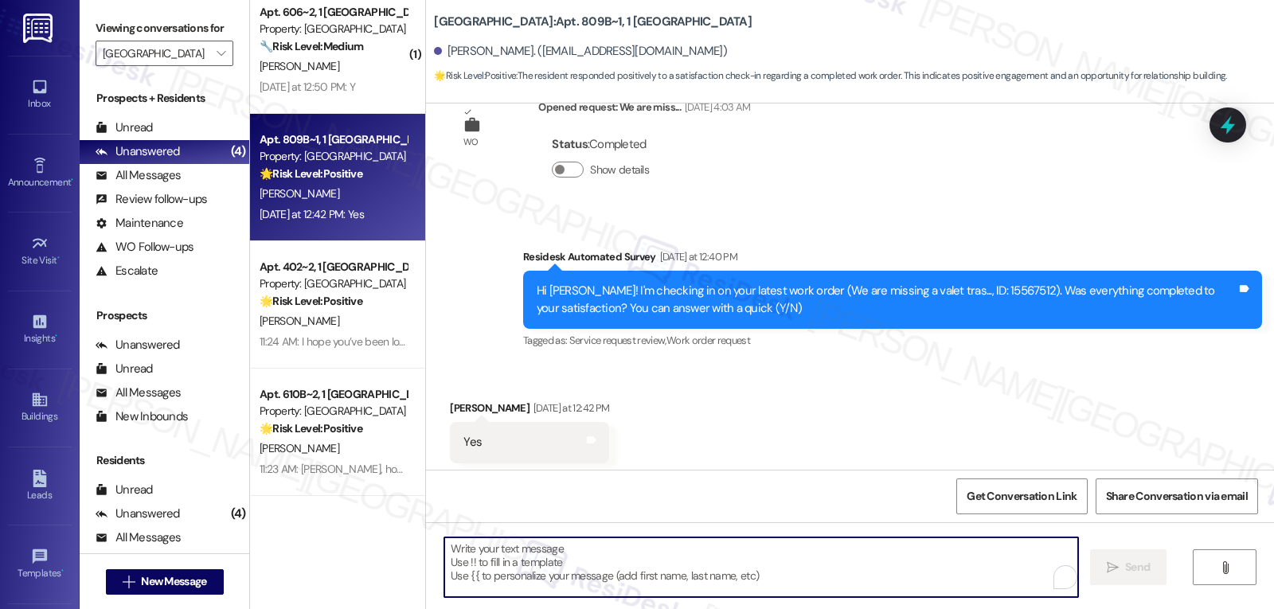
paste textarea "Thanks for the update, {{first_name}}! I’m glad everything was resolved to your…"
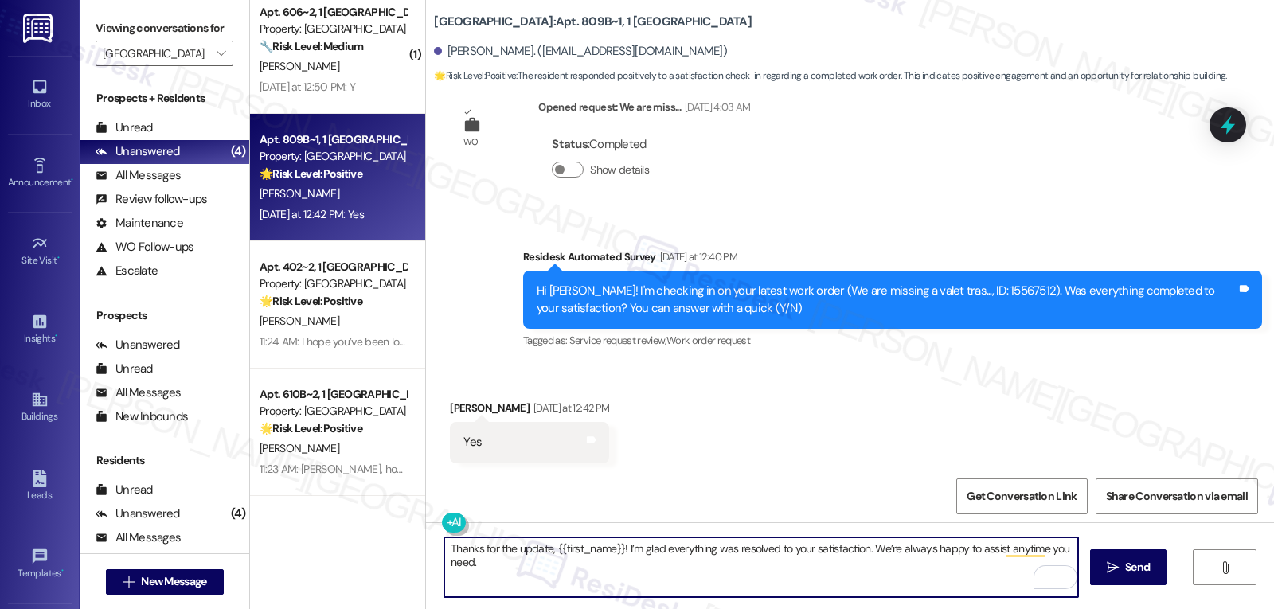
click at [576, 566] on textarea "Thanks for the update, {{first_name}}! I’m glad everything was resolved to your…" at bounding box center [761, 568] width 634 height 60
type textarea "Thanks for the update, {{first_name}}! I’m glad everything was resolved to your…"
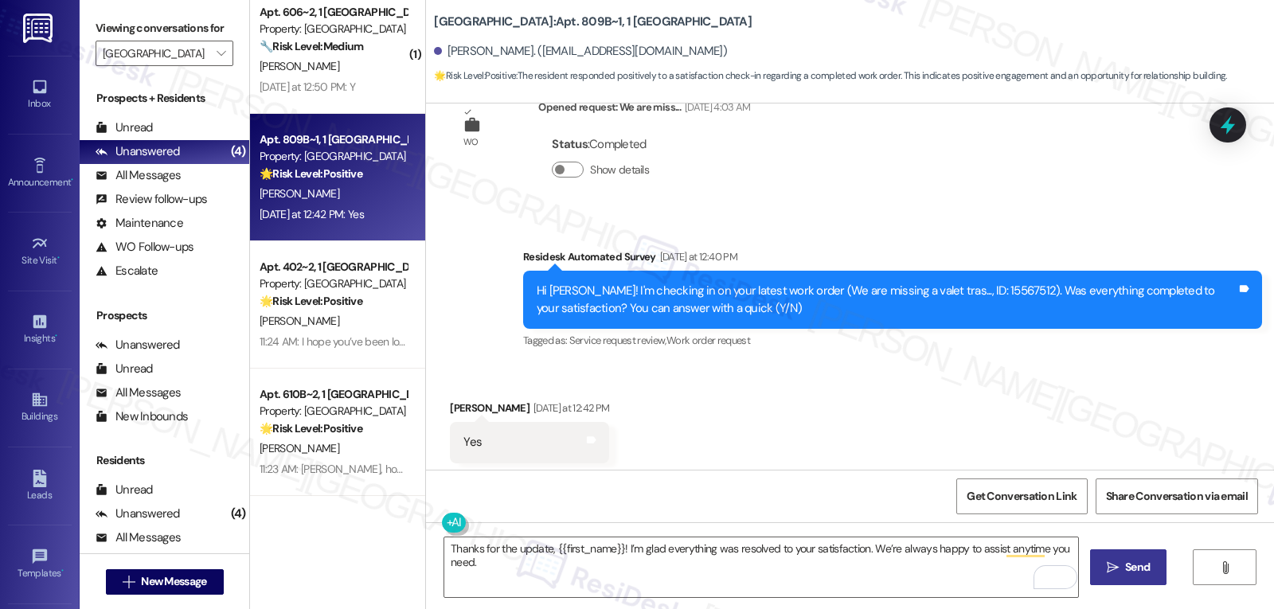
click at [1116, 573] on icon "" at bounding box center [1113, 567] width 12 height 13
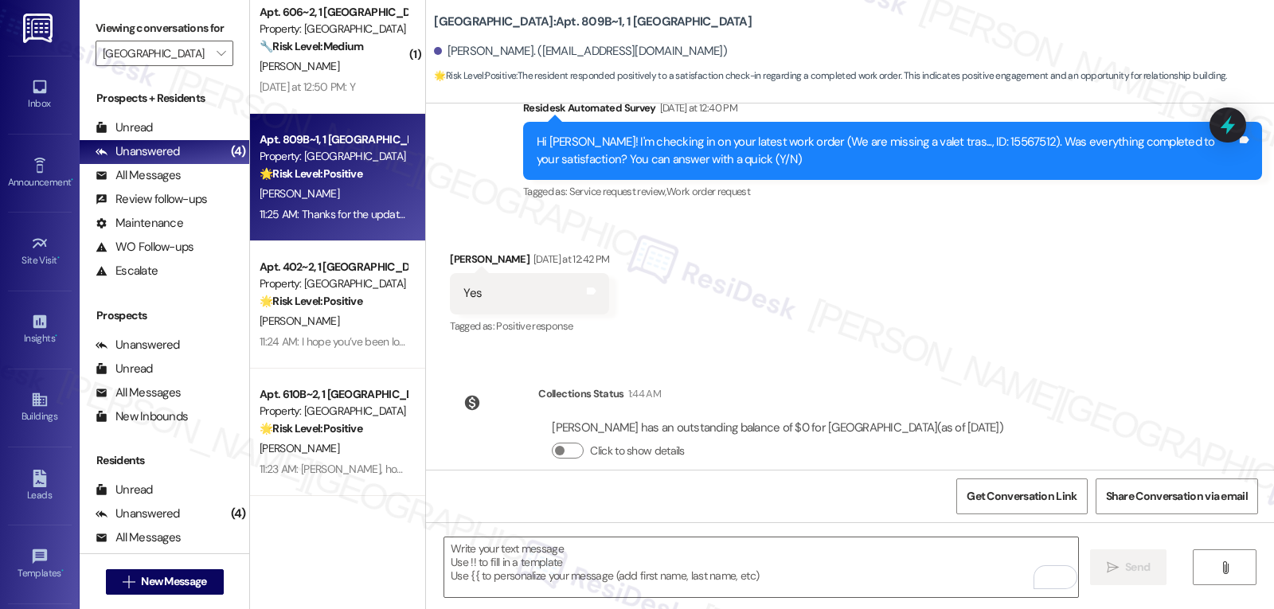
scroll to position [586, 0]
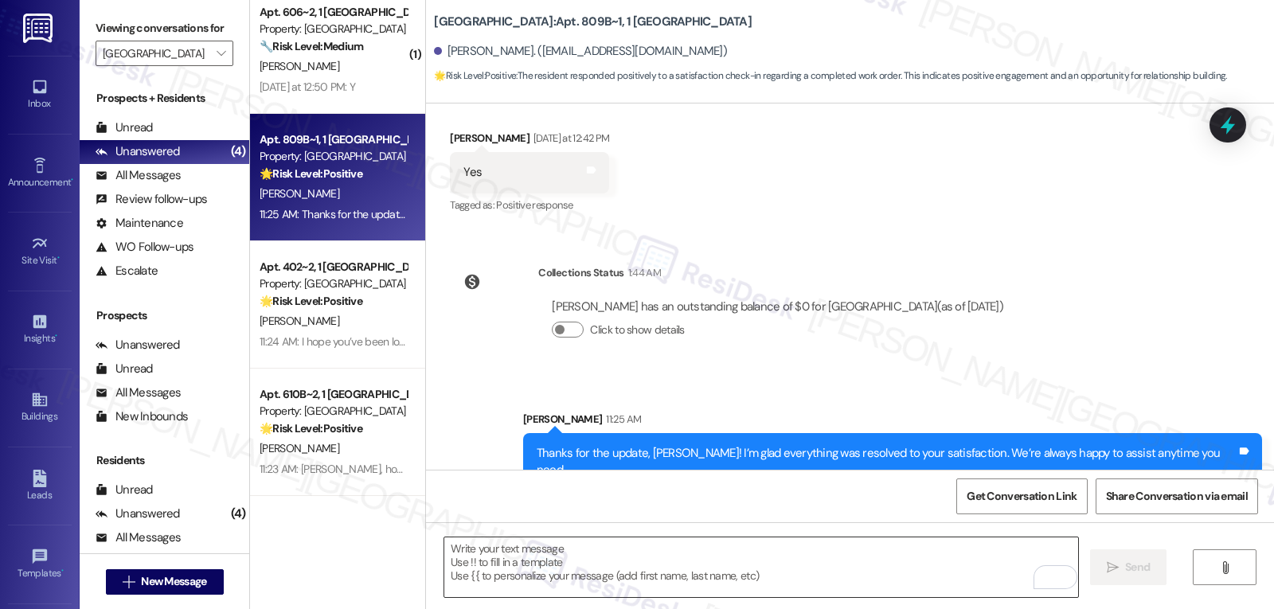
click at [563, 567] on textarea "To enrich screen reader interactions, please activate Accessibility in Grammarl…" at bounding box center [761, 568] width 634 height 60
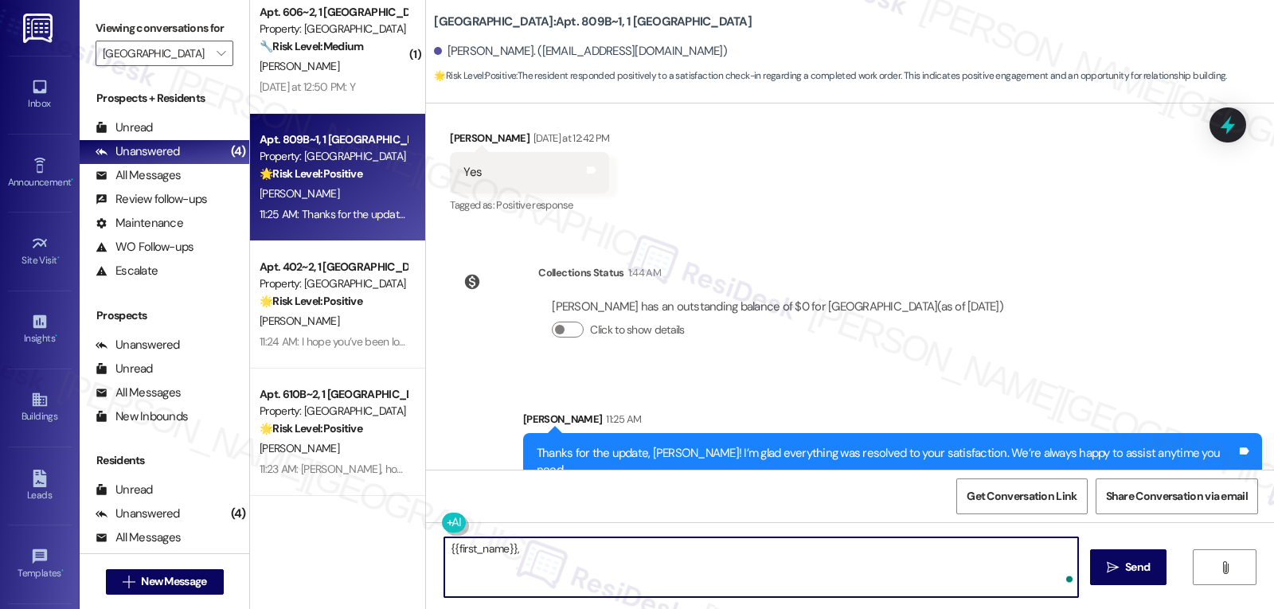
paste textarea "how’s everything going for you at {{property}}? Has it met your expectations so…"
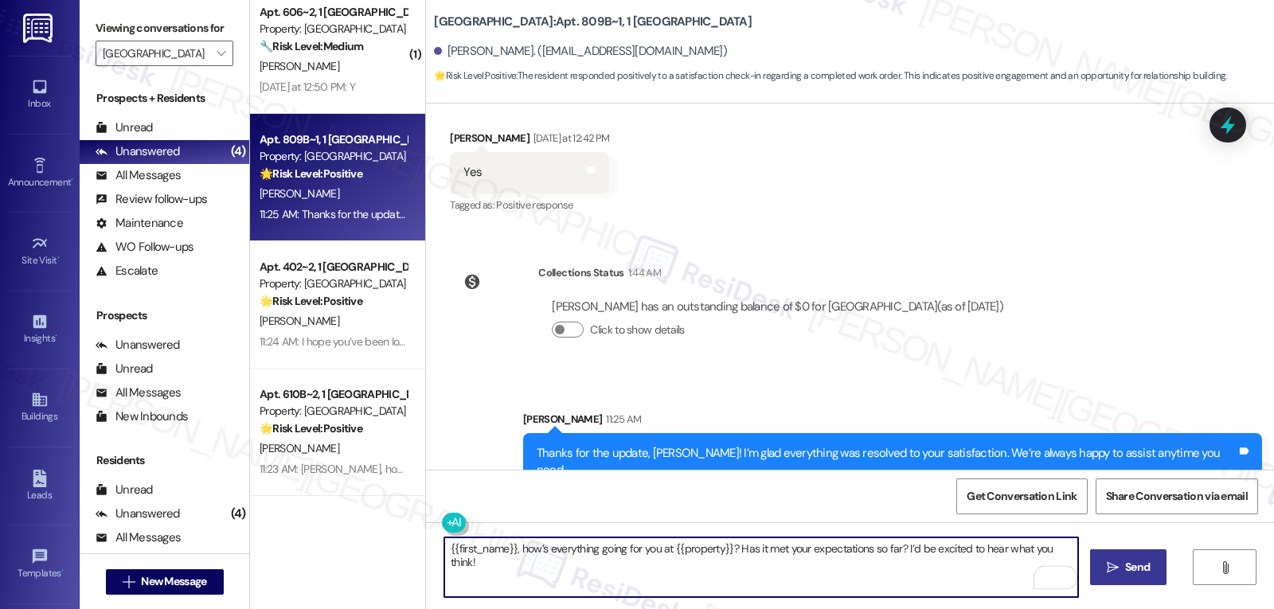
type textarea "{{first_name}}, how’s everything going for you at {{property}}? Has it met your…"
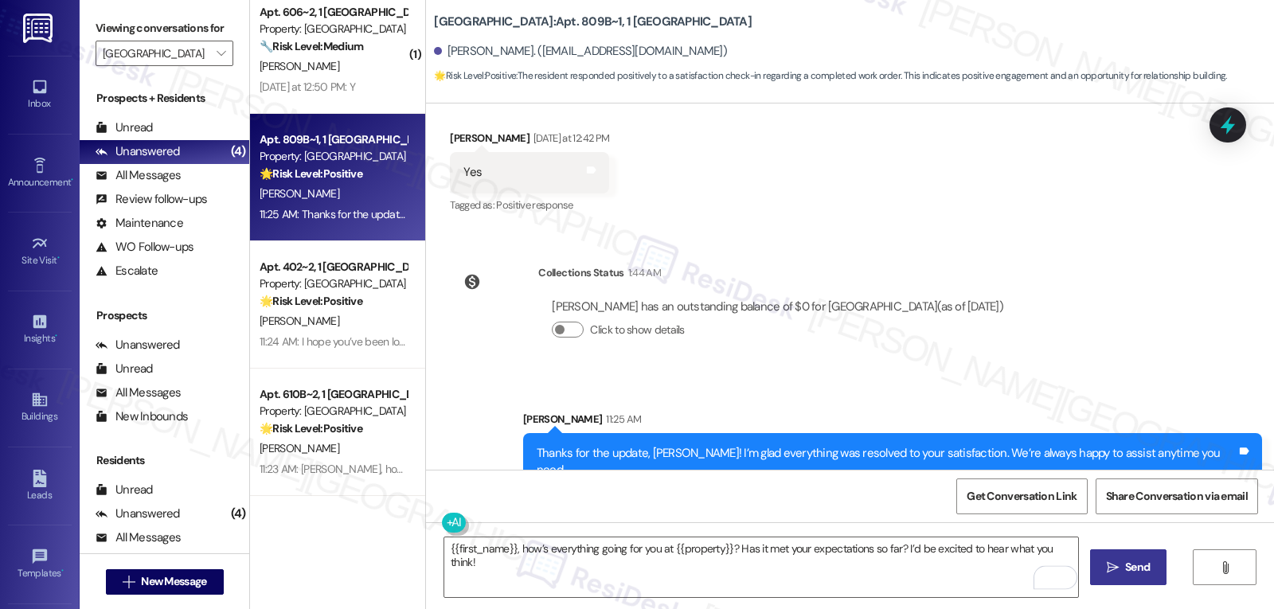
click at [1130, 565] on span "Send" at bounding box center [1137, 567] width 25 height 17
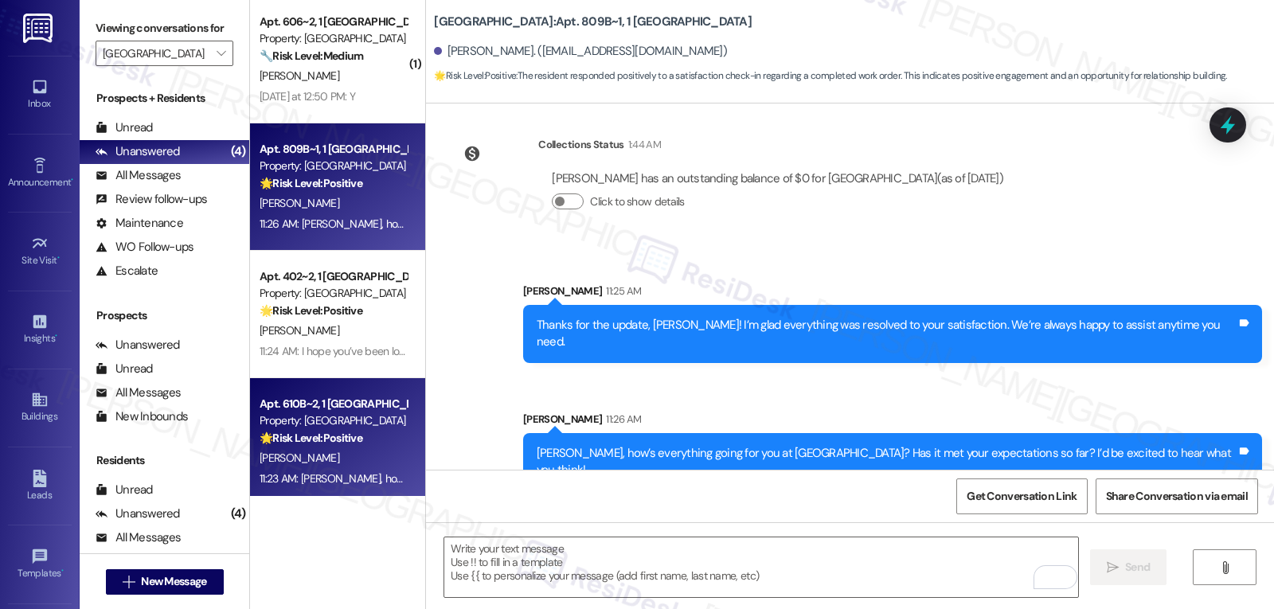
scroll to position [0, 0]
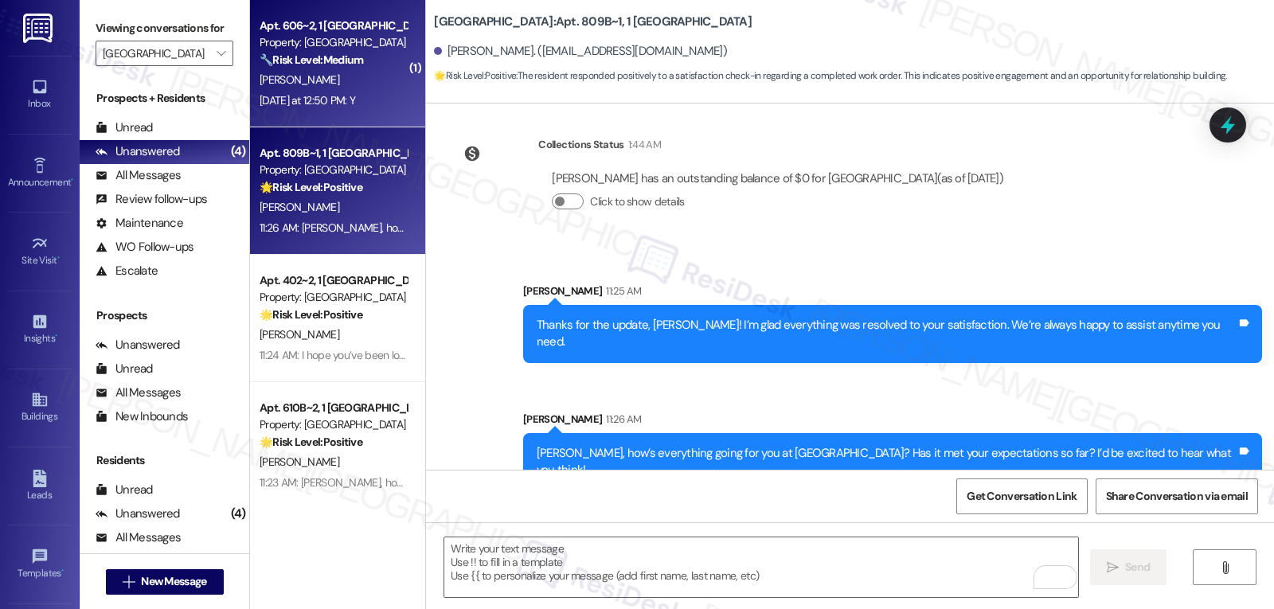
click at [351, 35] on div "Property: [GEOGRAPHIC_DATA]" at bounding box center [333, 42] width 147 height 17
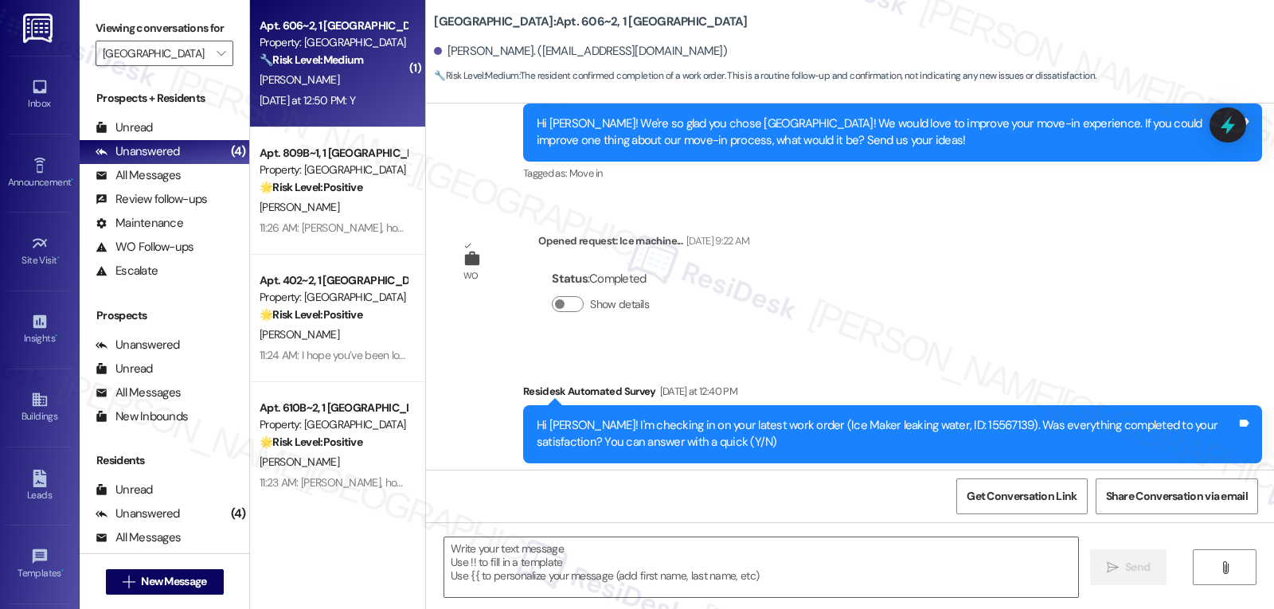
scroll to position [738, 0]
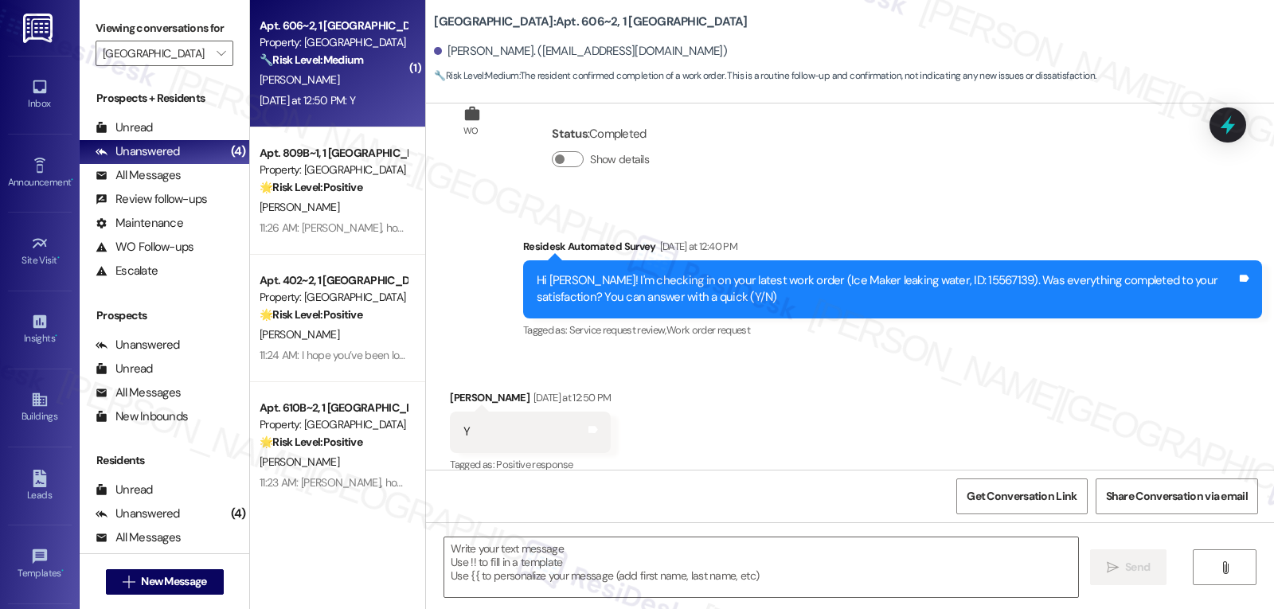
type textarea "Fetching suggested responses. Please feel free to read through the conversation…"
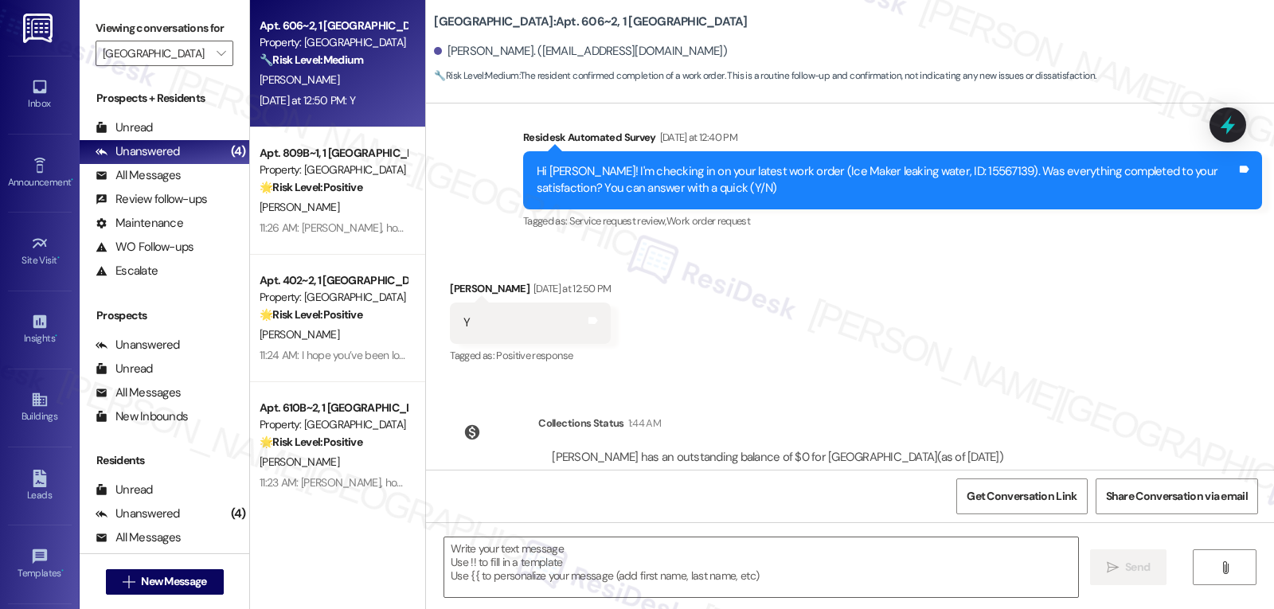
scroll to position [885, 0]
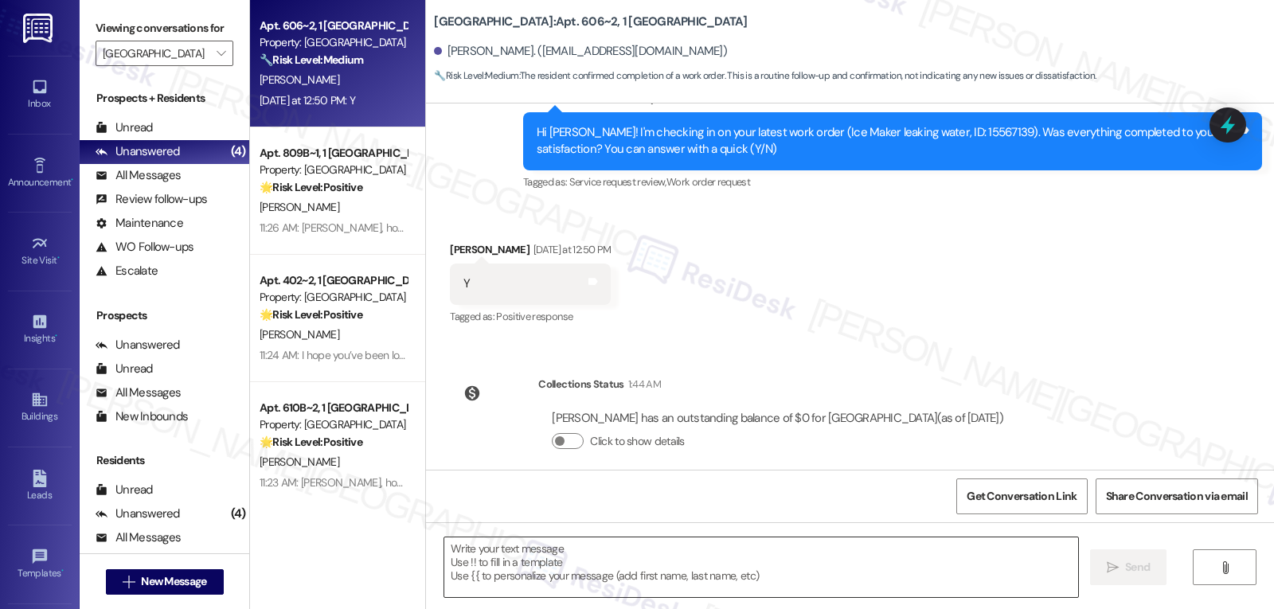
click at [608, 573] on textarea at bounding box center [761, 568] width 634 height 60
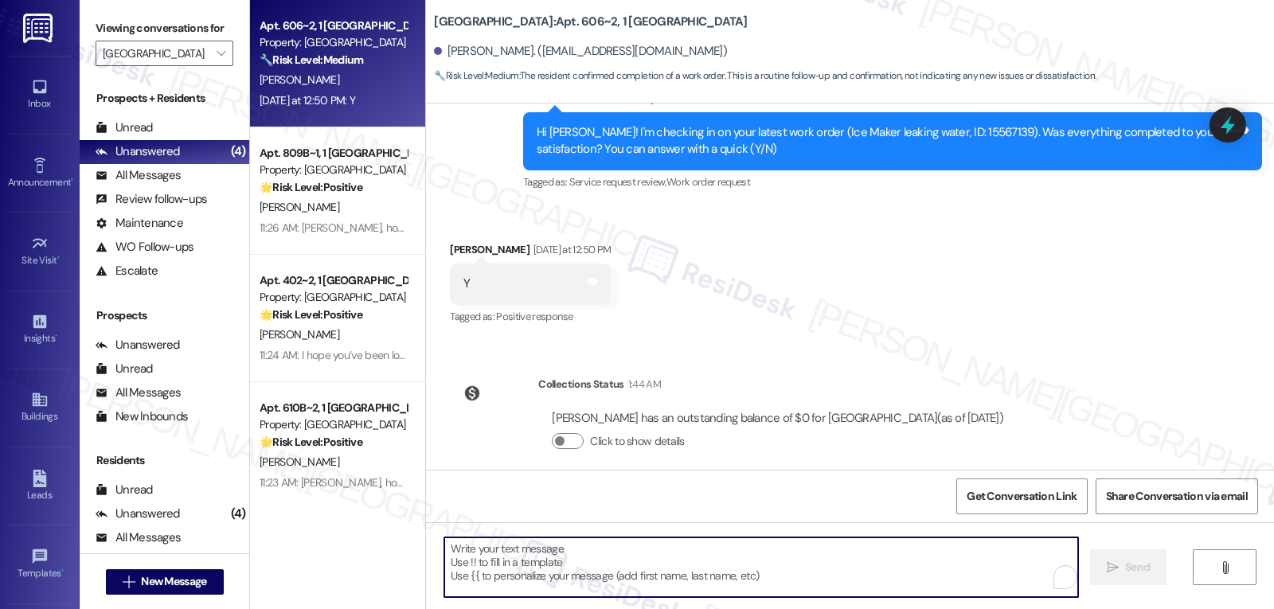
paste textarea "Awesome! Thanks for confirming, {{first_name}}! It’s great to know your request…"
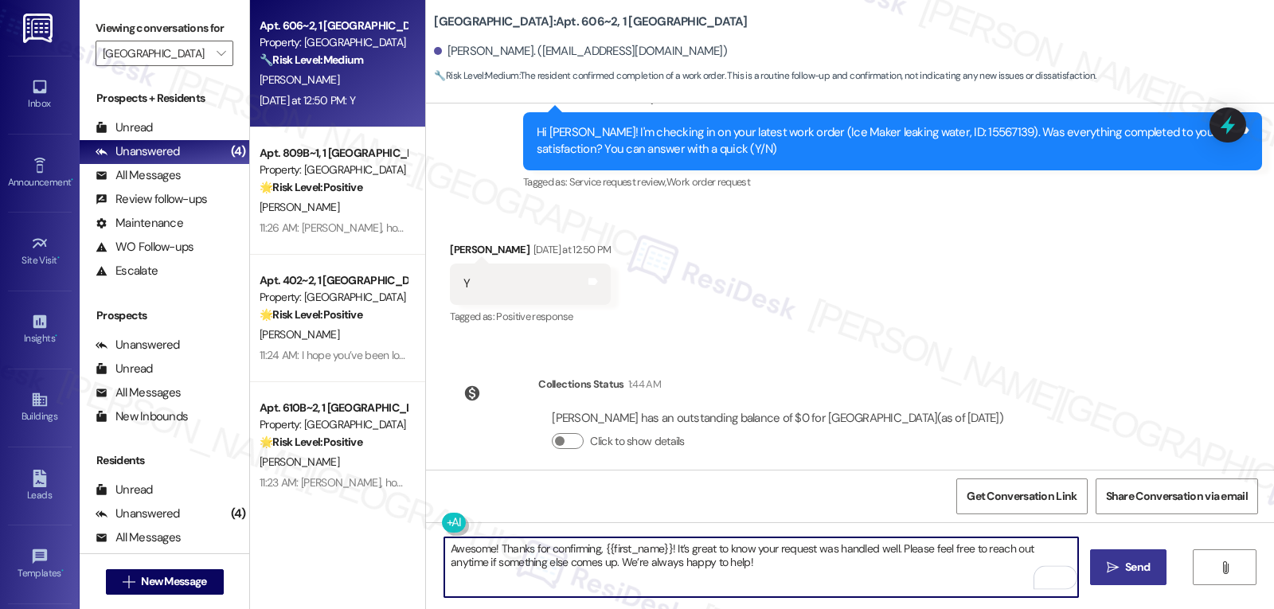
type textarea "Awesome! Thanks for confirming, {{first_name}}! It’s great to know your request…"
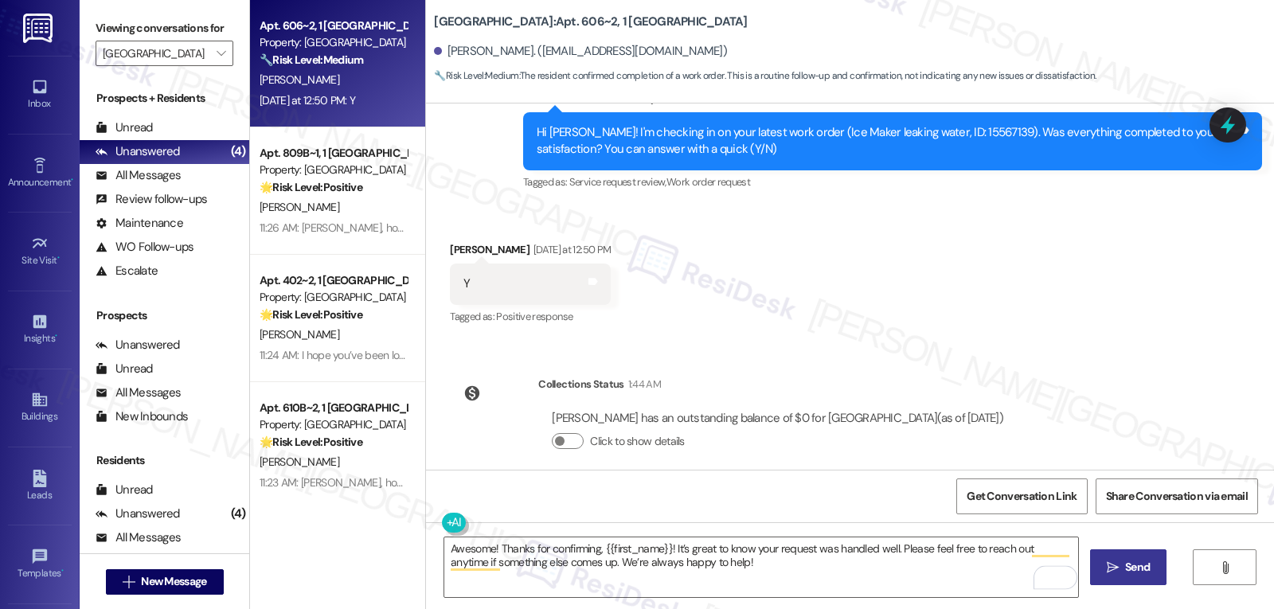
click at [1126, 574] on span "Send" at bounding box center [1137, 567] width 25 height 17
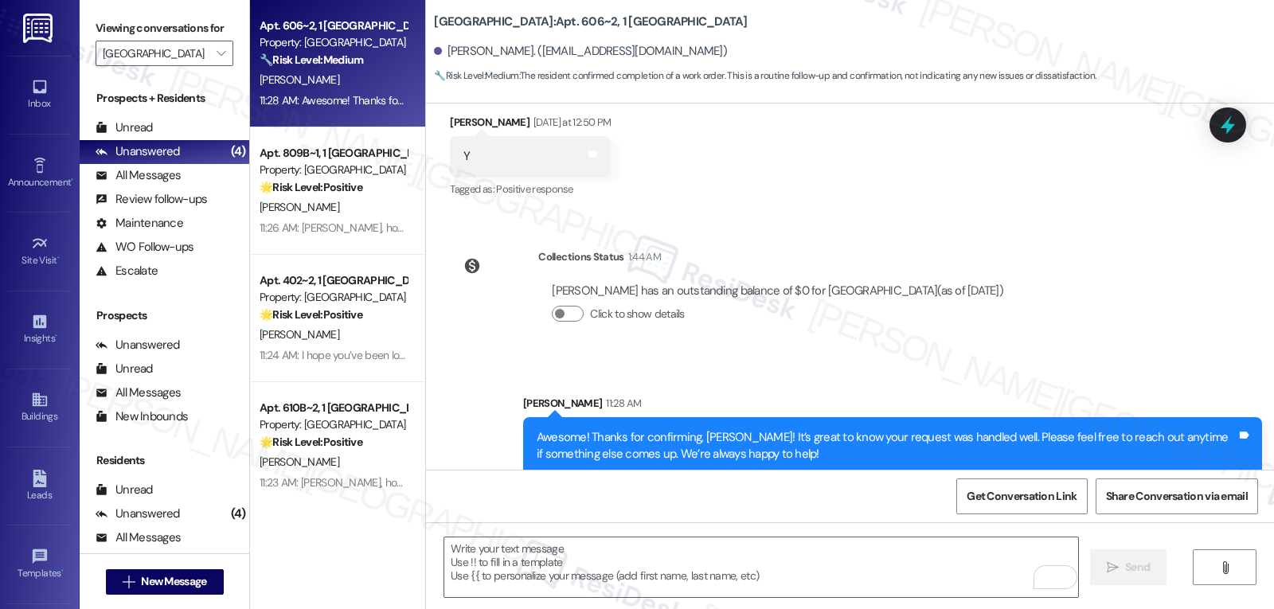
scroll to position [1013, 0]
click at [565, 593] on textarea "To enrich screen reader interactions, please activate Accessibility in Grammarl…" at bounding box center [761, 568] width 634 height 60
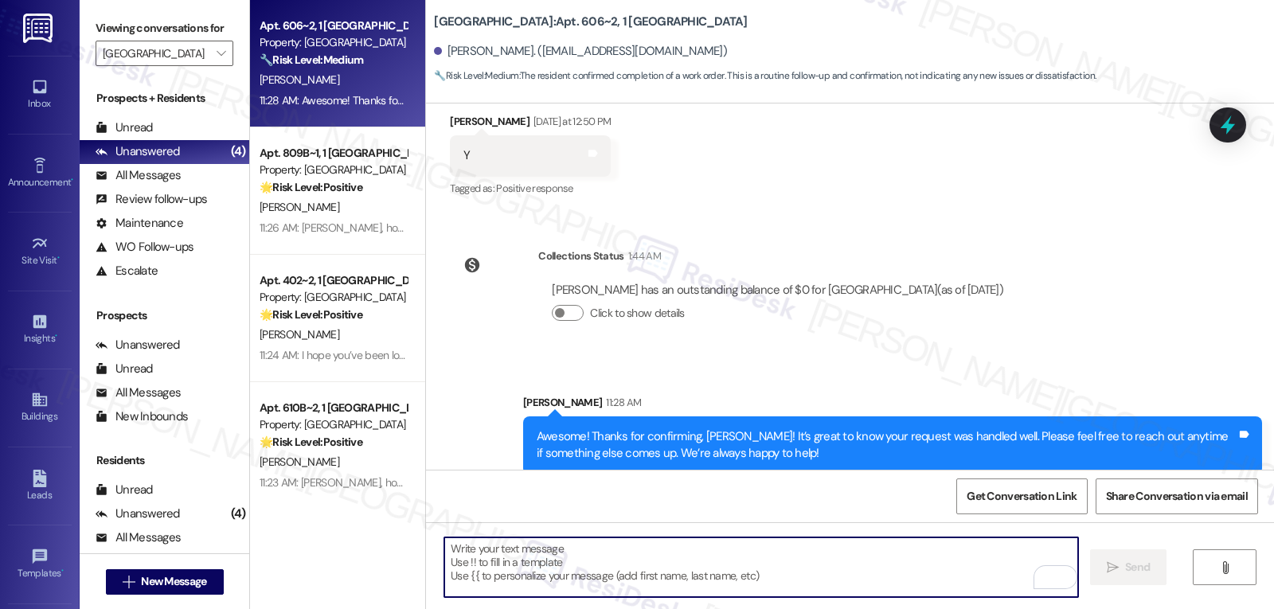
click at [568, 579] on textarea "To enrich screen reader interactions, please activate Accessibility in Grammarl…" at bounding box center [761, 568] width 634 height 60
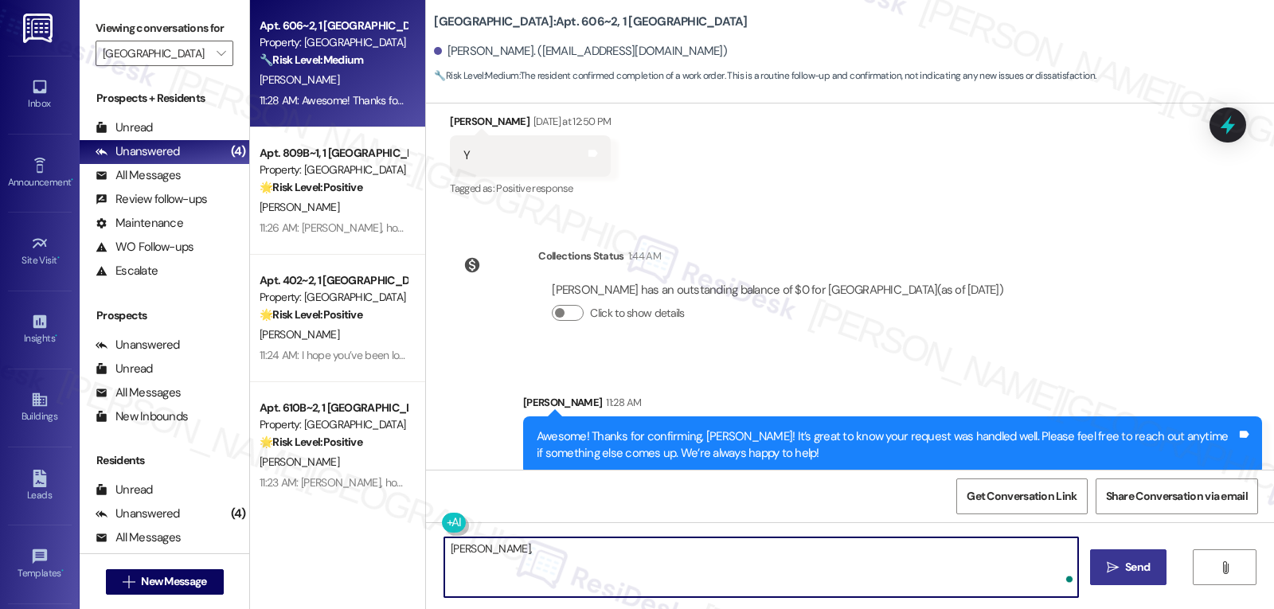
paste textarea "I’ve been meaning to check in. How has your experience at {{property}} been so …"
type textarea "Helena, I’ve been meaning to check in. How has your experience at {{property}} …"
click at [1115, 568] on icon "" at bounding box center [1113, 567] width 12 height 13
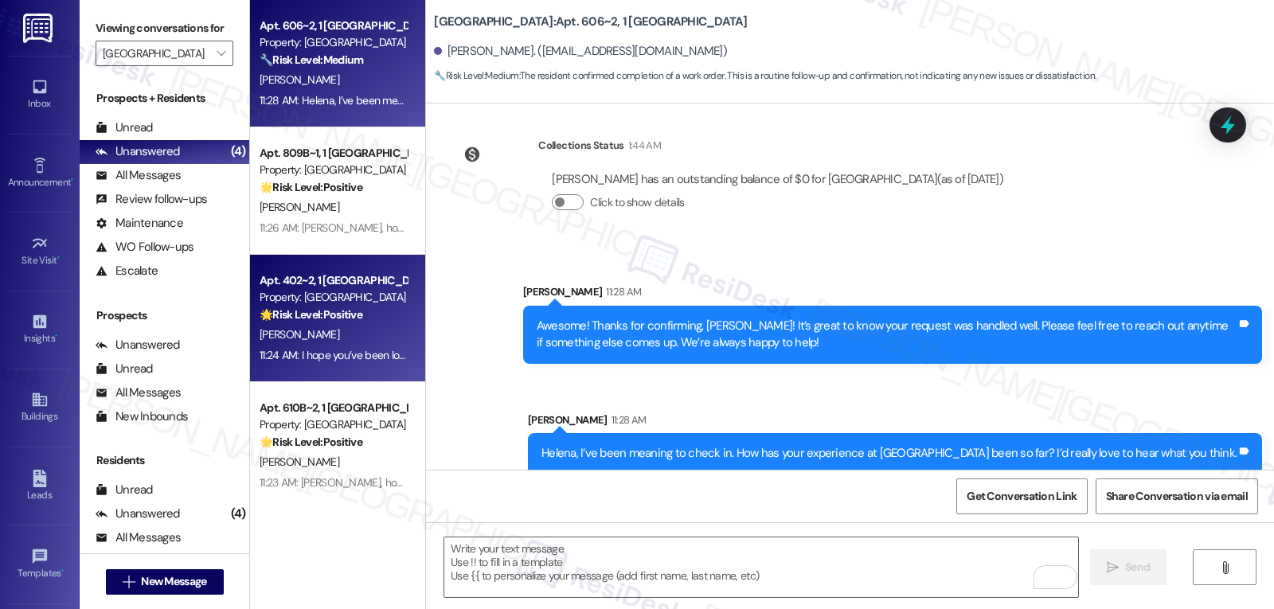
scroll to position [14, 0]
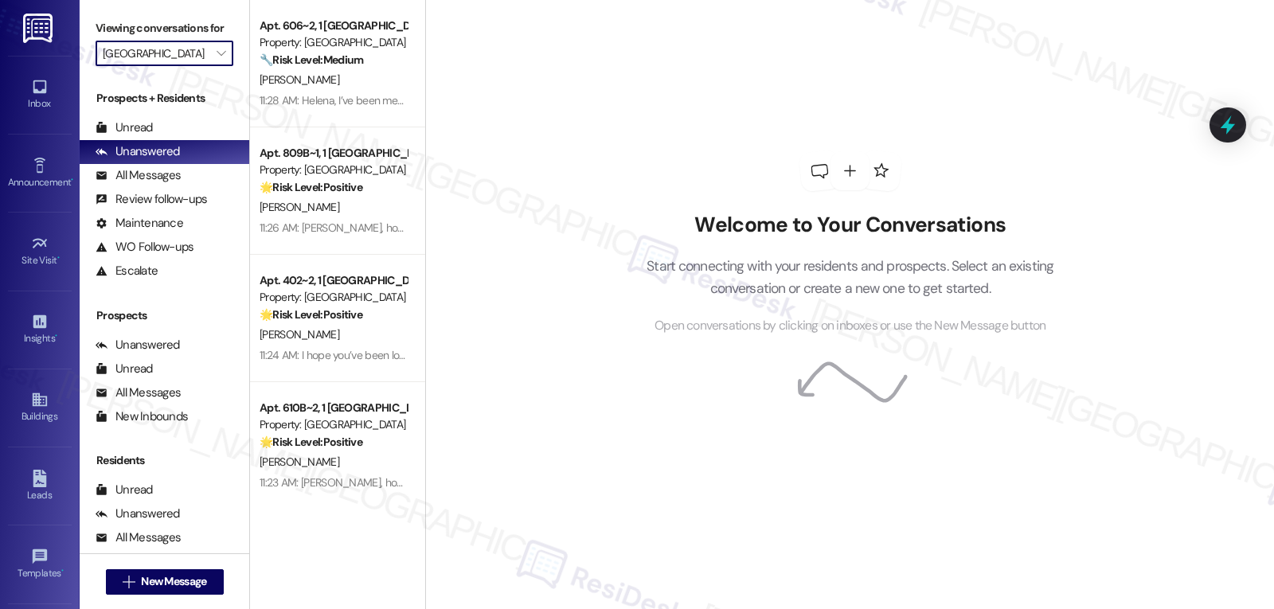
click at [194, 66] on input "[GEOGRAPHIC_DATA]" at bounding box center [155, 53] width 105 height 25
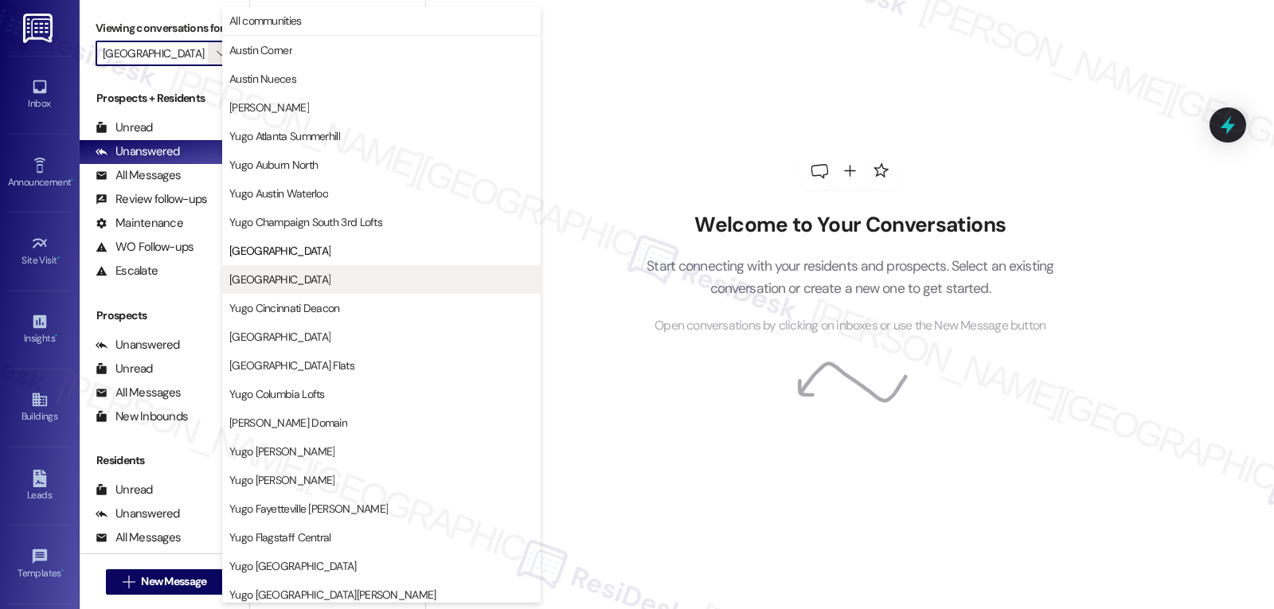
click at [330, 282] on span "[GEOGRAPHIC_DATA]" at bounding box center [279, 280] width 101 height 16
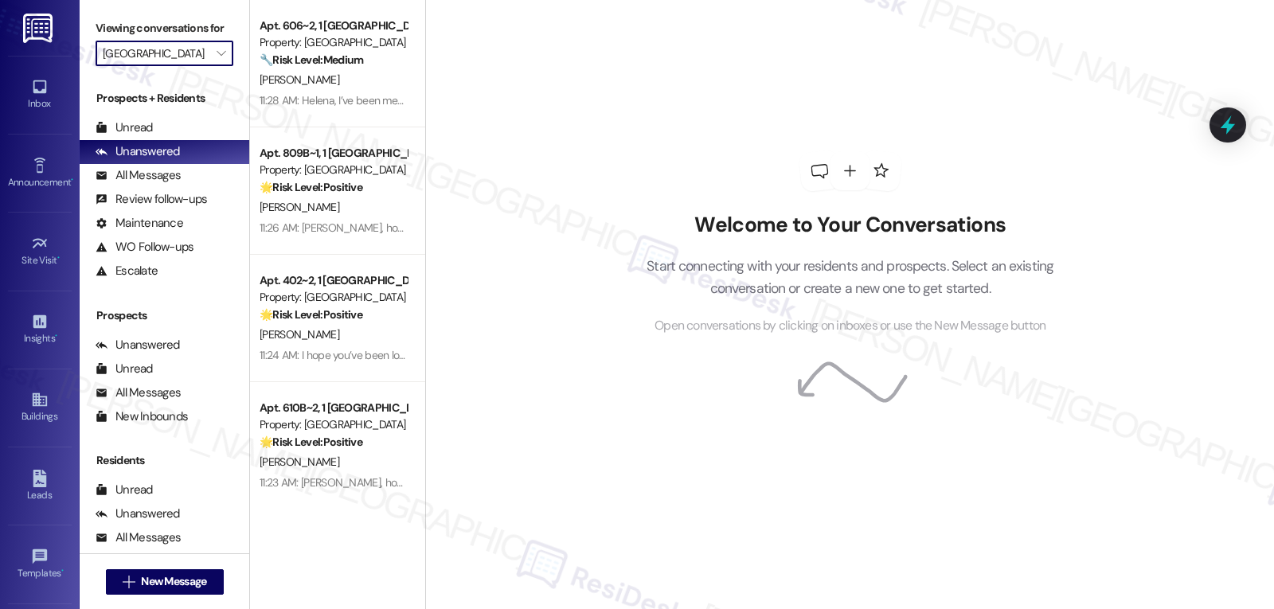
type input "[GEOGRAPHIC_DATA]"
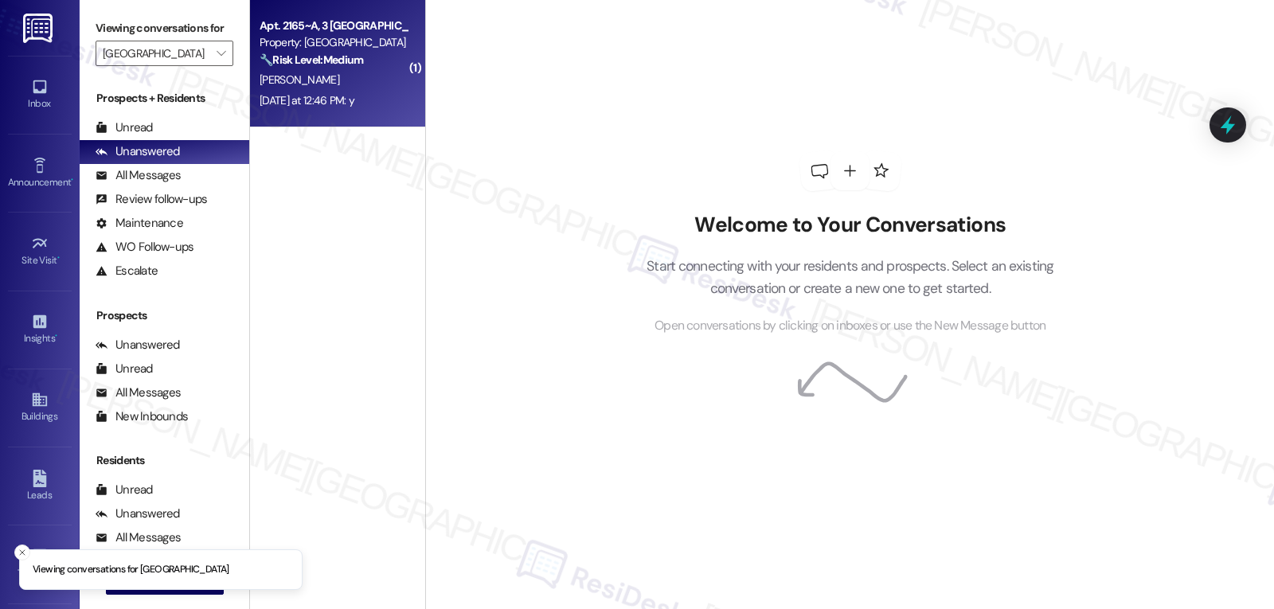
click at [326, 93] on div "[DATE] at 12:46 PM: y [DATE] at 12:46 PM: y" at bounding box center [307, 100] width 95 height 14
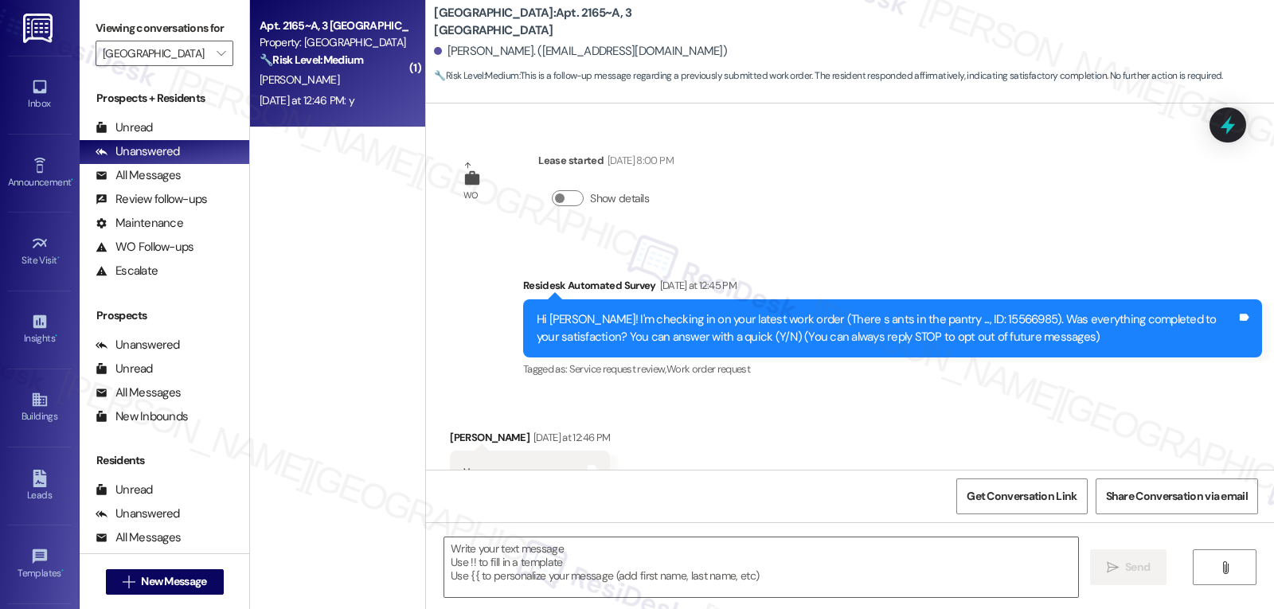
scroll to position [57, 0]
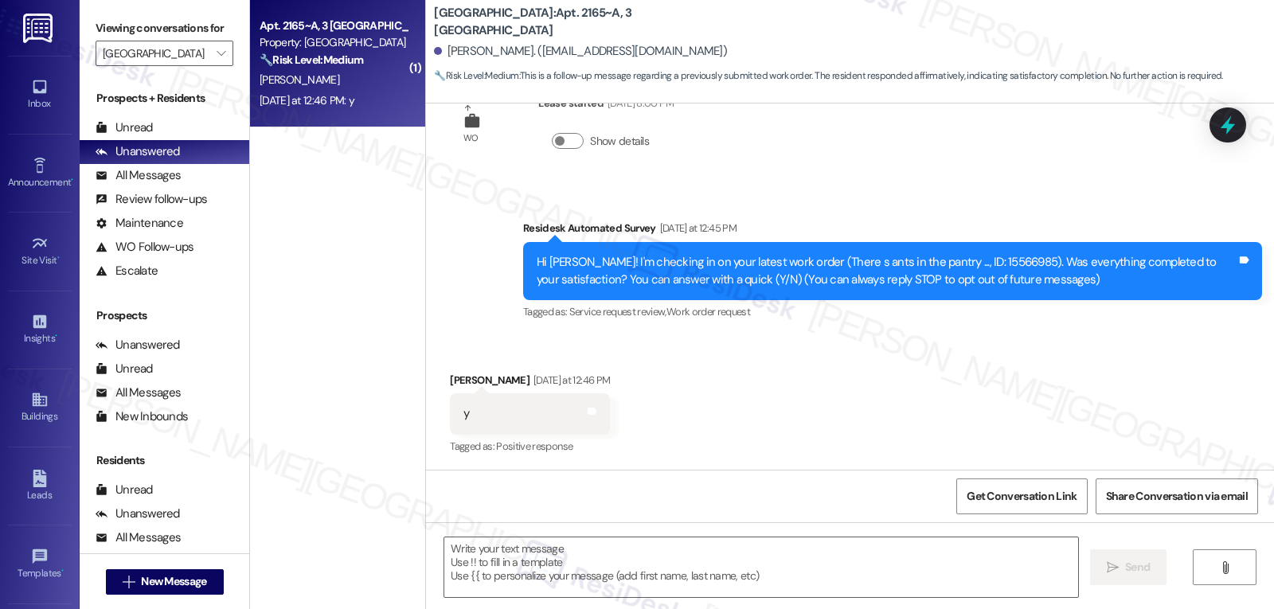
type textarea "Fetching suggested responses. Please feel free to read through the conversation…"
click at [917, 395] on div "Received via SMS [PERSON_NAME] [DATE] at 12:46 PM y Tags and notes Tagged as: P…" at bounding box center [850, 403] width 848 height 135
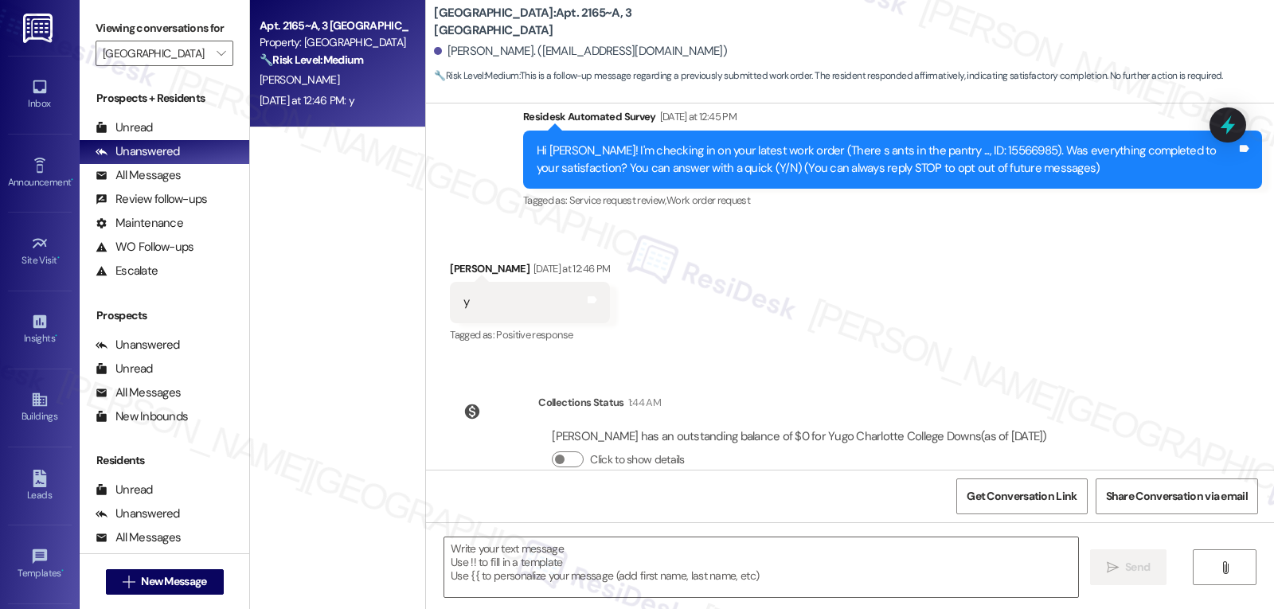
scroll to position [205, 0]
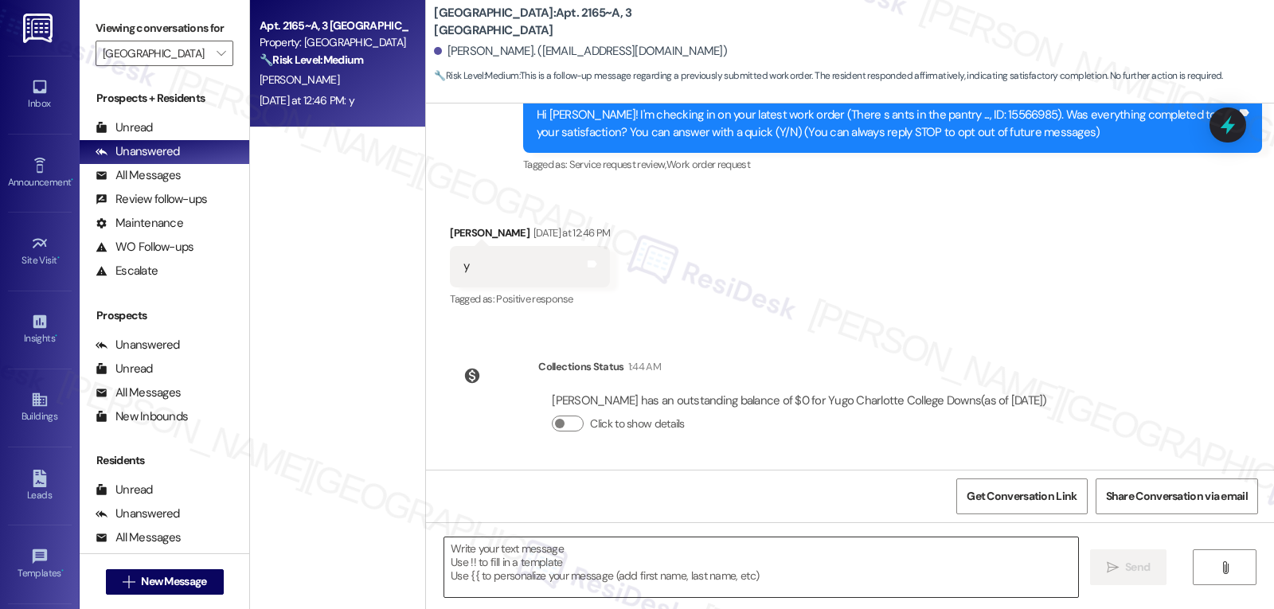
click at [770, 553] on textarea at bounding box center [761, 568] width 634 height 60
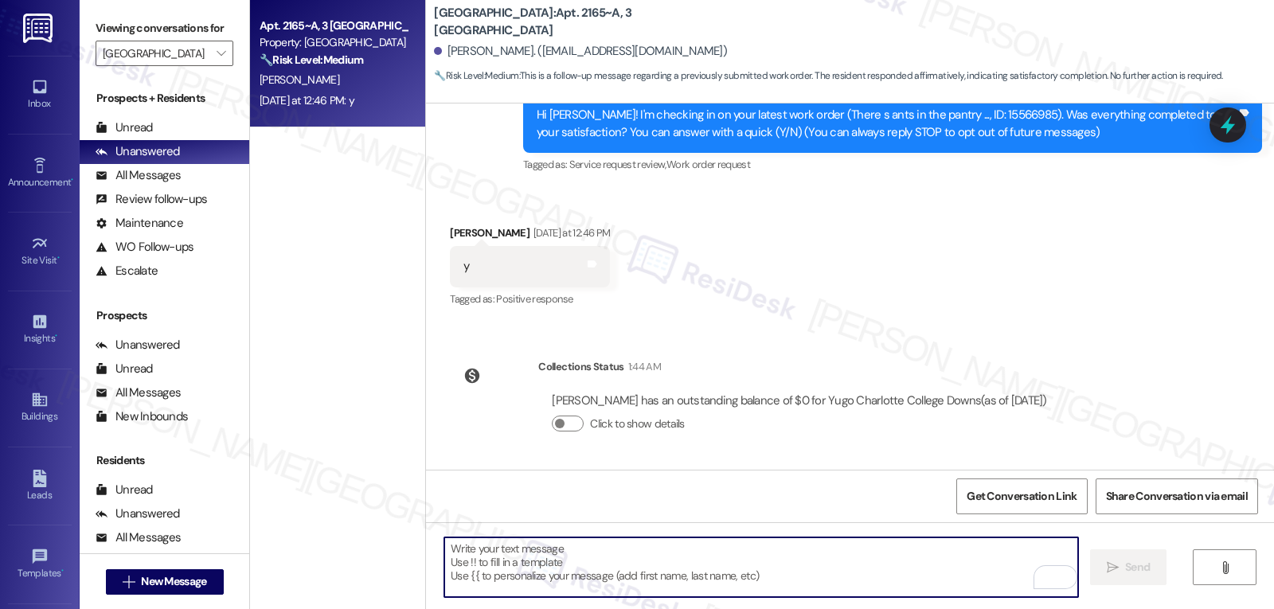
click at [569, 566] on textarea "To enrich screen reader interactions, please activate Accessibility in Grammarl…" at bounding box center [761, 568] width 634 height 60
paste textarea "Thanks so much for letting us know, {{first_name}}! I’m happy to hear everythin…"
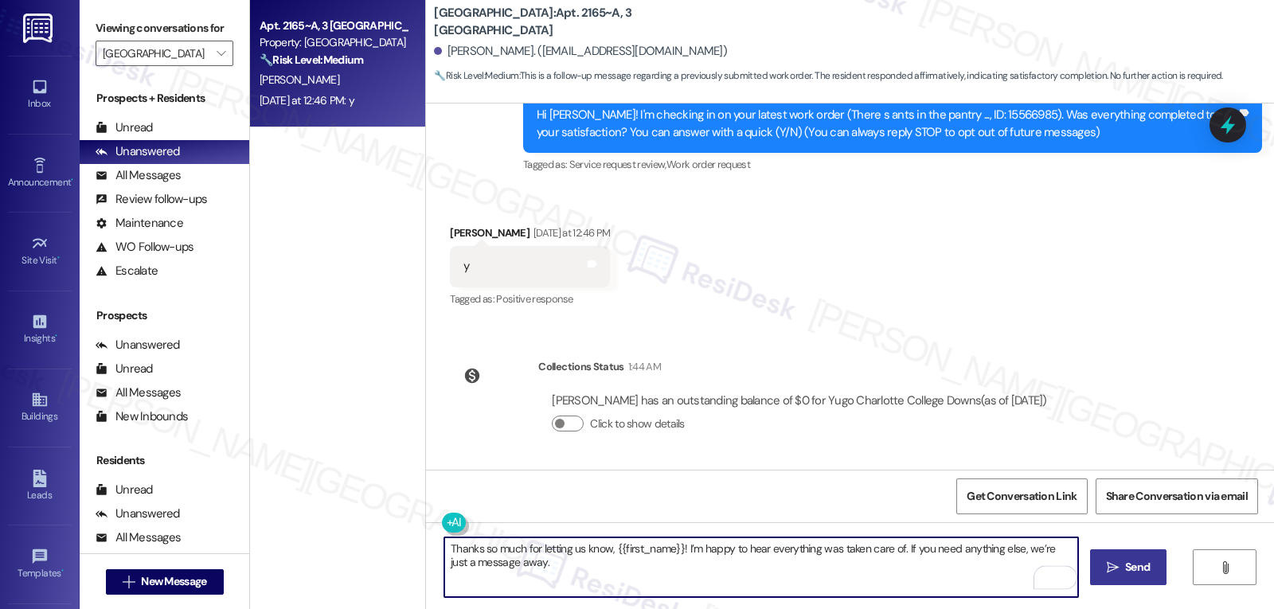
type textarea "Thanks so much for letting us know, {{first_name}}! I’m happy to hear everythin…"
click at [1127, 563] on span "Send" at bounding box center [1137, 567] width 25 height 17
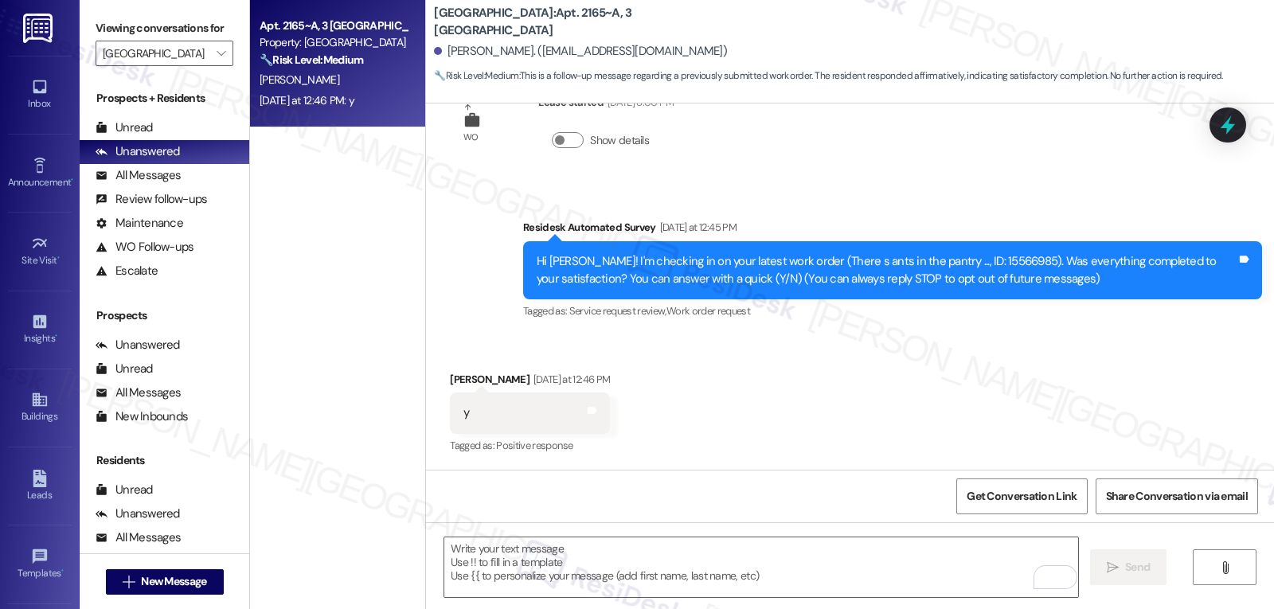
scroll to position [57, 0]
click at [561, 600] on div " Send " at bounding box center [850, 581] width 848 height 119
click at [564, 577] on textarea "To enrich screen reader interactions, please activate Accessibility in Grammarl…" at bounding box center [761, 568] width 634 height 60
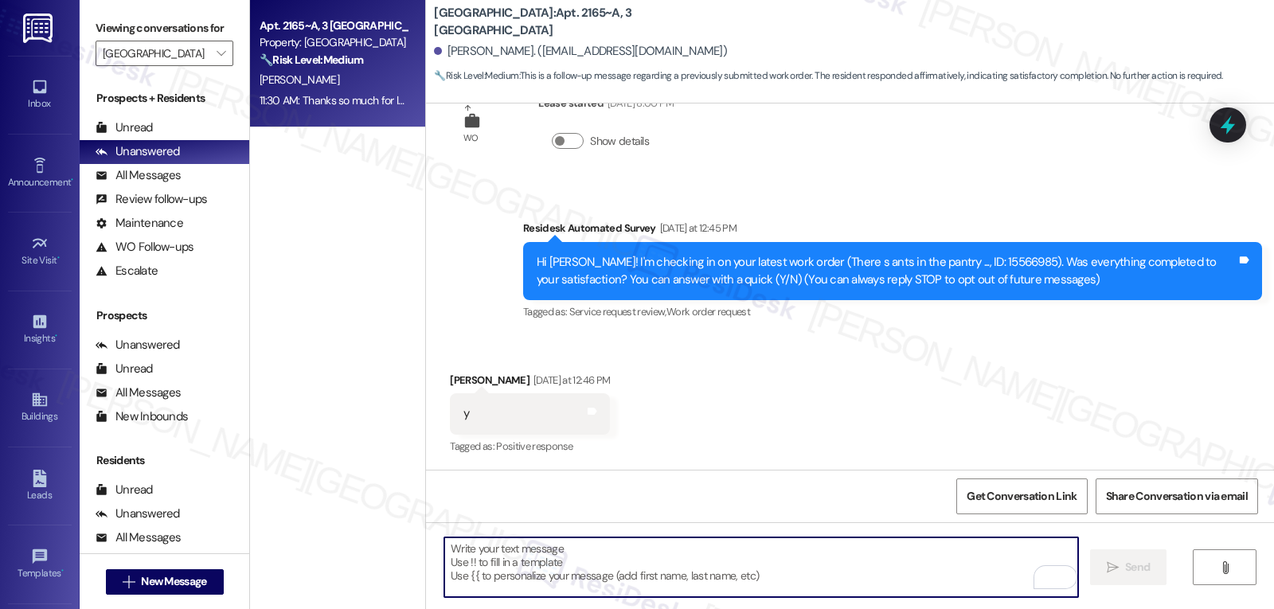
paste textarea "how’s everything going at {{property}} so far? Is it what you expected when you…"
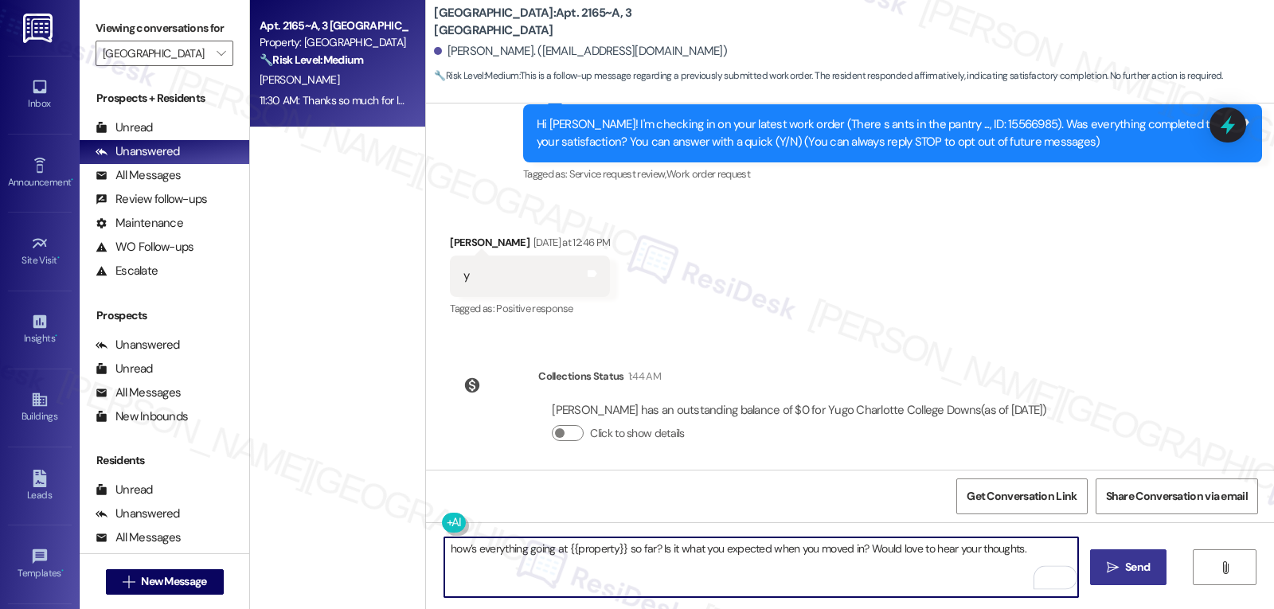
scroll to position [333, 0]
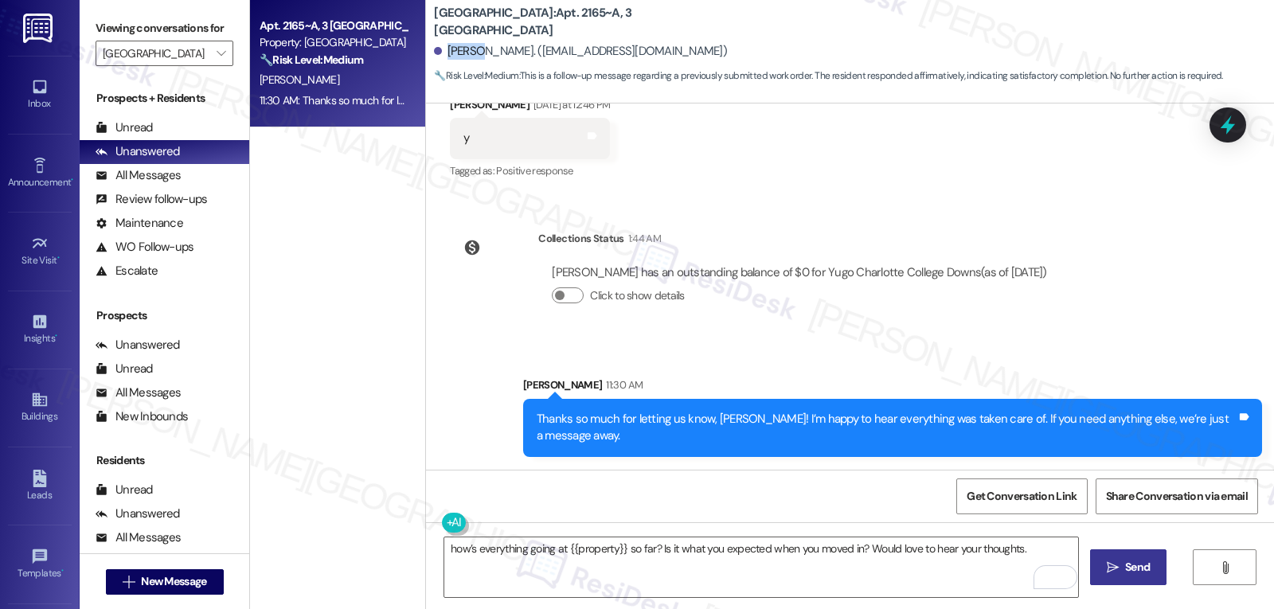
drag, startPoint x: 470, startPoint y: 54, endPoint x: 439, endPoint y: 52, distance: 31.2
click at [439, 52] on div "[PERSON_NAME]. ([EMAIL_ADDRESS][DOMAIN_NAME])" at bounding box center [580, 51] width 293 height 17
copy div "[PERSON_NAME]"
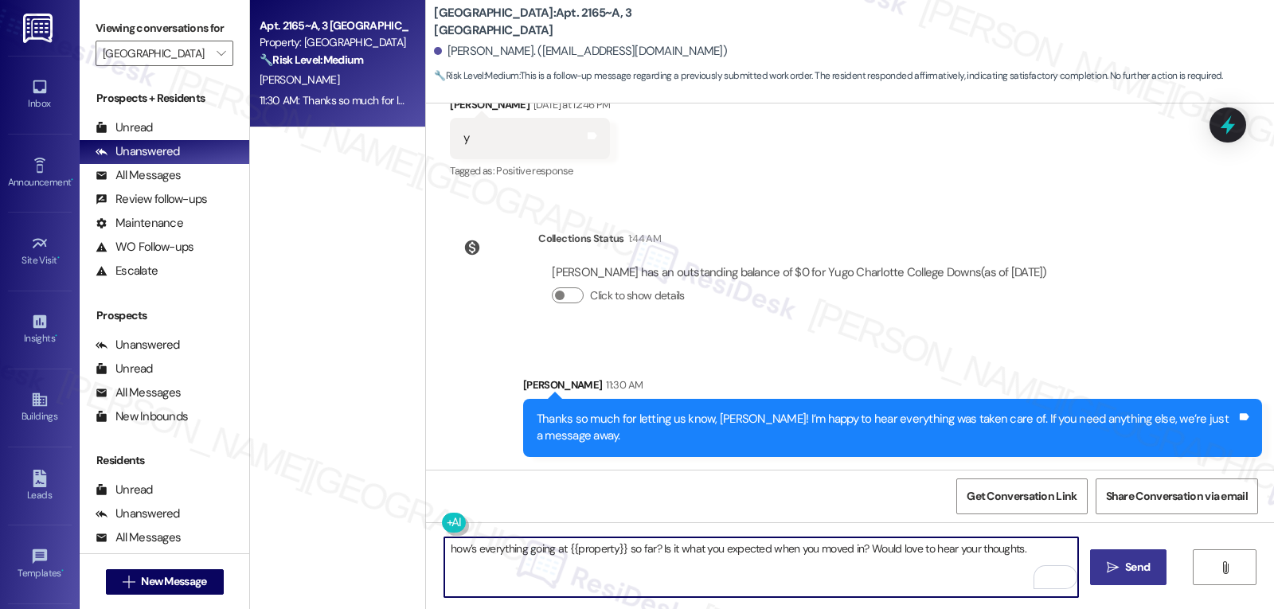
click at [479, 550] on textarea "how’s everything going at {{property}} so far? Is it what you expected when you…" at bounding box center [761, 568] width 634 height 60
paste textarea "[PERSON_NAME]"
type textarea "[PERSON_NAME], how’s everything going at {{property}} so far? Is it what you ex…"
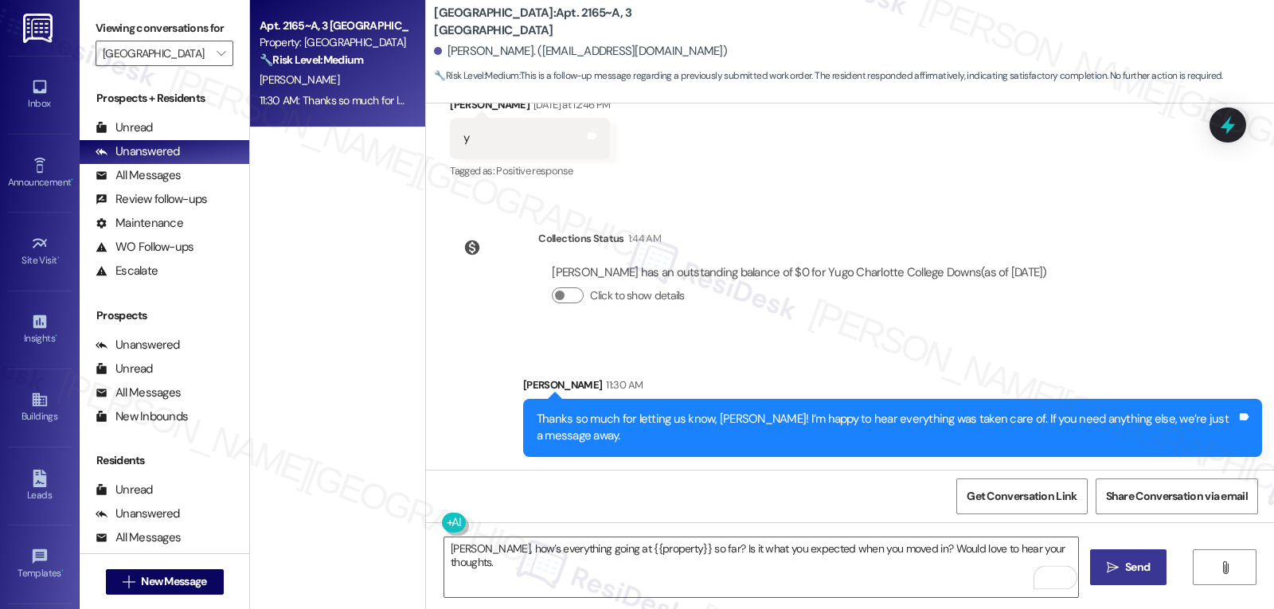
click at [1112, 572] on icon "" at bounding box center [1113, 567] width 12 height 13
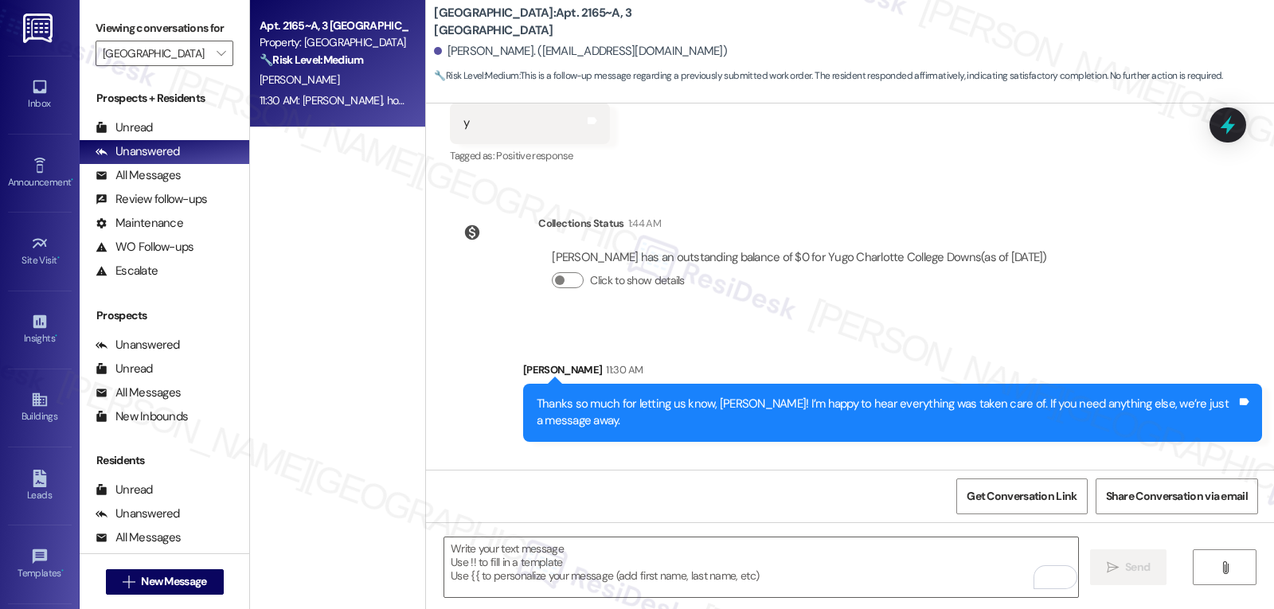
scroll to position [461, 0]
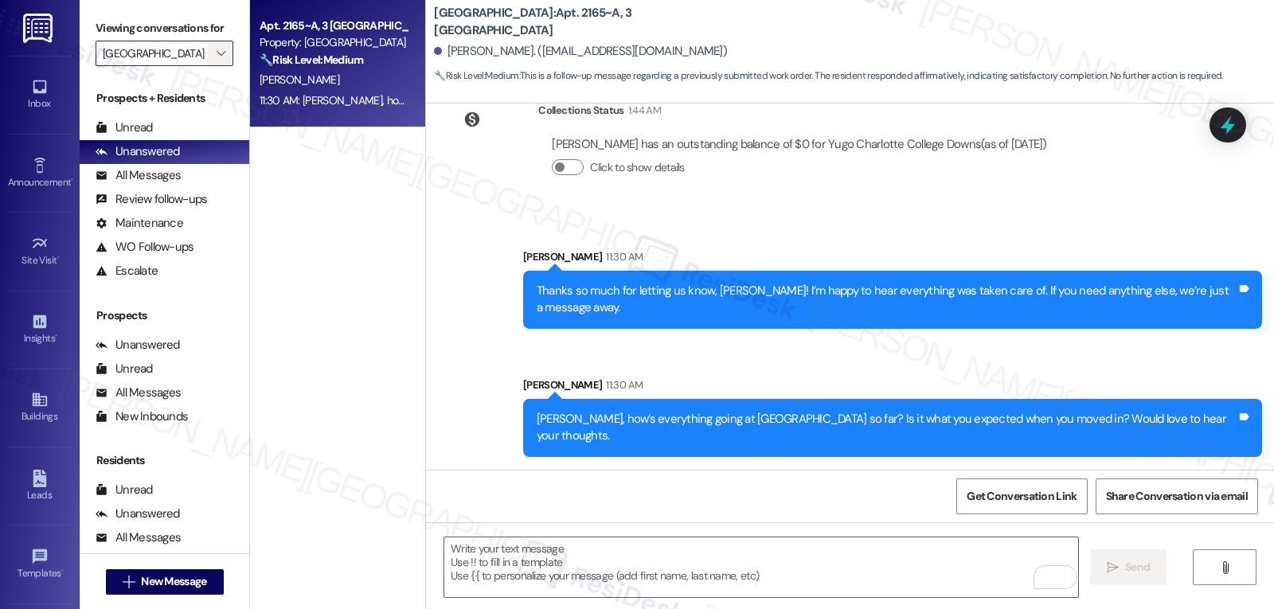
click at [217, 60] on icon "" at bounding box center [221, 53] width 9 height 13
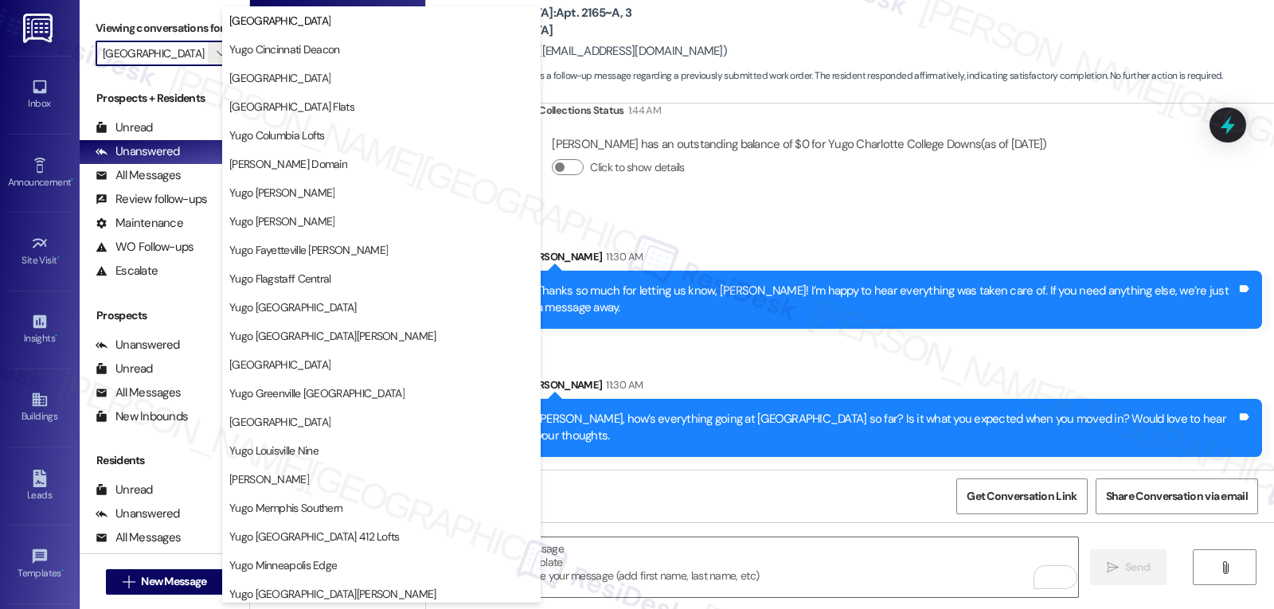
scroll to position [0, 0]
click at [734, 373] on div "Sent via SMS [PERSON_NAME] 11:30 AM [PERSON_NAME], how’s everything going at [G…" at bounding box center [892, 417] width 763 height 104
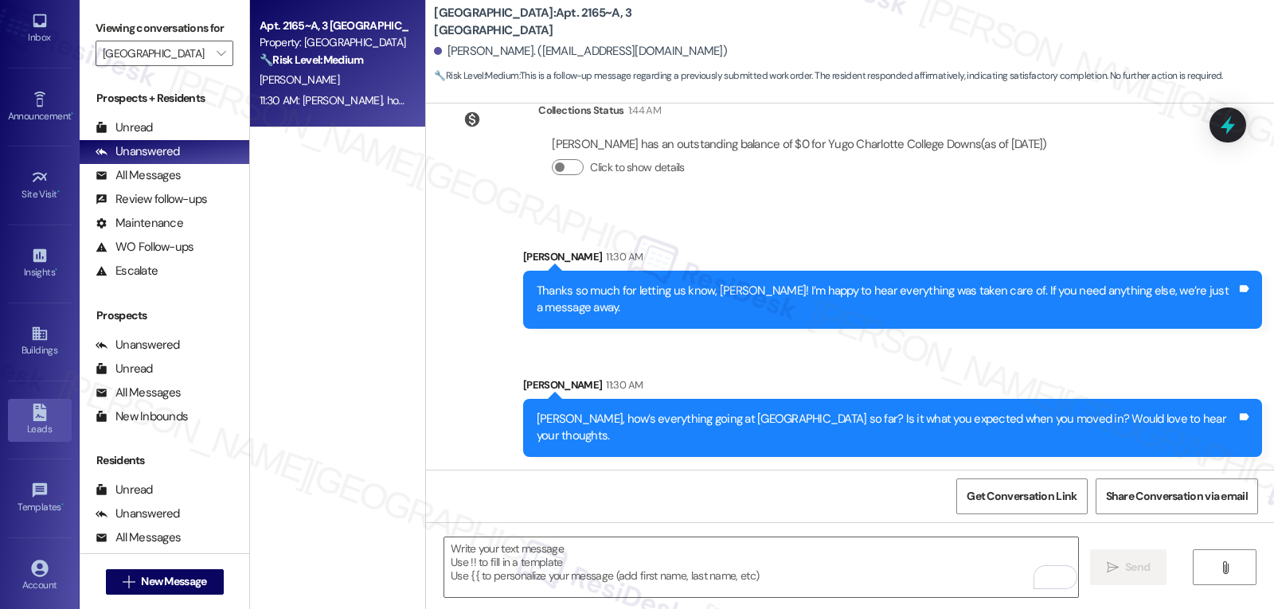
scroll to position [151, 0]
click at [45, 493] on div "Account" at bounding box center [40, 501] width 80 height 16
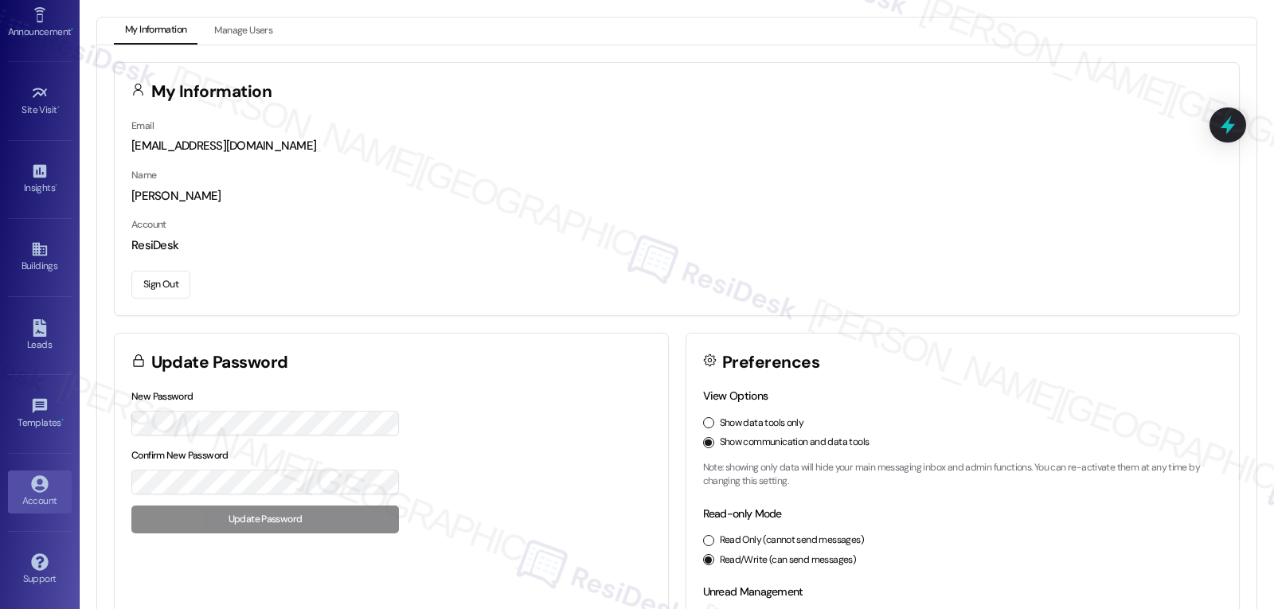
click at [148, 284] on button "Sign Out" at bounding box center [160, 285] width 59 height 28
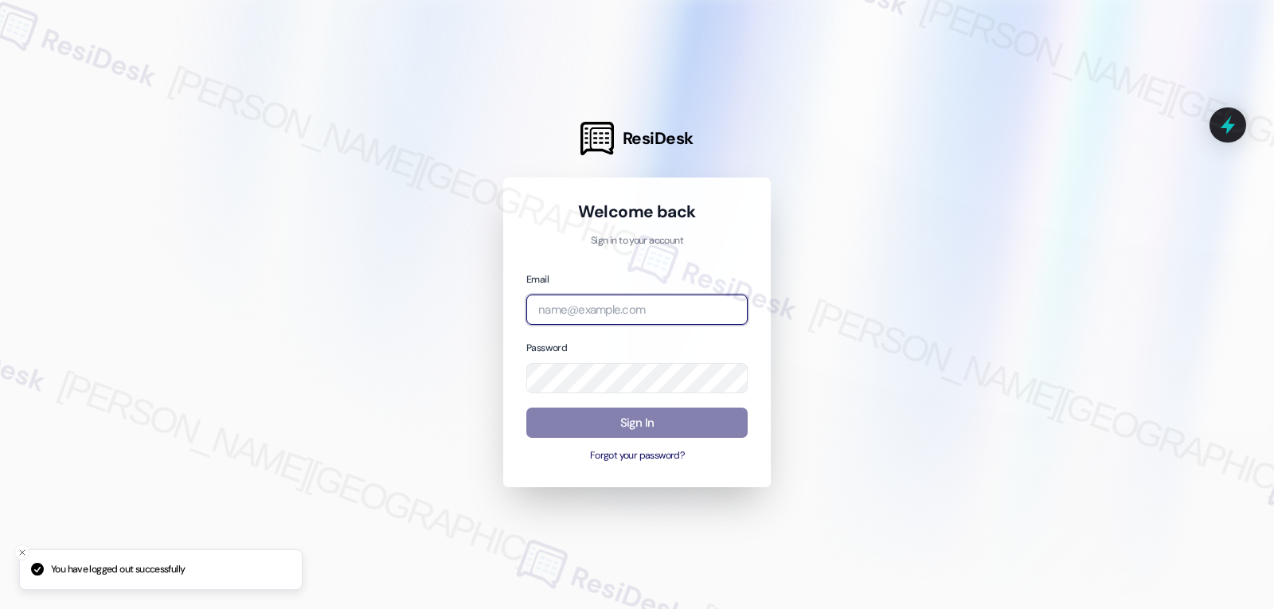
click at [663, 300] on input "email" at bounding box center [636, 310] width 221 height 31
click at [659, 304] on input "email" at bounding box center [636, 310] width 221 height 31
paste input "automated-surveys-abacus_capital-jomar.punay@abacus_[DOMAIN_NAME]"
type input "automated-surveys-abacus_capital-jomar.punay@abacus_[DOMAIN_NAME]"
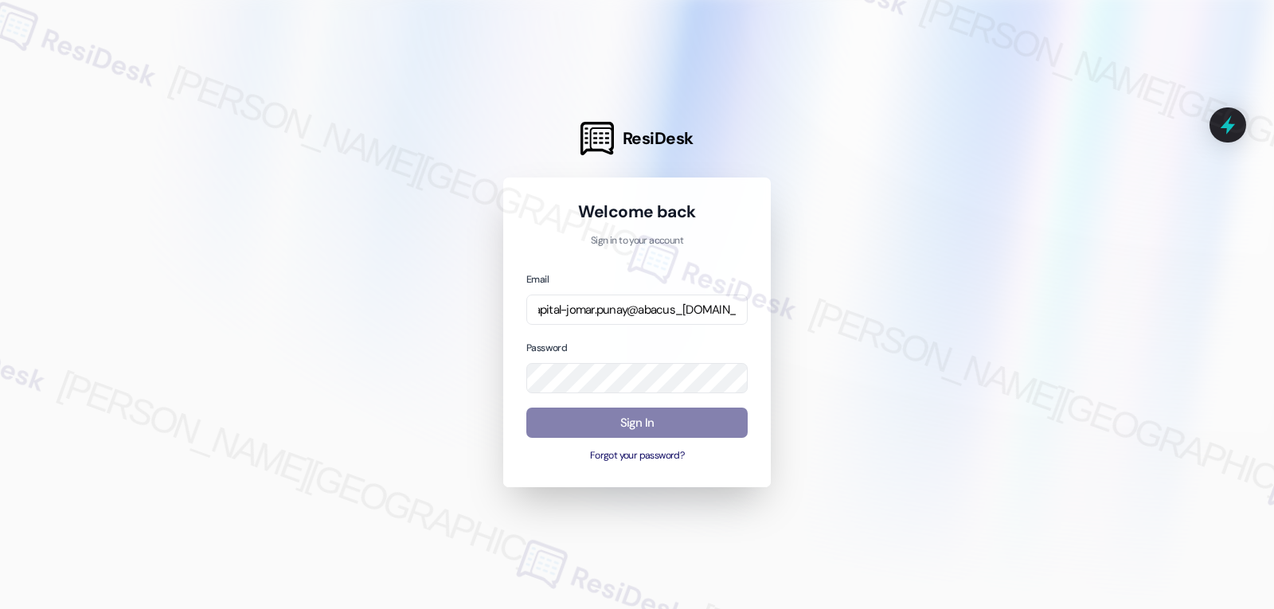
scroll to position [0, 0]
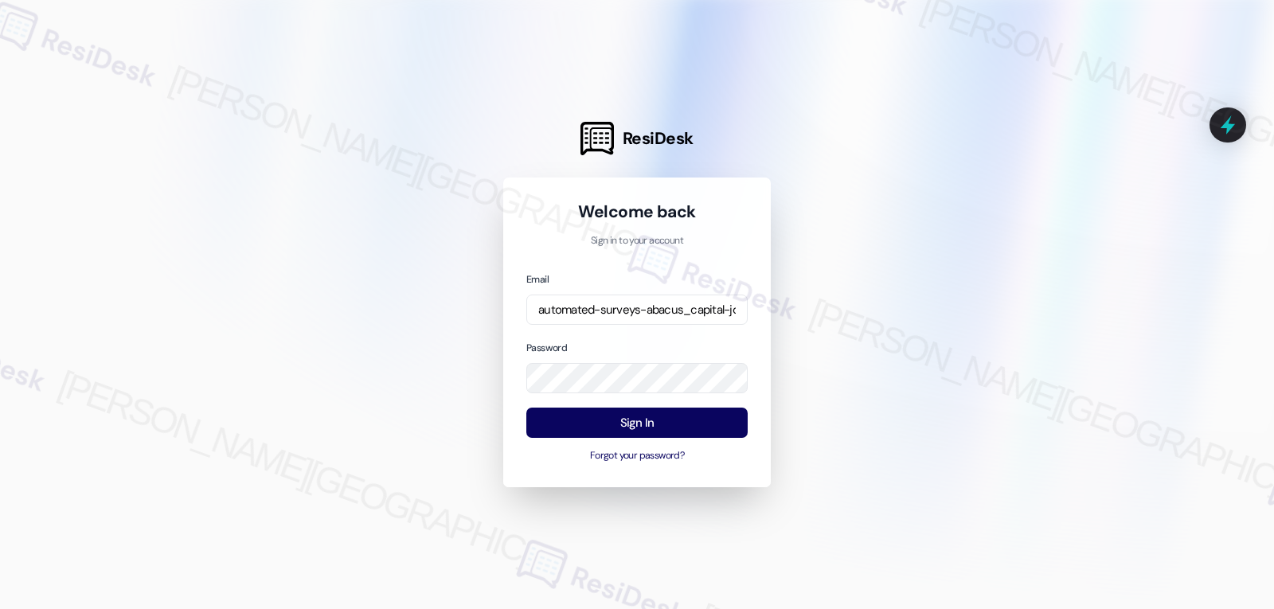
click at [729, 330] on div "Email automated-surveys-abacus_capital-jomar.punay@abacus_[DOMAIN_NAME] Passwor…" at bounding box center [636, 368] width 221 height 194
click at [653, 413] on button "Sign In" at bounding box center [636, 423] width 221 height 31
